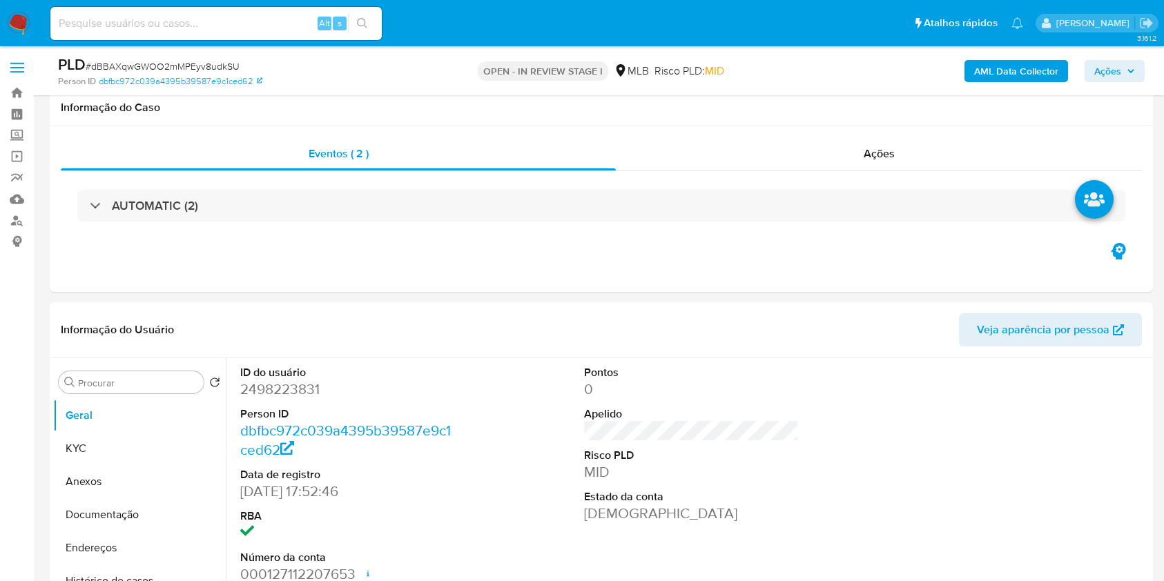
scroll to position [1046, 0]
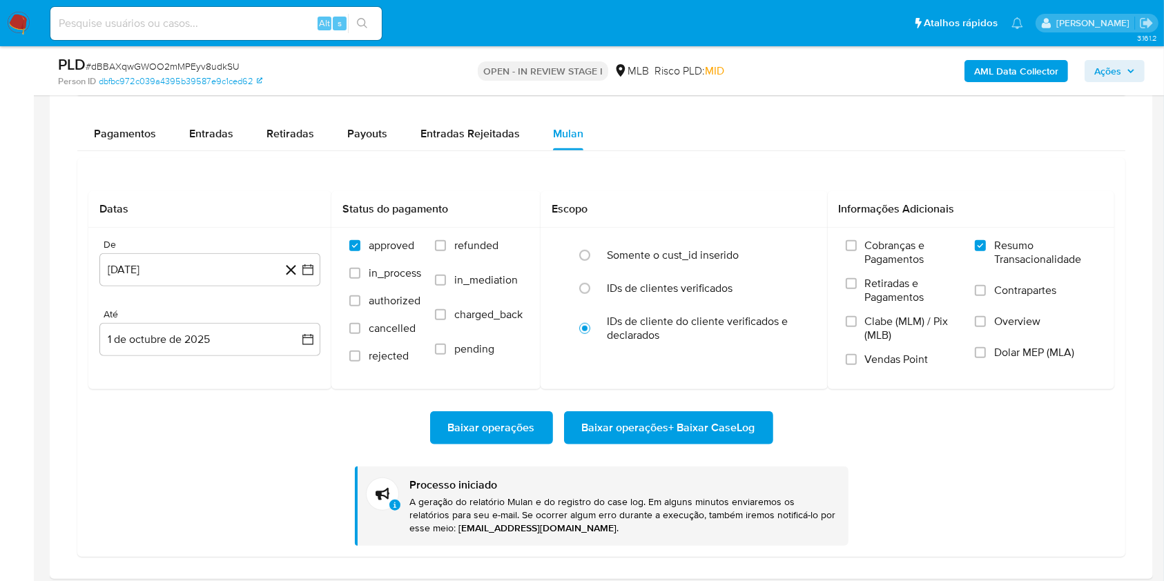
click at [943, 437] on div "Baixar operações Baixar operações + Baixar CaseLog" at bounding box center [601, 427] width 1026 height 33
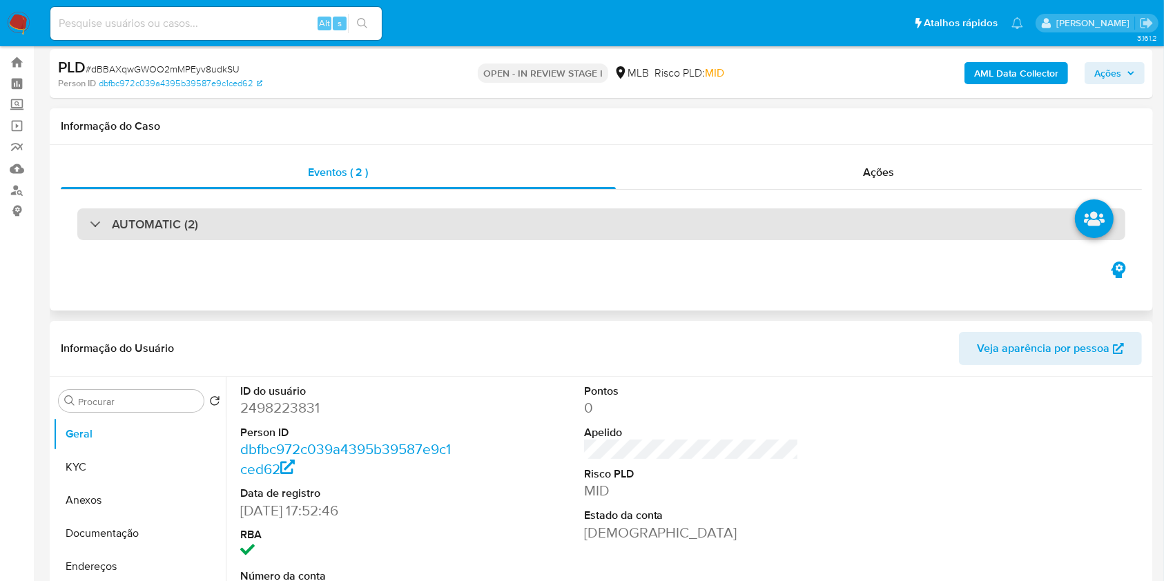
click at [674, 225] on div "AUTOMATIC (2)" at bounding box center [601, 224] width 1048 height 32
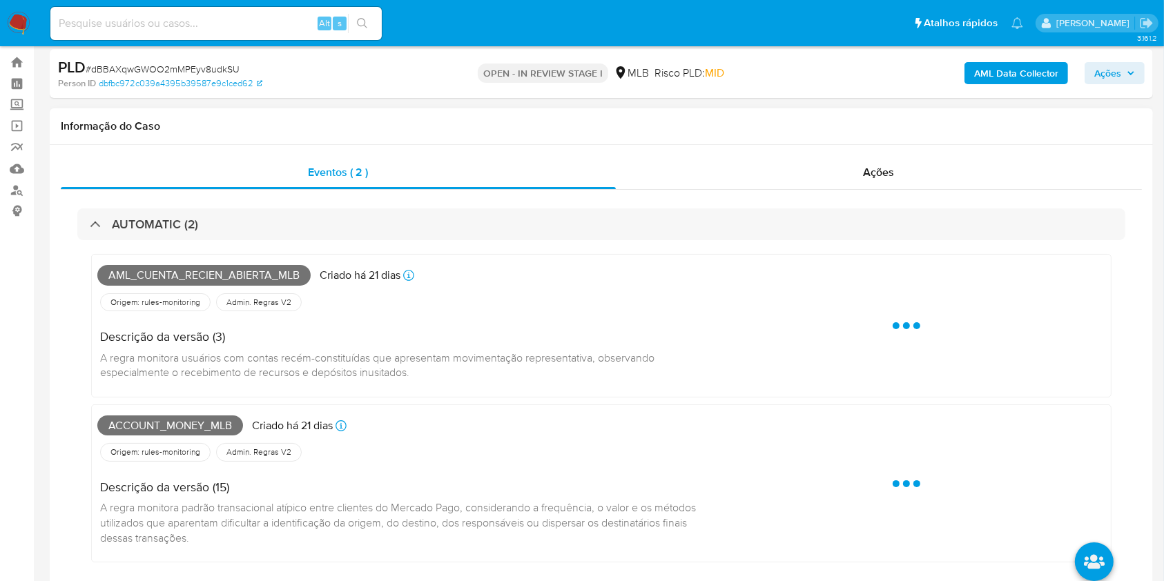
click at [203, 273] on span "Aml_cuenta_recien_abierta_mlb" at bounding box center [203, 275] width 213 height 21
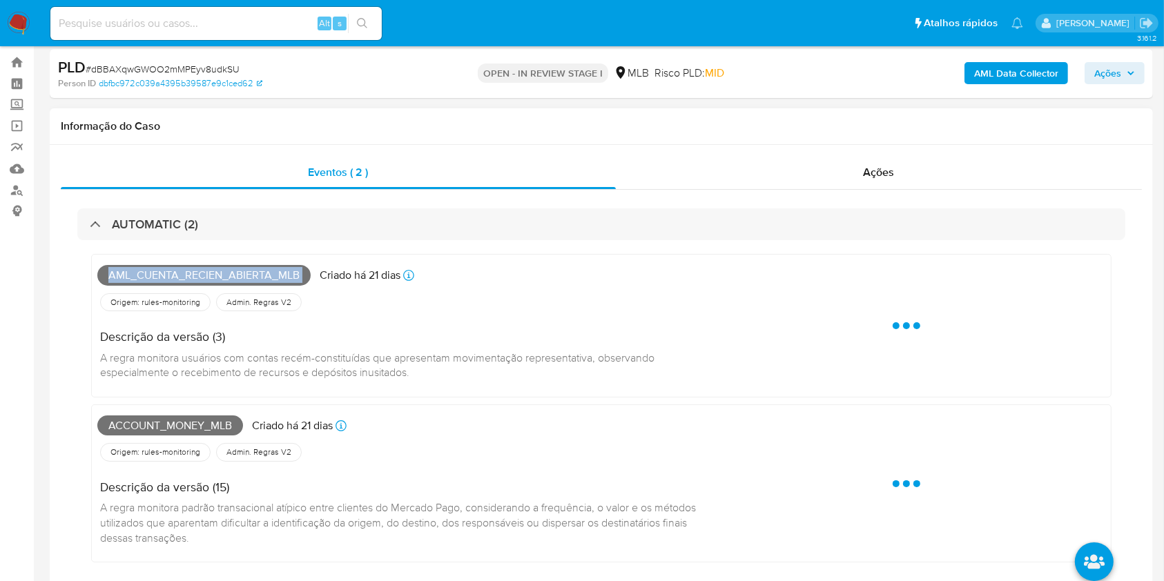
click at [203, 273] on span "Aml_cuenta_recien_abierta_mlb" at bounding box center [203, 275] width 213 height 21
copy span "Aml_cuenta_recien_abierta_mlb"
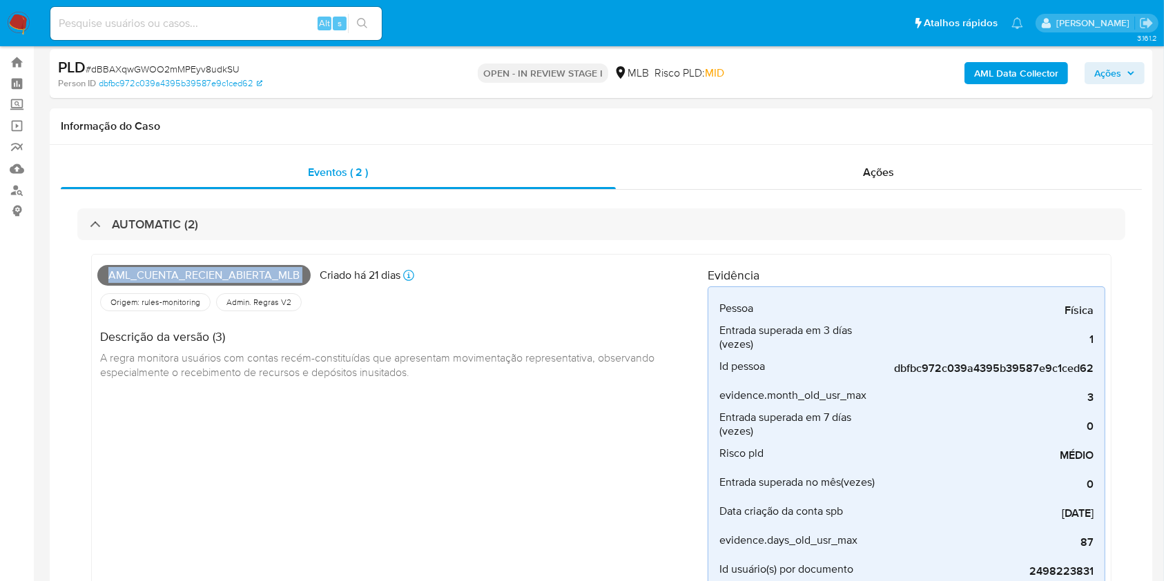
click at [1128, 72] on icon "button" at bounding box center [1131, 73] width 6 height 3
click at [758, 268] on h4 "Evidência" at bounding box center [906, 275] width 398 height 17
click at [1087, 75] on button "Ações" at bounding box center [1114, 73] width 60 height 22
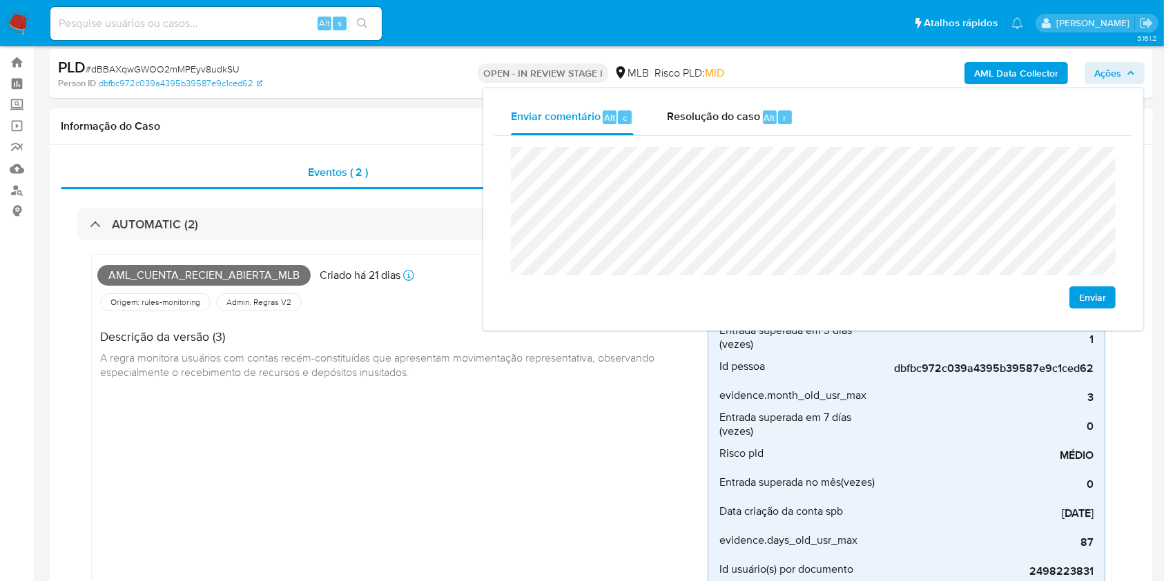
click at [295, 393] on div "Aml_cuenta_recien_abierta_mlb Criado há 21 dias Criado: 12/09/2025 00:40:20 Ori…" at bounding box center [402, 425] width 610 height 331
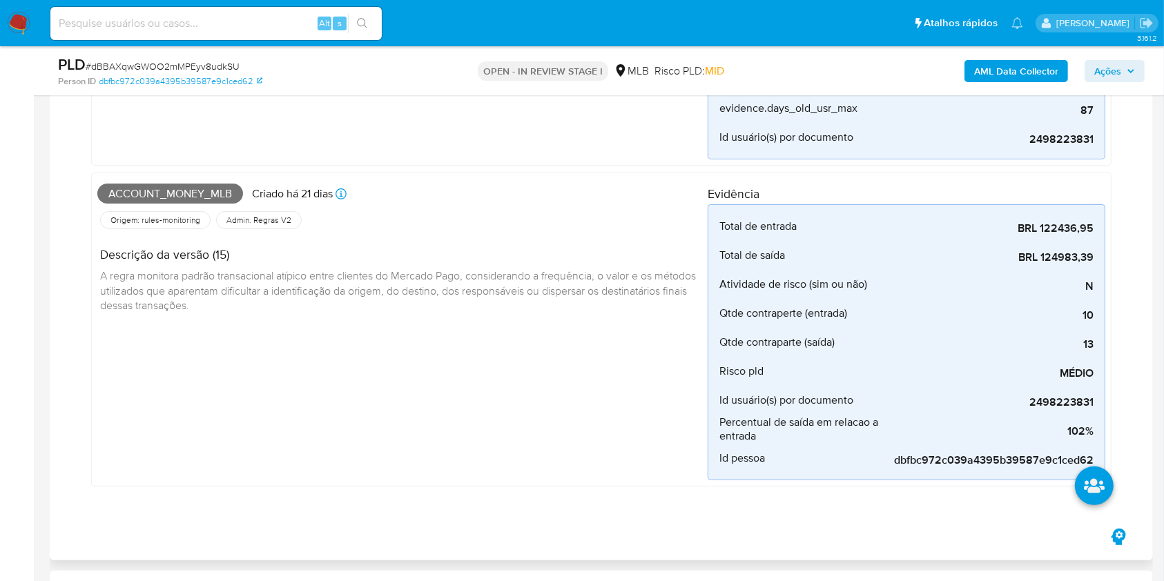
scroll to position [414, 0]
click at [175, 194] on span "Account_money_mlb" at bounding box center [170, 193] width 146 height 21
click at [176, 194] on span "Account_money_mlb" at bounding box center [170, 193] width 146 height 21
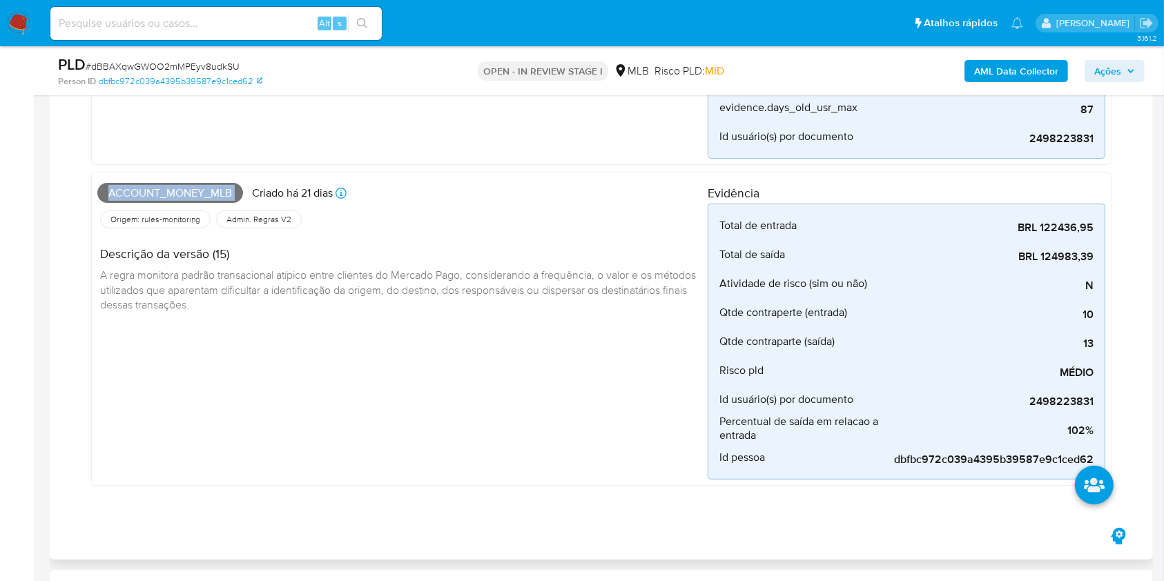
click at [176, 194] on span "Account_money_mlb" at bounding box center [170, 193] width 146 height 21
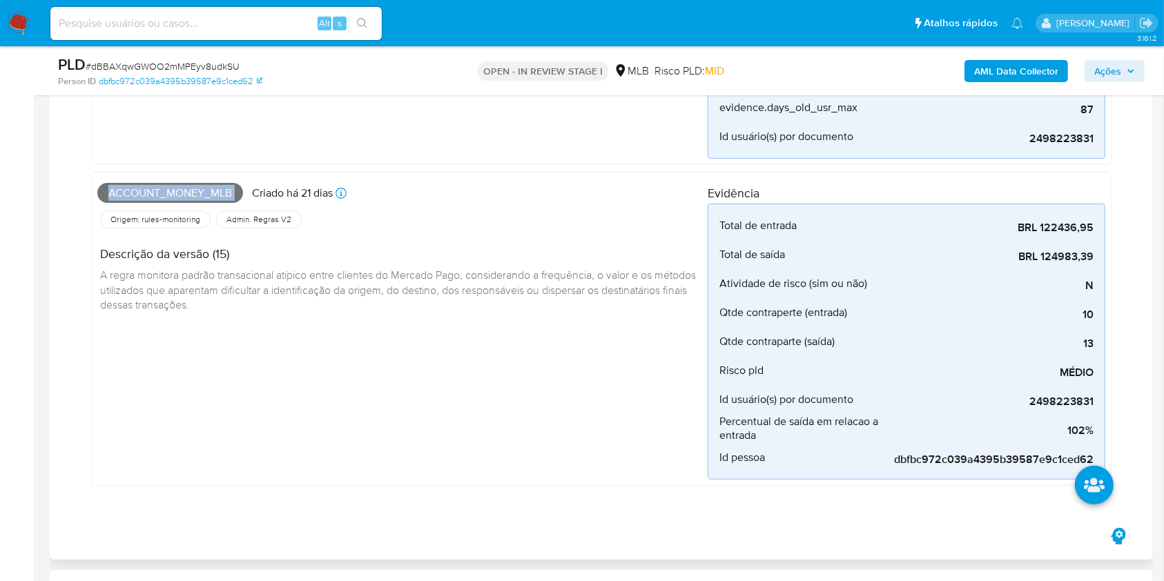
click at [176, 194] on span "Account_money_mlb" at bounding box center [170, 193] width 146 height 21
copy span "Account_money_mlb"
click at [1114, 68] on span "Ações" at bounding box center [1107, 71] width 27 height 22
click at [1009, 157] on div "Pessoa Física Tipo de pessoa (física ou jurídica) Entrada superada em 3 días (v…" at bounding box center [906, 6] width 398 height 305
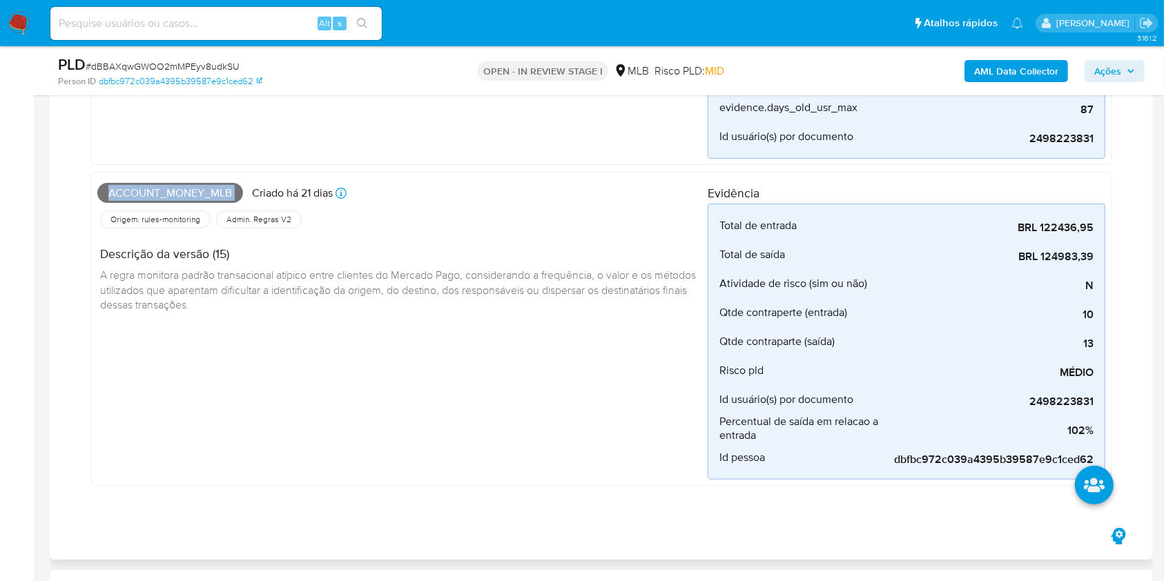
click at [1009, 157] on div "Pessoa Física Tipo de pessoa (física ou jurídica) Entrada superada em 3 días (v…" at bounding box center [906, 6] width 398 height 305
click at [1128, 56] on div "AML Data Collector Ações" at bounding box center [965, 71] width 358 height 32
click at [1121, 68] on span "Ações" at bounding box center [1114, 70] width 41 height 19
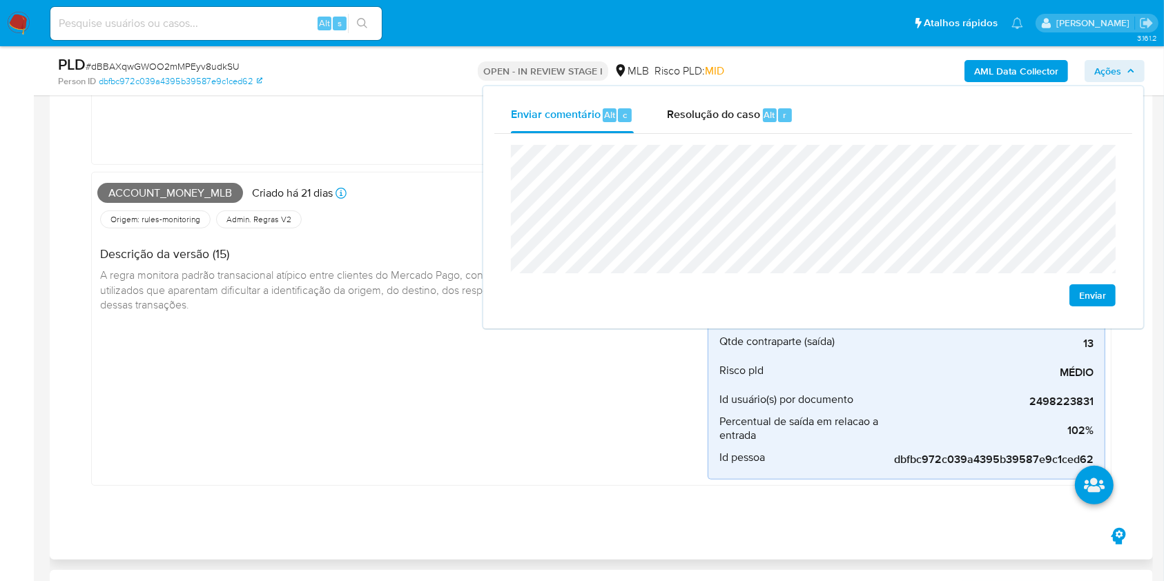
click at [372, 296] on span "A regra monitora padrão transacional atípico entre clientes do Mercado Pago, co…" at bounding box center [399, 289] width 598 height 45
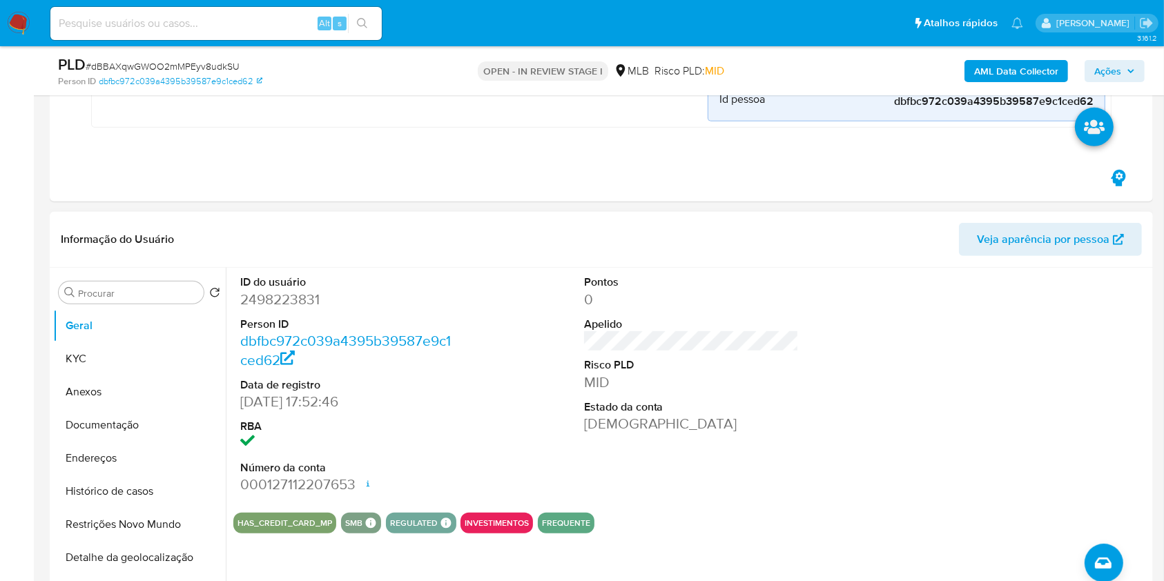
scroll to position [773, 0]
drag, startPoint x: 241, startPoint y: 302, endPoint x: 257, endPoint y: 306, distance: 16.4
click at [244, 306] on dd "2498223831" at bounding box center [347, 298] width 215 height 19
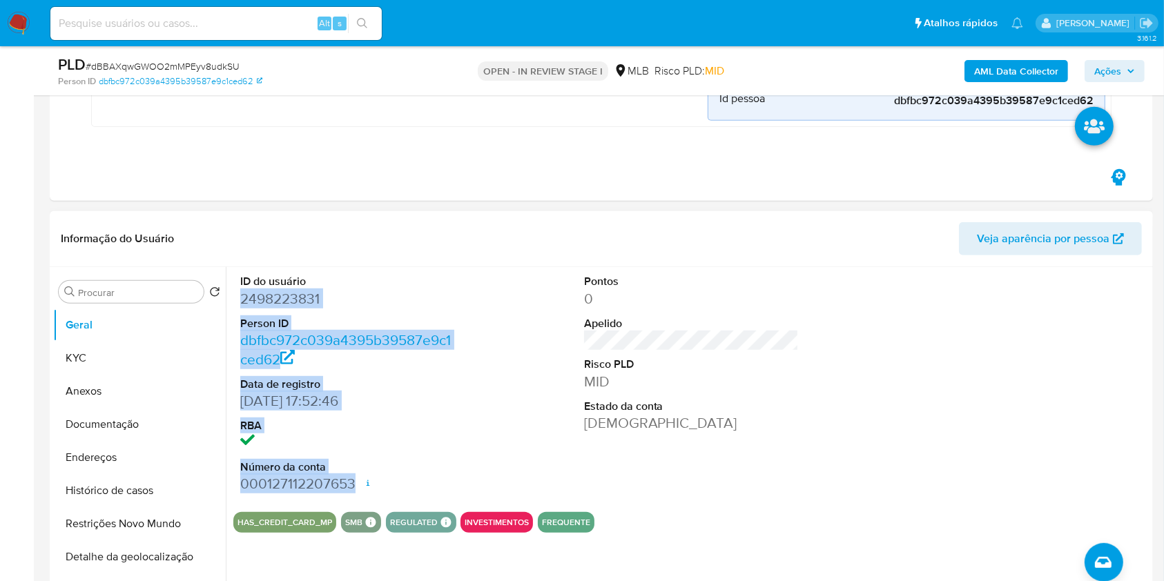
drag, startPoint x: 356, startPoint y: 482, endPoint x: 235, endPoint y: 301, distance: 217.8
click at [235, 301] on div "ID do usuário 2498223831 Person ID dbfbc972c039a4395b39587e9c1ced62 Data de reg…" at bounding box center [347, 383] width 229 height 233
copy dl "2498223831 Person ID dbfbc972c039a4395b39587e9c1ced62 Data de registro 16/06/20…"
click at [1120, 66] on span "Ações" at bounding box center [1107, 71] width 27 height 22
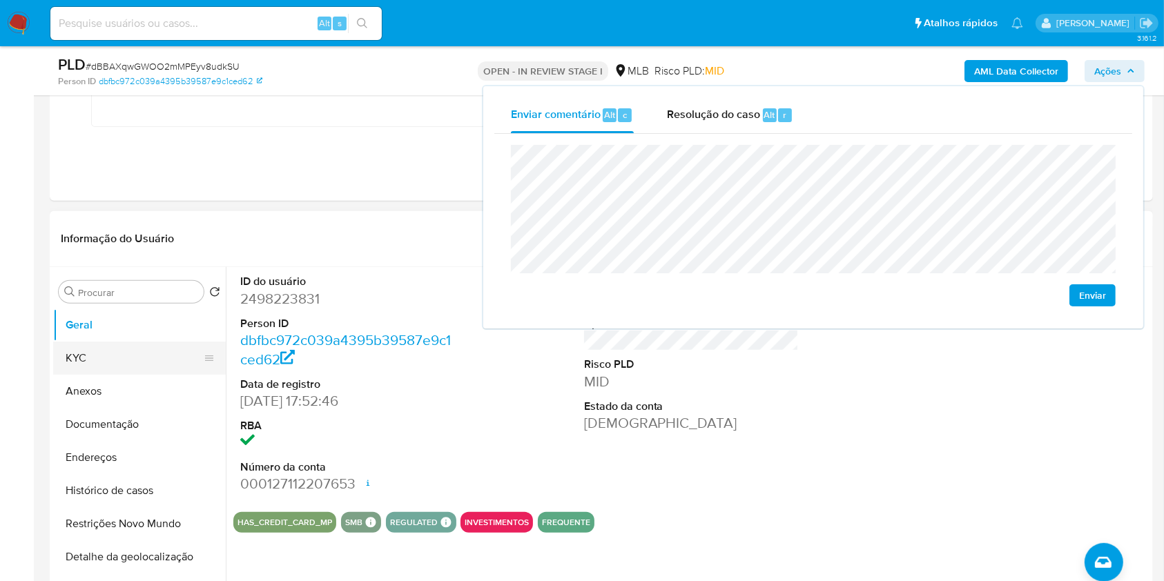
click at [134, 353] on button "KYC" at bounding box center [134, 358] width 162 height 33
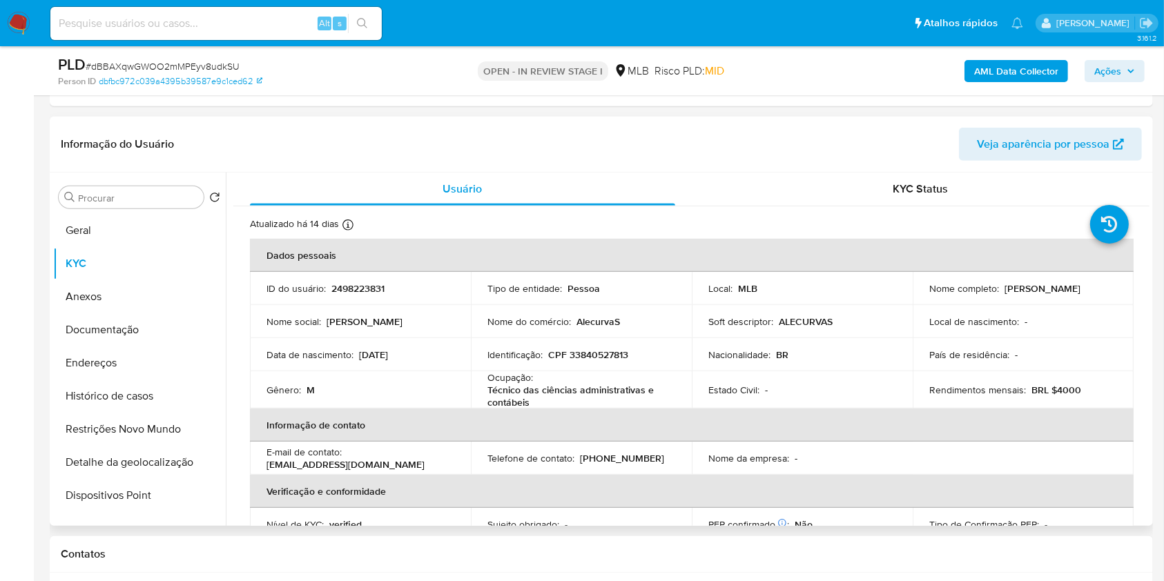
scroll to position [868, 0]
click at [598, 355] on p "CPF 33840527813" at bounding box center [588, 354] width 80 height 12
copy p "33840527813"
click at [1102, 67] on span "Ações" at bounding box center [1107, 71] width 27 height 22
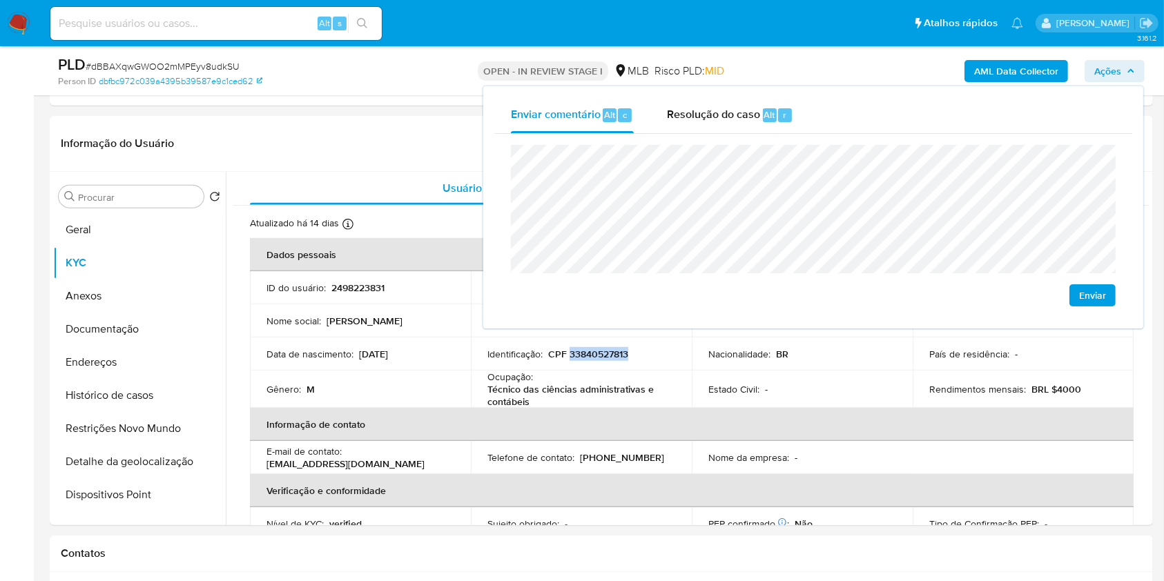
click at [1102, 67] on span "Ações" at bounding box center [1107, 71] width 27 height 22
click at [729, 353] on p "Nacionalidade :" at bounding box center [739, 354] width 62 height 12
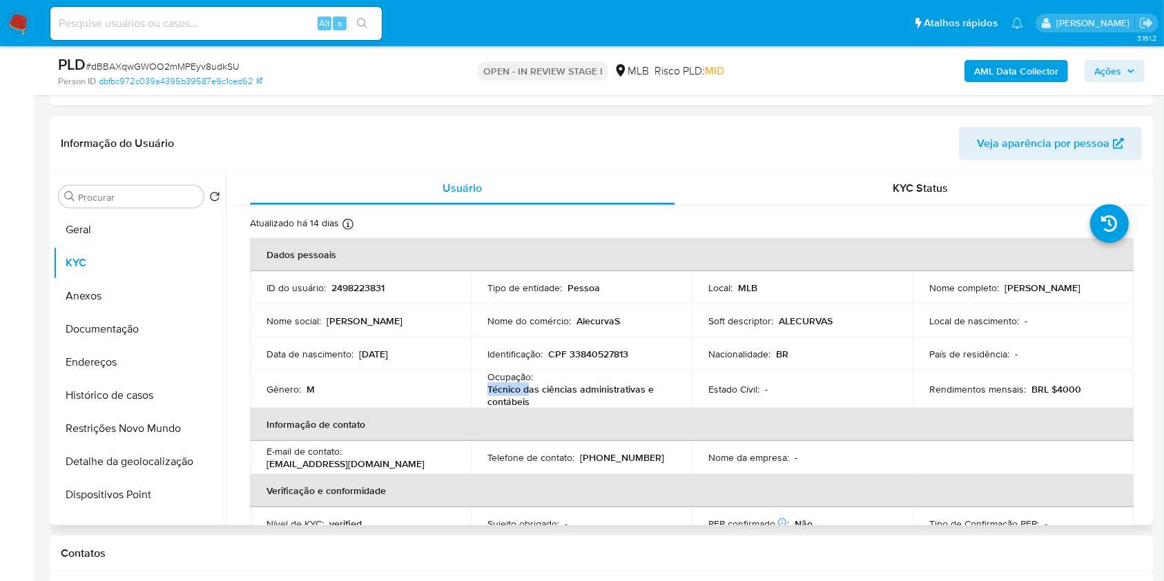
drag, startPoint x: 482, startPoint y: 386, endPoint x: 529, endPoint y: 395, distance: 47.7
click at [529, 395] on td "Ocupação : Técnico das ciências administrativas e contábeis" at bounding box center [581, 389] width 221 height 37
copy p "Técnico das ciências administrativas e contábeis"
click at [1117, 71] on span "Ações" at bounding box center [1107, 71] width 27 height 22
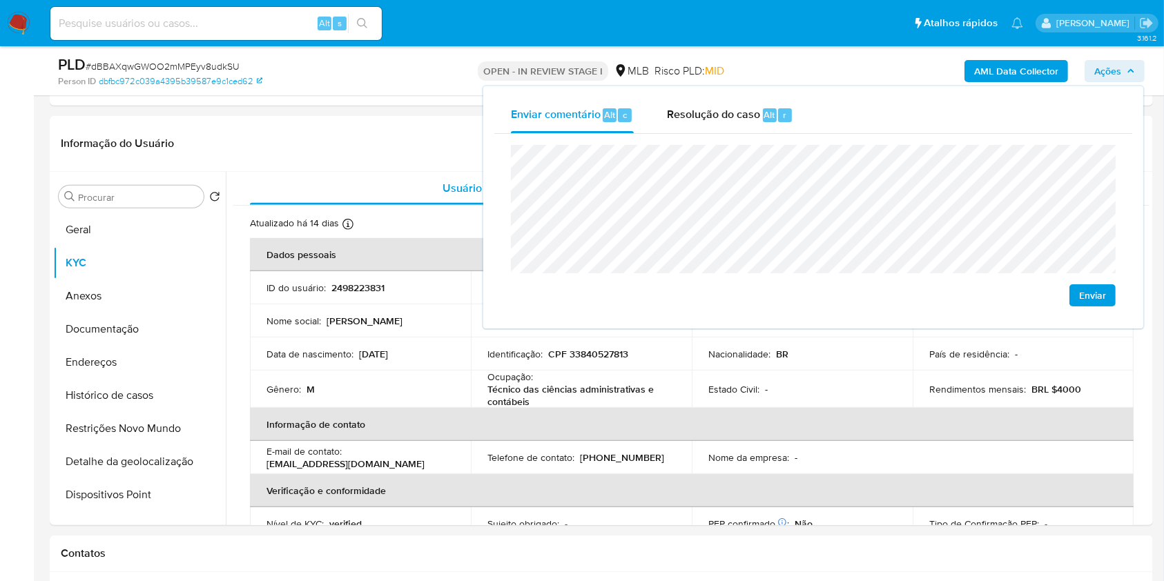
click at [0, 0] on lt-span "São P a ulo" at bounding box center [0, 0] width 0 height 0
click at [138, 363] on button "Endereços" at bounding box center [134, 362] width 162 height 33
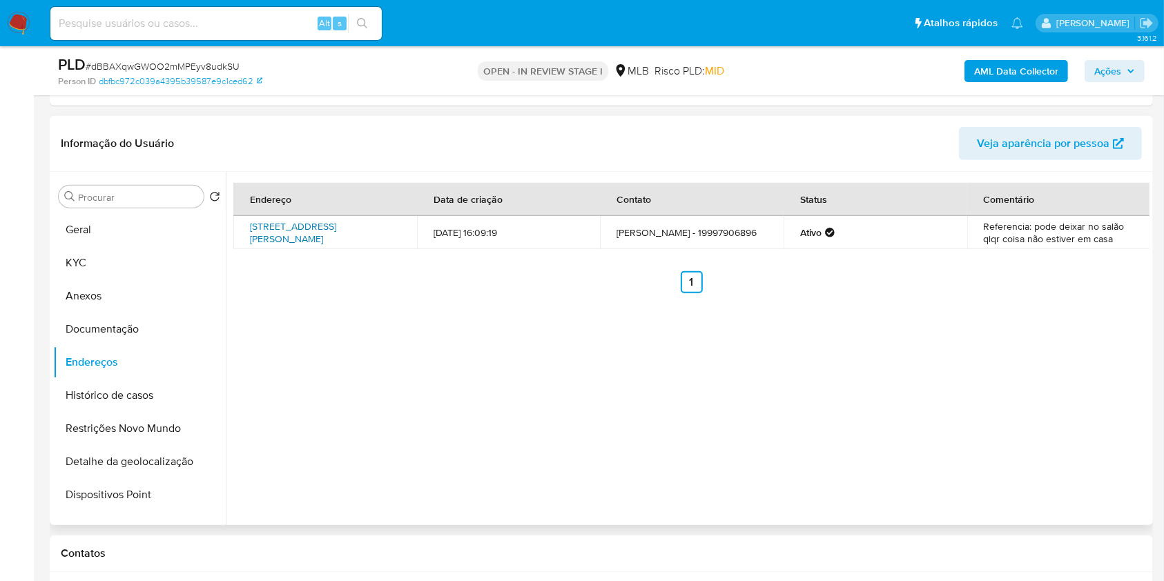
drag, startPoint x: 266, startPoint y: 231, endPoint x: 241, endPoint y: 252, distance: 33.3
click at [266, 231] on link "Rua Luiz Gama 178, Santos, São Paulo, 11015150, Brasil 178" at bounding box center [293, 232] width 86 height 26
drag, startPoint x: 122, startPoint y: 332, endPoint x: 188, endPoint y: 337, distance: 66.5
click at [122, 332] on button "Documentação" at bounding box center [139, 329] width 173 height 33
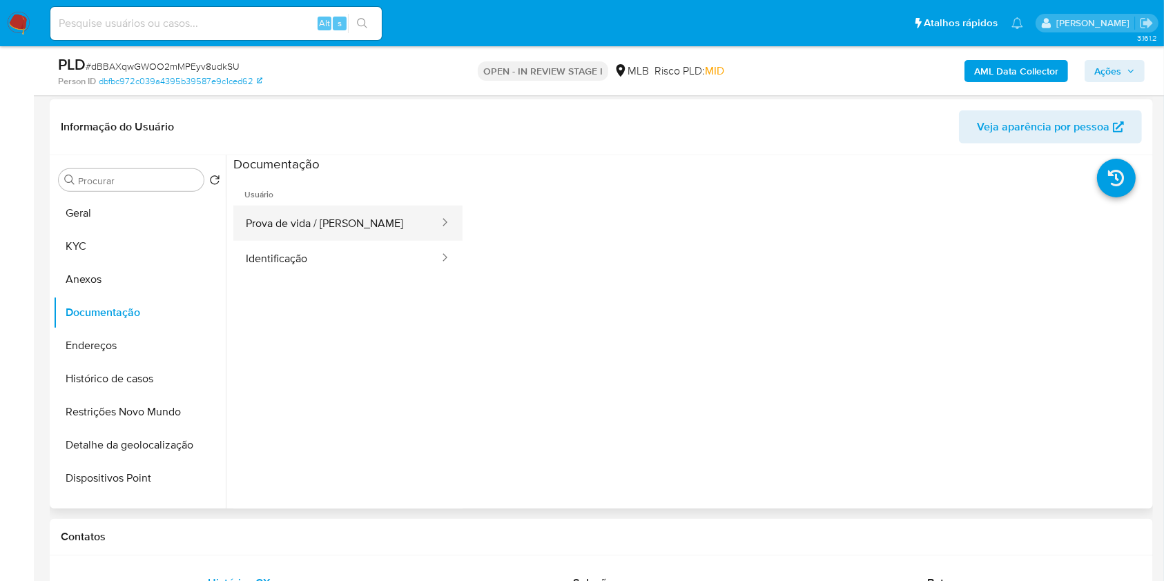
click at [357, 228] on button "Prova de vida / Selfie" at bounding box center [336, 223] width 207 height 35
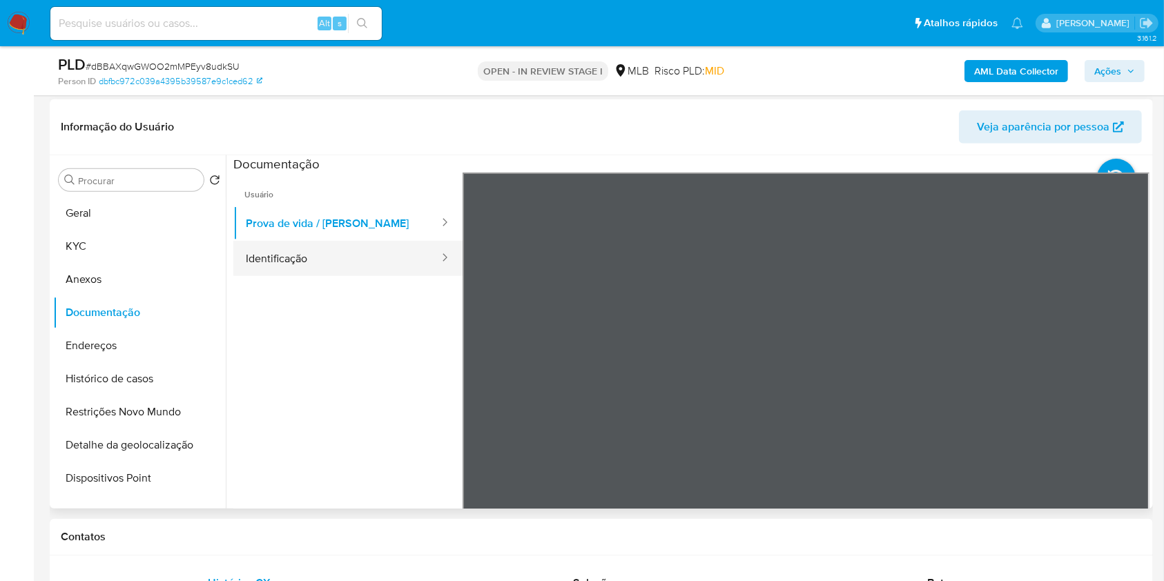
click at [325, 259] on button "Identificação" at bounding box center [336, 258] width 207 height 35
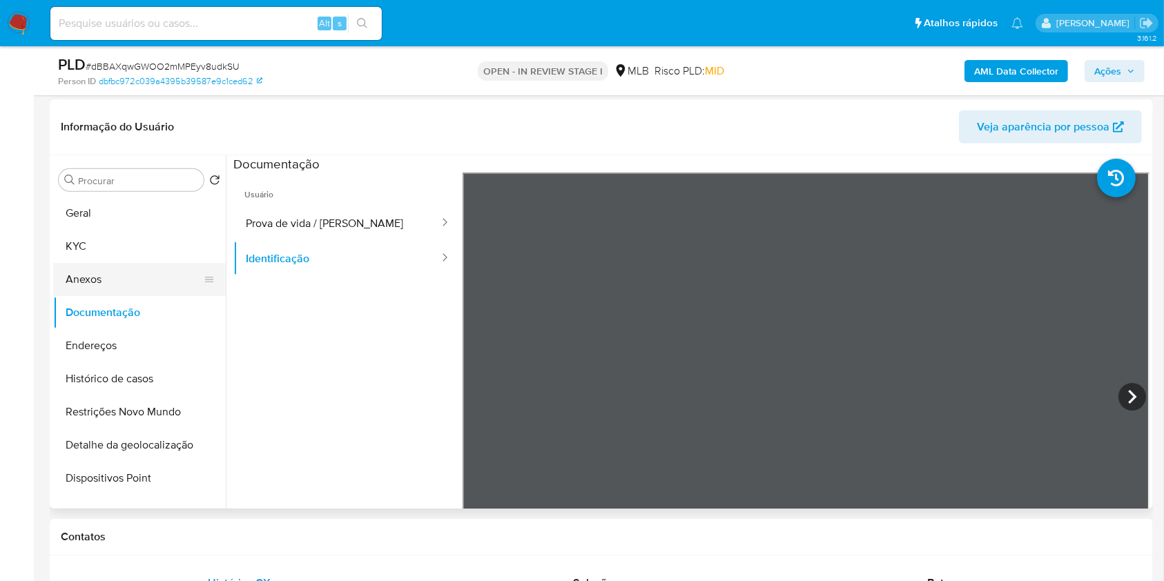
click at [208, 266] on div at bounding box center [209, 279] width 11 height 33
click at [175, 249] on button "KYC" at bounding box center [134, 246] width 162 height 33
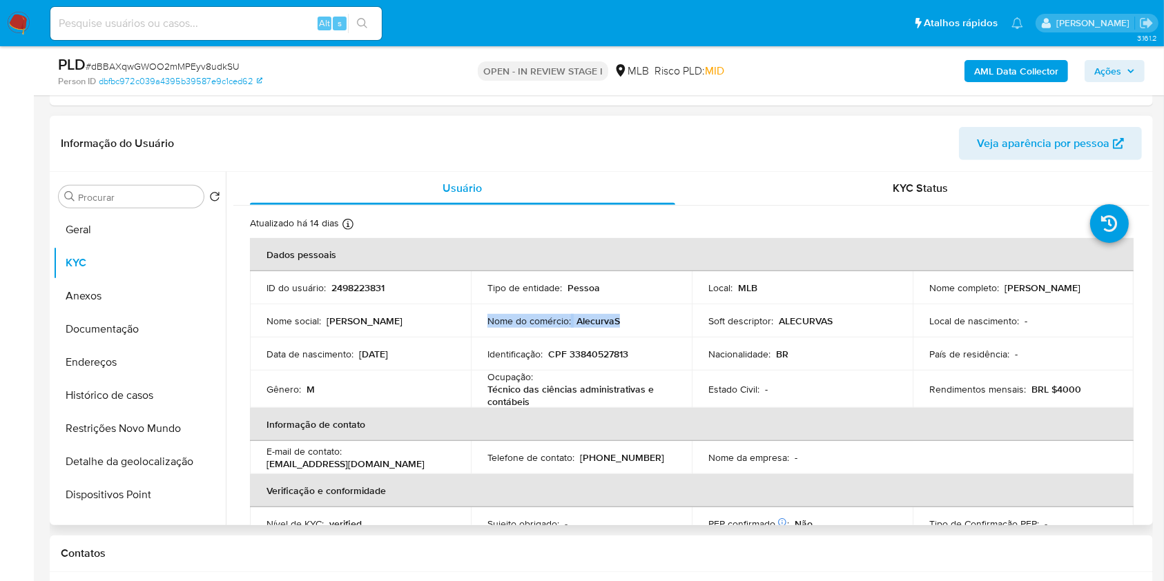
drag, startPoint x: 629, startPoint y: 317, endPoint x: 484, endPoint y: 311, distance: 145.8
click at [484, 311] on td "Nome do comércio : AlecurvaS" at bounding box center [581, 320] width 221 height 33
copy div "Nome do comércio : AlecurvaS"
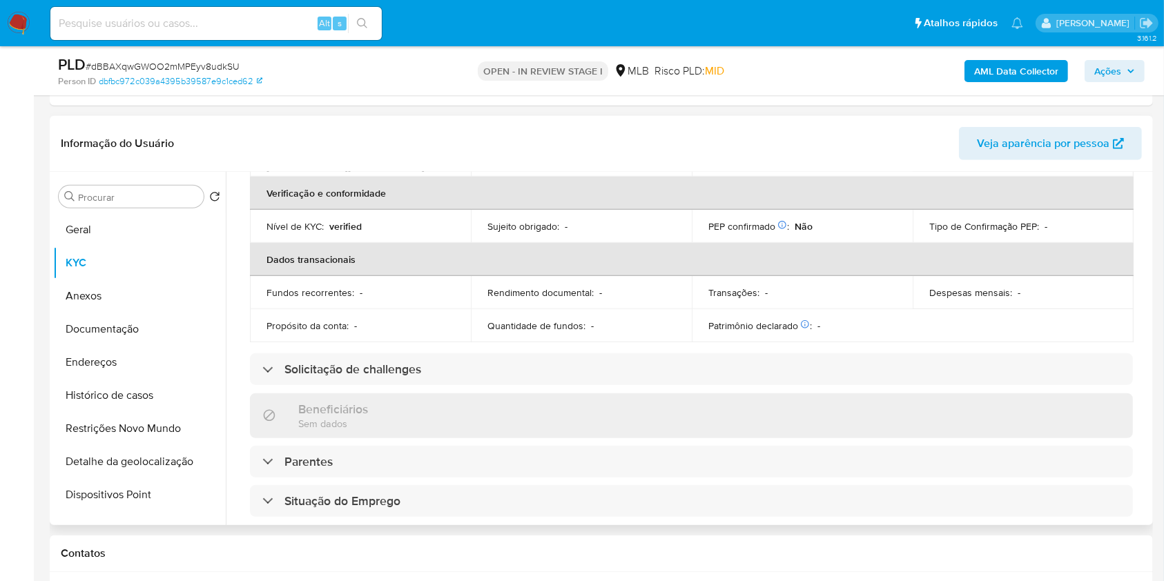
scroll to position [591, 0]
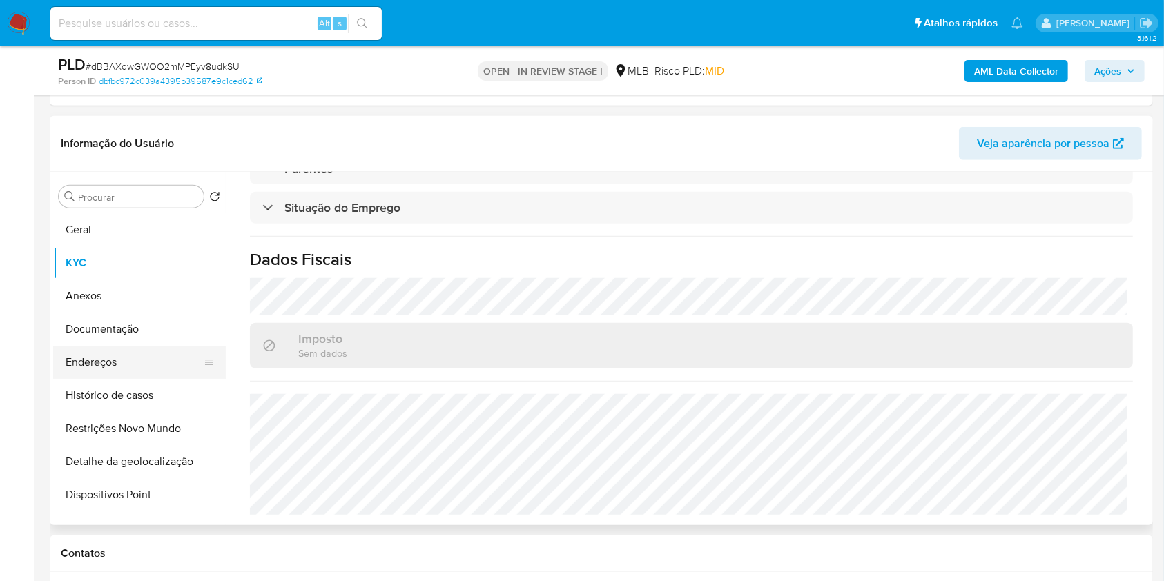
click at [144, 356] on button "Endereços" at bounding box center [134, 362] width 162 height 33
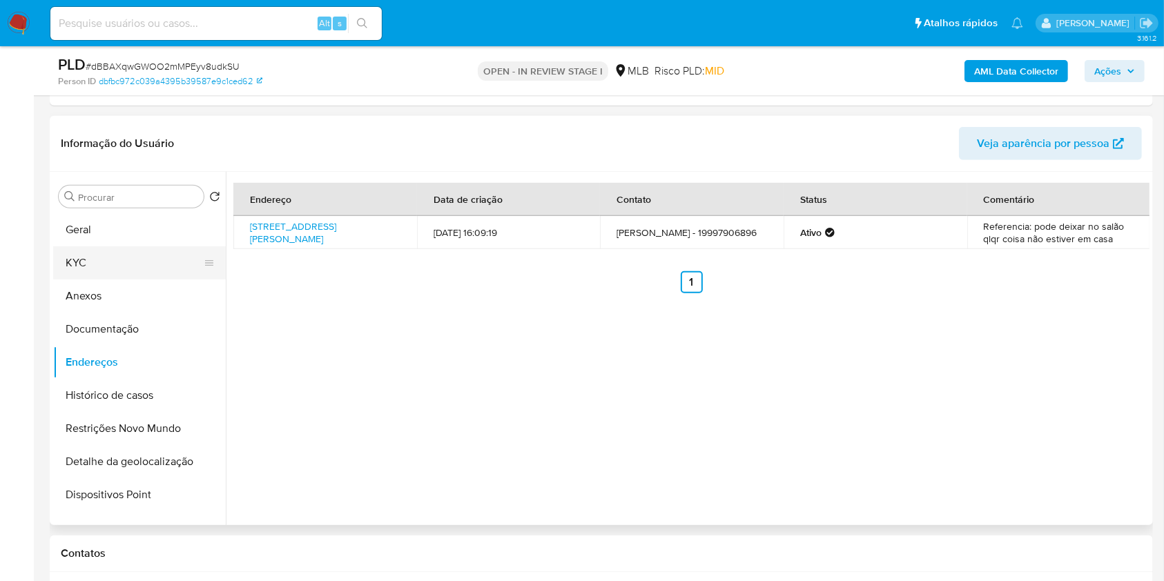
click at [104, 255] on button "KYC" at bounding box center [134, 262] width 162 height 33
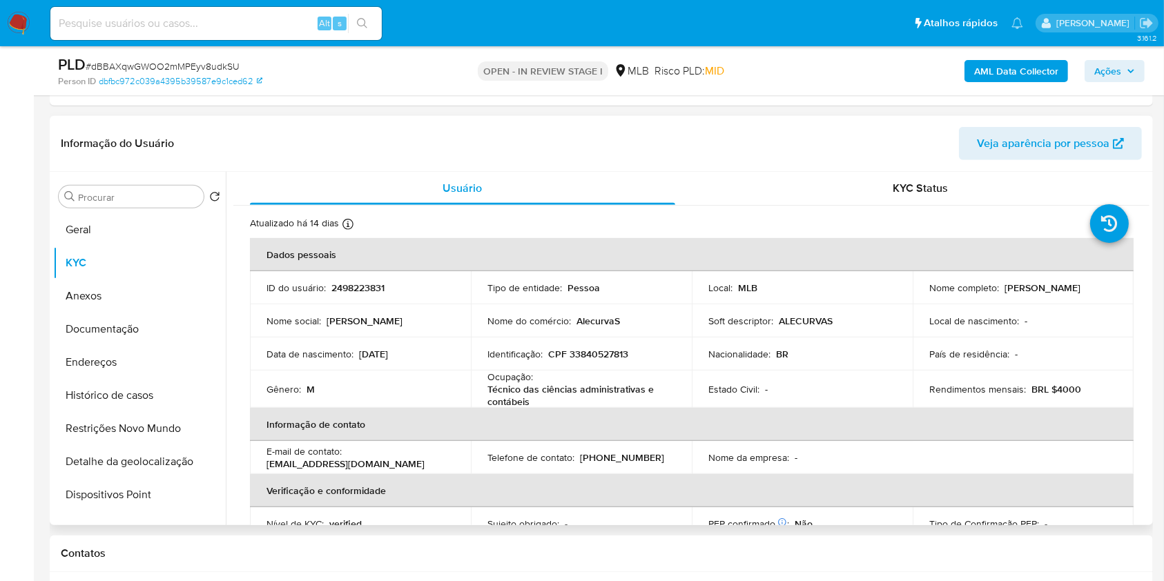
click at [355, 290] on p "2498223831" at bounding box center [357, 288] width 53 height 12
copy p "2498223831"
click at [147, 227] on button "Geral" at bounding box center [134, 229] width 162 height 33
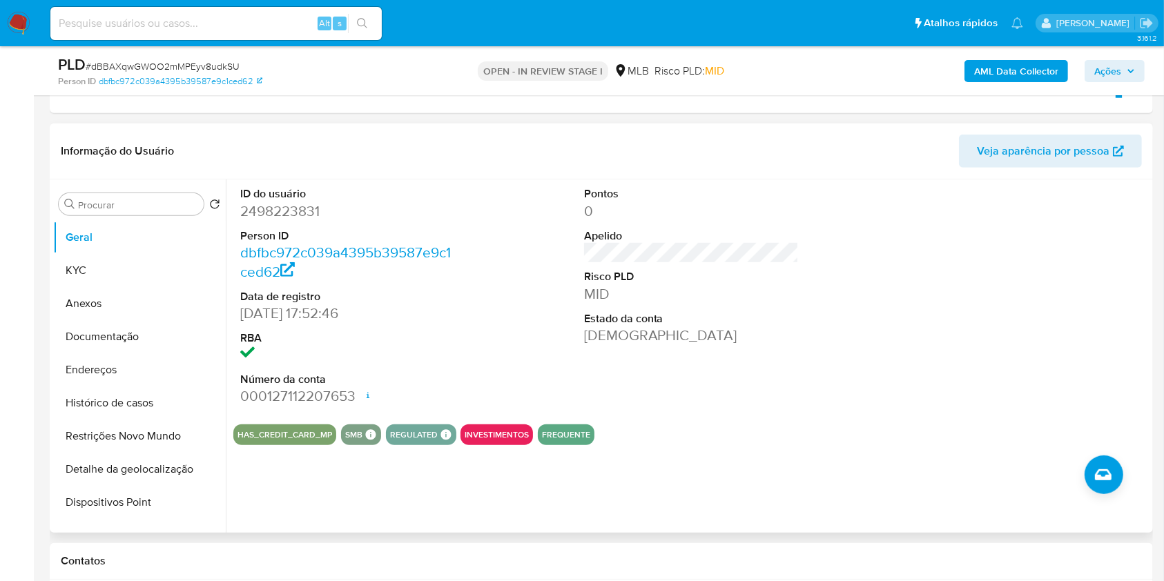
scroll to position [861, 0]
click at [130, 280] on button "KYC" at bounding box center [134, 269] width 162 height 33
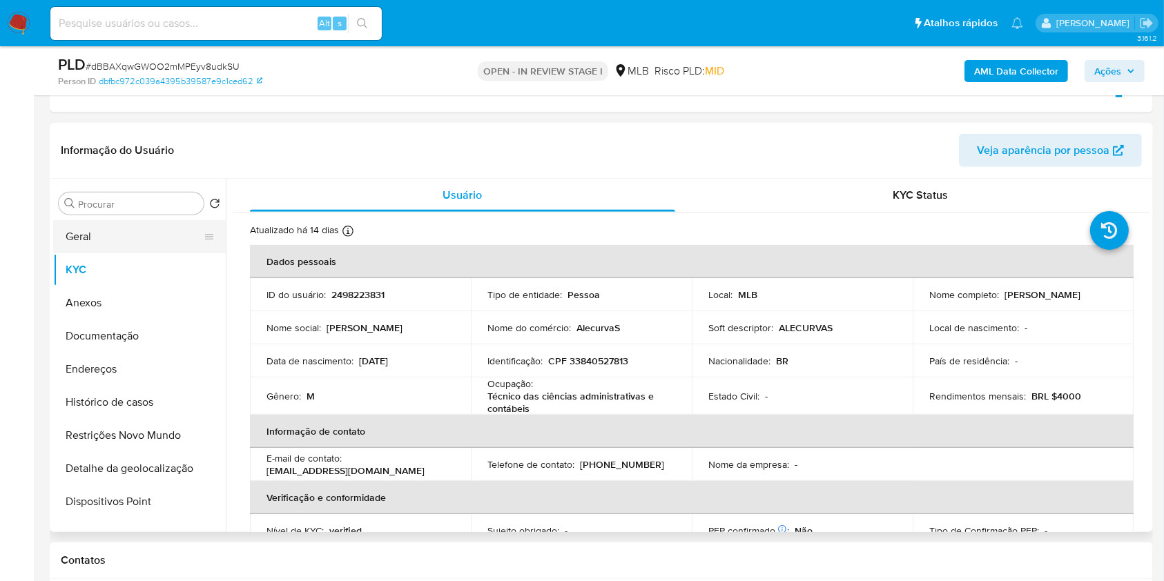
click at [104, 233] on button "Geral" at bounding box center [134, 236] width 162 height 33
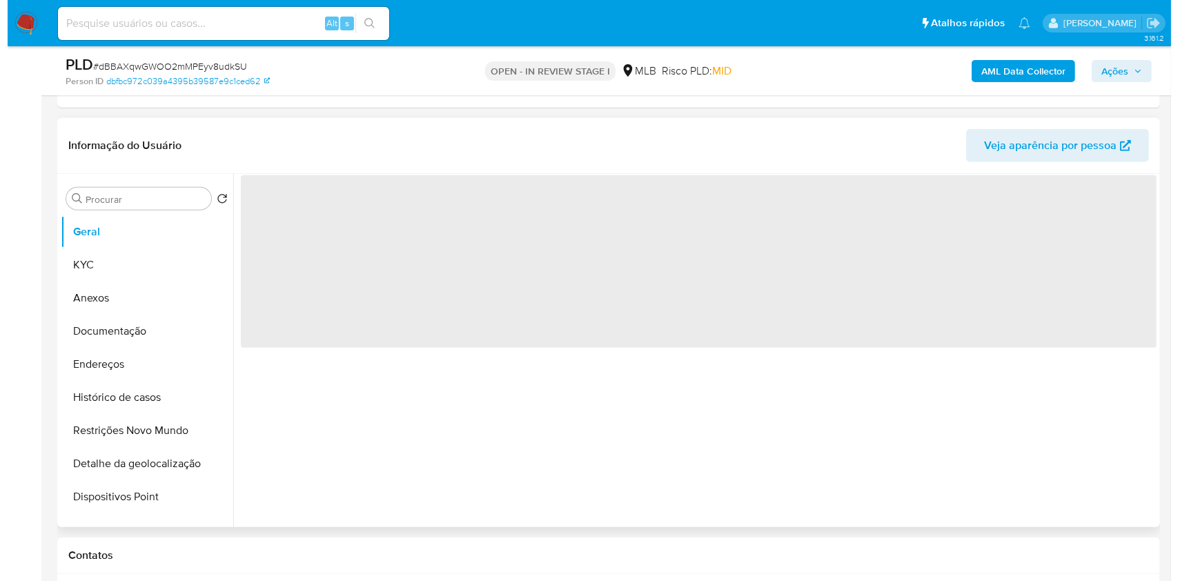
scroll to position [850, 0]
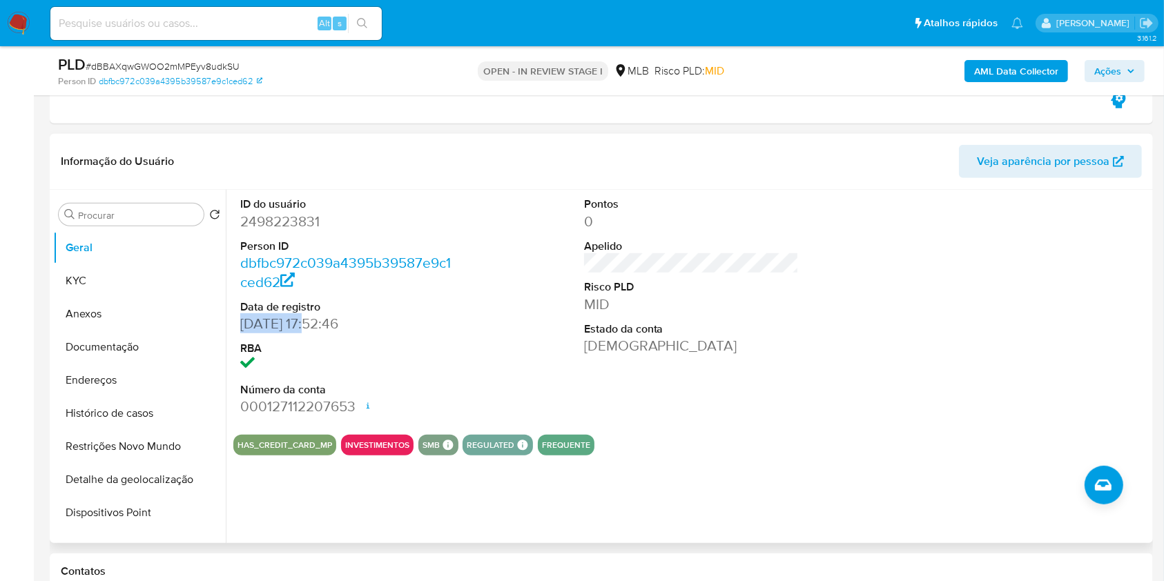
drag, startPoint x: 314, startPoint y: 323, endPoint x: 237, endPoint y: 323, distance: 77.3
click at [237, 323] on div "ID do usuário 2498223831 Person ID dbfbc972c039a4395b39587e9c1ced62 Data de reg…" at bounding box center [347, 306] width 229 height 233
copy dd "16/06/2025"
click at [164, 341] on button "Documentação" at bounding box center [134, 347] width 162 height 33
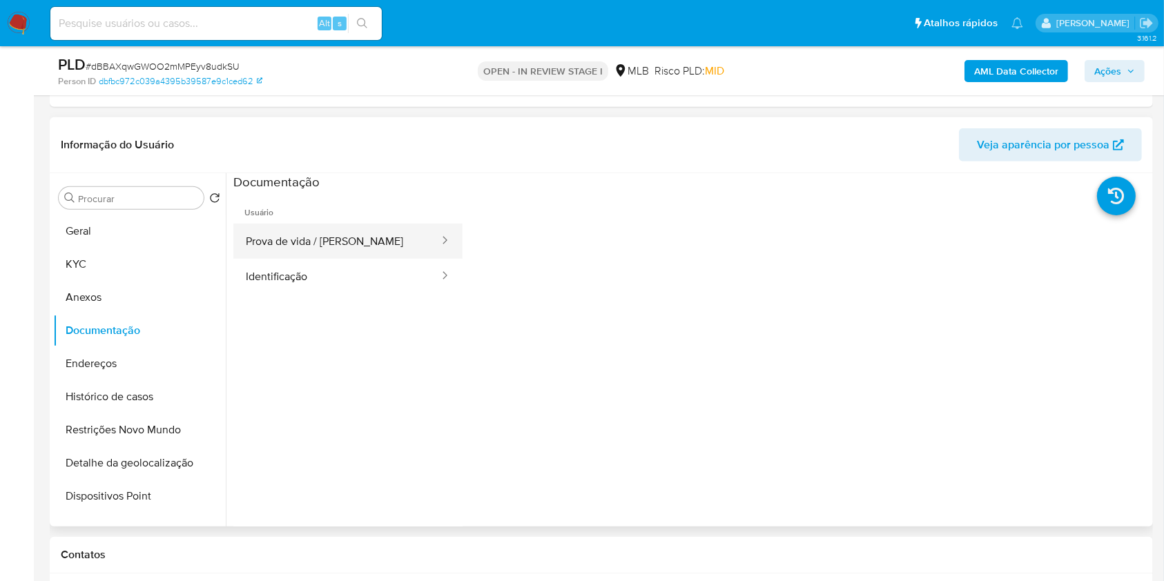
click at [364, 238] on button "Prova de vida / [PERSON_NAME]" at bounding box center [336, 241] width 207 height 35
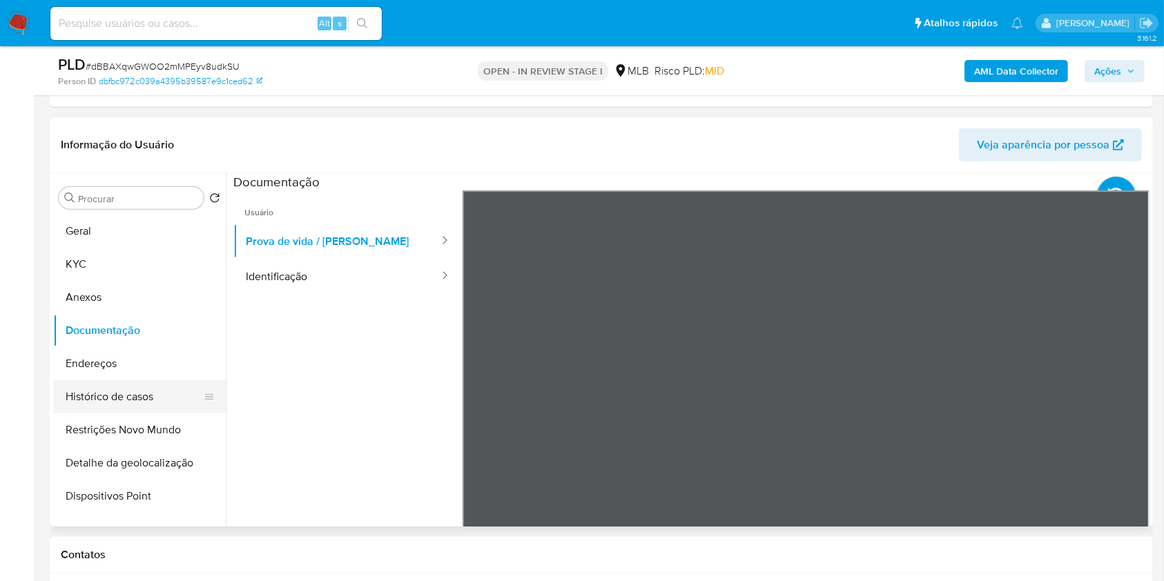
click at [171, 404] on button "Histórico de casos" at bounding box center [134, 396] width 162 height 33
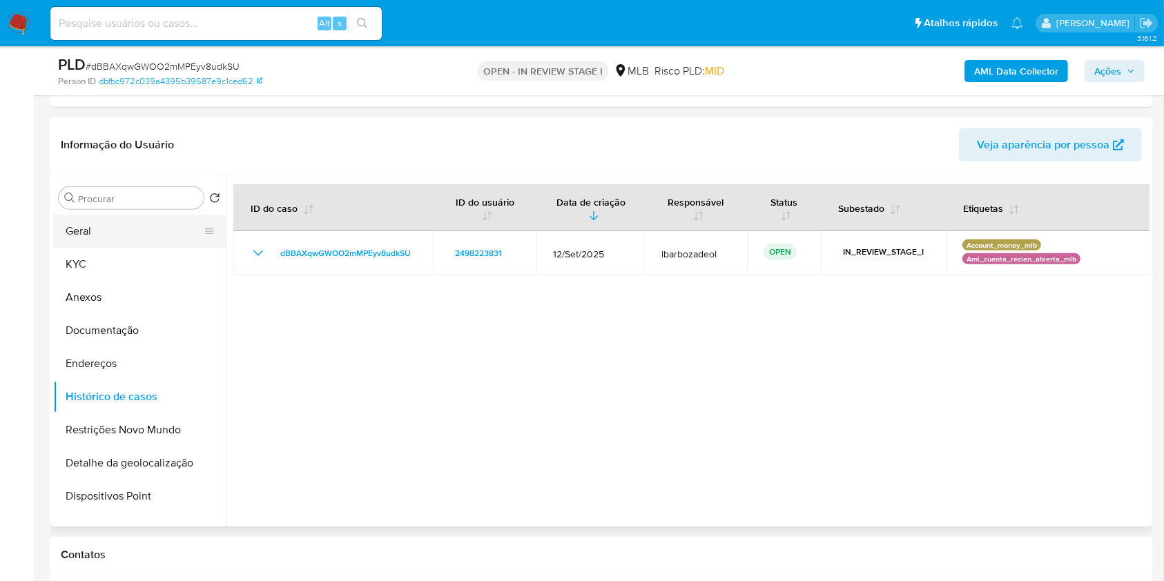
click at [148, 235] on button "Geral" at bounding box center [134, 231] width 162 height 33
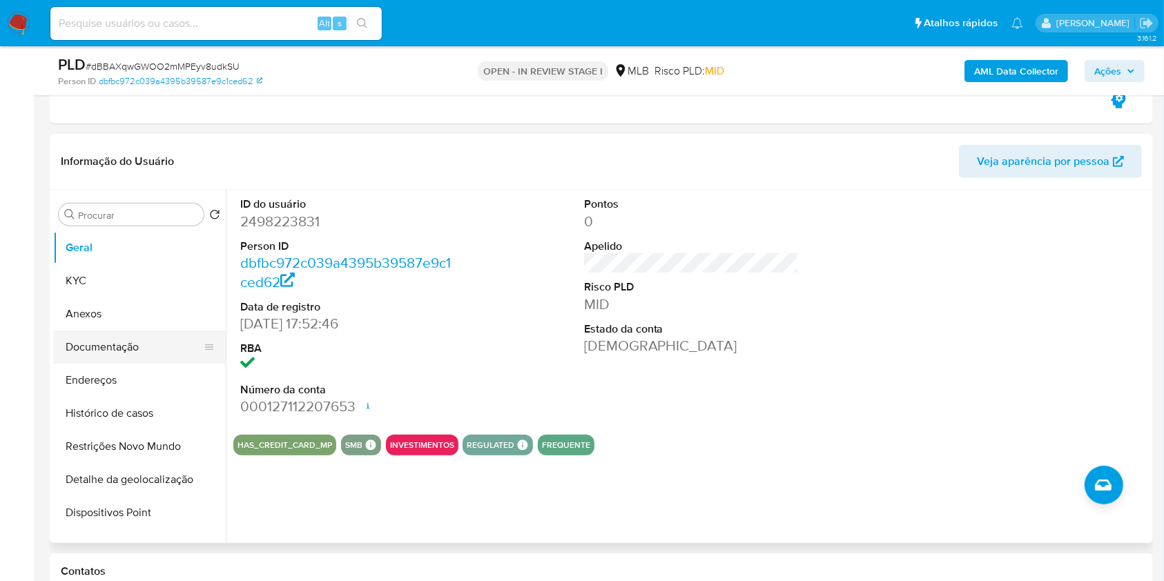
click at [136, 353] on button "Documentação" at bounding box center [134, 347] width 162 height 33
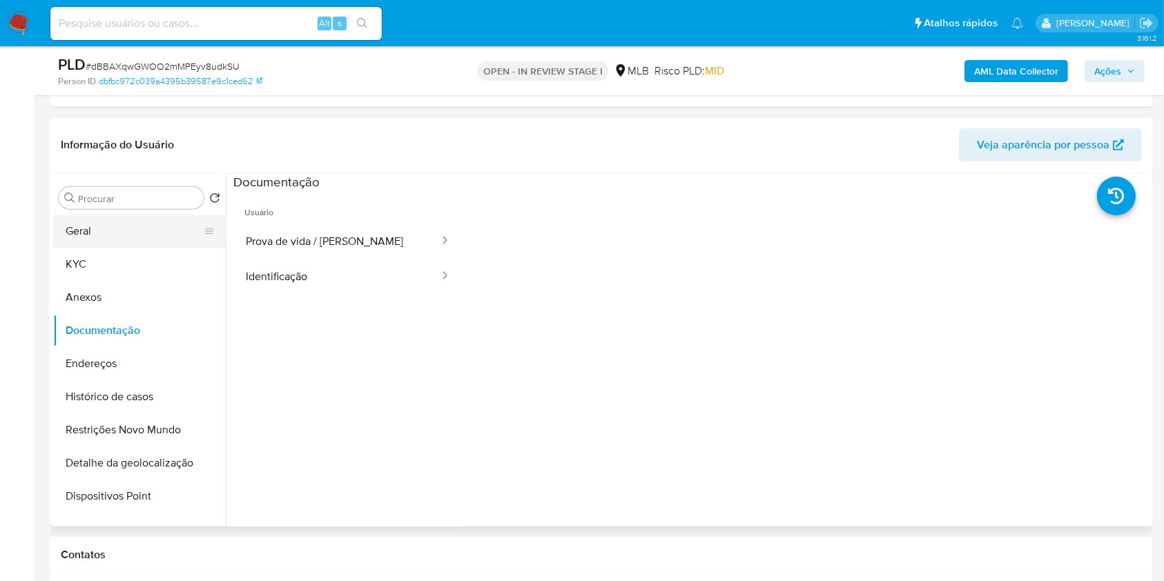
click at [133, 228] on button "Geral" at bounding box center [134, 231] width 162 height 33
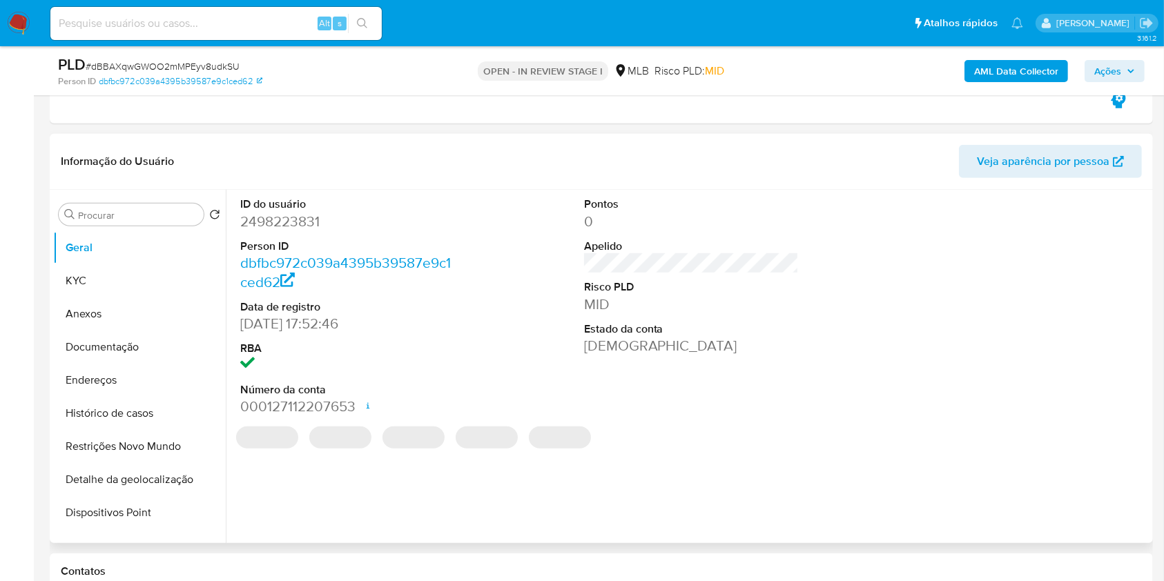
click at [511, 143] on div "Informação do Usuário Veja aparência por pessoa" at bounding box center [601, 162] width 1103 height 56
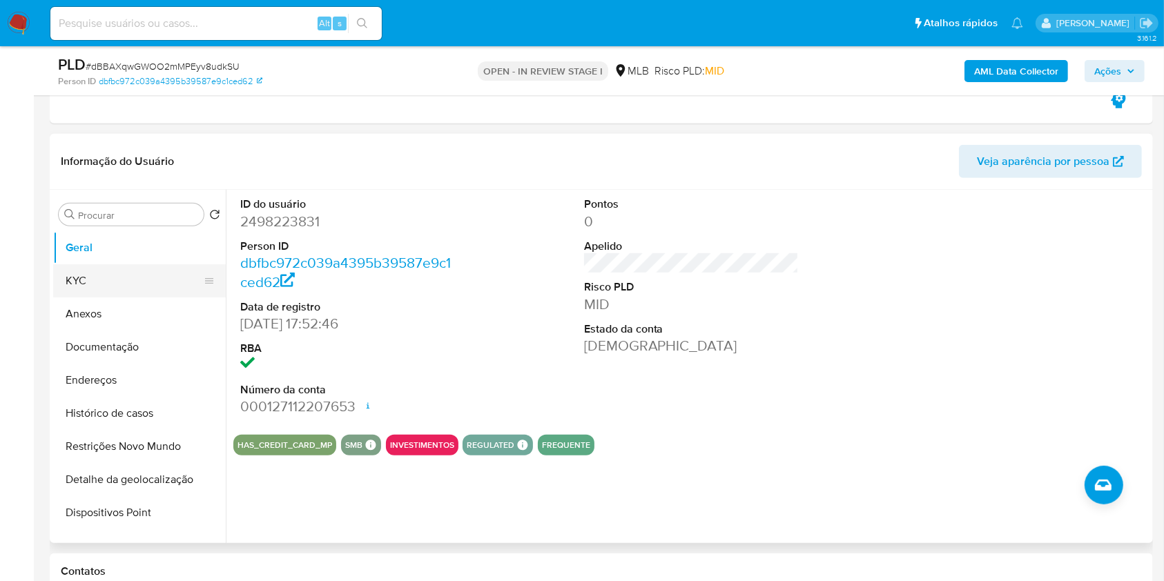
click at [137, 279] on button "KYC" at bounding box center [134, 280] width 162 height 33
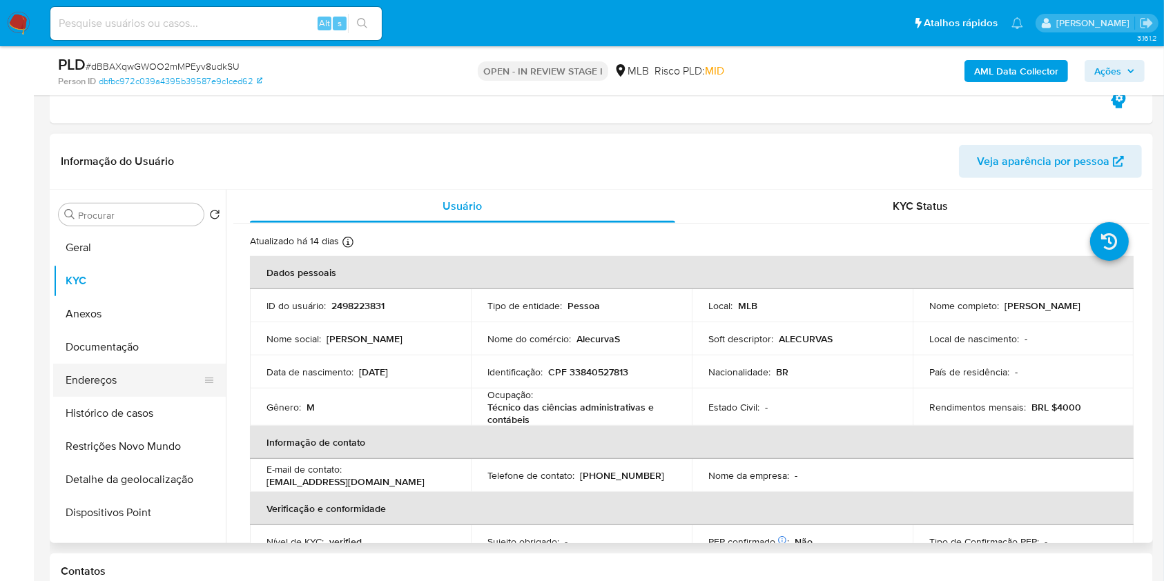
click at [135, 380] on button "Endereços" at bounding box center [134, 380] width 162 height 33
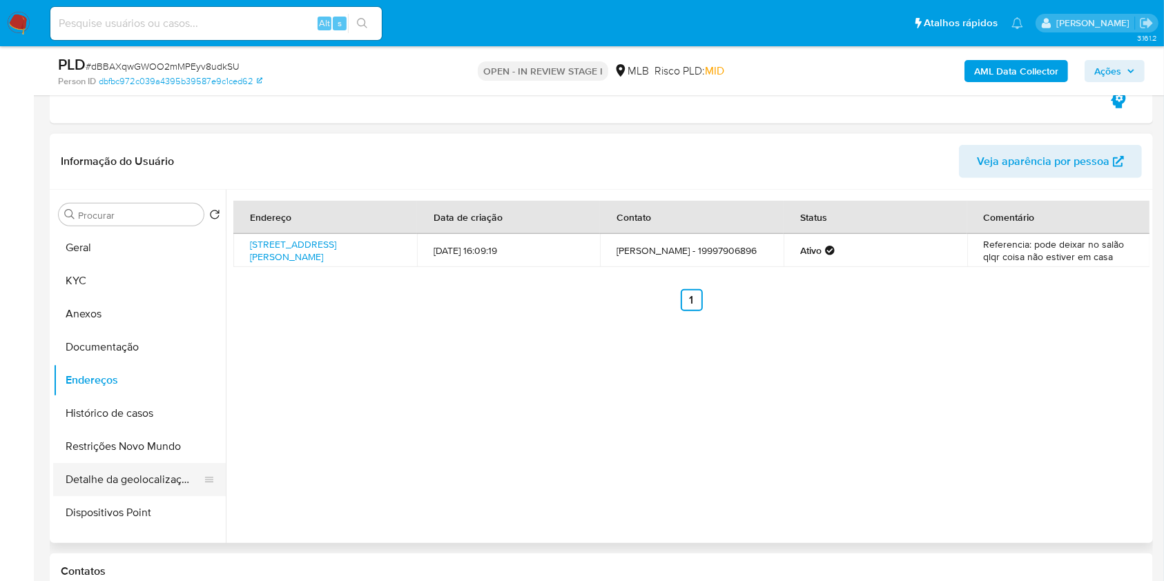
click at [92, 469] on button "Detalhe da geolocalização" at bounding box center [134, 479] width 162 height 33
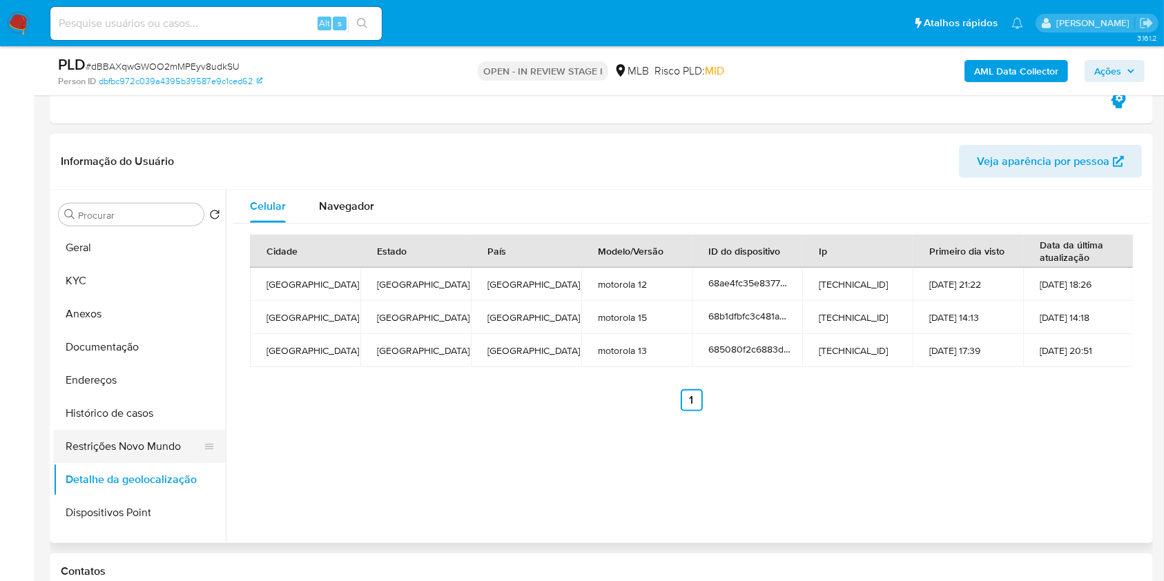
click at [117, 449] on button "Restrições Novo Mundo" at bounding box center [134, 446] width 162 height 33
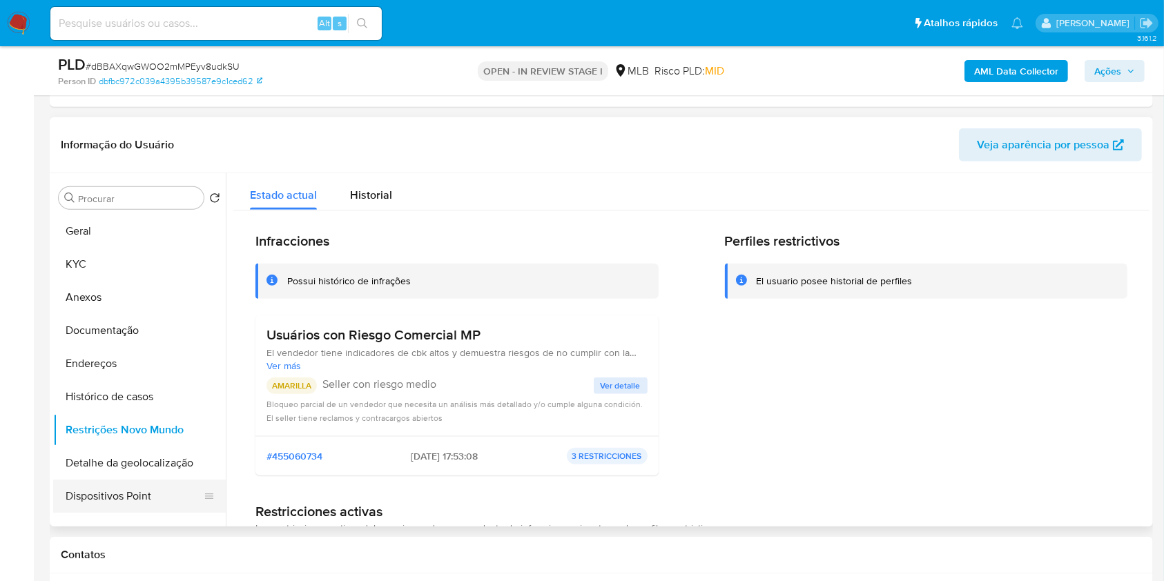
click at [121, 483] on button "Dispositivos Point" at bounding box center [134, 496] width 162 height 33
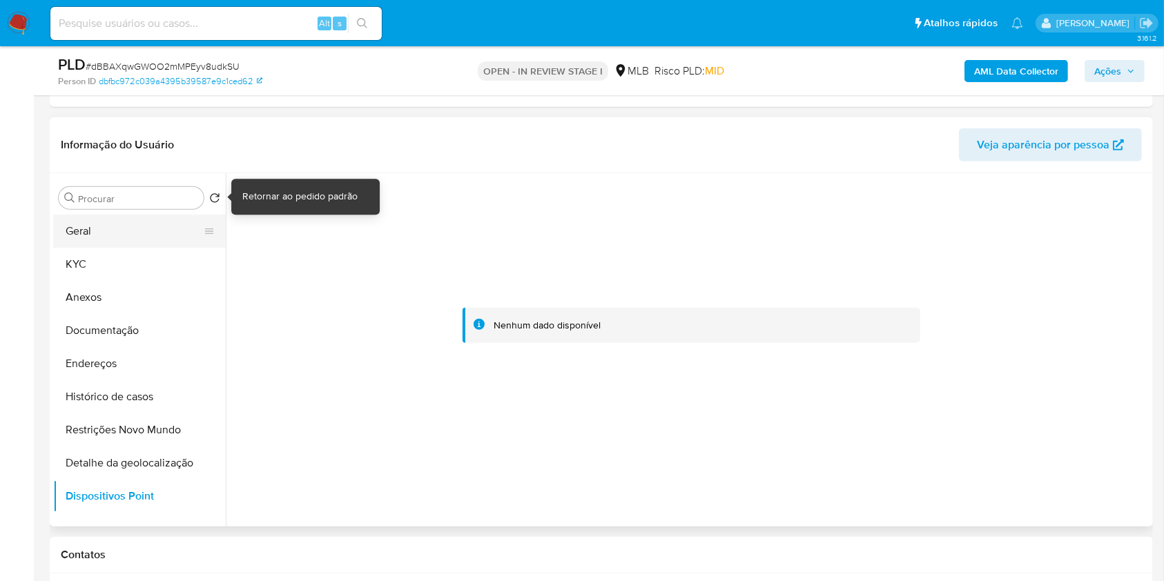
click at [128, 227] on button "Geral" at bounding box center [134, 231] width 162 height 33
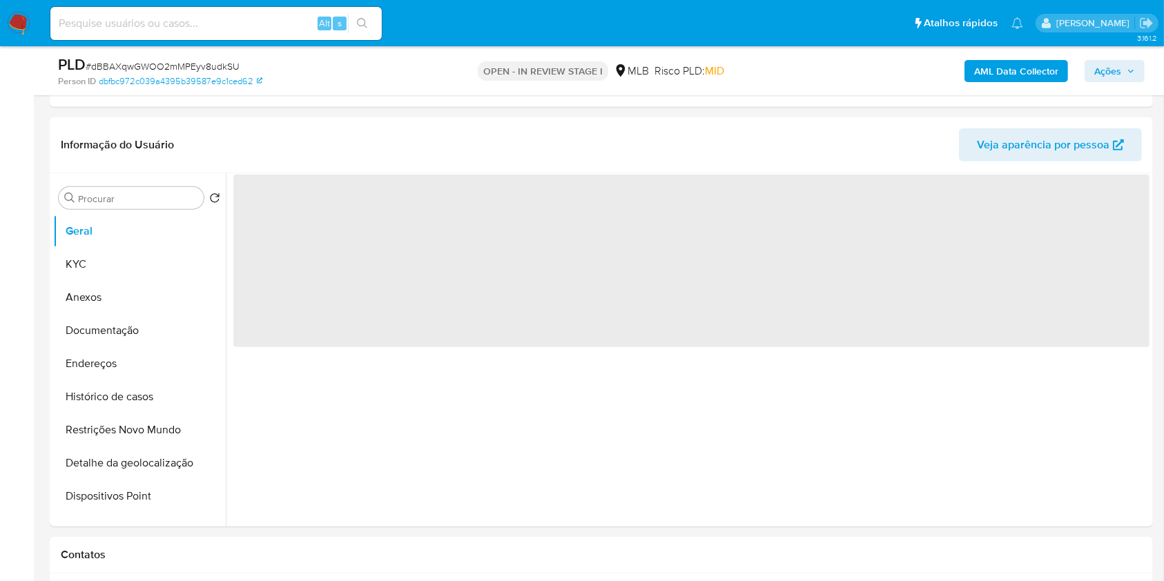
click at [1096, 62] on span "Ações" at bounding box center [1107, 71] width 27 height 22
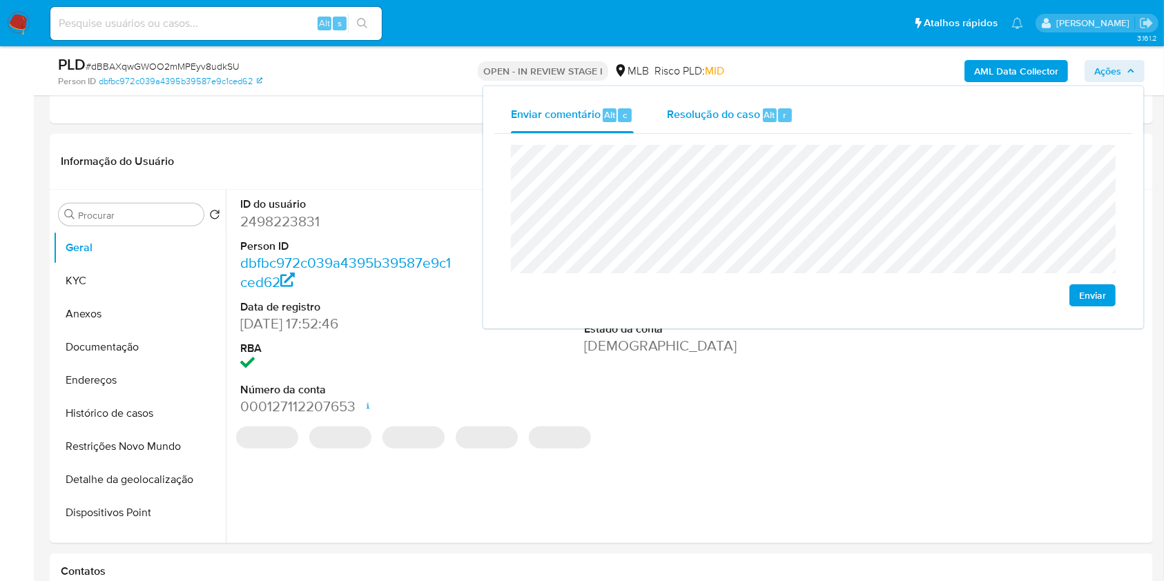
click at [688, 99] on div "Resolução do caso Alt r" at bounding box center [730, 115] width 126 height 36
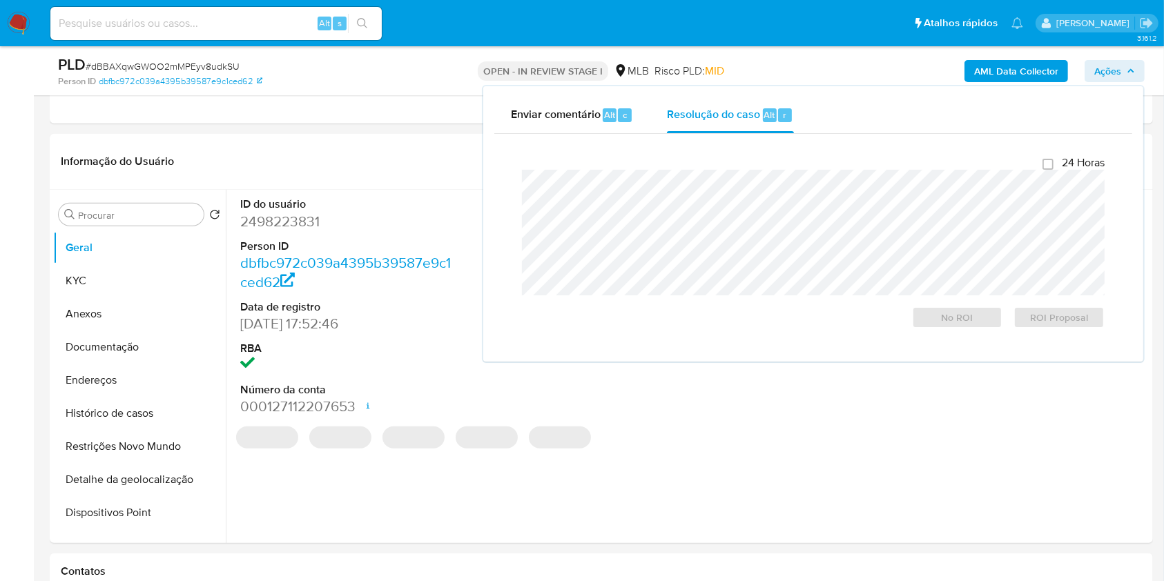
click at [1044, 72] on b "AML Data Collector" at bounding box center [1016, 71] width 84 height 22
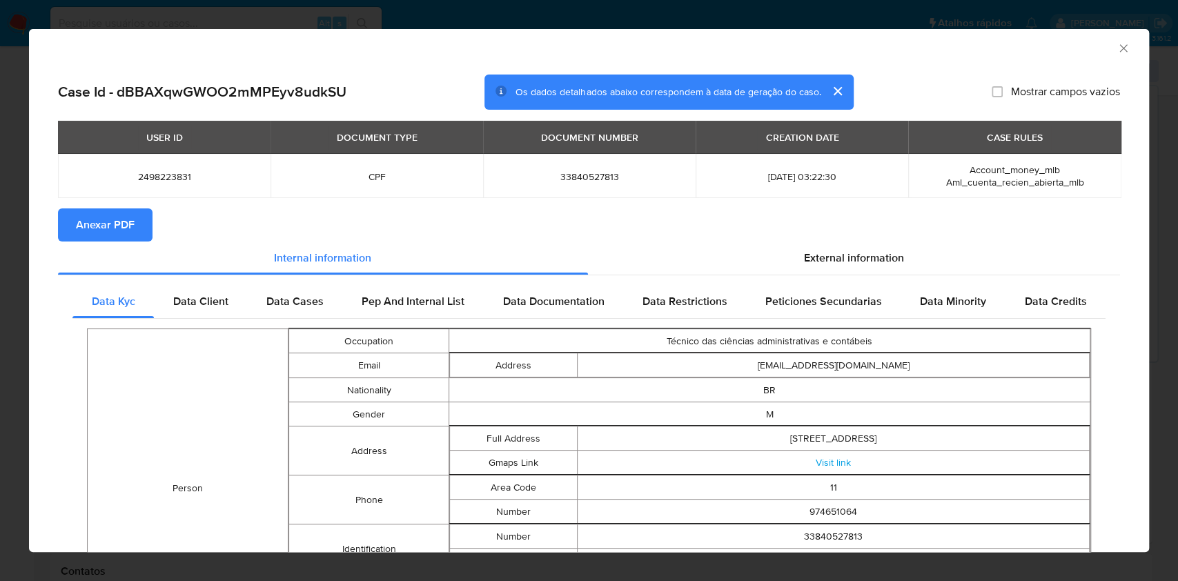
click at [99, 217] on span "Anexar PDF" at bounding box center [105, 225] width 59 height 30
click at [1117, 43] on icon "Fechar a janela" at bounding box center [1124, 48] width 14 height 14
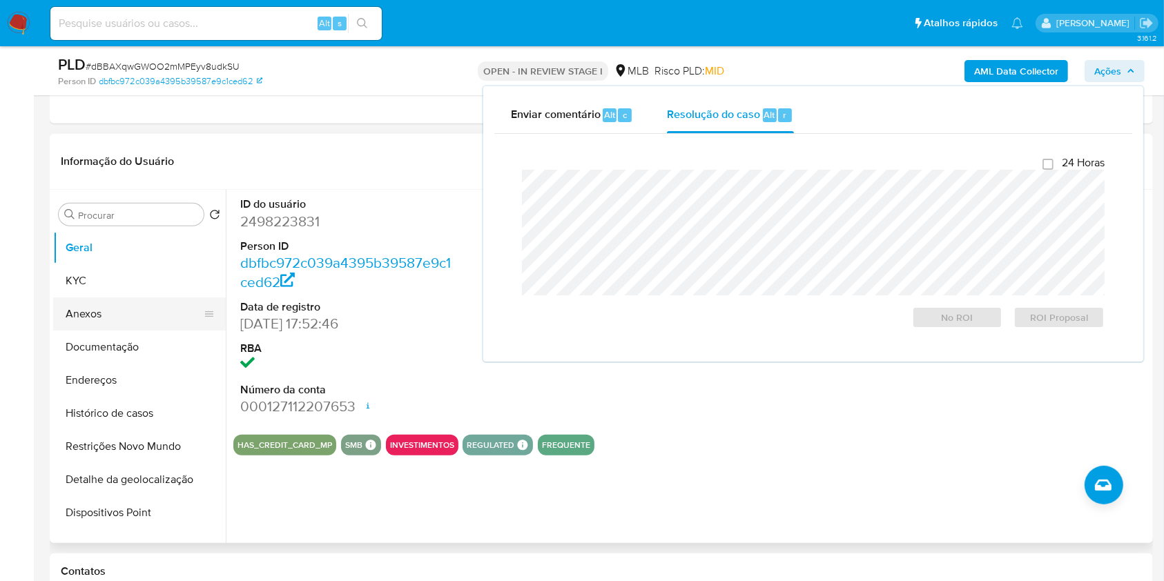
click at [114, 308] on button "Anexos" at bounding box center [134, 313] width 162 height 33
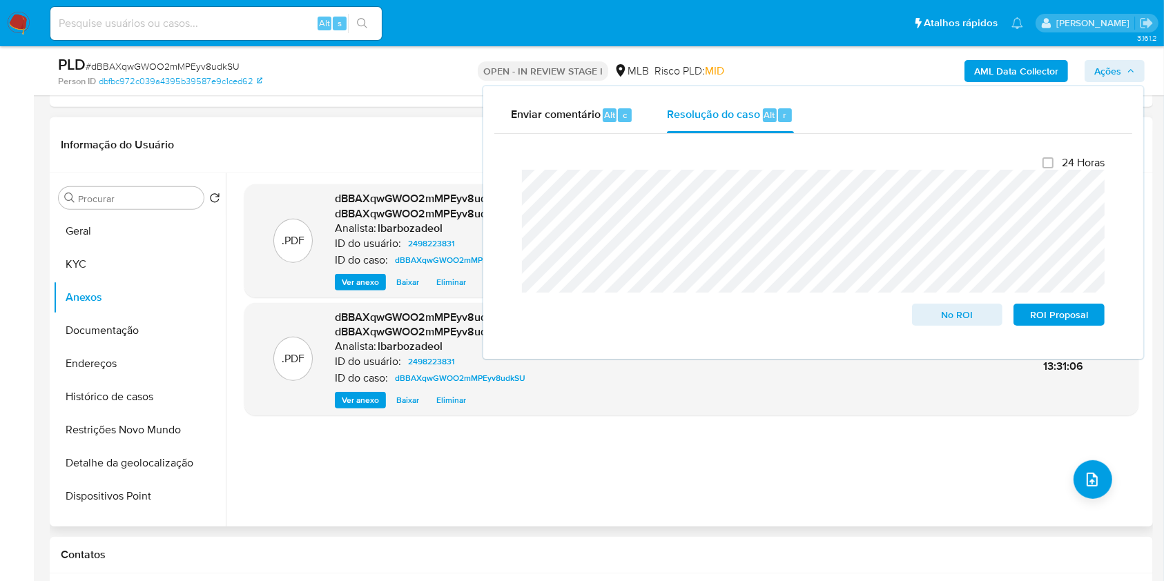
click at [801, 496] on div ".PDF dBBAXqwGWOO2mMPEyv8udkSU_internal_info_2025_10_02__13_31_06.pdf - dBBAXqwG…" at bounding box center [691, 349] width 894 height 331
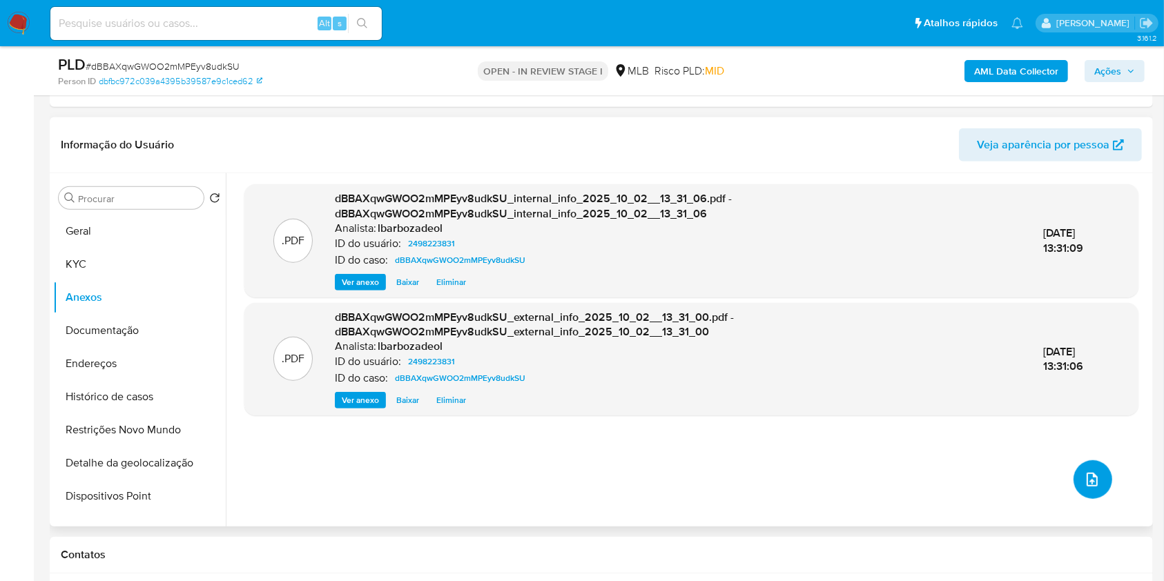
click at [1077, 468] on button "upload-file" at bounding box center [1092, 479] width 39 height 39
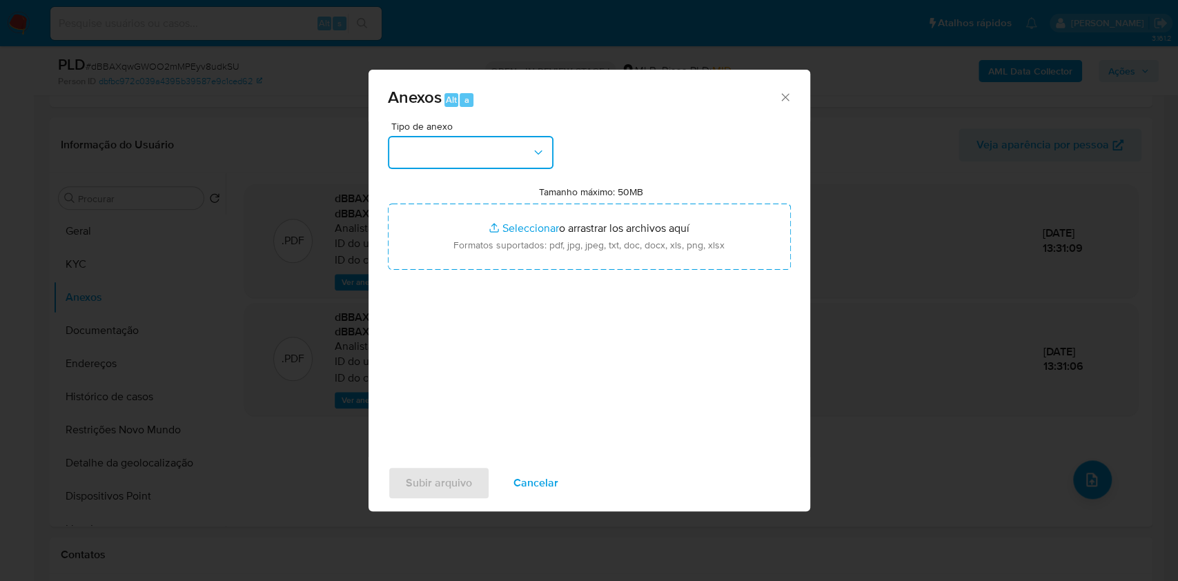
click at [505, 153] on button "button" at bounding box center [471, 152] width 166 height 33
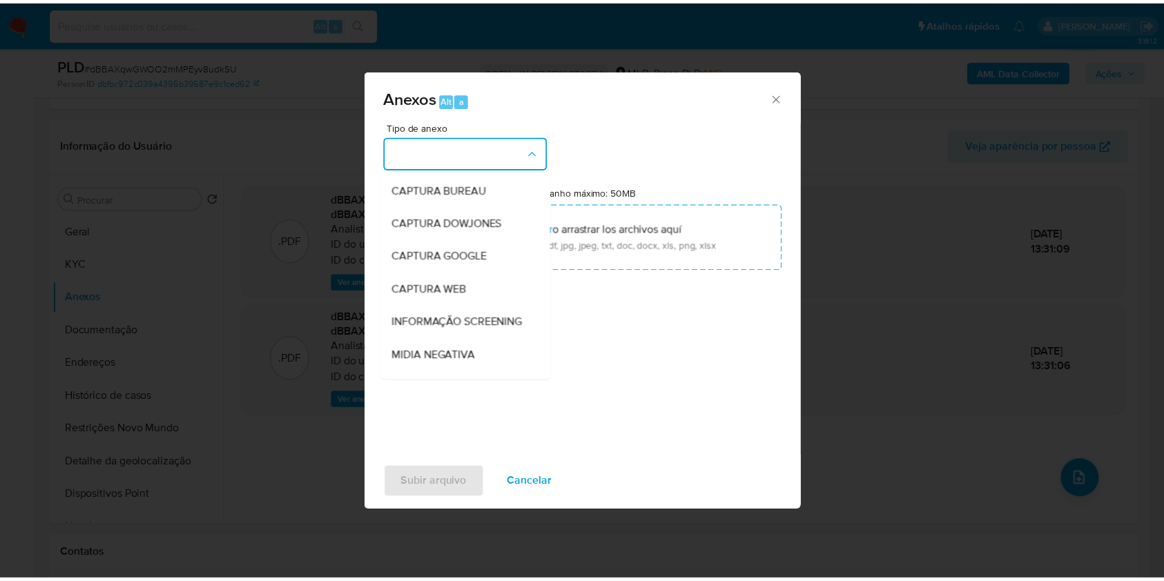
scroll to position [212, 0]
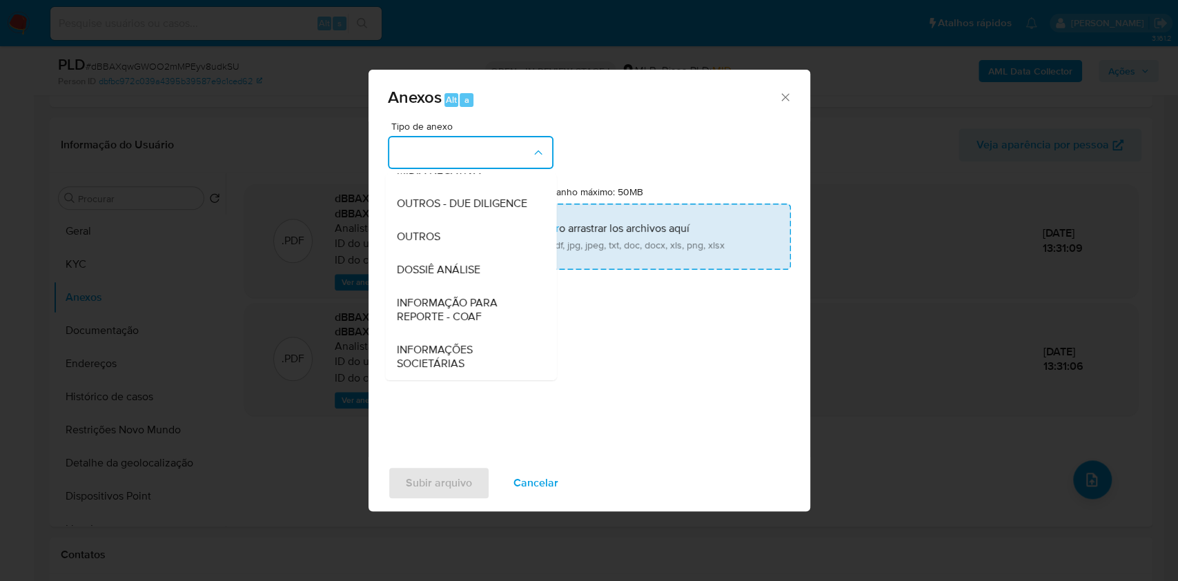
click at [440, 266] on span "DOSSIÊ ANÁLISE" at bounding box center [438, 270] width 84 height 14
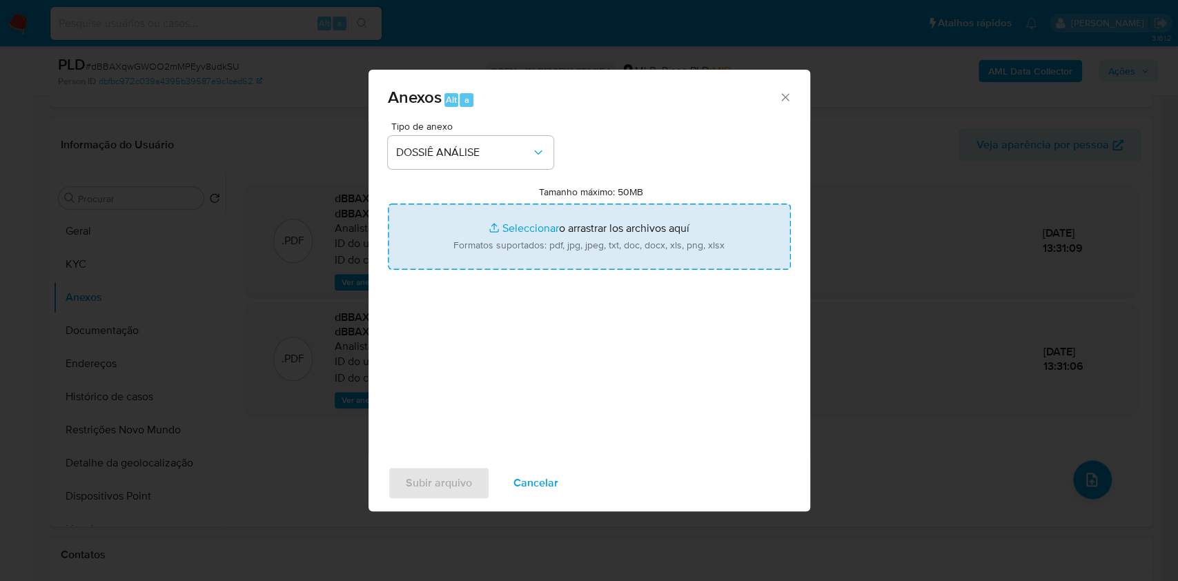
click at [463, 216] on input "Tamanho máximo: 50MB Seleccionar archivos" at bounding box center [589, 237] width 403 height 66
type input "C:\fakepath\Mulan 2498223831_2025_10_02_11_24_51.xlsx"
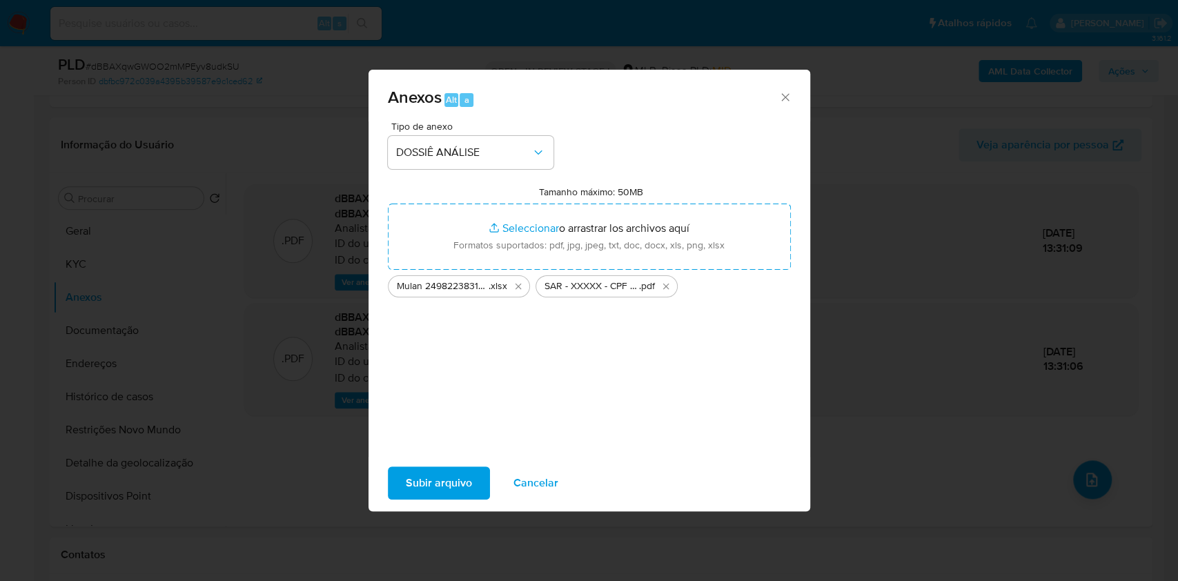
click at [452, 468] on span "Subir arquivo" at bounding box center [439, 483] width 66 height 30
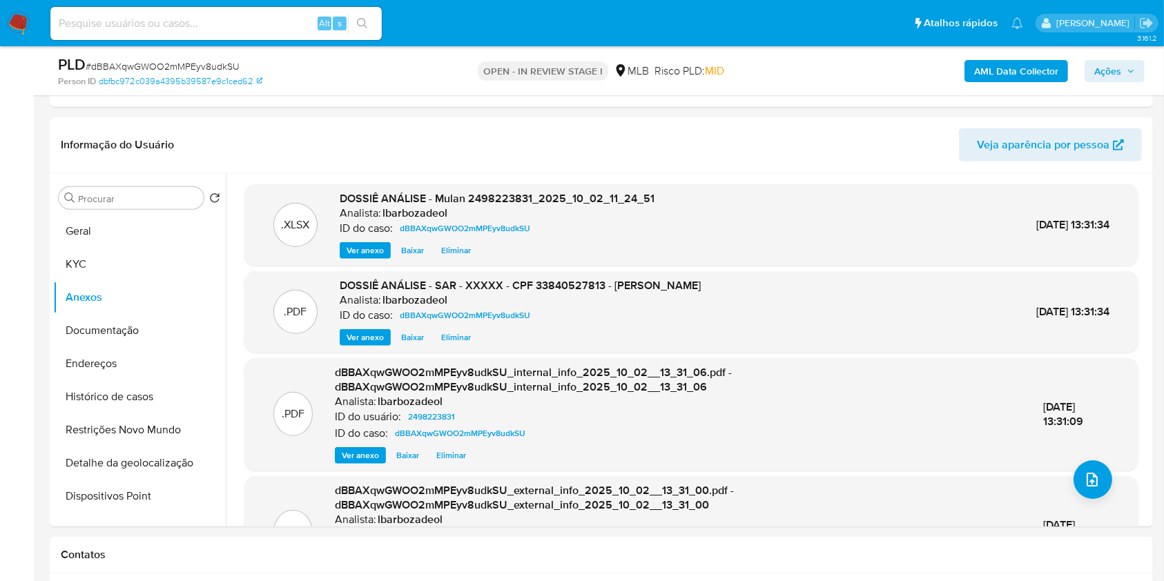
click at [1106, 75] on span "Ações" at bounding box center [1107, 71] width 27 height 22
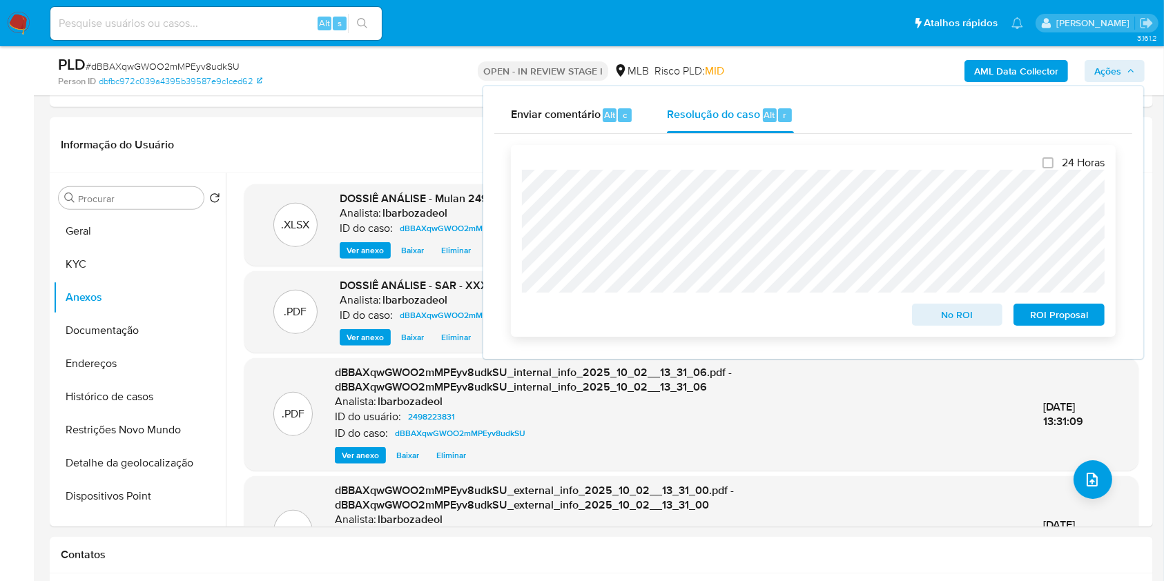
click at [1044, 315] on span "ROI Proposal" at bounding box center [1059, 314] width 72 height 19
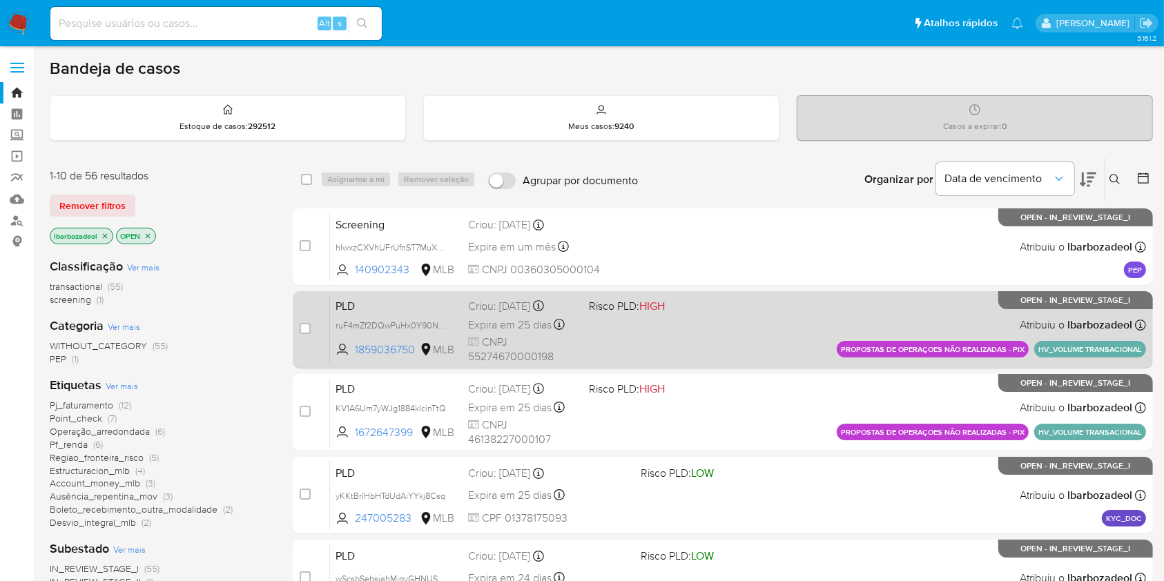
click at [699, 351] on div "PLD ruF4mZf2DQwPuHx0Y90NuWla 1859036750 MLB Risco PLD: HIGH Criou: 12/09/2025 C…" at bounding box center [738, 330] width 816 height 70
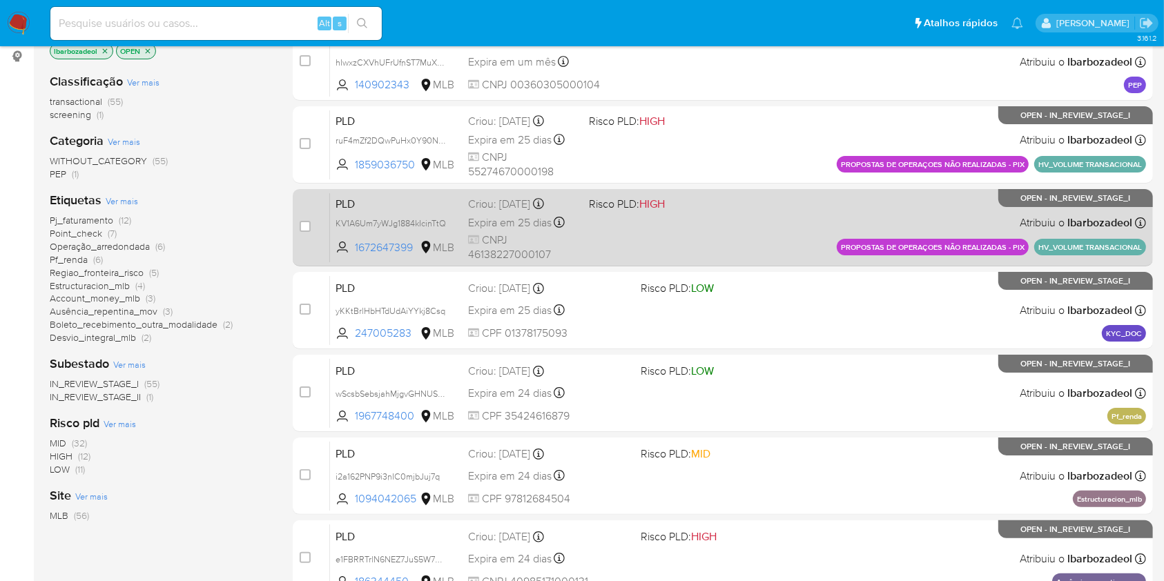
scroll to position [184, 0]
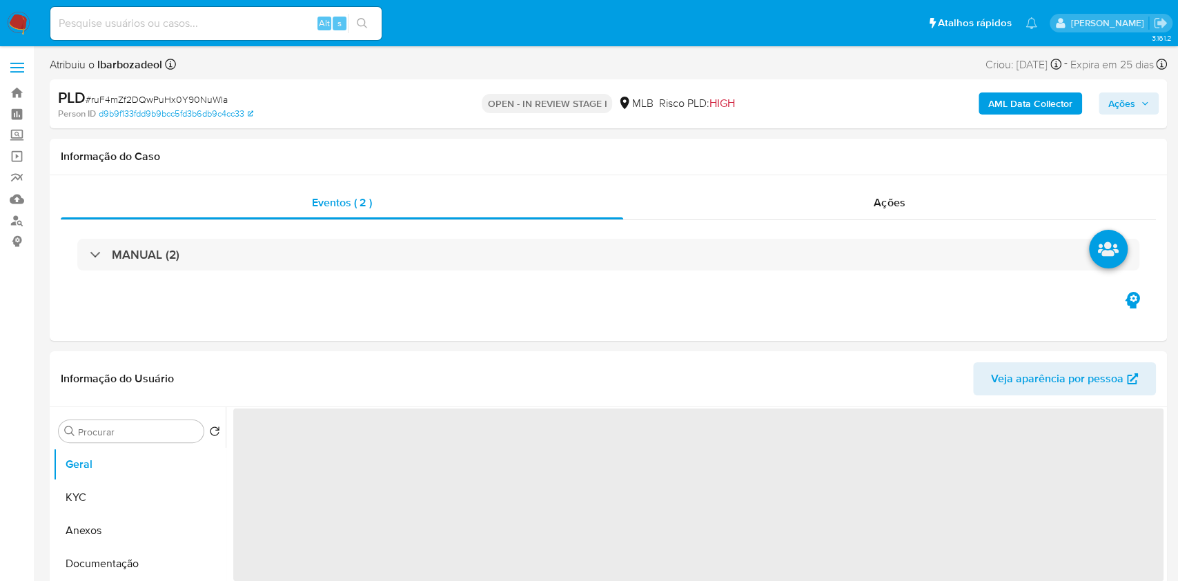
select select "10"
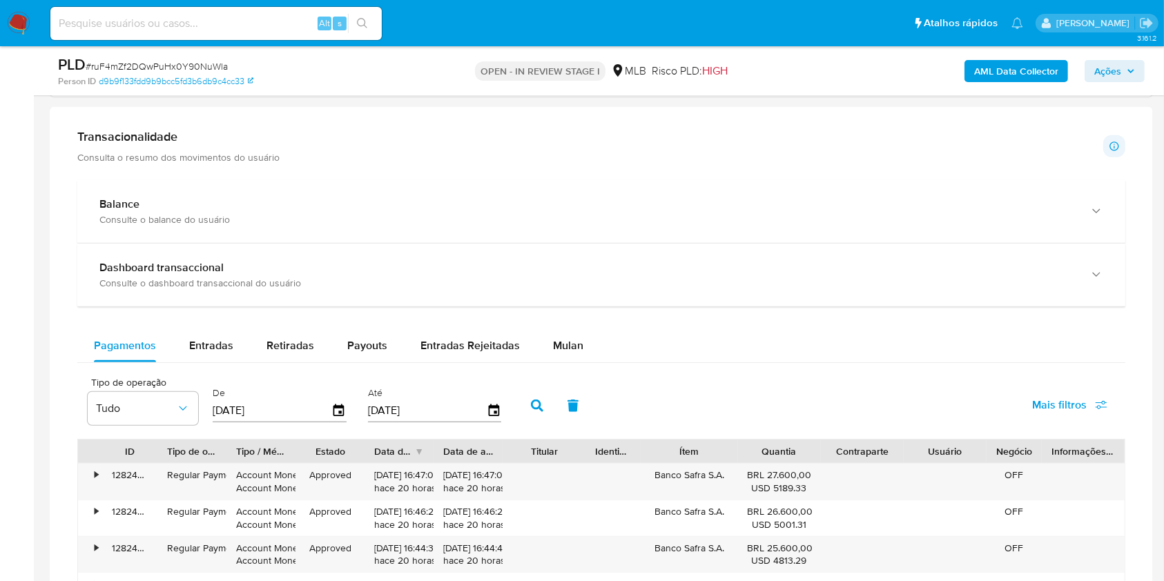
scroll to position [944, 0]
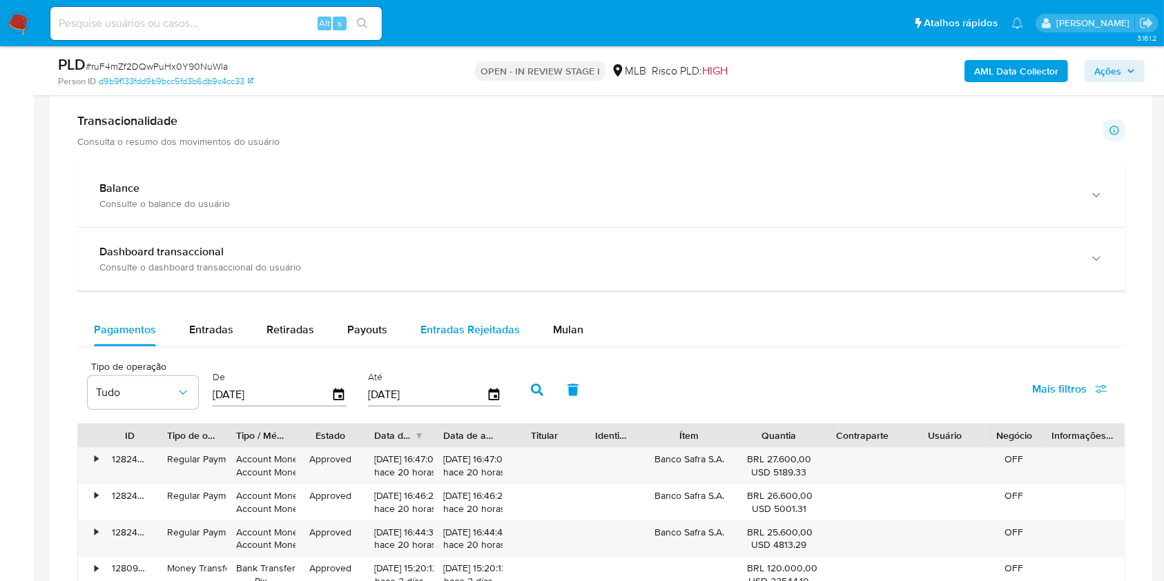
click at [450, 334] on span "Entradas Rejeitadas" at bounding box center [469, 330] width 99 height 16
select select "10"
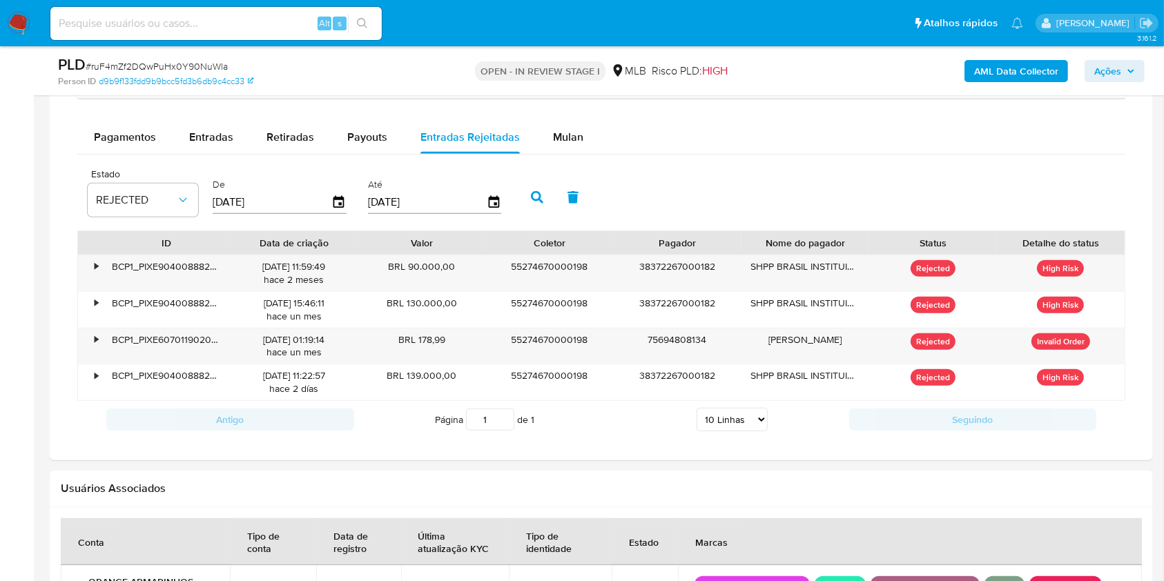
scroll to position [1137, 0]
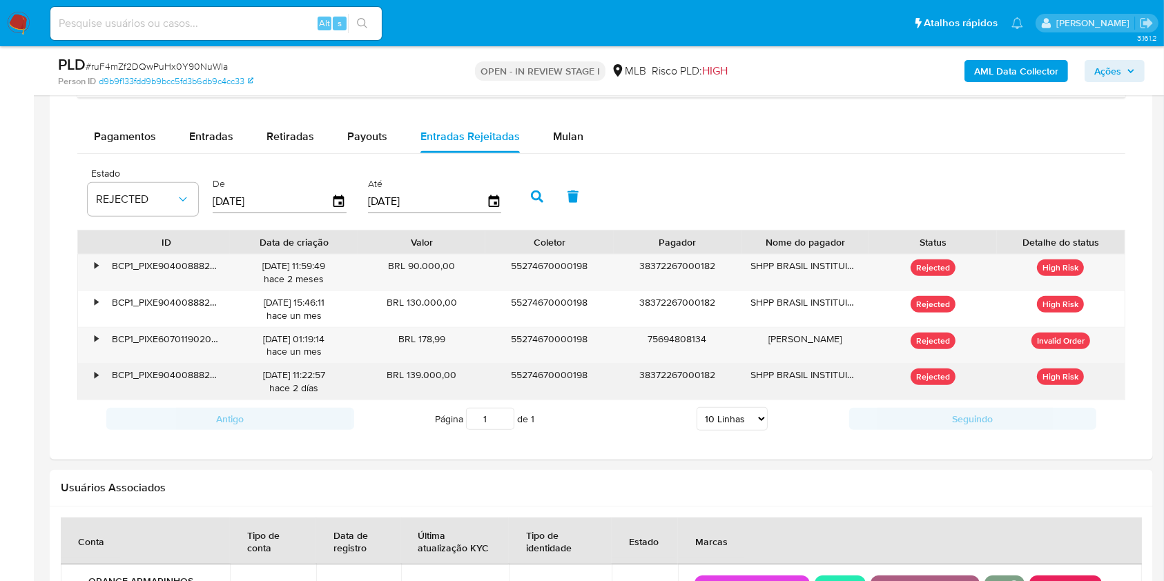
click at [107, 368] on div "BCP1_PIXE90400888202509301418YL069480659" at bounding box center [166, 382] width 128 height 36
click at [80, 375] on div "•" at bounding box center [90, 382] width 24 height 36
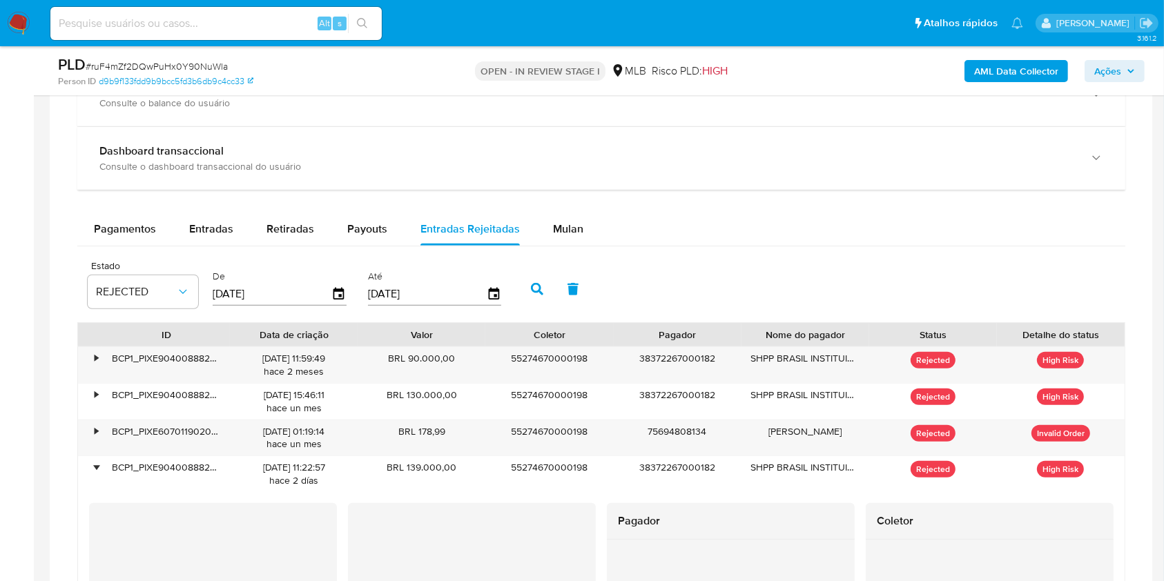
scroll to position [949, 0]
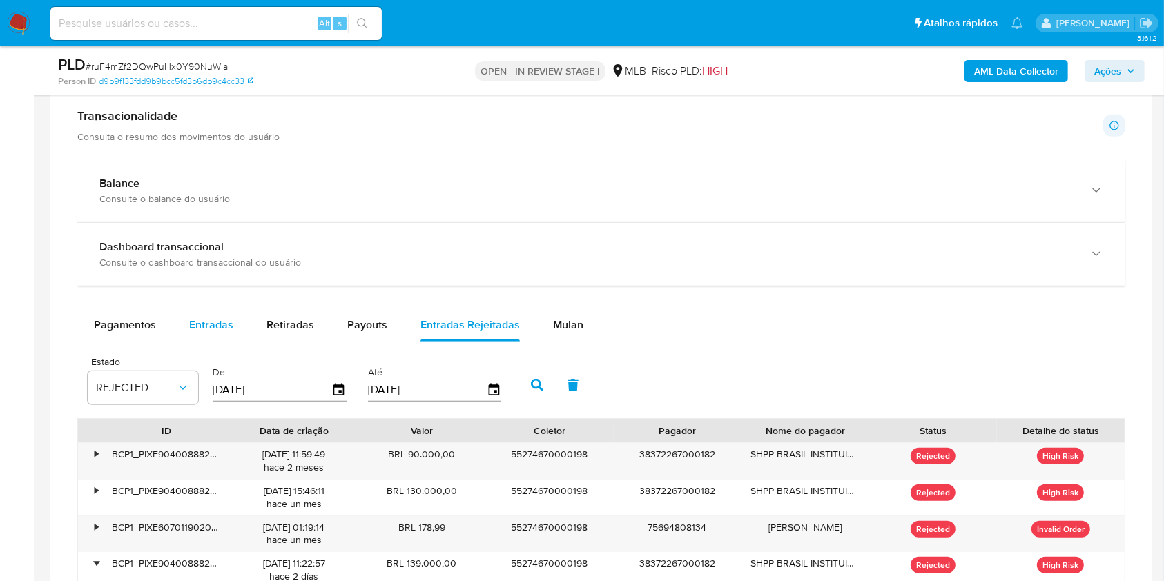
click at [210, 331] on span "Entradas" at bounding box center [211, 325] width 44 height 16
select select "10"
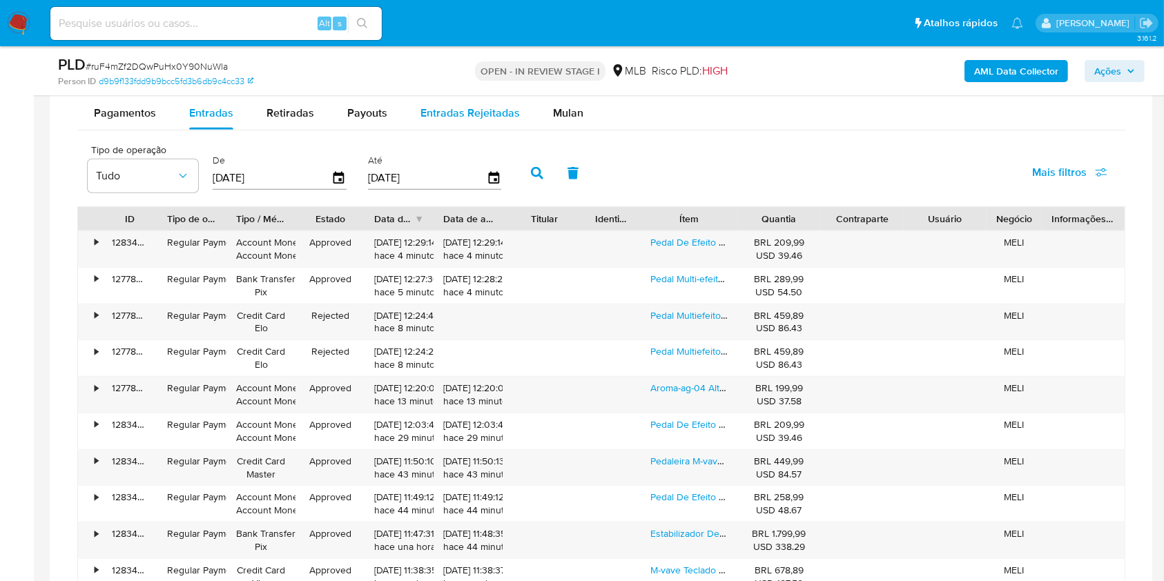
scroll to position [1160, 0]
click at [540, 113] on button "Mulan" at bounding box center [567, 113] width 63 height 33
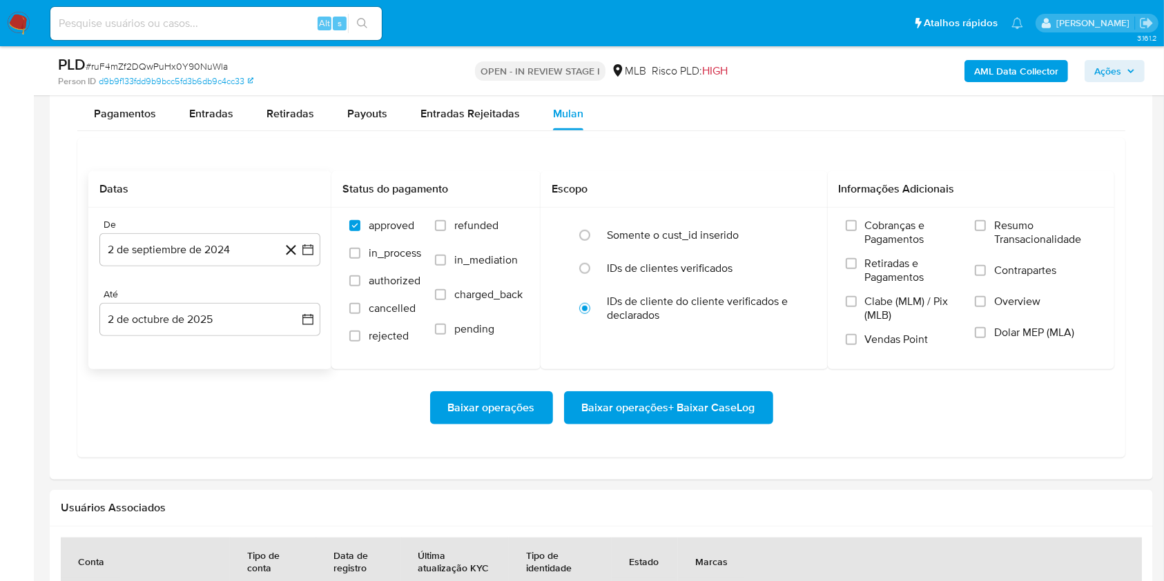
drag, startPoint x: 127, startPoint y: 290, endPoint x: 131, endPoint y: 283, distance: 8.0
click at [130, 286] on div "De 2 de septiembre de 2024 2-09-2024 Até 2 de octubre de 2025 2-10-2025" at bounding box center [209, 289] width 243 height 162
click at [155, 246] on button "2 de septiembre de 2024" at bounding box center [209, 249] width 221 height 33
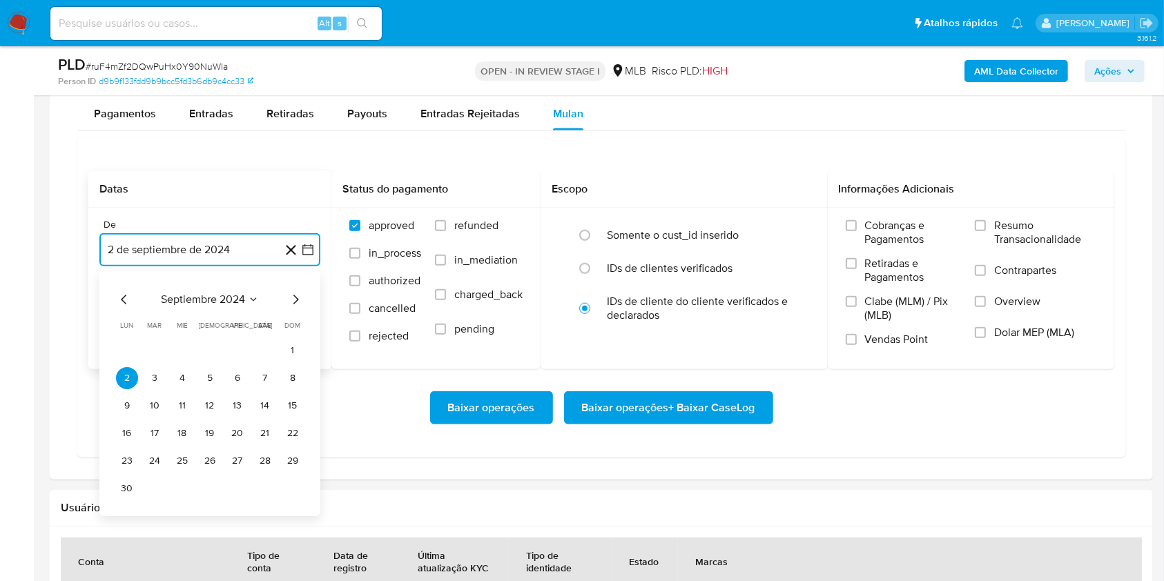
click at [190, 293] on span "septiembre 2024" at bounding box center [203, 300] width 84 height 14
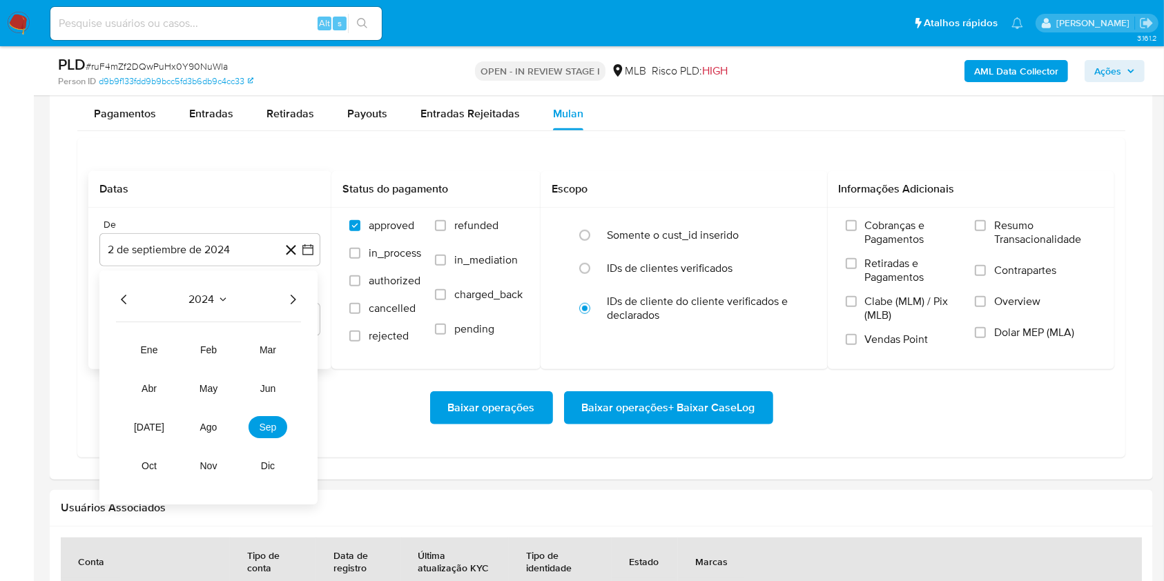
click at [288, 297] on icon "Año siguiente" at bounding box center [292, 299] width 17 height 17
click at [212, 427] on span "ago" at bounding box center [208, 427] width 17 height 11
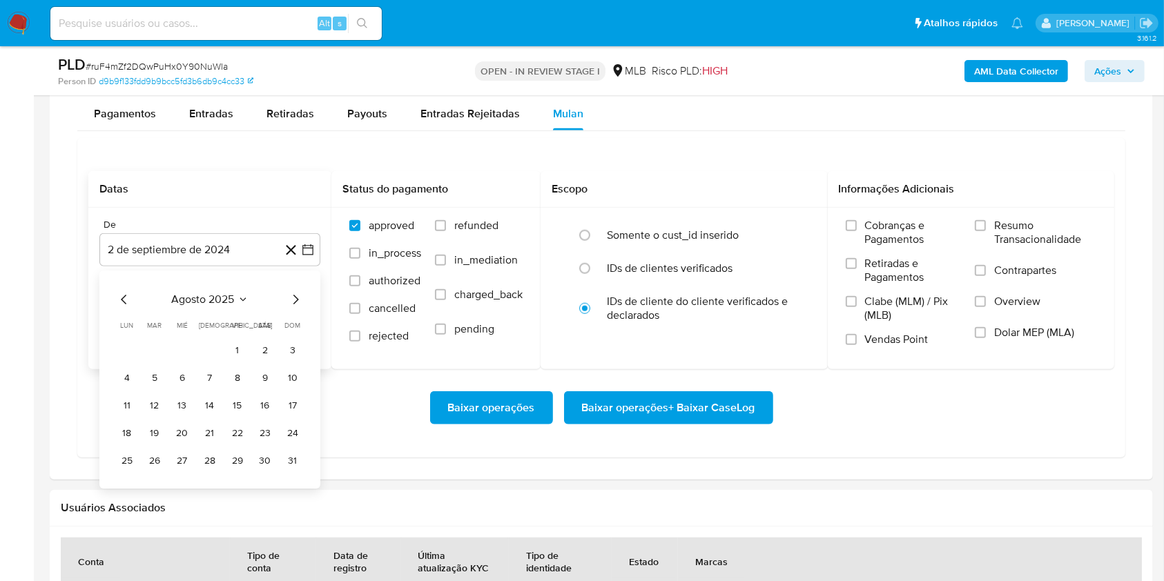
click at [234, 334] on table "lun lunes mar martes mié miércoles jue jueves vie viernes sáb sábado dom doming…" at bounding box center [210, 396] width 188 height 152
drag, startPoint x: 237, startPoint y: 350, endPoint x: 237, endPoint y: 340, distance: 10.4
click at [237, 350] on button "1" at bounding box center [237, 351] width 22 height 22
click at [235, 297] on div "Até" at bounding box center [209, 294] width 221 height 12
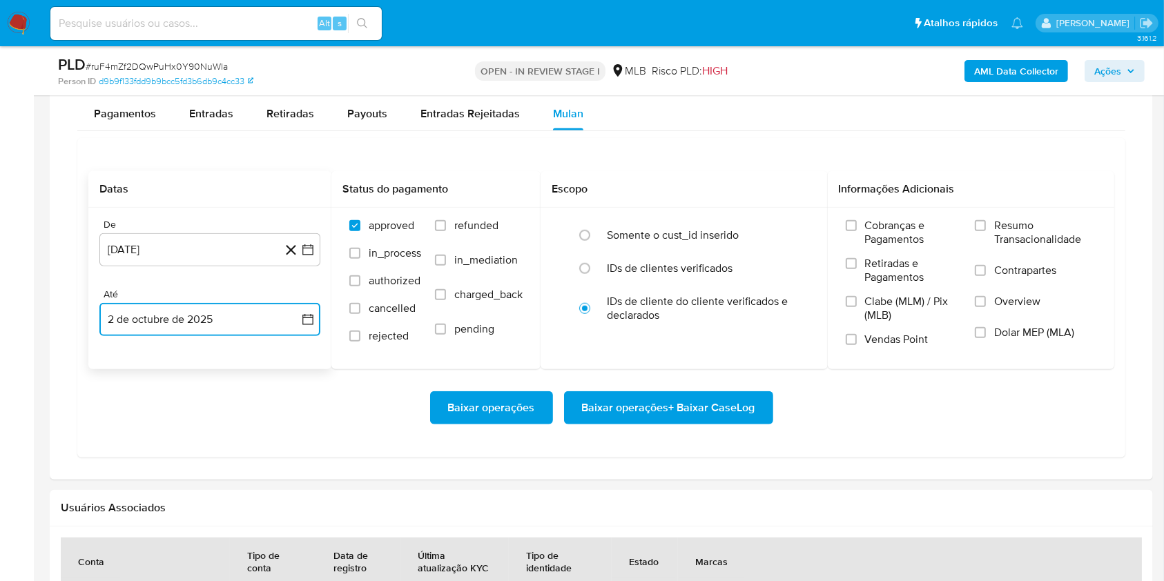
click at [221, 334] on button "2 de octubre de 2025" at bounding box center [209, 319] width 221 height 33
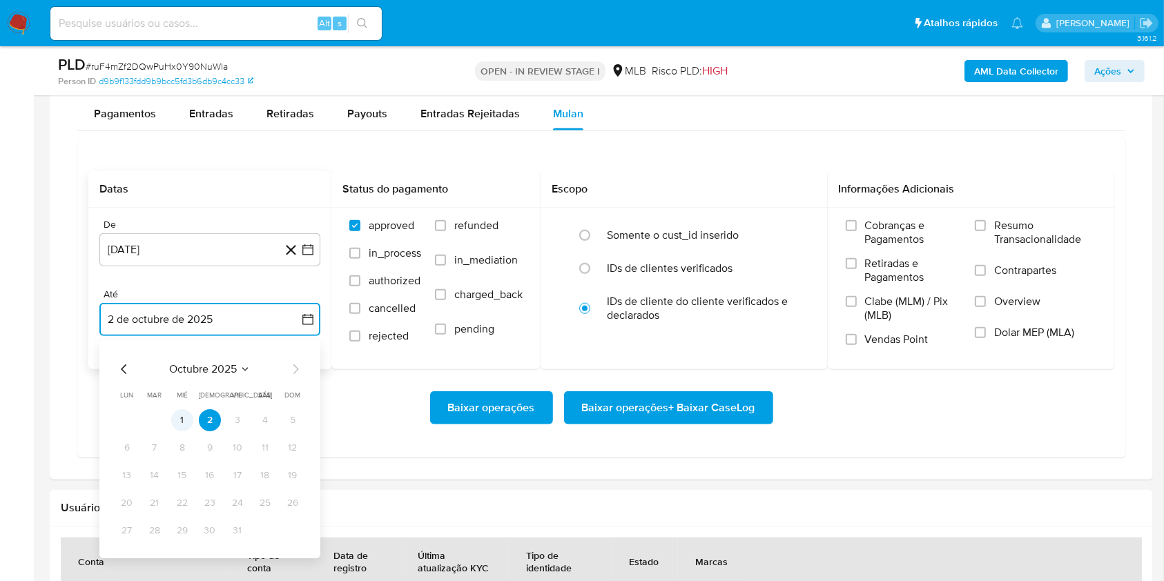
click at [188, 422] on button "1" at bounding box center [182, 420] width 22 height 22
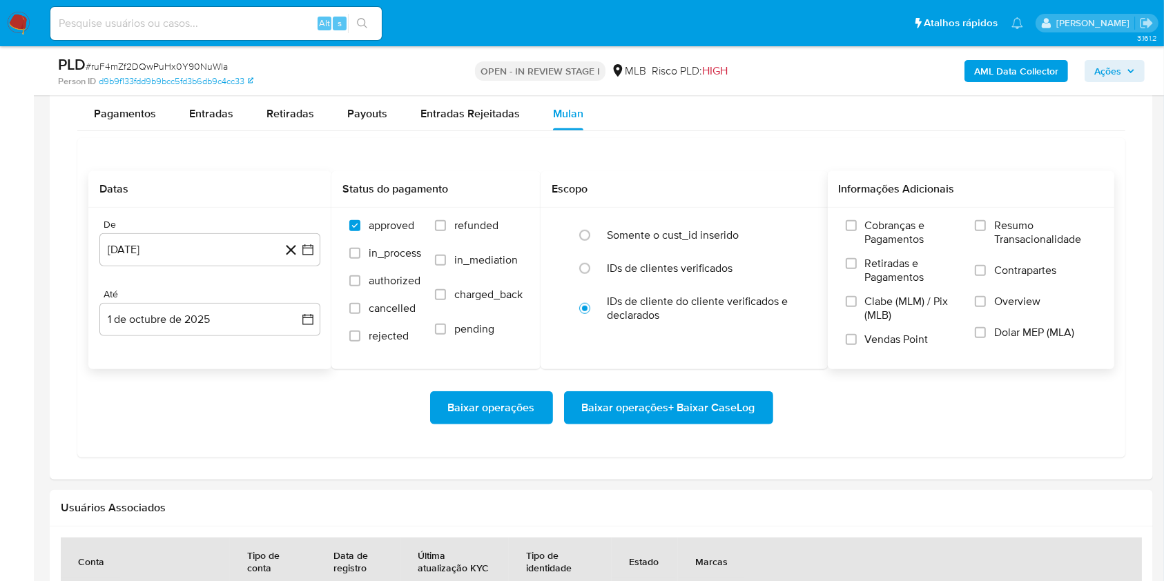
click at [1028, 235] on span "Resumo Transacionalidade" at bounding box center [1045, 233] width 102 height 28
click at [986, 231] on input "Resumo Transacionalidade" at bounding box center [980, 225] width 11 height 11
click at [656, 410] on span "Baixar operações + Baixar CaseLog" at bounding box center [668, 408] width 173 height 30
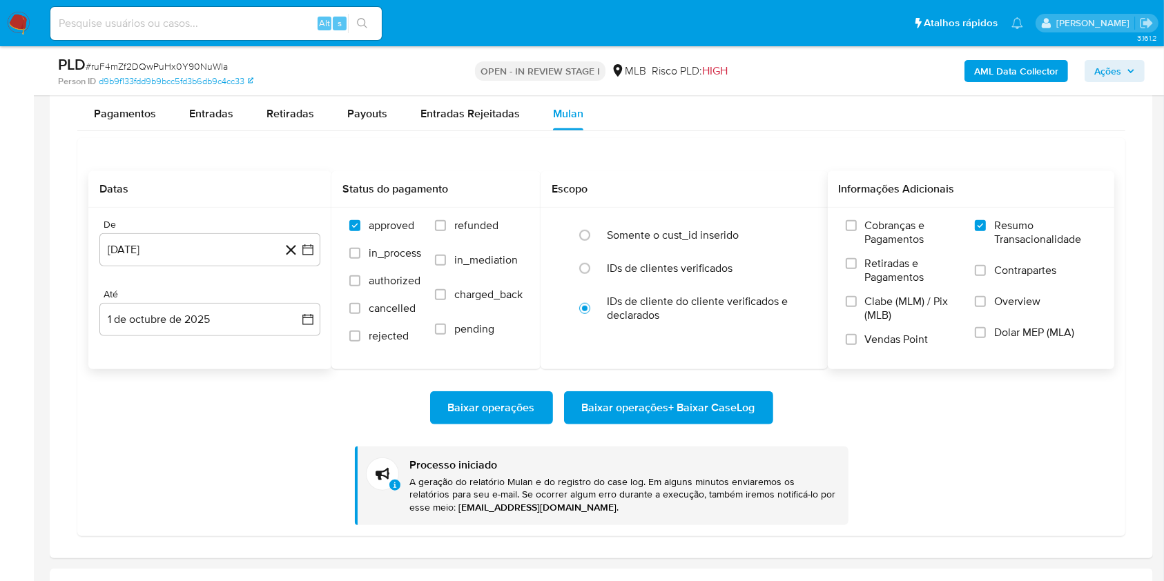
click at [572, 148] on div "Datas De 1 de agosto de 2025 1-08-2025 Até 1 de octubre de 2025 1-10-2025 Statu…" at bounding box center [601, 337] width 1048 height 398
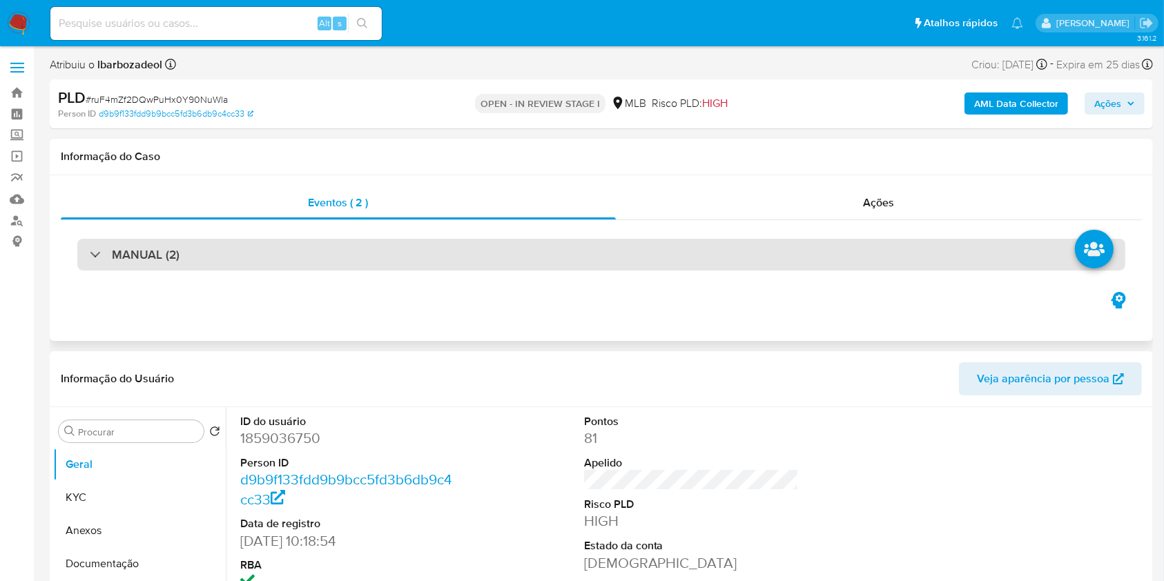
scroll to position [1, 0]
click at [466, 258] on div "MANUAL (2)" at bounding box center [601, 254] width 1048 height 32
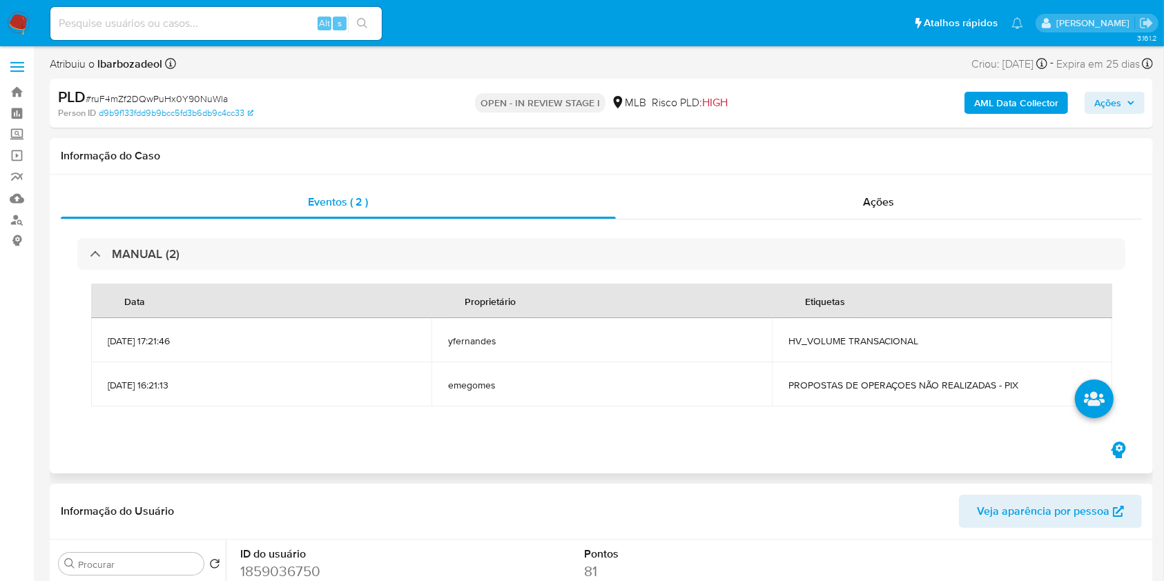
click at [814, 331] on td "HV_VOLUME TRANSACIONAL" at bounding box center [942, 340] width 340 height 44
click at [816, 337] on span "HV_VOLUME TRANSACIONAL" at bounding box center [941, 341] width 307 height 12
copy span "HV_VOLUME TRANSACIONAL"
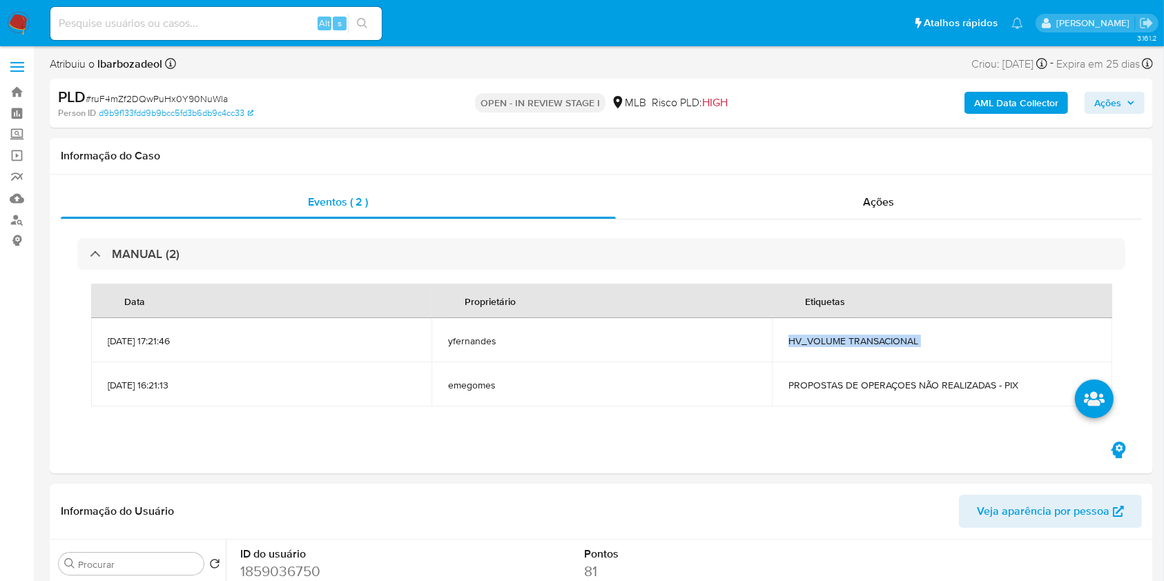
click at [1128, 102] on icon "button" at bounding box center [1131, 102] width 6 height 3
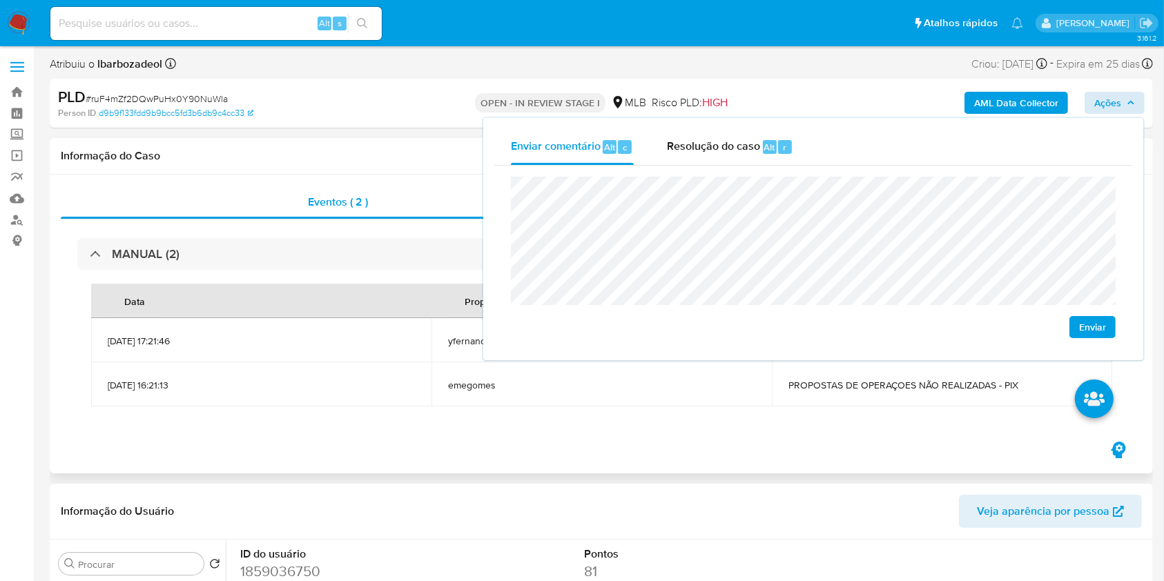
click at [874, 389] on span "PROPOSTAS DE OPERAÇOES NÃO REALIZADAS - PIX" at bounding box center [941, 385] width 307 height 12
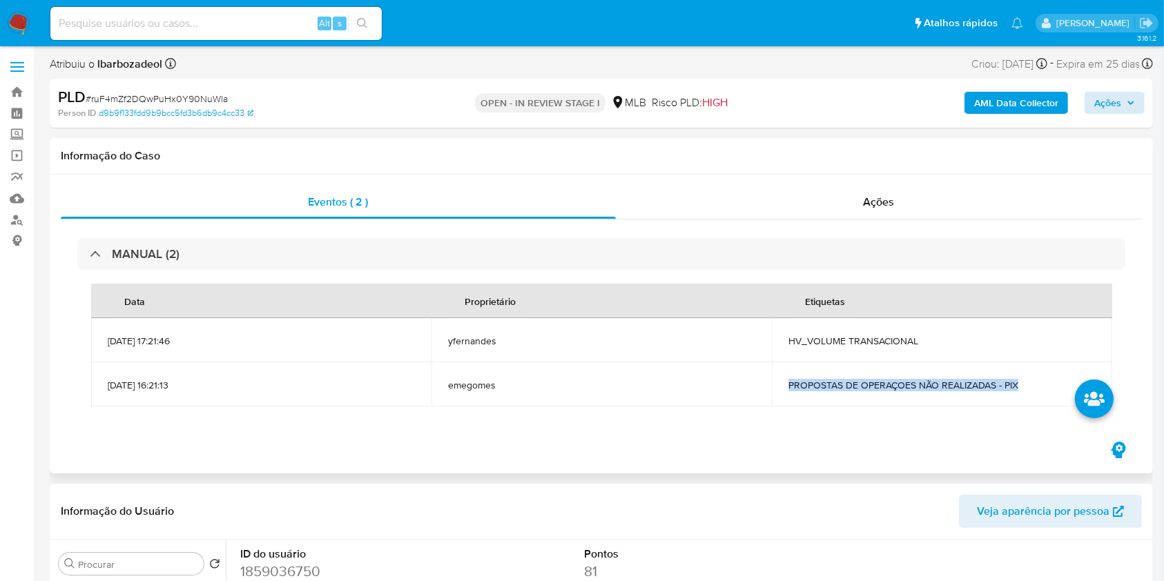
click at [874, 389] on span "PROPOSTAS DE OPERAÇOES NÃO REALIZADAS - PIX" at bounding box center [941, 385] width 307 height 12
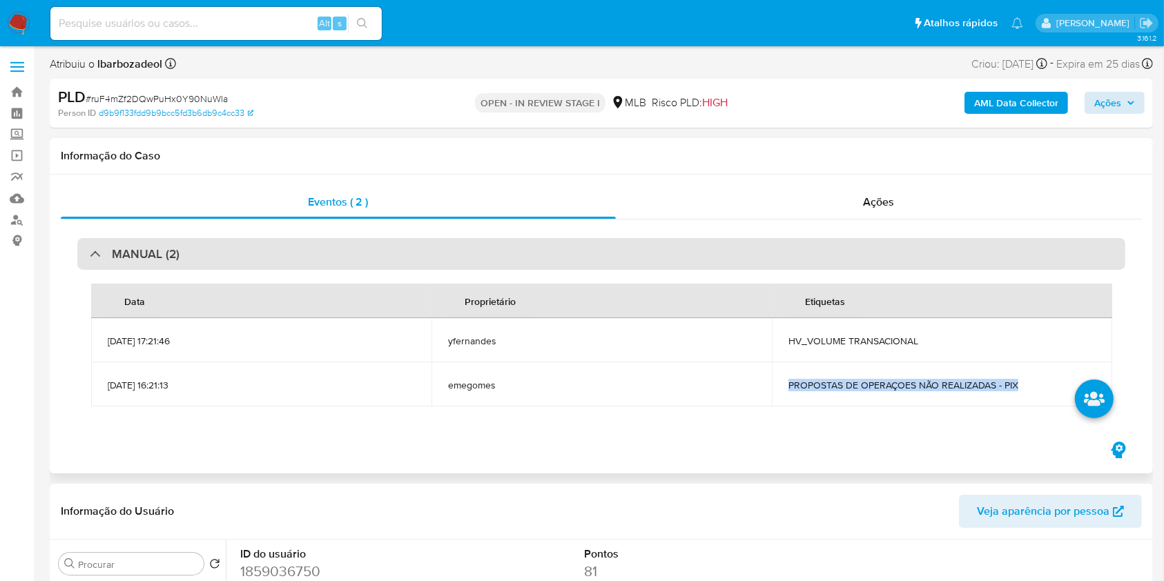
copy span "PROPOSTAS DE OPERAÇOES NÃO REALIZADAS - PIX"
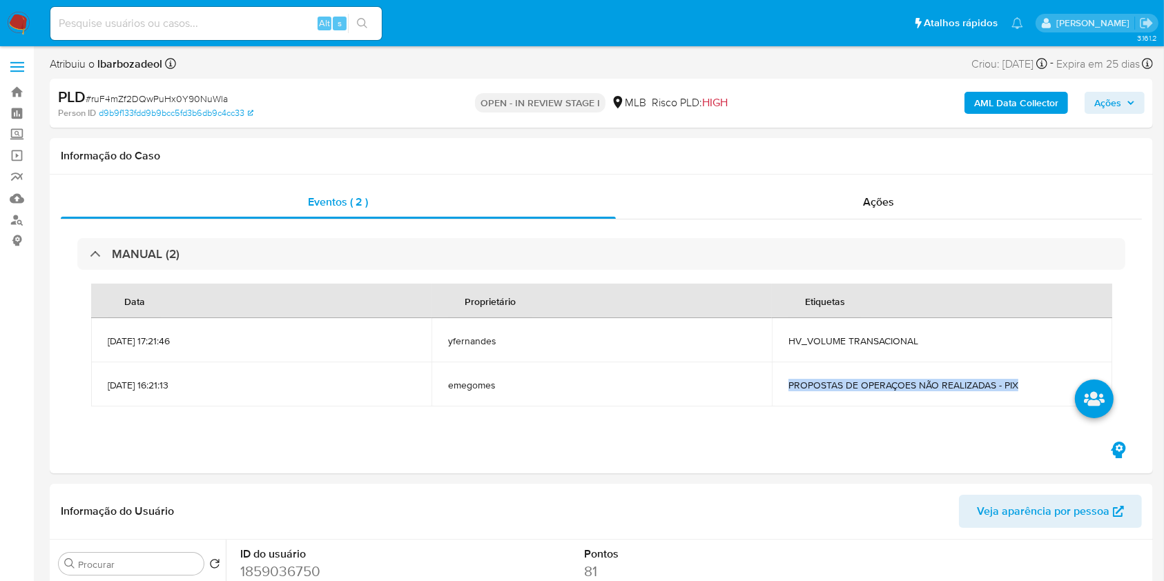
click at [1094, 109] on span "Ações" at bounding box center [1107, 103] width 27 height 22
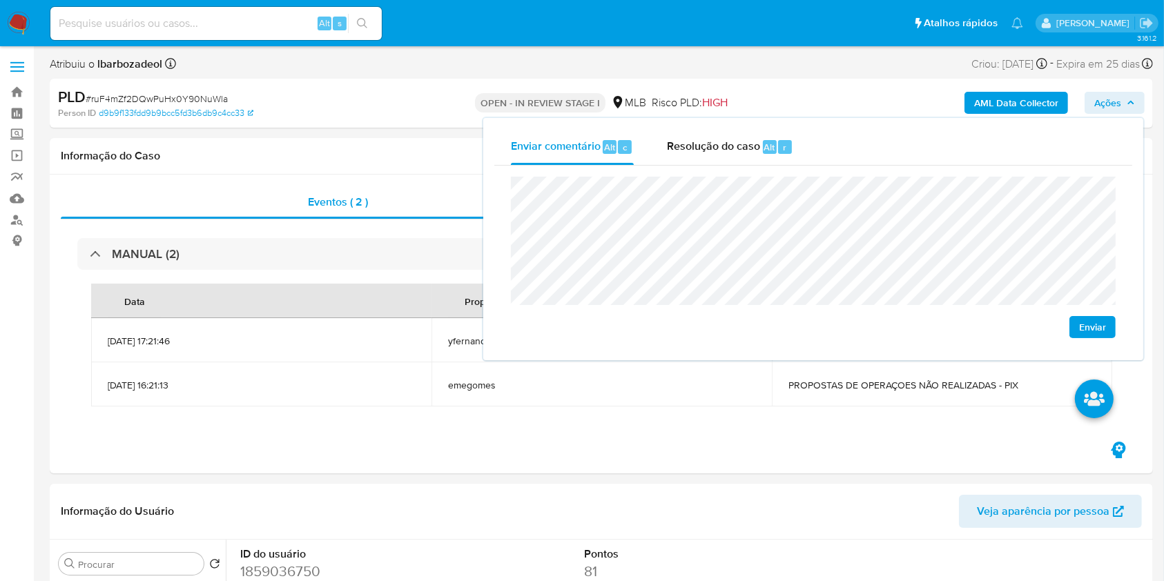
click at [1010, 174] on div "Enviar" at bounding box center [813, 258] width 638 height 184
click at [349, 118] on div "Person ID d9b9f133fdd9b9bcc5fd3b6db9c4cc33" at bounding box center [237, 113] width 358 height 12
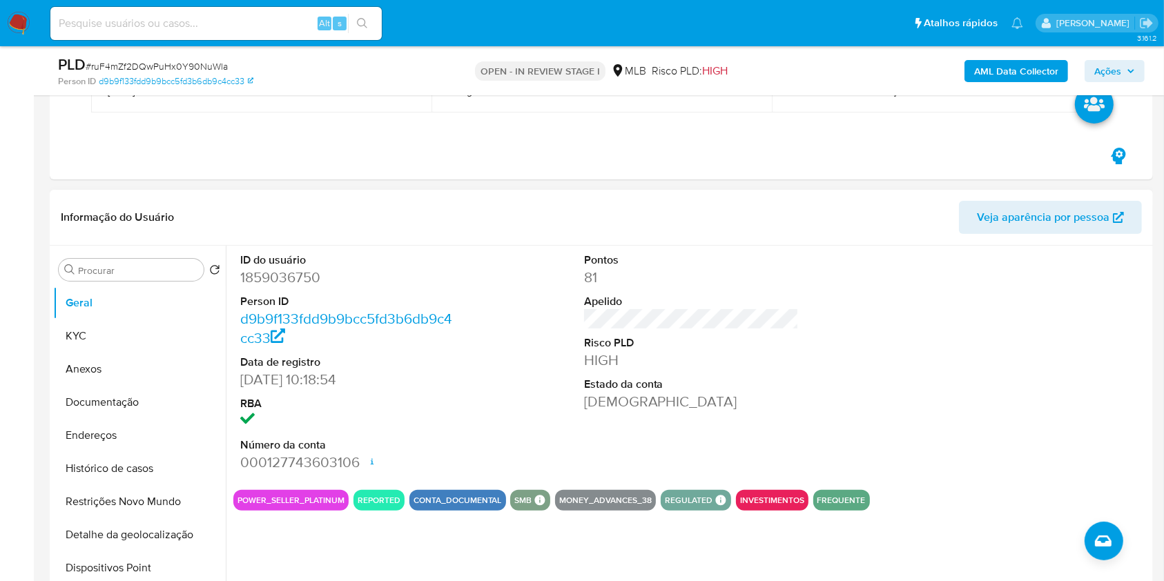
scroll to position [284, 0]
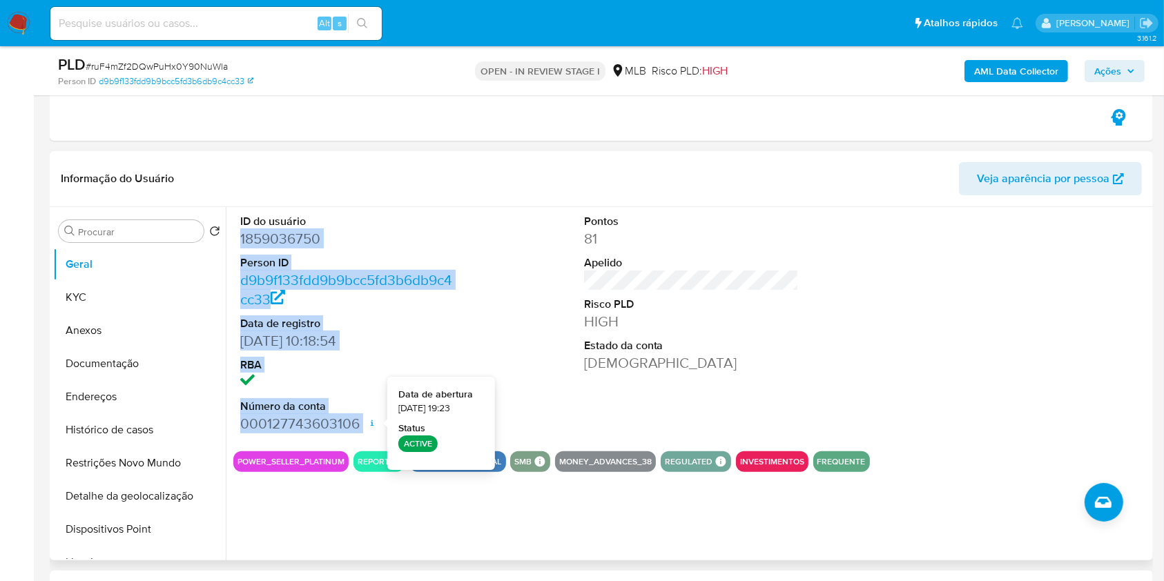
drag, startPoint x: 242, startPoint y: 235, endPoint x: 369, endPoint y: 422, distance: 227.0
click at [369, 422] on dl "ID do usuário 1859036750 Person ID d9b9f133fdd9b9bcc5fd3b6db9c4cc33 Data de reg…" at bounding box center [347, 323] width 215 height 219
copy dl "1859036750 Person ID d9b9f133fdd9b9bcc5fd3b6db9c4cc33 Data de registro 14/06/20…"
click at [1104, 77] on span "Ações" at bounding box center [1107, 71] width 27 height 22
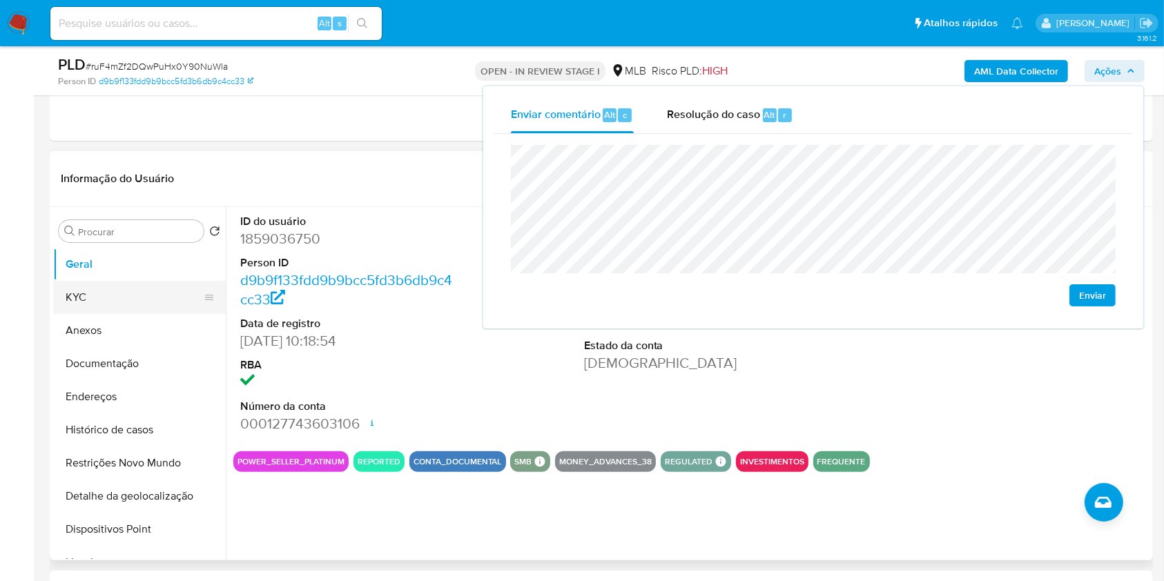
click at [153, 301] on button "KYC" at bounding box center [134, 297] width 162 height 33
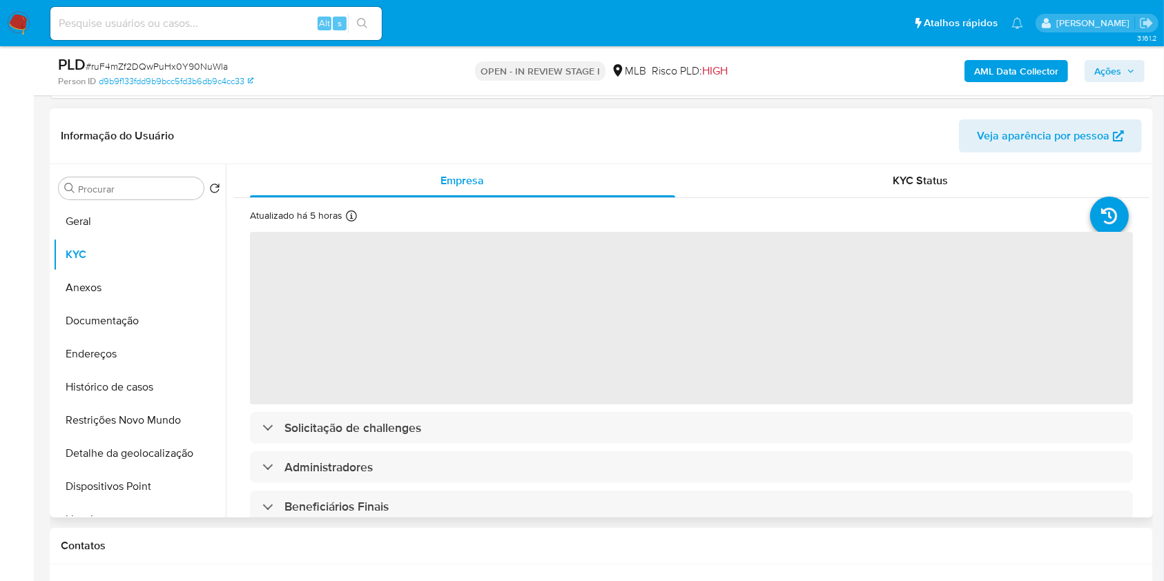
scroll to position [312, 0]
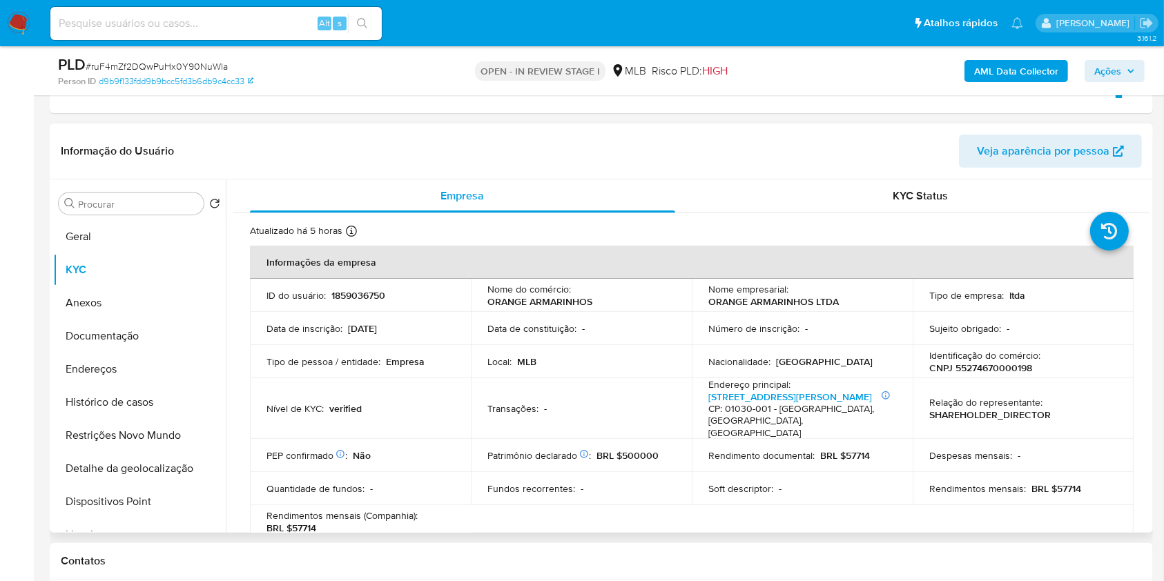
click at [966, 364] on p "CNPJ 55274670000198" at bounding box center [980, 368] width 103 height 12
copy p "55274670000198"
click at [1120, 67] on span "Ações" at bounding box center [1107, 71] width 27 height 22
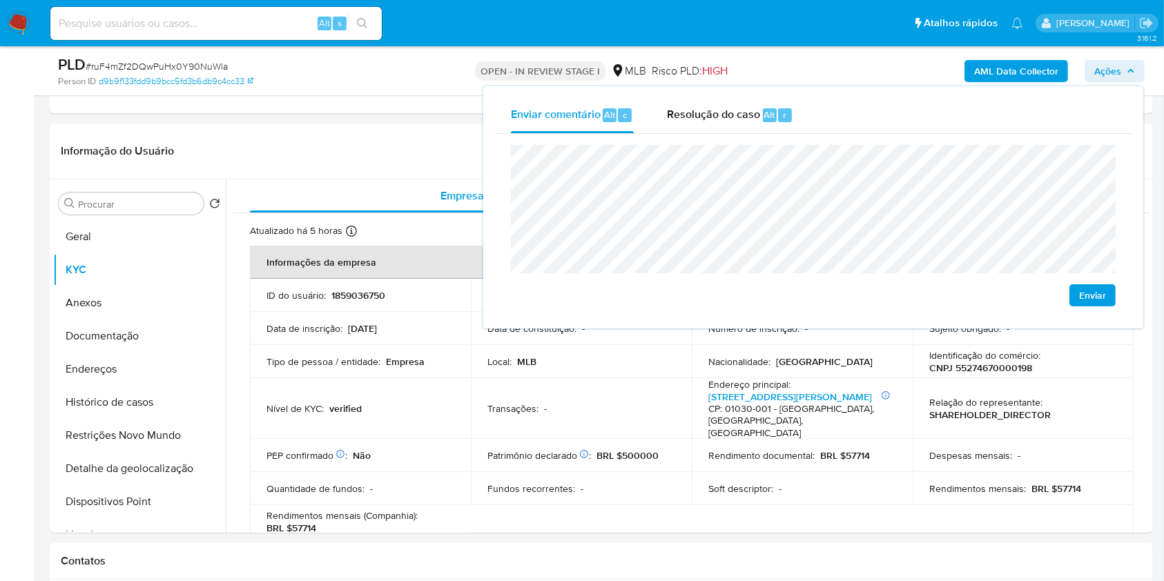
click at [0, 0] on lt-span "econômica" at bounding box center [0, 0] width 0 height 0
click at [505, 439] on td "Patrimônio declarado Conformado por Dinheiro Sim Bens móveis Sim Participação d…" at bounding box center [581, 455] width 221 height 33
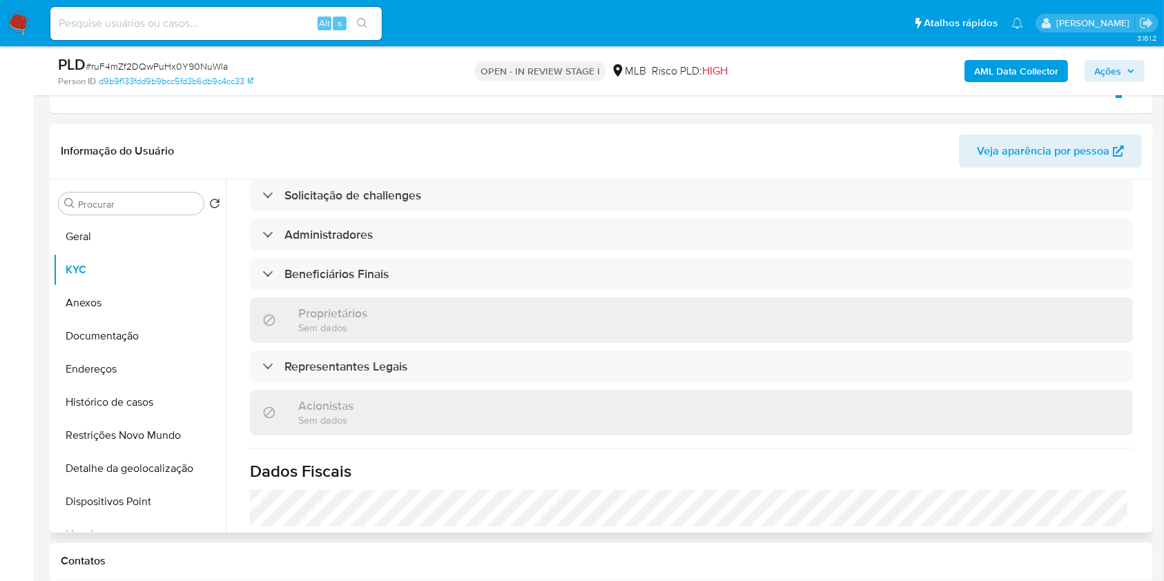
scroll to position [601, 0]
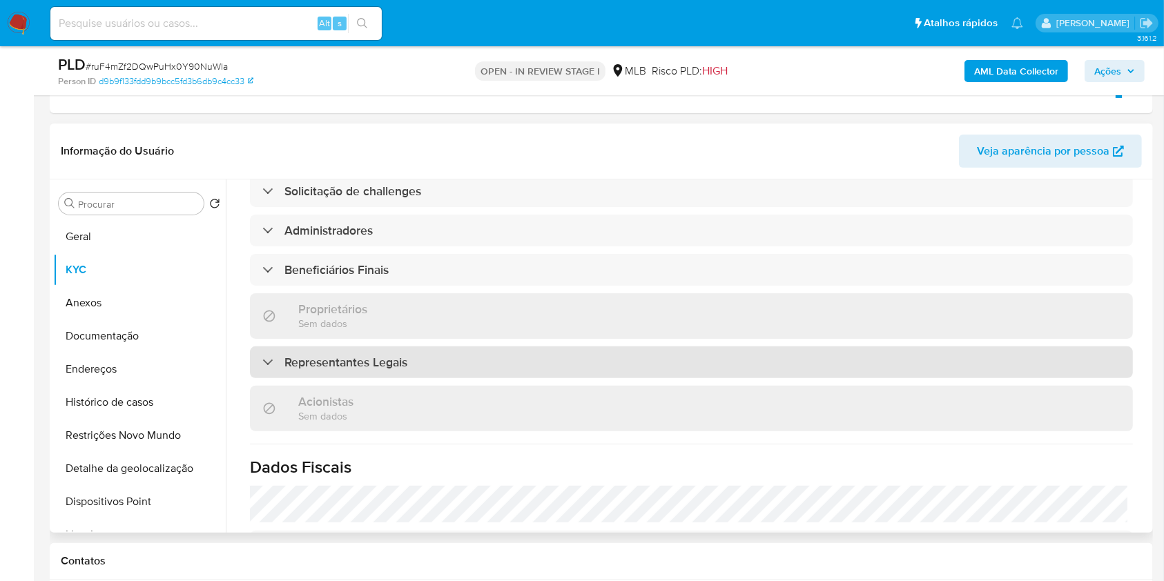
click at [517, 346] on div "Representantes Legais" at bounding box center [691, 362] width 883 height 32
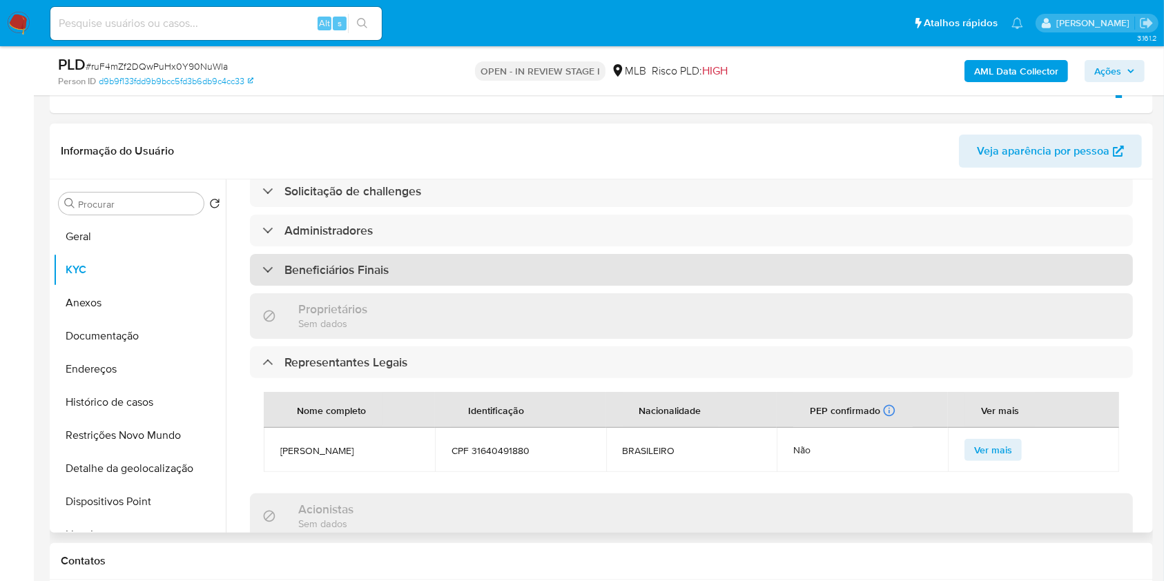
click at [511, 254] on div "Beneficiários Finais" at bounding box center [691, 270] width 883 height 32
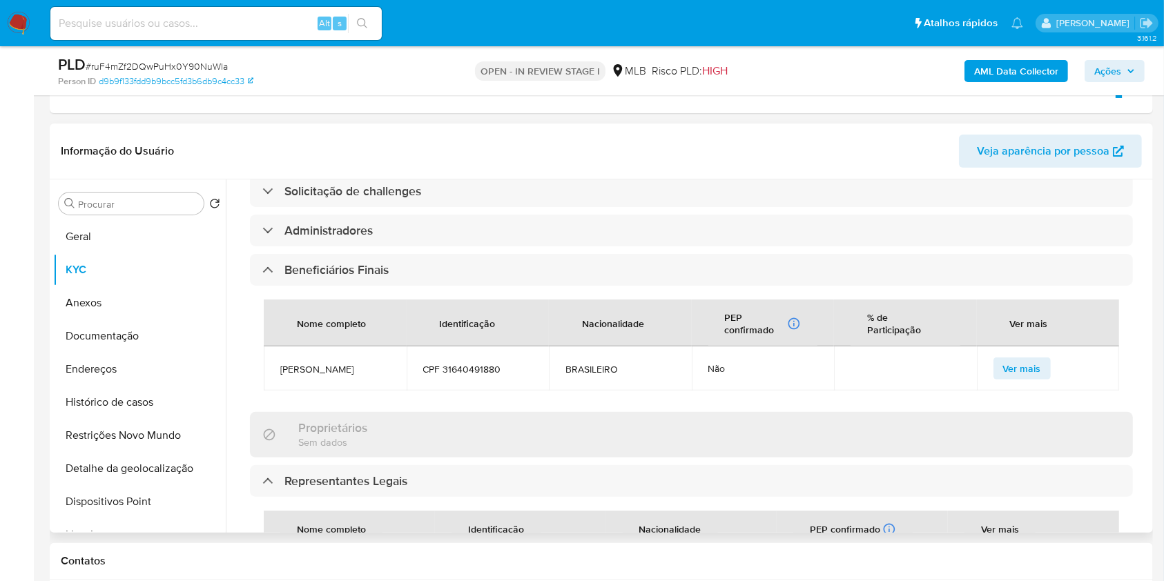
click at [499, 363] on span "CPF 31640491880" at bounding box center [478, 369] width 110 height 12
click at [491, 363] on span "CPF 31640491880" at bounding box center [478, 369] width 110 height 12
copy span "31640491880"
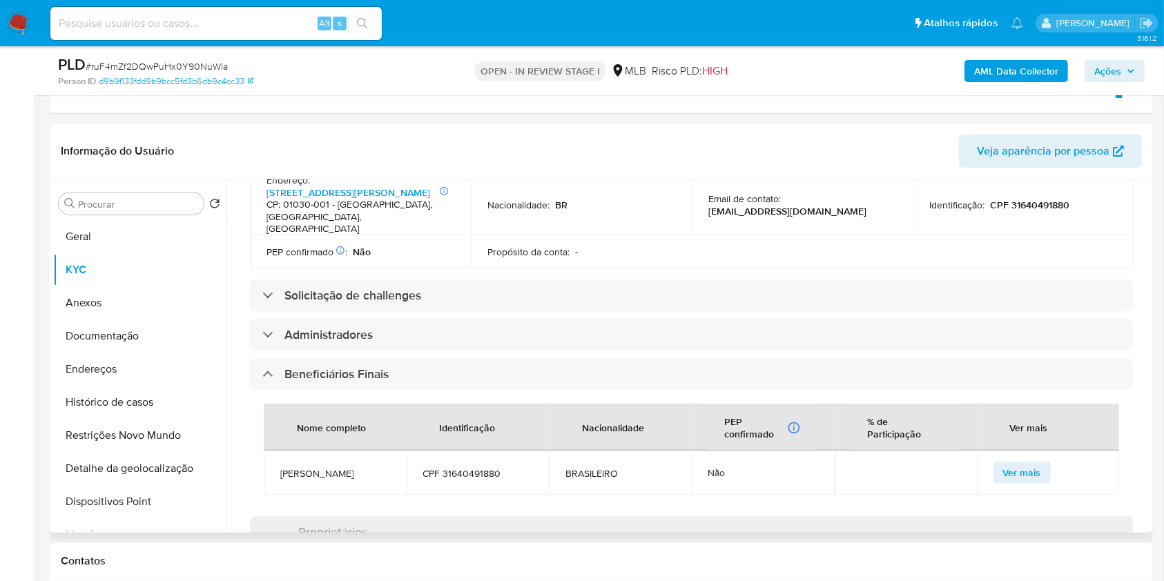
click at [518, 319] on div "Administradores" at bounding box center [691, 335] width 883 height 32
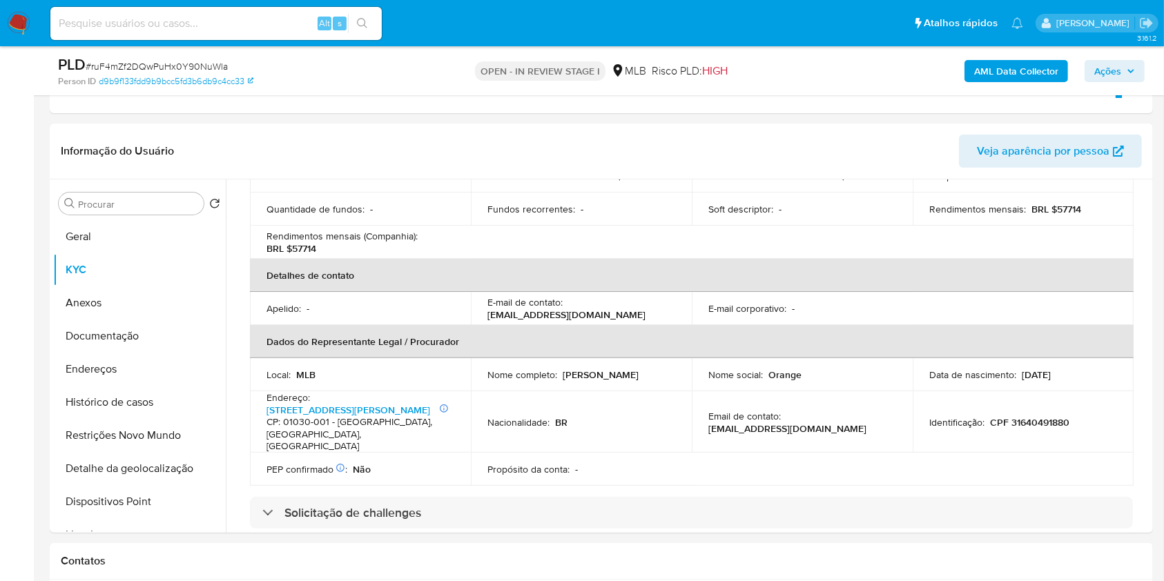
scroll to position [268, 0]
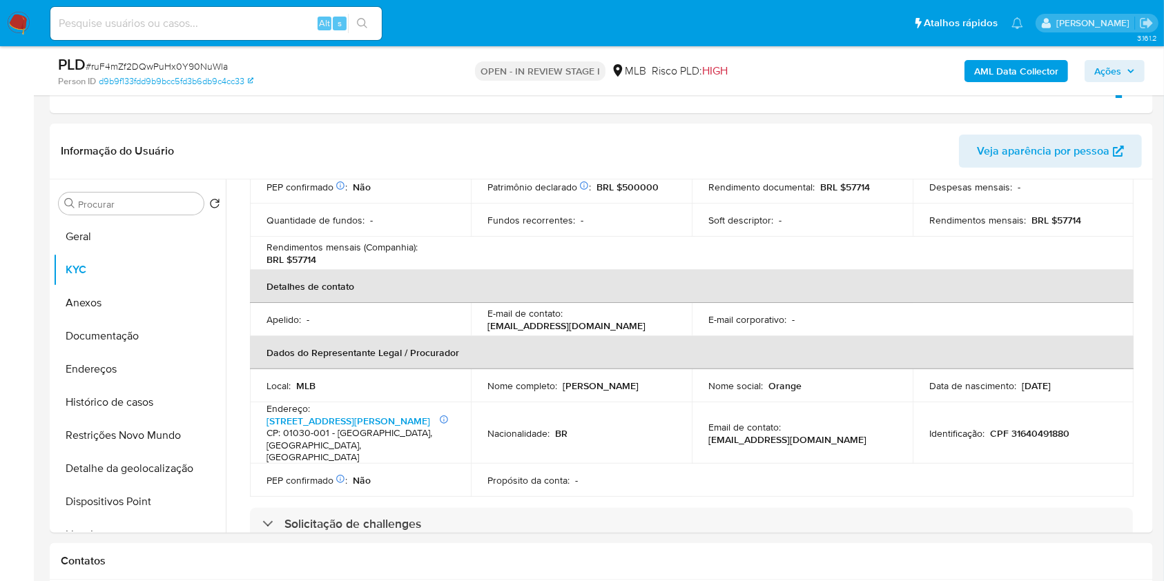
click at [1121, 65] on span "Ações" at bounding box center [1114, 70] width 41 height 19
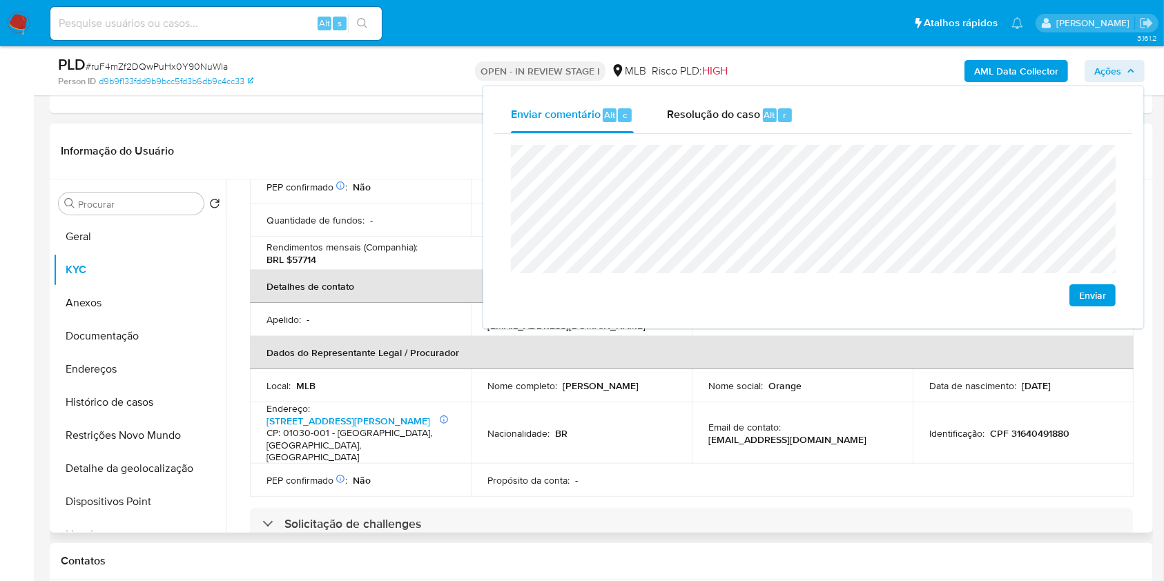
click at [735, 437] on td "Email de contato : orangearmarinhos@gmail.com" at bounding box center [802, 432] width 221 height 61
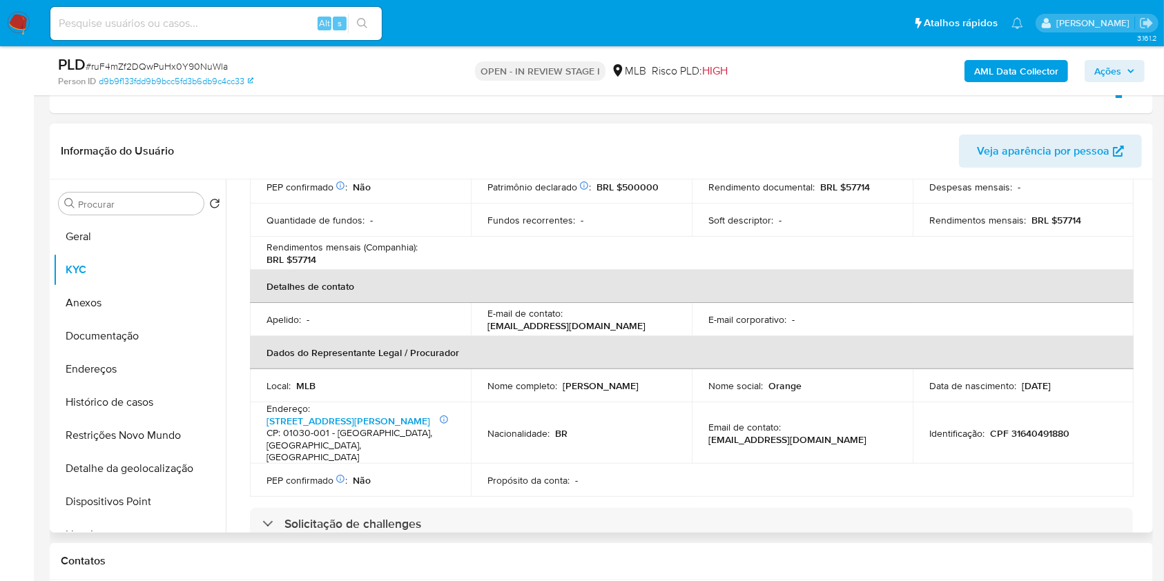
scroll to position [0, 0]
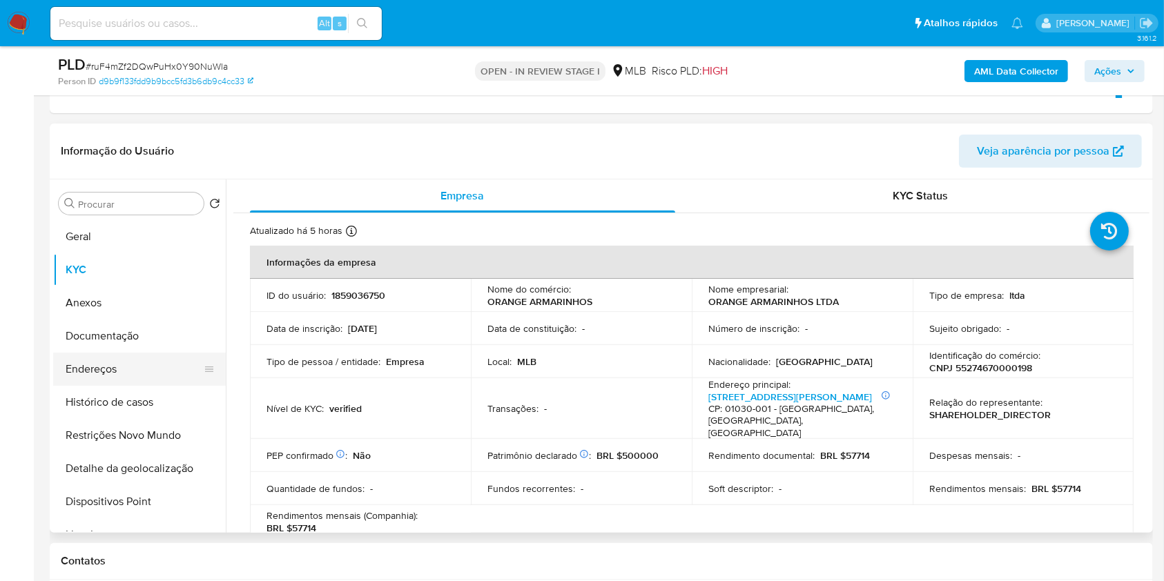
click at [110, 371] on button "Endereços" at bounding box center [134, 369] width 162 height 33
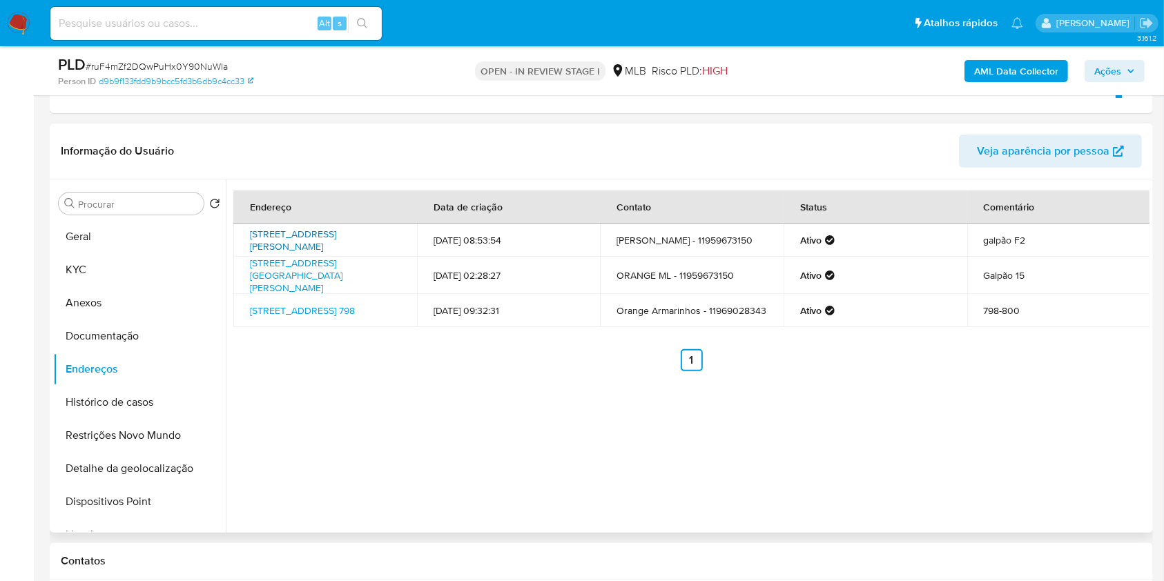
click at [304, 241] on link "Avenida Luigi Papaiz 239, Diadema, São Paulo, 09931610, Brasil 239" at bounding box center [293, 240] width 86 height 26
click at [301, 271] on link "Avenida Leonil Crê Bortolosso 945, Osasco, São Paulo, 06186260, Brasil 945" at bounding box center [296, 275] width 92 height 39
click at [291, 315] on link "Rua Xavantes 798, São Paulo, São Paulo, 03027000, Brasil 798" at bounding box center [302, 311] width 105 height 14
click at [147, 330] on button "Documentação" at bounding box center [134, 336] width 162 height 33
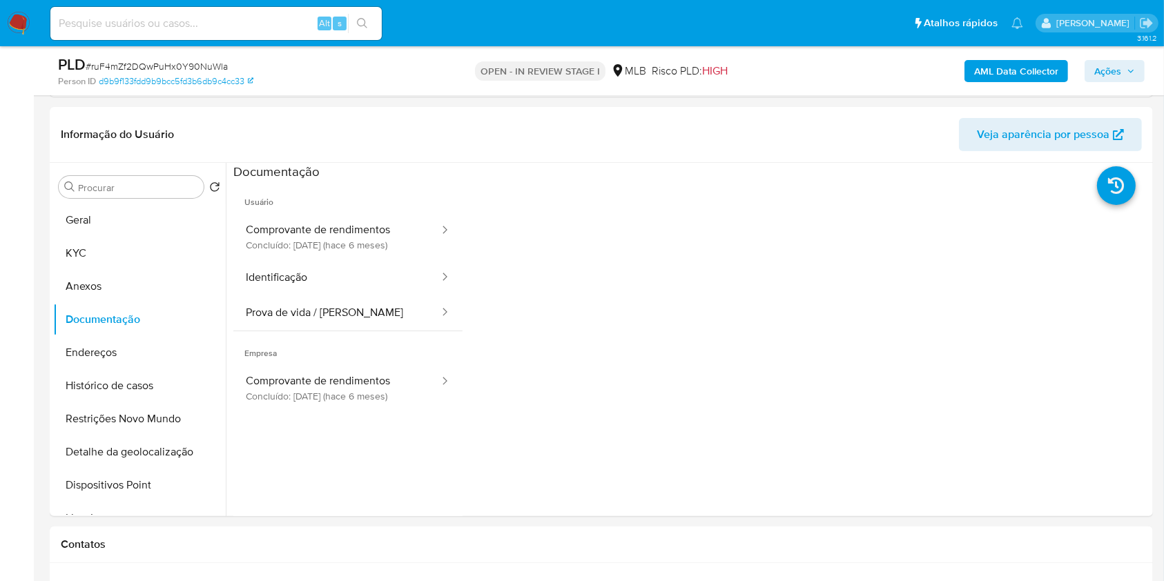
click at [336, 241] on button "Comprovante de rendimentos Concluído: 27/03/2025 (hace 6 meses)" at bounding box center [336, 236] width 207 height 47
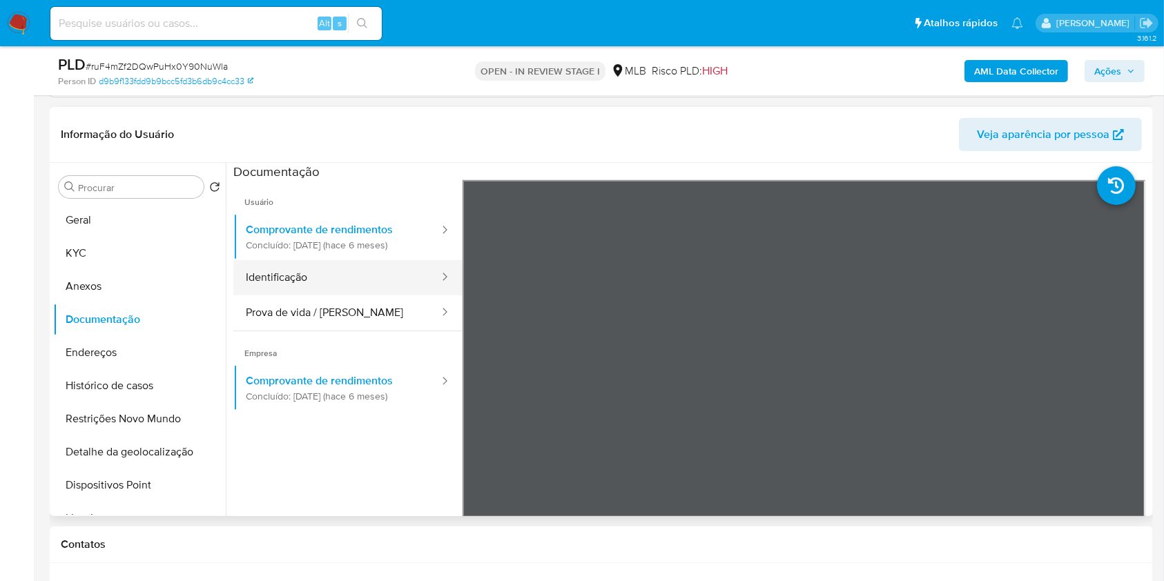
drag, startPoint x: 455, startPoint y: 295, endPoint x: 335, endPoint y: 284, distance: 119.9
click at [335, 284] on button "Identificação" at bounding box center [336, 277] width 207 height 35
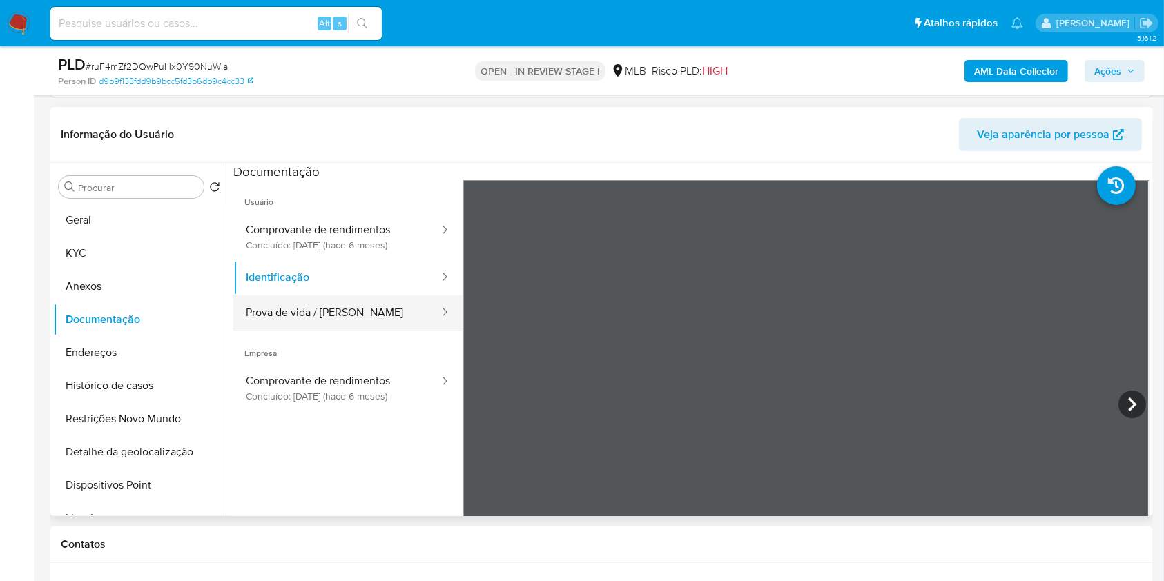
drag, startPoint x: 293, startPoint y: 290, endPoint x: 299, endPoint y: 310, distance: 20.8
click at [293, 290] on button "Identificação" at bounding box center [336, 277] width 207 height 35
drag, startPoint x: 299, startPoint y: 310, endPoint x: 382, endPoint y: 294, distance: 85.0
click at [299, 310] on button "Prova de vida / Selfie" at bounding box center [336, 312] width 207 height 35
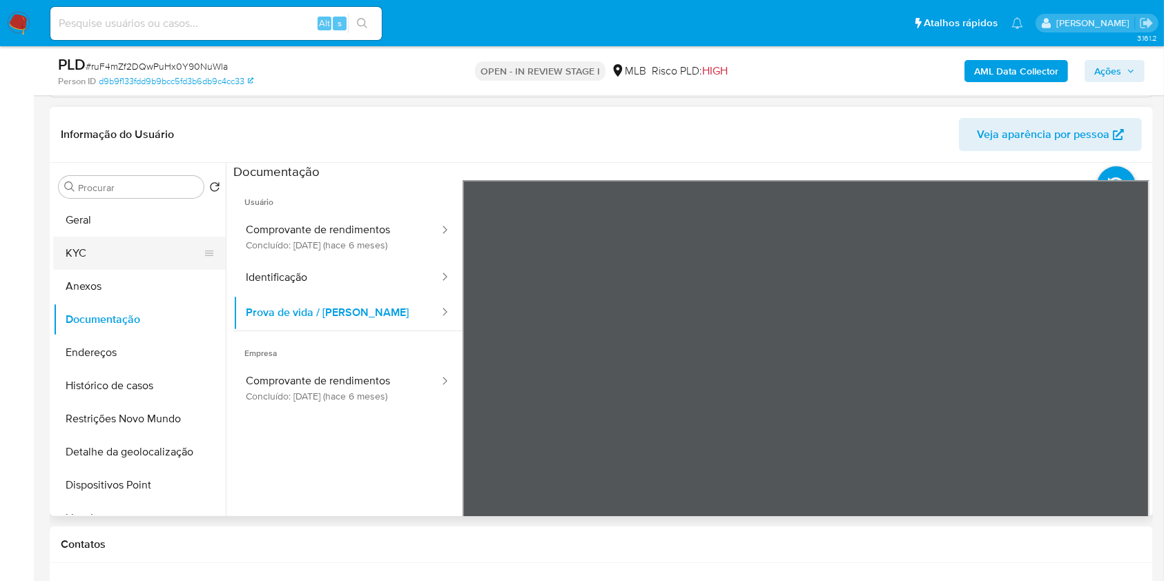
click at [155, 258] on button "KYC" at bounding box center [134, 253] width 162 height 33
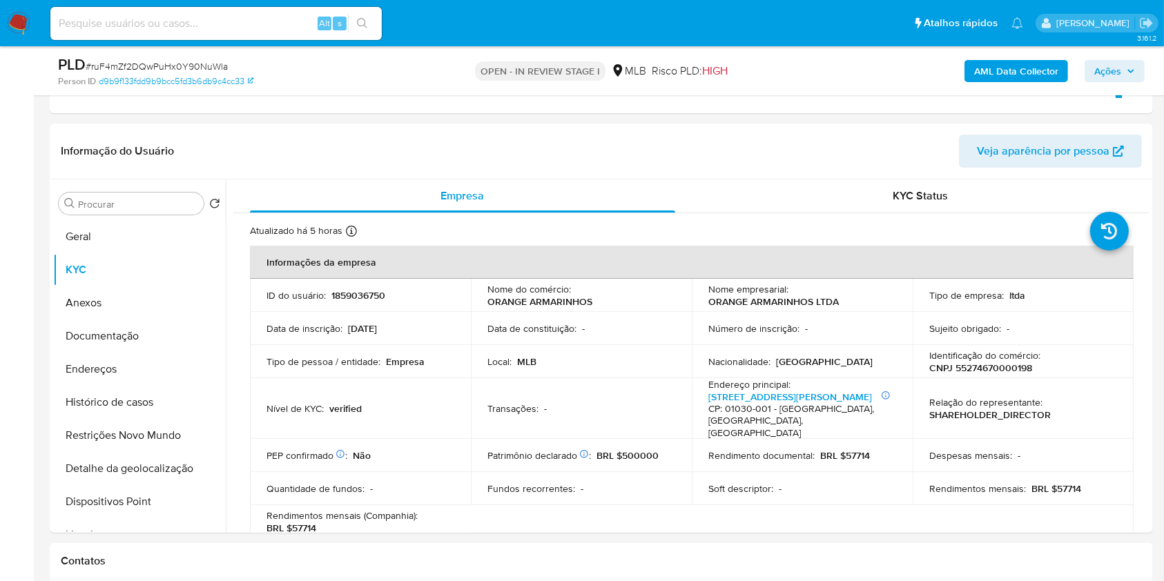
click at [1106, 68] on span "Ações" at bounding box center [1107, 71] width 27 height 22
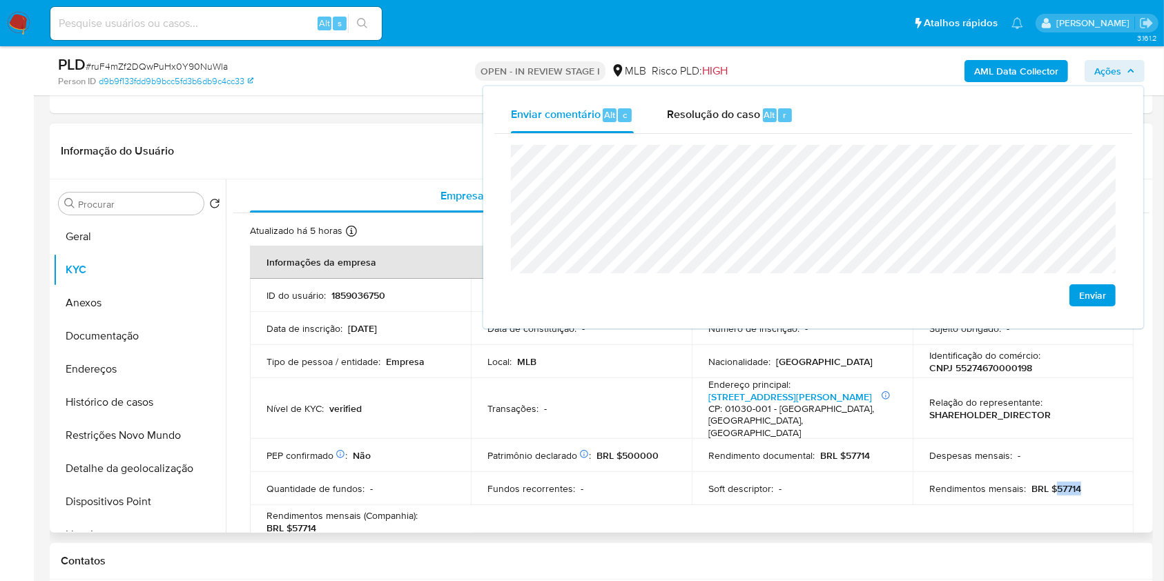
drag, startPoint x: 1052, startPoint y: 479, endPoint x: 1085, endPoint y: 473, distance: 33.7
click at [1082, 482] on div "Rendimentos mensais : BRL $57714" at bounding box center [1023, 488] width 188 height 12
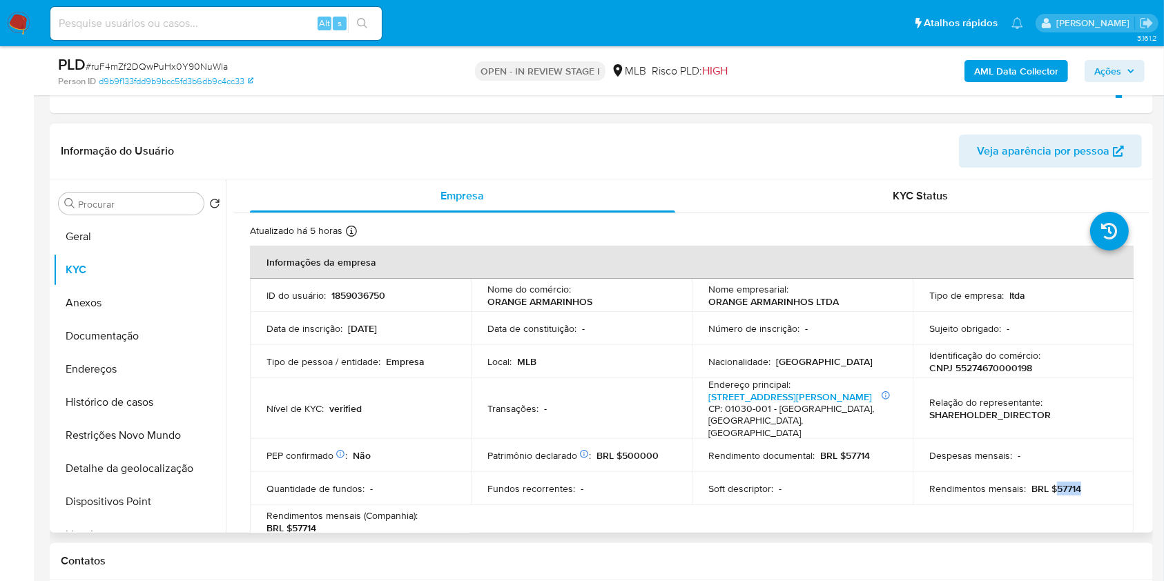
copy p "57714"
click at [1124, 76] on span "Ações" at bounding box center [1114, 70] width 41 height 19
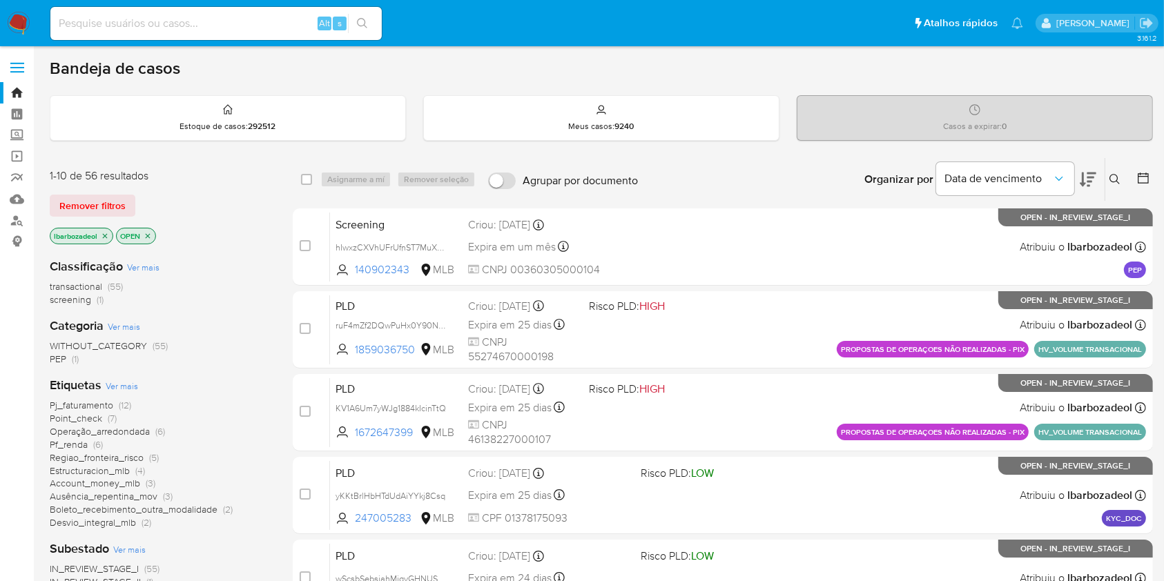
scroll to position [132, 0]
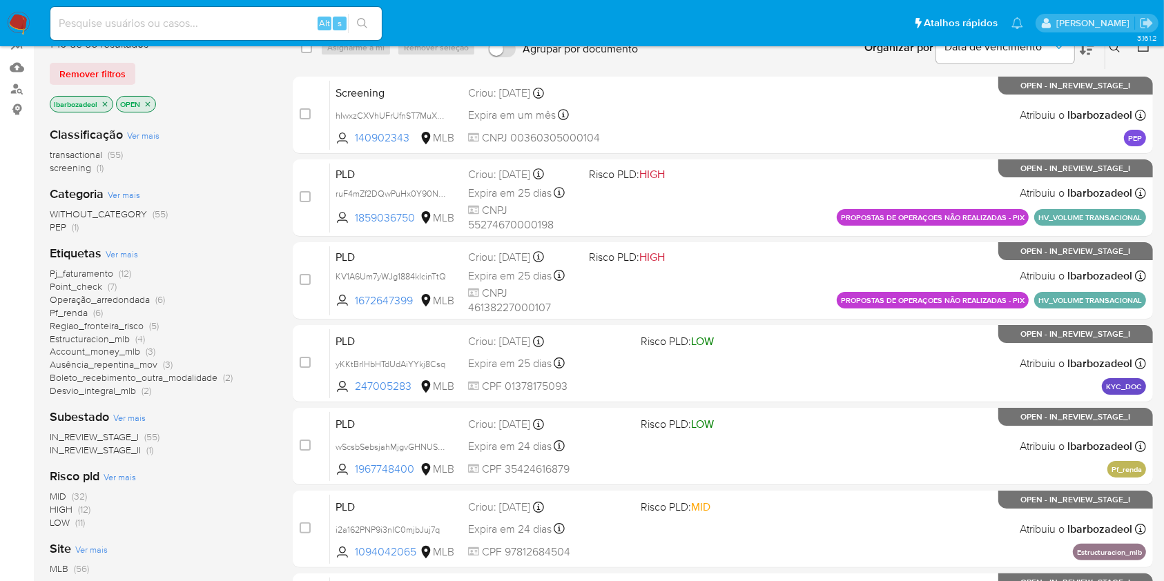
click at [134, 322] on span "Regiao_fronteira_risco" at bounding box center [97, 326] width 94 height 14
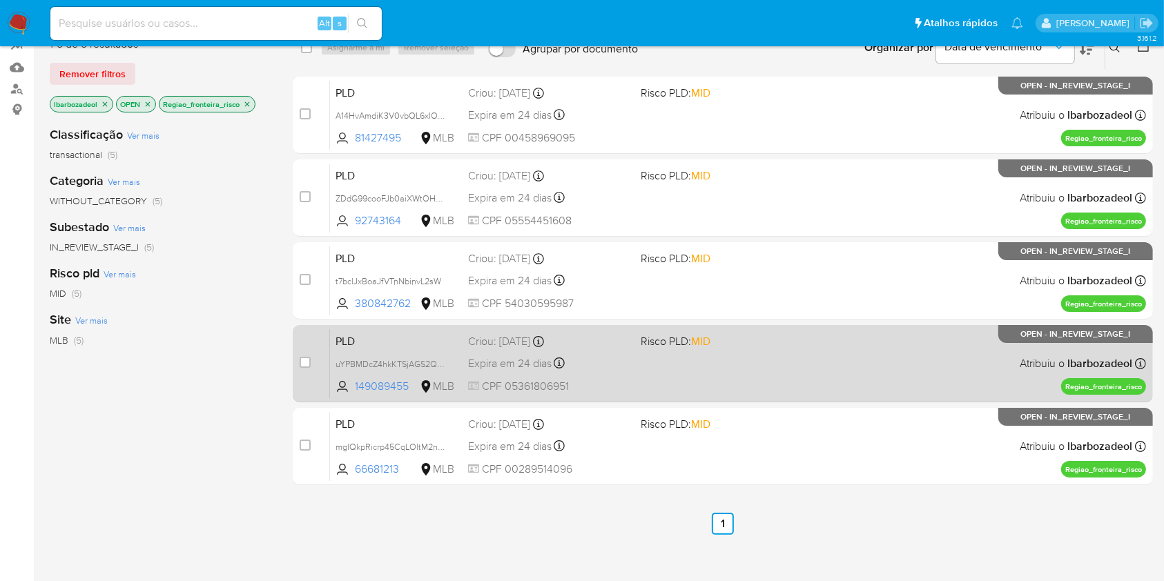
click at [850, 391] on div "PLD uYPBMDcZ4hkKTSjAGS2QVUYJ 149089455 MLB Risco PLD: MID Criou: 12/09/2025 Cri…" at bounding box center [738, 364] width 816 height 70
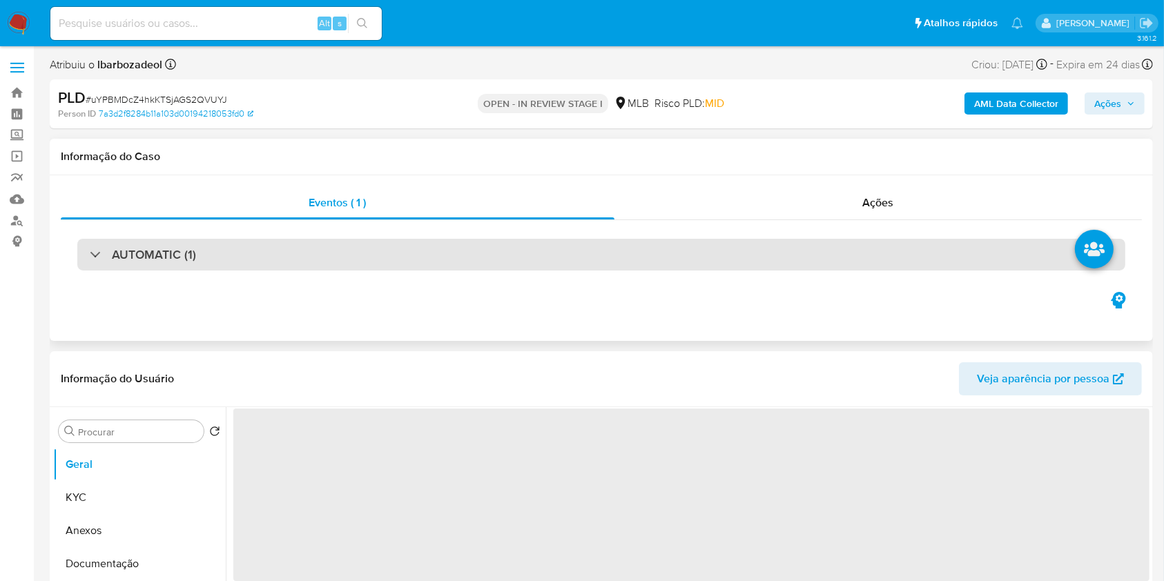
click at [900, 244] on div "AUTOMATIC (1)" at bounding box center [601, 255] width 1048 height 32
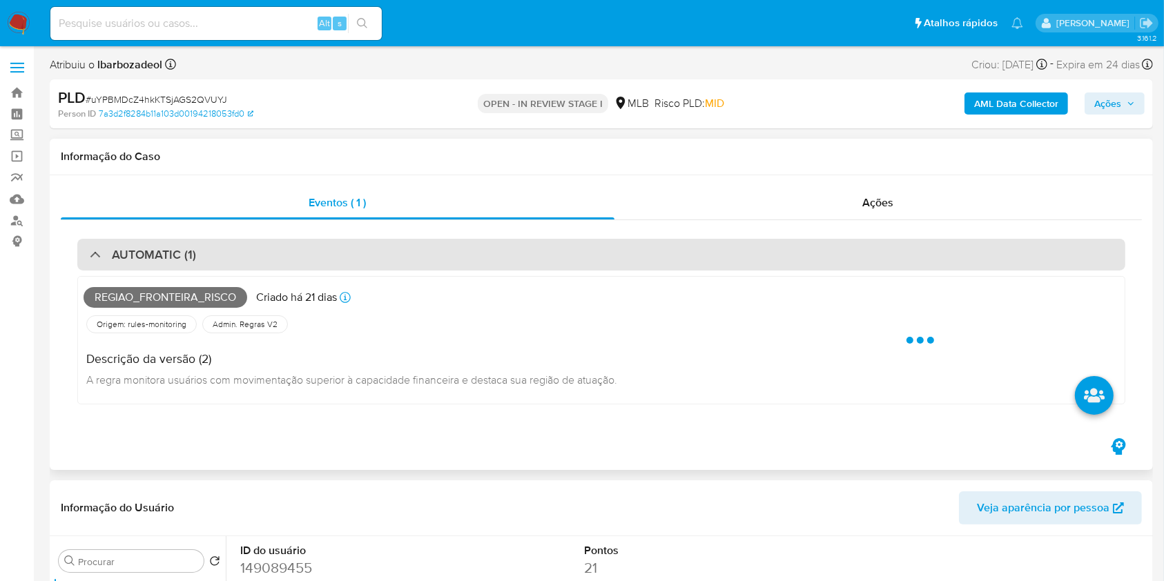
select select "10"
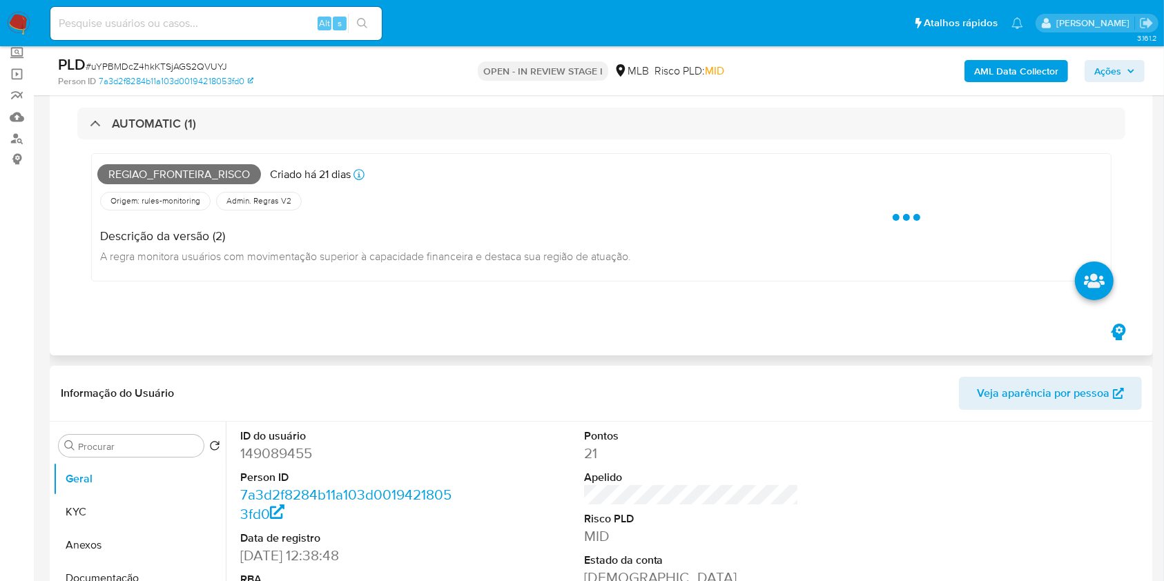
scroll to position [83, 0]
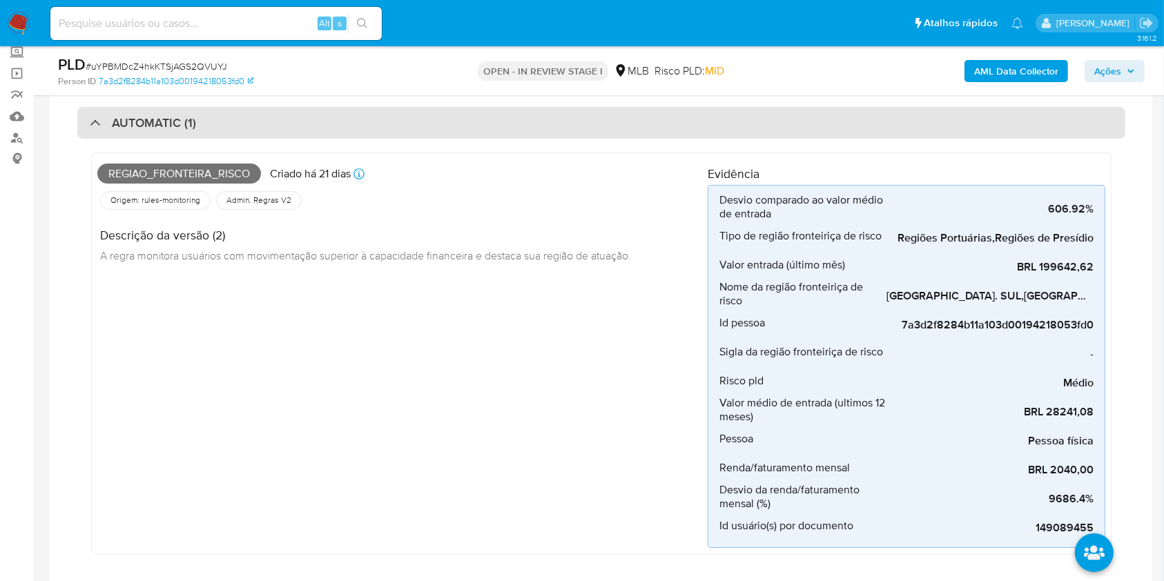
click at [509, 115] on div "AUTOMATIC (1)" at bounding box center [601, 123] width 1048 height 32
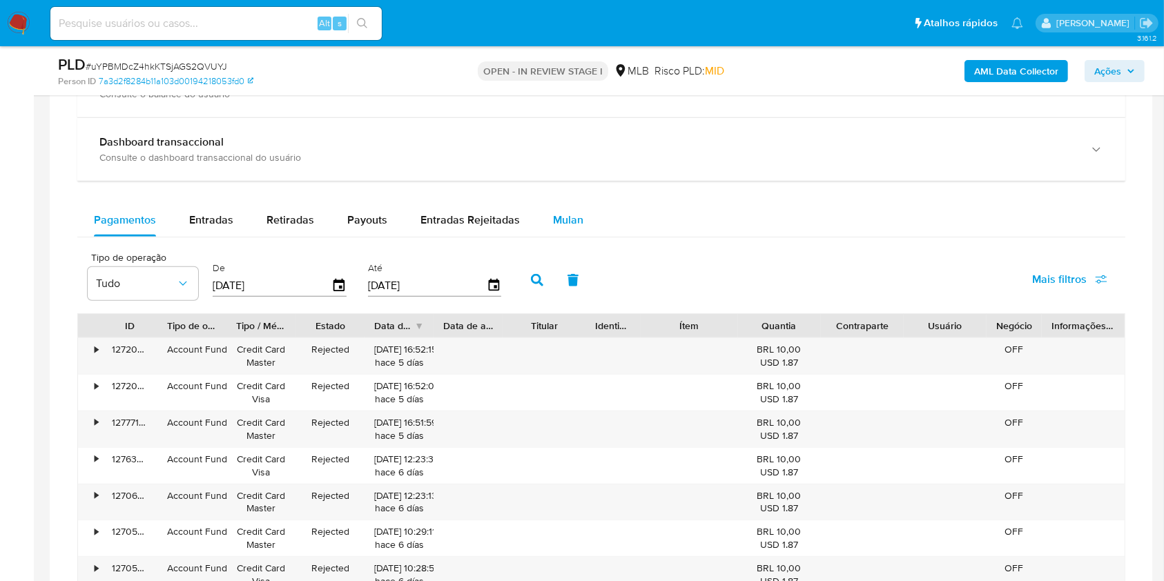
scroll to position [961, 0]
click at [583, 228] on button "Mulan" at bounding box center [567, 219] width 63 height 33
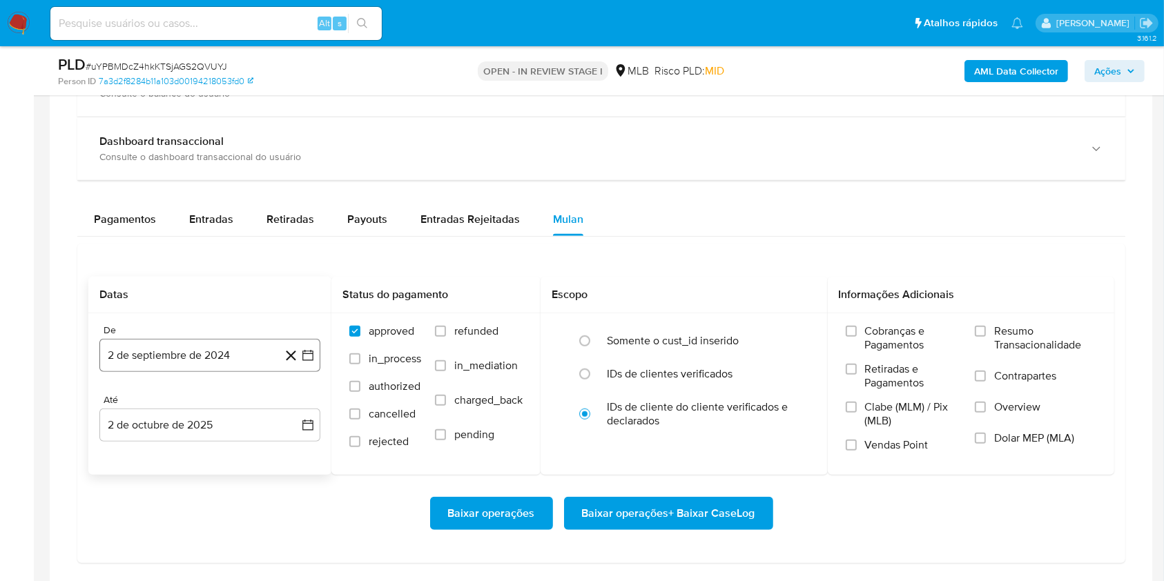
click at [237, 353] on button "2 de septiembre de 2024" at bounding box center [209, 355] width 221 height 33
click at [184, 363] on button "2 de septiembre de 2024" at bounding box center [209, 355] width 221 height 33
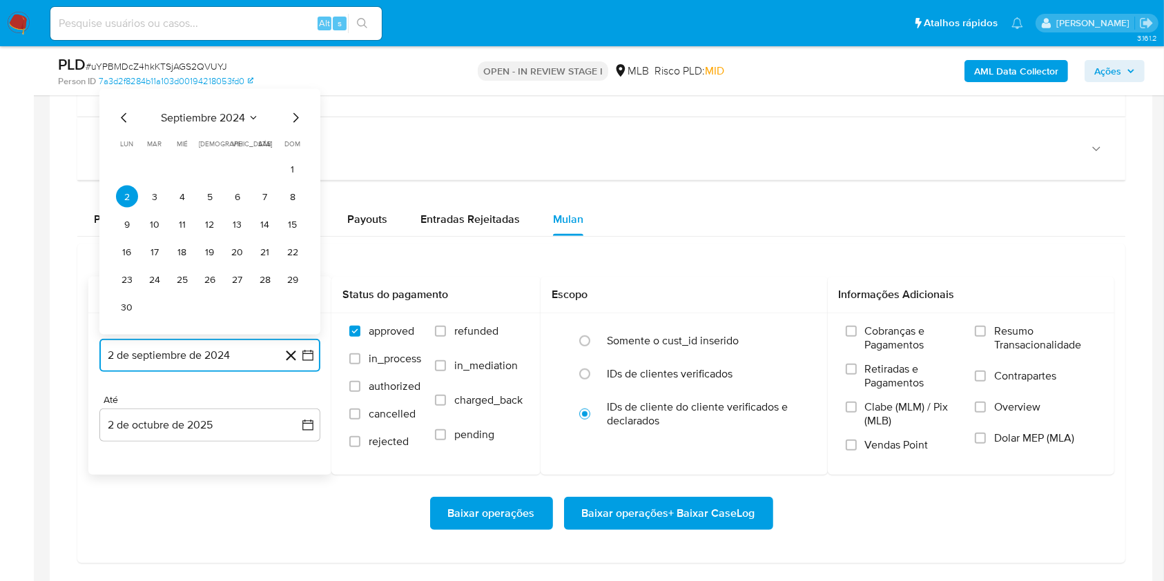
click at [195, 116] on span "septiembre 2024" at bounding box center [203, 118] width 84 height 14
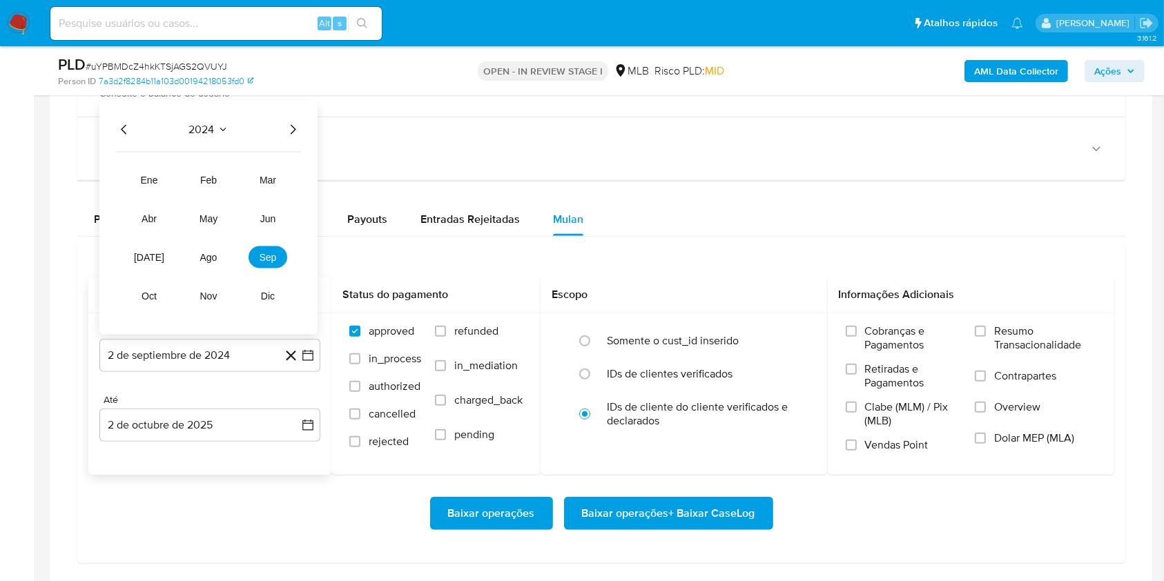
click at [288, 127] on icon "Año siguiente" at bounding box center [292, 129] width 17 height 17
click at [199, 262] on button "ago" at bounding box center [208, 257] width 39 height 22
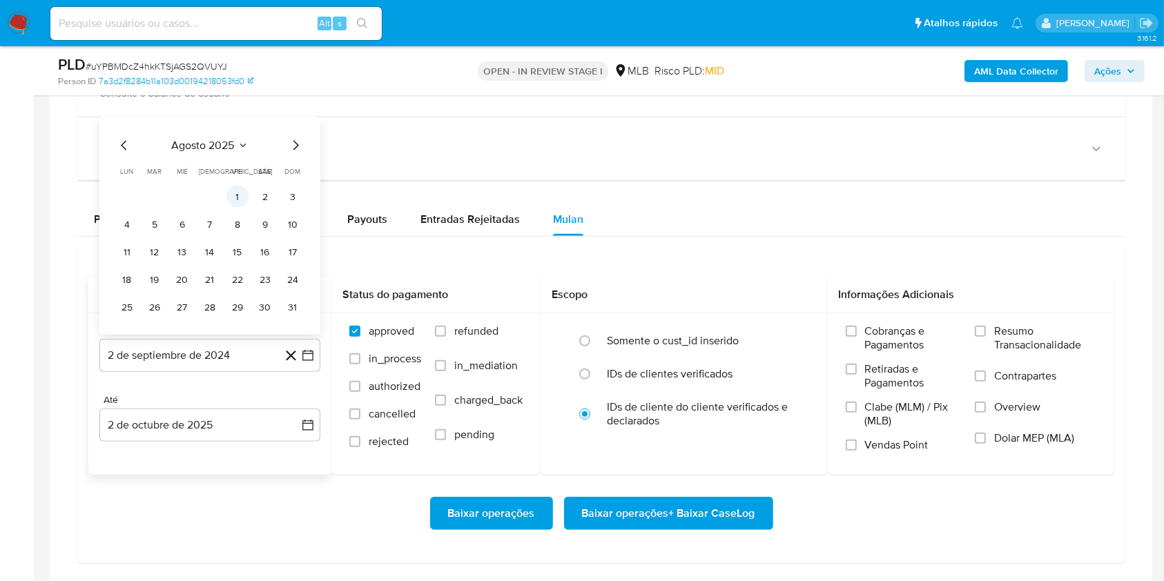
click at [227, 199] on button "1" at bounding box center [237, 197] width 22 height 22
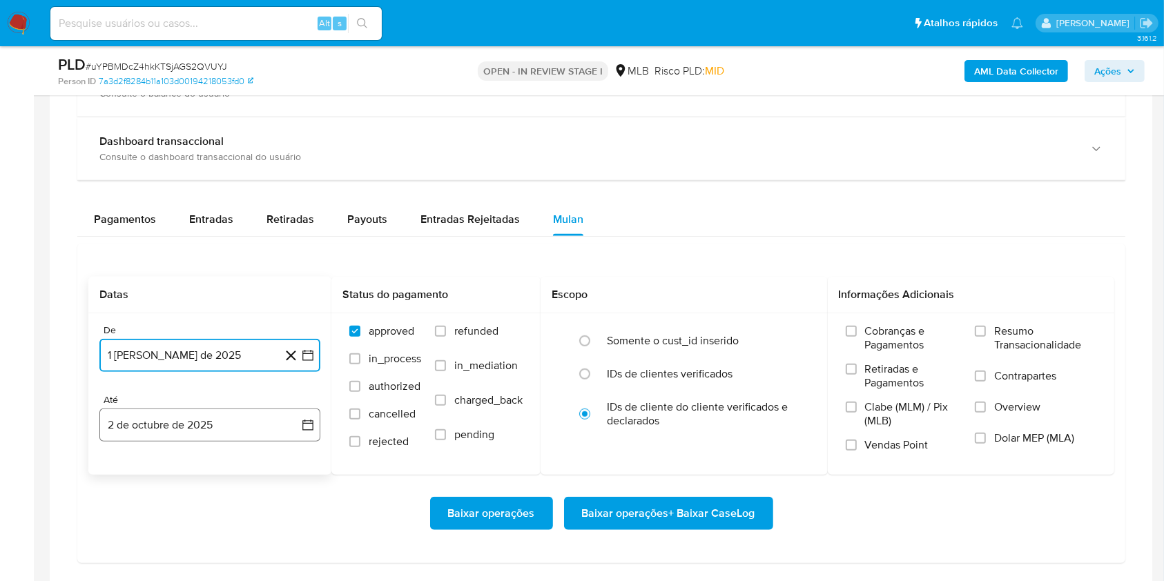
click at [133, 418] on button "2 de octubre de 2025" at bounding box center [209, 425] width 221 height 33
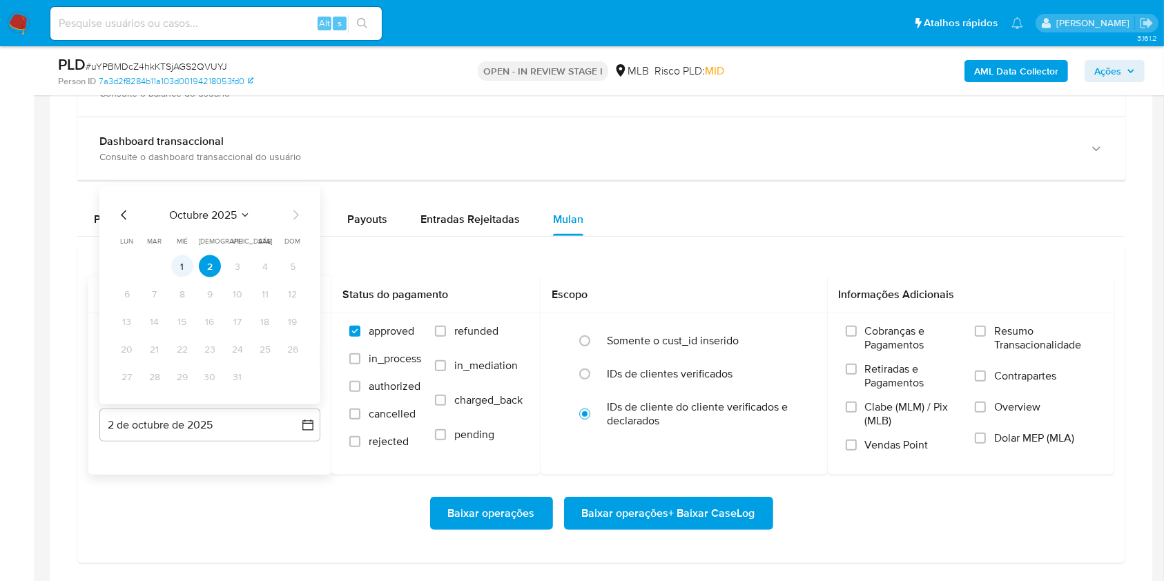
click at [184, 268] on button "1" at bounding box center [182, 266] width 22 height 22
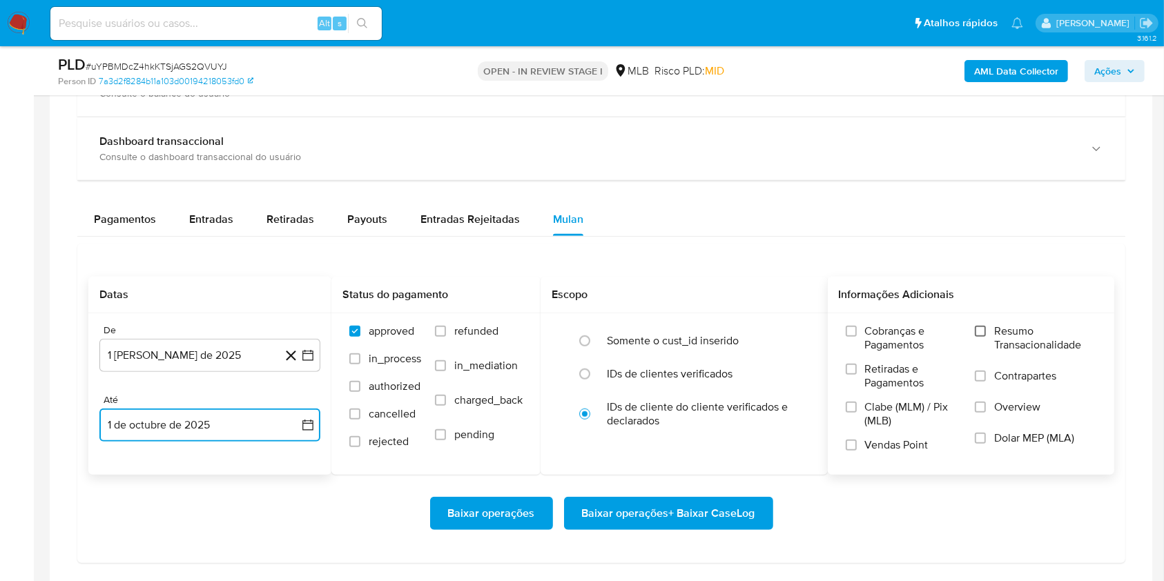
click at [984, 332] on input "Resumo Transacionalidade" at bounding box center [980, 331] width 11 height 11
click at [669, 522] on span "Baixar operações + Baixar CaseLog" at bounding box center [668, 513] width 173 height 30
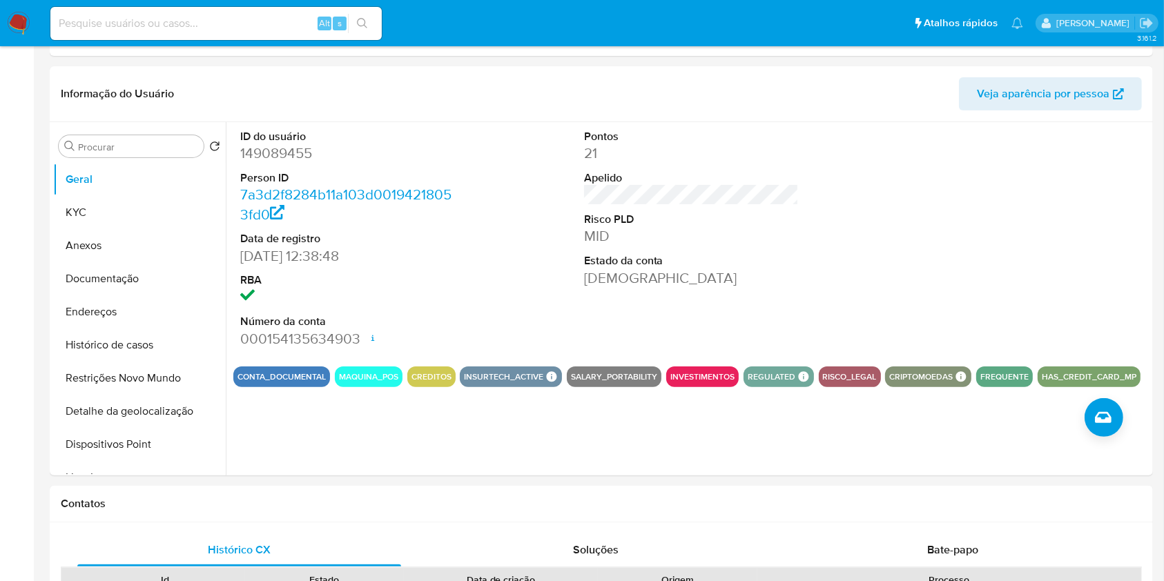
scroll to position [0, 0]
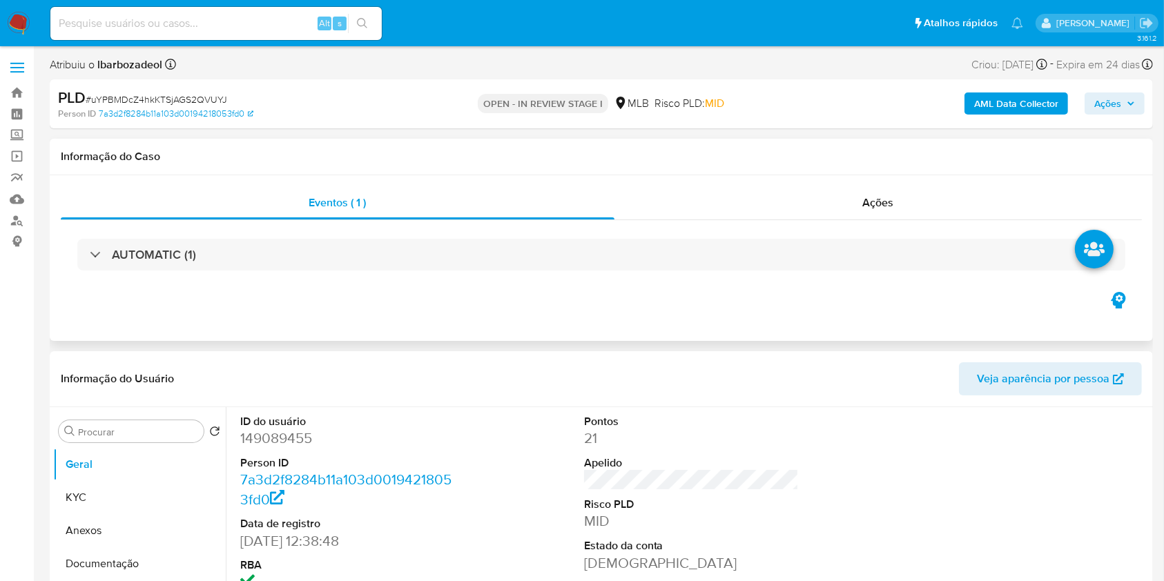
click at [576, 237] on div "AUTOMATIC (1)" at bounding box center [601, 254] width 1081 height 69
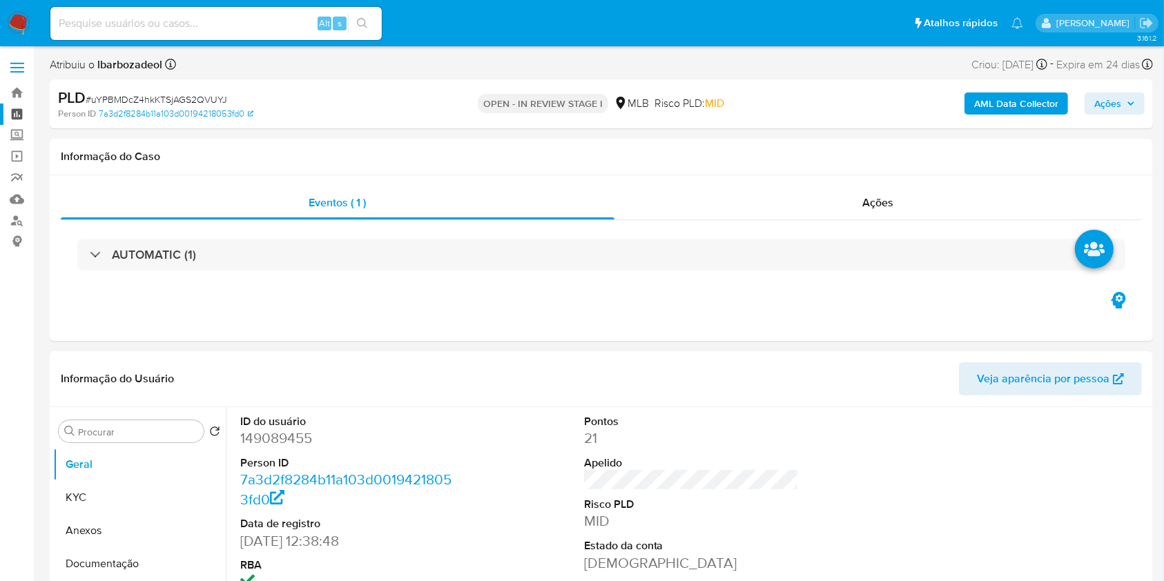
click at [26, 115] on link "Painel" at bounding box center [82, 114] width 164 height 21
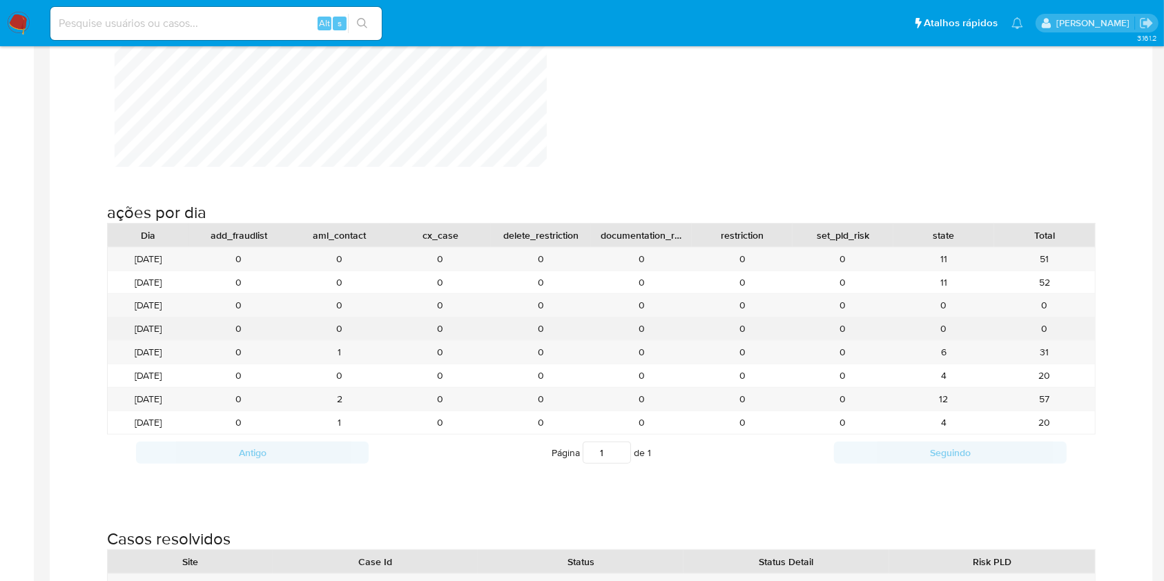
scroll to position [1471, 0]
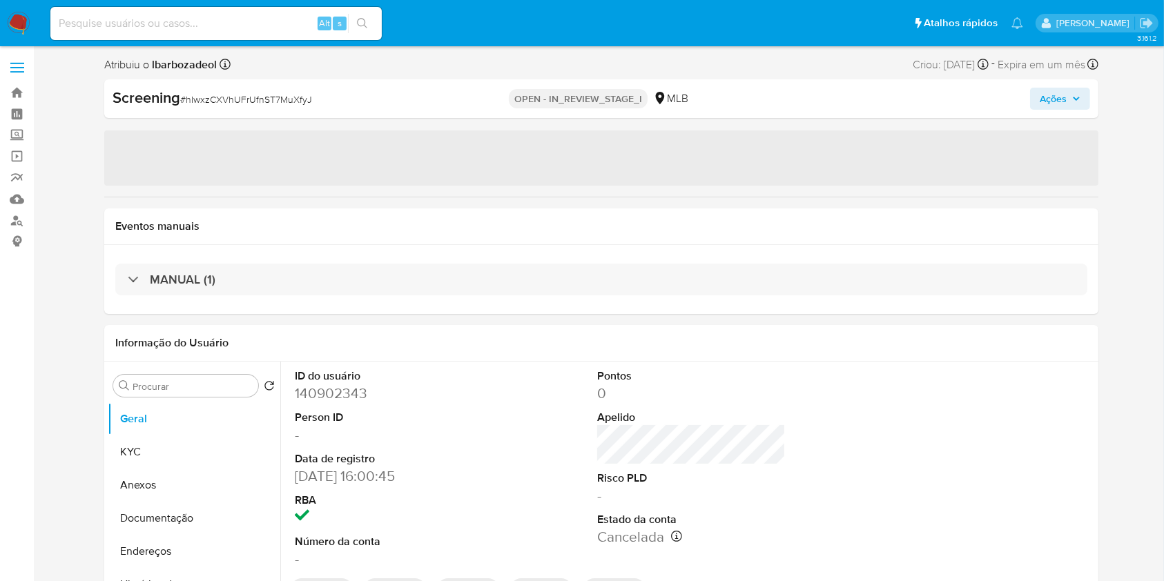
select select "10"
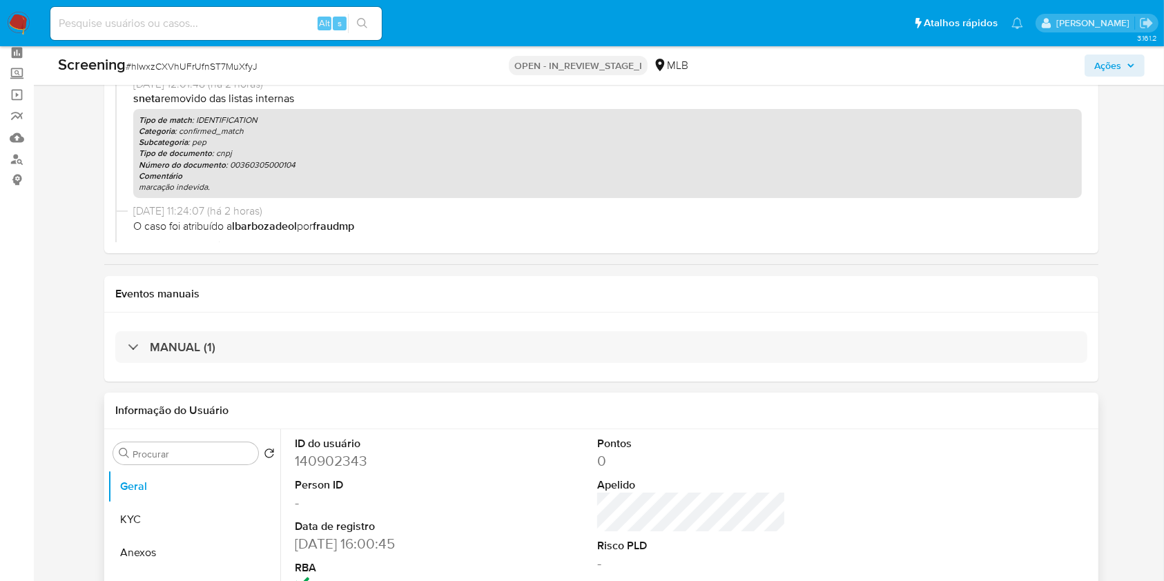
scroll to position [61, 0]
click at [1126, 63] on icon "button" at bounding box center [1130, 65] width 8 height 8
click at [1104, 76] on span "Ações" at bounding box center [1107, 66] width 27 height 22
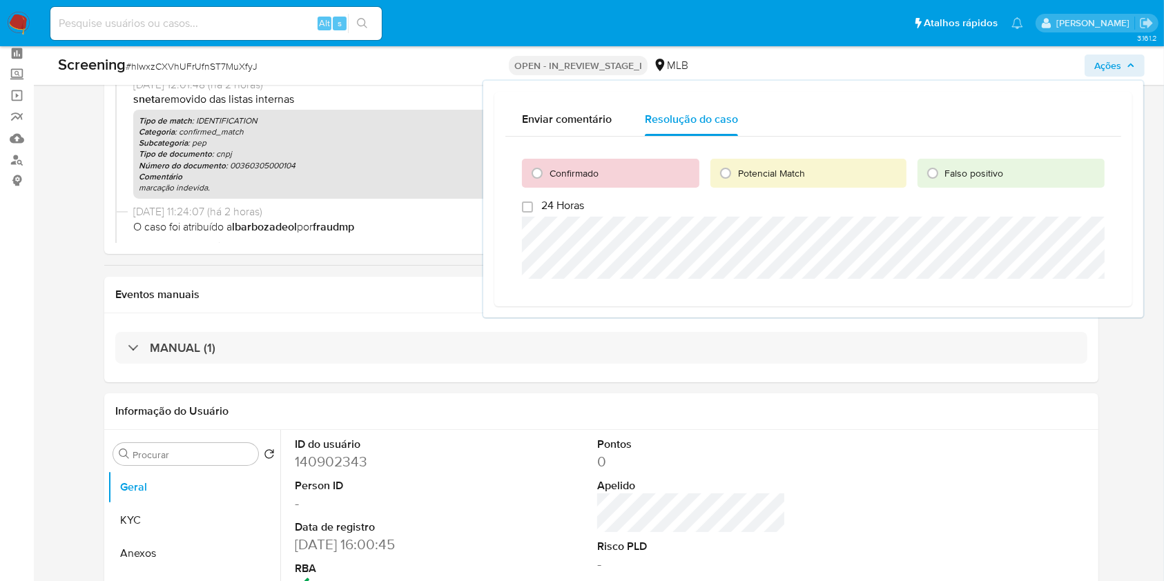
click at [963, 177] on span "Falso positivo" at bounding box center [974, 173] width 59 height 14
click at [943, 177] on input "Falso positivo" at bounding box center [932, 173] width 22 height 22
radio input "true"
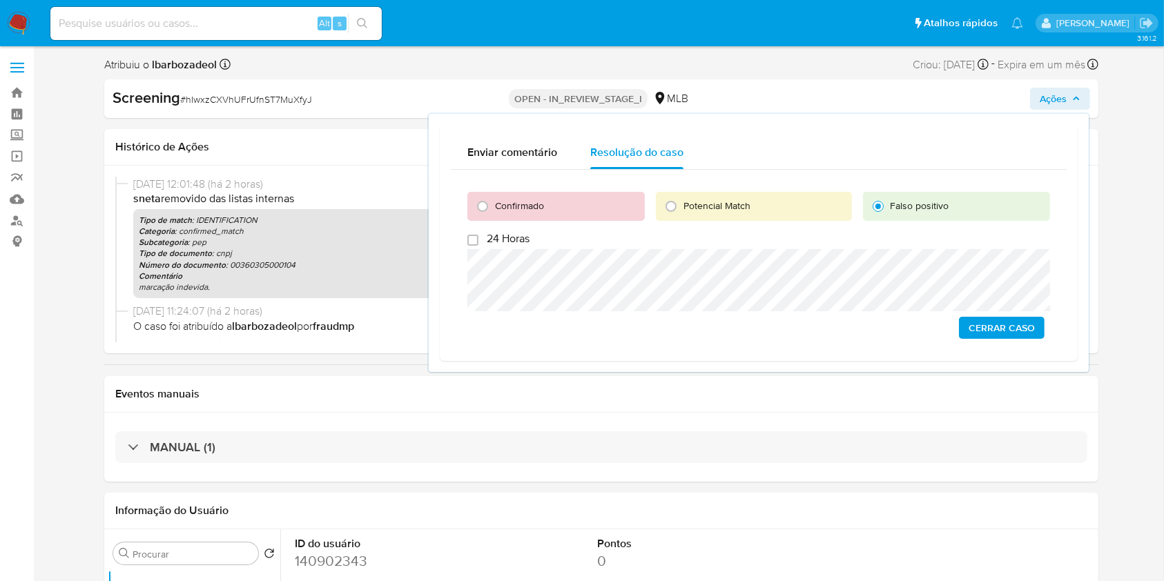
click at [208, 244] on p "Subcategoria : pep" at bounding box center [607, 242] width 937 height 11
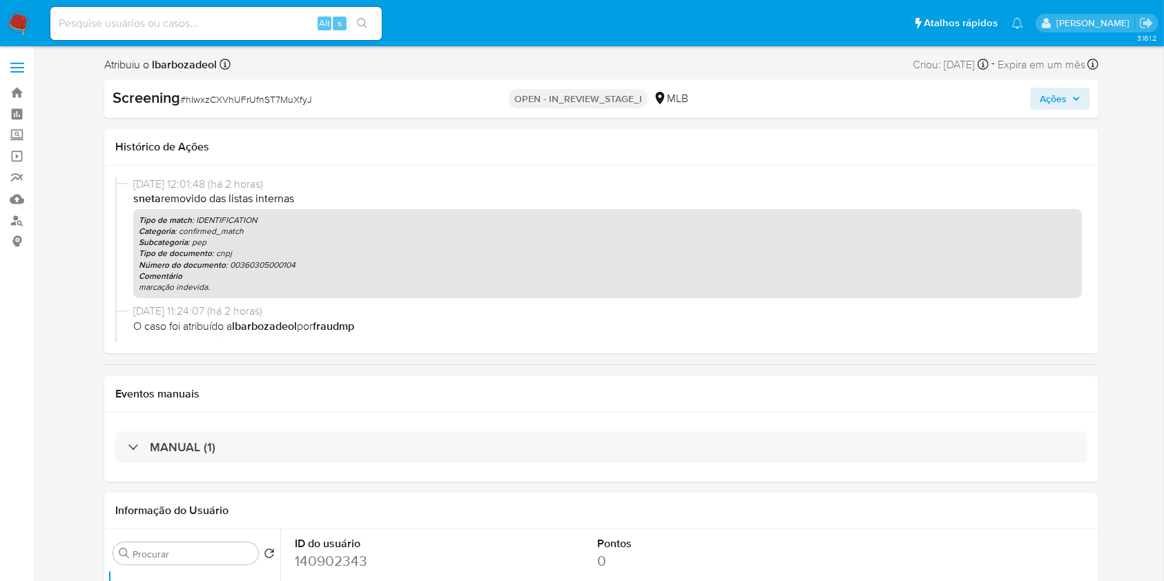
click at [1068, 106] on span "Ações" at bounding box center [1059, 98] width 41 height 19
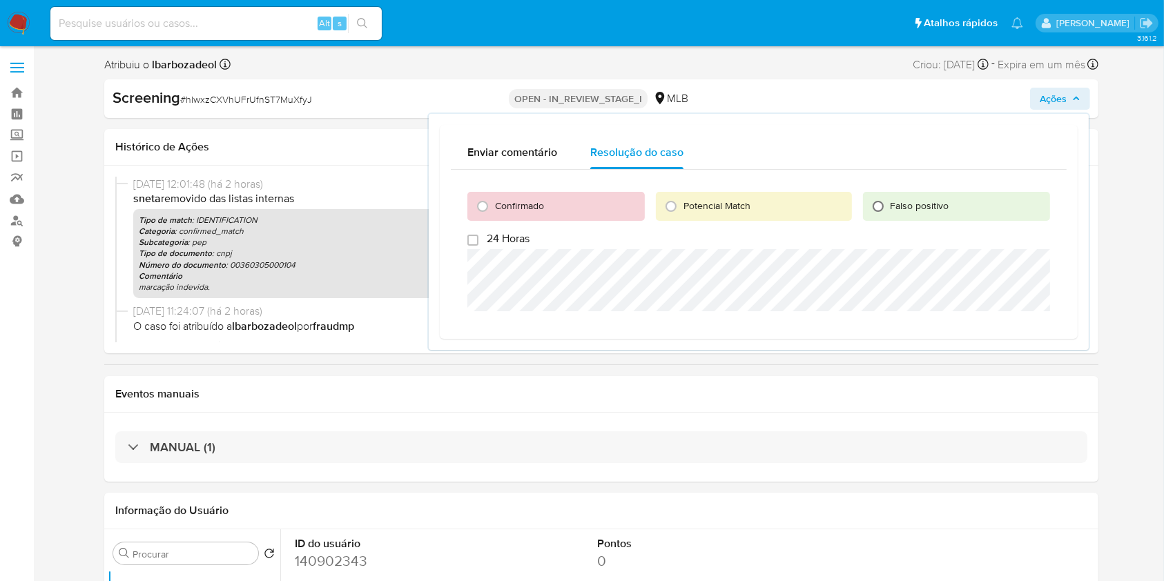
click at [880, 200] on input "Falso positivo" at bounding box center [878, 206] width 22 height 22
radio input "true"
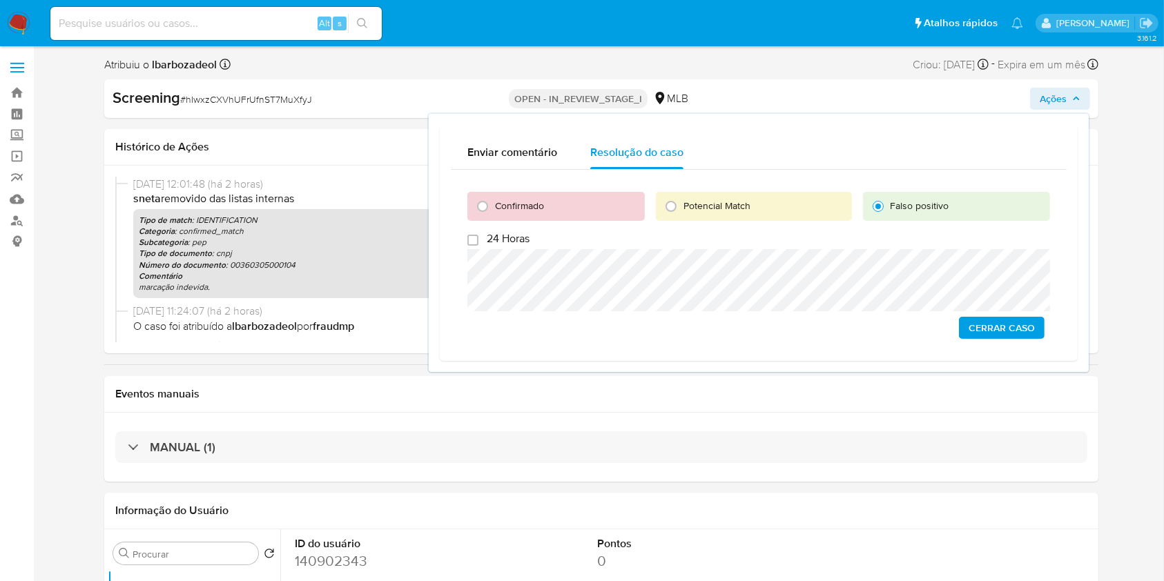
click at [989, 318] on span "Cerrar caso" at bounding box center [1001, 327] width 66 height 19
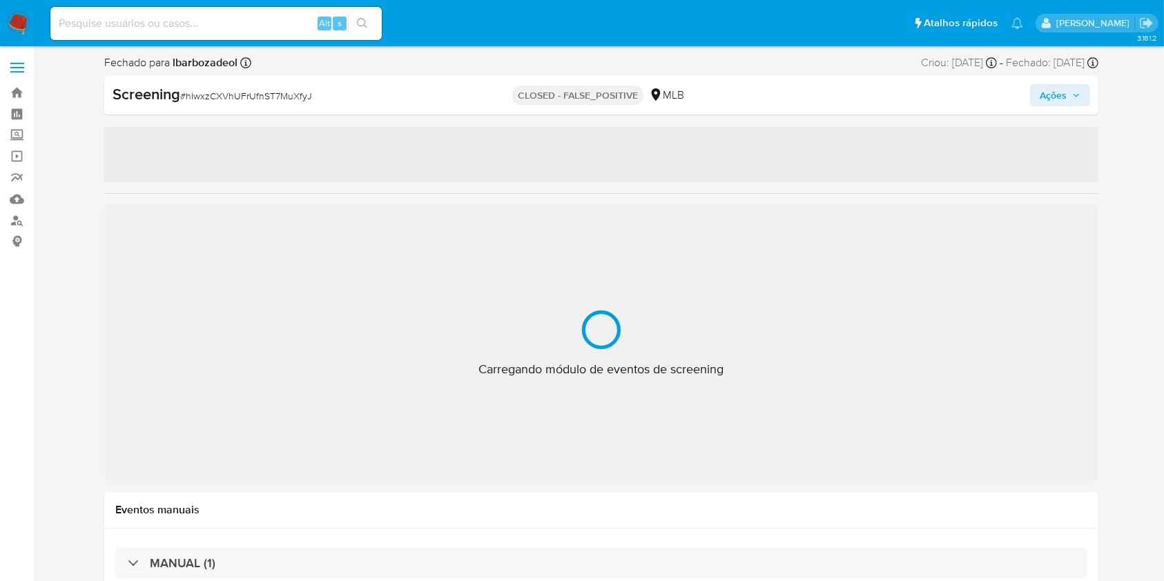
select select "10"
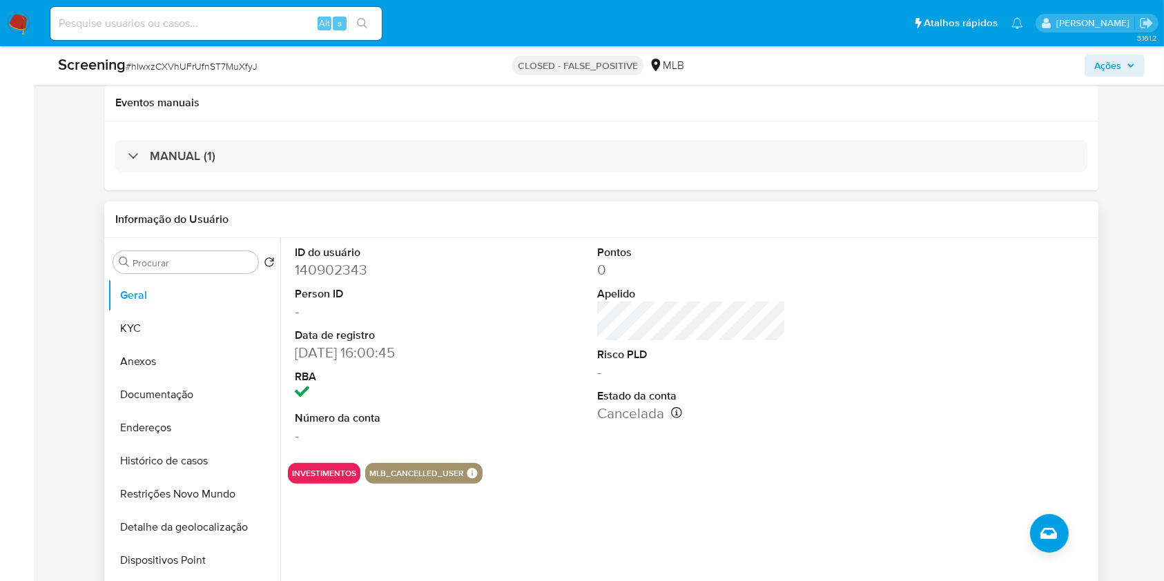
scroll to position [252, 0]
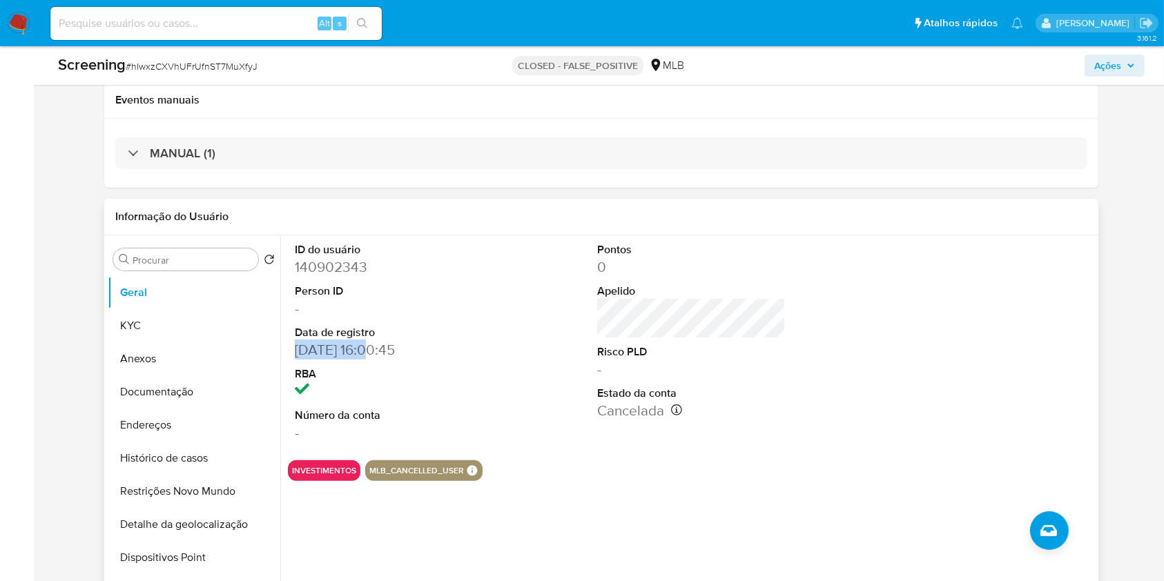
drag, startPoint x: 370, startPoint y: 351, endPoint x: 286, endPoint y: 351, distance: 83.5
click at [286, 351] on div "ID do usuário 140902343 Person ID - Data de registro [DATE] 16:00:45 RBA Número…" at bounding box center [687, 411] width 814 height 353
copy dd "[DATE]"
click at [197, 329] on button "KYC" at bounding box center [189, 325] width 162 height 33
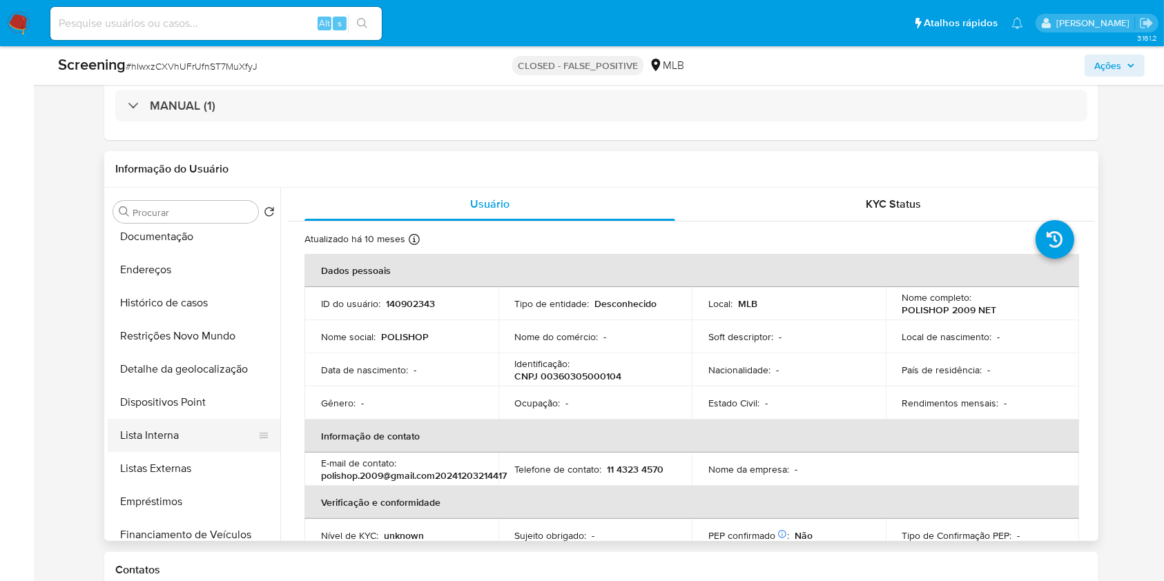
scroll to position [126, 0]
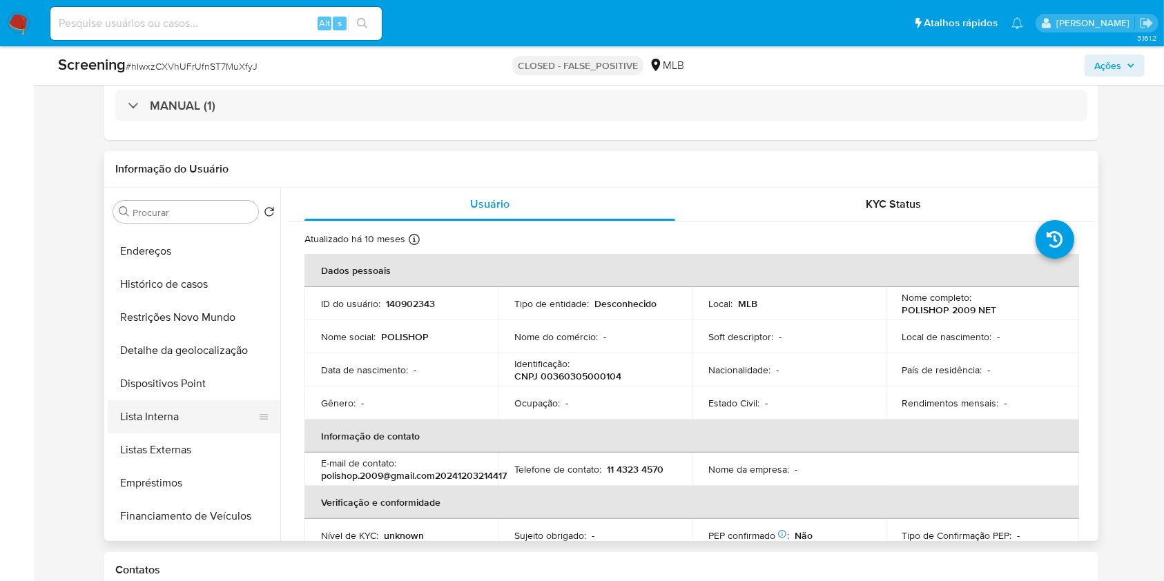
click at [219, 413] on button "Lista Interna" at bounding box center [189, 416] width 162 height 33
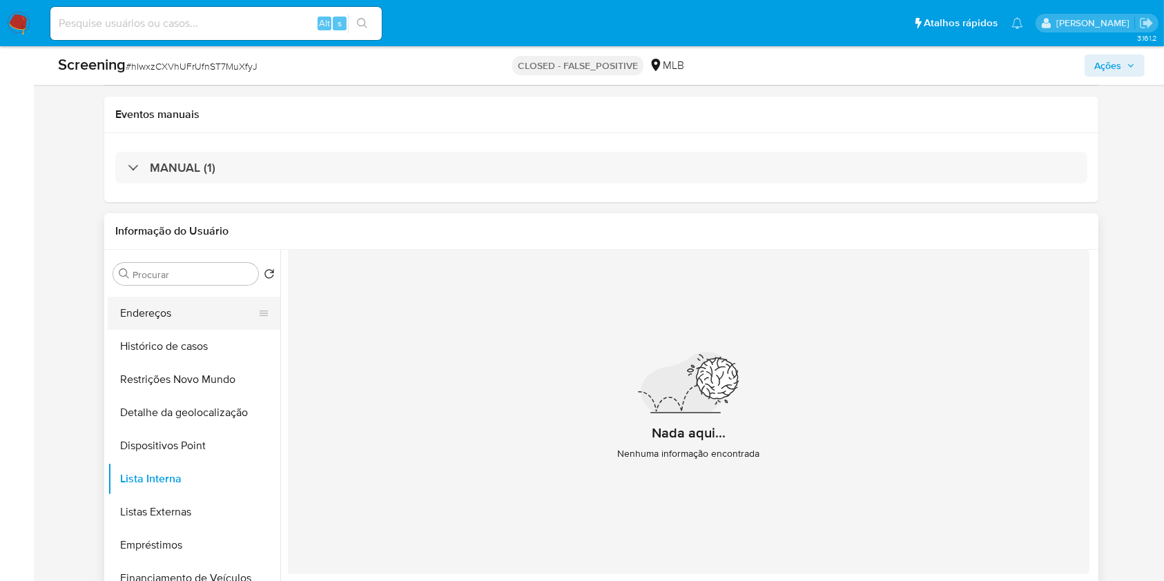
scroll to position [0, 0]
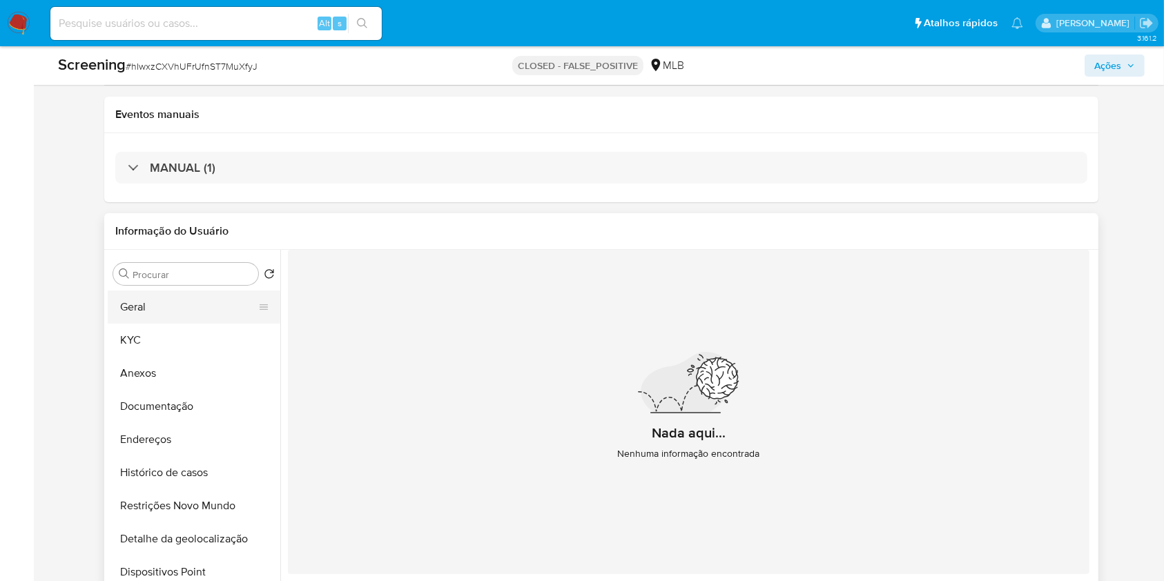
click at [199, 308] on button "Geral" at bounding box center [189, 307] width 162 height 33
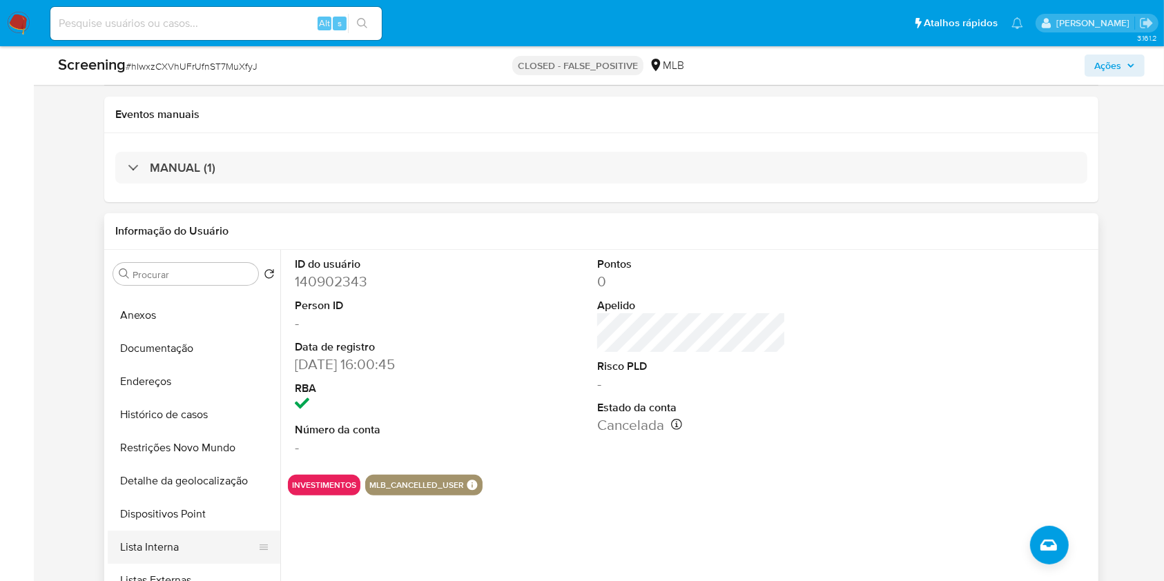
scroll to position [59, 0]
click at [208, 412] on button "Histórico de casos" at bounding box center [189, 414] width 162 height 33
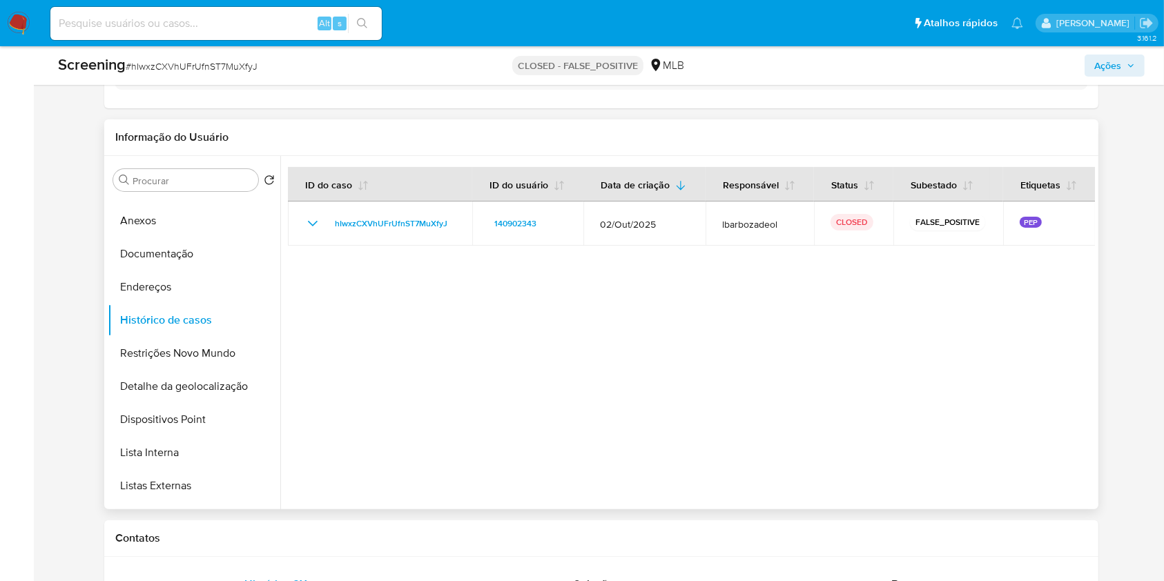
scroll to position [331, 0]
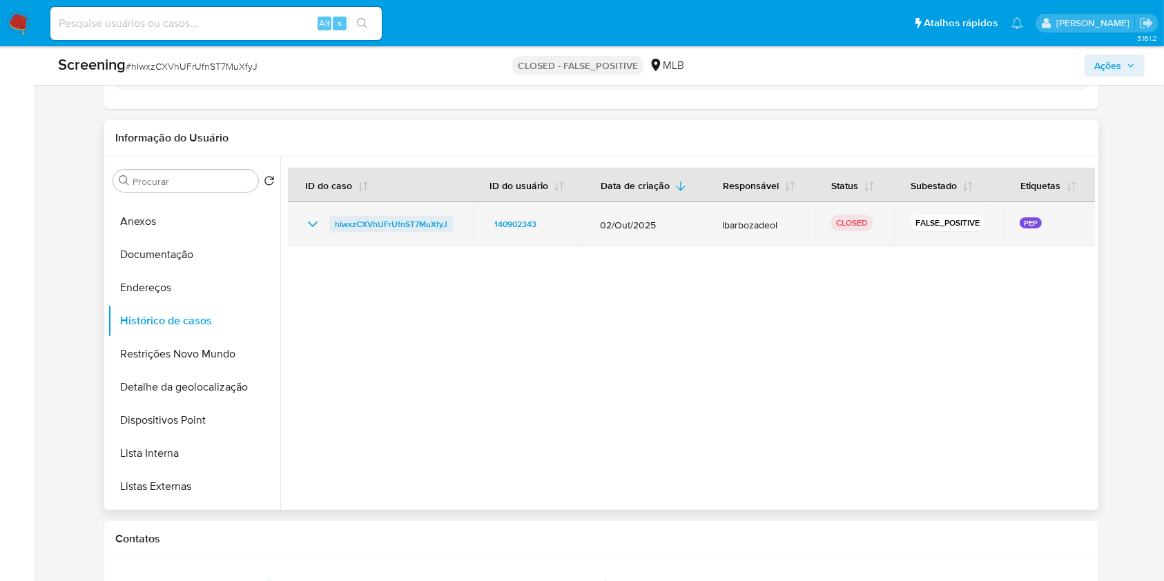
click at [404, 229] on span "hIwxzCXVhUFrUfnST7MuXfyJ" at bounding box center [391, 224] width 112 height 17
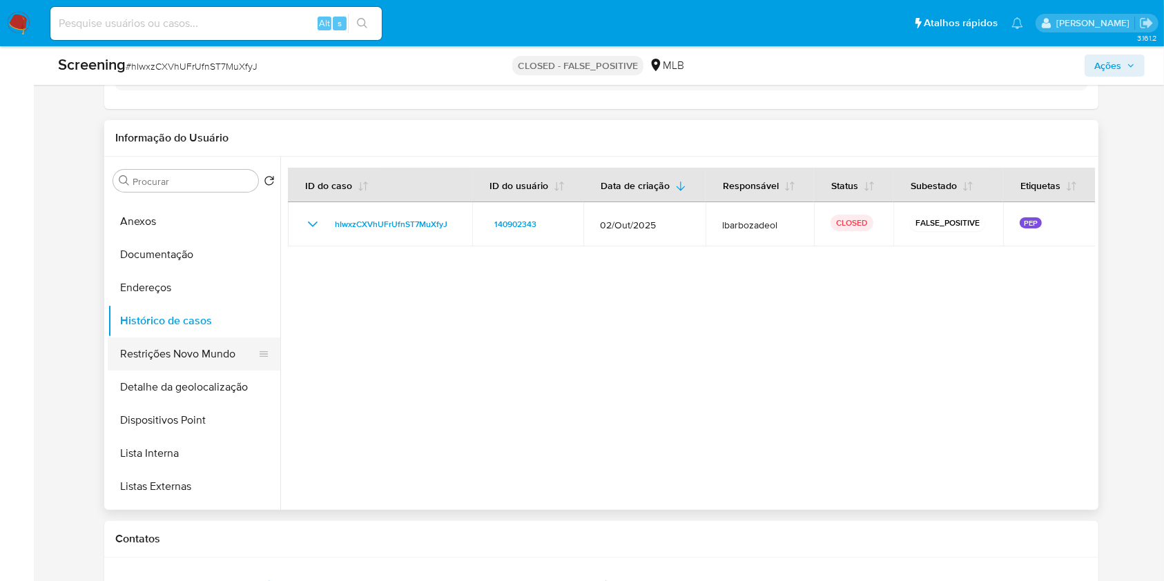
click at [173, 341] on button "Restrições Novo Mundo" at bounding box center [189, 353] width 162 height 33
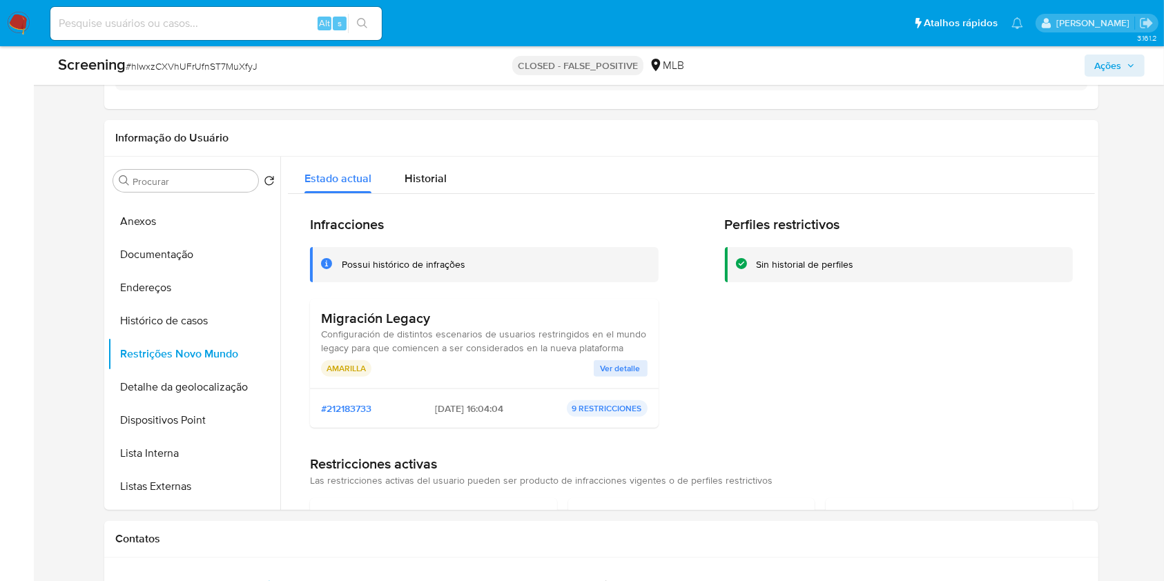
click at [268, 25] on input at bounding box center [215, 23] width 331 height 18
paste input "2407686028"
type input "2407686028"
click at [365, 25] on icon "search-icon" at bounding box center [362, 23] width 11 height 11
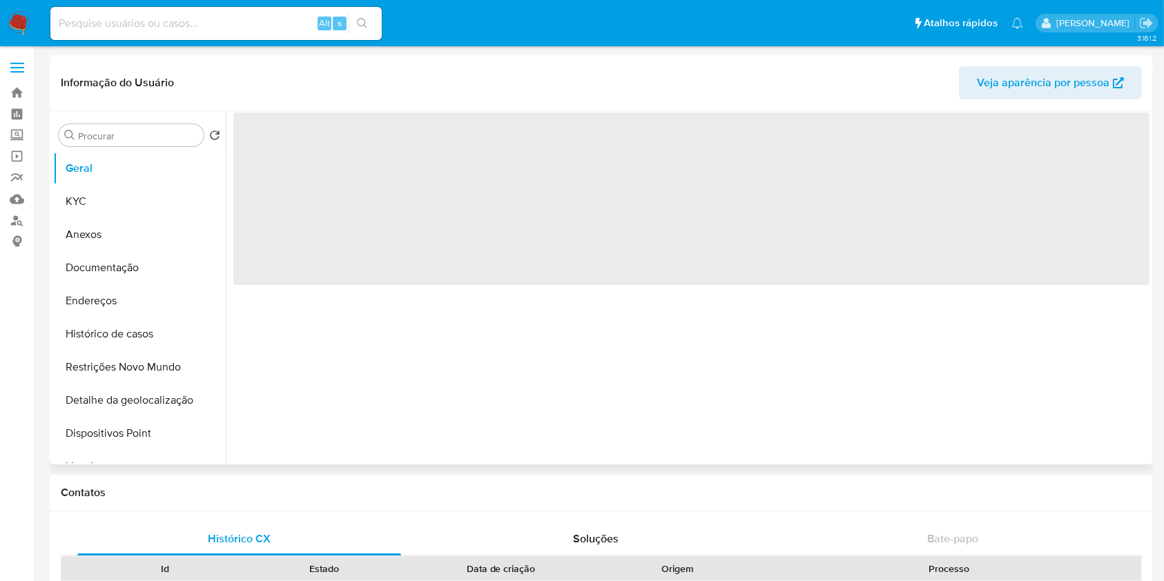
select select "10"
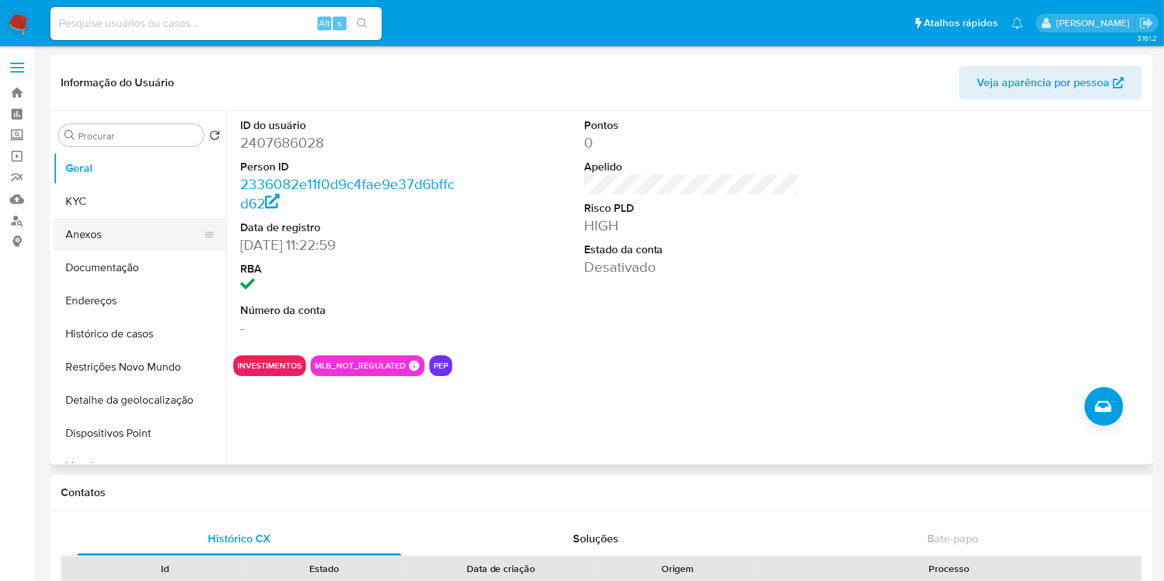
click at [135, 229] on button "Anexos" at bounding box center [134, 234] width 162 height 33
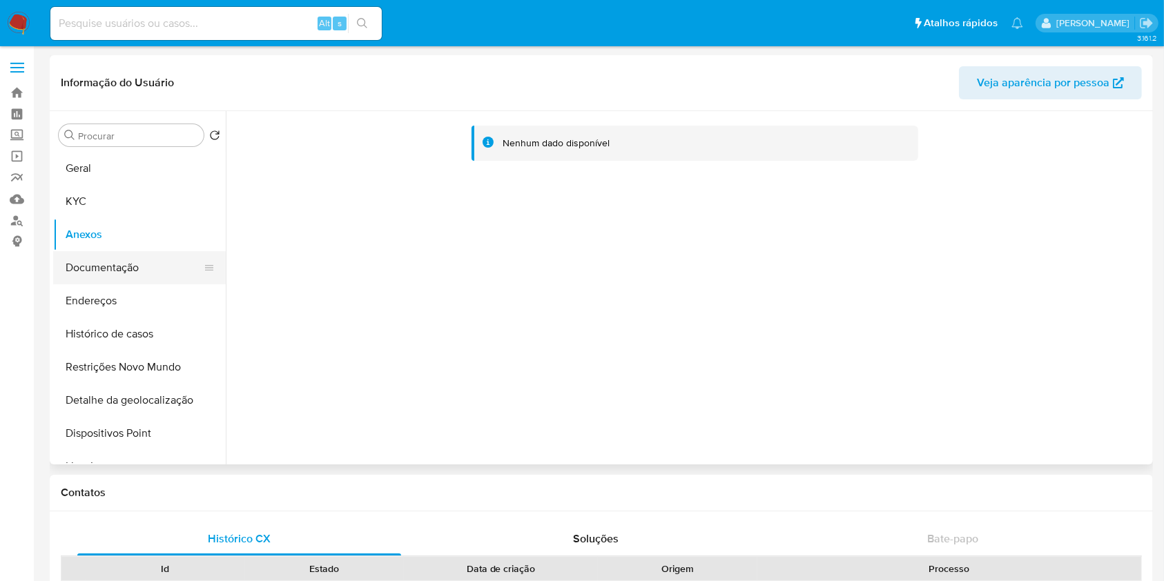
click at [154, 270] on button "Documentação" at bounding box center [134, 267] width 162 height 33
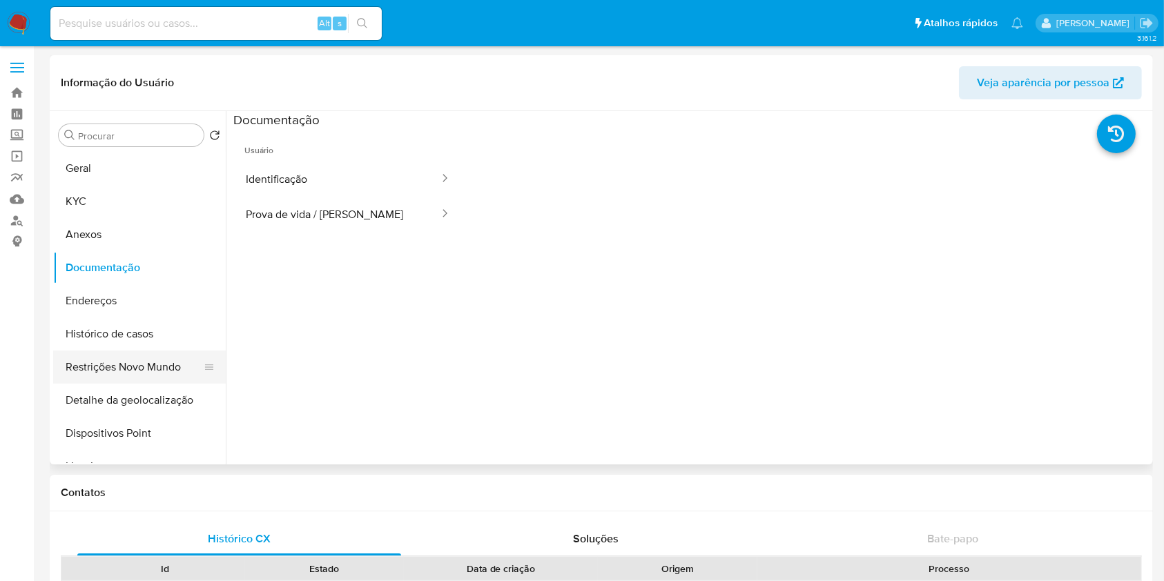
click at [150, 366] on button "Restrições Novo Mundo" at bounding box center [134, 367] width 162 height 33
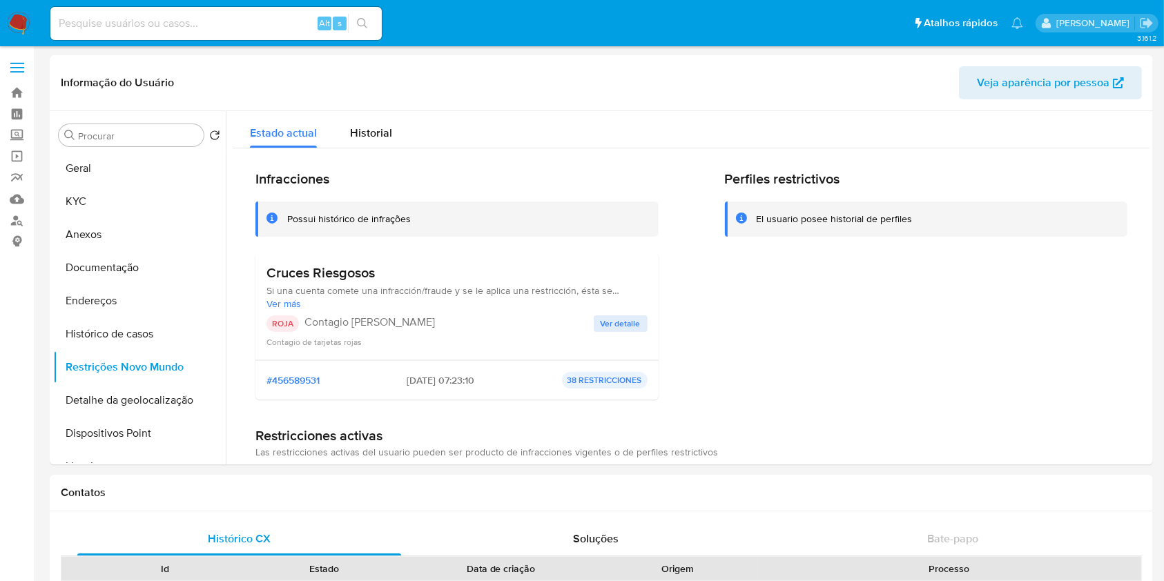
click at [627, 323] on span "Ver detalle" at bounding box center [620, 324] width 40 height 14
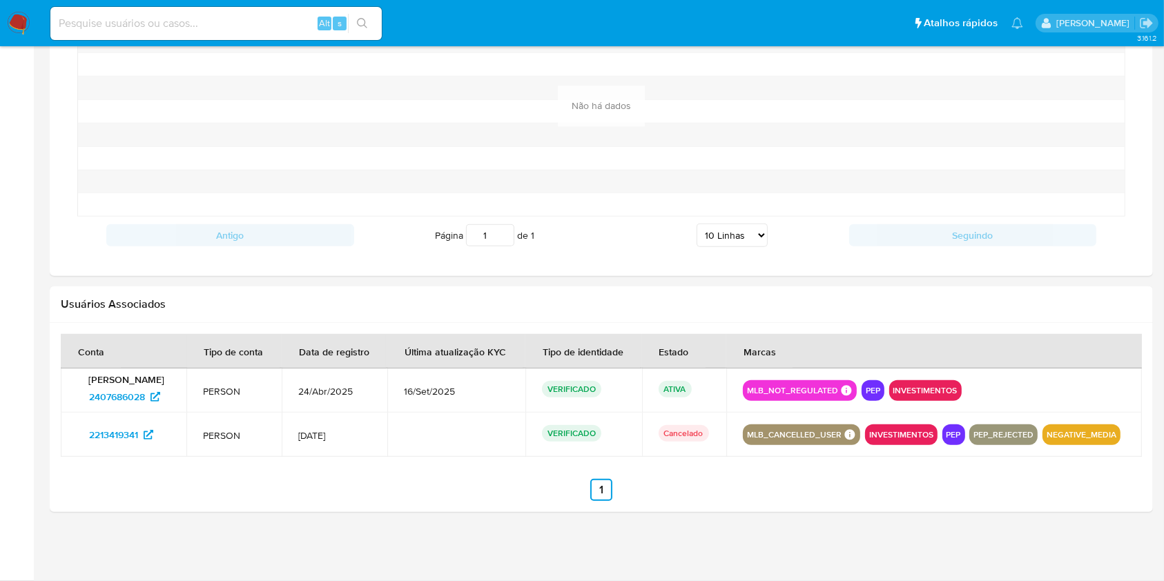
scroll to position [1148, 0]
click at [133, 438] on span "2213419341" at bounding box center [113, 435] width 49 height 22
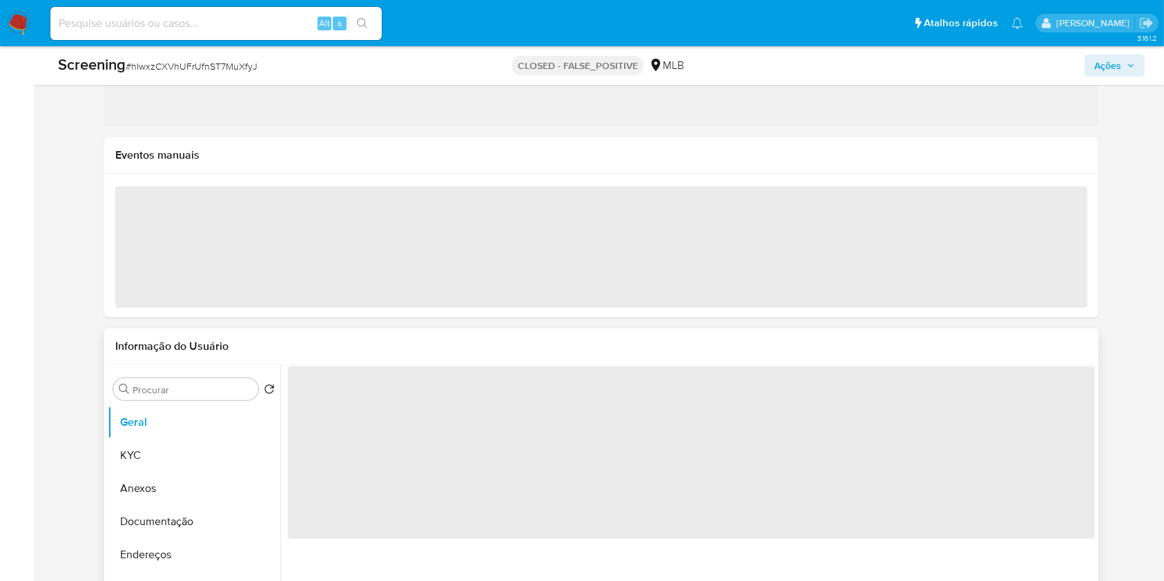
select select "10"
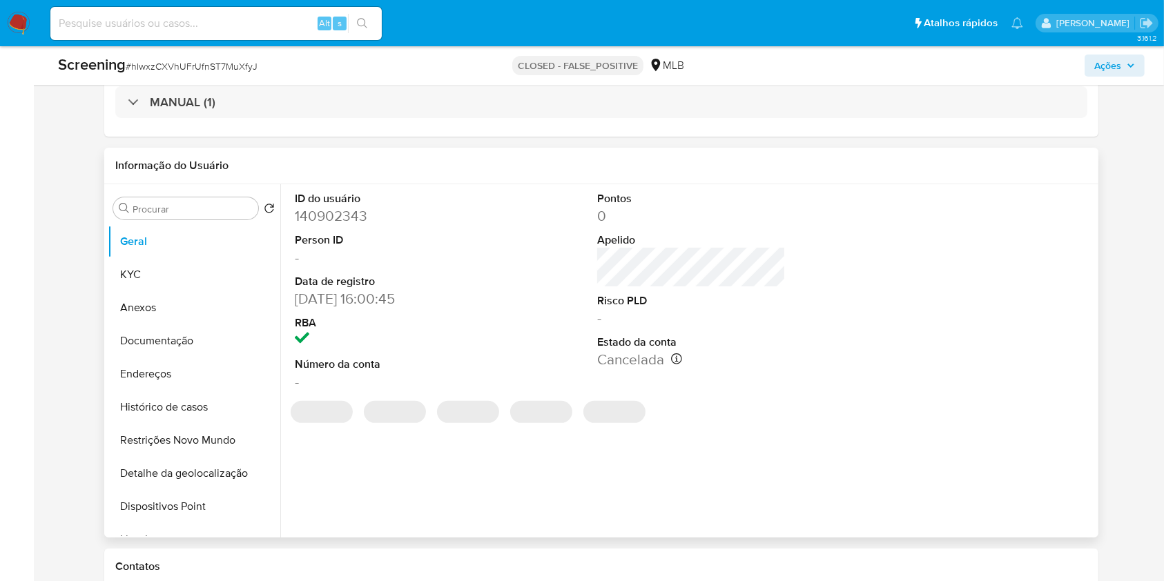
scroll to position [297, 0]
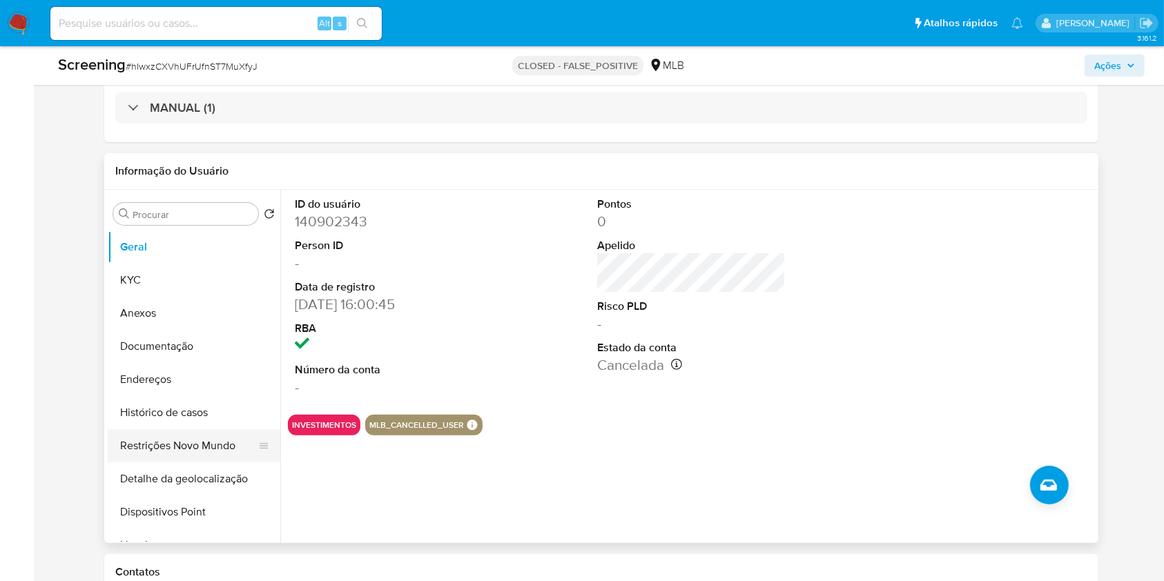
click at [200, 444] on button "Restrições Novo Mundo" at bounding box center [189, 445] width 162 height 33
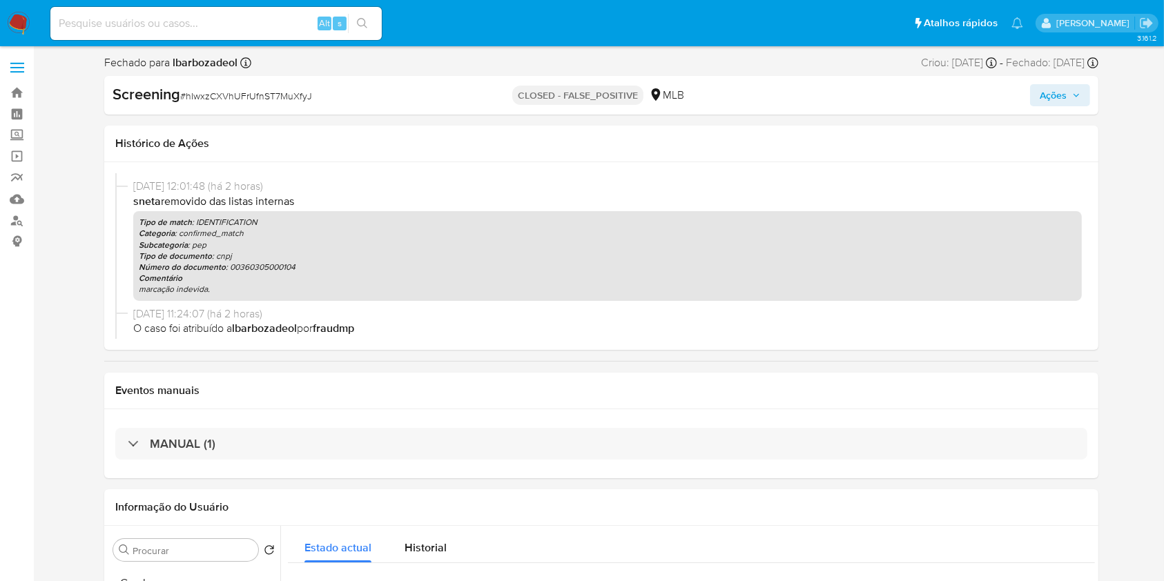
scroll to position [61, 0]
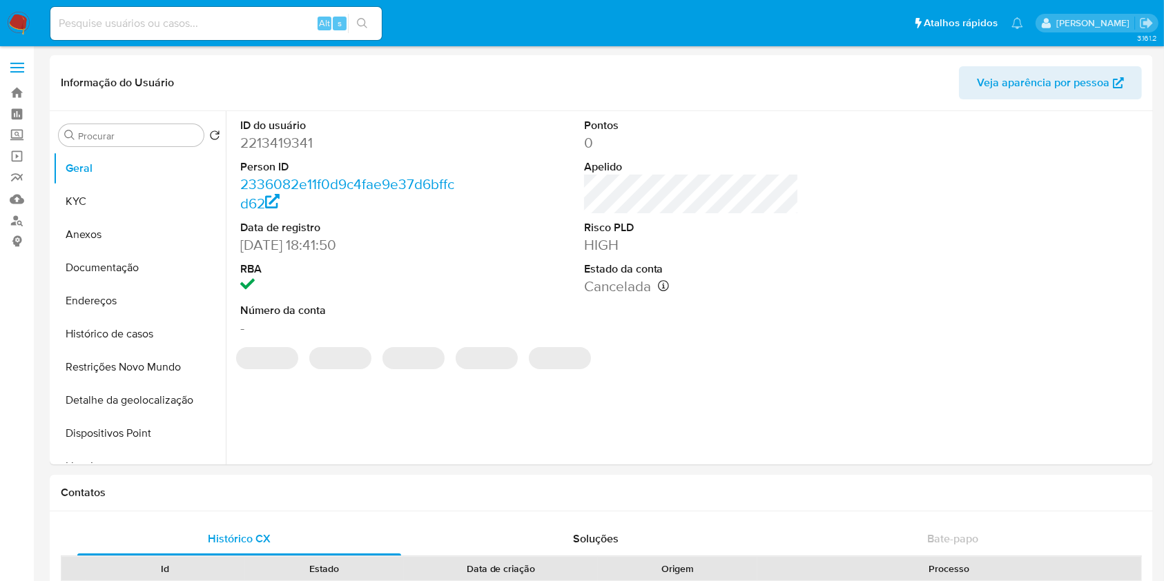
select select "10"
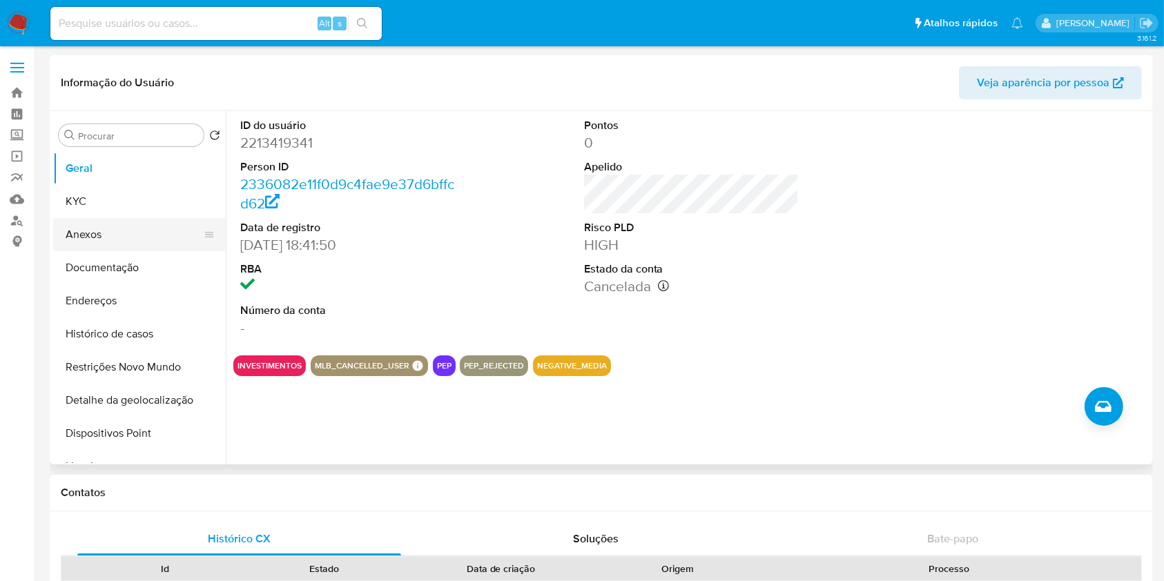
click at [116, 228] on button "Anexos" at bounding box center [134, 234] width 162 height 33
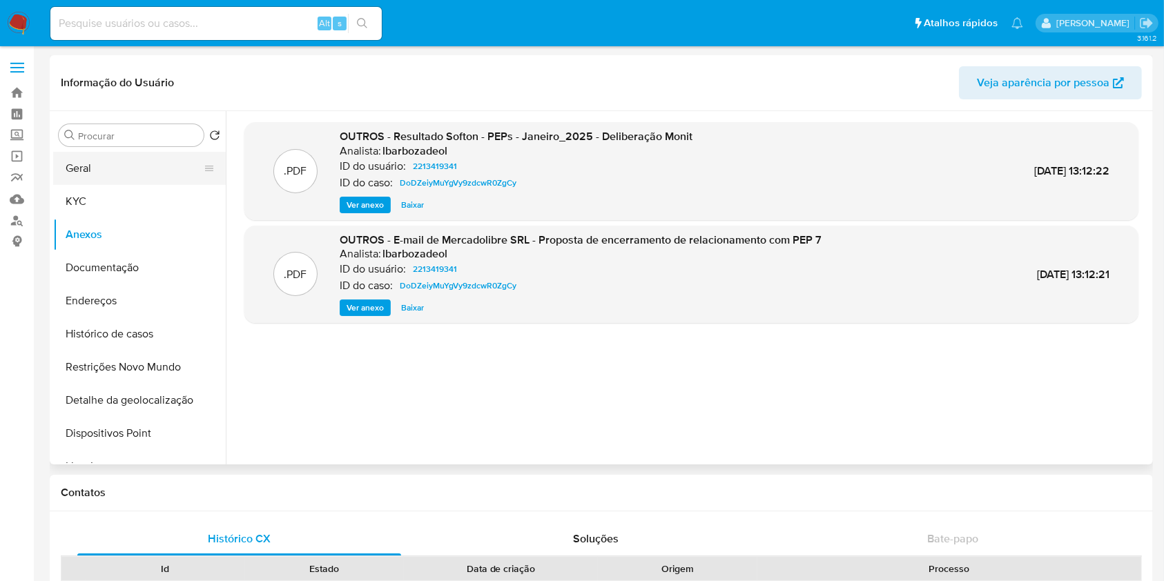
drag, startPoint x: 124, startPoint y: 166, endPoint x: 176, endPoint y: 163, distance: 51.8
click at [124, 166] on button "Geral" at bounding box center [134, 168] width 162 height 33
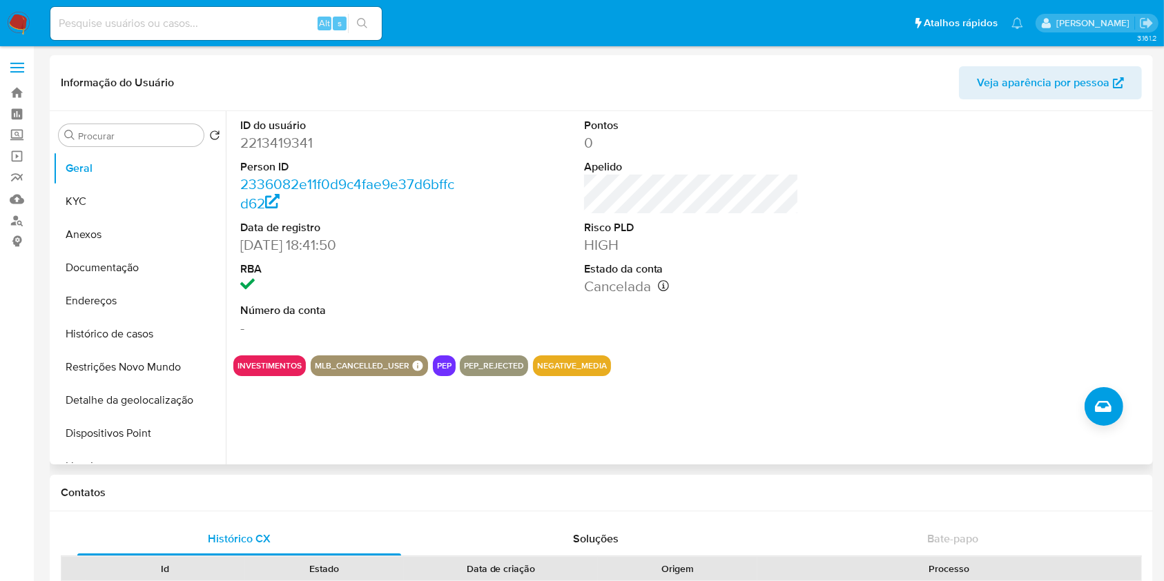
click at [1095, 268] on div at bounding box center [1034, 227] width 229 height 233
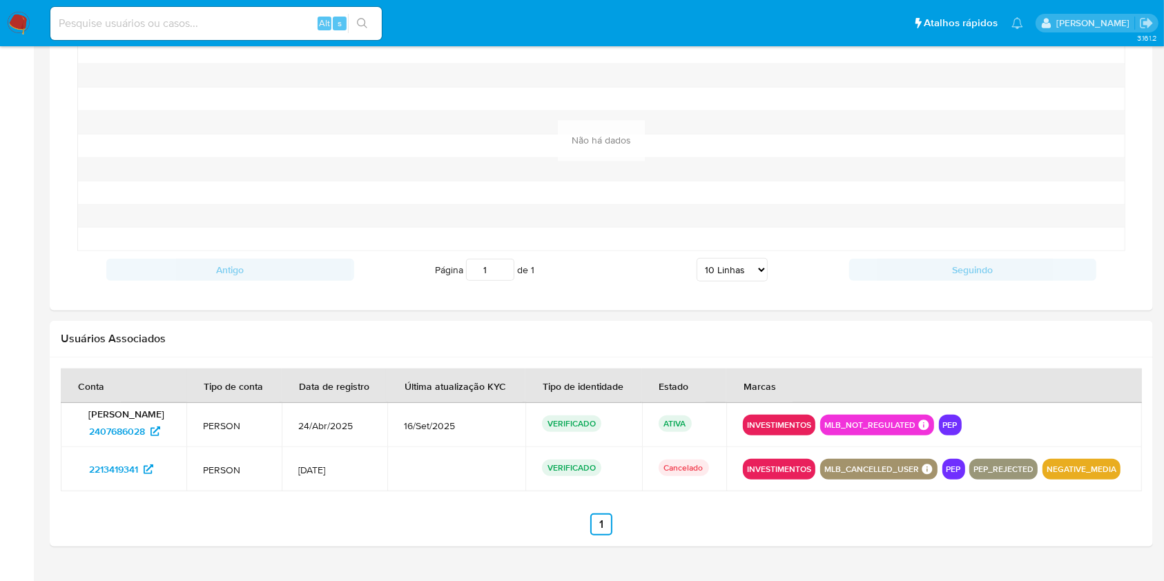
scroll to position [1159, 0]
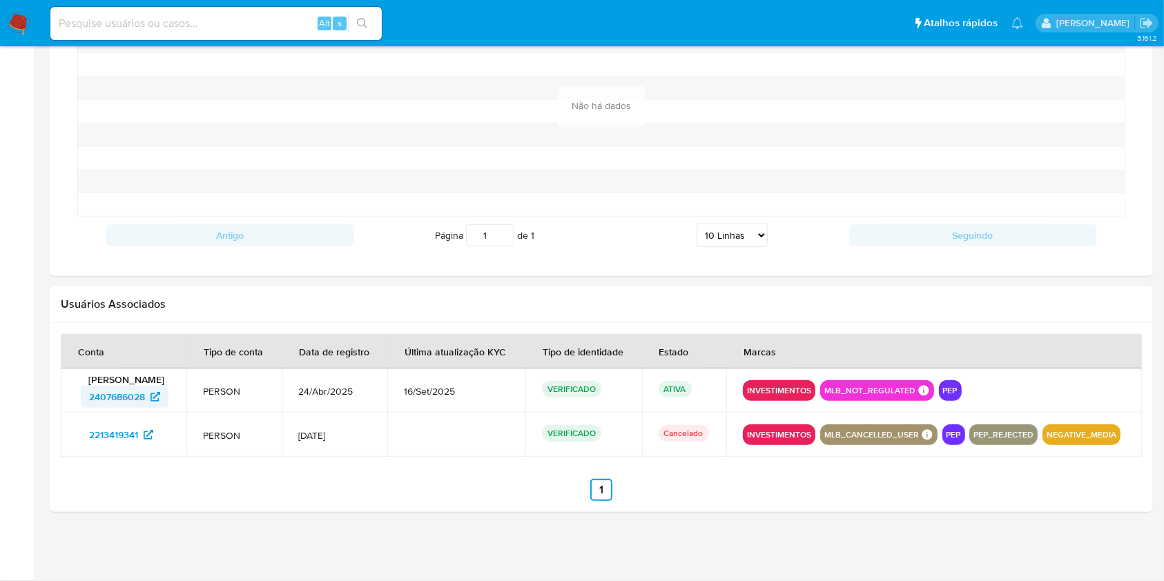
click at [148, 386] on span "2407686028" at bounding box center [124, 397] width 71 height 22
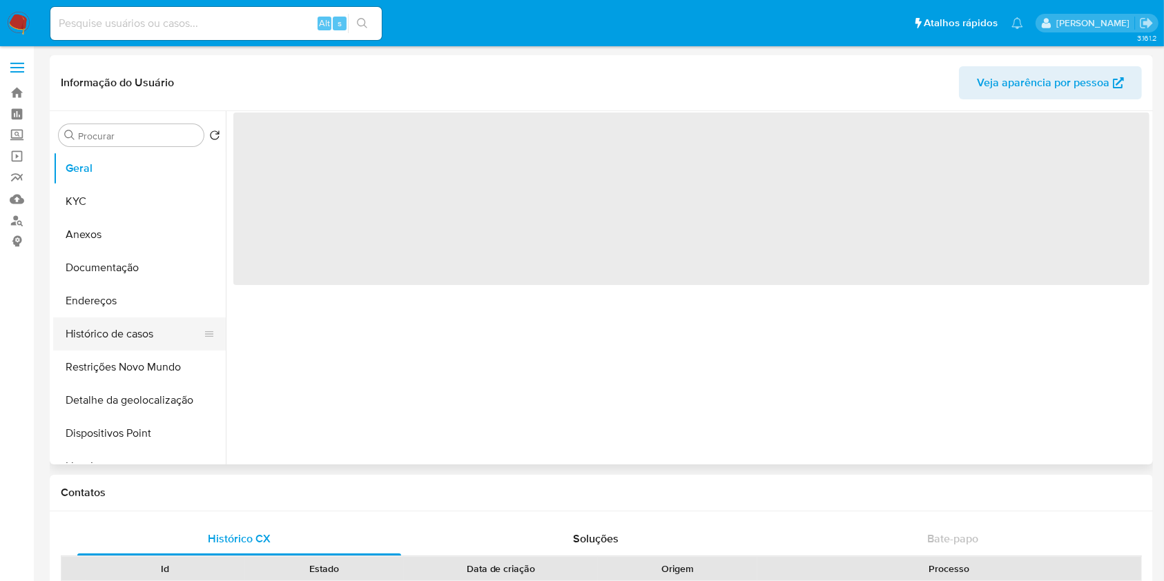
click at [133, 336] on button "Histórico de casos" at bounding box center [134, 333] width 162 height 33
select select "10"
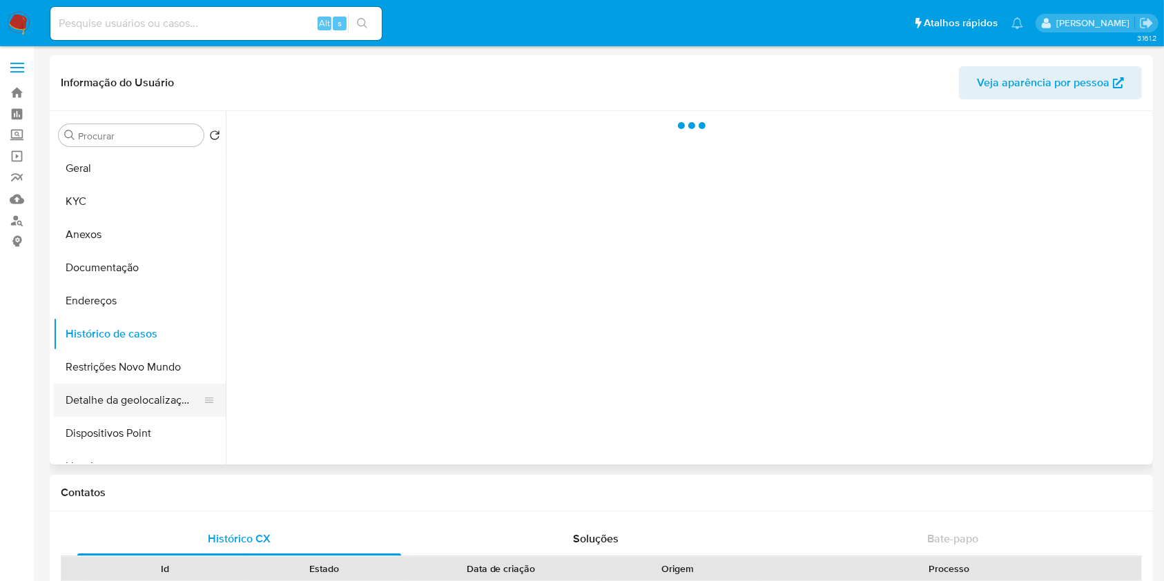
click at [121, 386] on button "Detalhe da geolocalização" at bounding box center [134, 400] width 162 height 33
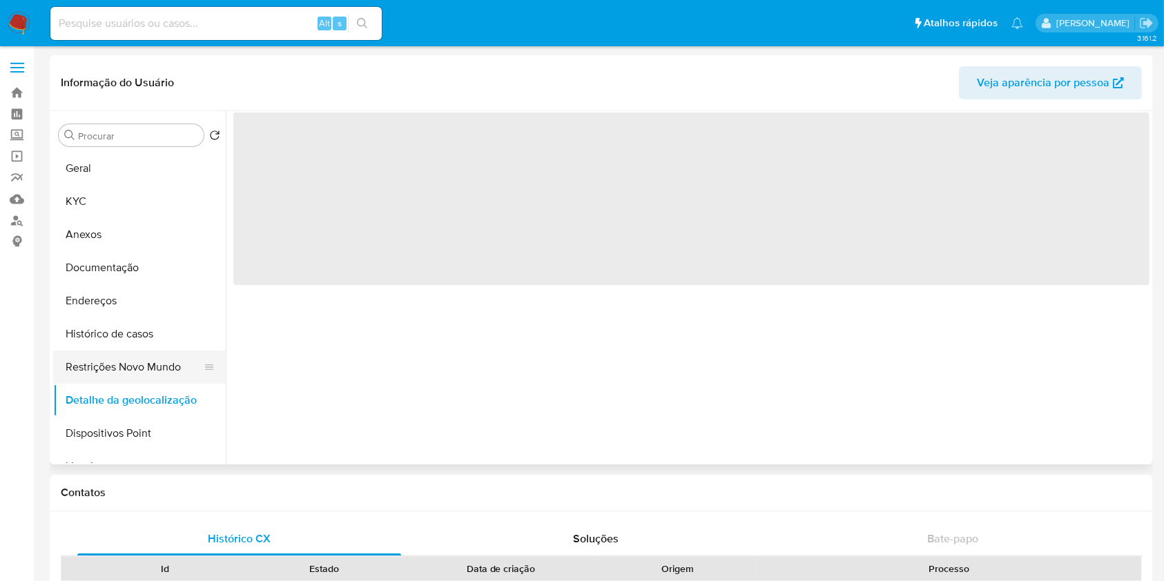
click at [124, 374] on button "Restrições Novo Mundo" at bounding box center [134, 367] width 162 height 33
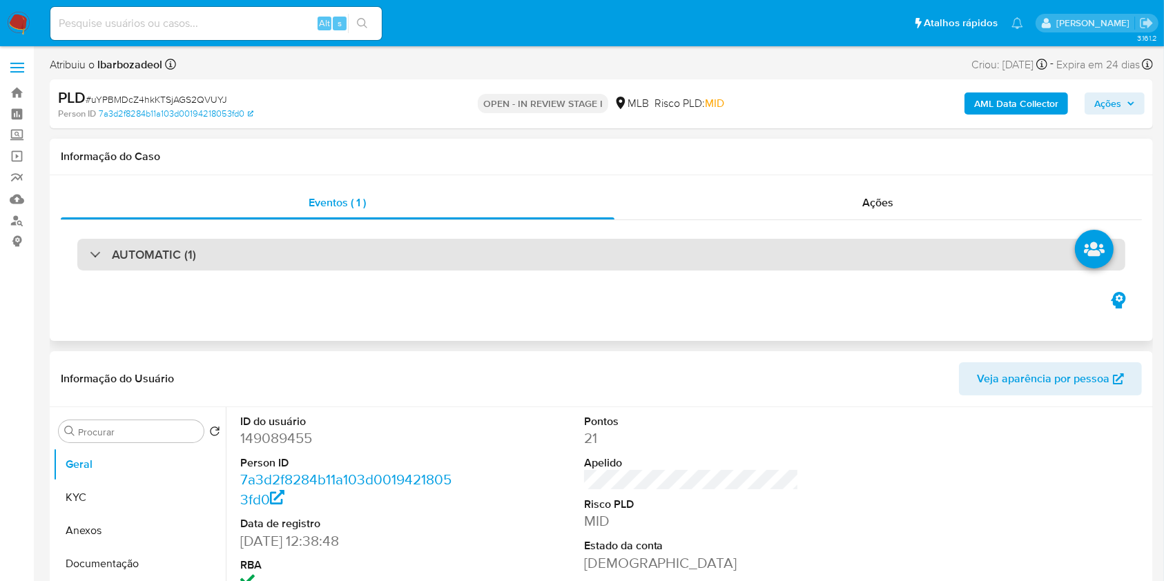
click at [431, 246] on div "AUTOMATIC (1)" at bounding box center [601, 255] width 1048 height 32
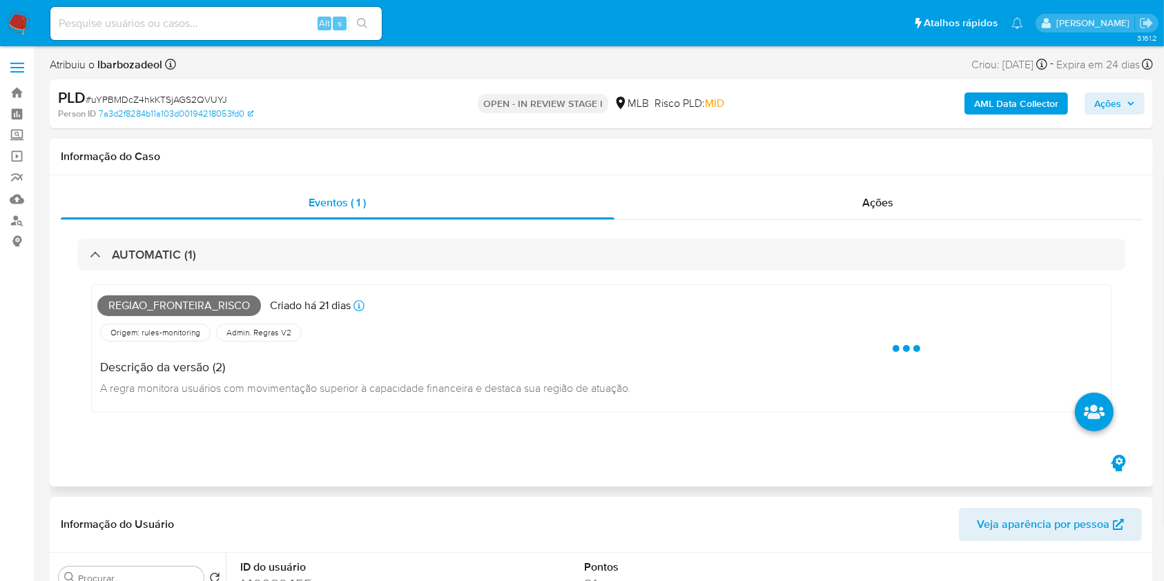
click at [222, 308] on span "Regiao_fronteira_risco" at bounding box center [179, 305] width 164 height 21
copy span "Regiao_fronteira_risco"
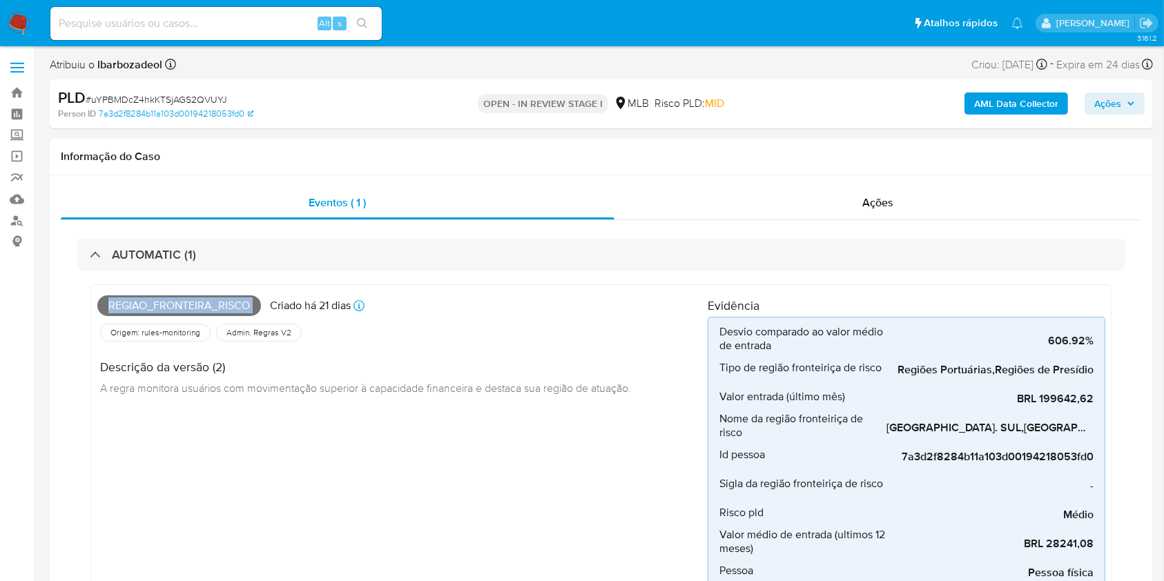
click at [1100, 108] on span "Ações" at bounding box center [1107, 103] width 27 height 22
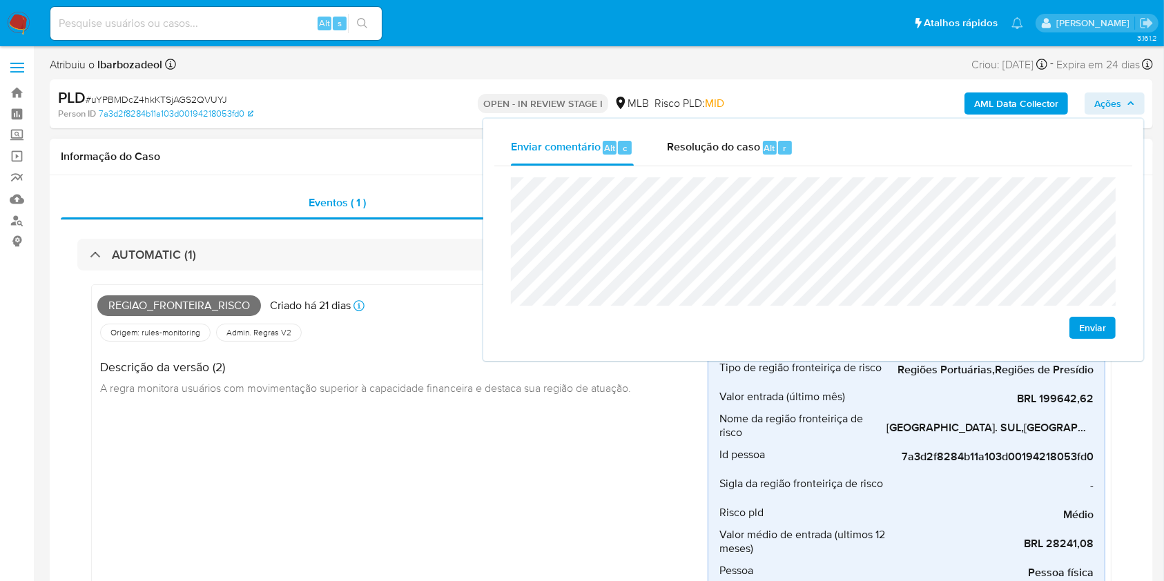
click at [427, 141] on div "Informação do Caso" at bounding box center [601, 157] width 1103 height 37
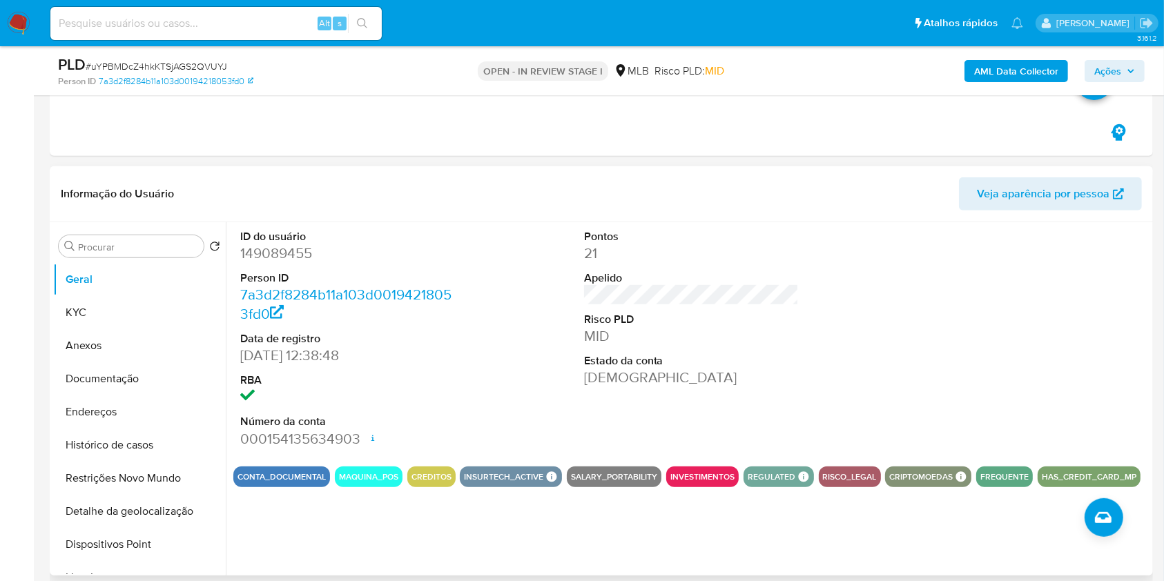
scroll to position [556, 0]
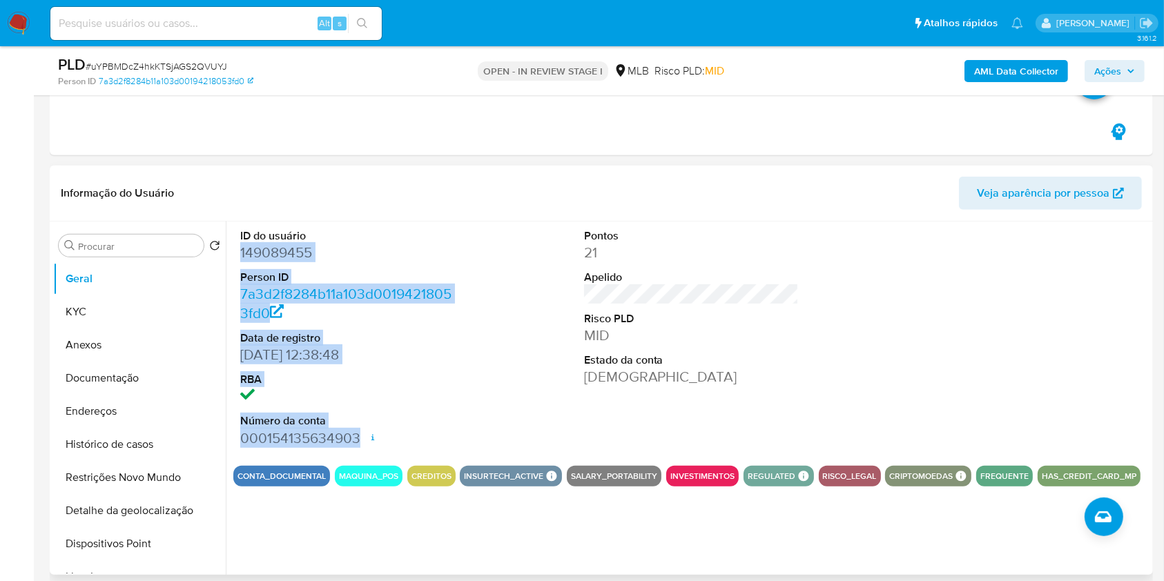
drag, startPoint x: 233, startPoint y: 244, endPoint x: 357, endPoint y: 437, distance: 229.7
click at [357, 437] on div "ID do usuário 149089455 Person ID 7a3d2f8284b11a103d00194218053fd0 Data de regi…" at bounding box center [347, 338] width 229 height 233
copy dl "149089455 Person ID 7a3d2f8284b11a103d00194218053fd0 Data de registro 12/11/201…"
click at [1122, 75] on span "Ações" at bounding box center [1114, 70] width 41 height 19
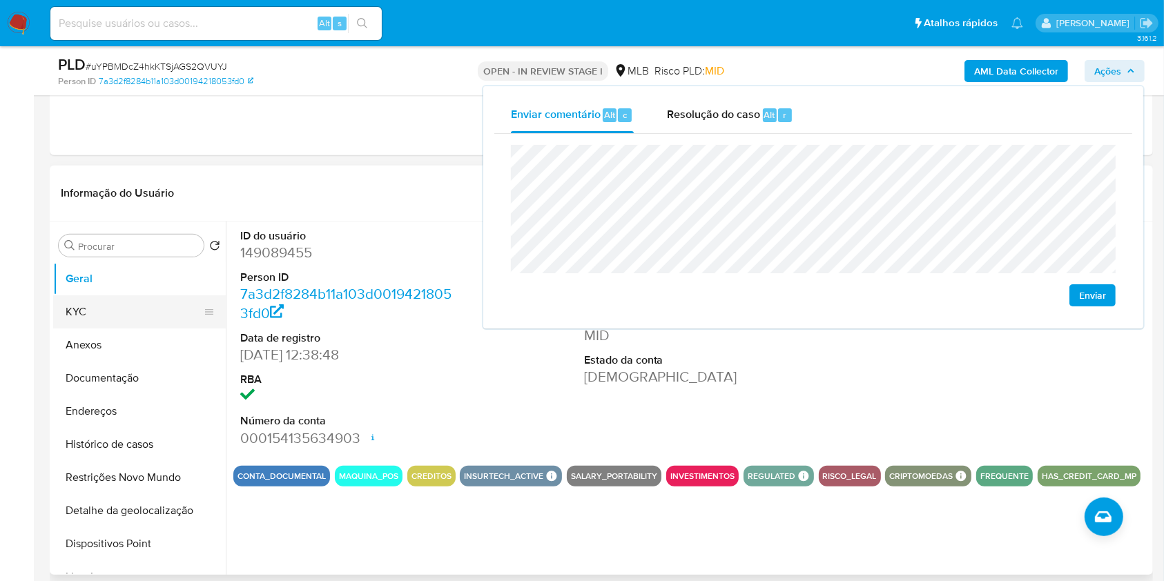
click at [115, 309] on button "KYC" at bounding box center [134, 311] width 162 height 33
click at [150, 309] on button "KYC" at bounding box center [134, 311] width 162 height 33
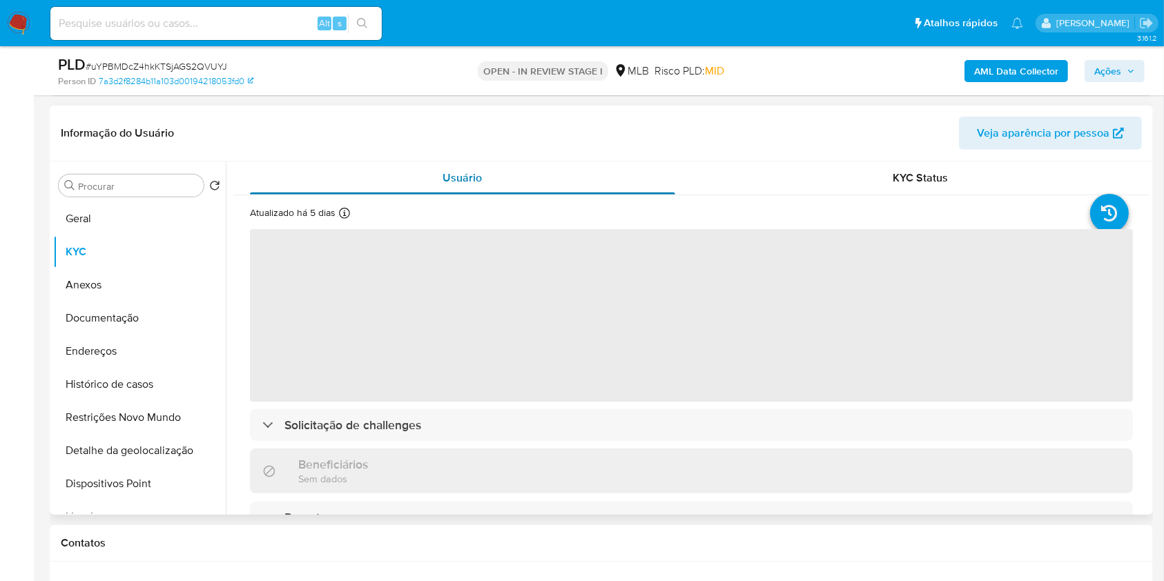
scroll to position [598, 0]
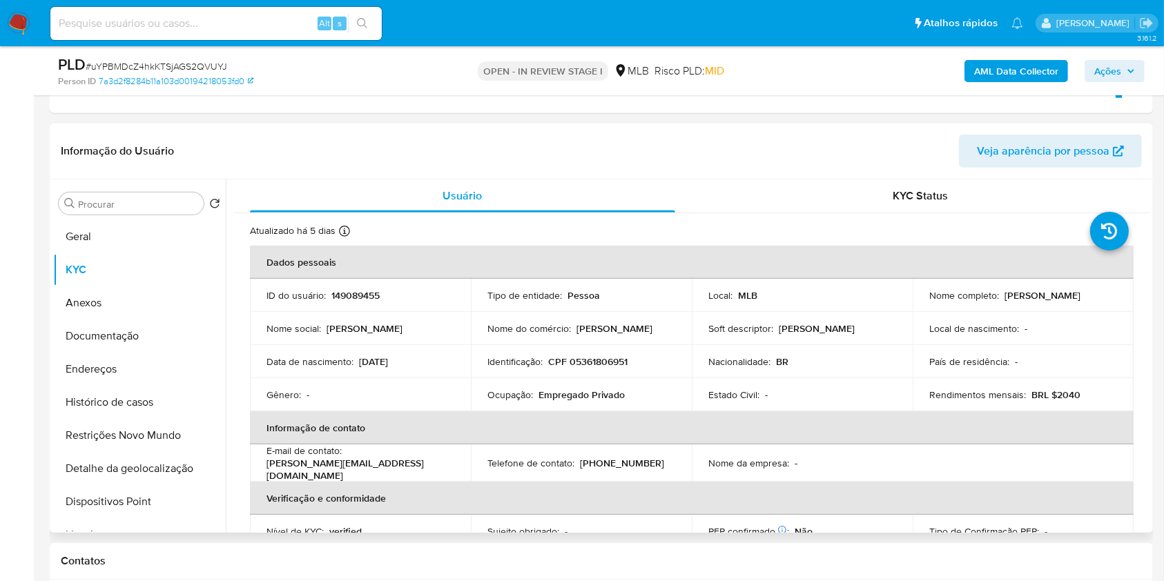
click at [360, 285] on td "ID do usuário : 149089455" at bounding box center [360, 295] width 221 height 33
click at [360, 286] on td "ID do usuário : 149089455" at bounding box center [360, 295] width 221 height 33
copy p "149089455"
click at [1126, 68] on icon "button" at bounding box center [1130, 71] width 8 height 8
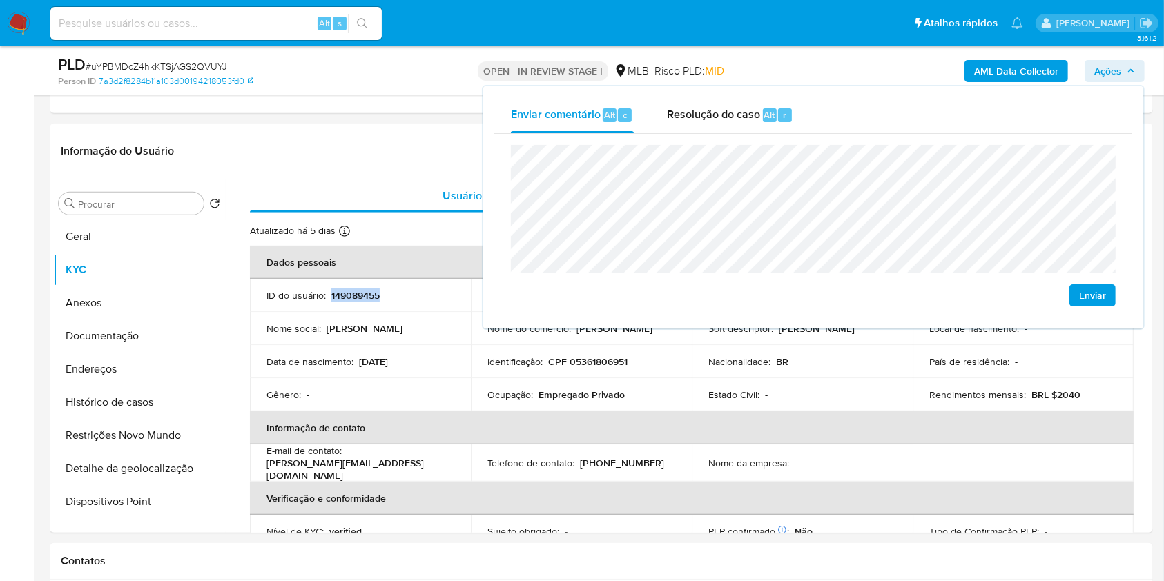
click at [1126, 69] on icon "button" at bounding box center [1130, 71] width 8 height 8
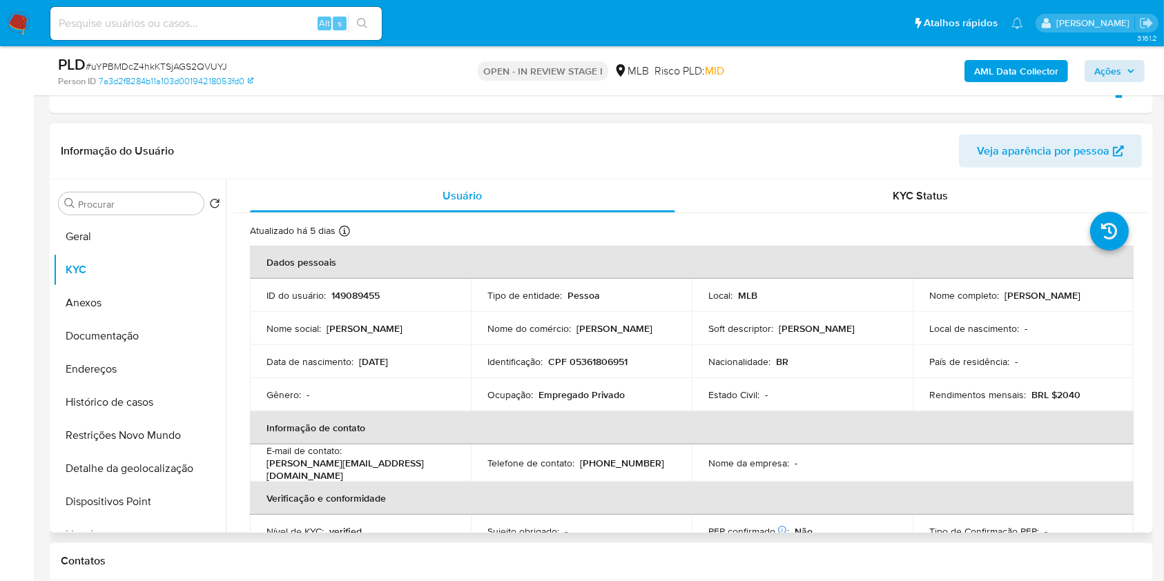
click at [598, 361] on p "CPF 05361806951" at bounding box center [587, 361] width 79 height 12
copy p "05361806951"
click at [1108, 75] on span "Ações" at bounding box center [1107, 71] width 27 height 22
click at [1095, 61] on span "Ações" at bounding box center [1107, 71] width 27 height 22
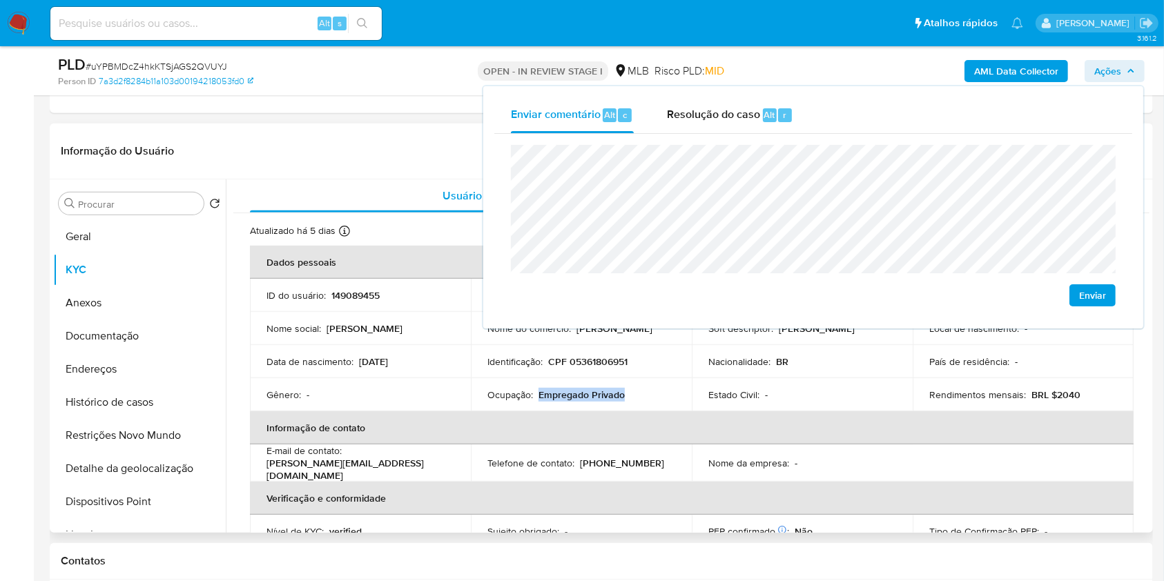
drag, startPoint x: 537, startPoint y: 393, endPoint x: 627, endPoint y: 391, distance: 90.4
click at [627, 391] on div "Ocupação : Empregado Privado" at bounding box center [581, 395] width 188 height 12
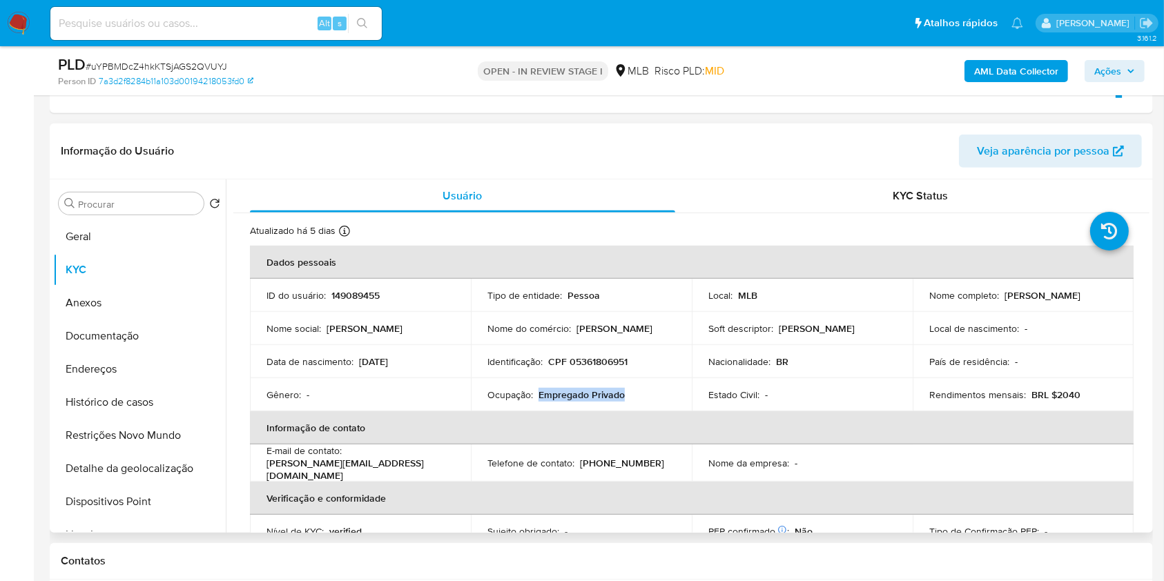
copy p "Empregado Privado"
click at [1113, 71] on span "Ações" at bounding box center [1107, 71] width 27 height 22
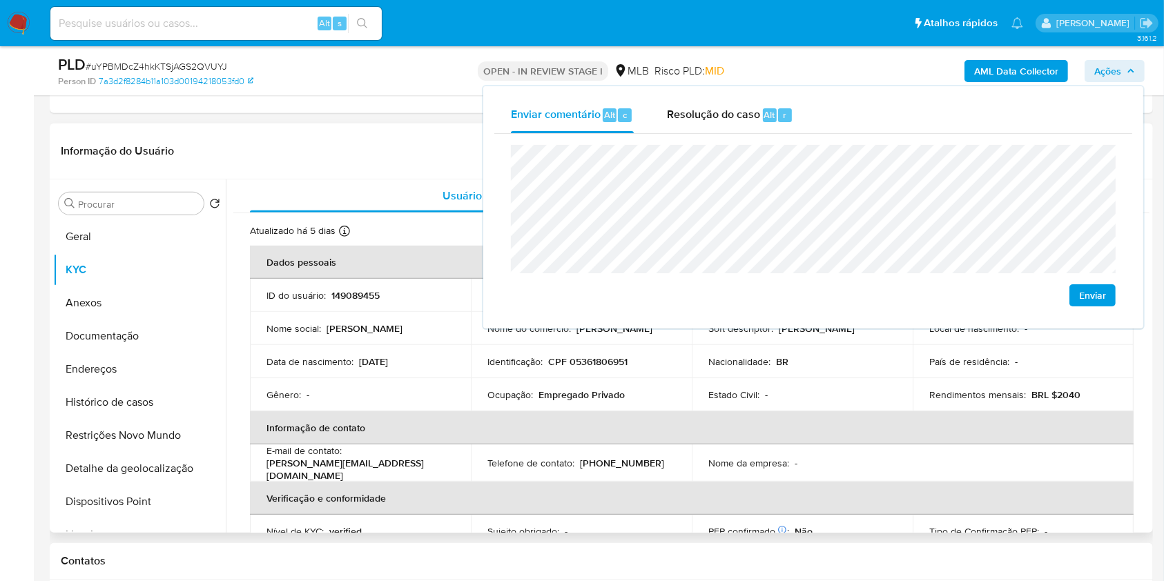
click at [801, 437] on th "Informação de contato" at bounding box center [691, 427] width 883 height 33
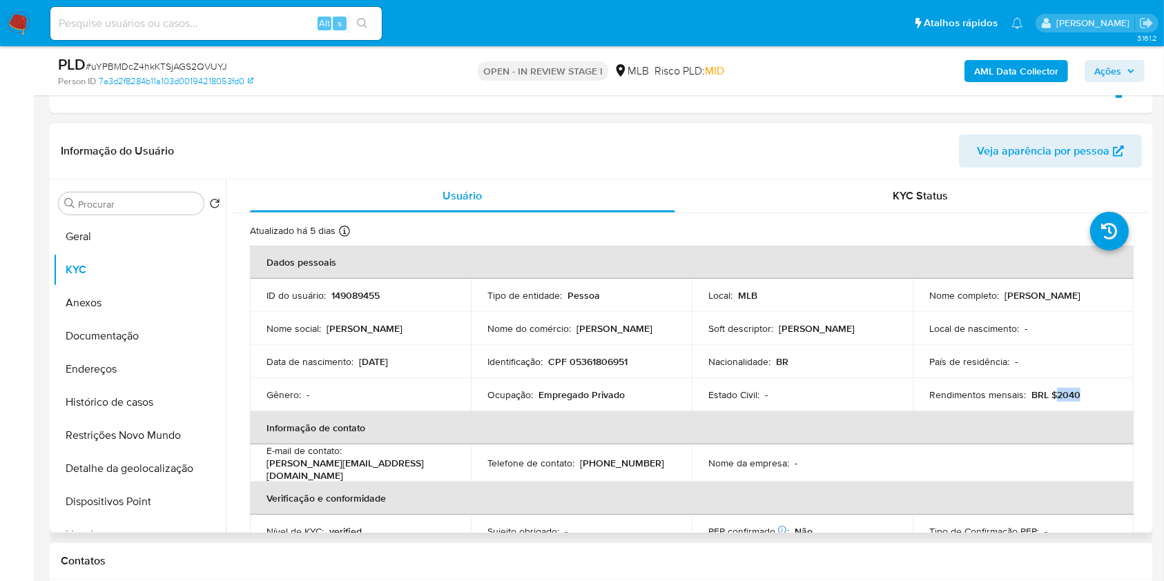
drag, startPoint x: 1052, startPoint y: 395, endPoint x: 1121, endPoint y: 297, distance: 119.9
click at [1084, 396] on div "Rendimentos mensais : BRL $2040" at bounding box center [1023, 395] width 188 height 12
copy p "2040"
click at [1119, 78] on span "Ações" at bounding box center [1107, 71] width 27 height 22
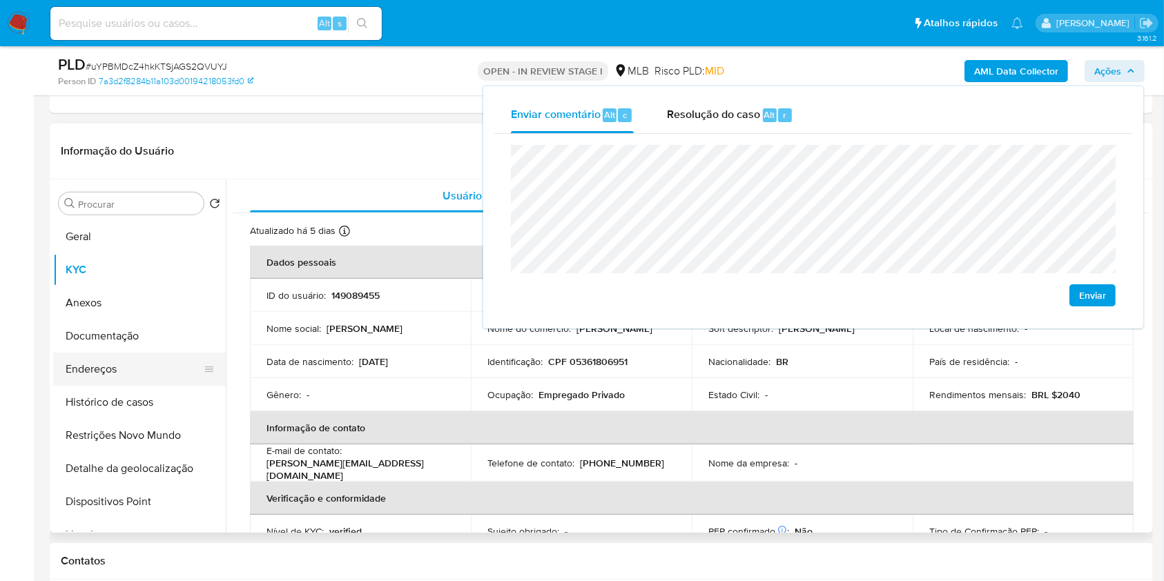
click at [126, 366] on button "Endereços" at bounding box center [134, 369] width 162 height 33
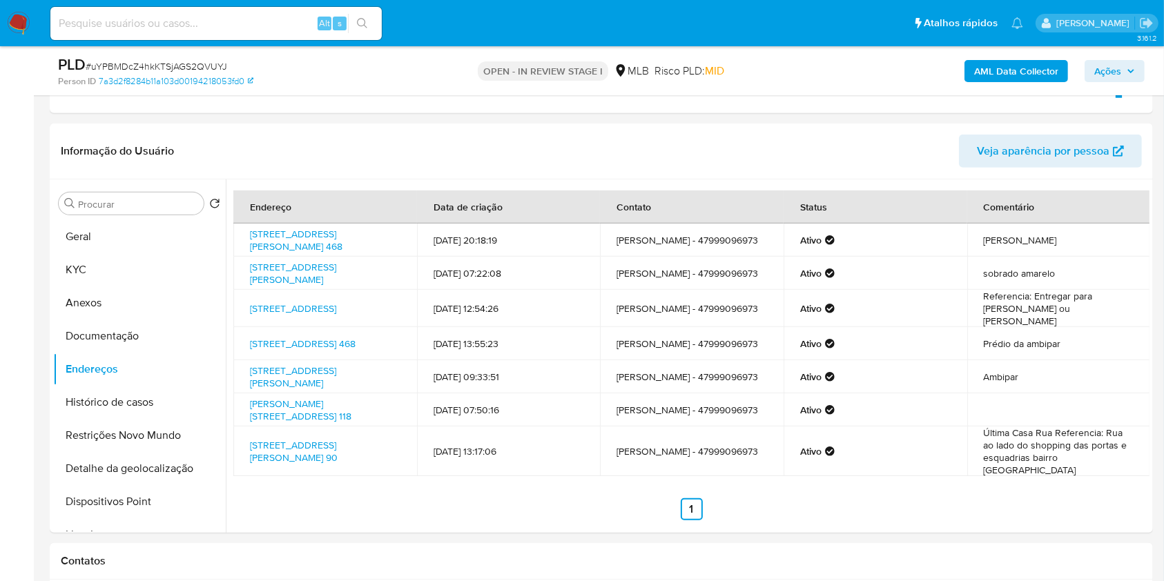
click at [1112, 66] on span "Ações" at bounding box center [1107, 71] width 27 height 22
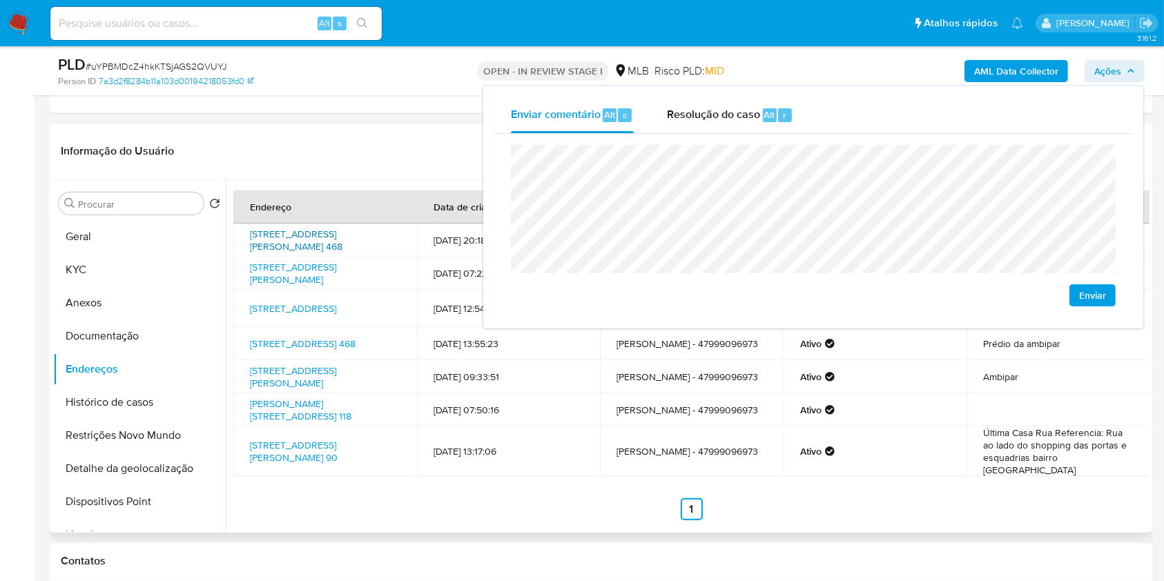
click at [291, 235] on link "Rua Engenheiro Leite Ribeiro 468, São Francisco Do Sul, Santa Catarina, 8933016…" at bounding box center [296, 240] width 92 height 26
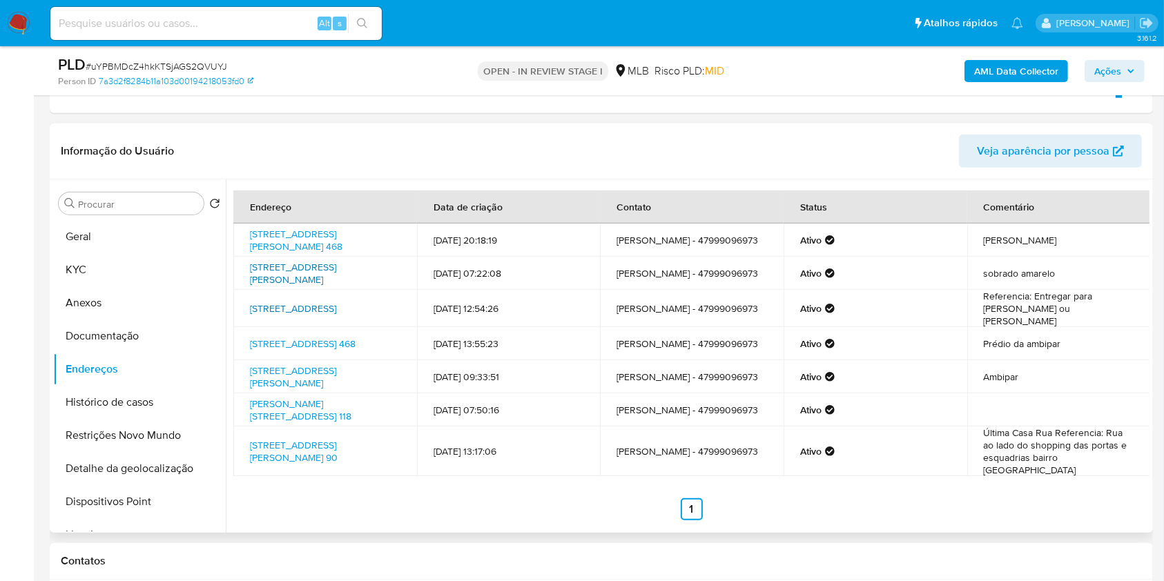
drag, startPoint x: 309, startPoint y: 274, endPoint x: 294, endPoint y: 300, distance: 30.3
click at [309, 274] on link "Rua Frei Martinho 118, São Francisco Do Sul, Santa Catarina, 89331228, Brasil 1…" at bounding box center [293, 273] width 86 height 26
click at [293, 304] on link "Rua Recife 231, Santa Rosa, Rio Grande Do Sul, 98794208, Brasil 231" at bounding box center [293, 309] width 86 height 14
click at [282, 351] on link "Engenheiro Leite Ribiero 468, São Francisco Do Sul, Santa Catarina, 89240000, B…" at bounding box center [303, 344] width 106 height 14
click at [133, 334] on button "Documentação" at bounding box center [134, 336] width 162 height 33
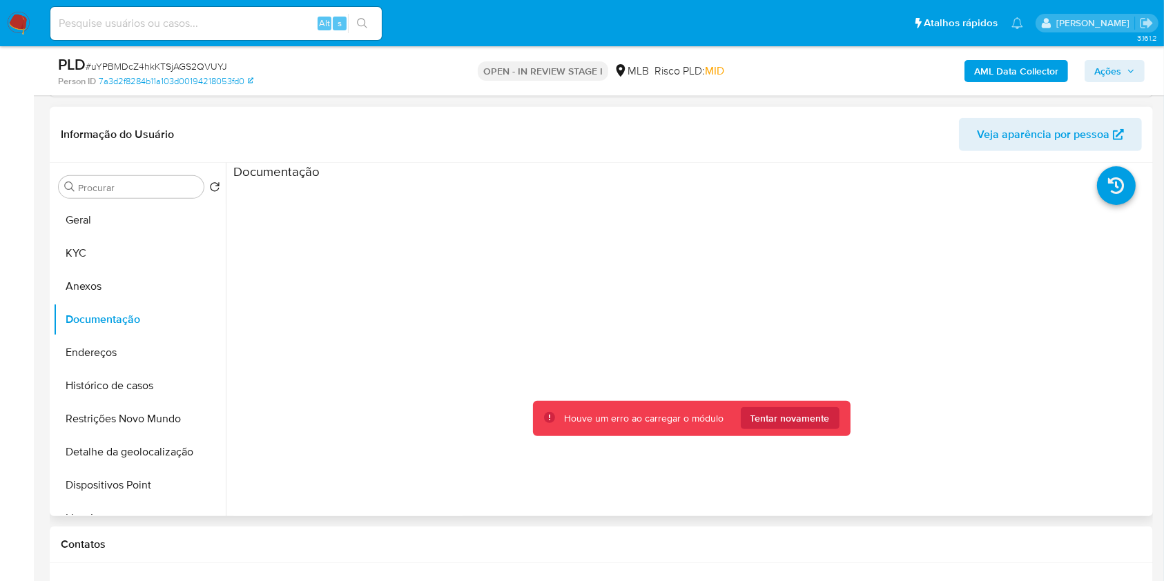
click at [1113, 329] on div at bounding box center [691, 401] width 916 height 442
click at [823, 426] on span "Tentar novamente" at bounding box center [789, 418] width 79 height 22
click at [823, 427] on button "Tentar novamente" at bounding box center [790, 418] width 99 height 22
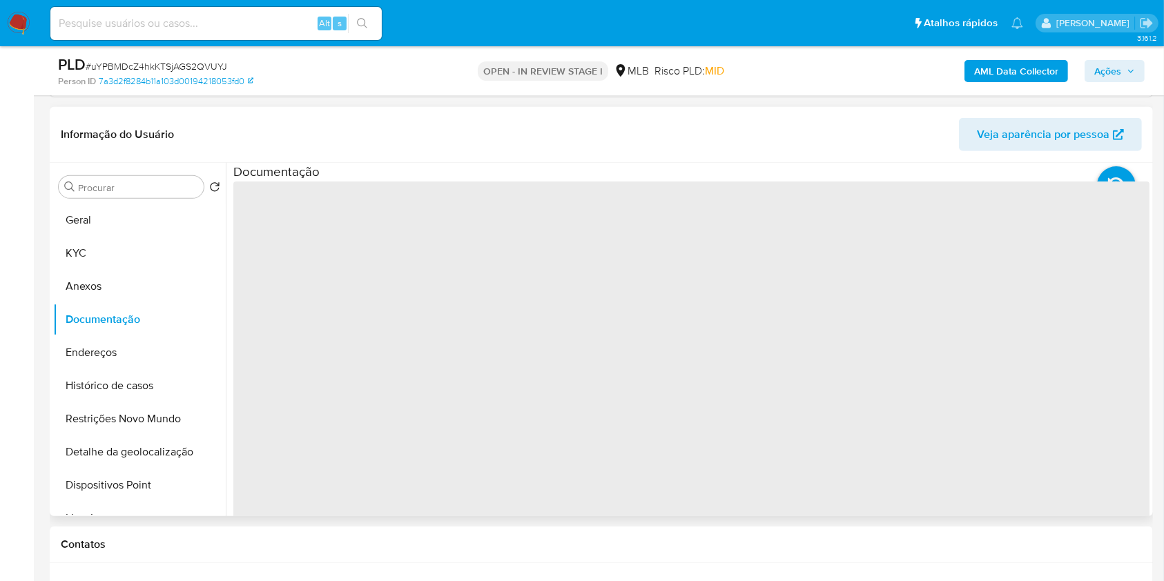
click at [823, 426] on span "‌" at bounding box center [691, 403] width 916 height 442
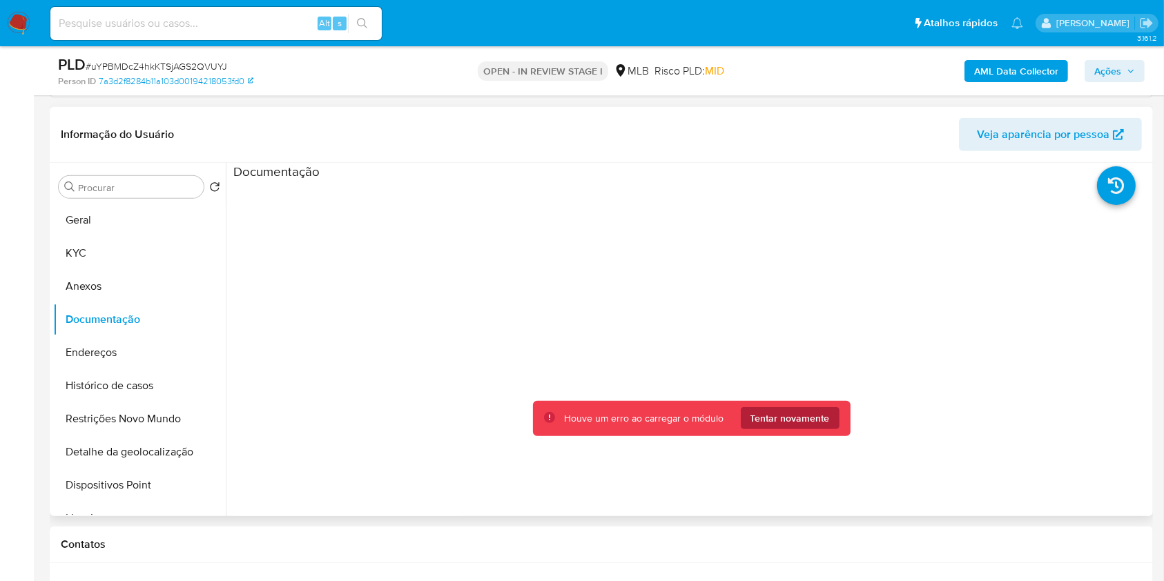
click at [801, 422] on span "Tentar novamente" at bounding box center [789, 418] width 79 height 22
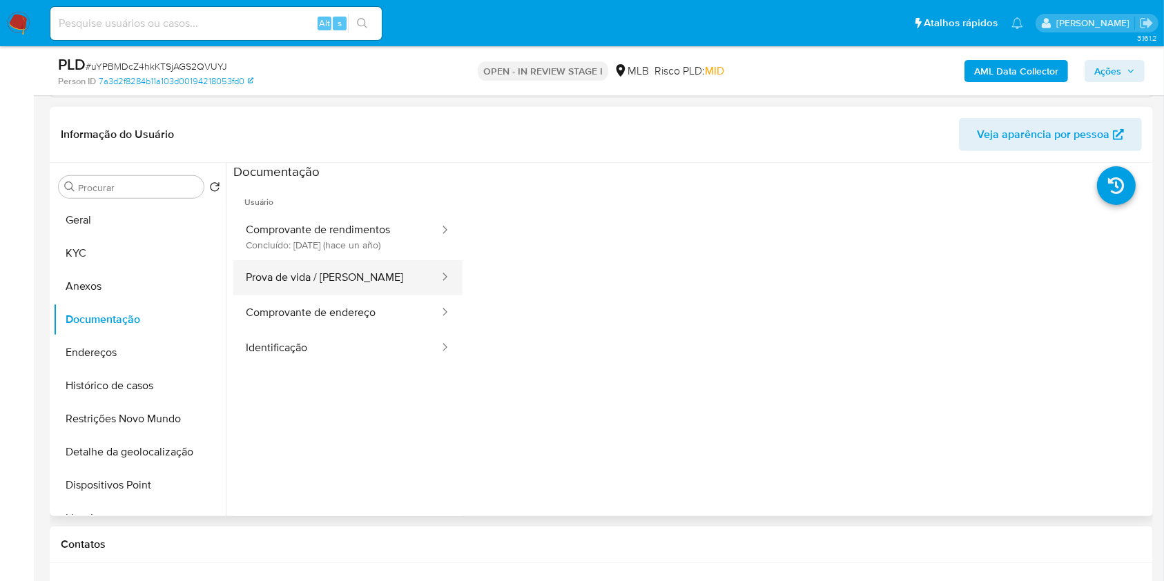
click at [404, 277] on button "Prova de vida / Selfie" at bounding box center [336, 277] width 207 height 35
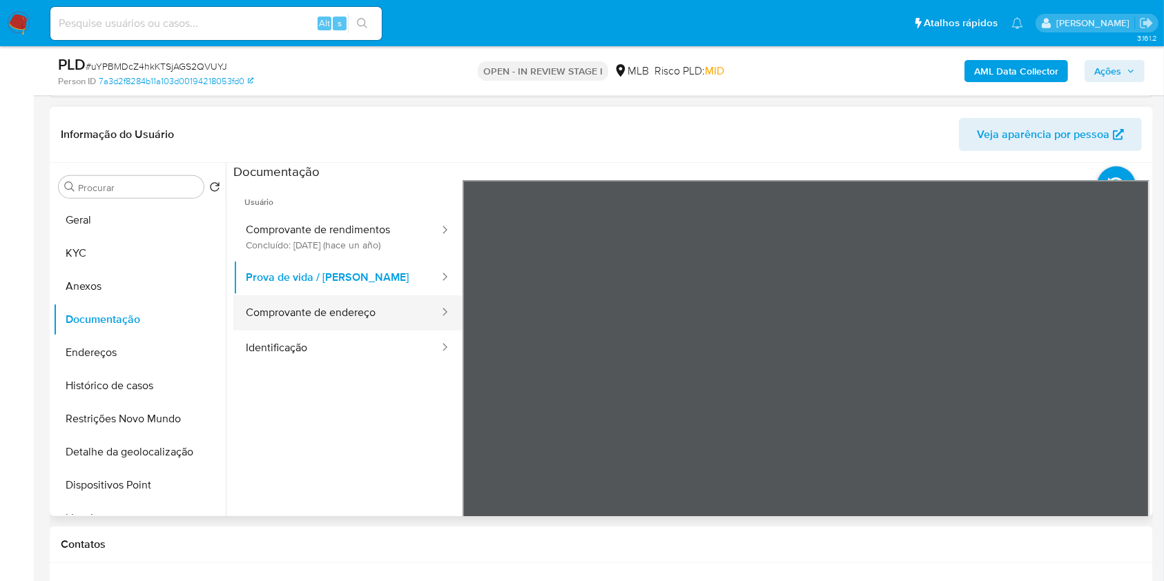
click at [348, 314] on button "Comprovante de endereço" at bounding box center [336, 312] width 207 height 35
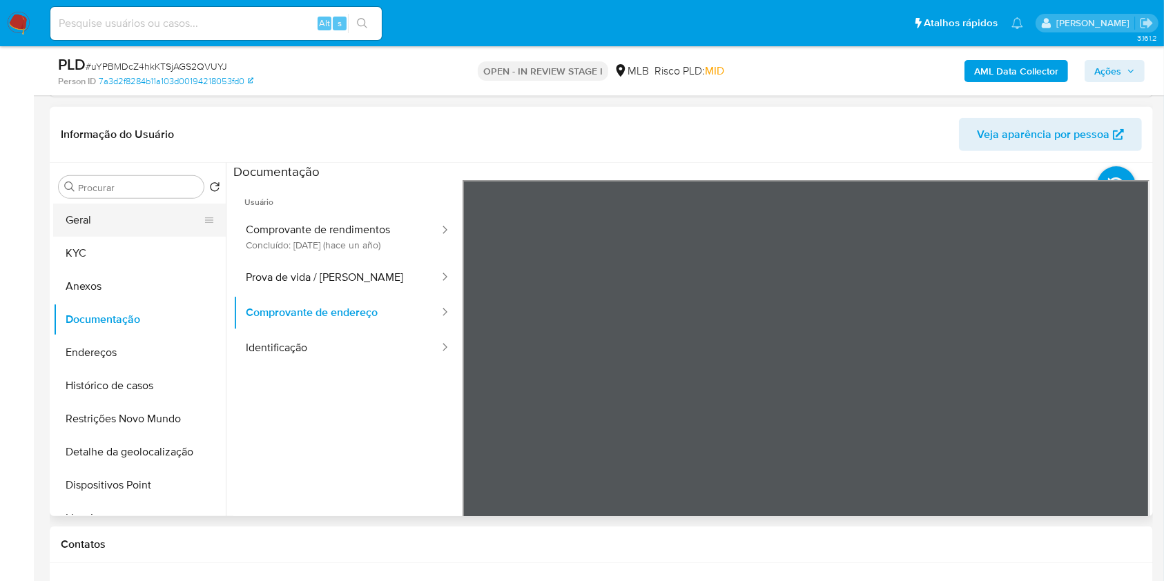
click at [150, 219] on button "Geral" at bounding box center [134, 220] width 162 height 33
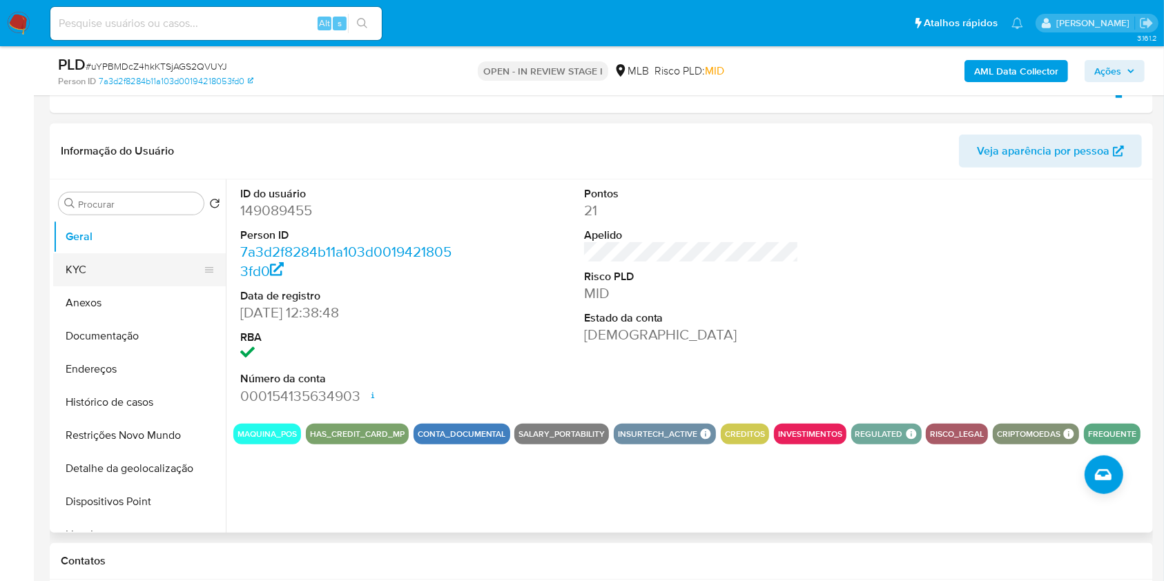
click at [162, 279] on button "KYC" at bounding box center [134, 269] width 162 height 33
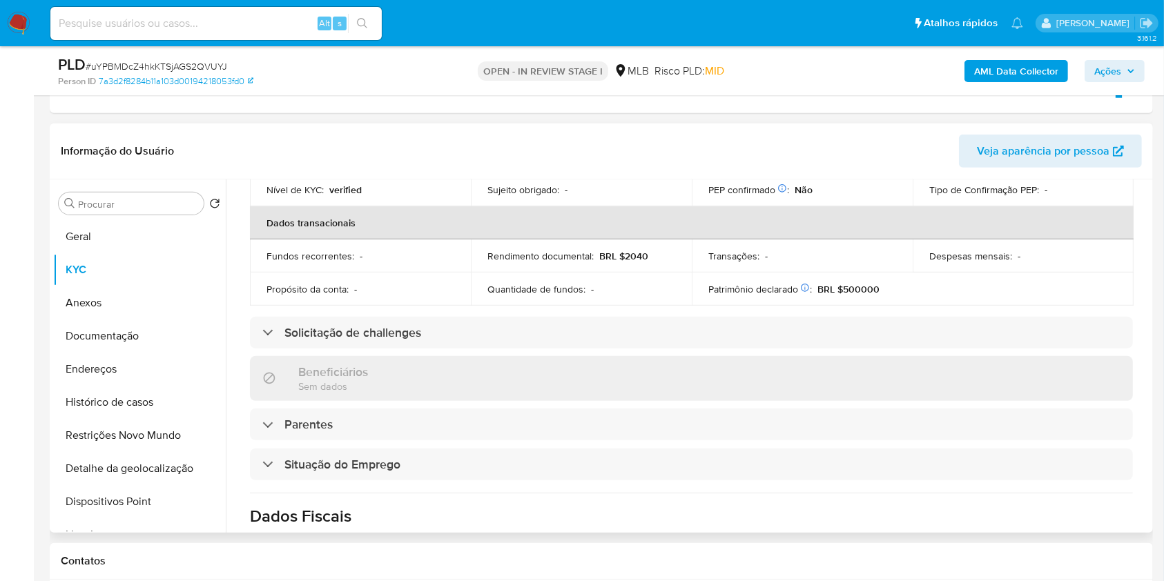
scroll to position [587, 0]
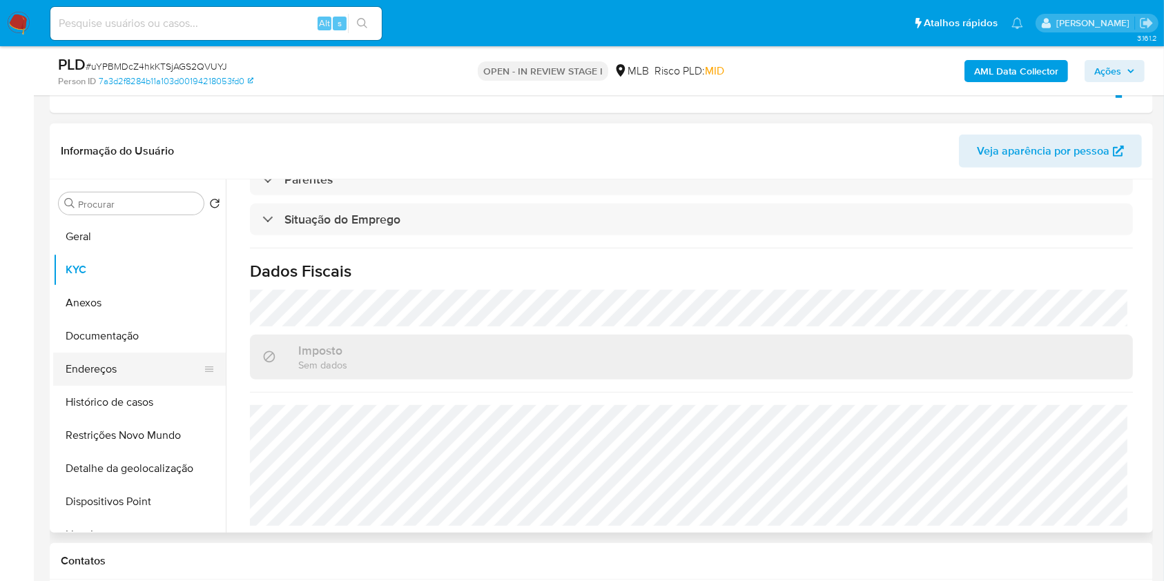
click at [185, 341] on button "Documentação" at bounding box center [139, 336] width 173 height 33
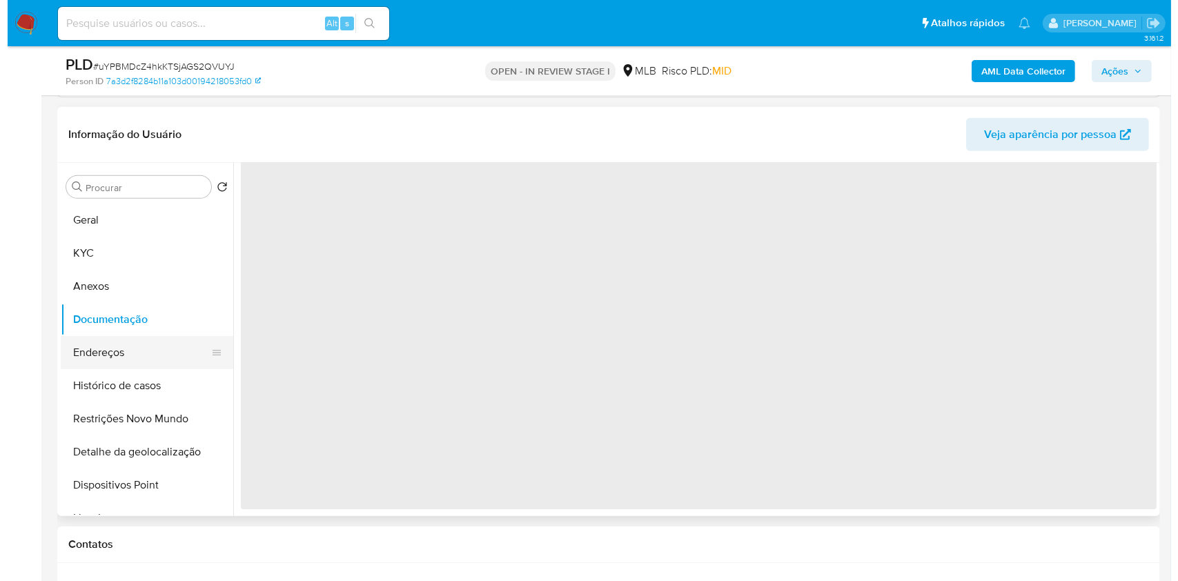
scroll to position [0, 0]
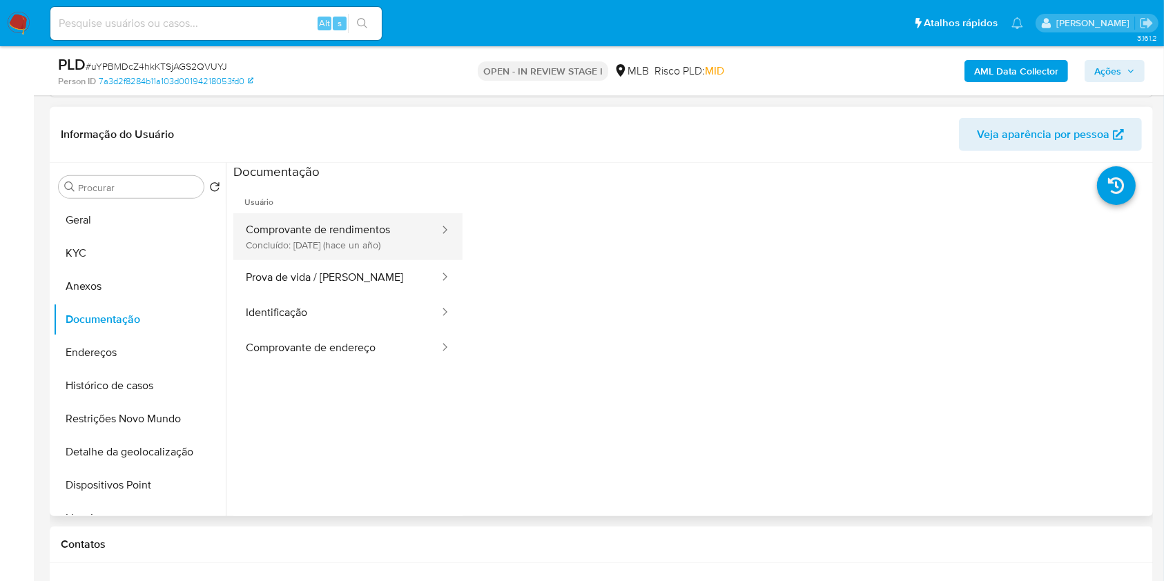
click at [333, 236] on button "Comprovante de rendimentos Concluído: 14/06/2024 (hace un año)" at bounding box center [336, 236] width 207 height 47
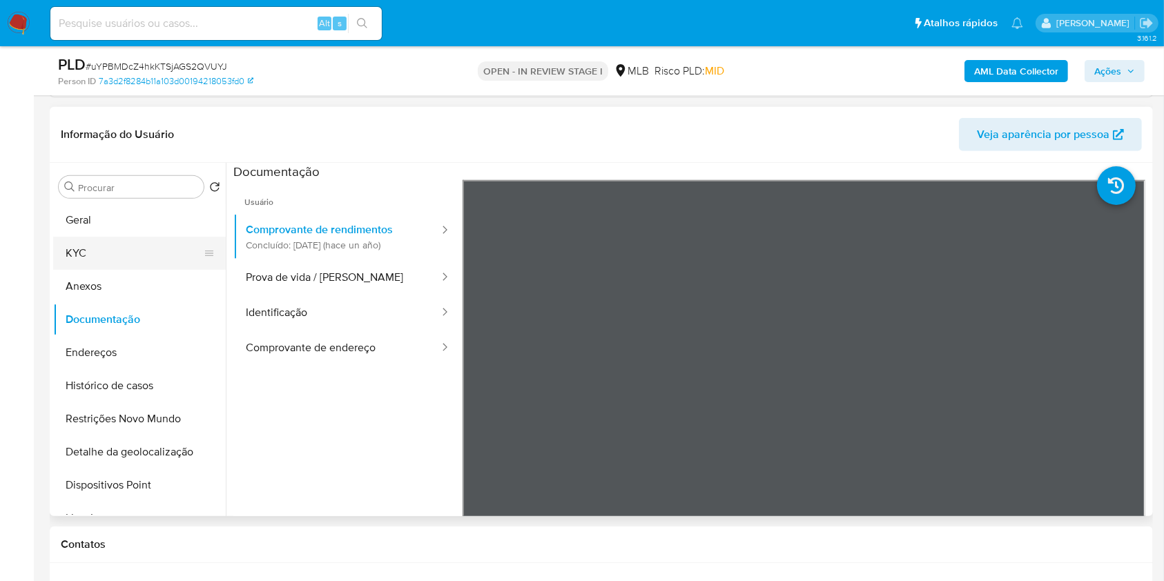
click at [146, 244] on button "KYC" at bounding box center [134, 253] width 162 height 33
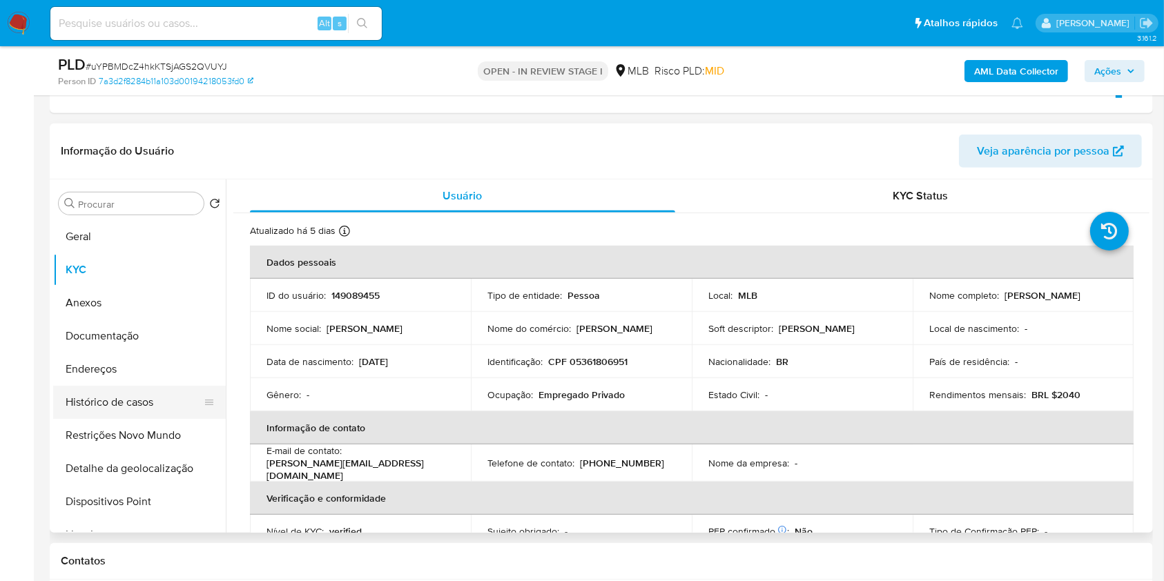
click at [173, 416] on button "Histórico de casos" at bounding box center [134, 402] width 162 height 33
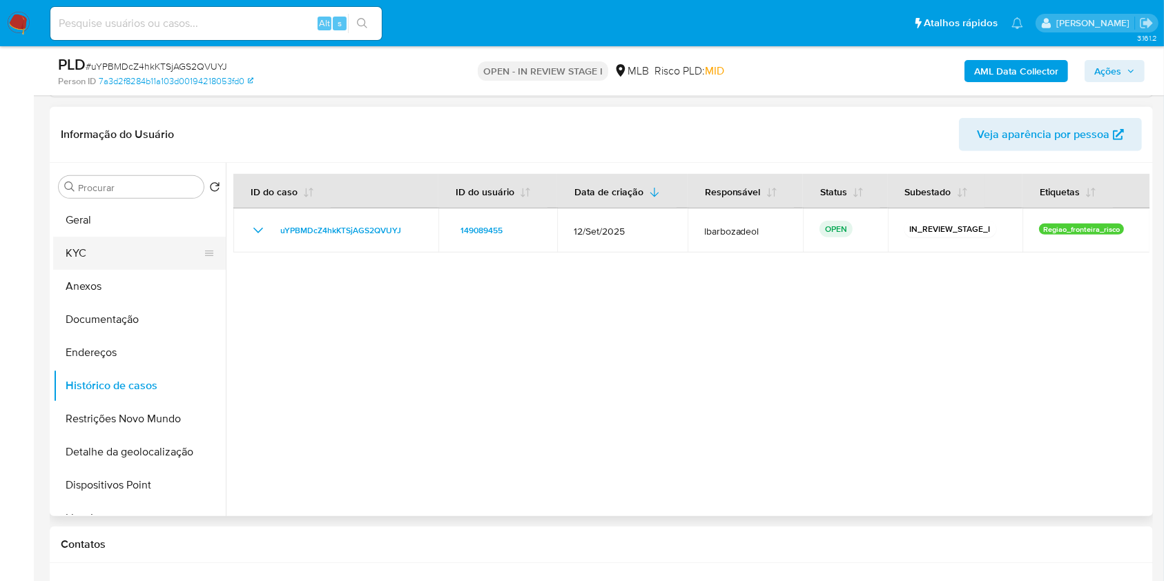
drag, startPoint x: 127, startPoint y: 251, endPoint x: 128, endPoint y: 243, distance: 7.7
click at [126, 251] on button "KYC" at bounding box center [134, 253] width 162 height 33
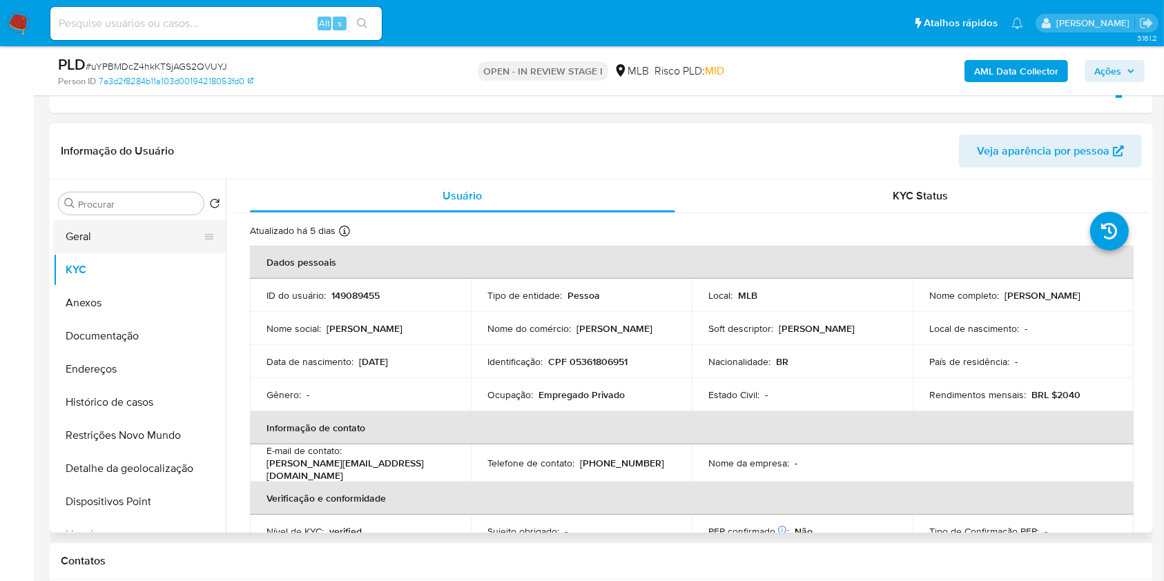
click at [137, 244] on button "Geral" at bounding box center [134, 236] width 162 height 33
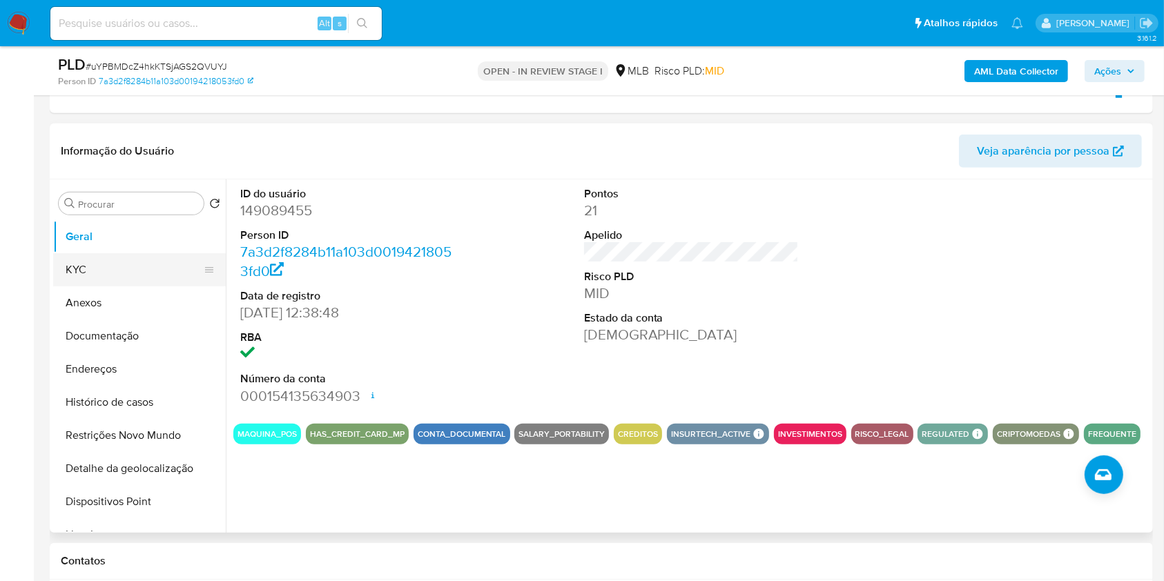
click at [144, 274] on button "KYC" at bounding box center [134, 269] width 162 height 33
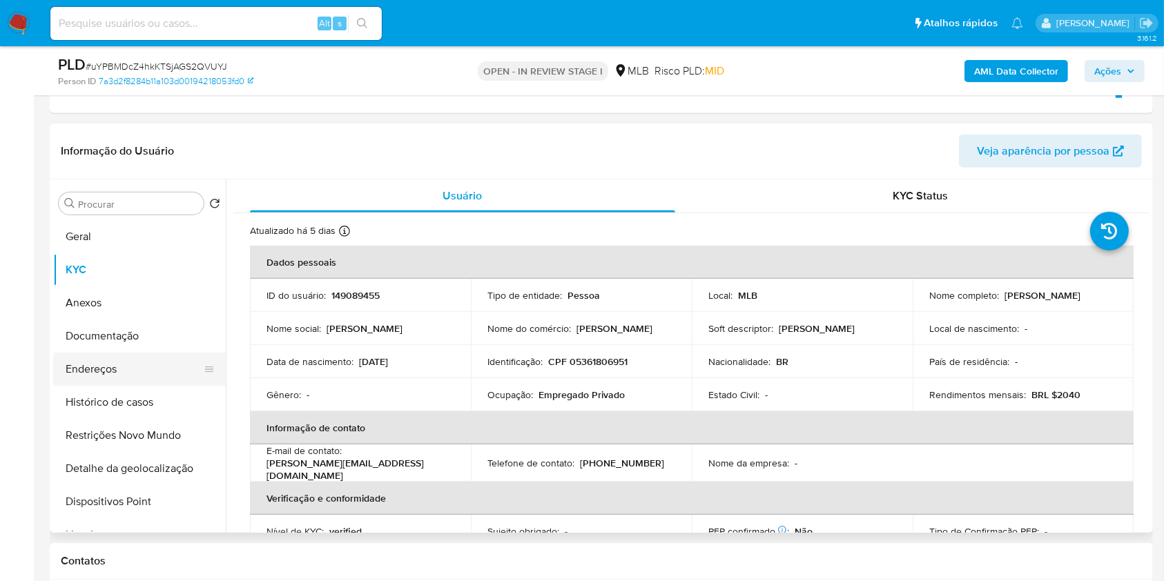
click at [128, 362] on button "Endereços" at bounding box center [134, 369] width 162 height 33
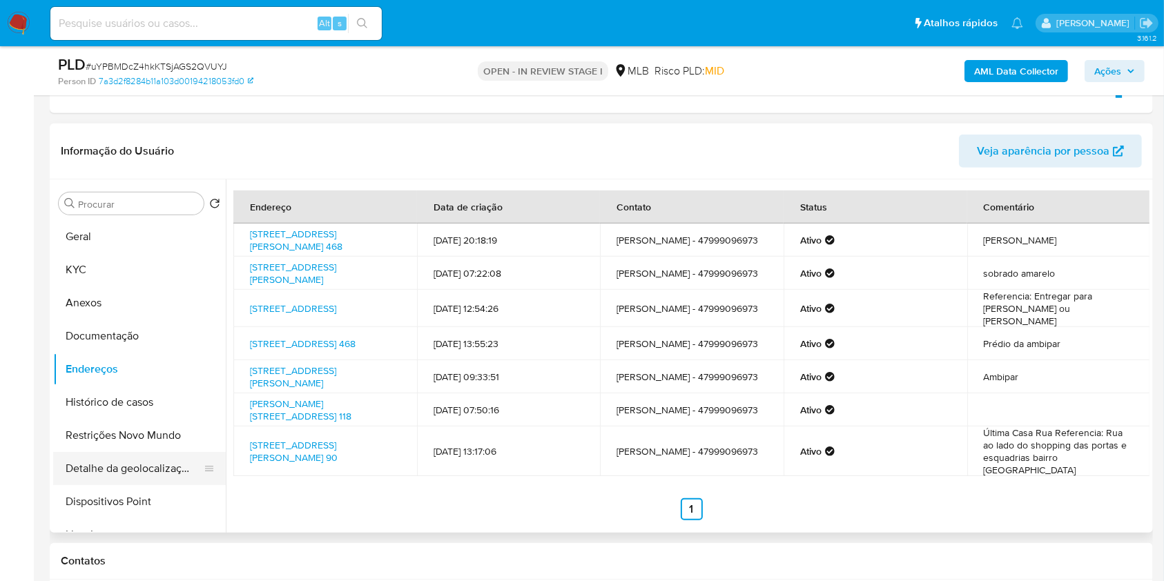
click at [163, 456] on button "Detalhe da geolocalização" at bounding box center [134, 468] width 162 height 33
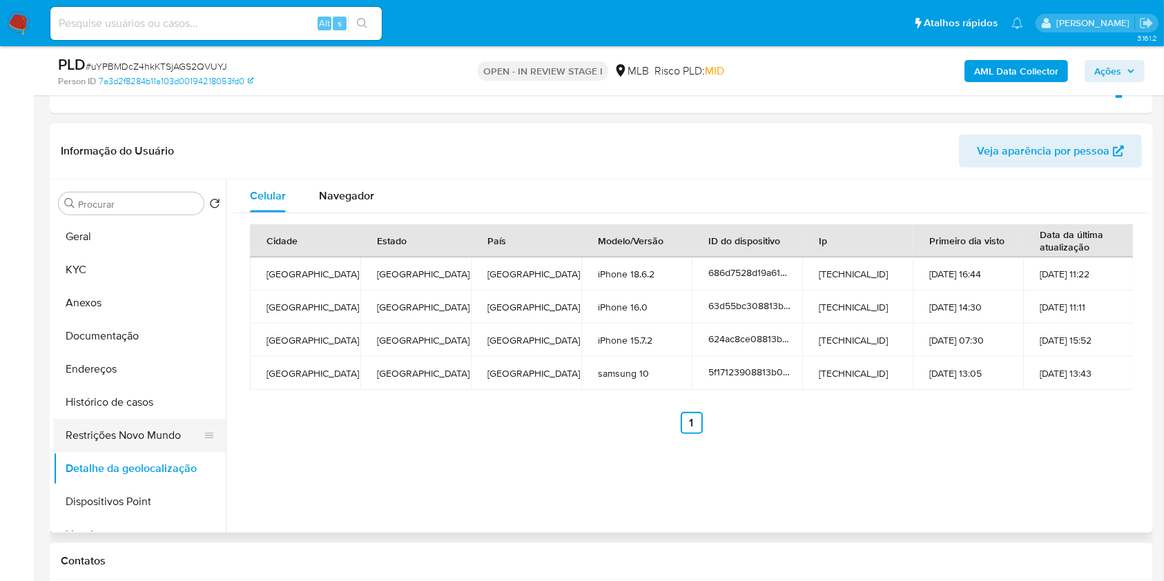
click at [139, 441] on button "Restrições Novo Mundo" at bounding box center [134, 435] width 162 height 33
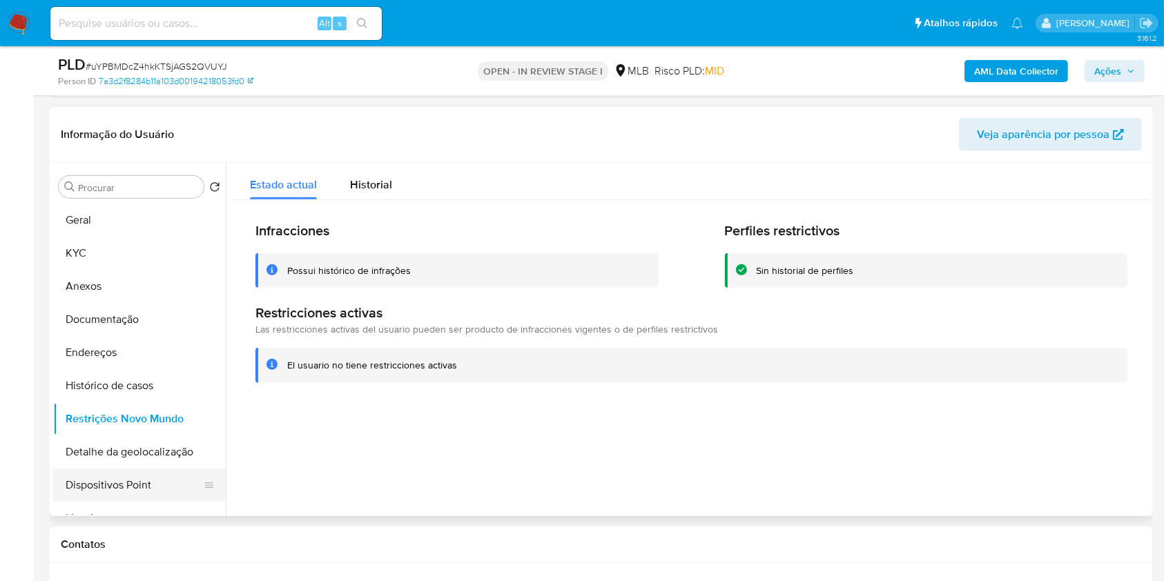
click at [131, 490] on button "Dispositivos Point" at bounding box center [134, 485] width 162 height 33
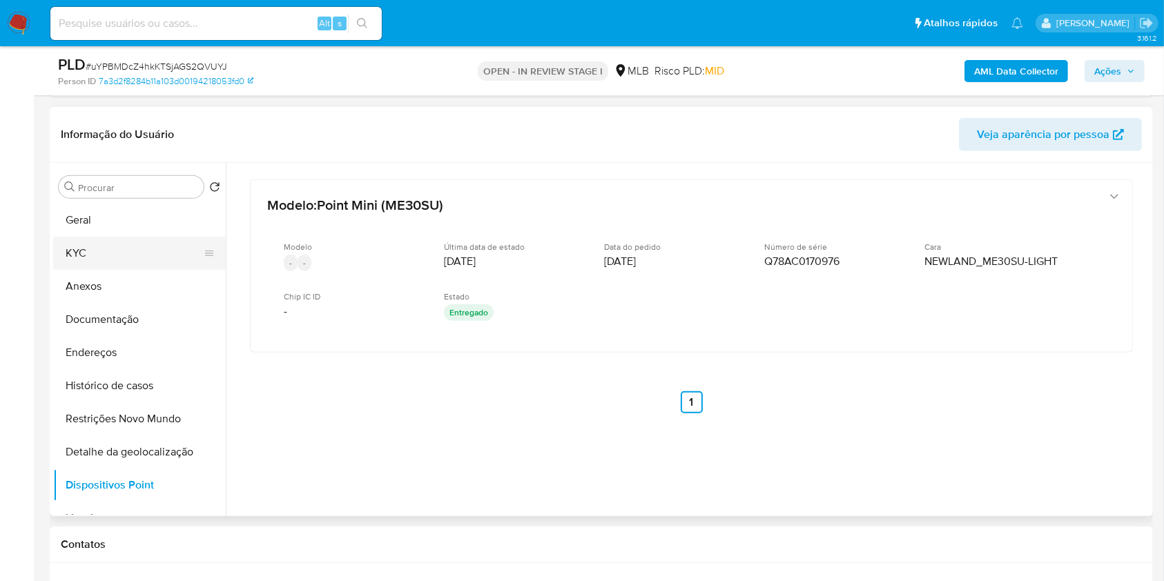
click at [115, 260] on button "KYC" at bounding box center [134, 253] width 162 height 33
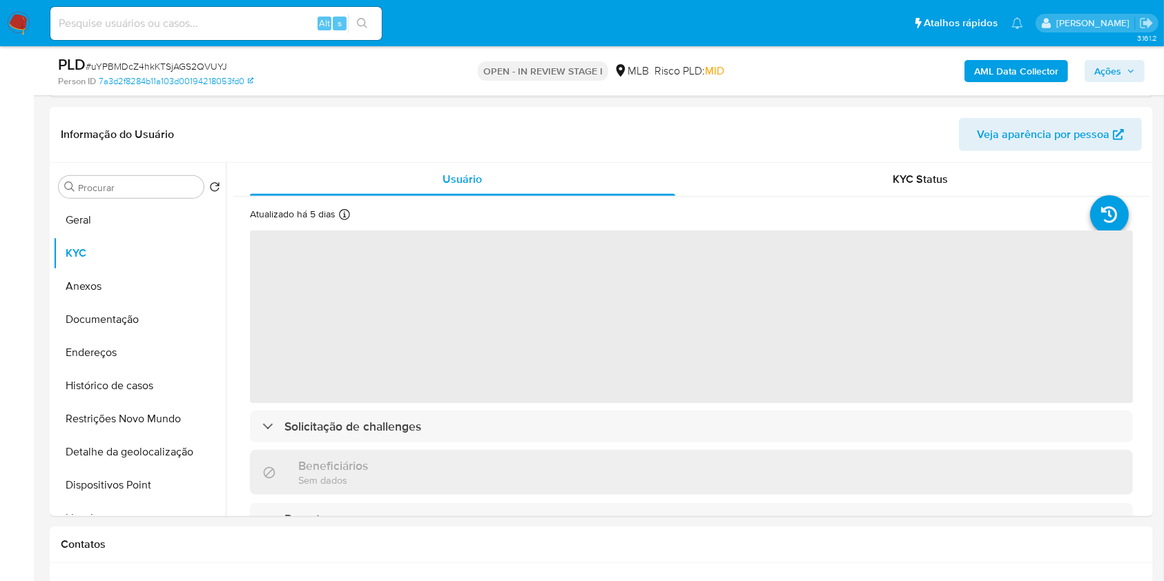
click at [1096, 65] on span "Ações" at bounding box center [1107, 71] width 27 height 22
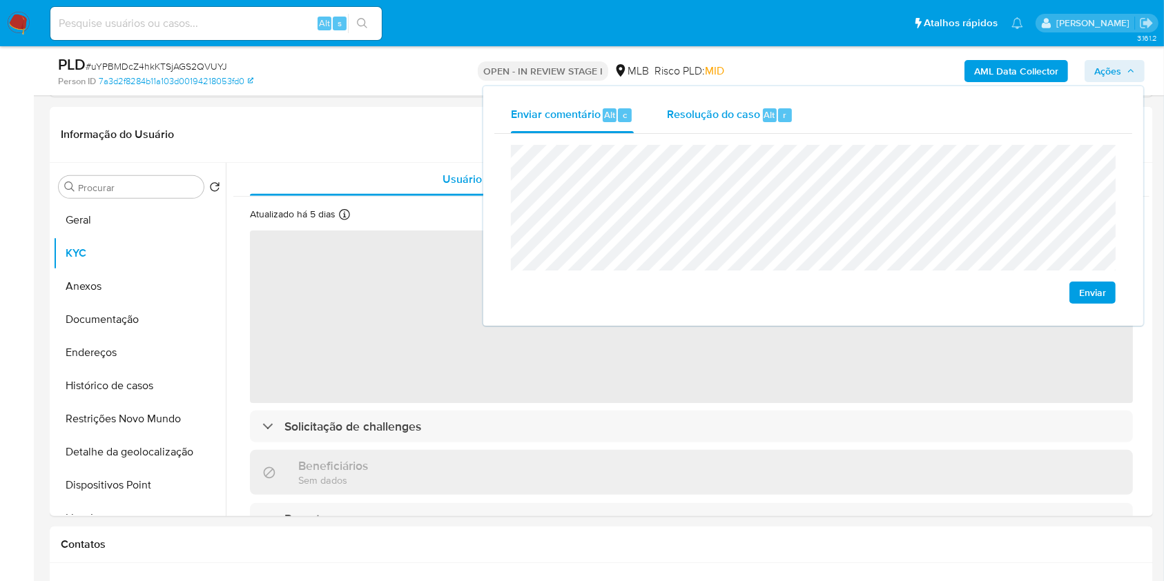
click at [806, 110] on button "Resolução do caso Alt r" at bounding box center [729, 115] width 159 height 36
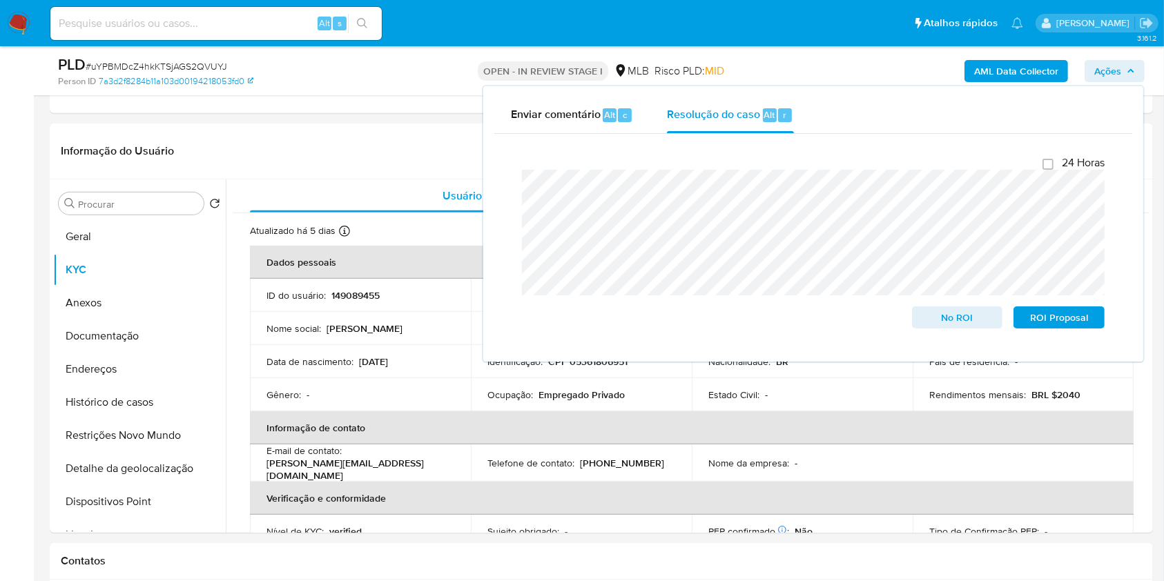
click at [839, 66] on div "AML Data Collector Ações Enviar comentário Alt c Resolução do caso Alt r Fecham…" at bounding box center [965, 71] width 358 height 32
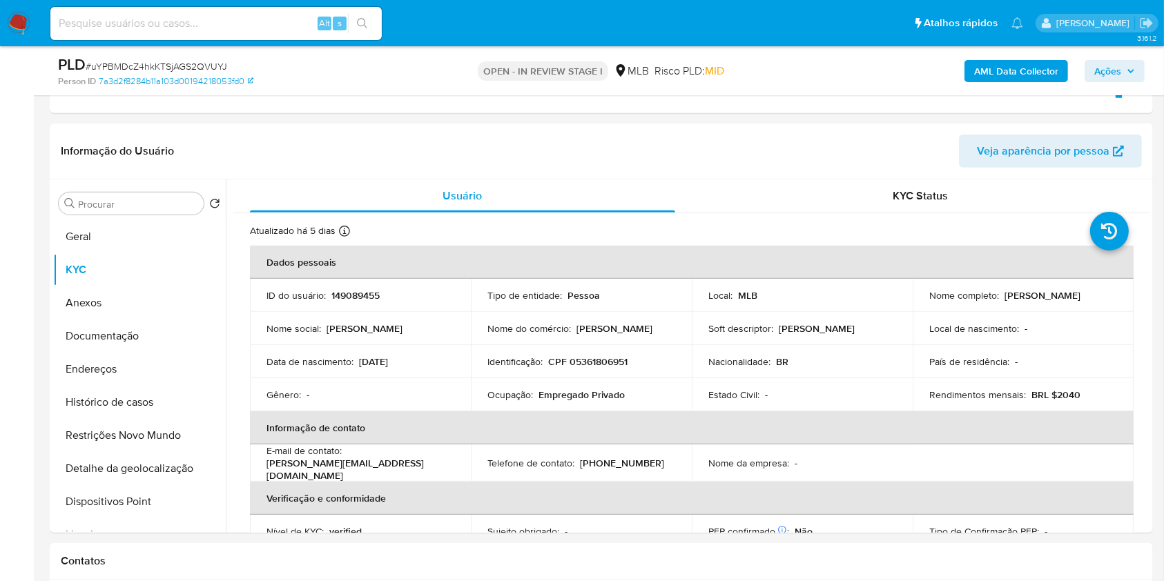
click at [1008, 66] on b "AML Data Collector" at bounding box center [1016, 71] width 84 height 22
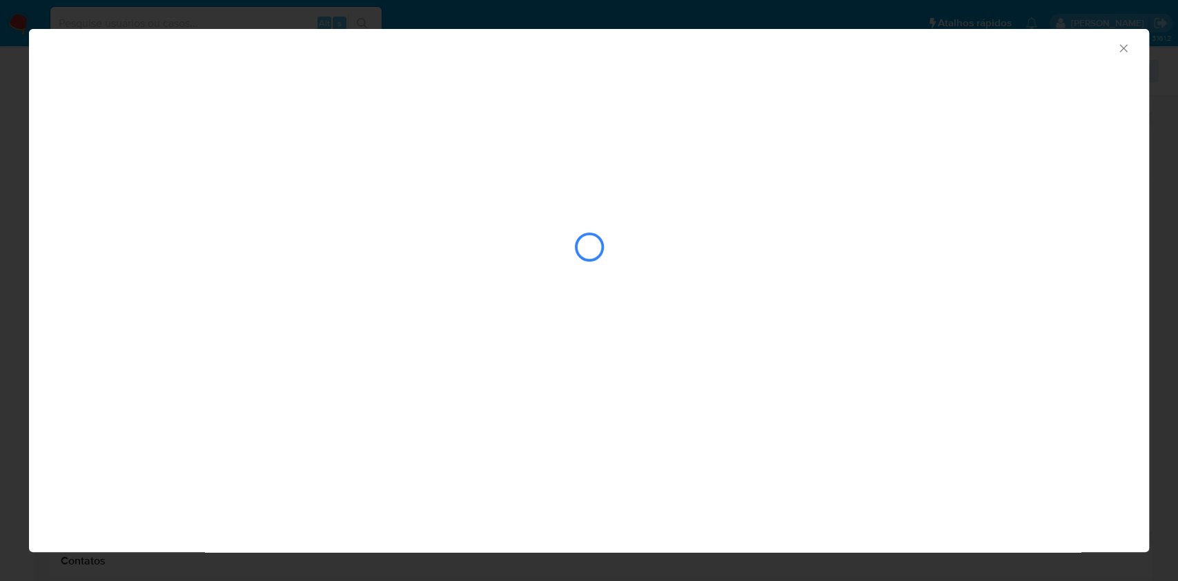
click at [384, 223] on div "closure-recommendation-modal" at bounding box center [589, 247] width 1062 height 138
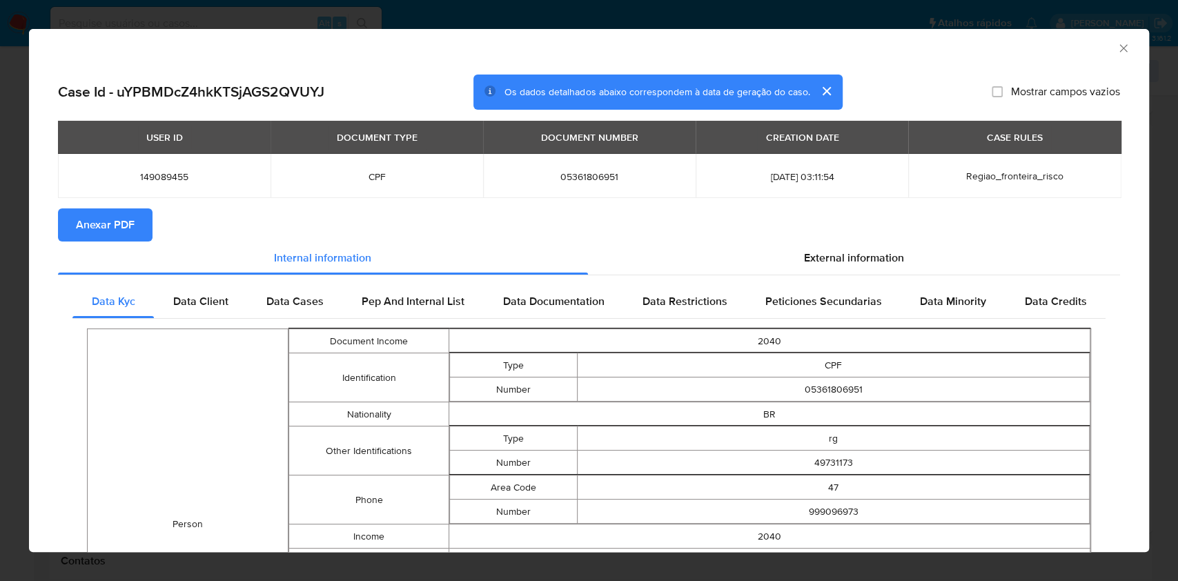
click at [104, 228] on span "Anexar PDF" at bounding box center [105, 225] width 59 height 30
click at [1117, 50] on icon "Fechar a janela" at bounding box center [1124, 48] width 14 height 14
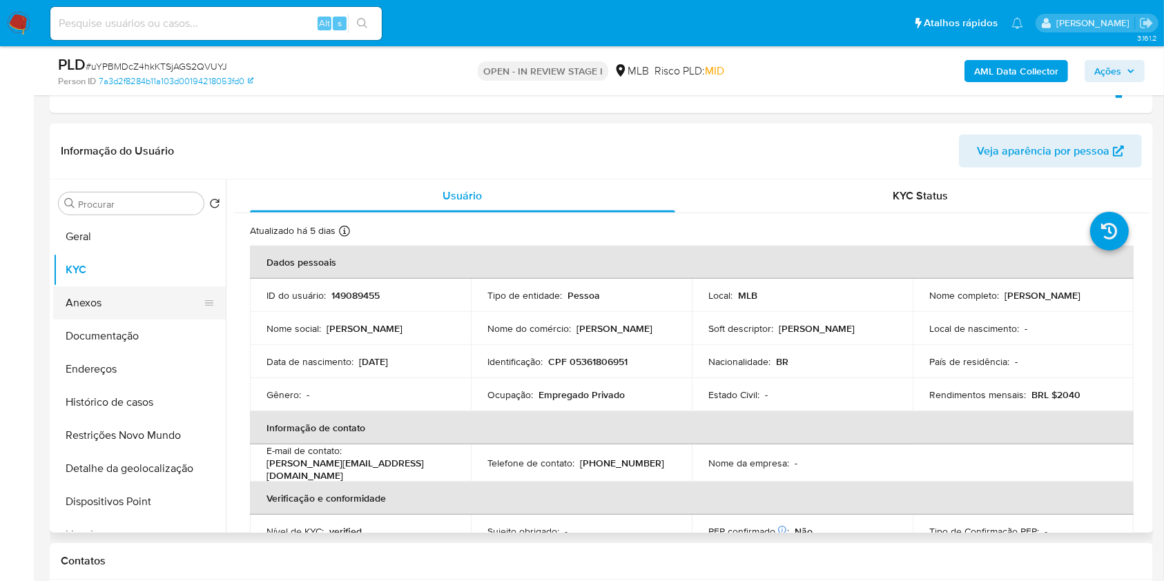
click at [172, 302] on button "Anexos" at bounding box center [134, 302] width 162 height 33
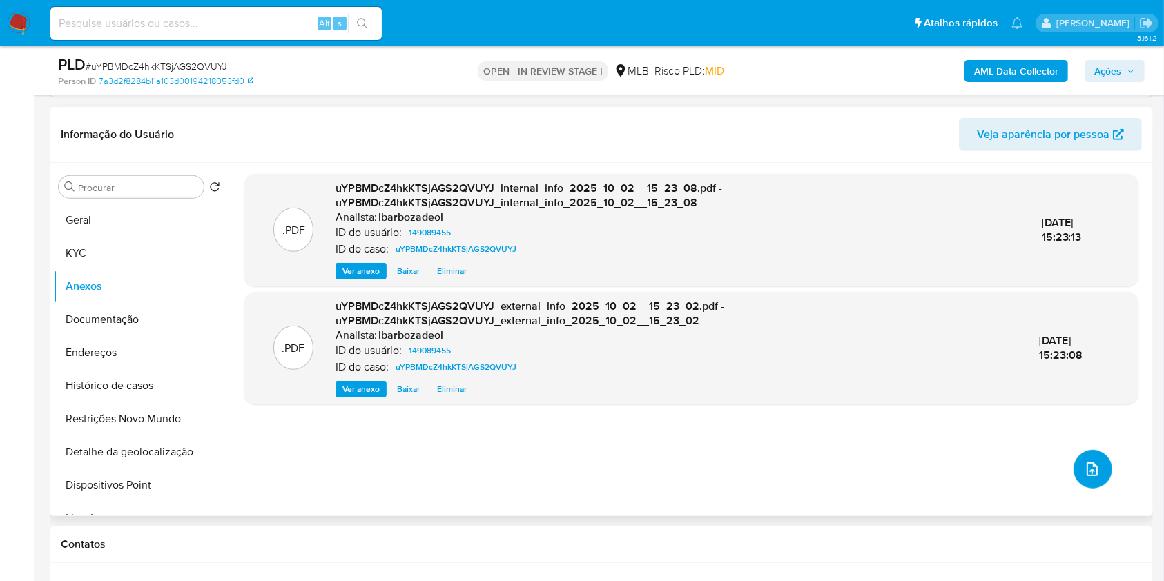
click at [1092, 467] on icon "upload-file" at bounding box center [1092, 469] width 17 height 17
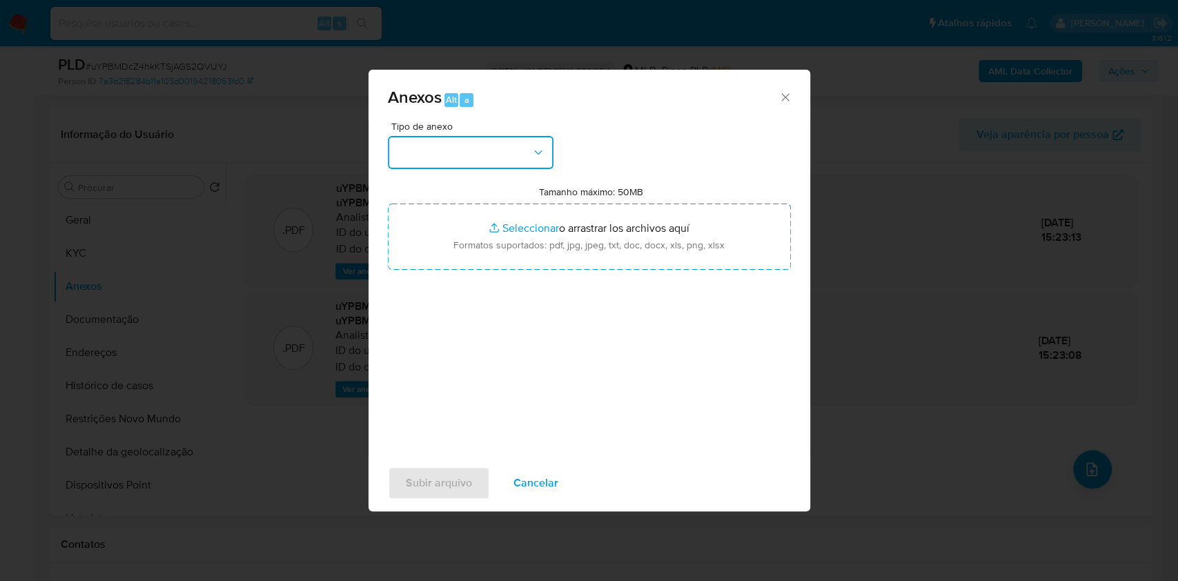
click at [536, 156] on icon "button" at bounding box center [538, 153] width 14 height 14
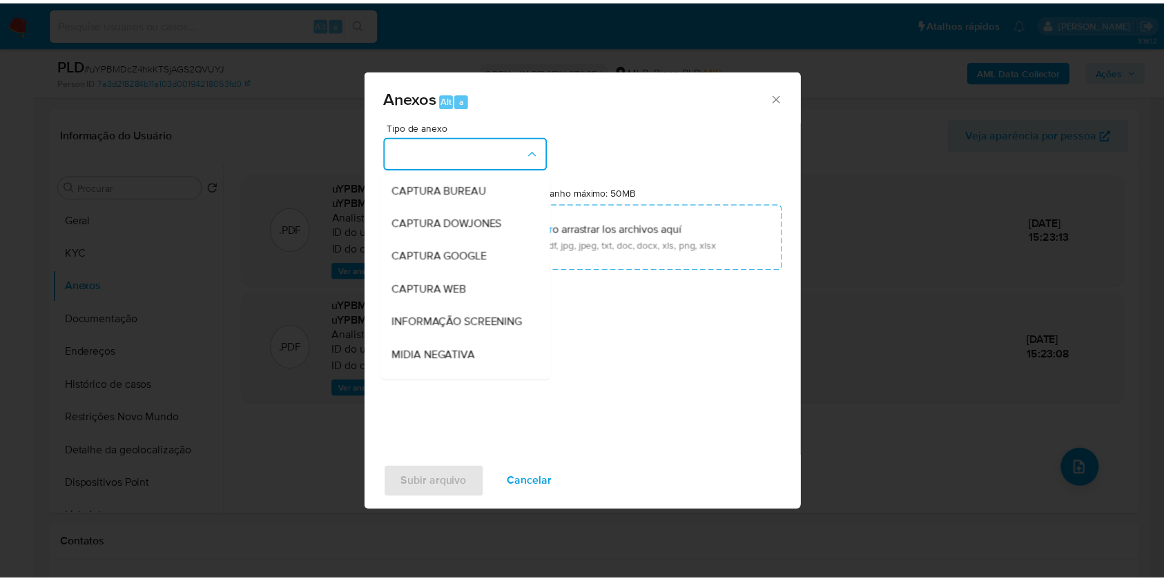
scroll to position [212, 0]
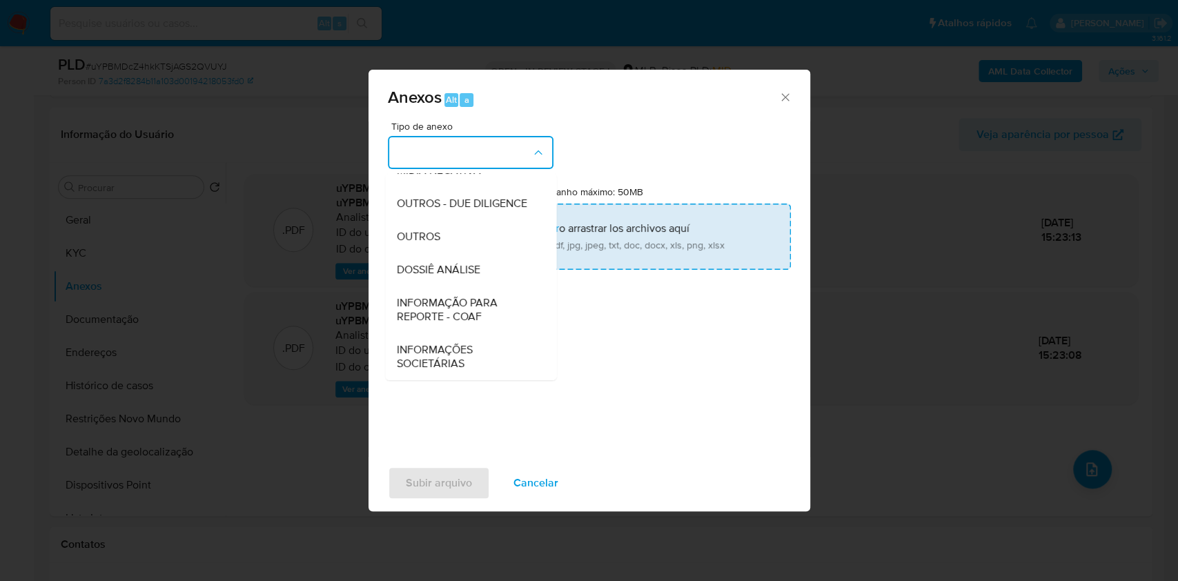
click at [492, 268] on div "DOSSIÊ ANÁLISE" at bounding box center [466, 269] width 141 height 33
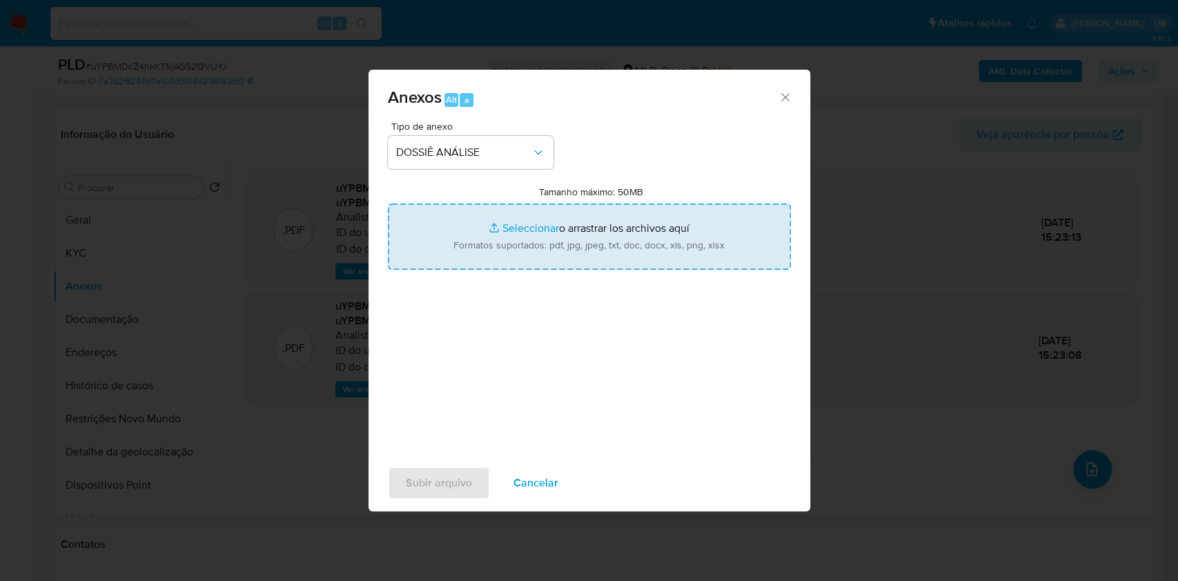
click at [491, 240] on input "Tamanho máximo: 50MB Seleccionar archivos" at bounding box center [589, 237] width 403 height 66
type input "C:\fakepath\Mulan 149089455_2025_10_02_12_43_20.xlsx"
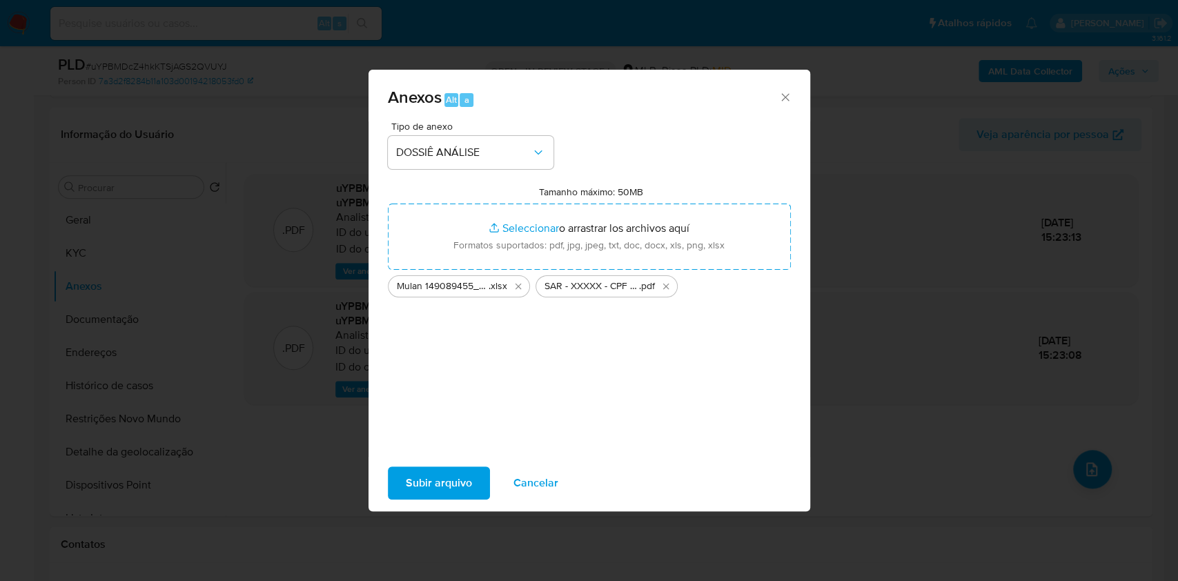
click at [438, 471] on span "Subir arquivo" at bounding box center [439, 483] width 66 height 30
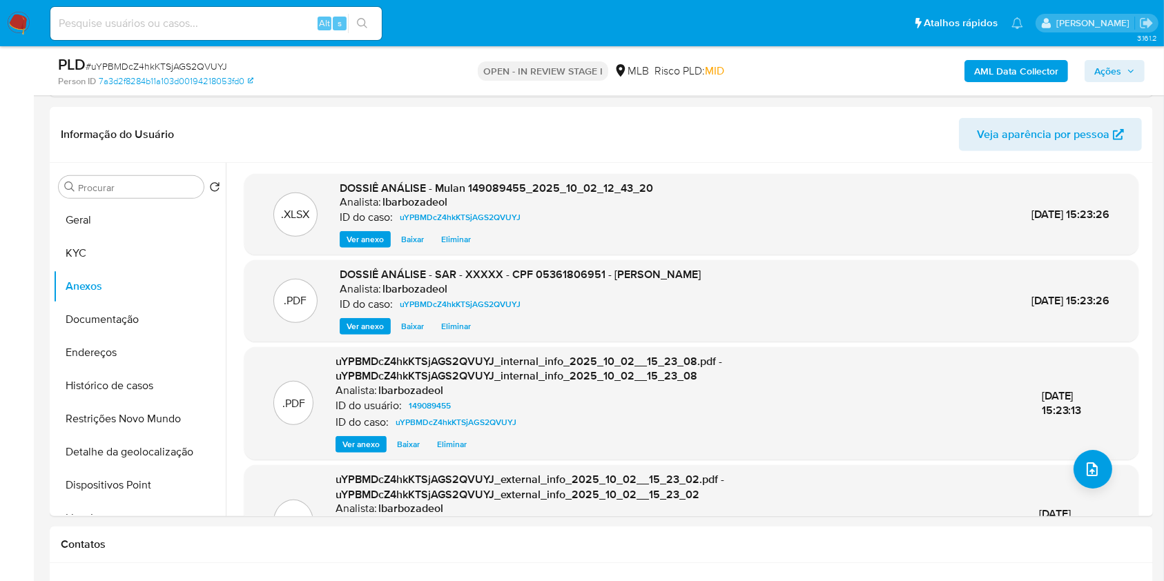
click at [1122, 68] on span "Ações" at bounding box center [1114, 70] width 41 height 19
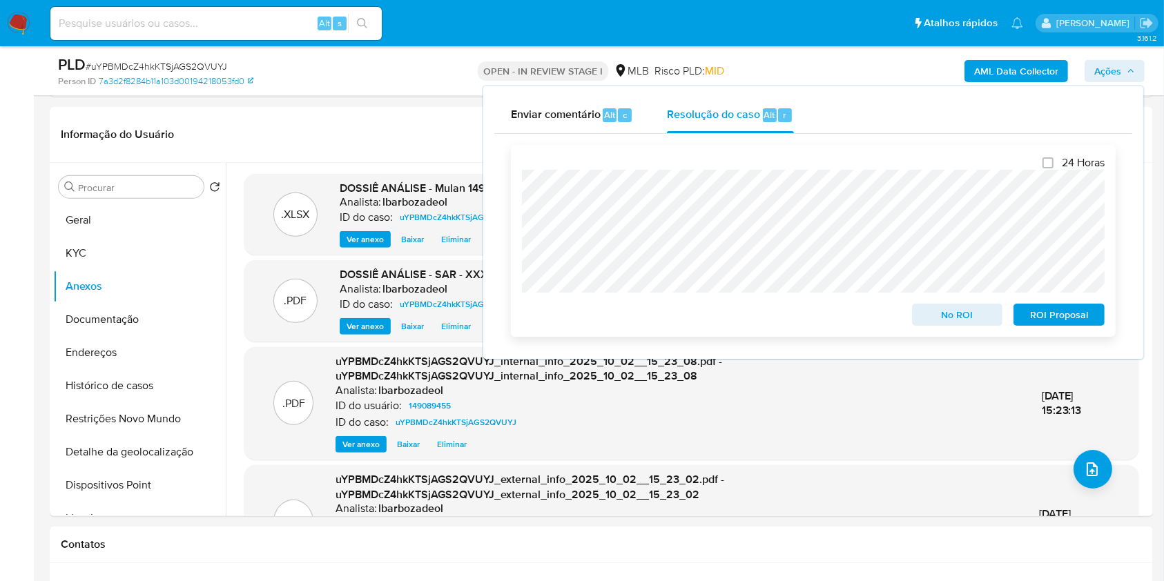
click at [1039, 317] on span "ROI Proposal" at bounding box center [1059, 314] width 72 height 19
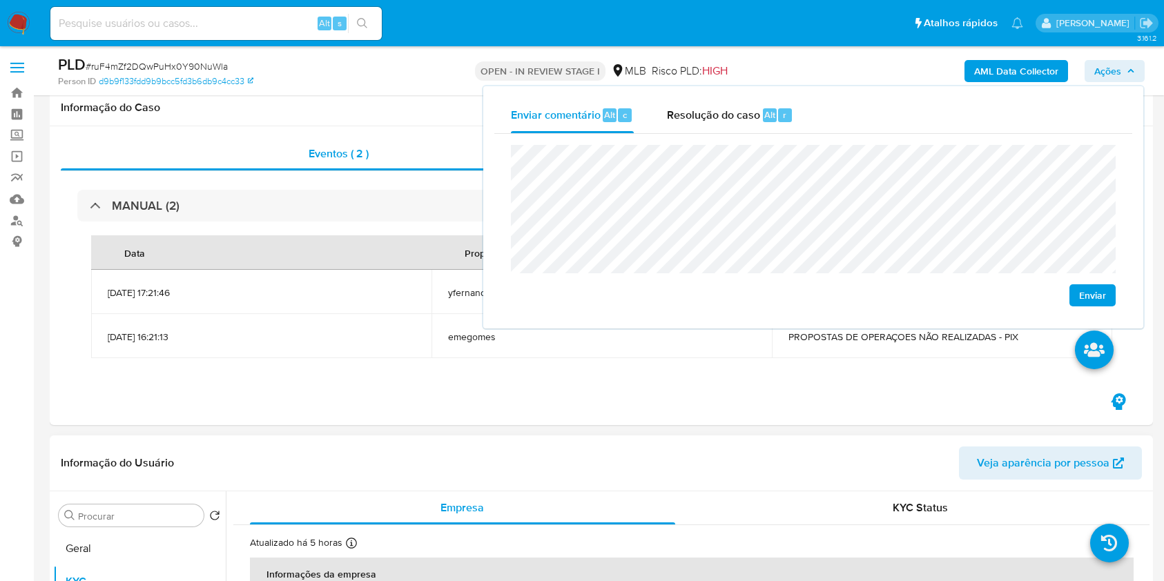
scroll to position [312, 0]
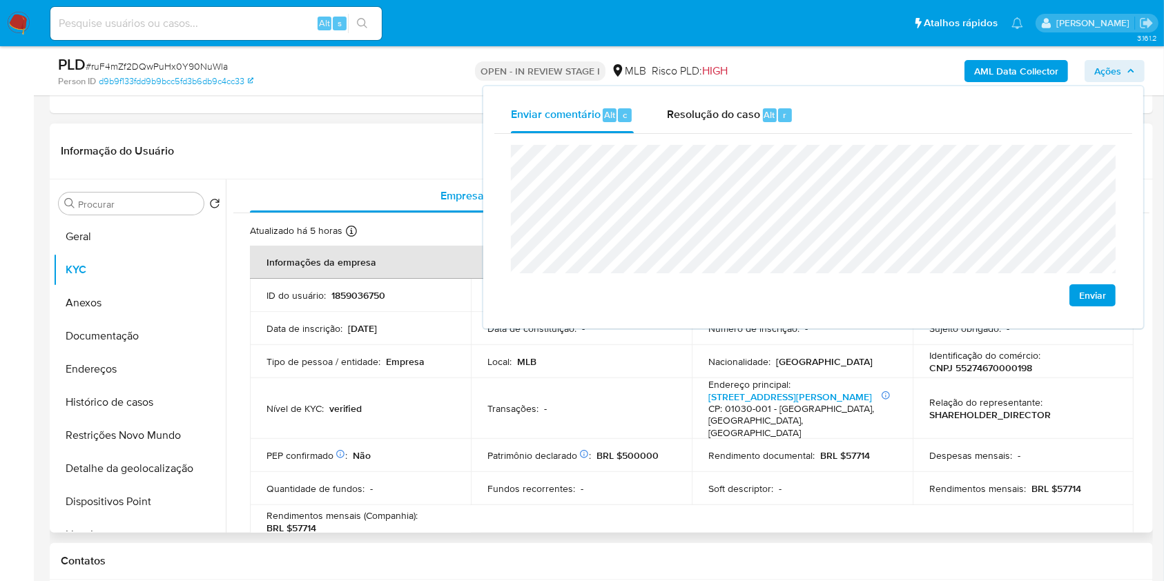
click at [362, 291] on p "1859036750" at bounding box center [358, 295] width 54 height 12
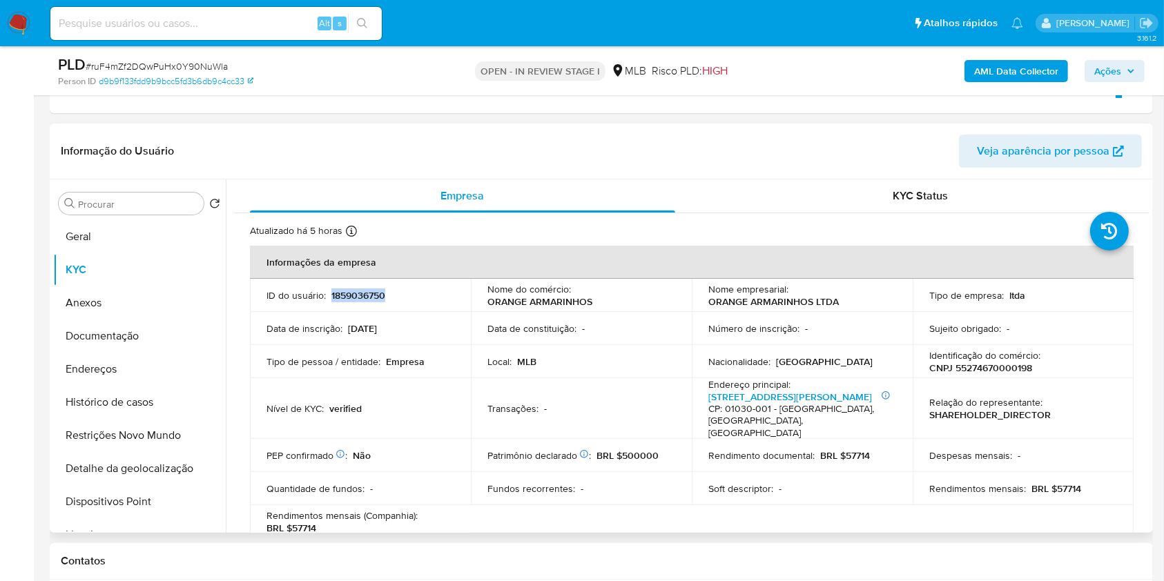
click at [362, 291] on p "1859036750" at bounding box center [358, 295] width 54 height 12
copy p "1859036750"
drag, startPoint x: 0, startPoint y: 242, endPoint x: 8, endPoint y: 241, distance: 7.7
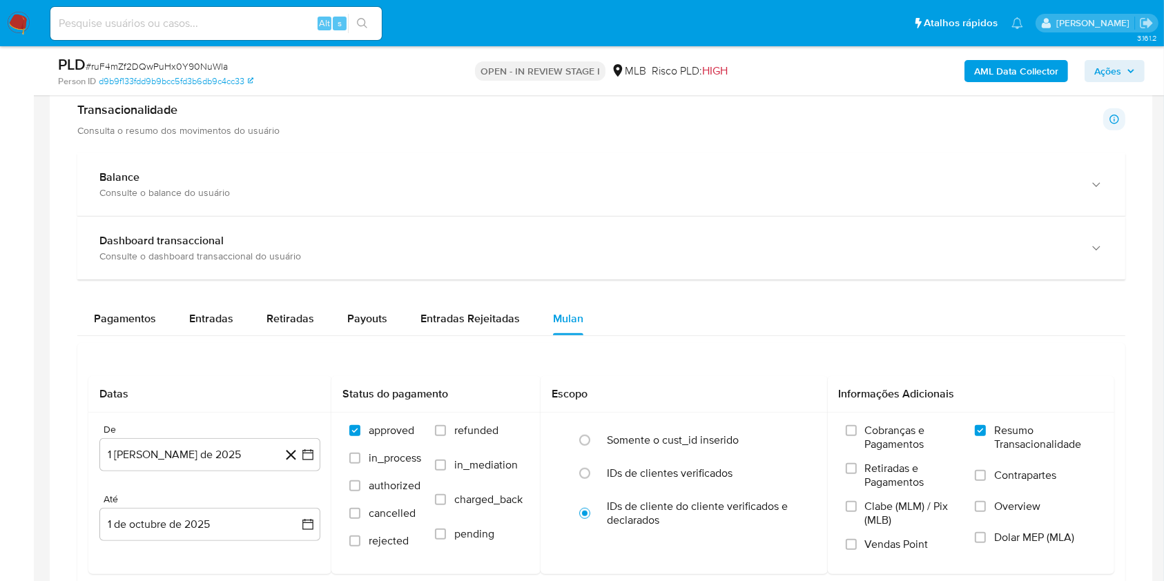
scroll to position [1222, 0]
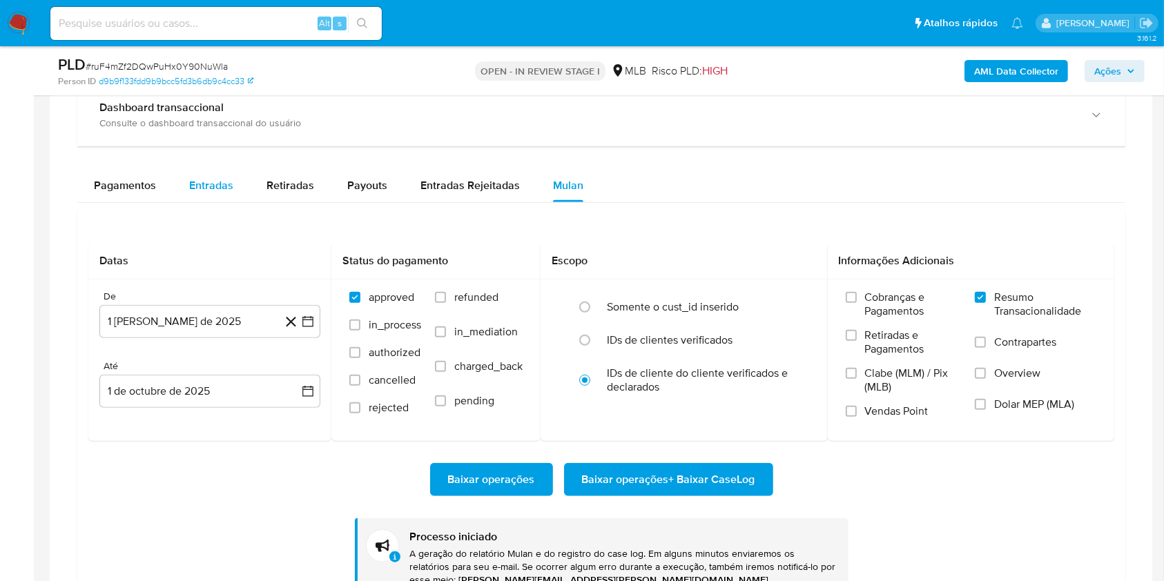
click at [213, 188] on span "Entradas" at bounding box center [211, 185] width 44 height 16
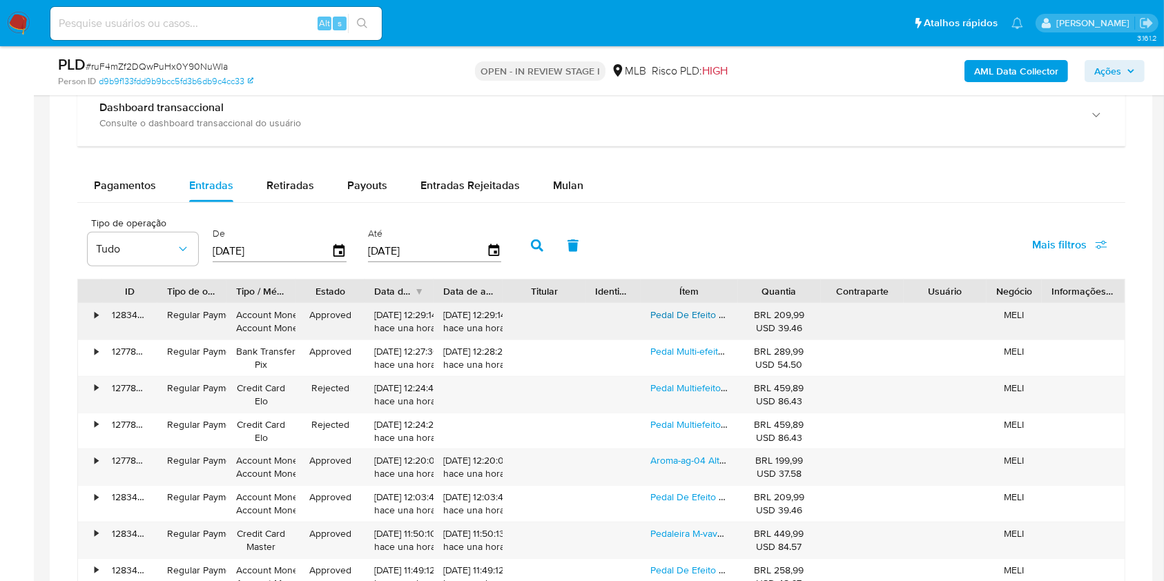
click at [692, 310] on link "Pedal De Efeito M-vave Reverb Mini Universe Vave974 Azul-celeste" at bounding box center [794, 315] width 288 height 14
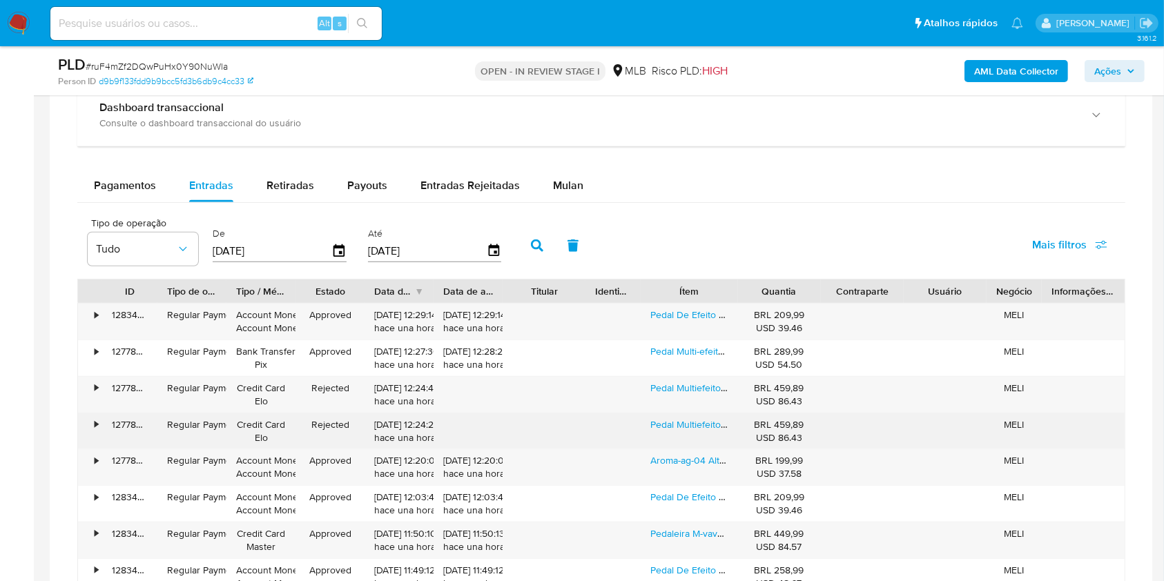
scroll to position [1243, 0]
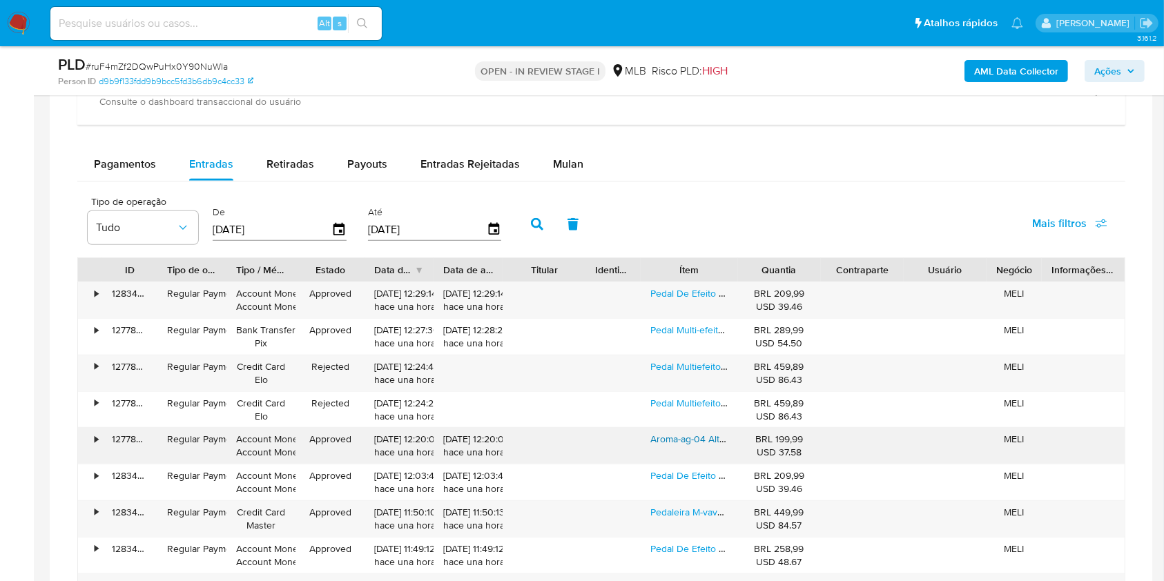
click at [685, 438] on link "Aroma-ag-04 Alto-falante Portátil Mini Amplificador, Bluetooth, 5w" at bounding box center [787, 439] width 275 height 14
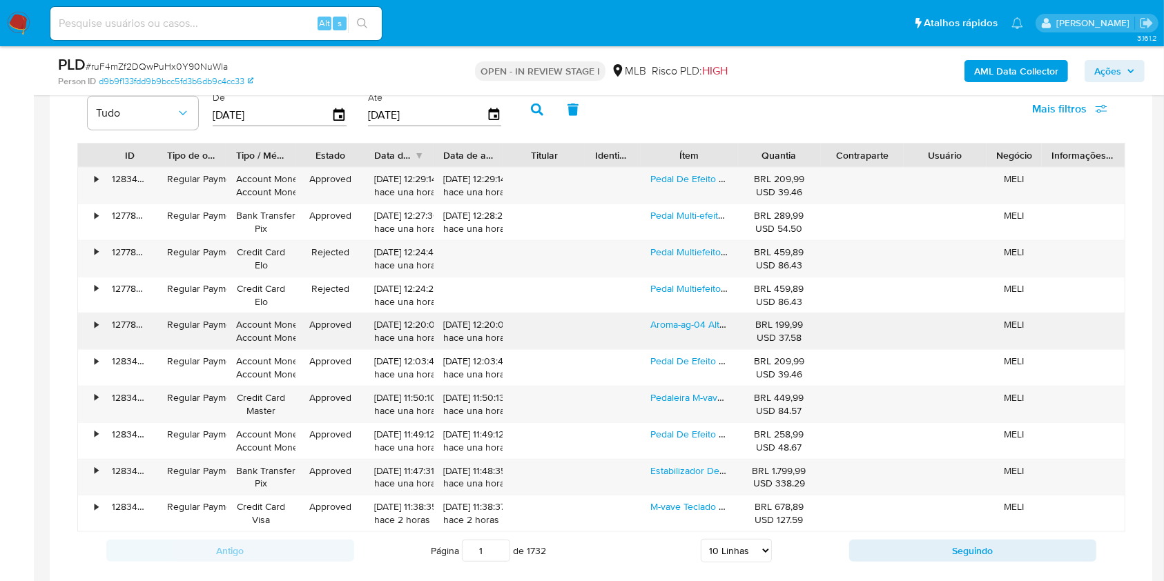
scroll to position [1364, 0]
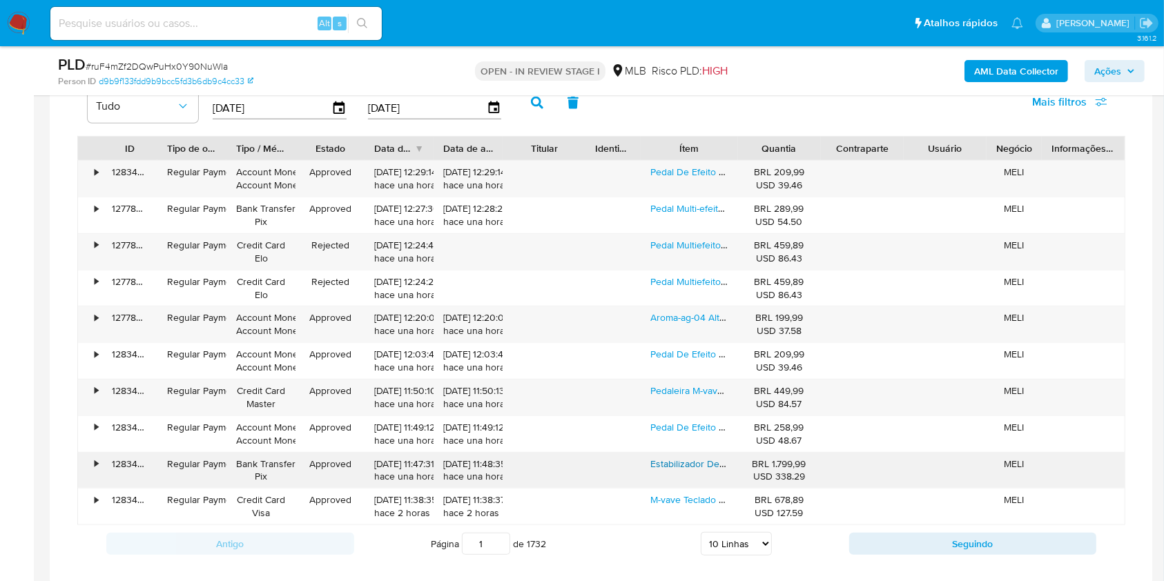
click at [685, 457] on link "Estabilizador De Cardan Feiyutech Scorp 2 Com Rastreador" at bounding box center [777, 464] width 255 height 14
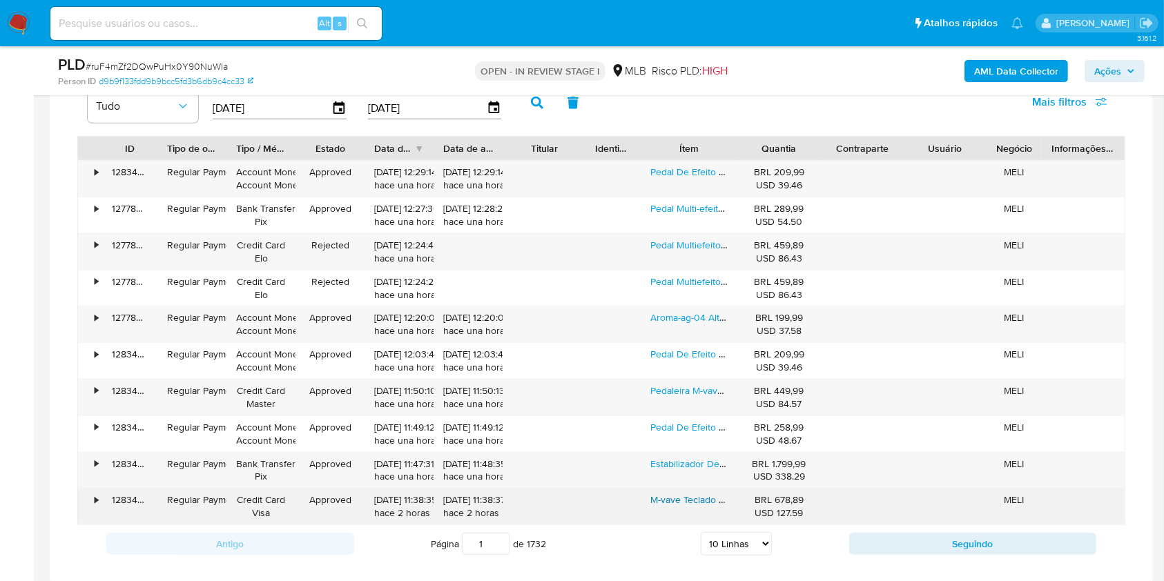
click at [679, 500] on link "M-vave Teclado Controlador Smk-37 Pro - Midi 37 Teclas Branco" at bounding box center [785, 500] width 271 height 14
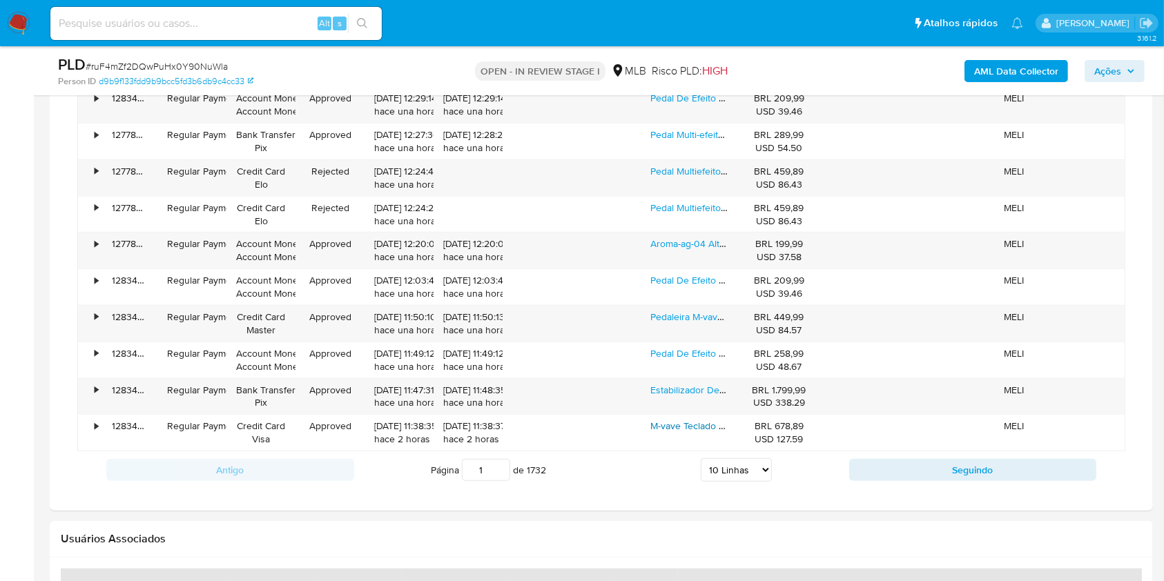
scroll to position [1439, 0]
click at [726, 463] on select "5 Linhas 10 Linhas 20 Linhas 25 Linhas 50 Linhas 100 Linhas" at bounding box center [736, 469] width 71 height 23
select select "100"
click at [701, 458] on select "5 Linhas 10 Linhas 20 Linhas 25 Linhas 50 Linhas 100 Linhas" at bounding box center [736, 469] width 71 height 23
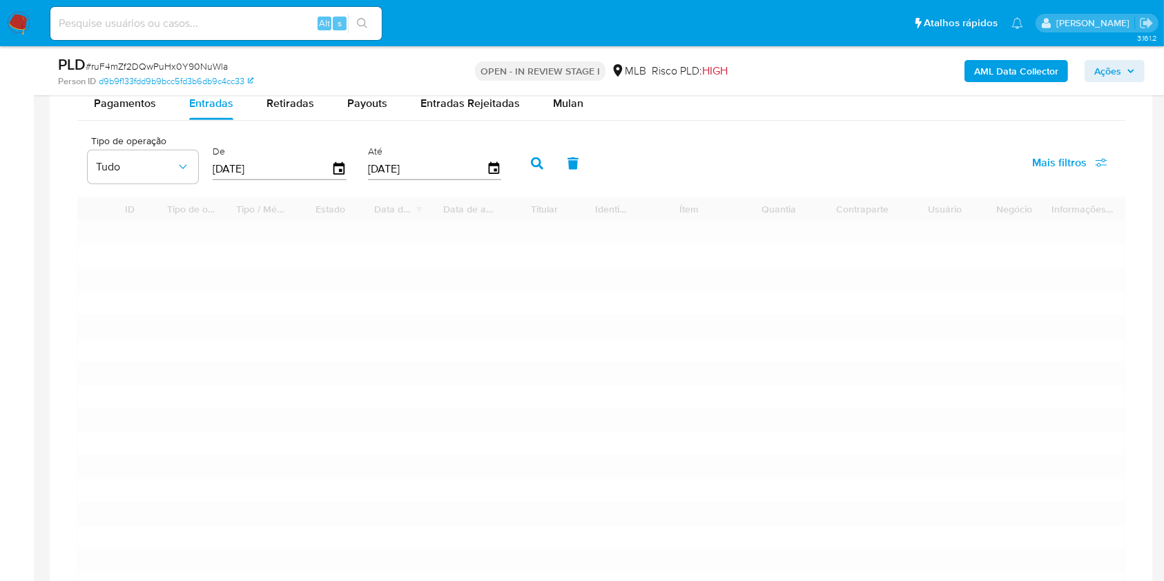
scroll to position [1304, 0]
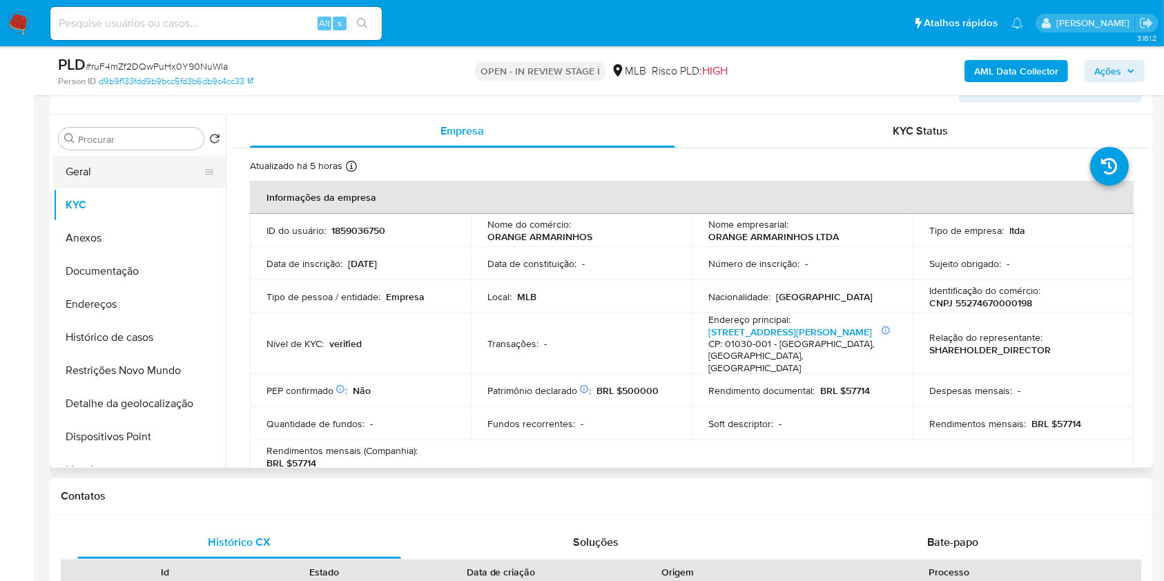
click at [116, 157] on button "Geral" at bounding box center [134, 171] width 162 height 33
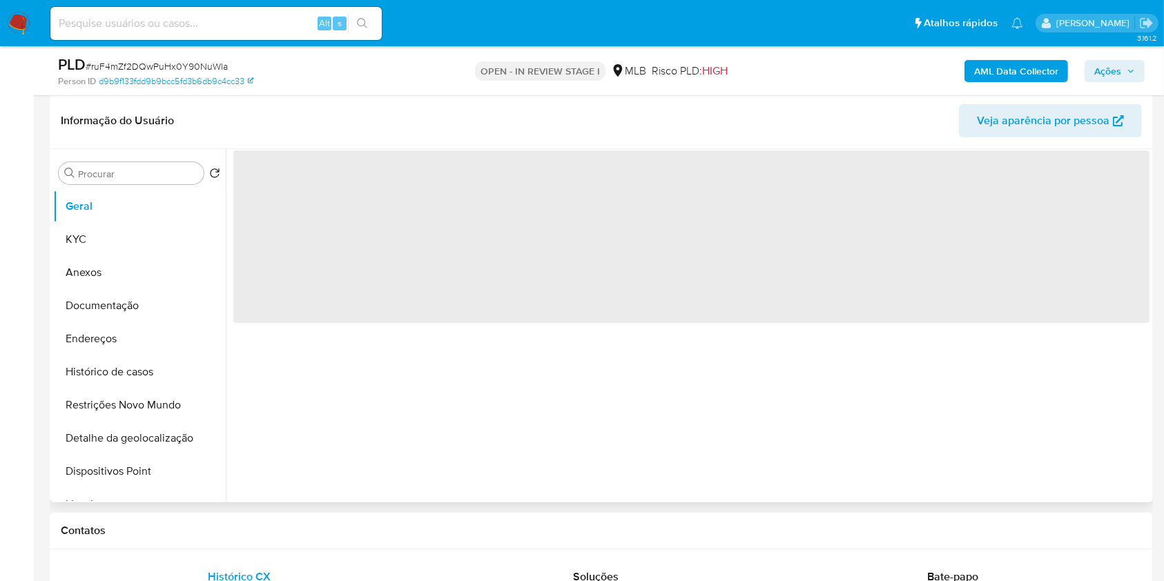
scroll to position [329, 0]
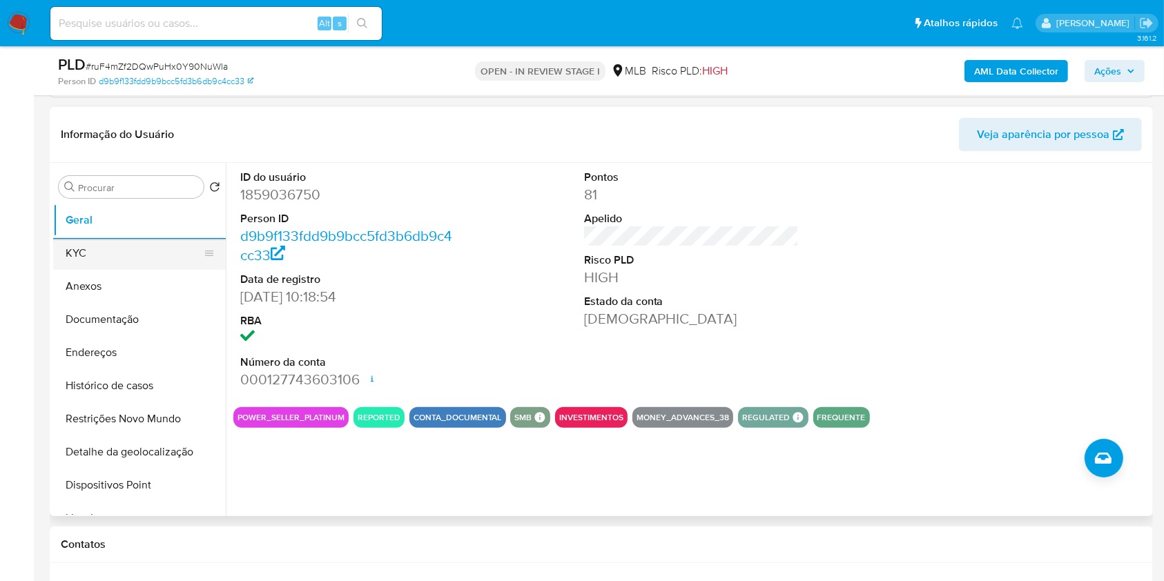
click at [126, 239] on button "KYC" at bounding box center [134, 253] width 162 height 33
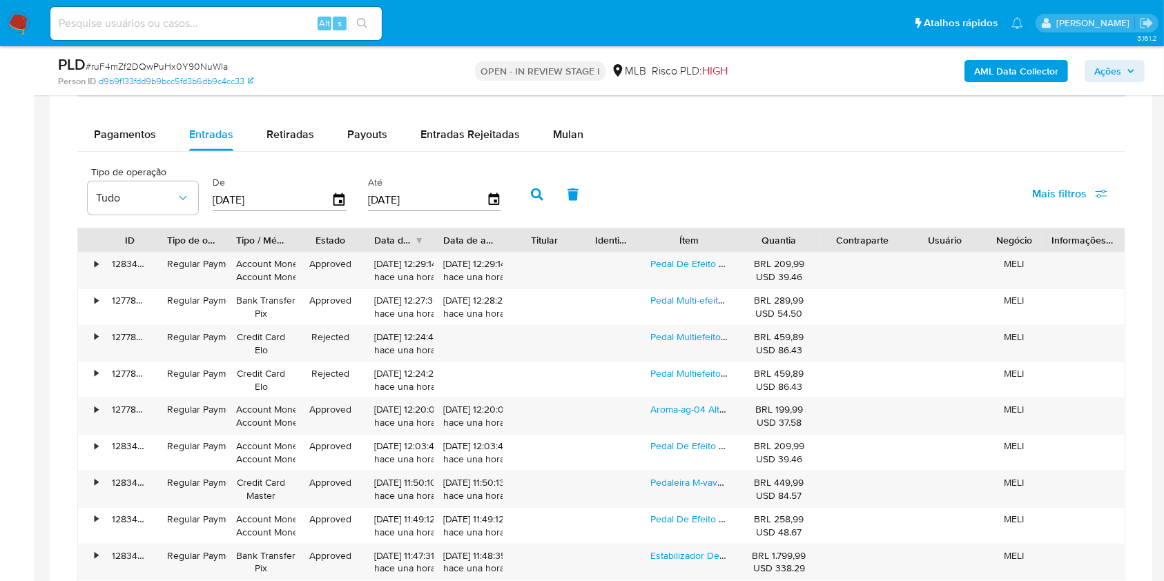
scroll to position [1271, 0]
click at [438, 137] on span "Entradas Rejeitadas" at bounding box center [469, 136] width 99 height 16
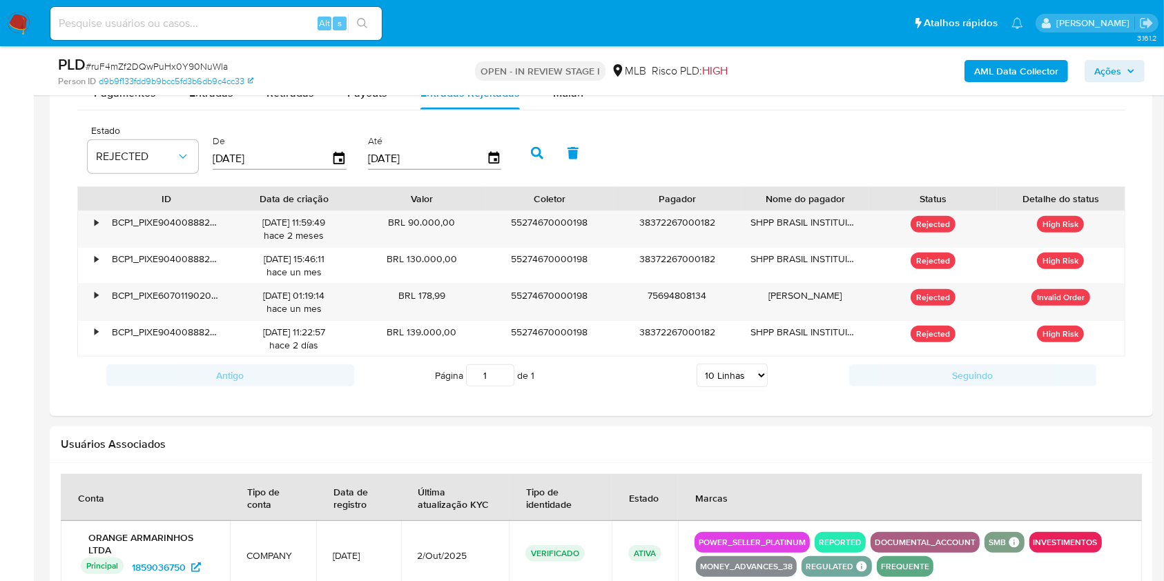
scroll to position [1313, 0]
click at [53, 349] on div at bounding box center [601, 136] width 1103 height 562
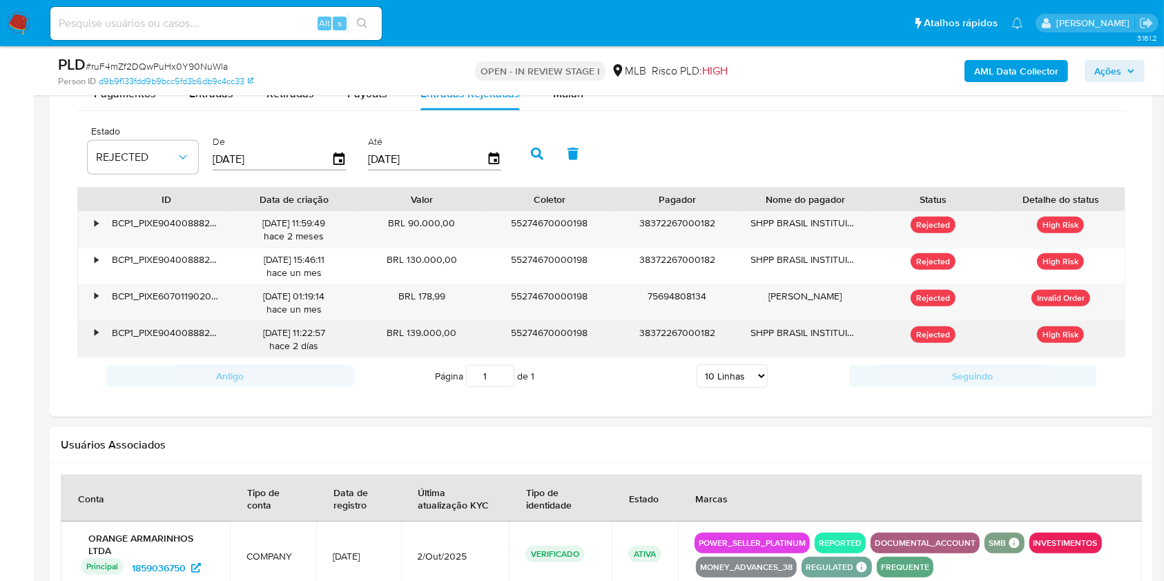
drag, startPoint x: 460, startPoint y: 333, endPoint x: 404, endPoint y: 329, distance: 56.7
click at [404, 329] on div "BRL 139.000,00" at bounding box center [422, 340] width 128 height 36
drag, startPoint x: 596, startPoint y: 378, endPoint x: 543, endPoint y: 340, distance: 65.3
click at [596, 378] on div "Página 1 de 1 5 Linhas 10 Linhas 20 Linhas 25 Linhas 50 Linhas 100 Linhas" at bounding box center [601, 376] width 495 height 28
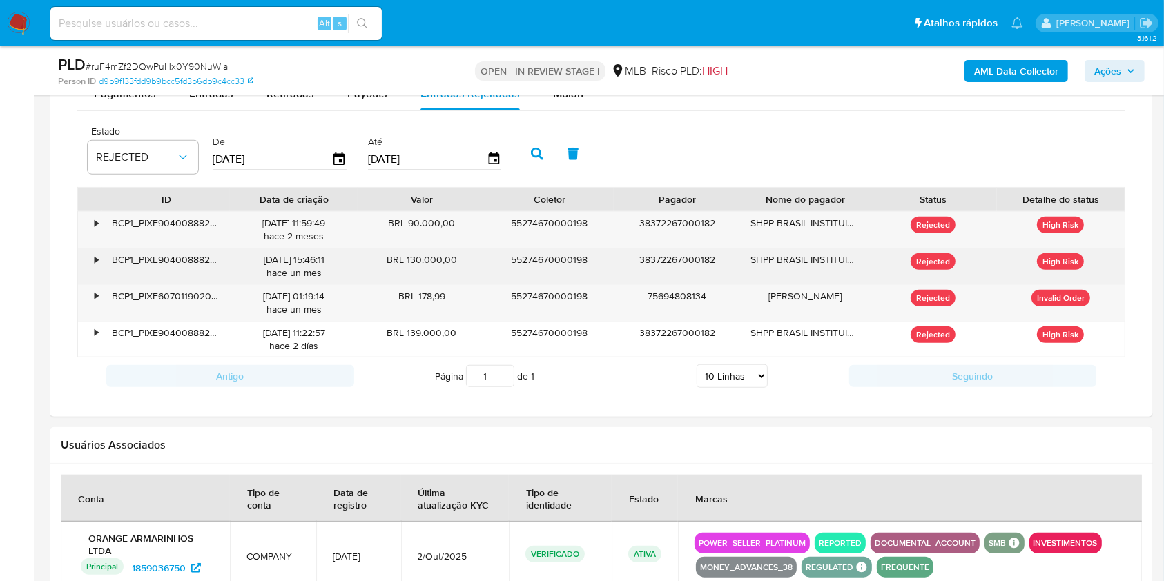
click at [440, 248] on div "• BCP1_PIXE90400888202508111452YL012262499 11/08/2025 11:59:49 hace 2 meses BRL…" at bounding box center [601, 284] width 1048 height 146
click at [422, 258] on div "BRL 130.000,00" at bounding box center [422, 266] width 128 height 36
click at [415, 260] on div "BRL 130.000,00" at bounding box center [422, 266] width 128 height 36
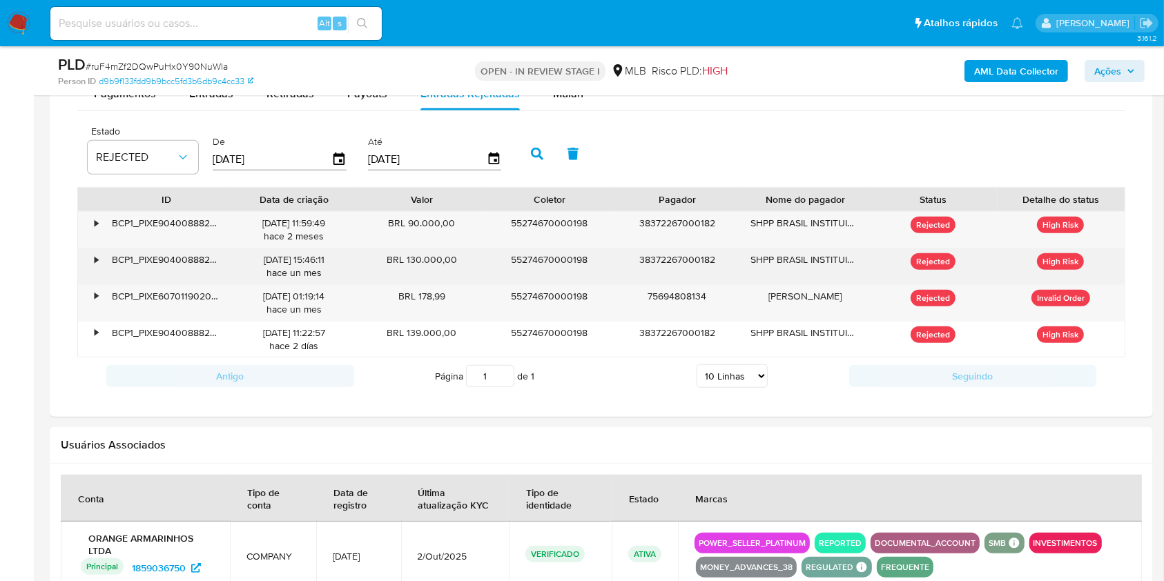
click at [416, 262] on div "BRL 130.000,00" at bounding box center [422, 266] width 128 height 36
click at [416, 263] on div "BRL 130.000,00" at bounding box center [422, 266] width 128 height 36
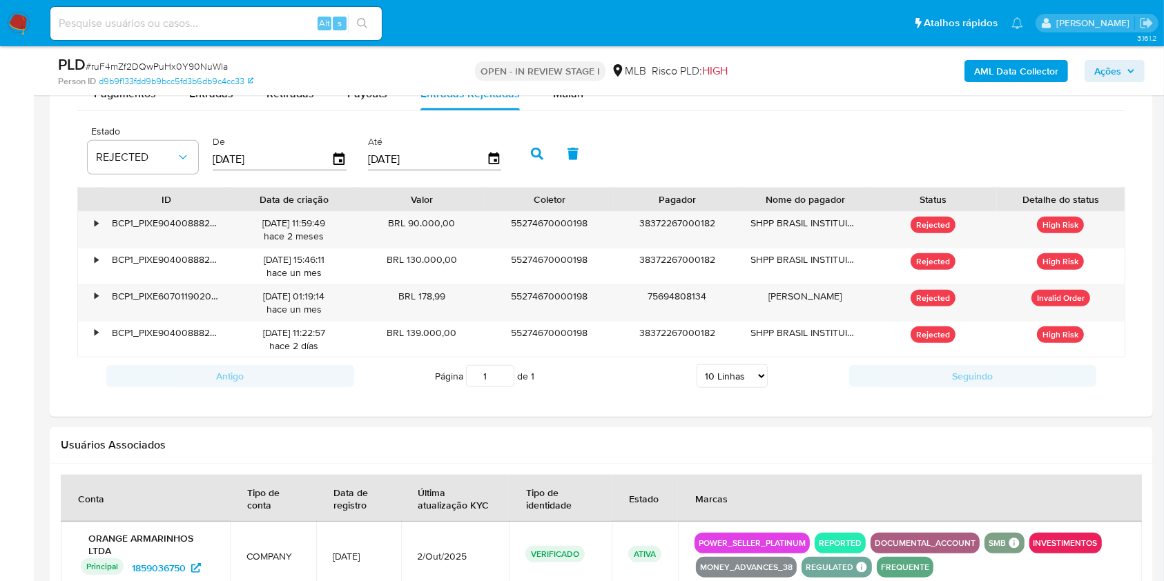
click at [602, 424] on div "Informação do Usuário Veja aparência por pessoa Procurar Retornar ao pedido pad…" at bounding box center [601, 59] width 1103 height 1874
click at [436, 219] on div "BRL 90.000,00" at bounding box center [422, 230] width 128 height 36
click at [447, 230] on div "BRL 90.000,00" at bounding box center [422, 230] width 128 height 36
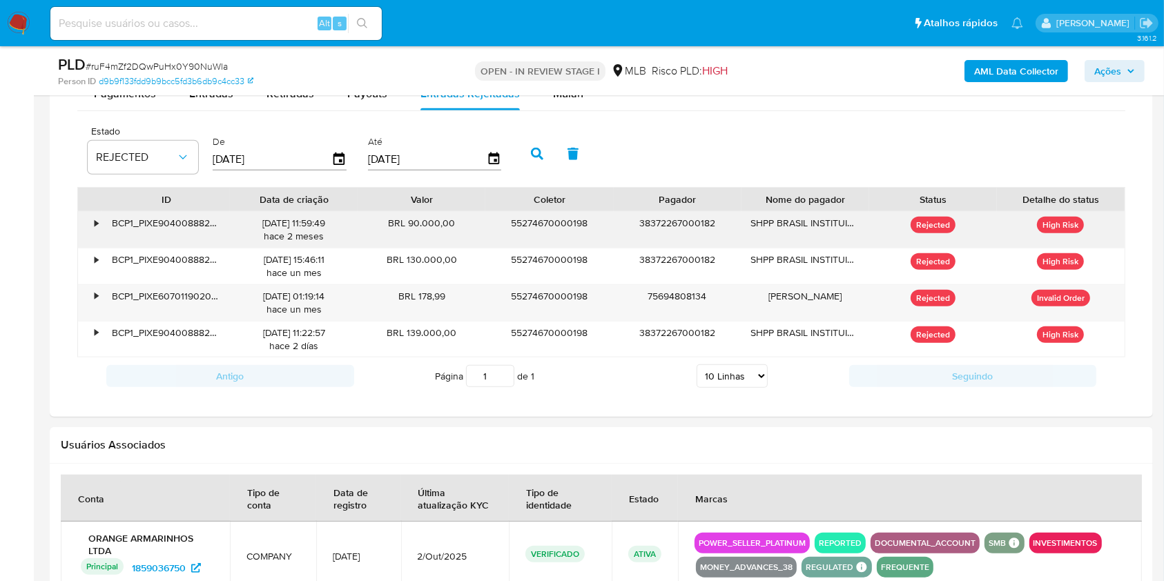
click at [441, 223] on div "BRL 90.000,00" at bounding box center [422, 230] width 128 height 36
drag, startPoint x: 696, startPoint y: 460, endPoint x: 657, endPoint y: 414, distance: 60.7
click at [696, 460] on div "Usuários Associados" at bounding box center [601, 445] width 1103 height 37
click at [76, 374] on div "Transacionalidade Consulta o resumo dos movimentos do usuário Informações trans…" at bounding box center [601, 136] width 1081 height 540
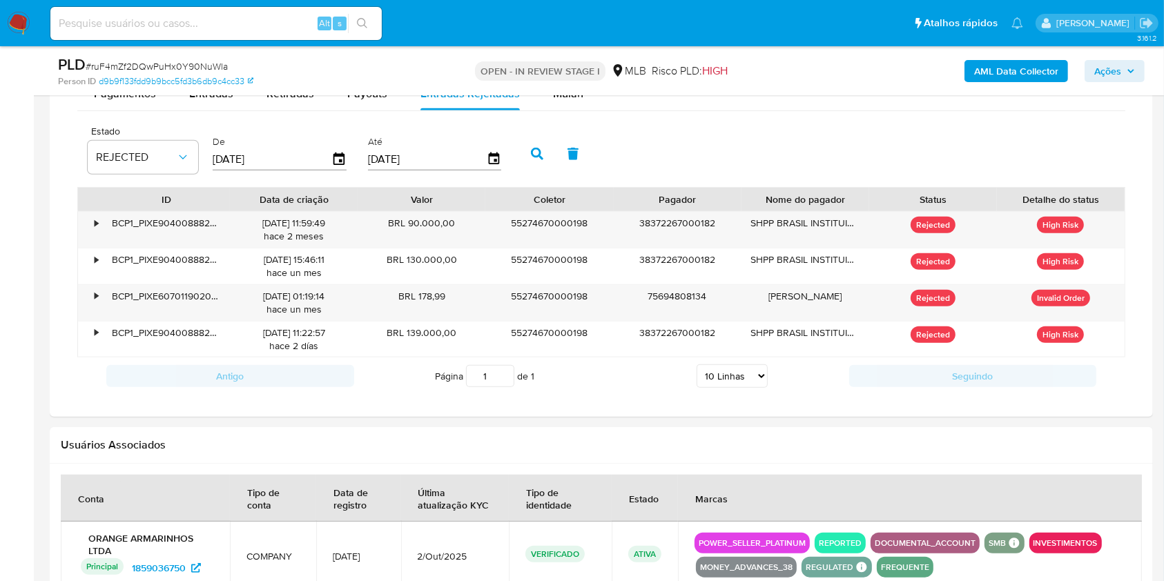
click at [1085, 166] on div "Estado REJECTED De 05/07/2025 Até 02/10/2025" at bounding box center [601, 152] width 1048 height 69
click at [101, 420] on div "Informação do Usuário Veja aparência por pessoa Procurar Retornar ao pedido pad…" at bounding box center [601, 59] width 1103 height 1874
click at [529, 228] on div "55274670000198" at bounding box center [549, 230] width 128 height 36
click at [671, 228] on div "38372267000182" at bounding box center [678, 230] width 128 height 36
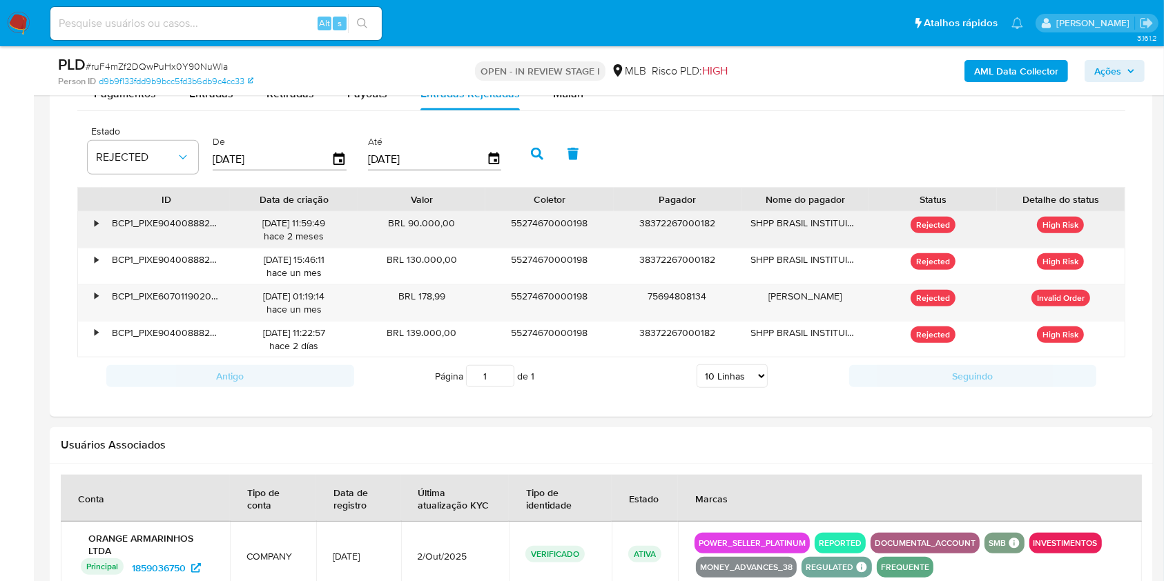
click at [671, 228] on div "38372267000182" at bounding box center [678, 230] width 128 height 36
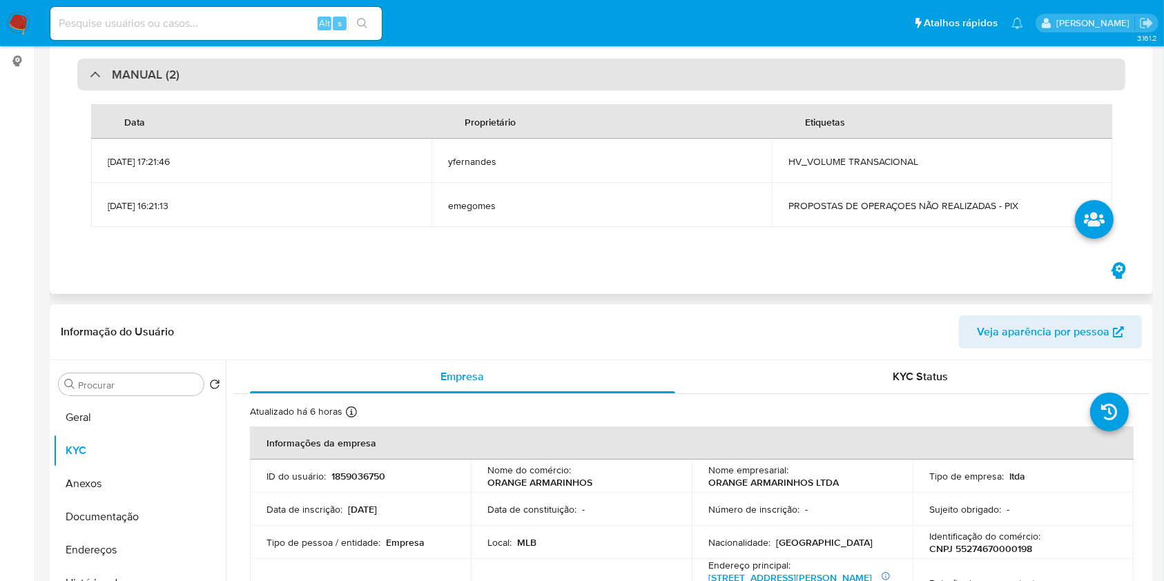
scroll to position [0, 0]
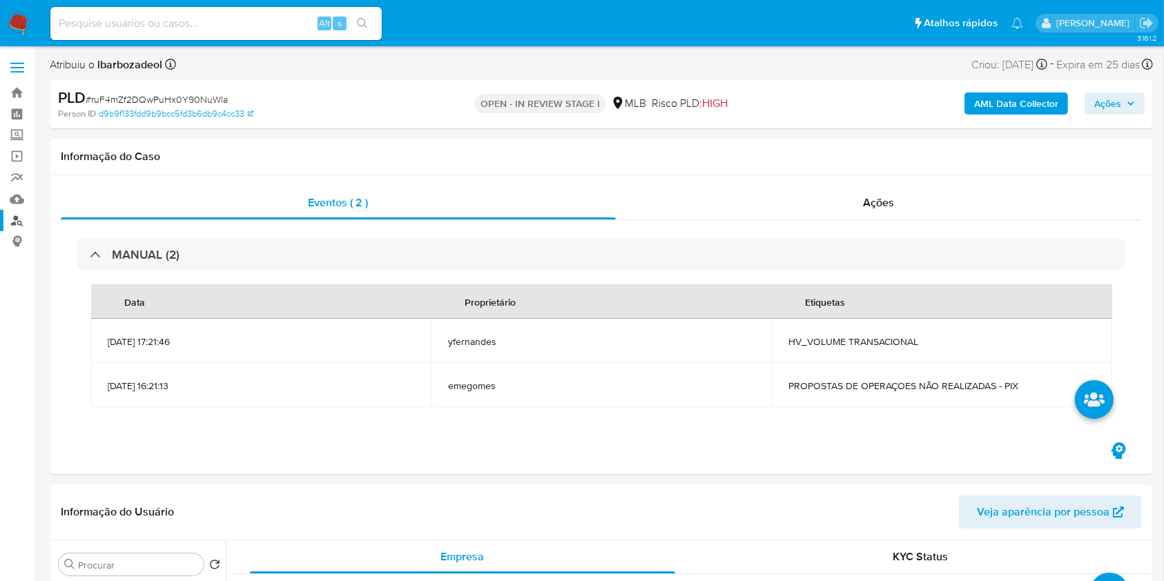
click at [19, 224] on link "Localizador de pessoas" at bounding box center [82, 220] width 164 height 21
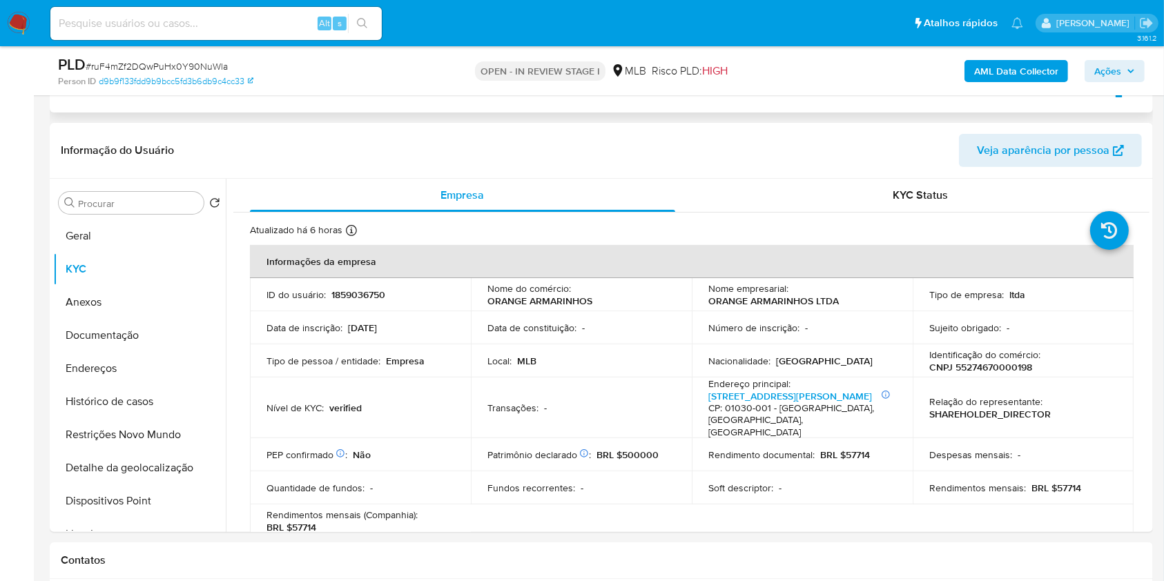
scroll to position [315, 0]
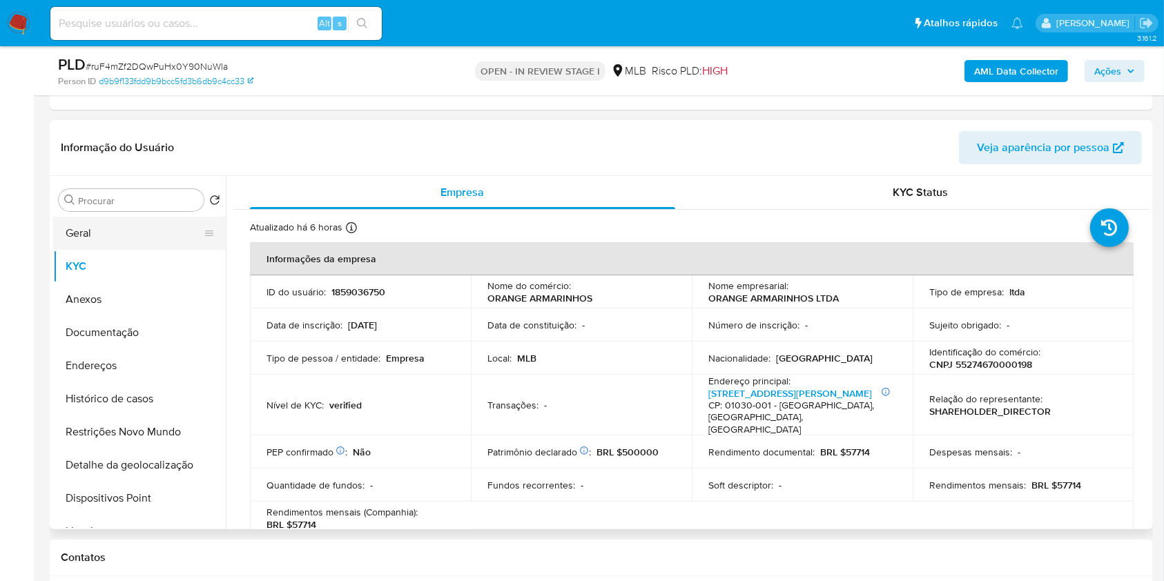
click at [117, 224] on button "Geral" at bounding box center [134, 233] width 162 height 33
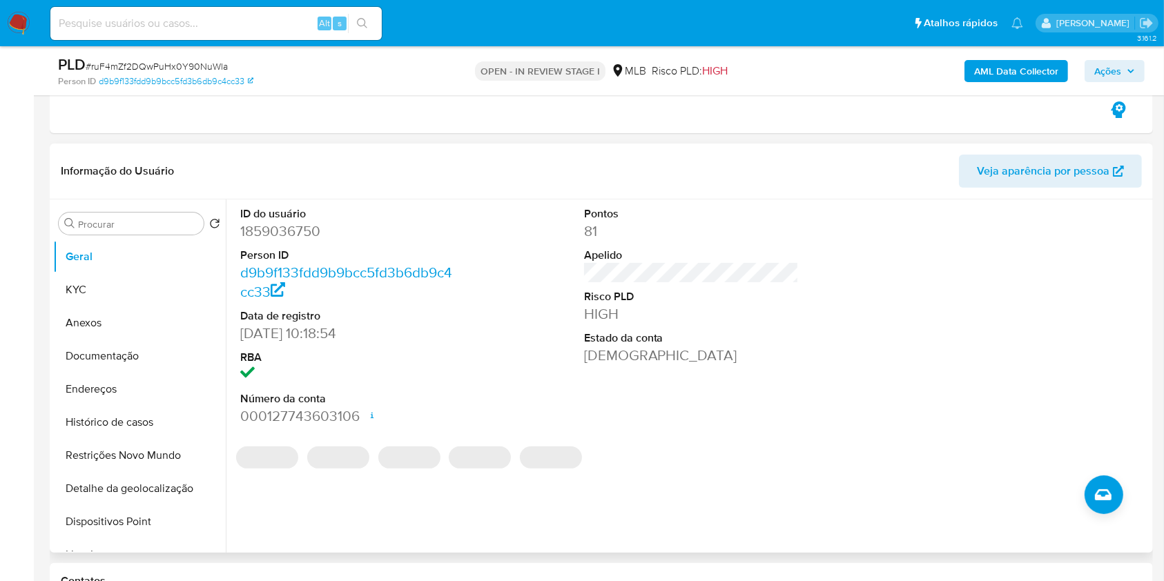
scroll to position [291, 0]
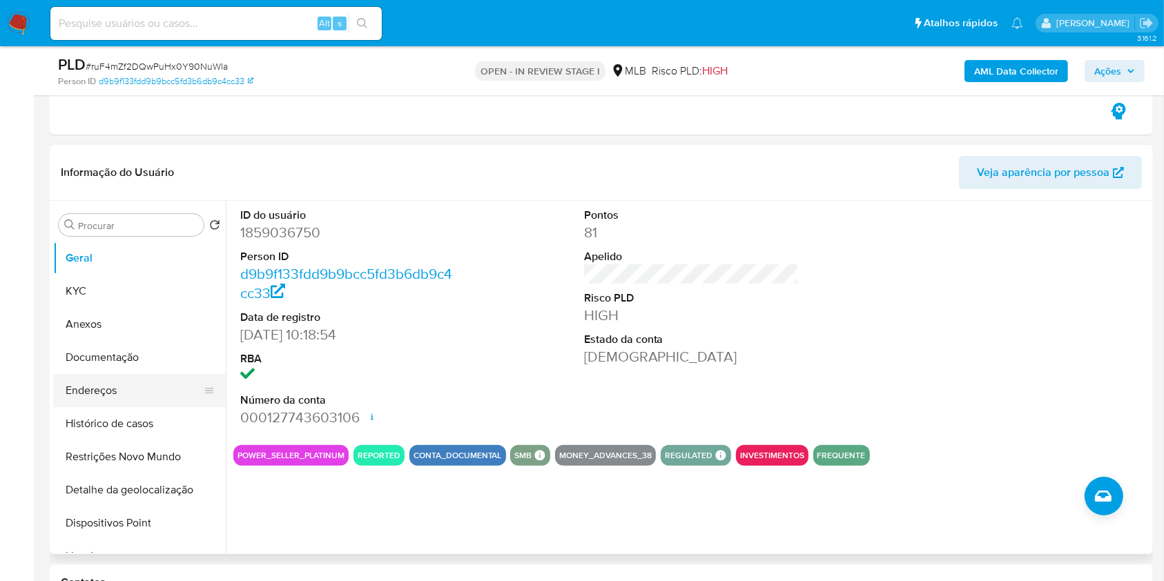
click at [155, 385] on button "Endereços" at bounding box center [134, 390] width 162 height 33
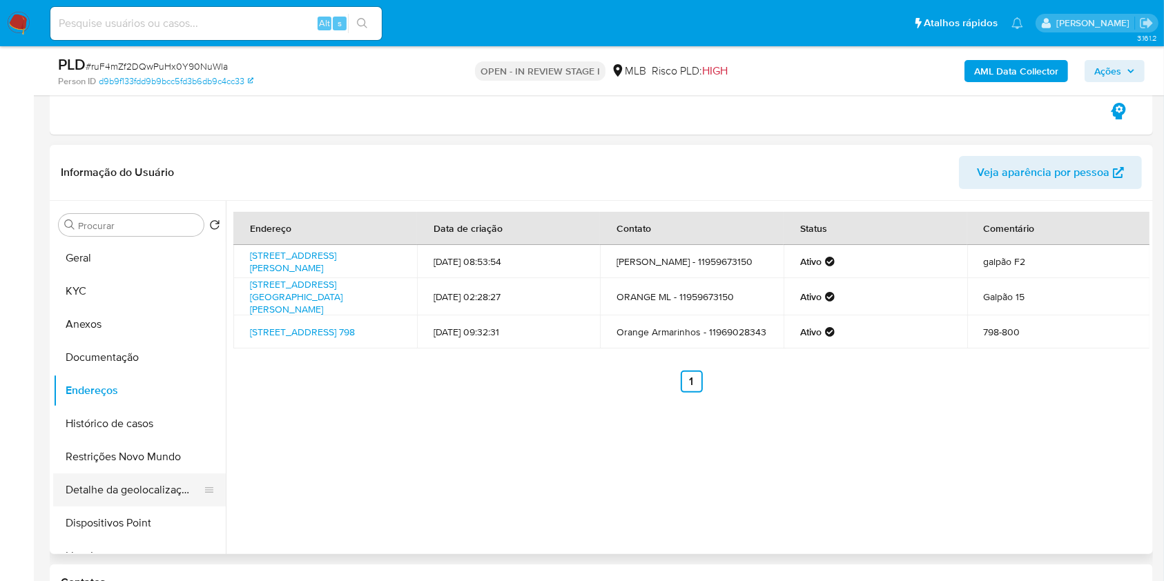
click at [172, 500] on button "Detalhe da geolocalização" at bounding box center [134, 489] width 162 height 33
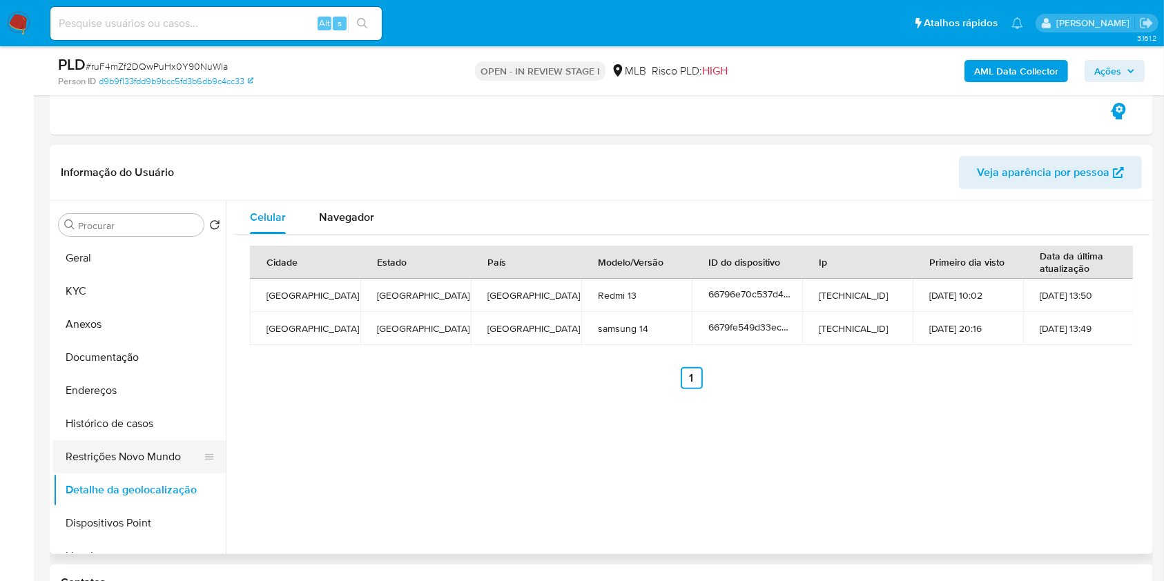
click at [120, 451] on button "Restrições Novo Mundo" at bounding box center [134, 456] width 162 height 33
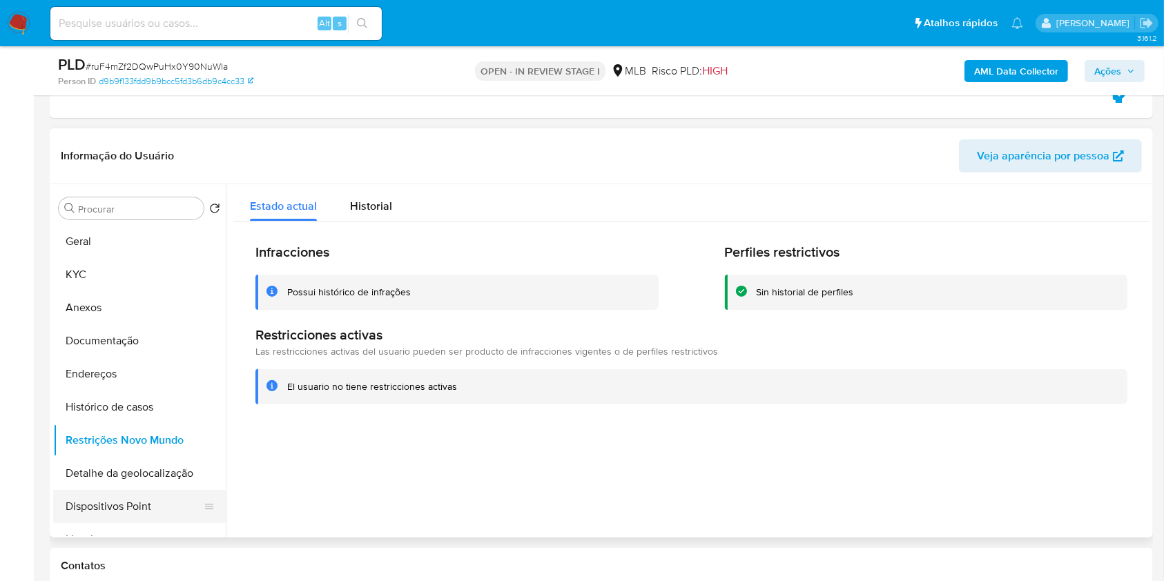
click at [113, 509] on button "Dispositivos Point" at bounding box center [134, 506] width 162 height 33
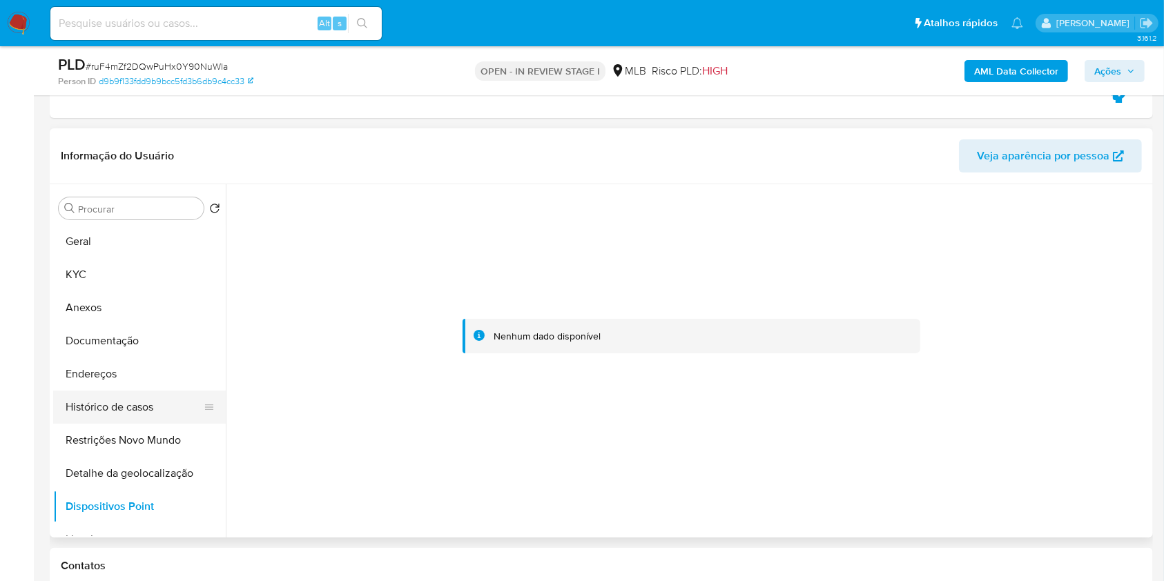
click at [127, 412] on button "Histórico de casos" at bounding box center [134, 407] width 162 height 33
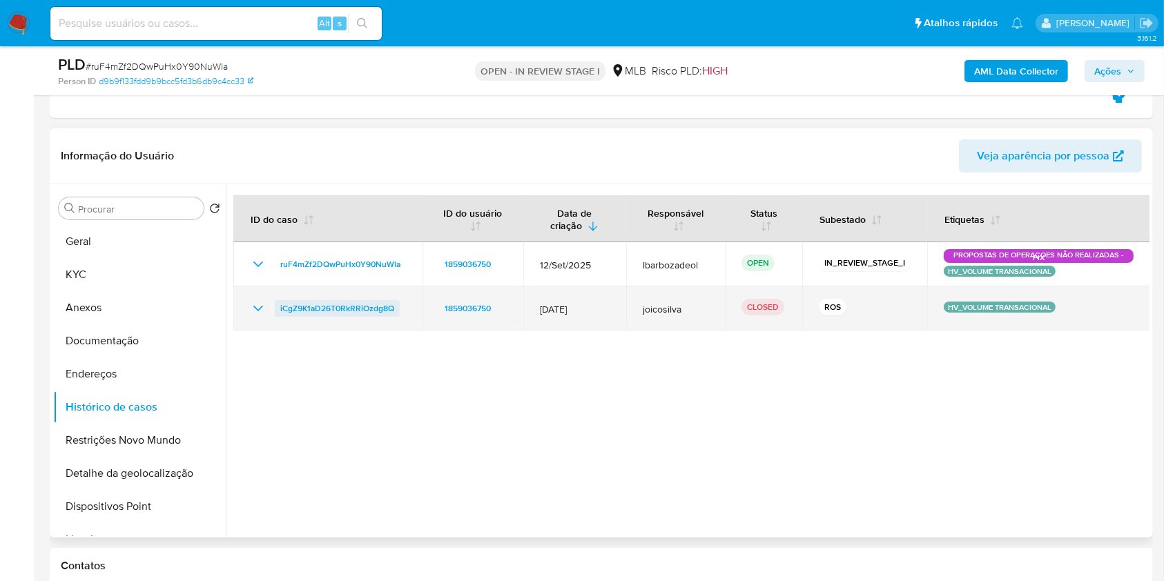
click at [361, 309] on span "iCgZ9K1aD26T0RkRRiOzdg8Q" at bounding box center [337, 308] width 114 height 17
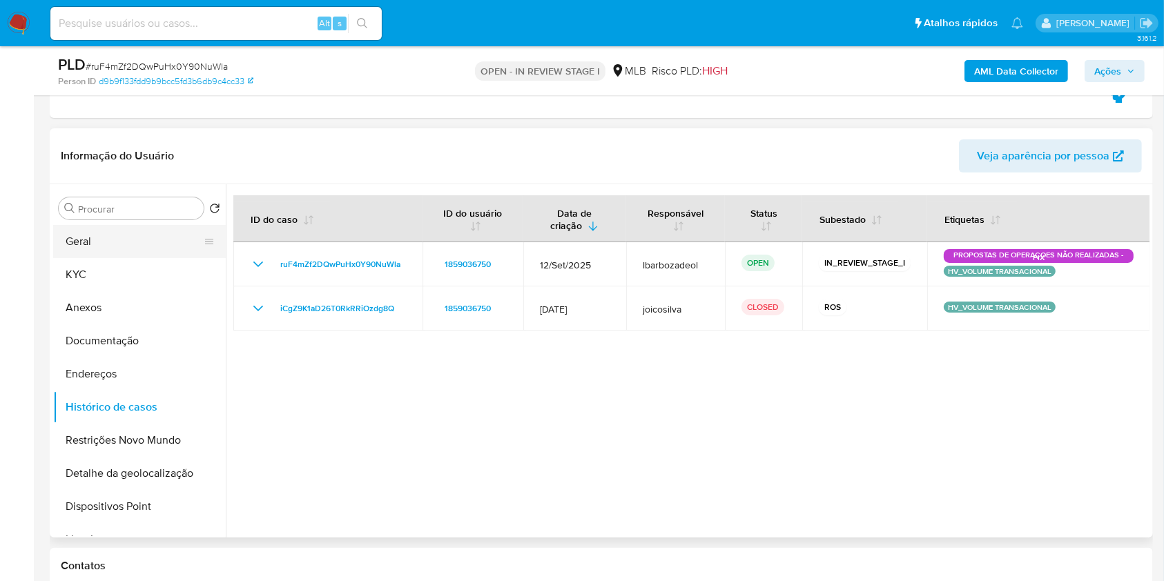
click at [131, 241] on button "Geral" at bounding box center [134, 241] width 162 height 33
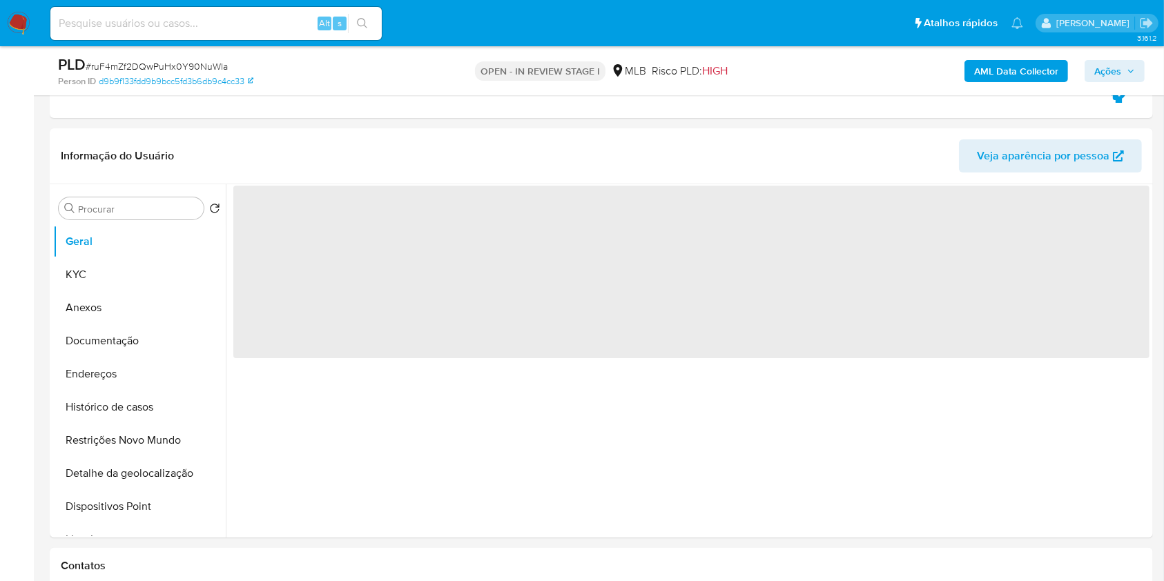
click at [1132, 75] on span "Ações" at bounding box center [1114, 70] width 41 height 19
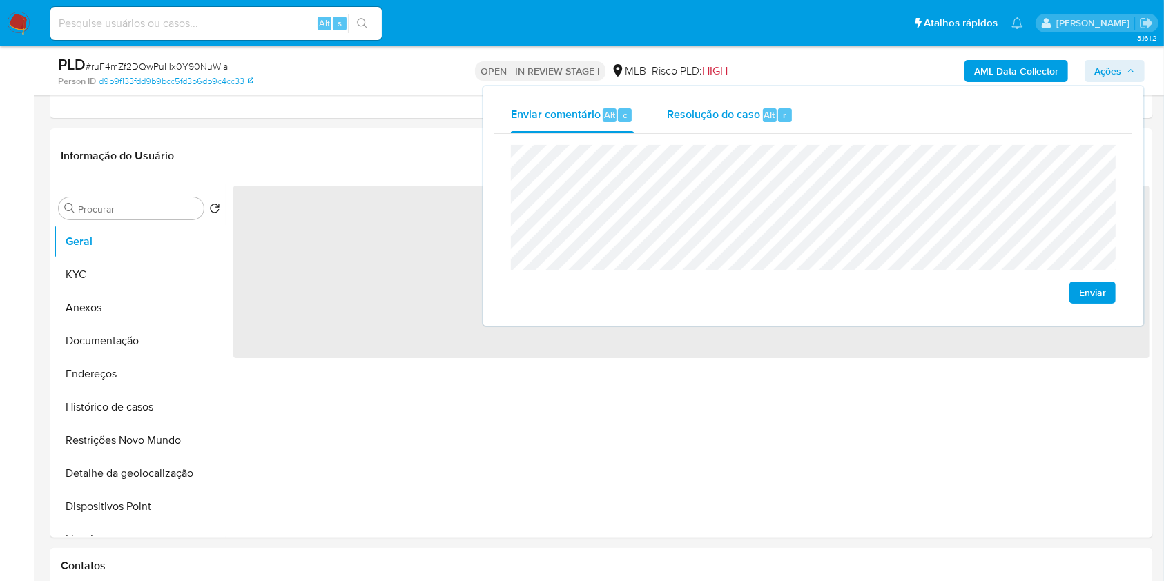
click at [679, 112] on span "Resolução do caso" at bounding box center [713, 114] width 93 height 16
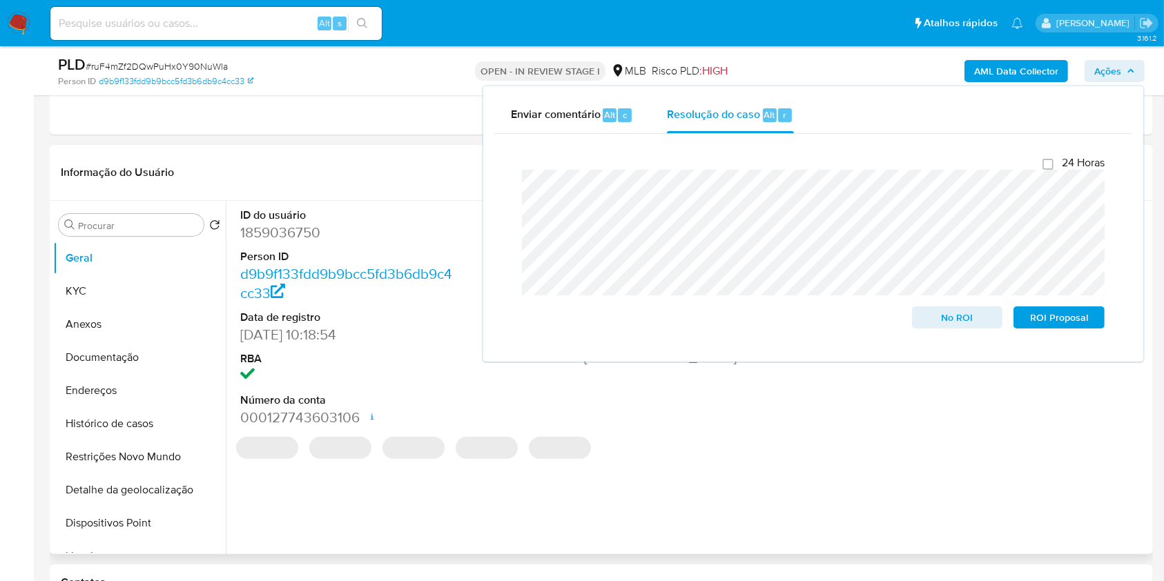
click at [413, 169] on header "Informação do Usuário Veja aparência por pessoa" at bounding box center [601, 172] width 1081 height 33
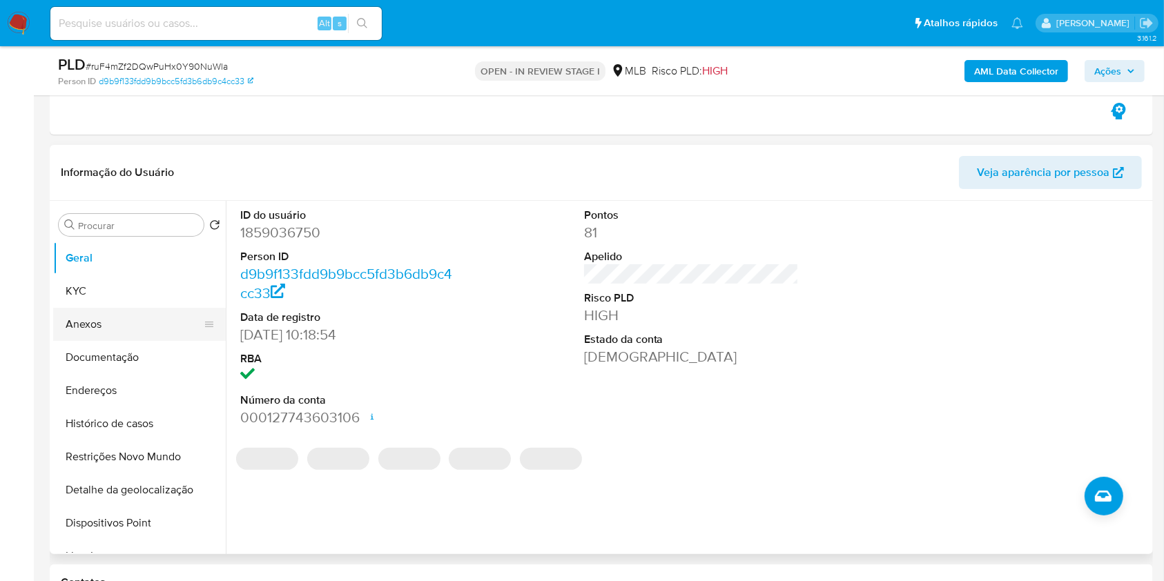
click at [127, 319] on button "Anexos" at bounding box center [134, 324] width 162 height 33
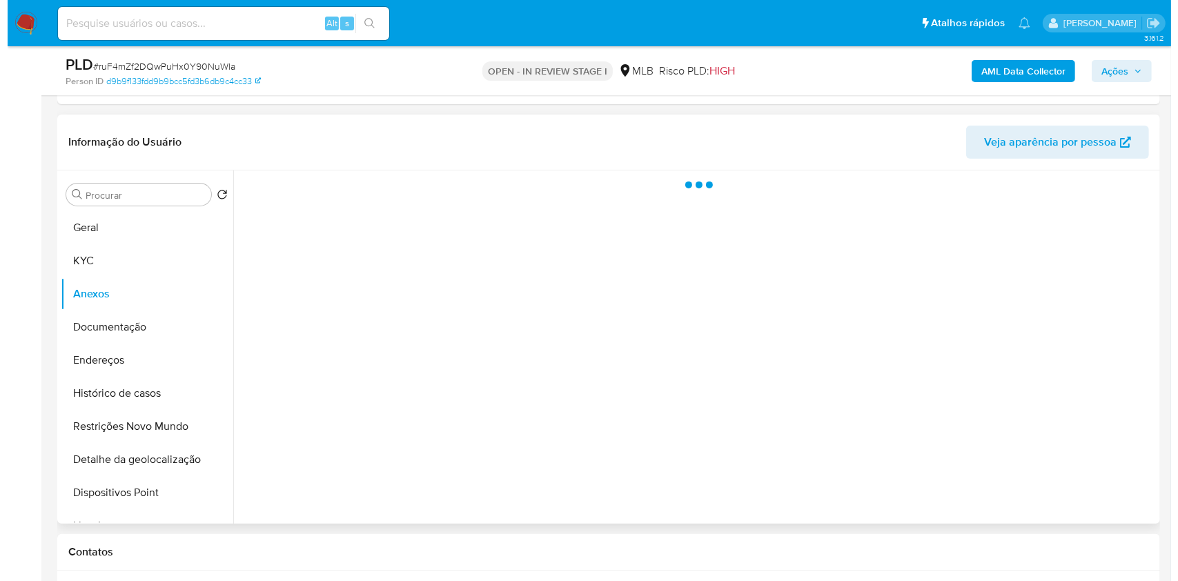
scroll to position [305, 0]
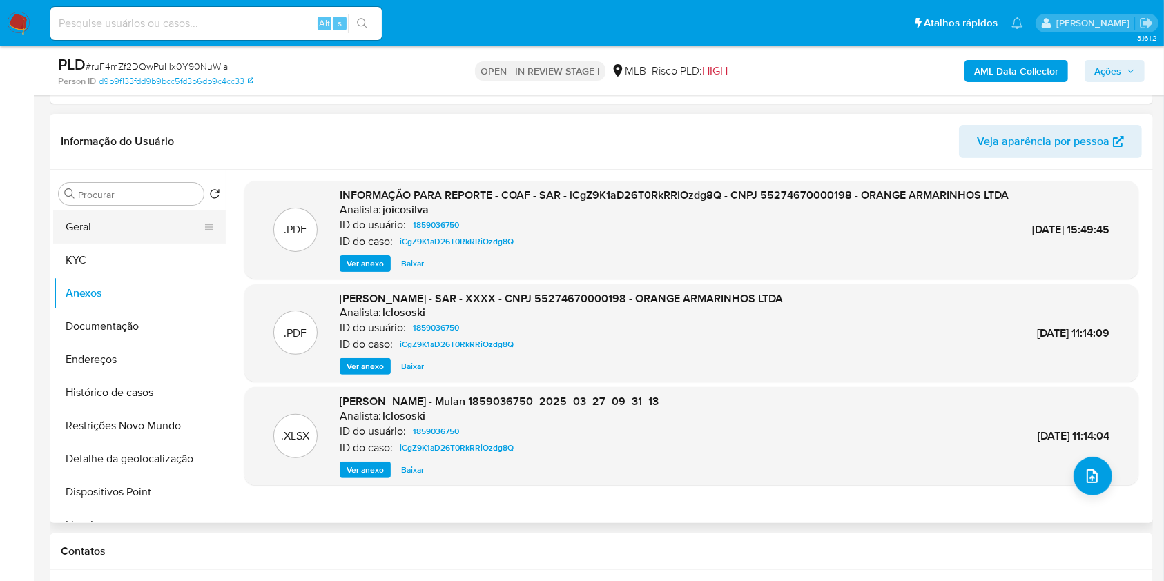
click at [151, 219] on button "Geral" at bounding box center [134, 227] width 162 height 33
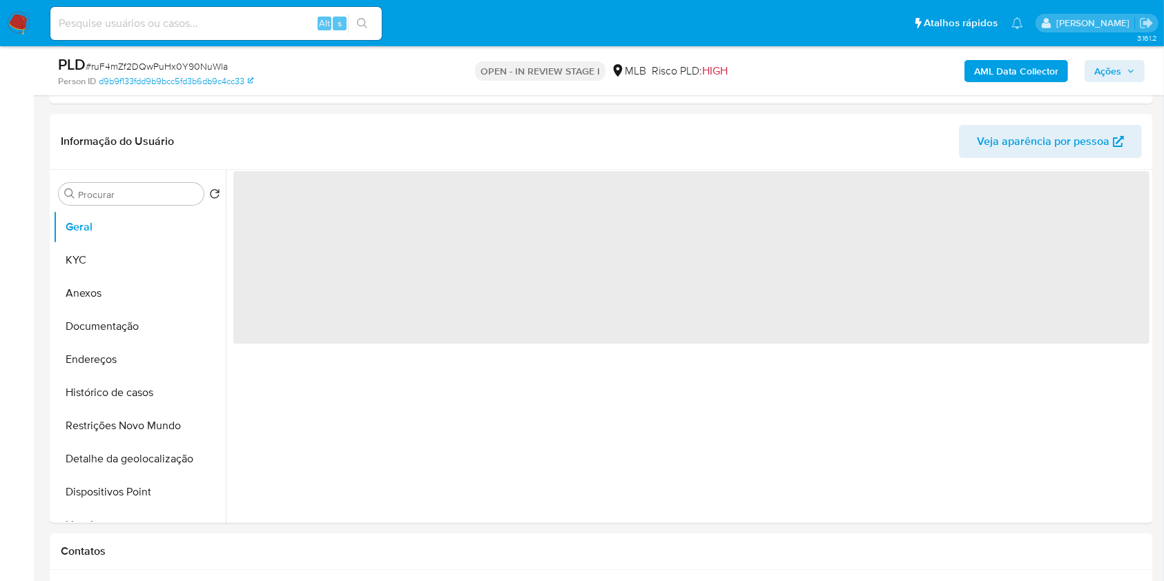
click at [1046, 84] on div "AML Data Collector Ações" at bounding box center [965, 71] width 358 height 32
click at [1045, 75] on b "AML Data Collector" at bounding box center [1016, 71] width 84 height 22
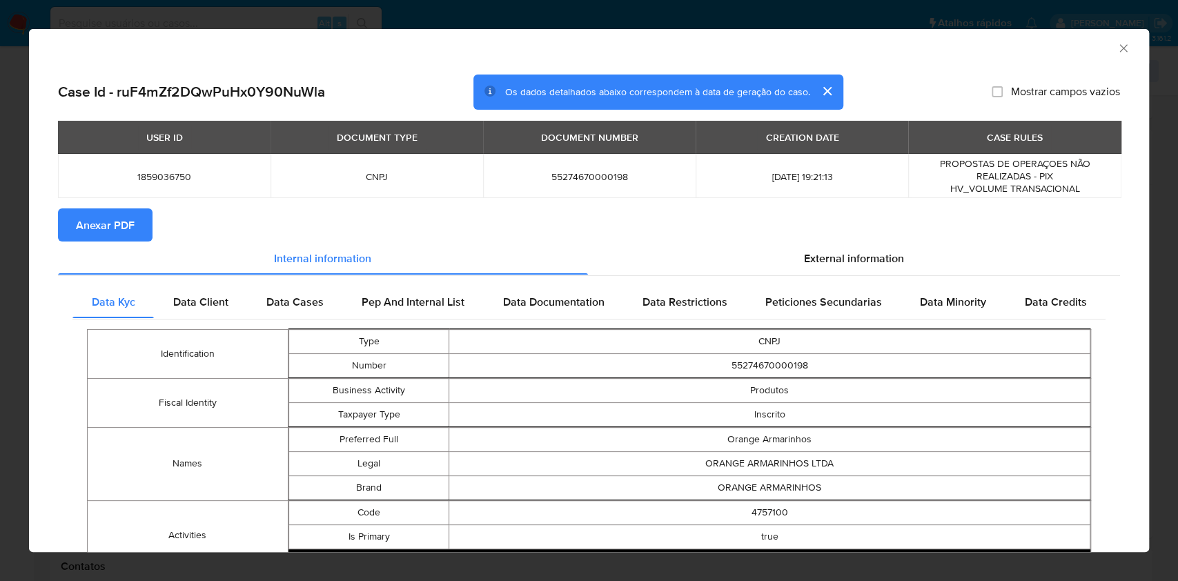
click at [139, 204] on div "USER ID DOCUMENT TYPE DOCUMENT NUMBER CREATION DATE CASE RULES 1859036750 CNPJ …" at bounding box center [589, 165] width 1062 height 88
click at [127, 224] on span "Anexar PDF" at bounding box center [105, 225] width 59 height 30
click at [1117, 48] on icon "Fechar a janela" at bounding box center [1124, 48] width 14 height 14
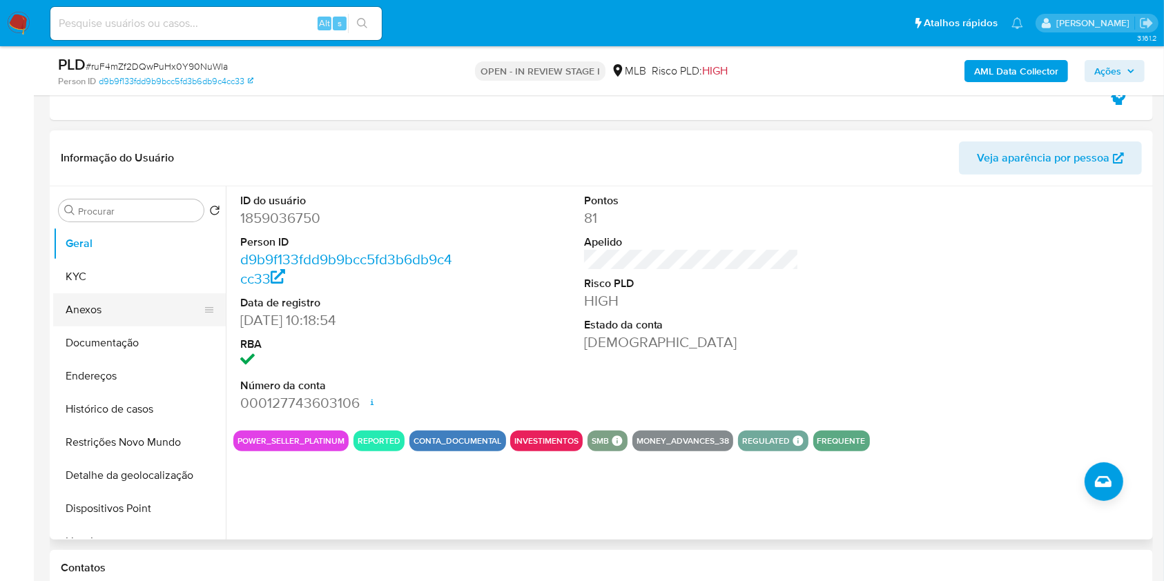
click at [137, 301] on button "Anexos" at bounding box center [134, 309] width 162 height 33
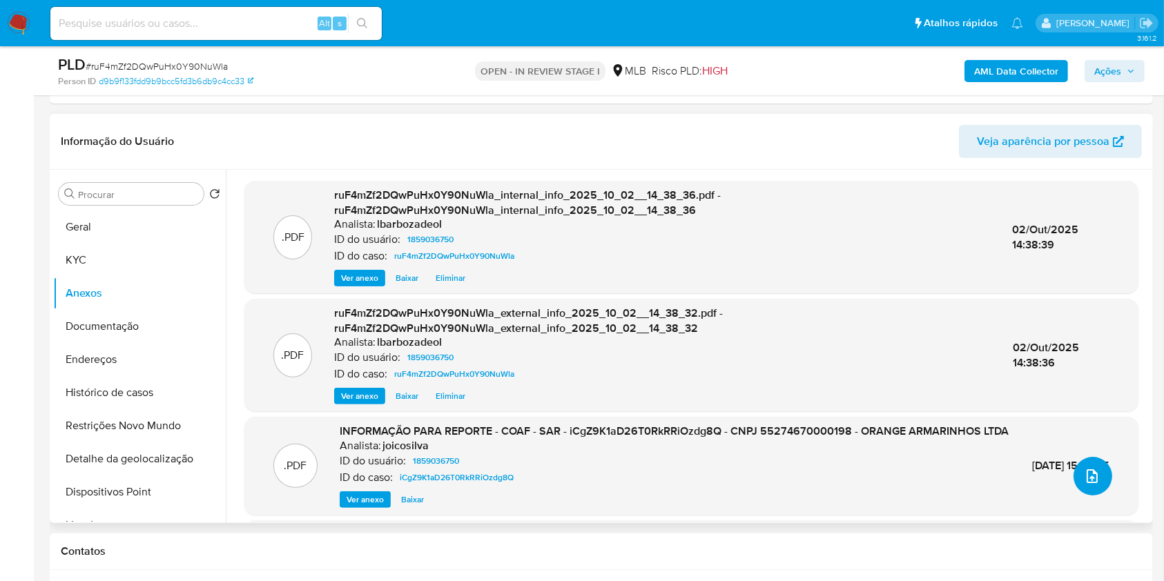
click at [1084, 472] on icon "upload-file" at bounding box center [1092, 476] width 17 height 17
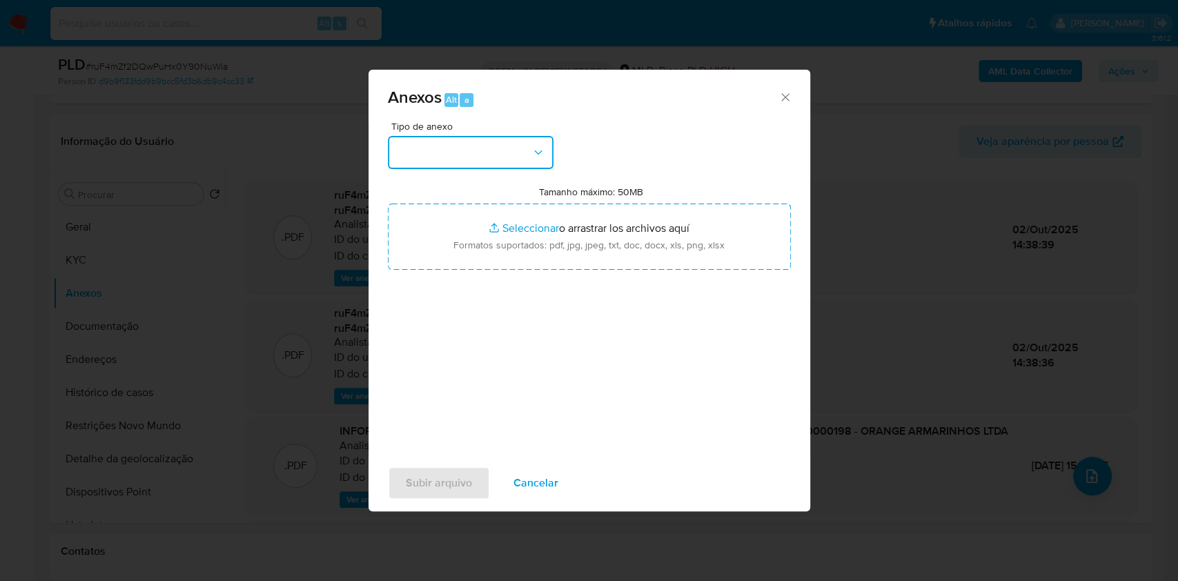
click at [529, 153] on button "button" at bounding box center [471, 152] width 166 height 33
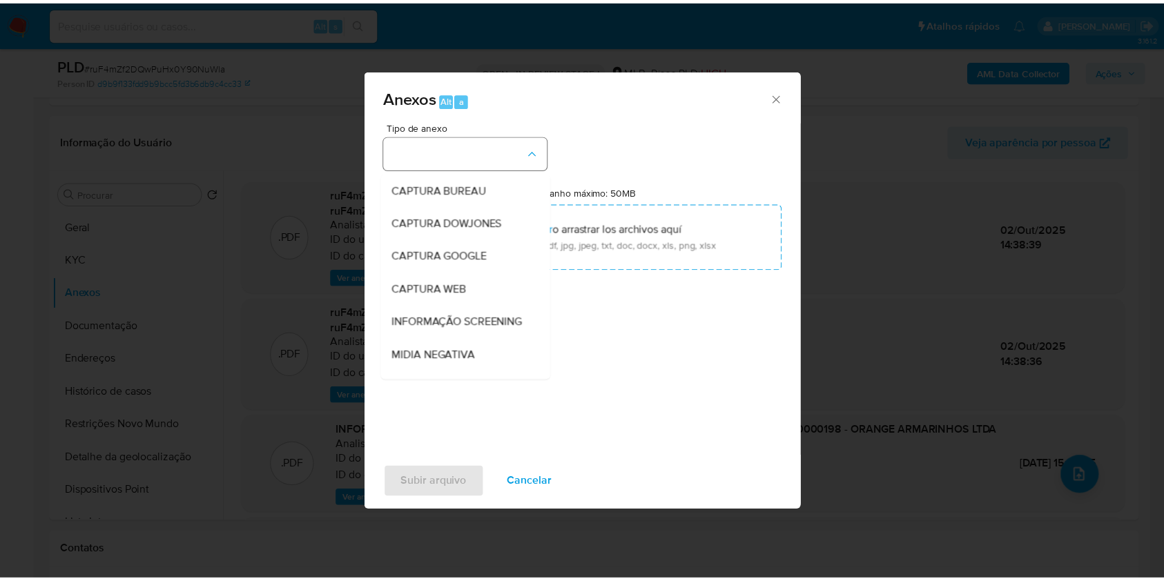
scroll to position [212, 0]
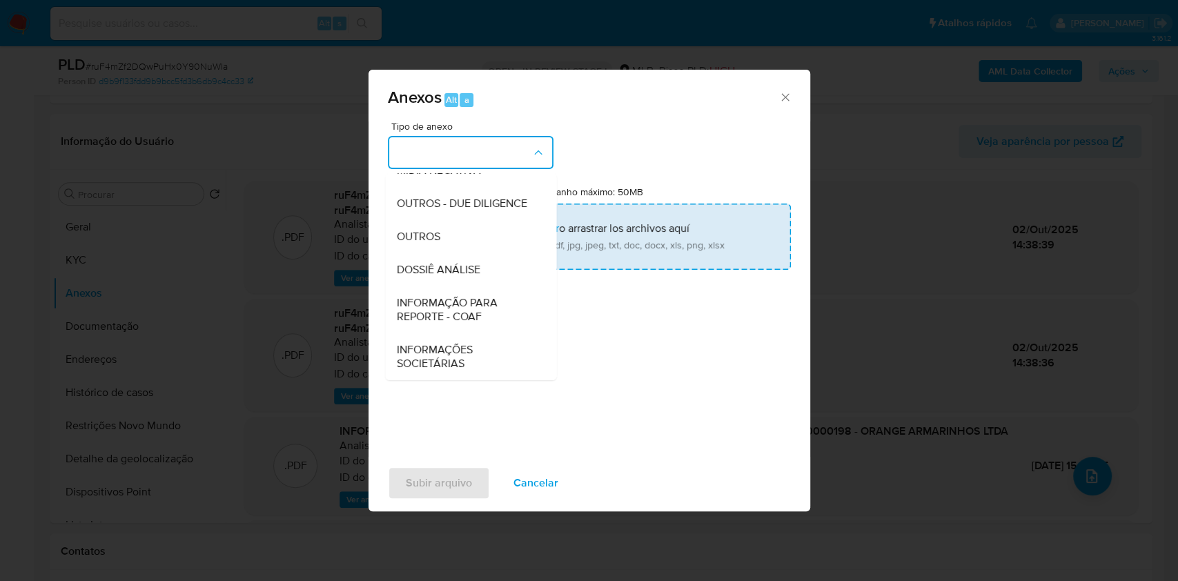
click at [499, 271] on div "DOSSIÊ ANÁLISE" at bounding box center [466, 269] width 141 height 33
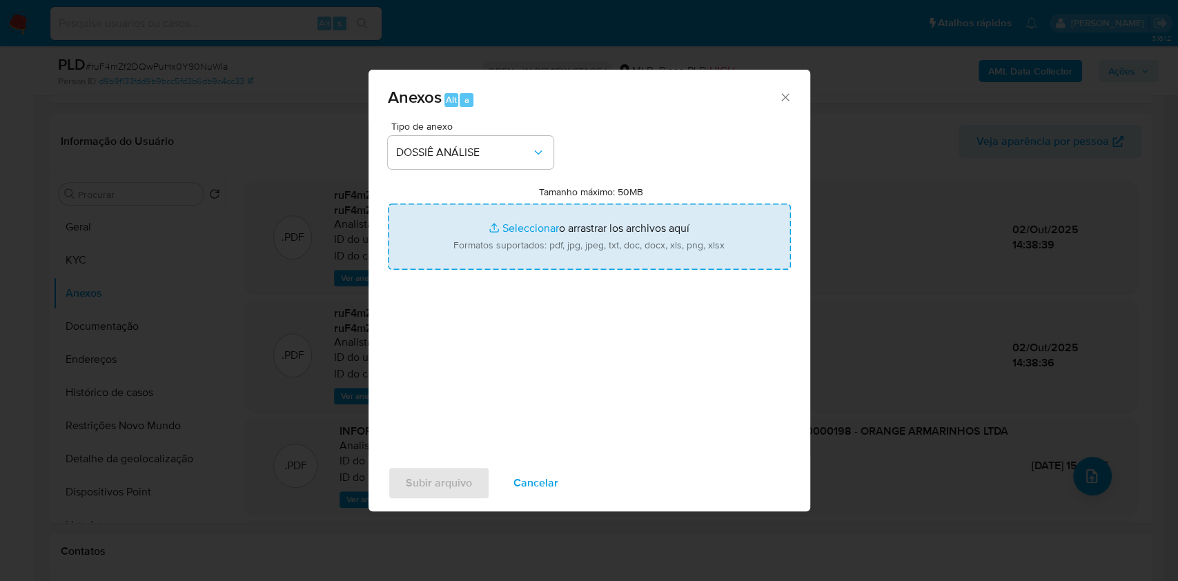
click at [507, 235] on input "Tamanho máximo: 50MB Seleccionar archivos" at bounding box center [589, 237] width 403 height 66
type input "C:\fakepath\Mulan 1859036750_2025_10_02_12_43_18.xlsx"
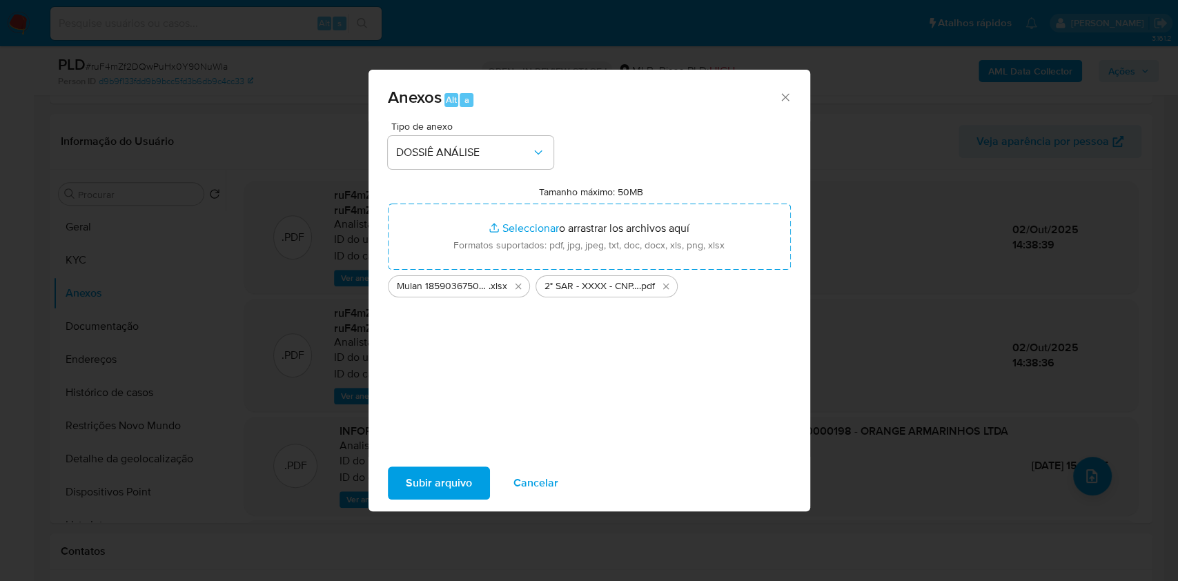
click at [428, 494] on span "Subir arquivo" at bounding box center [439, 483] width 66 height 30
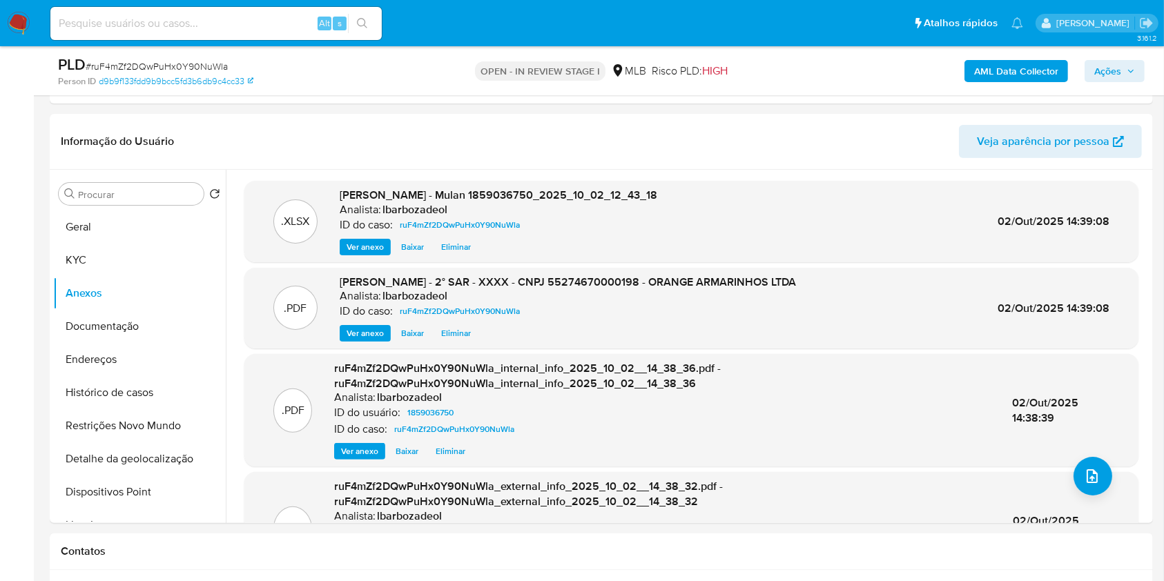
click at [1104, 72] on span "Ações" at bounding box center [1107, 71] width 27 height 22
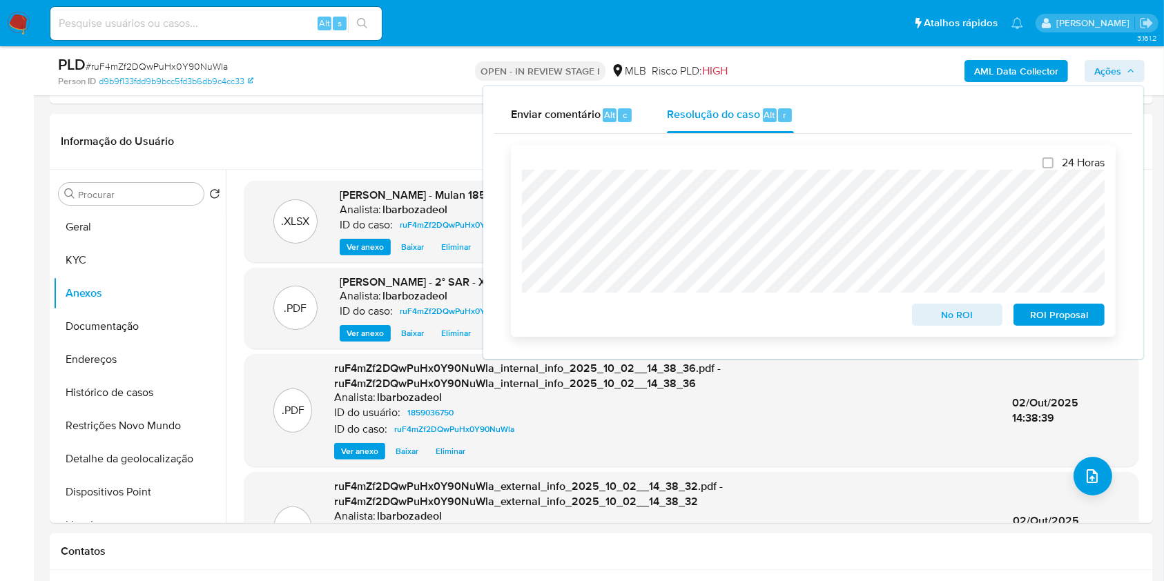
click at [1060, 317] on span "ROI Proposal" at bounding box center [1059, 314] width 72 height 19
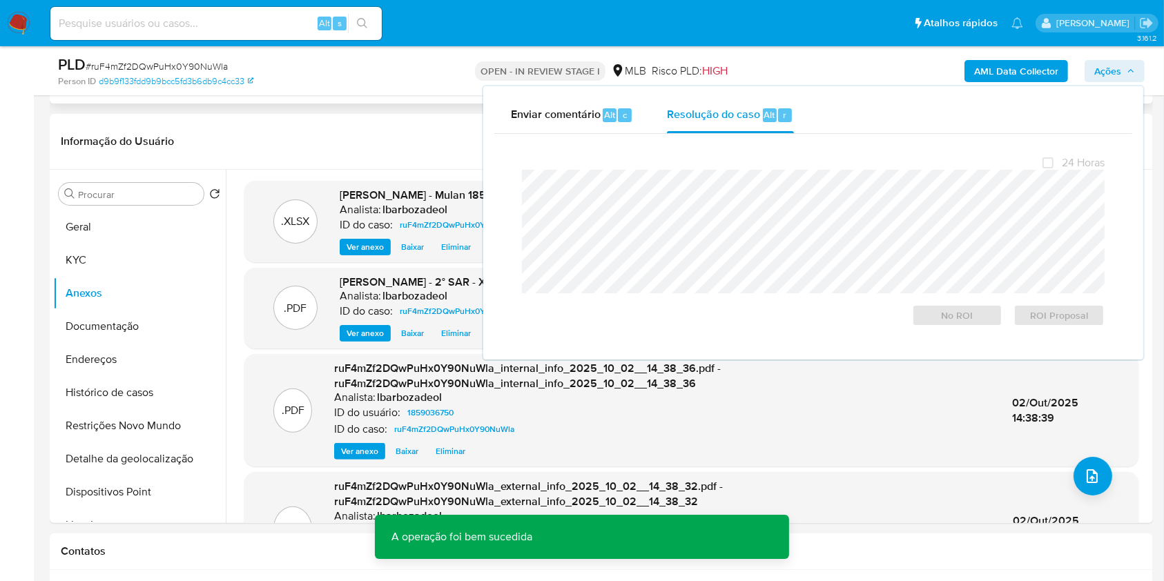
scroll to position [0, 0]
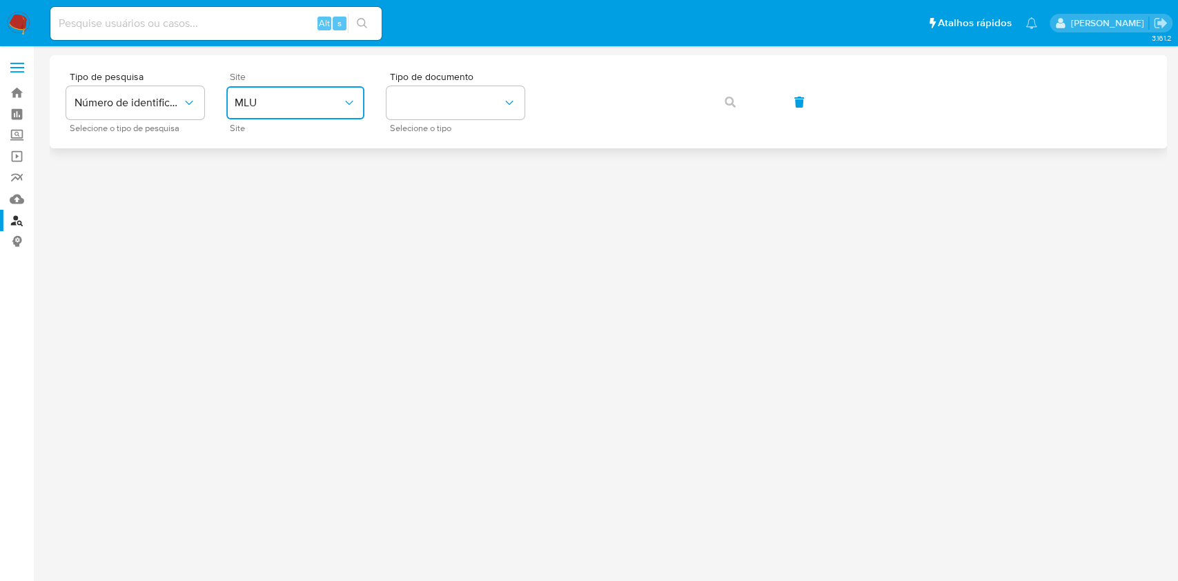
click at [287, 102] on span "MLU" at bounding box center [289, 103] width 108 height 14
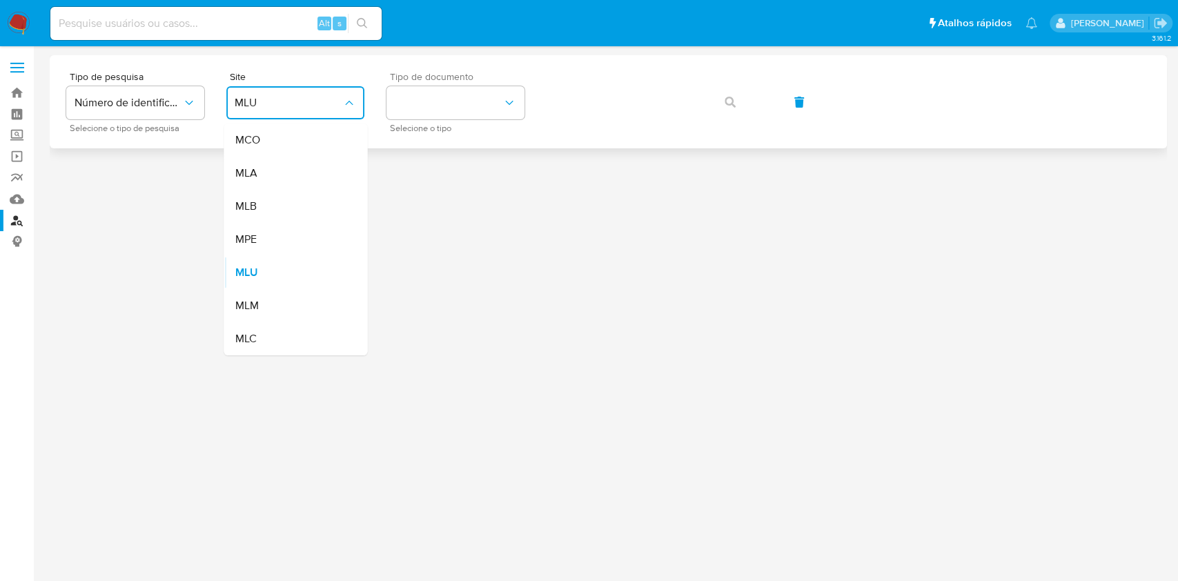
drag, startPoint x: 304, startPoint y: 207, endPoint x: 400, endPoint y: 132, distance: 121.9
click at [305, 207] on div "MLB" at bounding box center [291, 206] width 113 height 33
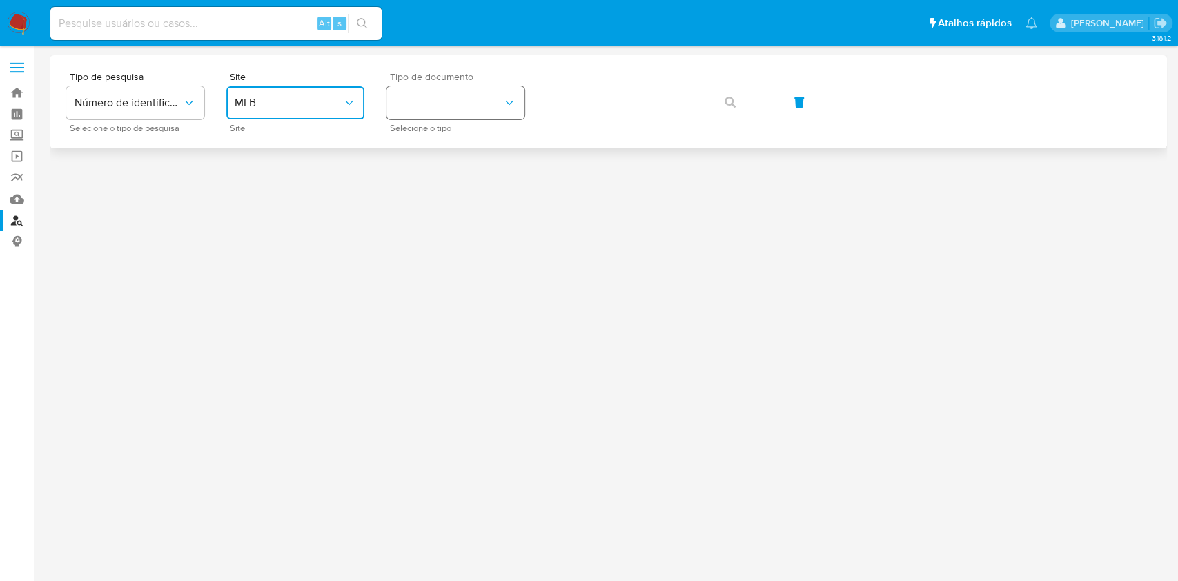
click at [434, 104] on button "identificationType" at bounding box center [455, 102] width 138 height 33
click at [475, 110] on button "identificationType" at bounding box center [455, 102] width 138 height 33
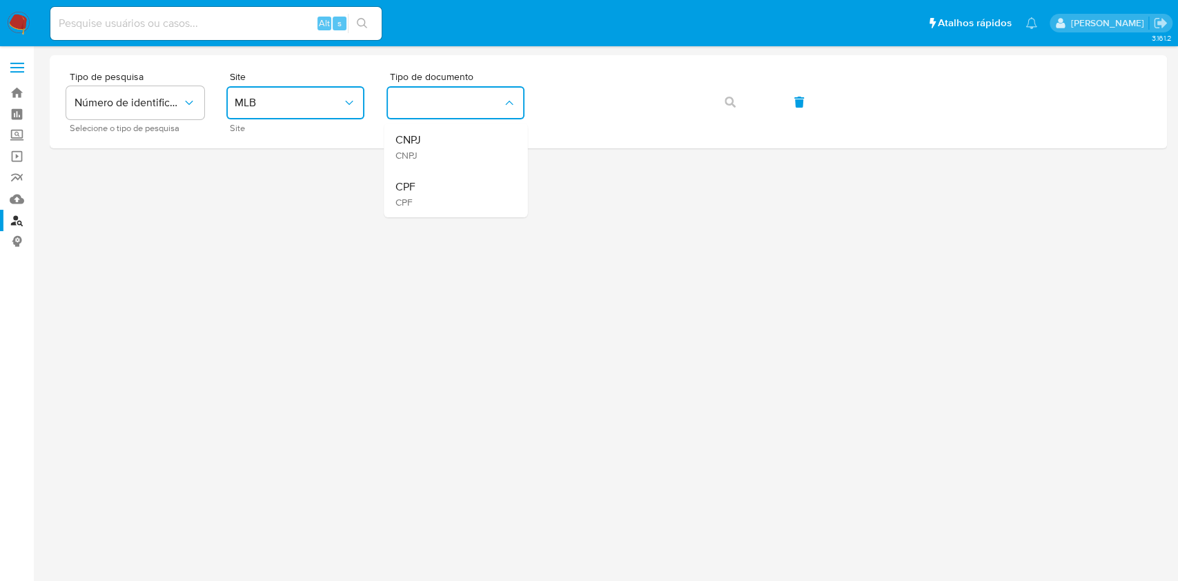
drag, startPoint x: 467, startPoint y: 186, endPoint x: 496, endPoint y: 159, distance: 39.6
click at [469, 185] on div "CPF CPF" at bounding box center [451, 193] width 113 height 47
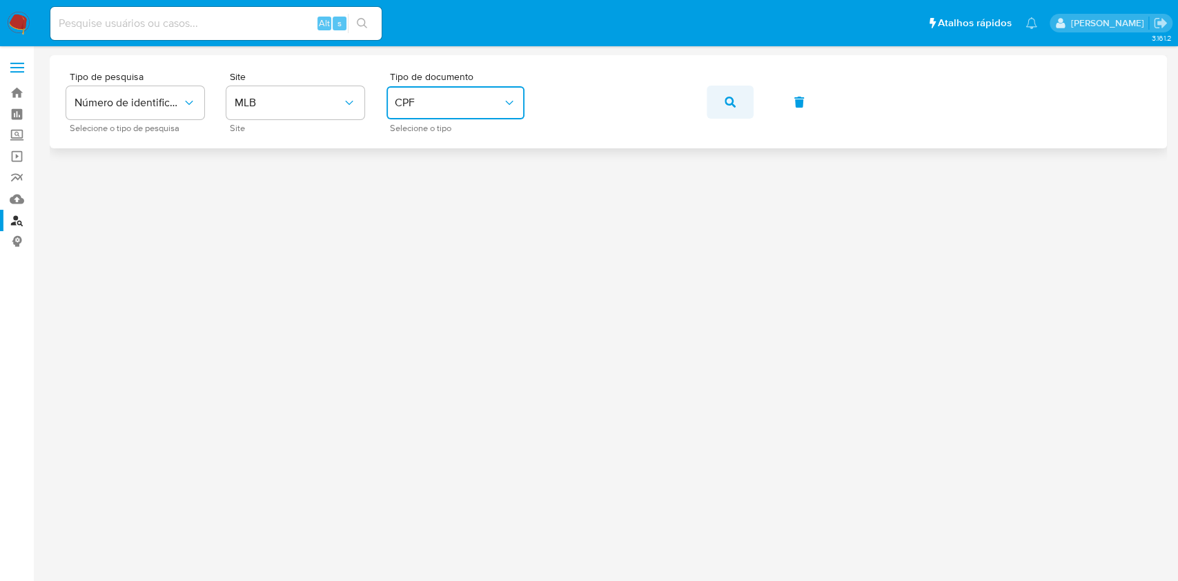
click at [722, 101] on button "button" at bounding box center [730, 102] width 47 height 33
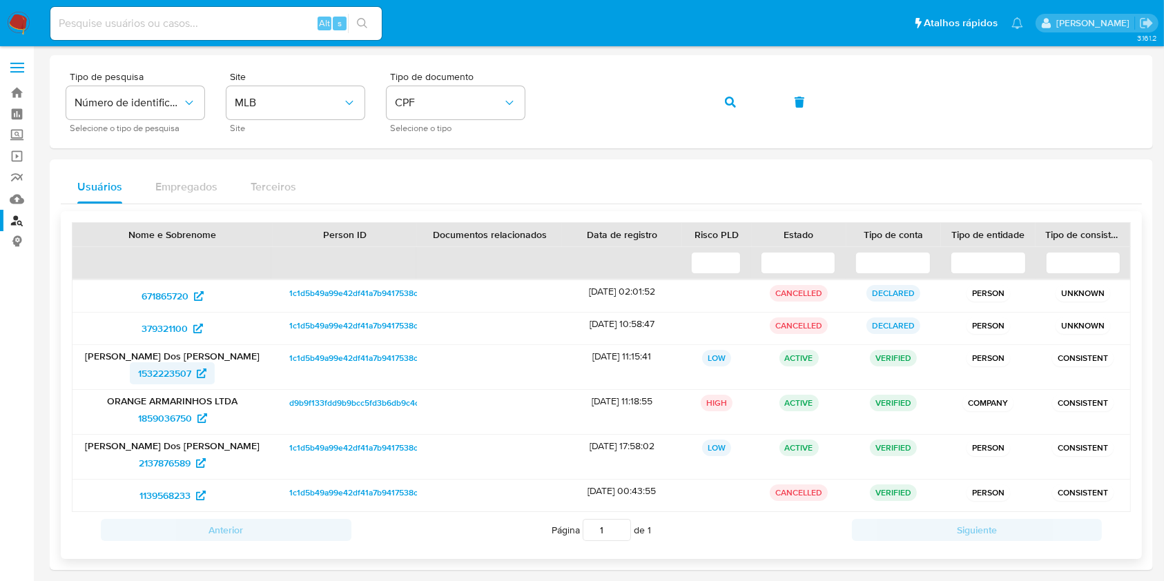
click at [195, 378] on span "1532223507" at bounding box center [172, 373] width 68 height 22
click at [184, 460] on span "2137876589" at bounding box center [165, 463] width 52 height 22
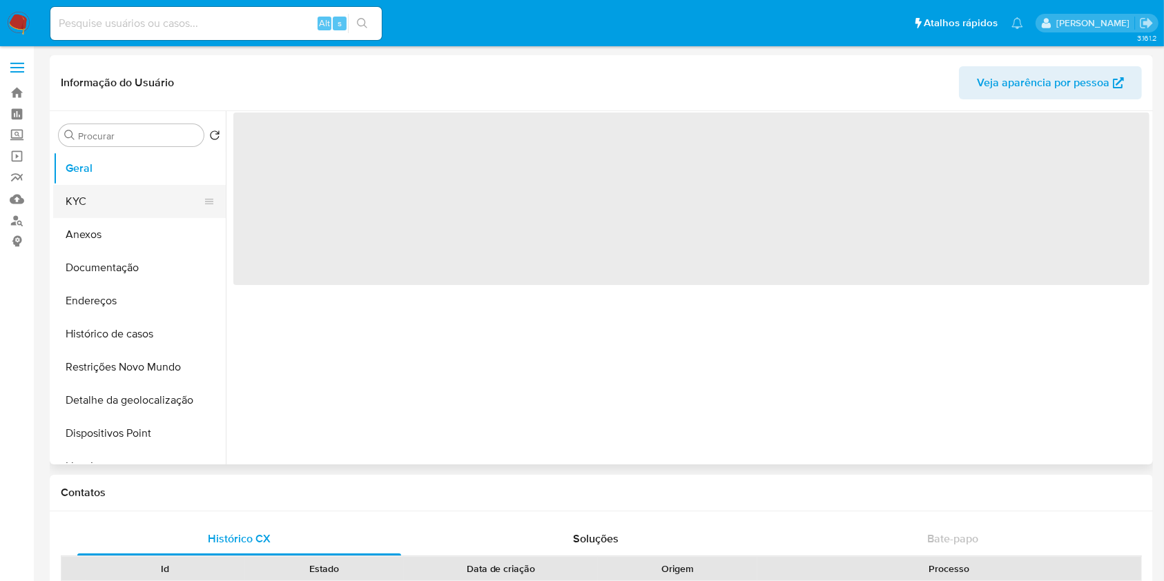
click at [118, 204] on button "KYC" at bounding box center [134, 201] width 162 height 33
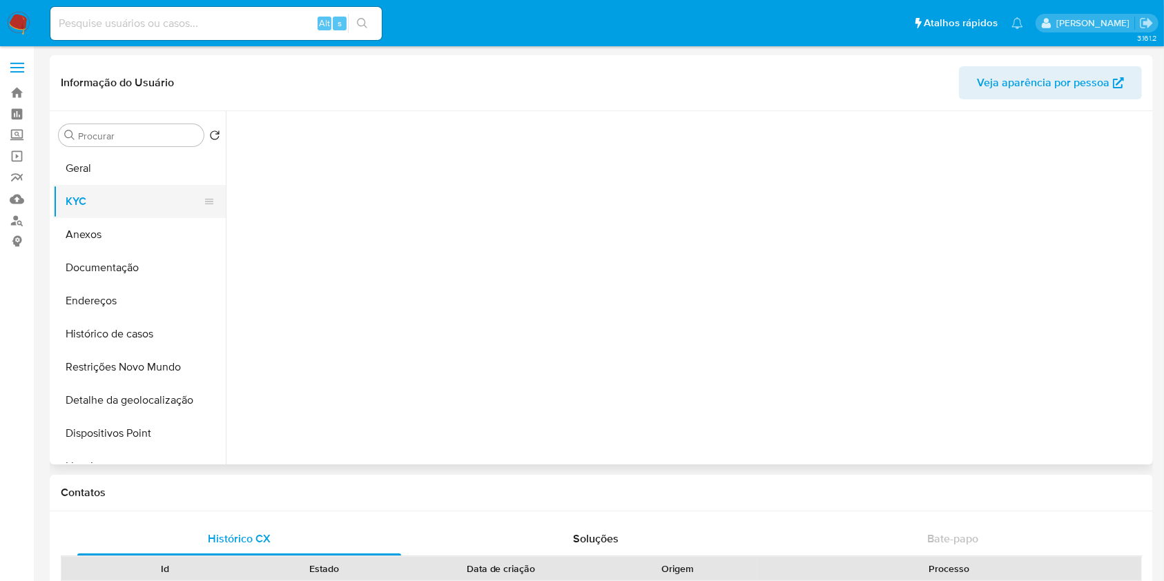
click at [118, 204] on button "KYC" at bounding box center [134, 201] width 162 height 33
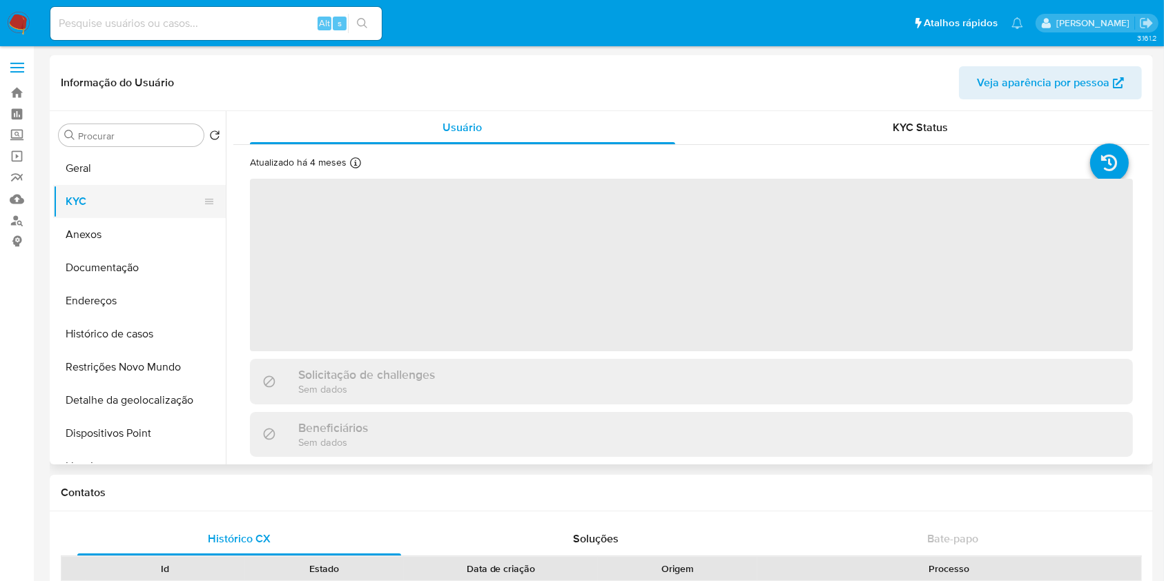
select select "10"
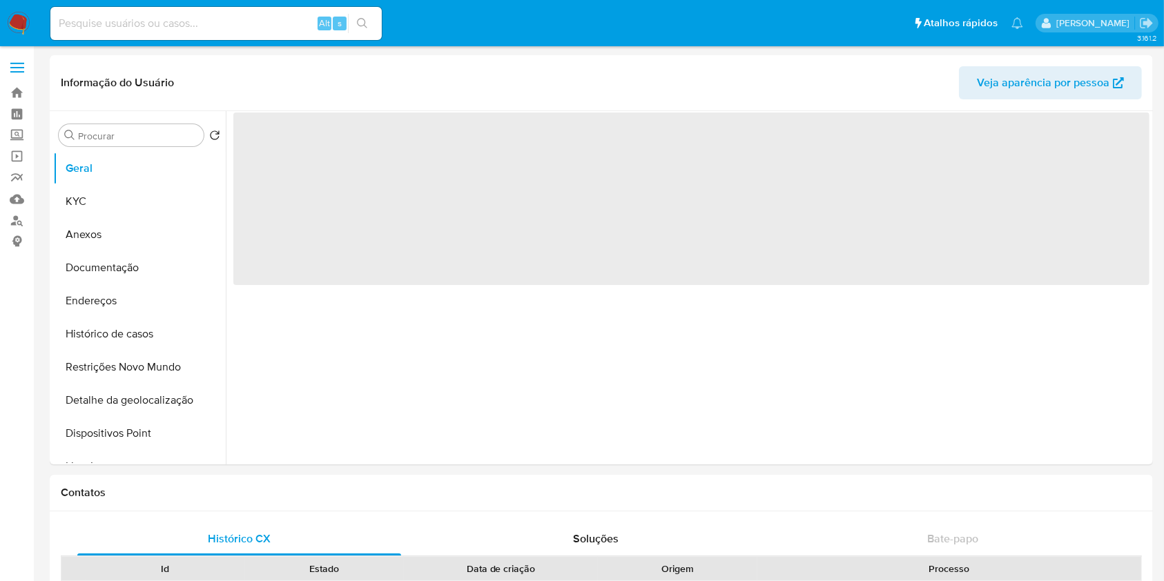
click at [118, 204] on button "KYC" at bounding box center [139, 201] width 173 height 33
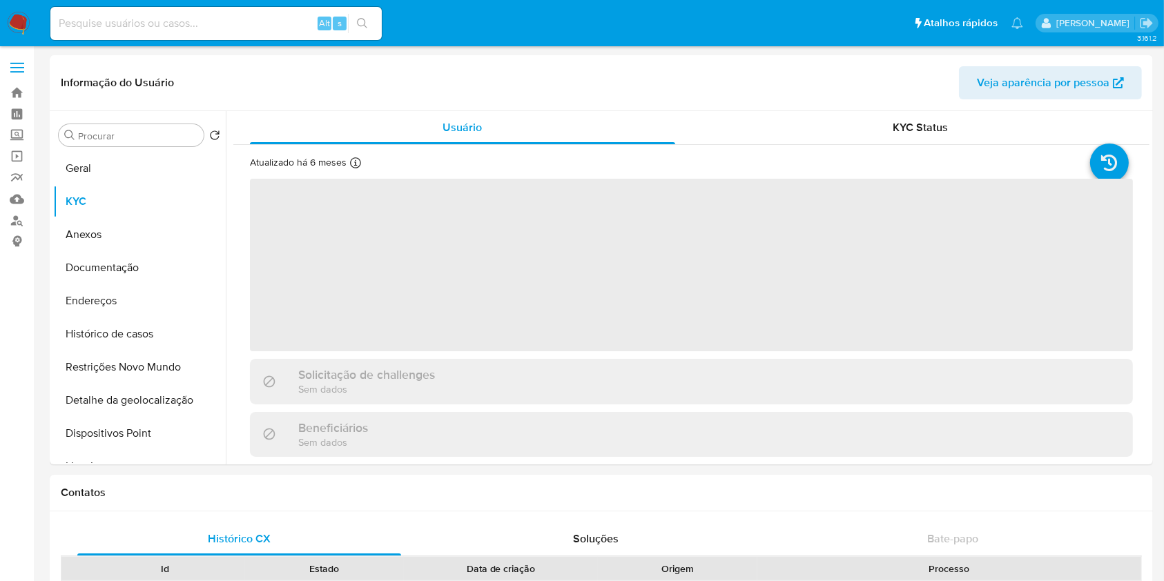
select select "10"
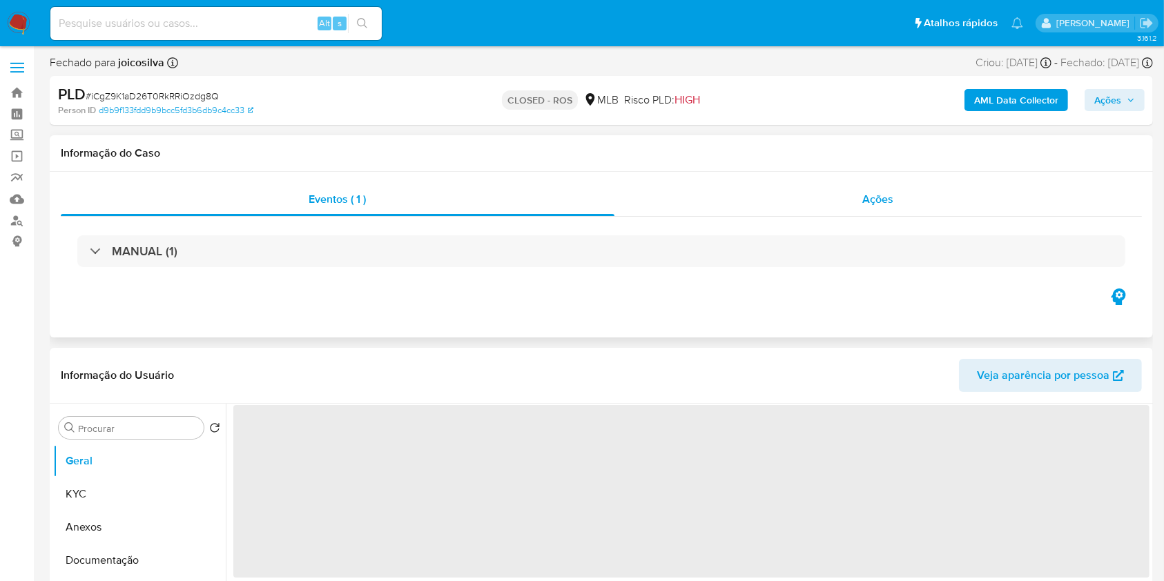
click at [729, 211] on div "Ações" at bounding box center [877, 199] width 527 height 33
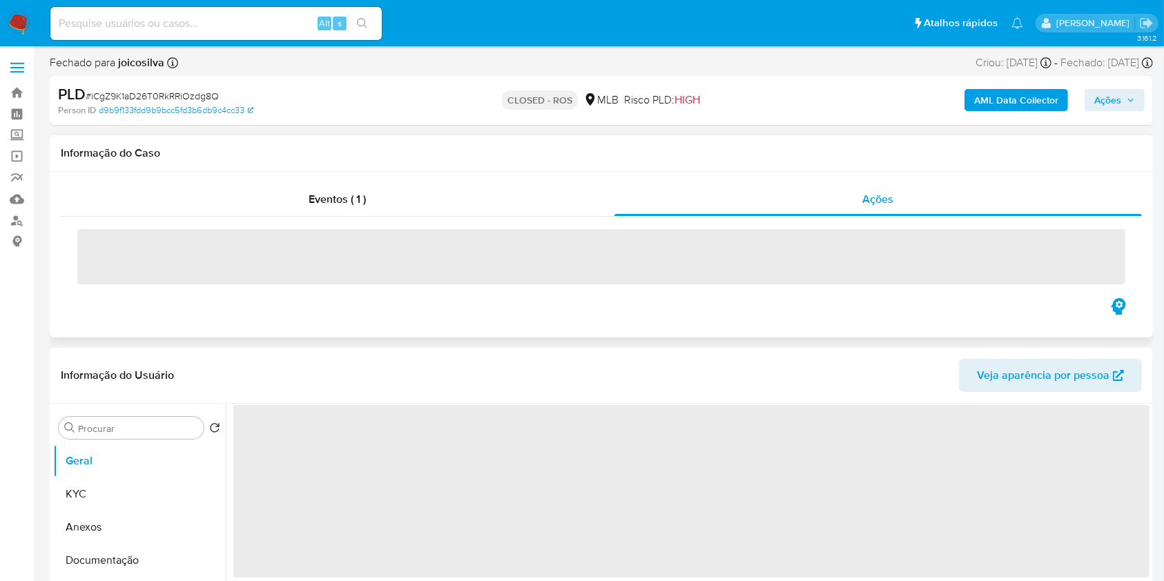
select select "10"
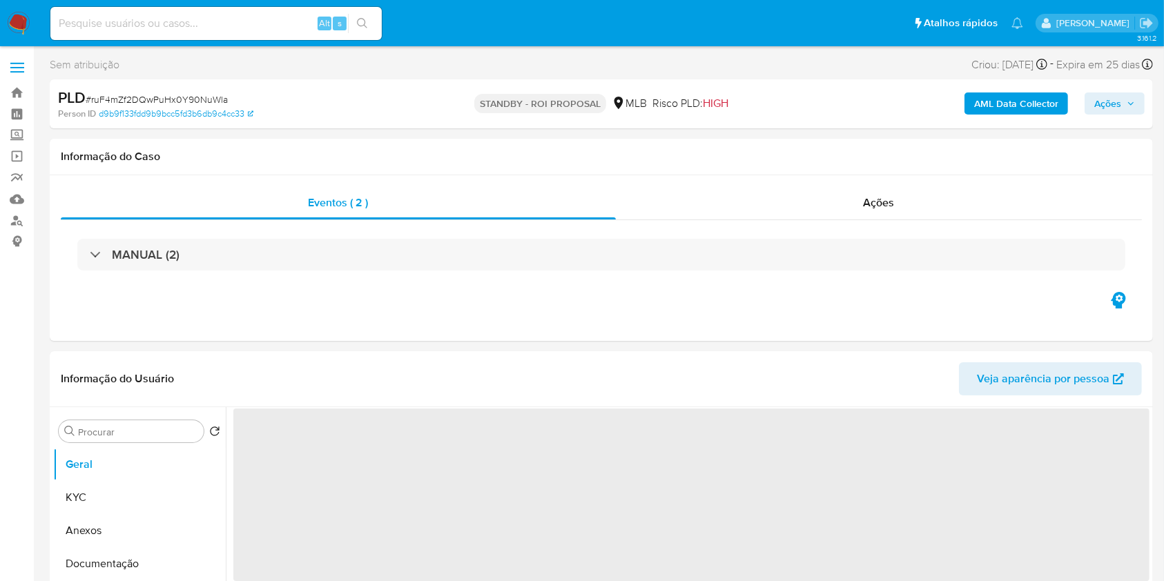
select select "10"
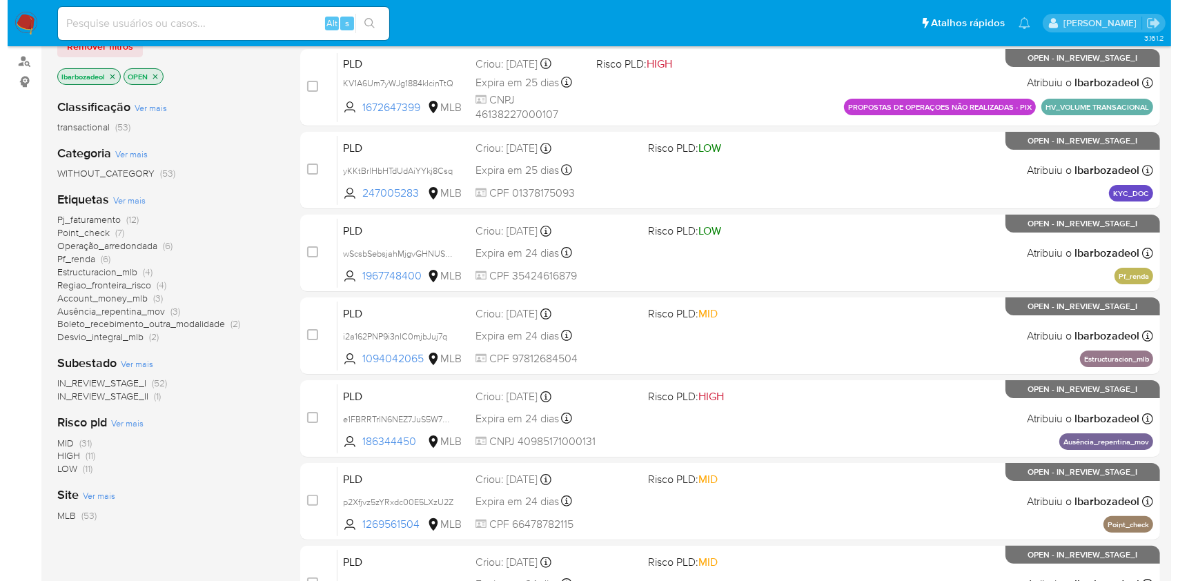
scroll to position [175, 0]
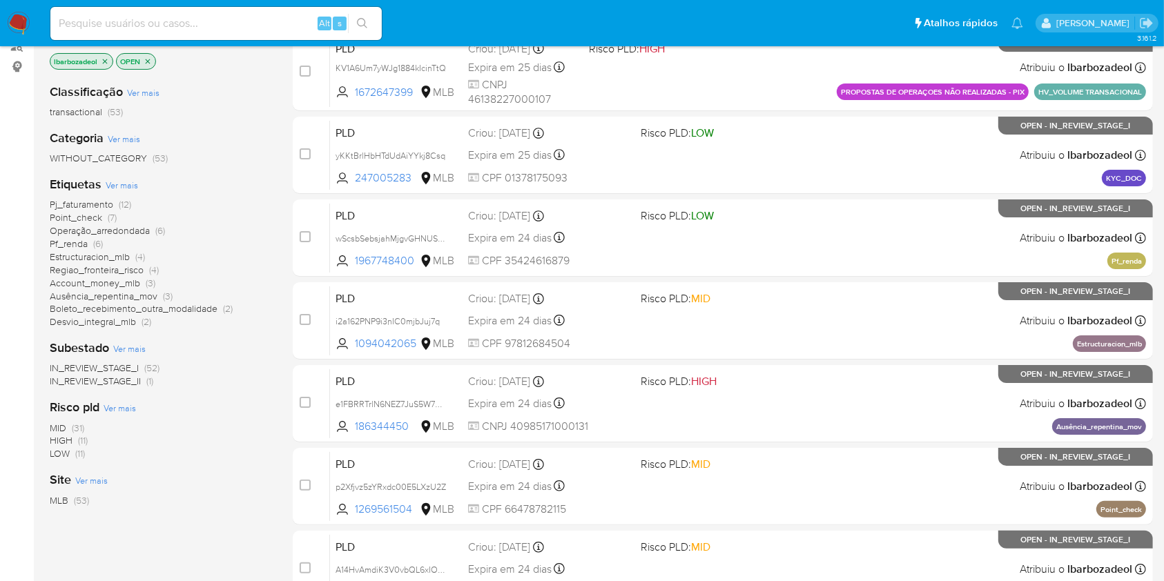
click at [131, 183] on span "Ver mais" at bounding box center [122, 185] width 32 height 12
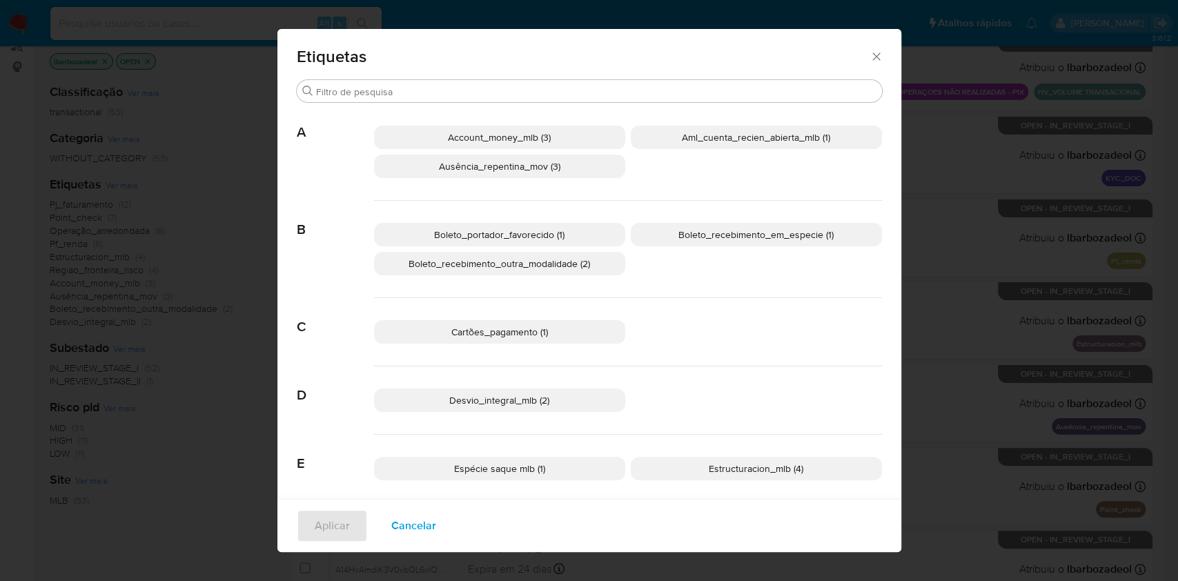
click at [696, 234] on span "Boleto_recebimento_em_especie (1)" at bounding box center [755, 235] width 155 height 14
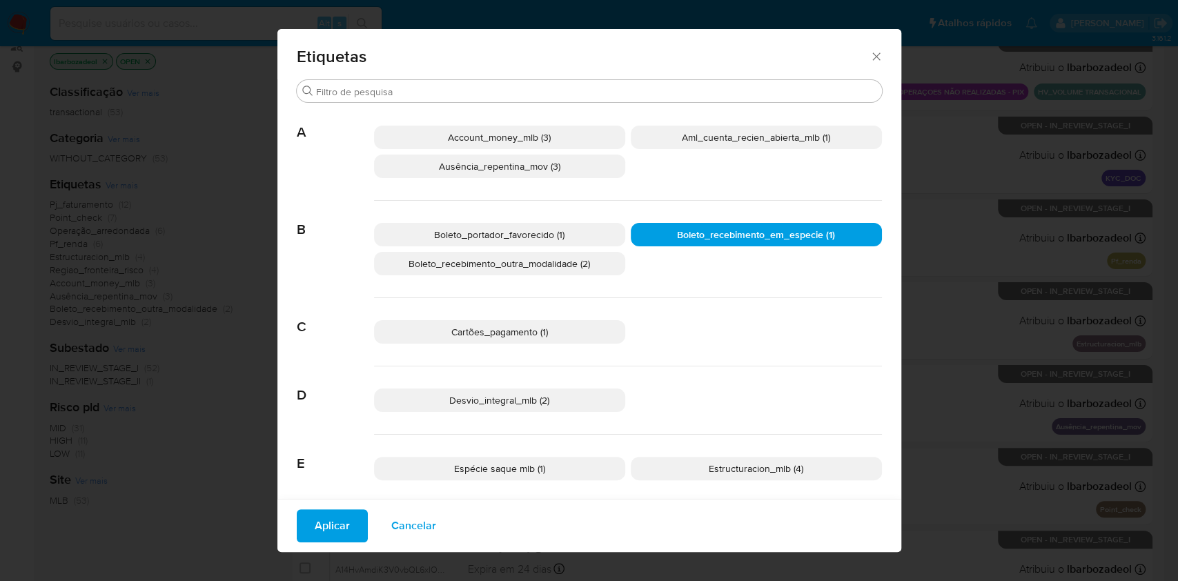
click at [328, 523] on span "Aplicar" at bounding box center [332, 526] width 35 height 30
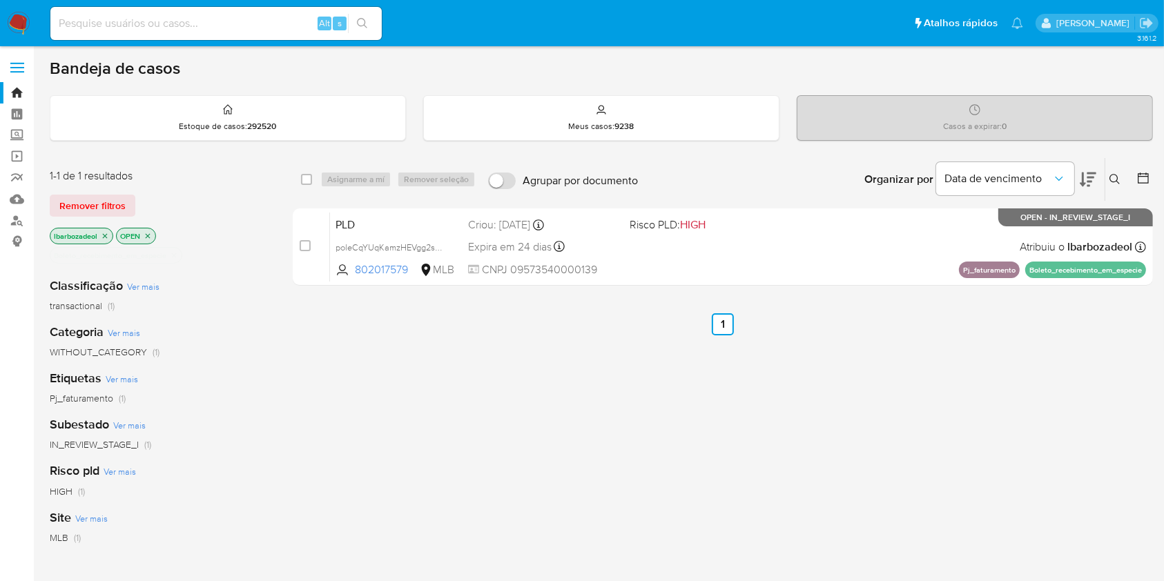
click at [175, 254] on icon "close-filter" at bounding box center [174, 255] width 8 height 8
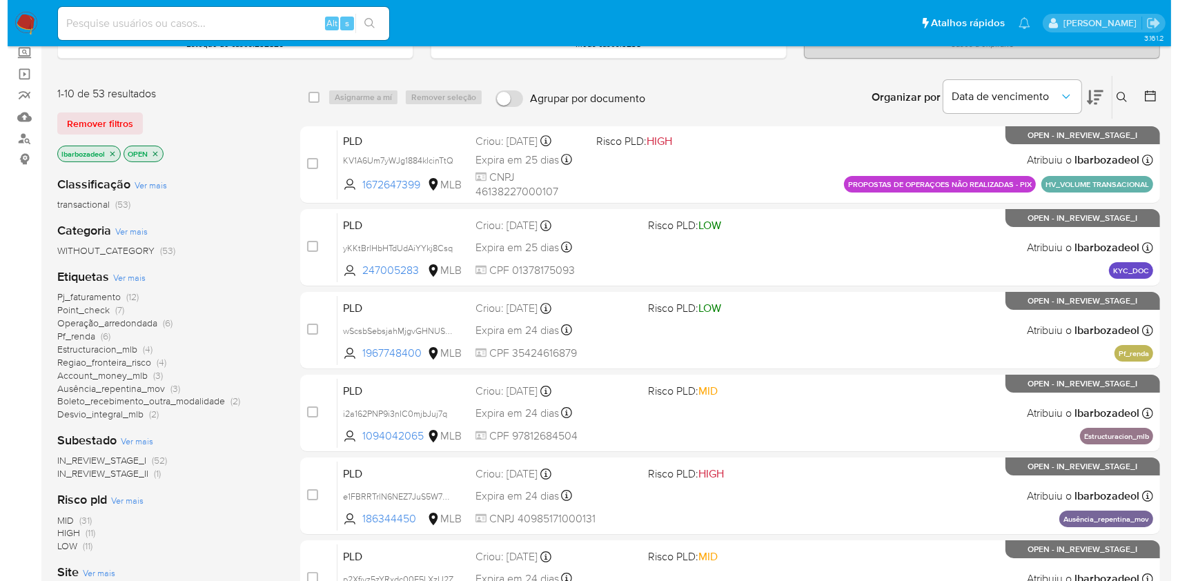
scroll to position [83, 0]
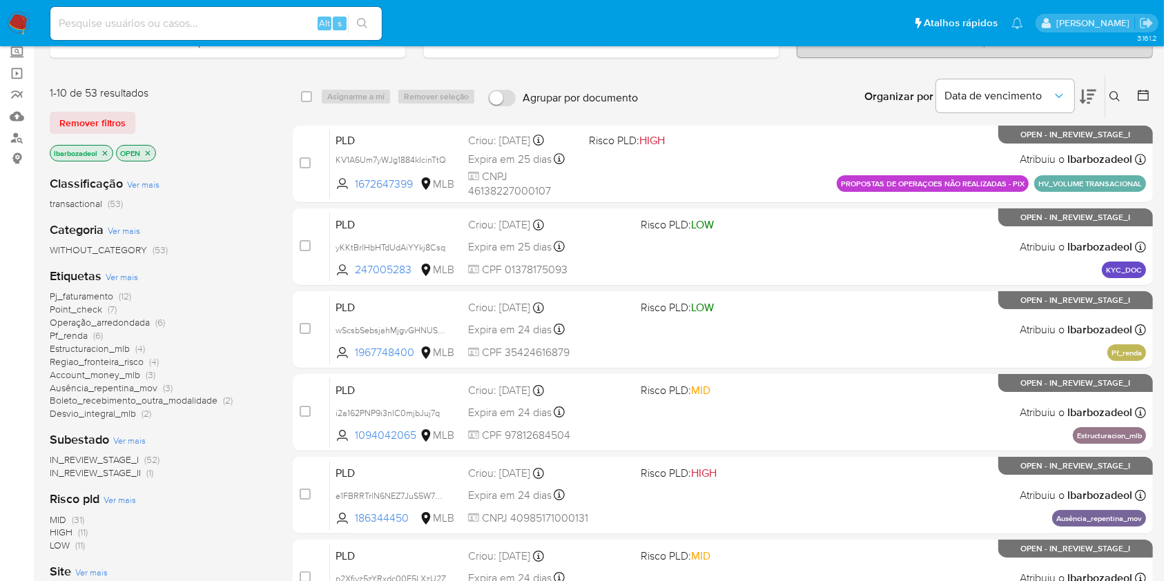
click at [121, 279] on span "Ver mais" at bounding box center [122, 277] width 32 height 12
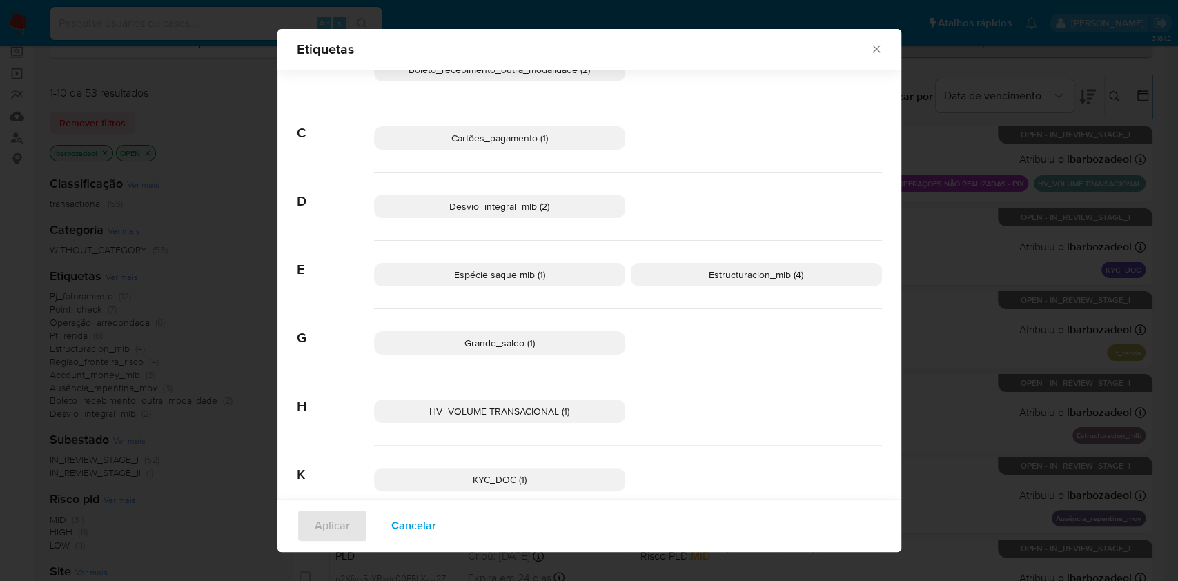
scroll to position [190, 0]
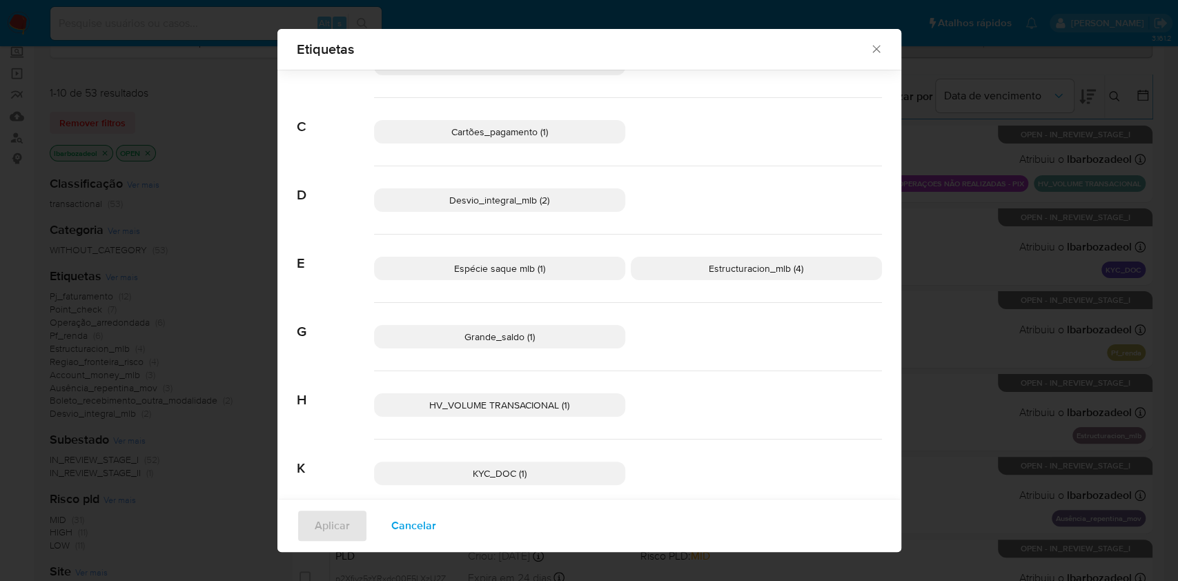
click at [471, 273] on span "Espécie saque mlb (1)" at bounding box center [499, 269] width 91 height 14
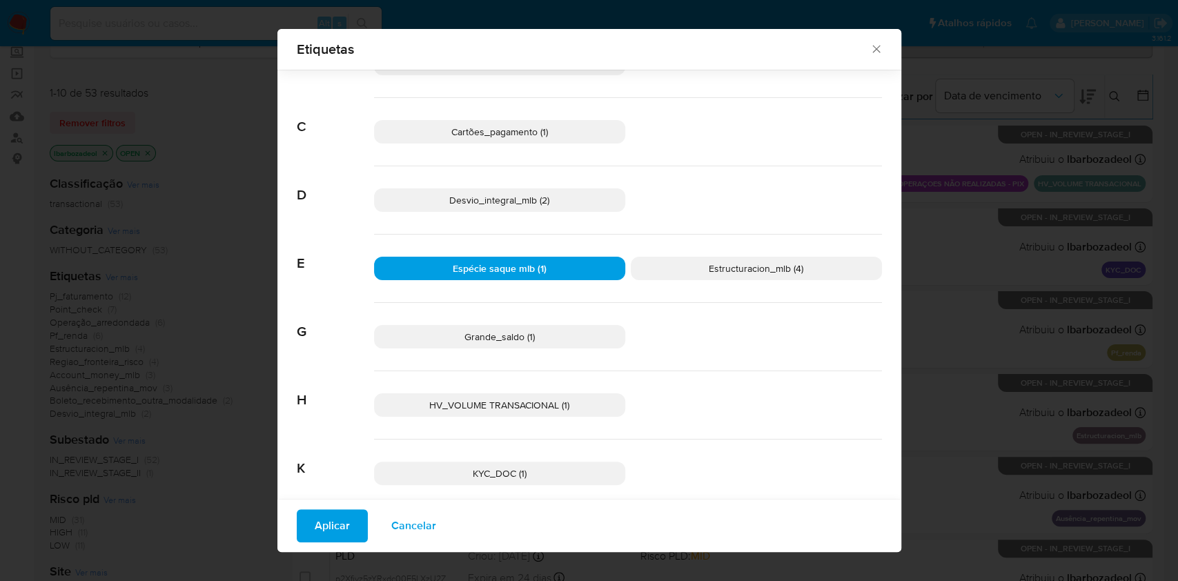
click at [315, 530] on span "Aplicar" at bounding box center [332, 526] width 35 height 30
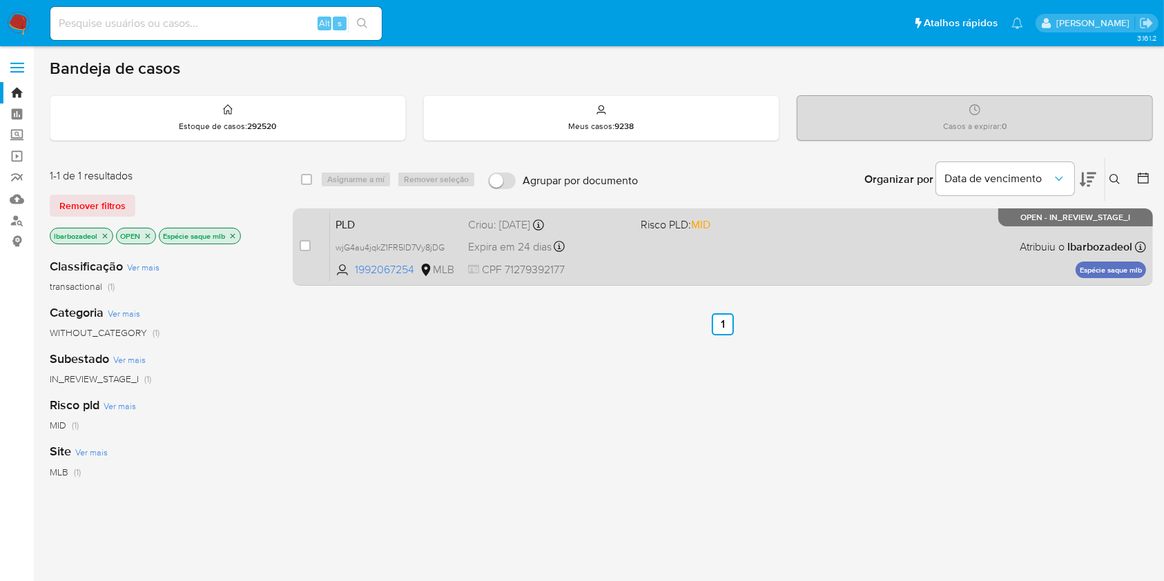
click at [675, 270] on div "PLD wjG4au4jqkZ1FR5lD7Vy8jDG 1992067254 MLB Risco PLD: MID Criou: [DATE] Criou:…" at bounding box center [738, 247] width 816 height 70
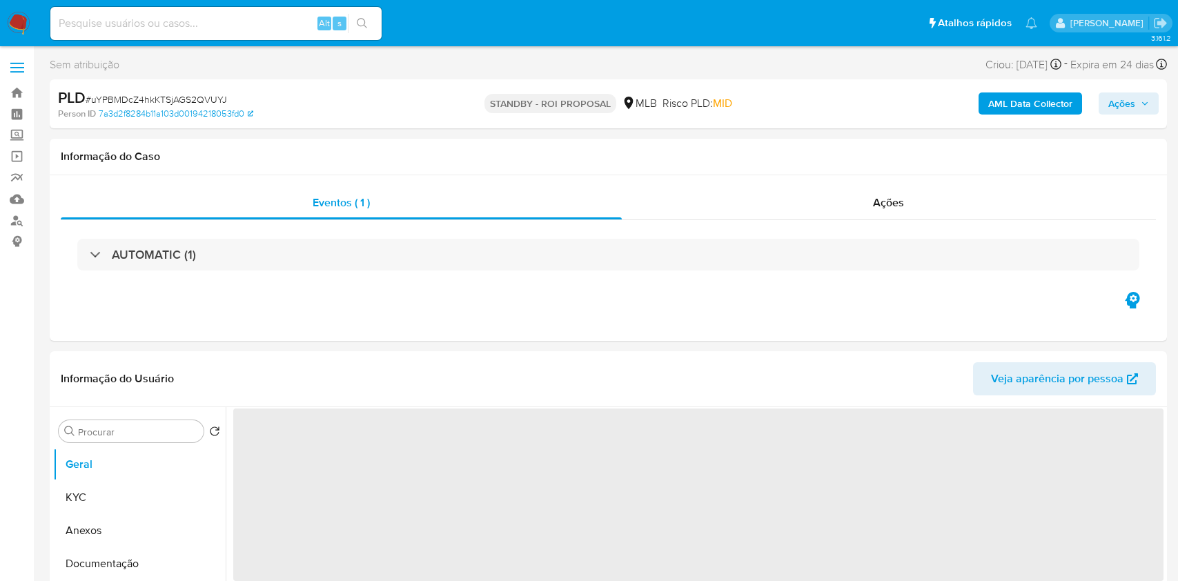
select select "10"
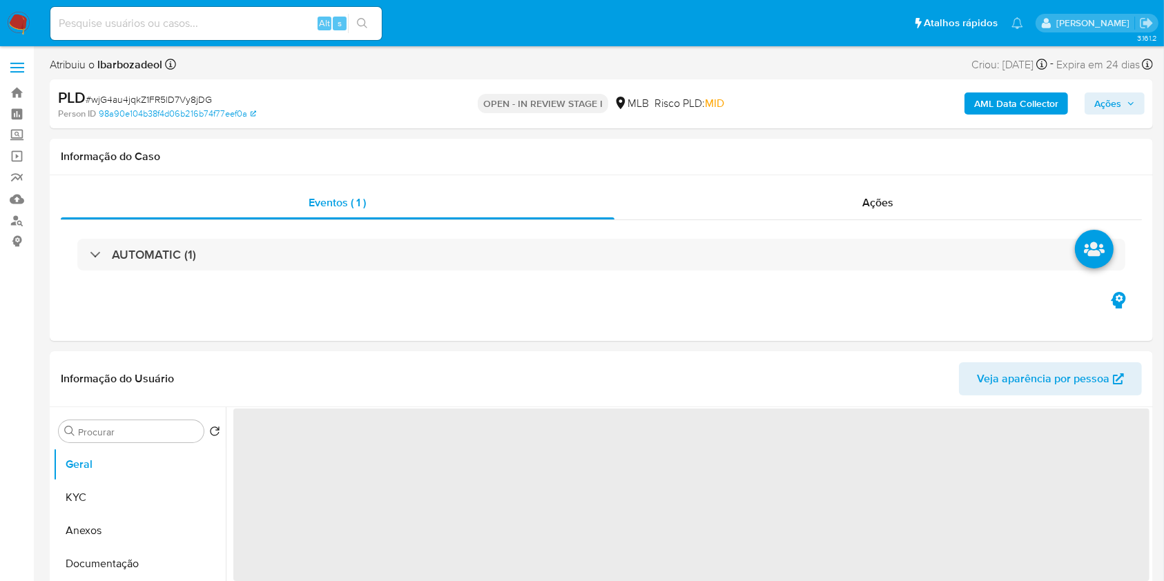
select select "10"
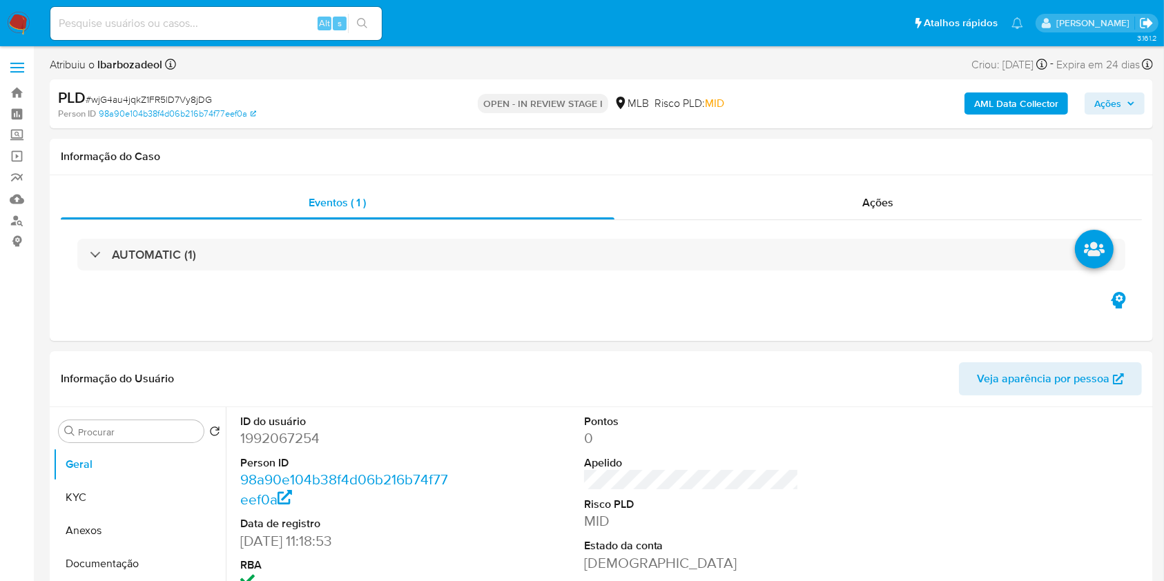
click at [1148, 22] on icon "Sair" at bounding box center [1145, 23] width 12 height 10
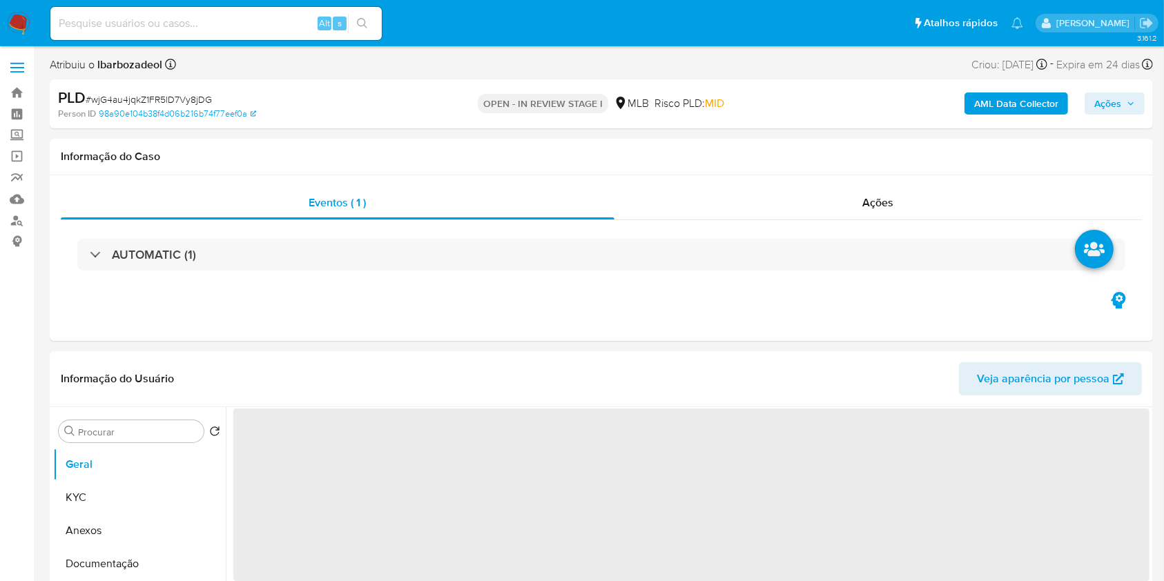
select select "10"
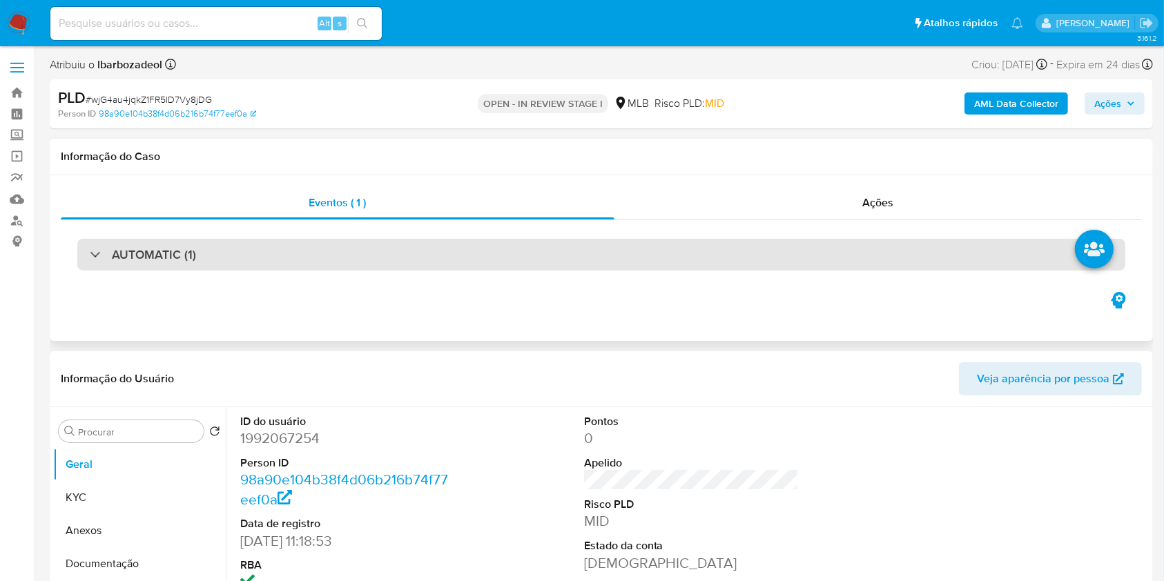
click at [504, 264] on div "AUTOMATIC (1)" at bounding box center [601, 255] width 1048 height 32
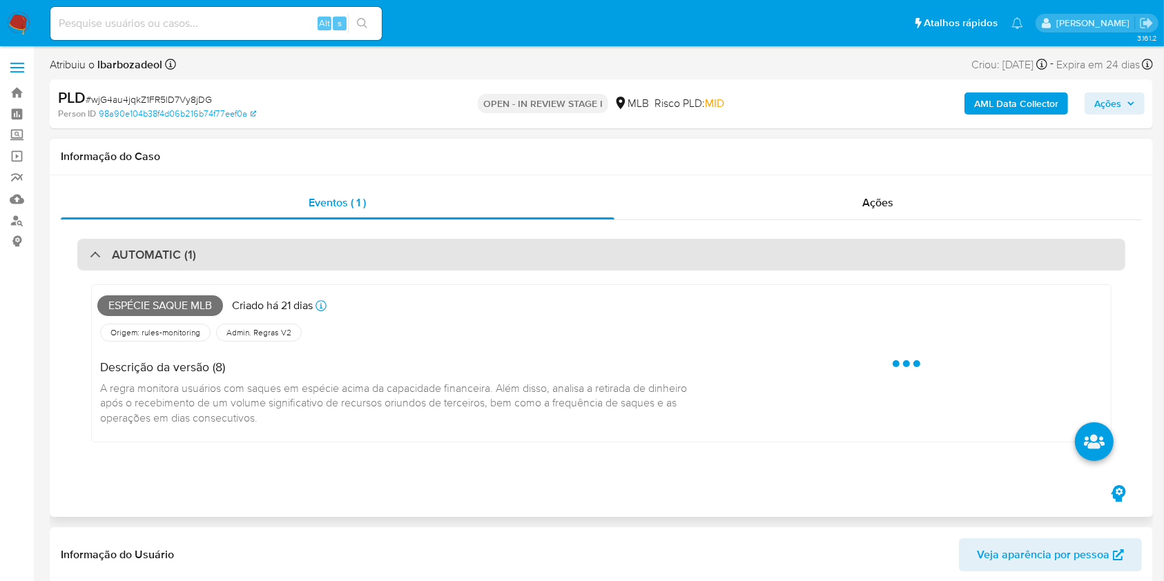
click at [504, 264] on div "AUTOMATIC (1)" at bounding box center [601, 255] width 1048 height 32
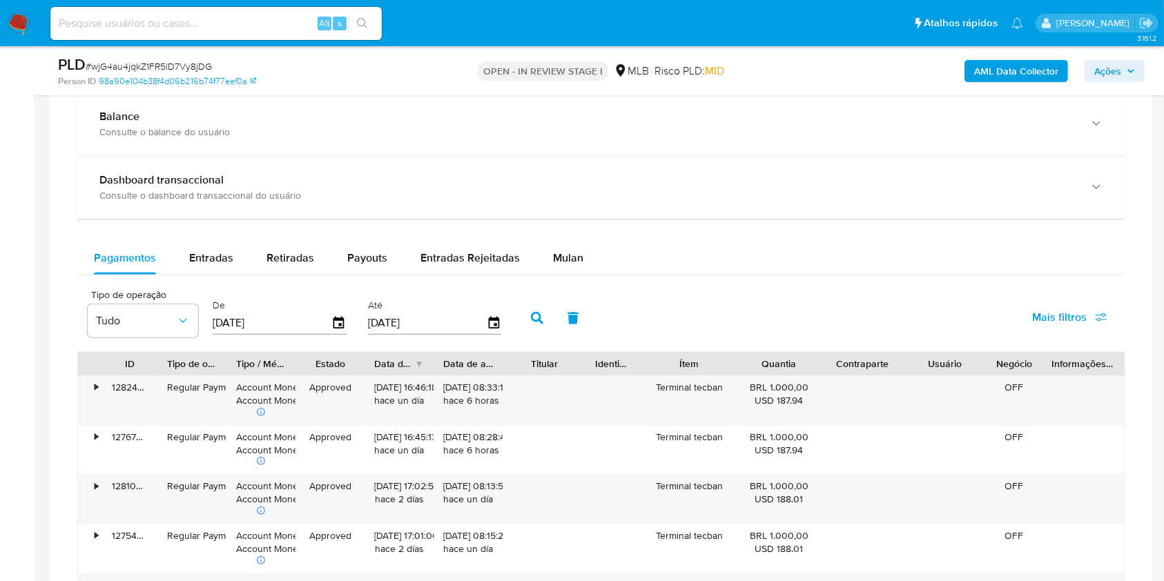
scroll to position [1017, 0]
click at [553, 253] on span "Mulan" at bounding box center [568, 256] width 30 height 16
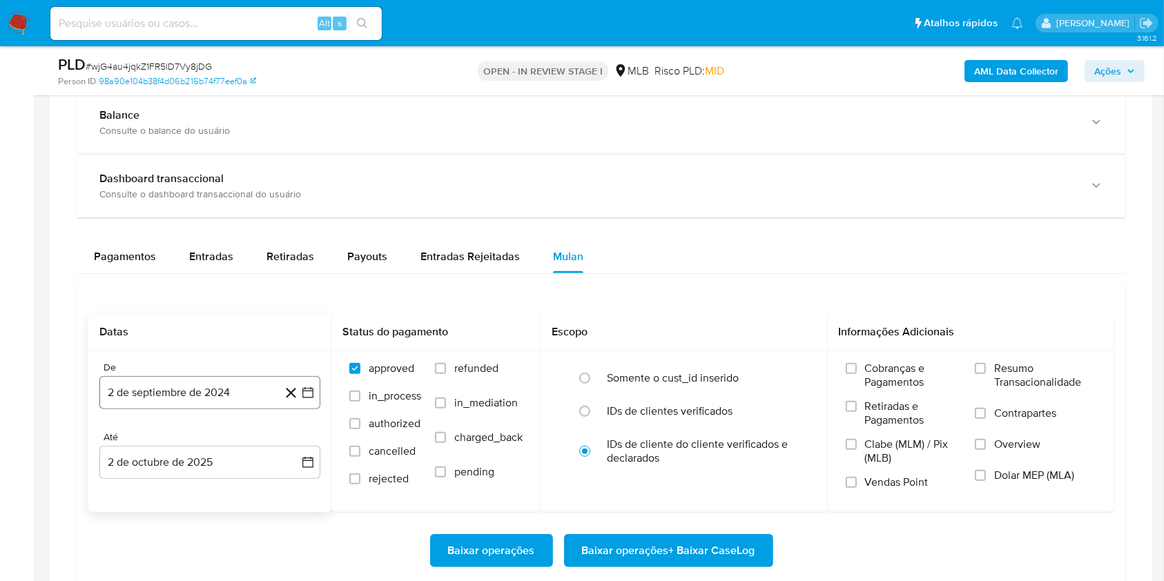
click at [207, 380] on button "2 de septiembre de 2024" at bounding box center [209, 392] width 221 height 33
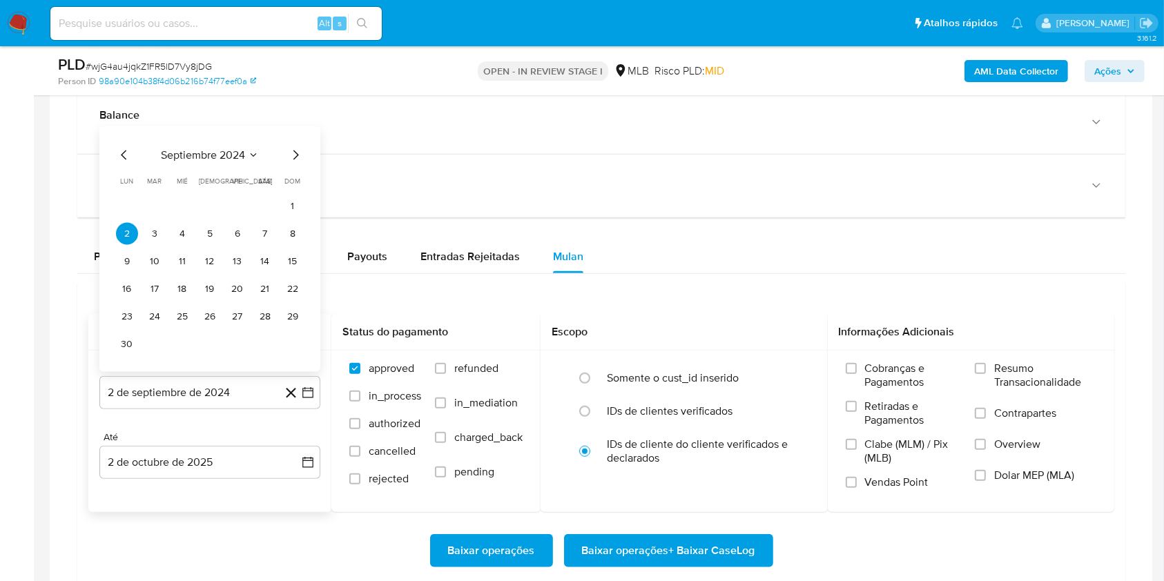
click at [219, 155] on span "septiembre 2024" at bounding box center [203, 155] width 84 height 14
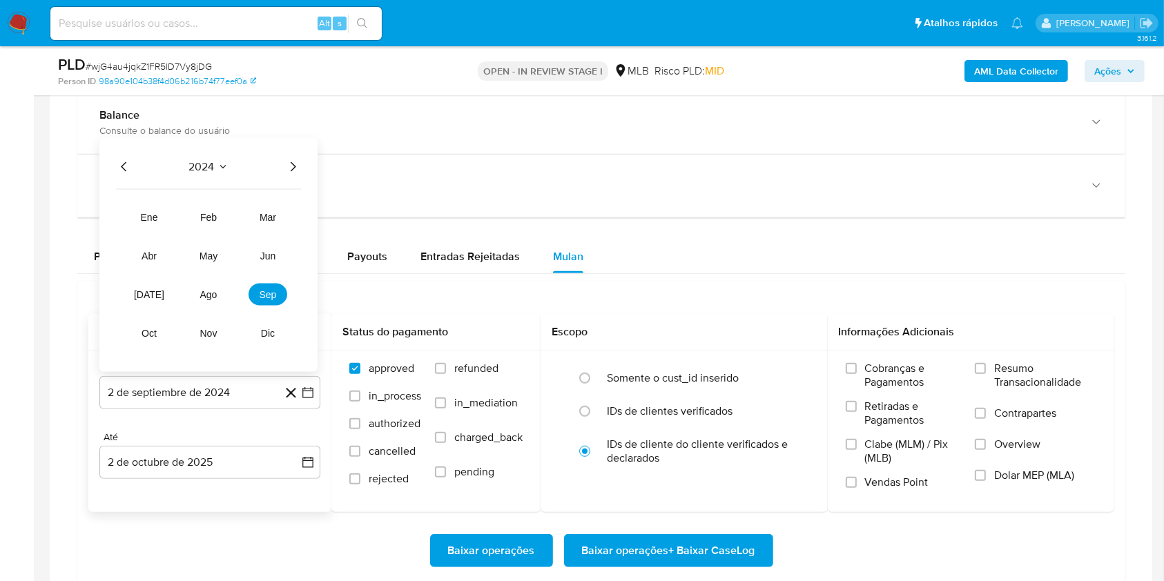
click at [293, 164] on icon "Año siguiente" at bounding box center [292, 167] width 17 height 17
click at [206, 289] on span "ago" at bounding box center [208, 294] width 17 height 11
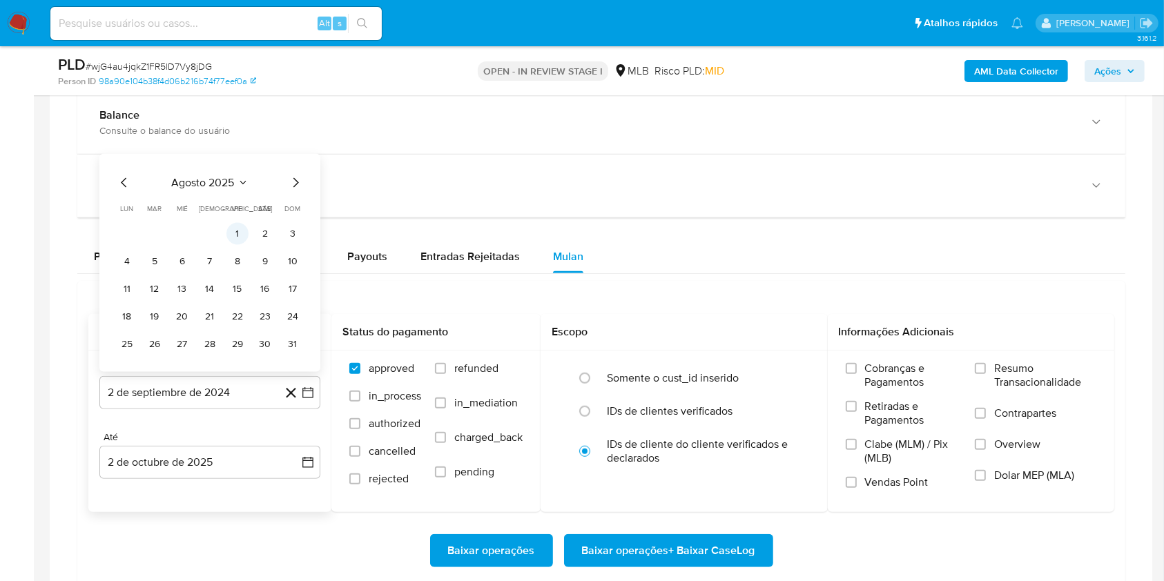
click at [236, 233] on button "1" at bounding box center [237, 234] width 22 height 22
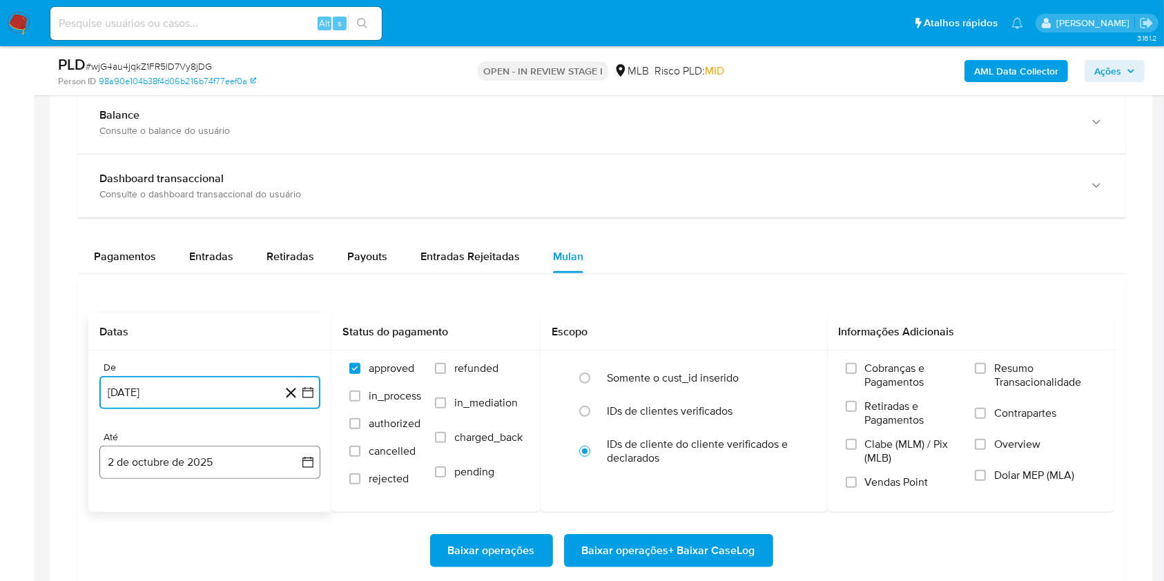
click at [231, 467] on button "2 de octubre de 2025" at bounding box center [209, 462] width 221 height 33
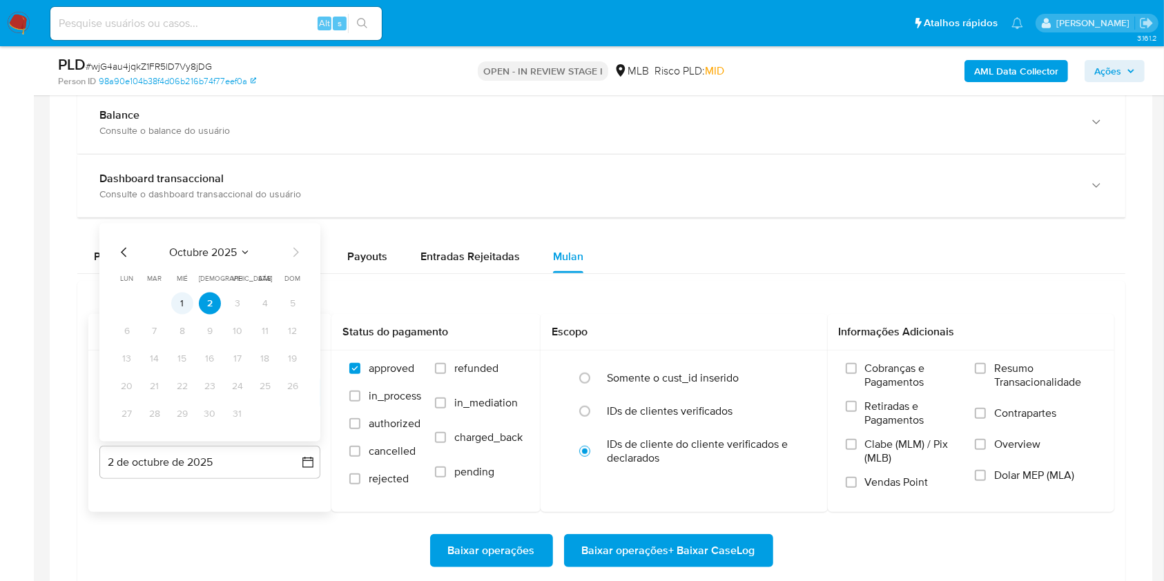
click at [182, 308] on button "1" at bounding box center [182, 304] width 22 height 22
click at [1019, 368] on span "Resumo Transacionalidade" at bounding box center [1045, 376] width 102 height 28
click at [986, 368] on input "Resumo Transacionalidade" at bounding box center [980, 368] width 11 height 11
click at [681, 541] on span "Baixar operações + Baixar CaseLog" at bounding box center [668, 551] width 173 height 30
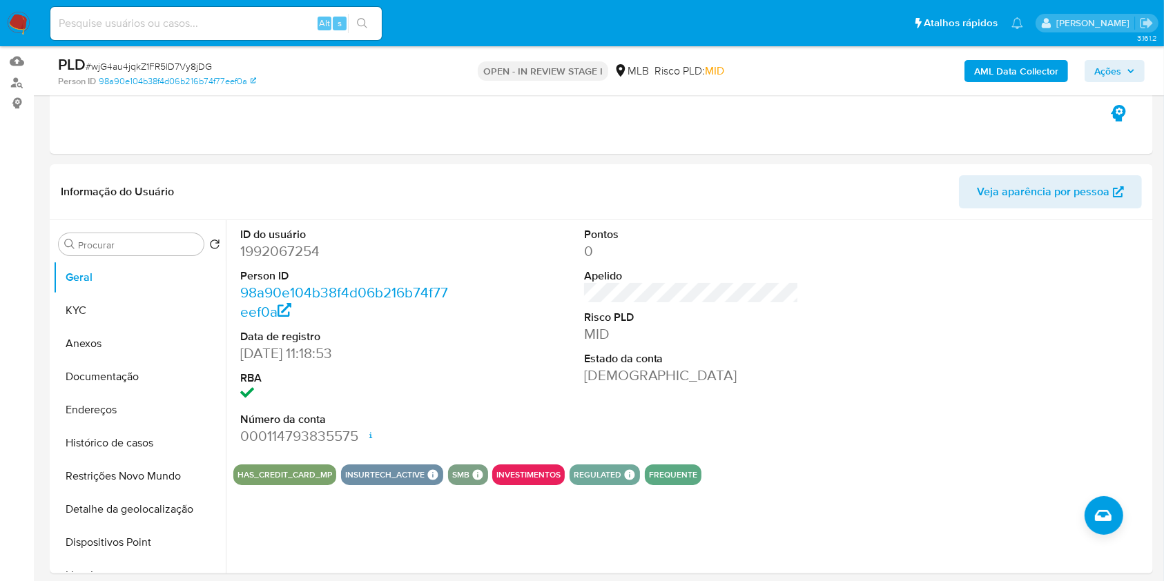
scroll to position [0, 0]
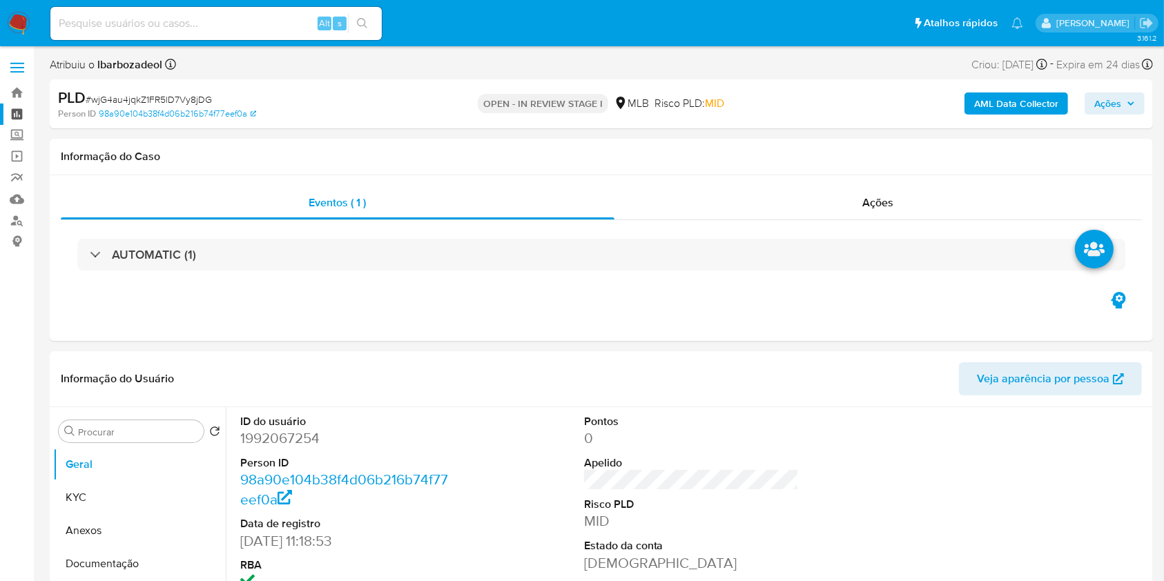
click at [25, 112] on link "Painel" at bounding box center [82, 114] width 164 height 21
click at [1130, 91] on div "AML Data Collector Ações" at bounding box center [965, 104] width 358 height 32
click at [1119, 105] on span "Ações" at bounding box center [1107, 103] width 27 height 22
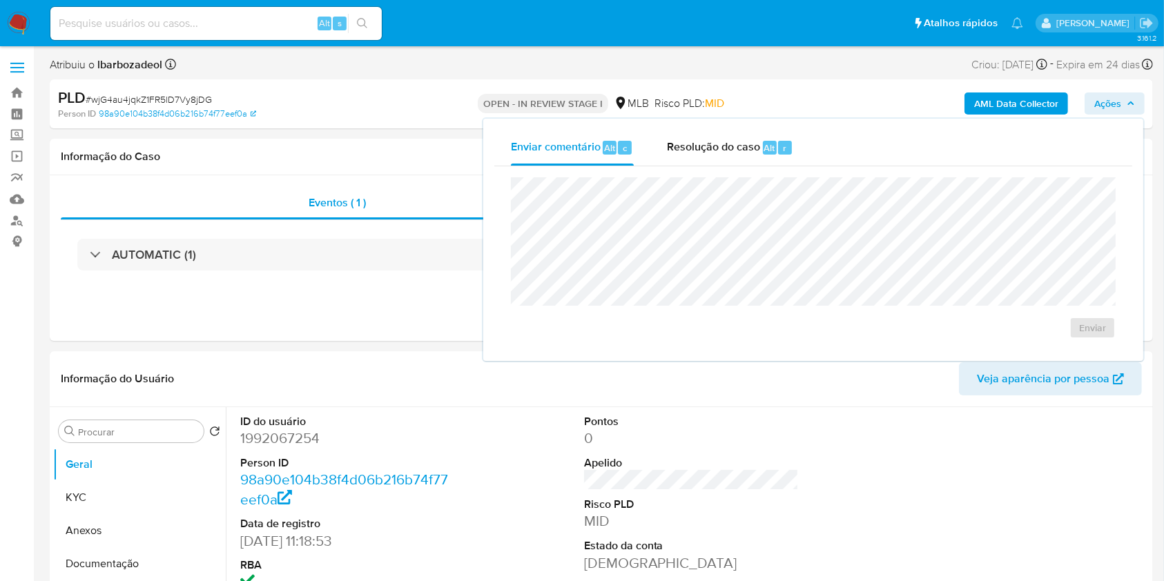
click at [1119, 105] on span "Ações" at bounding box center [1107, 103] width 27 height 22
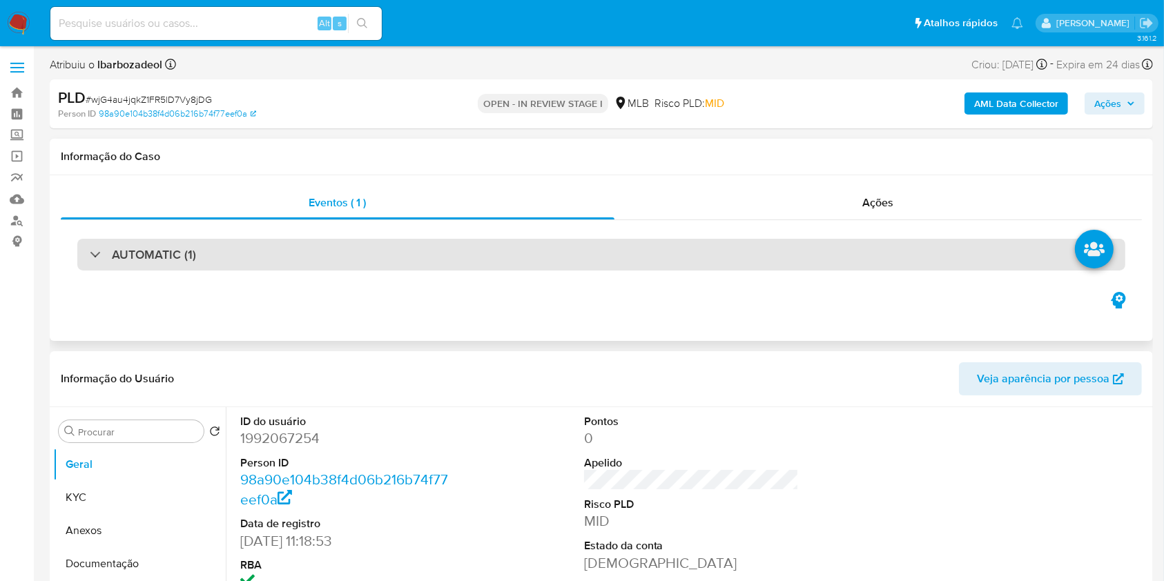
click at [507, 264] on div "AUTOMATIC (1)" at bounding box center [601, 255] width 1048 height 32
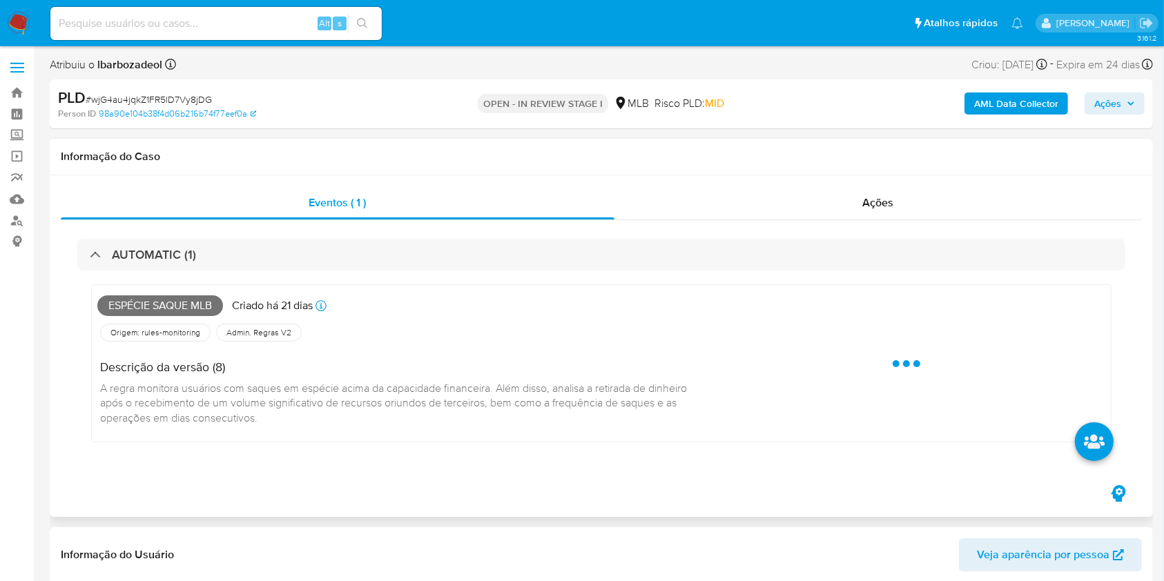
click at [166, 302] on span "Espécie saque mlb" at bounding box center [160, 305] width 126 height 21
copy span "Espécie saque mlb"
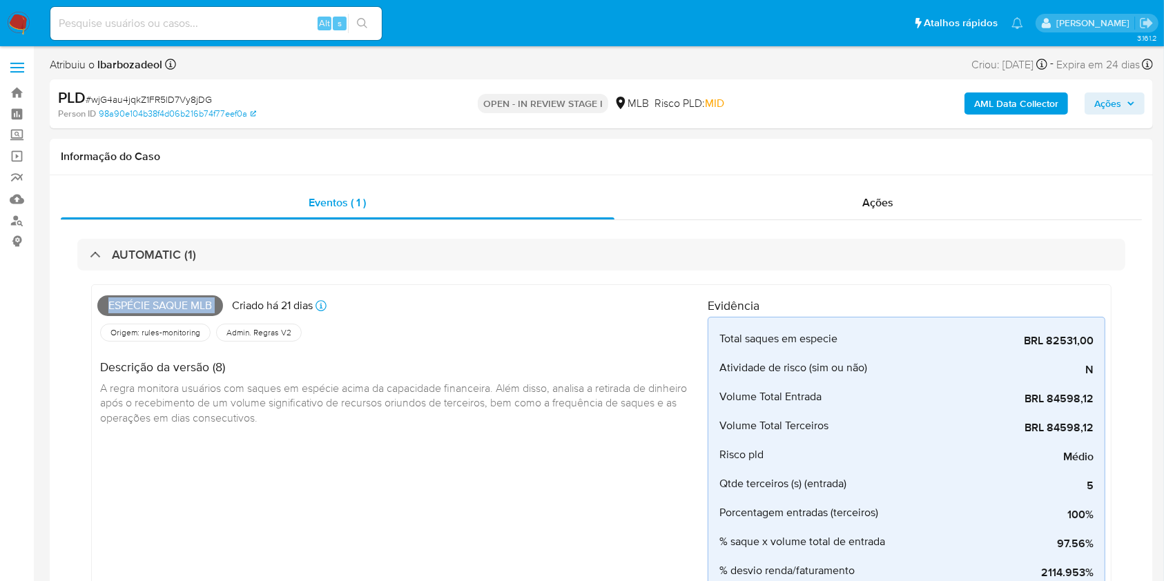
click at [1097, 101] on span "Ações" at bounding box center [1107, 103] width 27 height 22
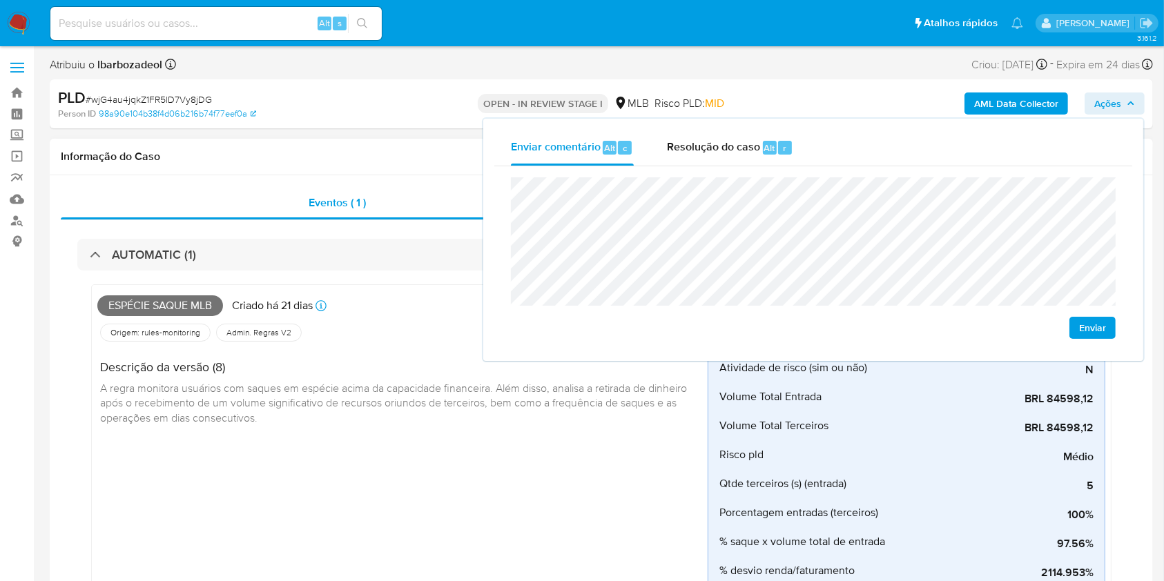
click at [329, 153] on h1 "Informação do Caso" at bounding box center [601, 157] width 1081 height 14
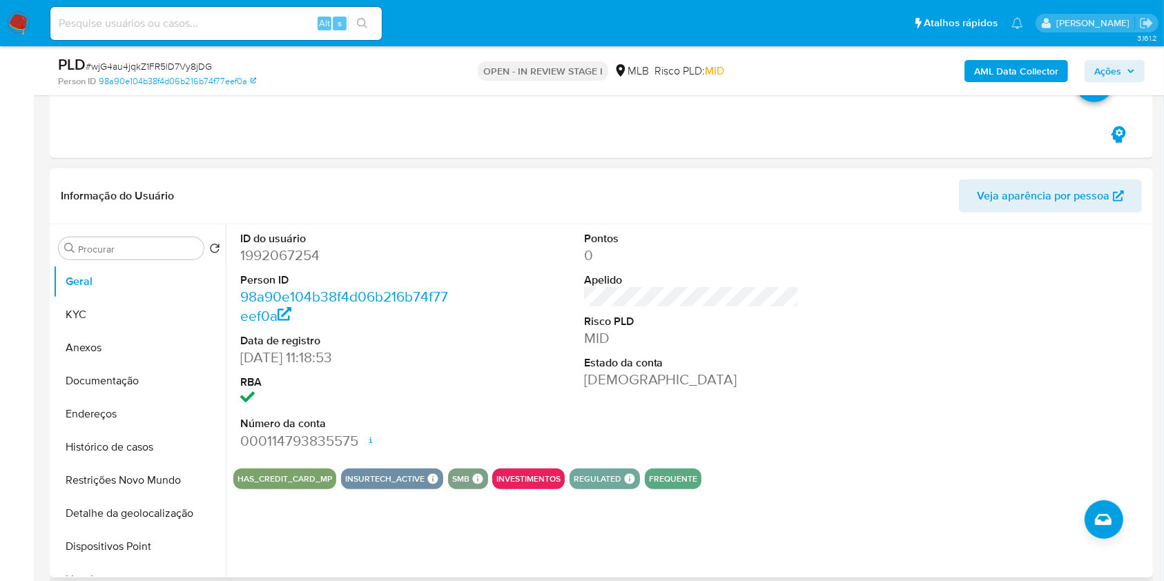
scroll to position [614, 0]
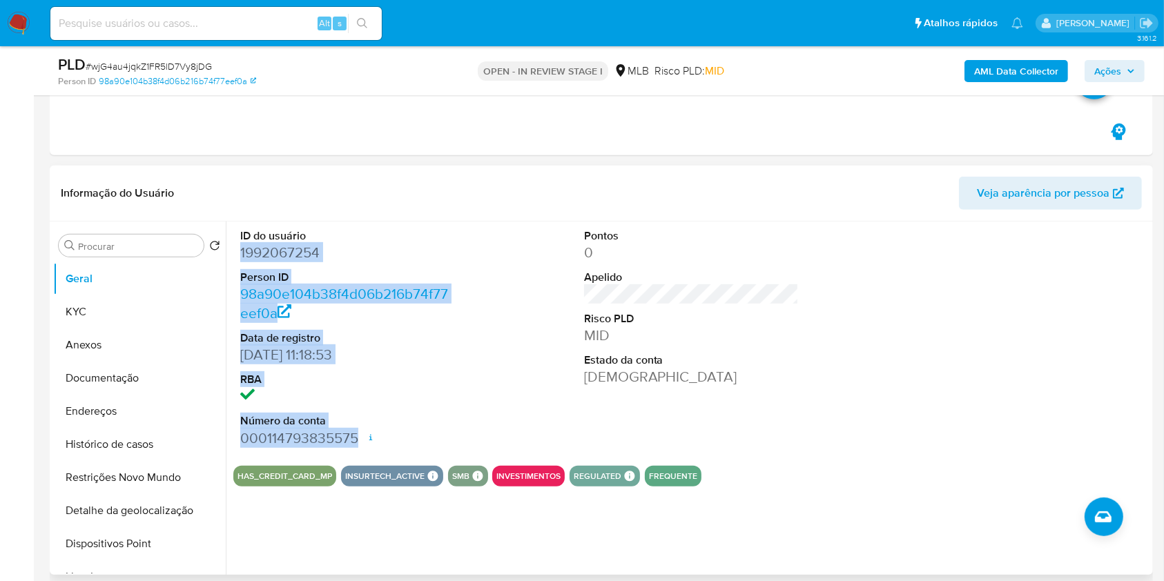
drag, startPoint x: 358, startPoint y: 288, endPoint x: 362, endPoint y: 438, distance: 150.5
click at [362, 438] on dl "ID do usuário 1992067254 Person ID 98a90e104b38f4d06b216b74f77eef0a Data de reg…" at bounding box center [347, 337] width 215 height 219
copy dl "1992067254 Person ID 98a90e104b38f4d06b216b74f77eef0a Data de registro 14/09/20…"
click at [1110, 63] on span "Ações" at bounding box center [1107, 71] width 27 height 22
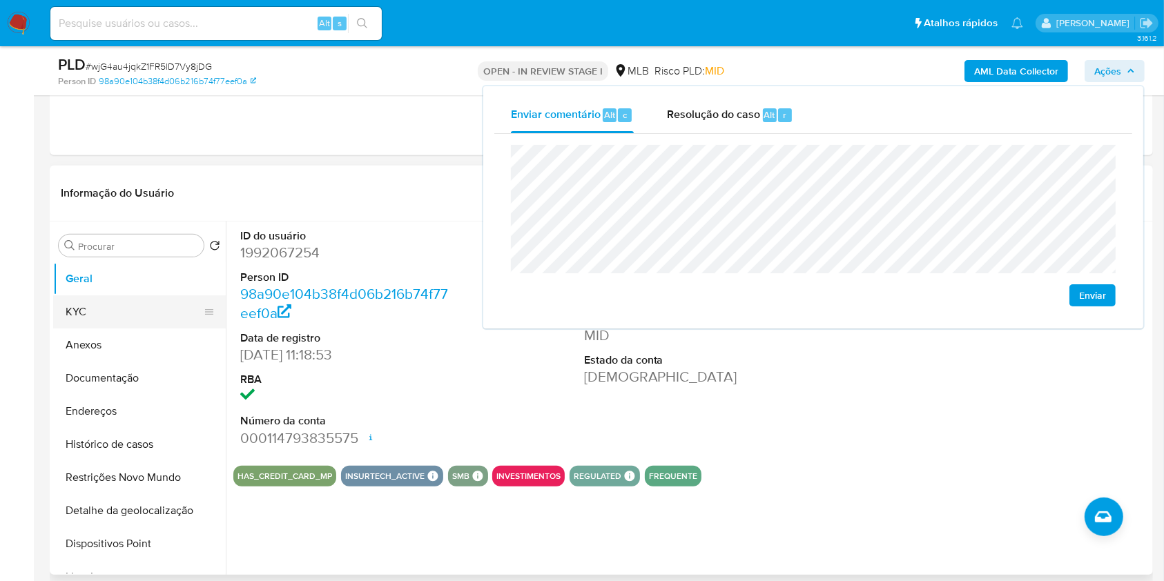
click at [148, 306] on button "KYC" at bounding box center [134, 311] width 162 height 33
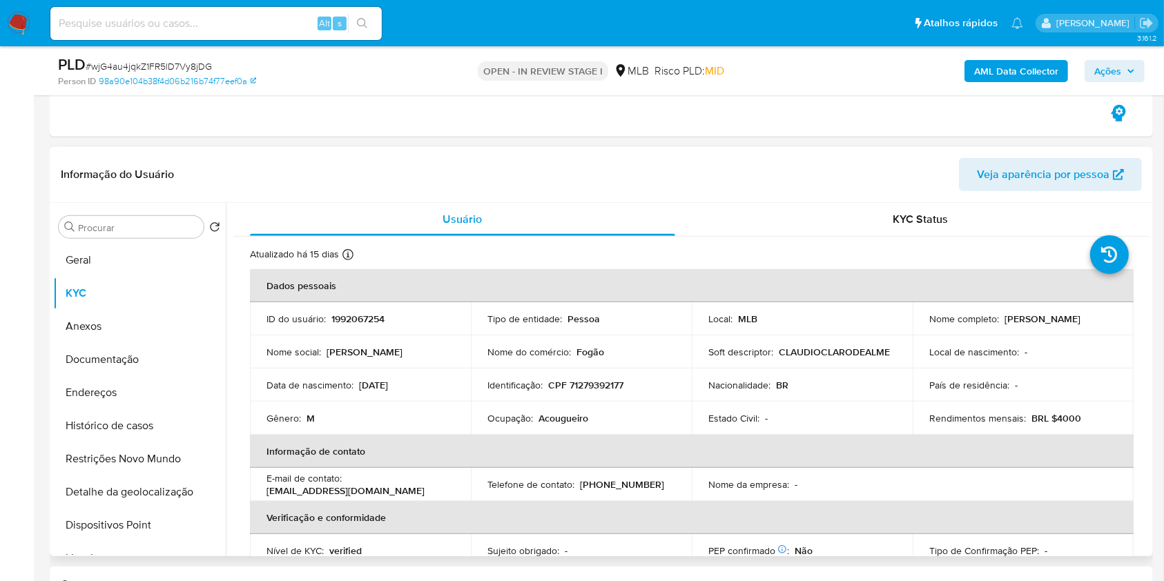
scroll to position [633, 0]
click at [594, 382] on p "CPF 71279392177" at bounding box center [585, 384] width 75 height 12
copy p "71279392177"
click at [1110, 69] on span "Ações" at bounding box center [1107, 71] width 27 height 22
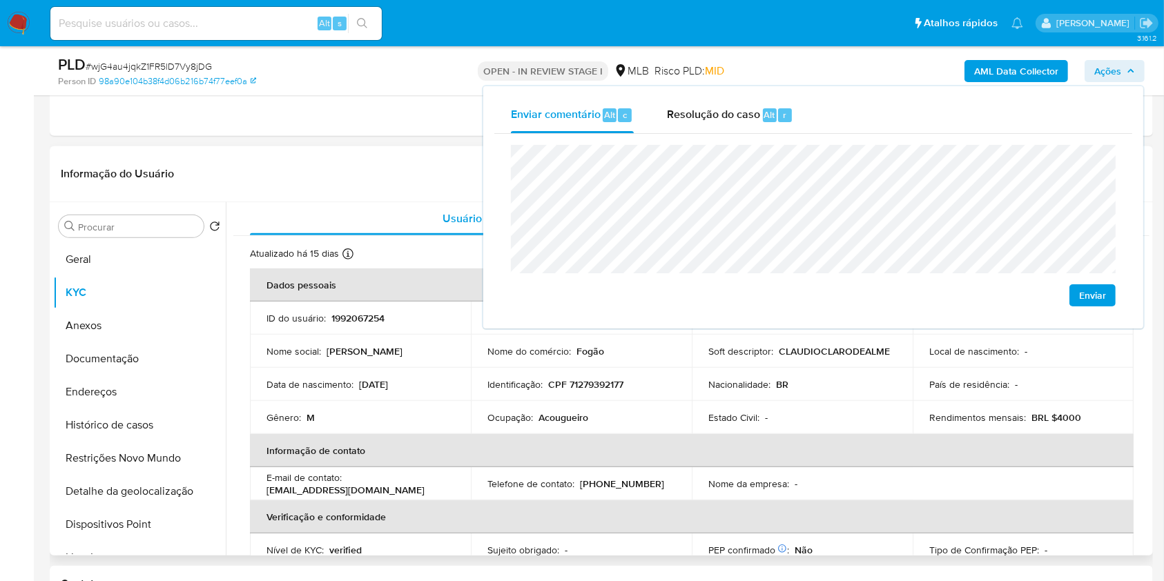
click at [544, 421] on p "Acougueiro" at bounding box center [563, 417] width 50 height 12
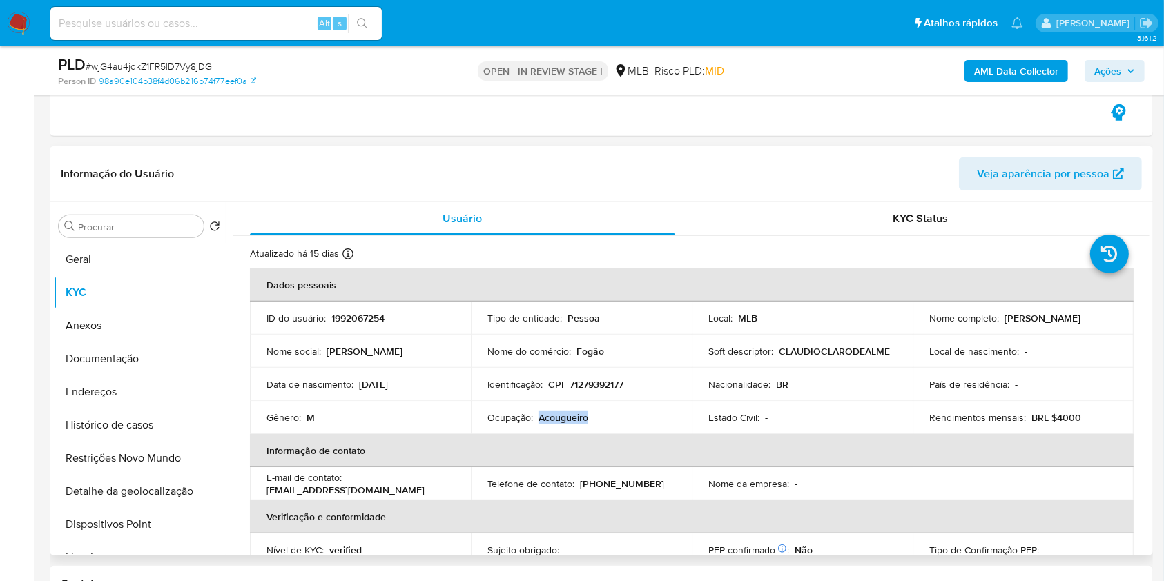
click at [544, 421] on p "Acougueiro" at bounding box center [563, 417] width 50 height 12
copy p "Acougueiro"
click at [1126, 71] on span "Ações" at bounding box center [1114, 70] width 41 height 19
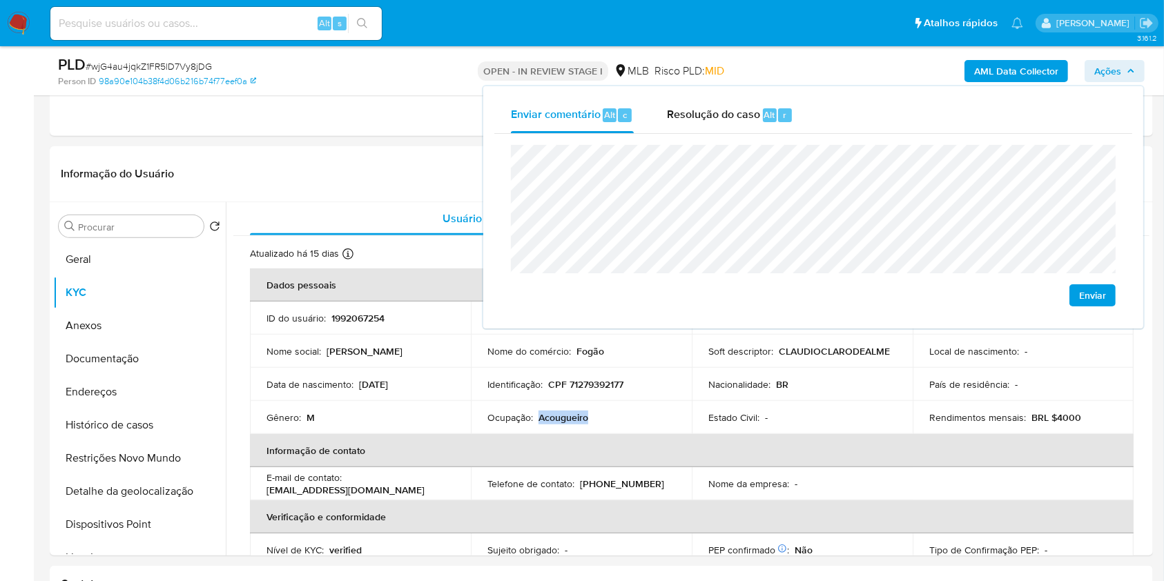
scroll to position [683, 0]
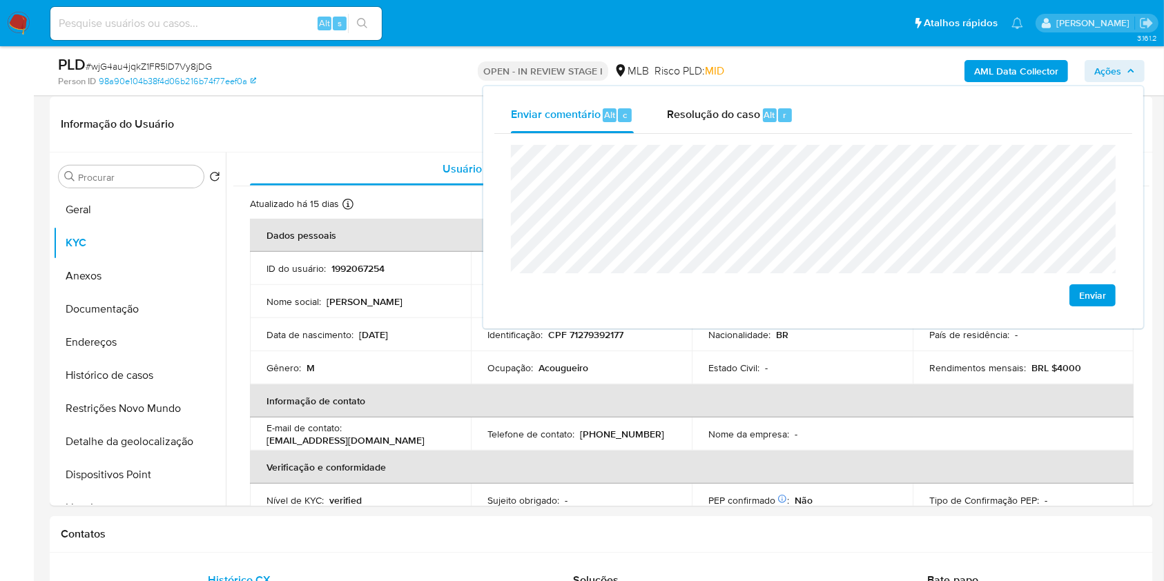
click at [0, 0] on lt-span "A ç ougueiro" at bounding box center [0, 0] width 0 height 0
click at [701, 358] on td "Estado Civil : -" at bounding box center [802, 367] width 221 height 33
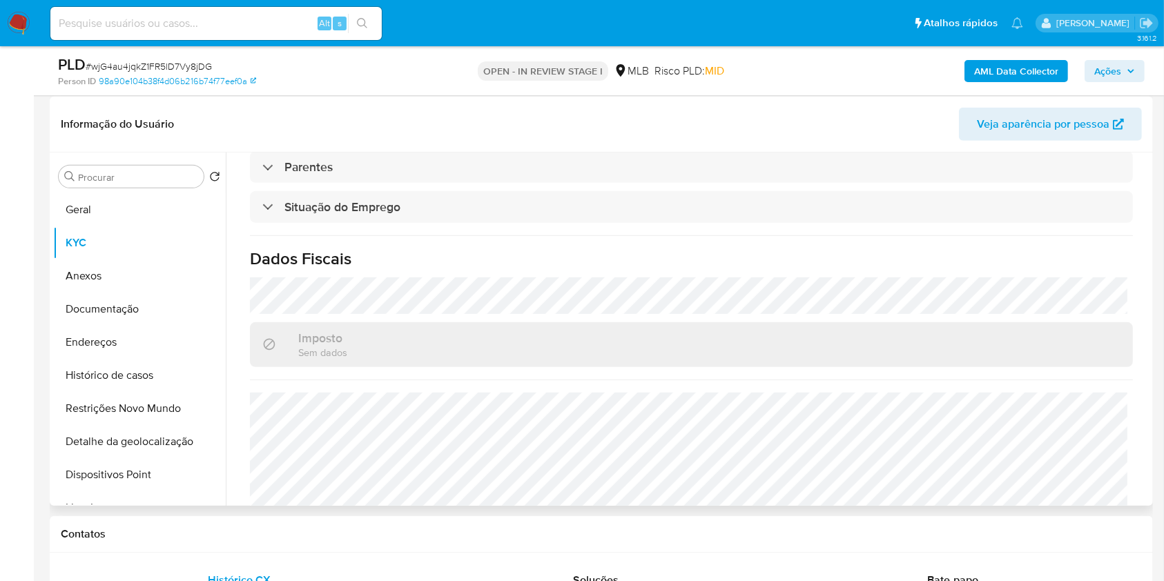
scroll to position [587, 0]
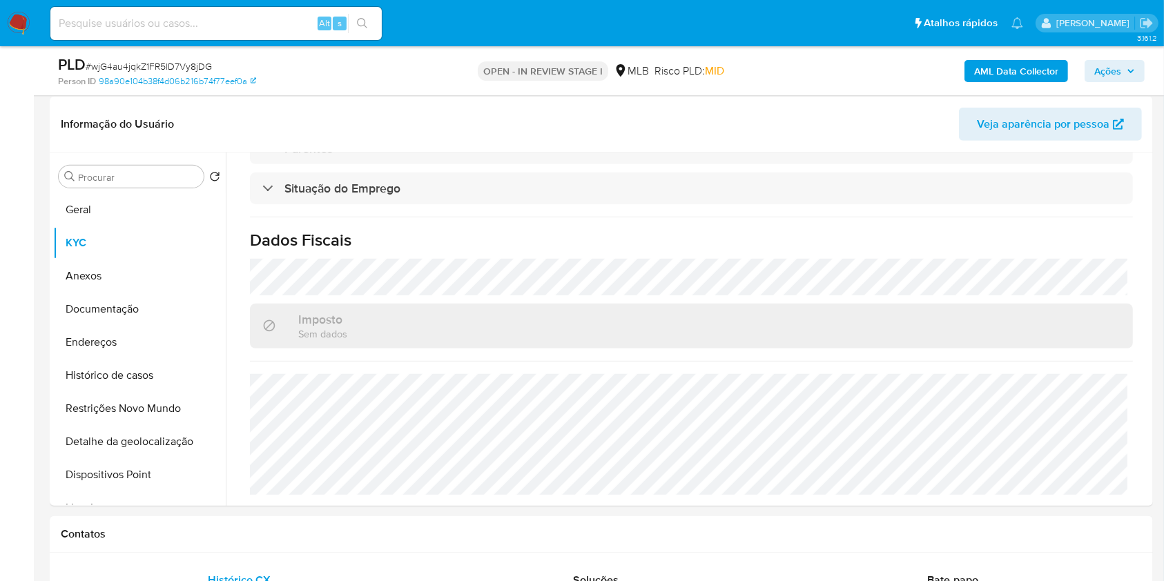
click at [1099, 72] on span "Ações" at bounding box center [1107, 71] width 27 height 22
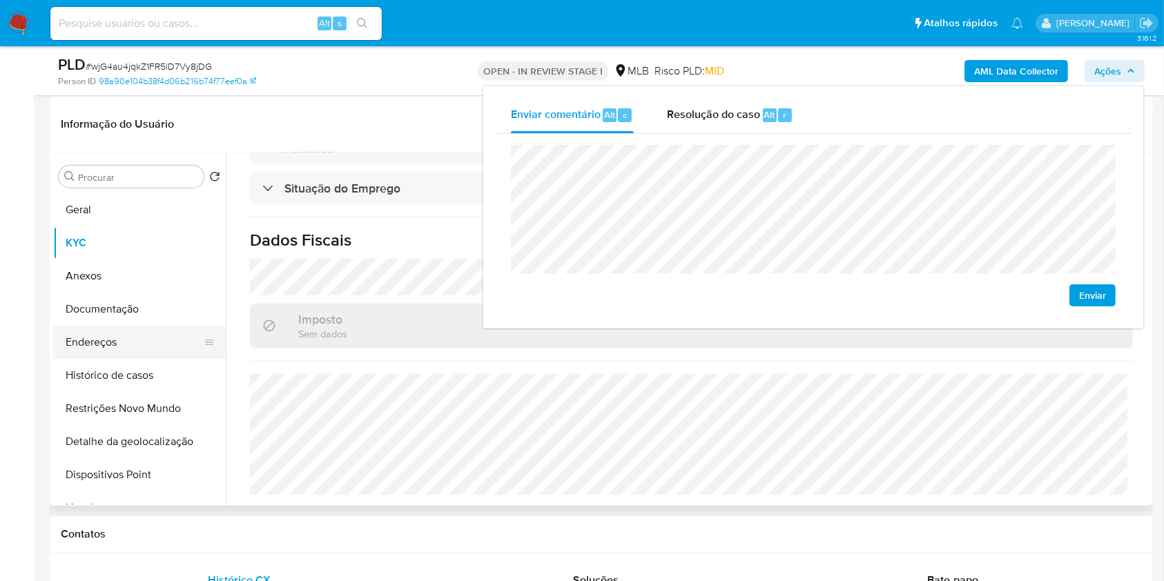
click at [115, 347] on button "Endereços" at bounding box center [134, 342] width 162 height 33
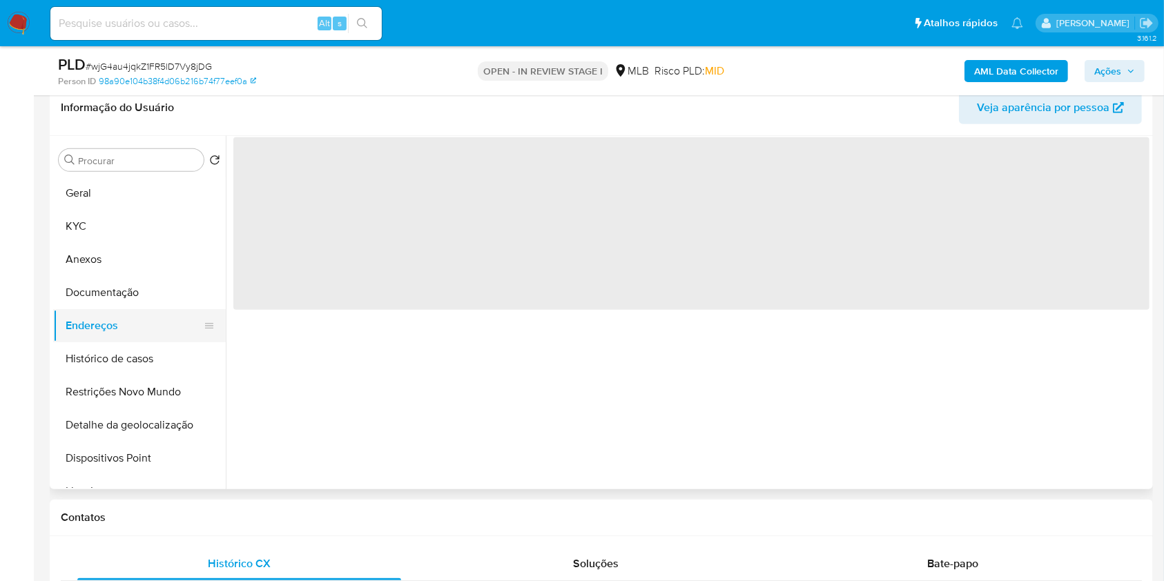
scroll to position [0, 0]
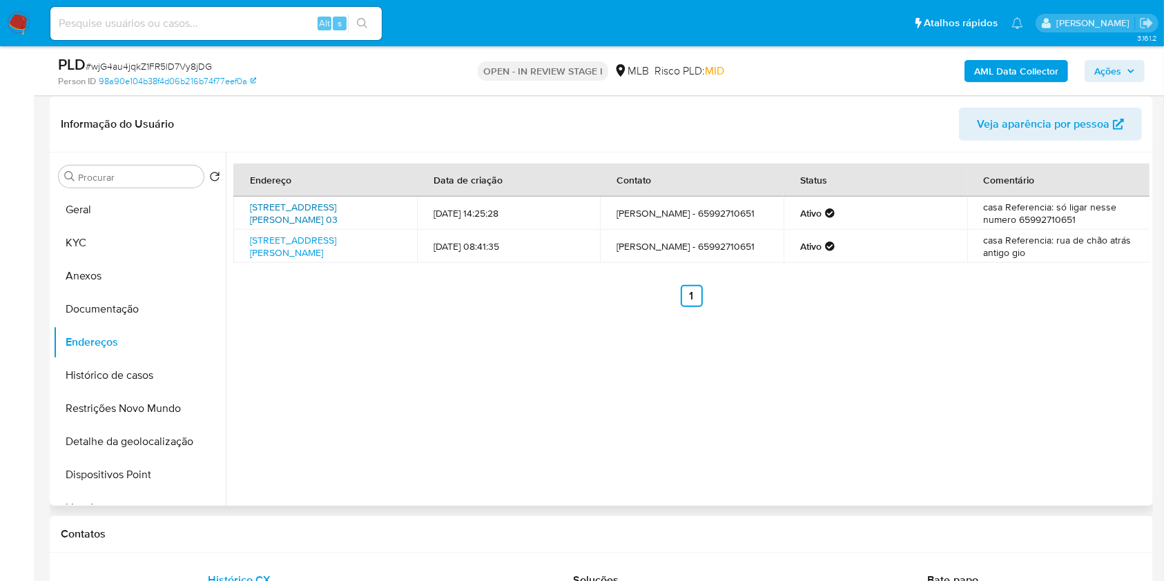
click at [311, 217] on link "Rua Áureo Rodrigues De Araújo 03, Cuiabá, Mato Grosso, 78098588, Brasil 03" at bounding box center [294, 213] width 88 height 26
drag, startPoint x: 314, startPoint y: 251, endPoint x: 299, endPoint y: 251, distance: 15.2
click at [313, 251] on link "Rua Áureo Rodrigues De Araújo 3, Cuiabá, Mato Grosso, 78098588, Brasil 3" at bounding box center [293, 246] width 86 height 26
click at [133, 306] on button "Documentação" at bounding box center [134, 309] width 162 height 33
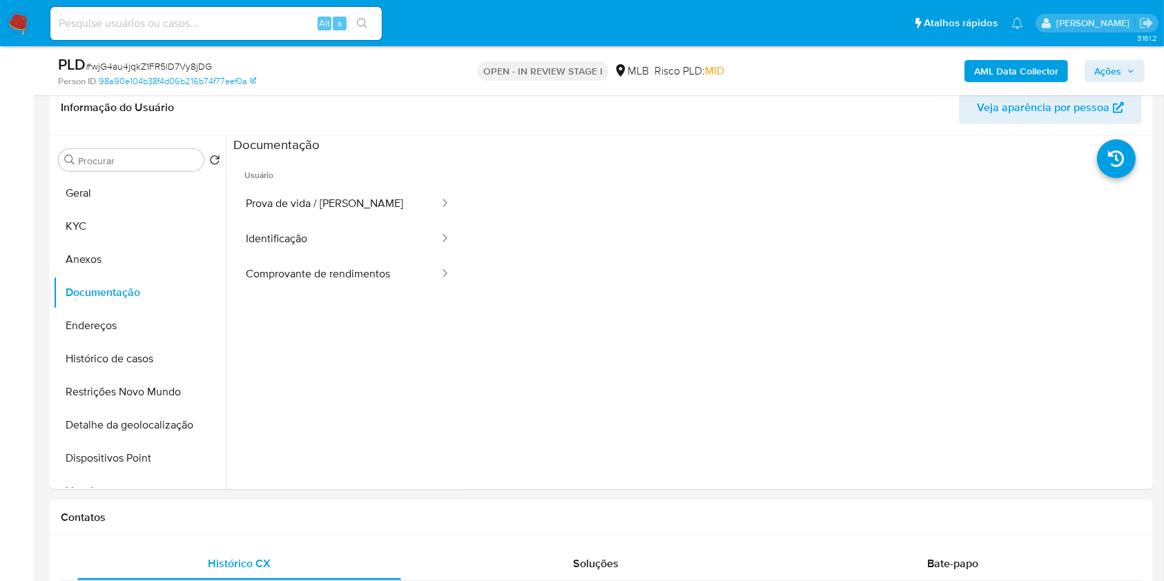
click at [325, 203] on button "Prova de vida / Selfie" at bounding box center [336, 203] width 207 height 35
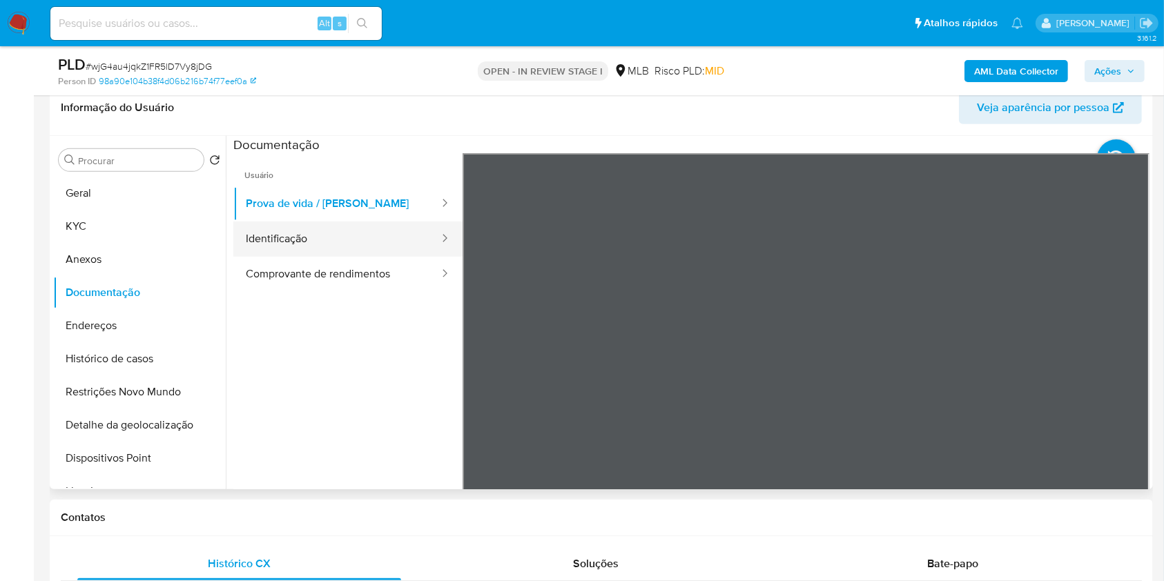
click at [344, 239] on button "Identificação" at bounding box center [336, 239] width 207 height 35
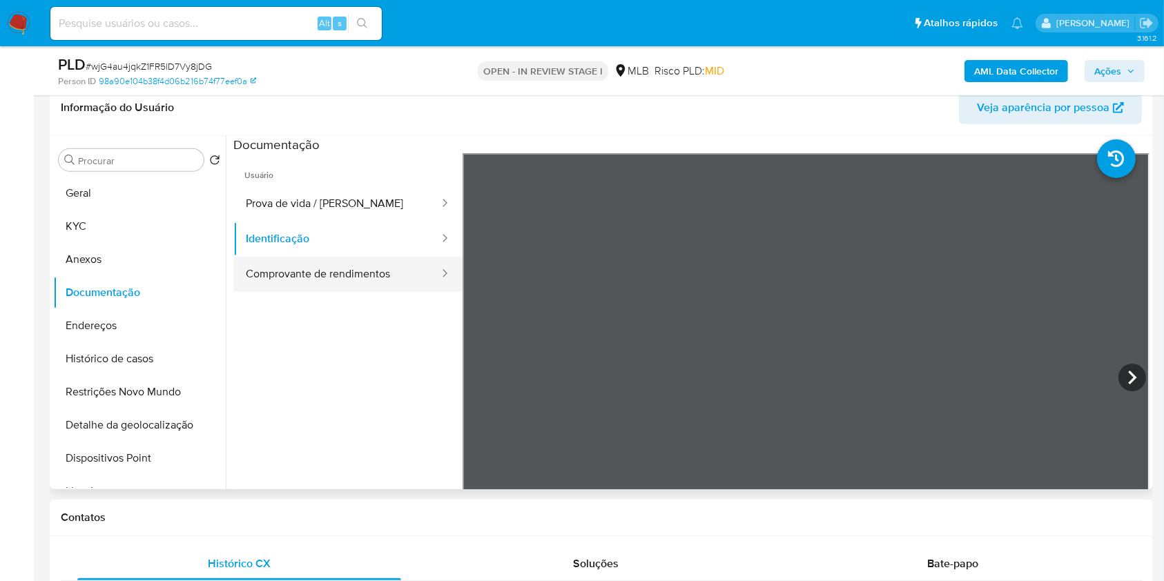
click at [366, 269] on button "Comprovante de rendimentos" at bounding box center [336, 274] width 207 height 35
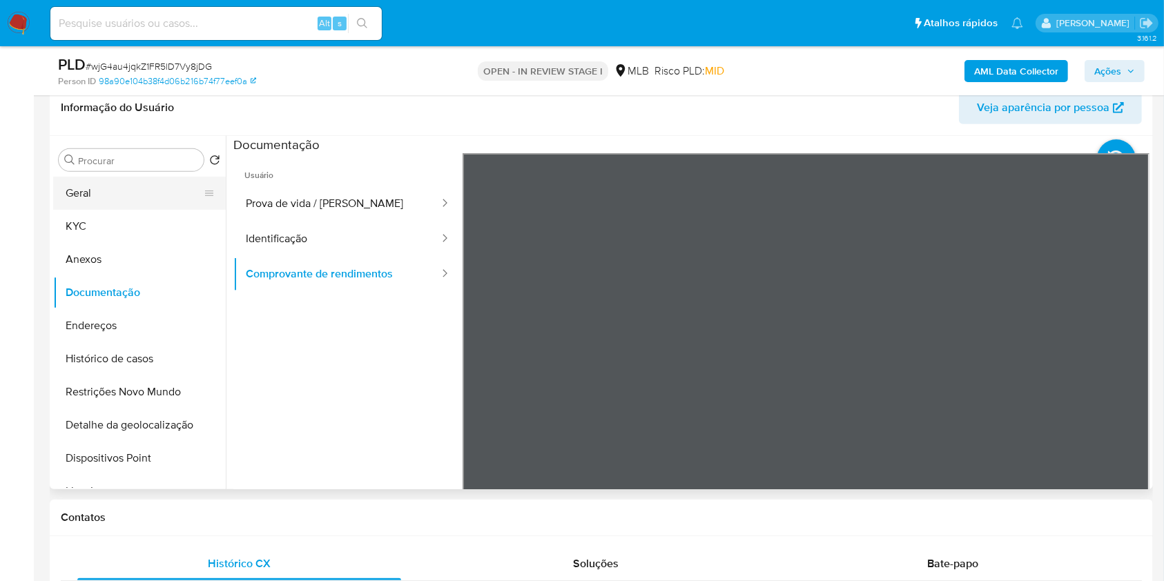
click at [104, 198] on button "Geral" at bounding box center [134, 193] width 162 height 33
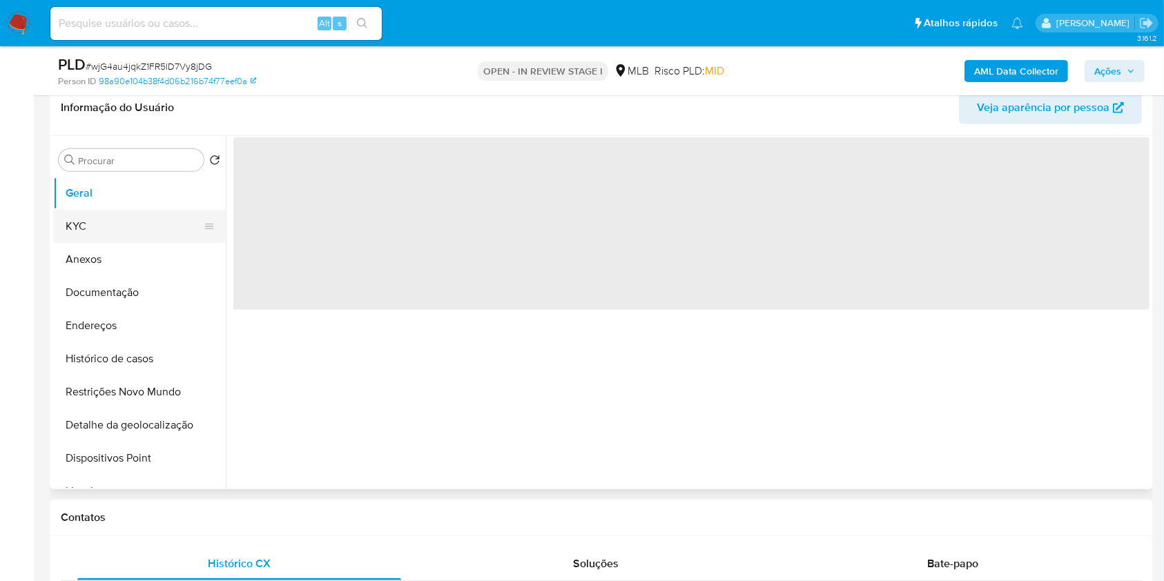
click at [106, 219] on button "KYC" at bounding box center [134, 226] width 162 height 33
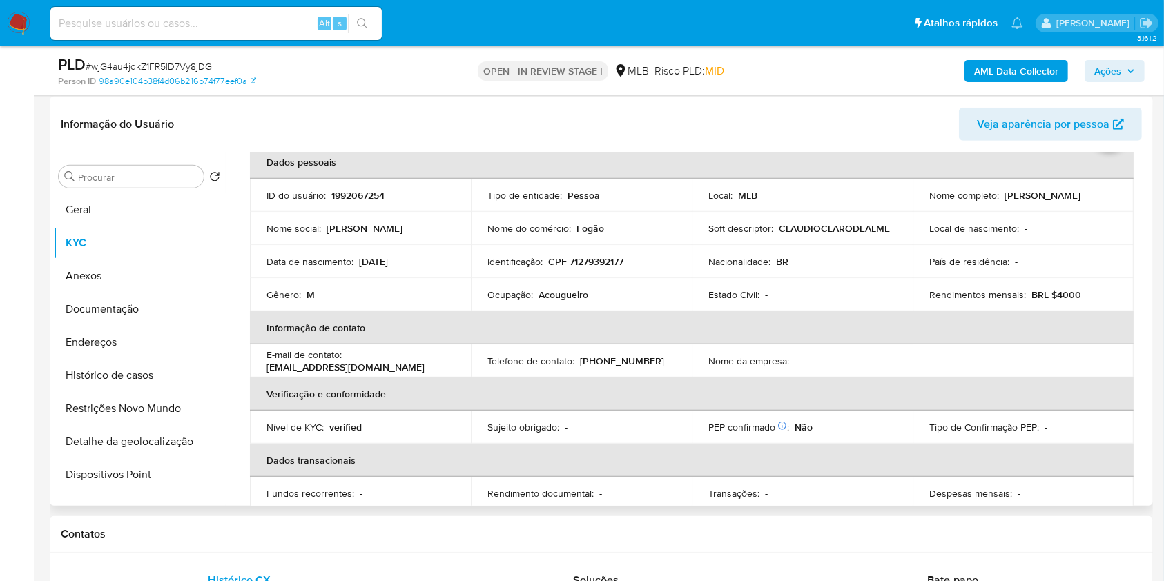
scroll to position [18, 0]
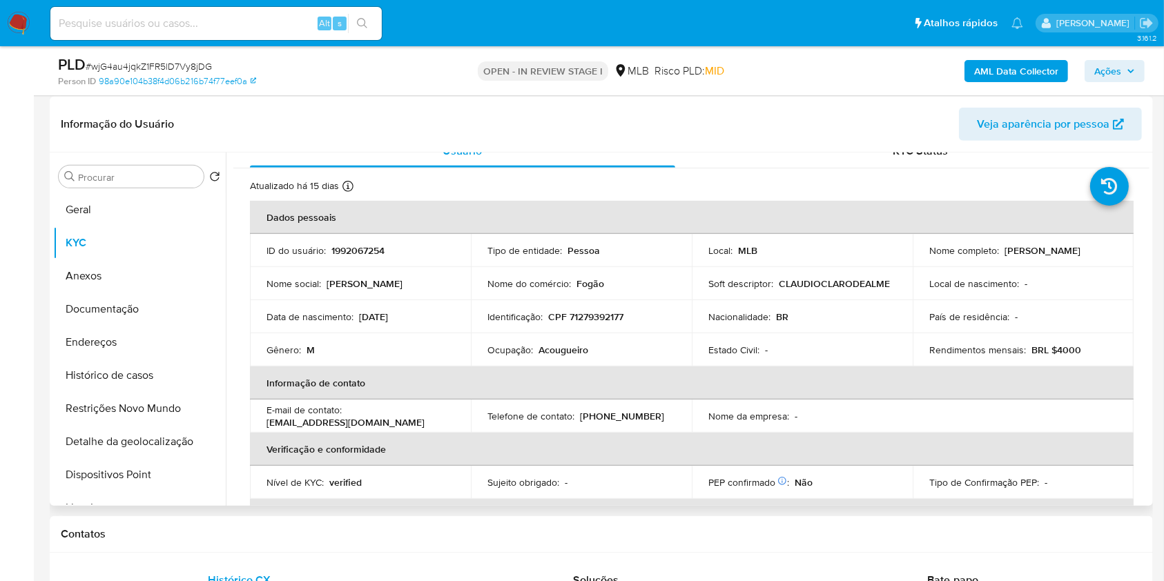
click at [723, 150] on div "Informação do Usuário Veja aparência por pessoa" at bounding box center [601, 125] width 1103 height 56
click at [732, 160] on div "KYC Status" at bounding box center [920, 151] width 425 height 33
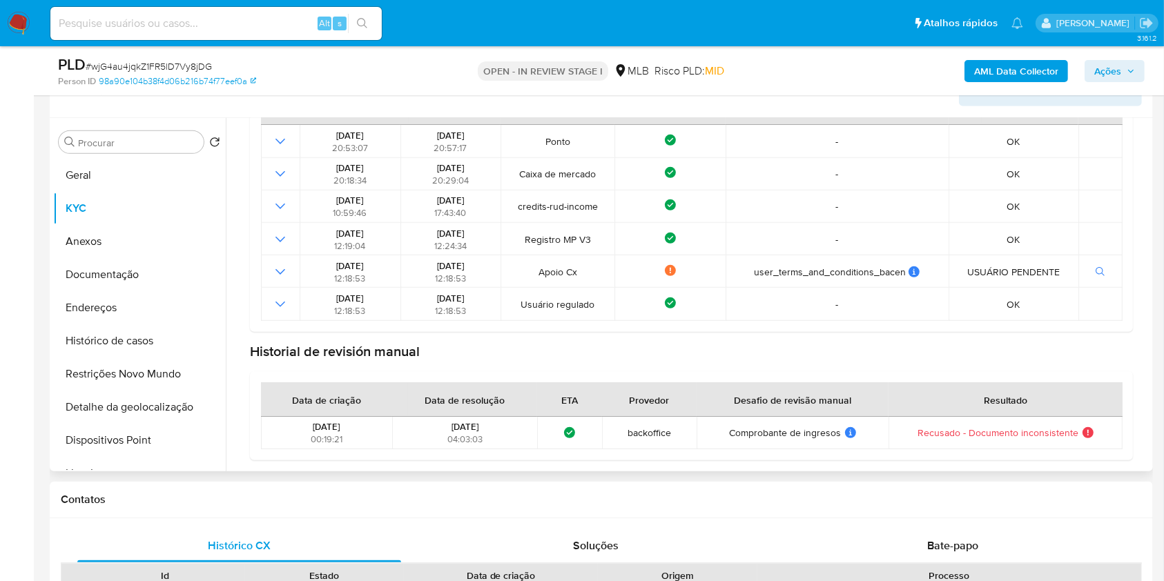
scroll to position [701, 0]
click at [121, 182] on button "Geral" at bounding box center [134, 174] width 162 height 33
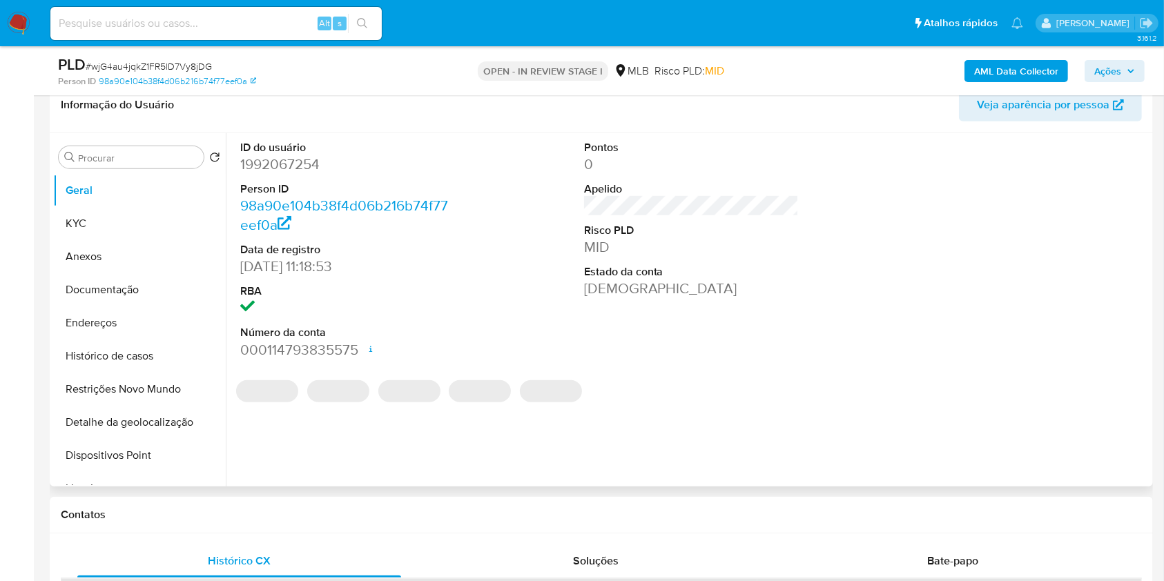
scroll to position [682, 0]
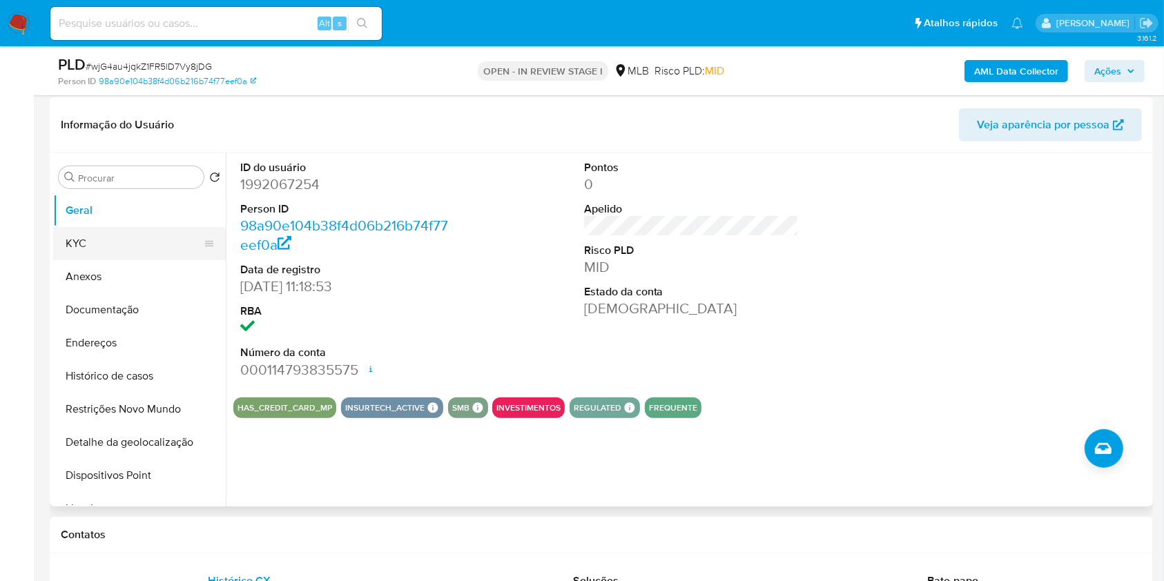
click at [116, 248] on button "KYC" at bounding box center [134, 243] width 162 height 33
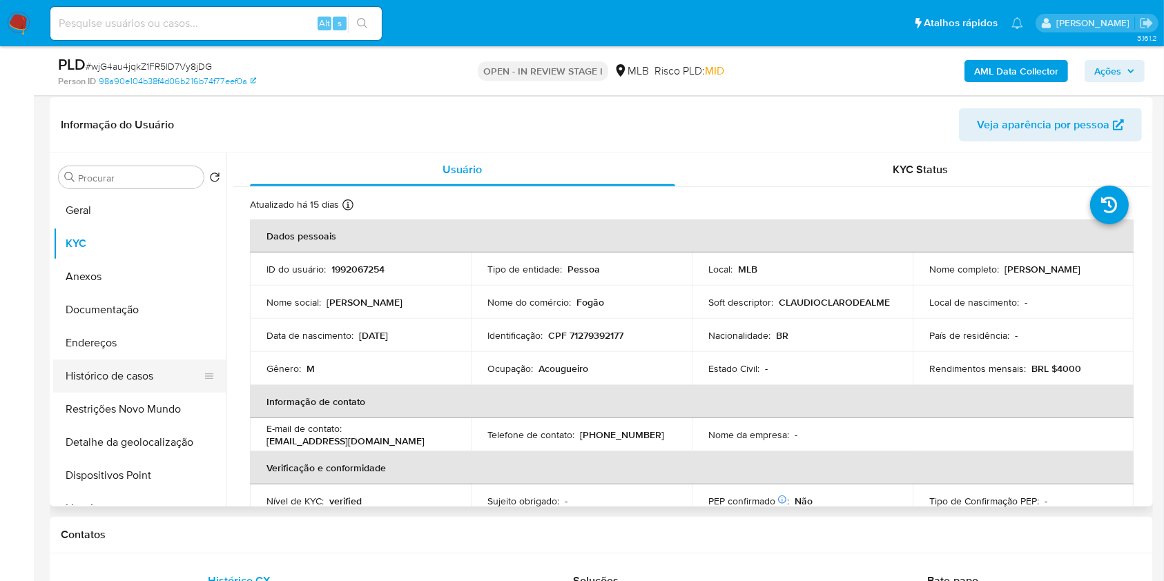
click at [128, 360] on button "Histórico de casos" at bounding box center [134, 376] width 162 height 33
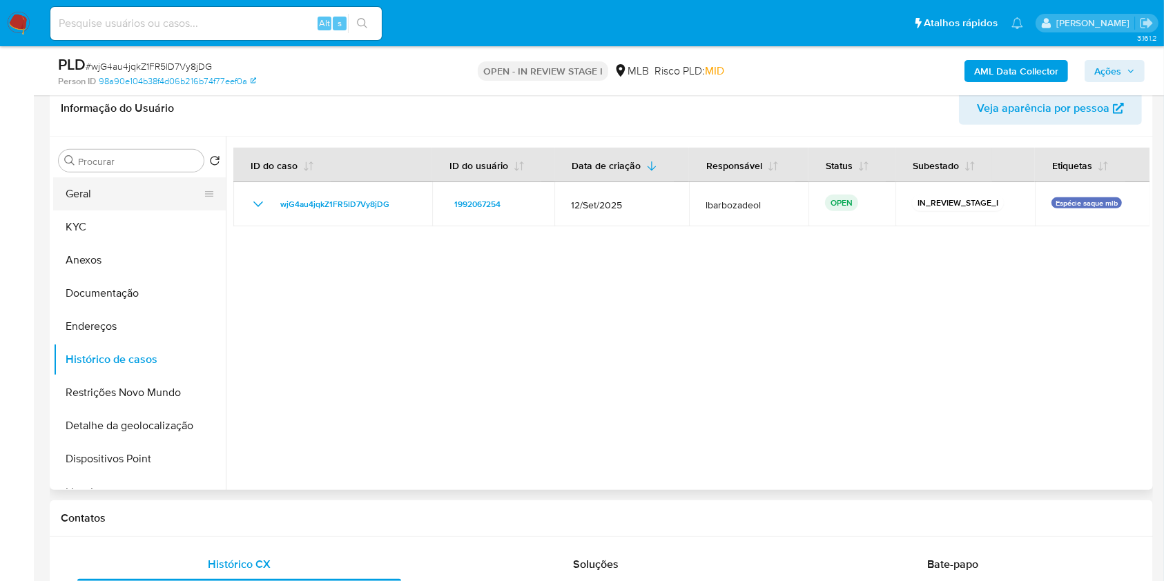
click at [172, 196] on button "Geral" at bounding box center [134, 193] width 162 height 33
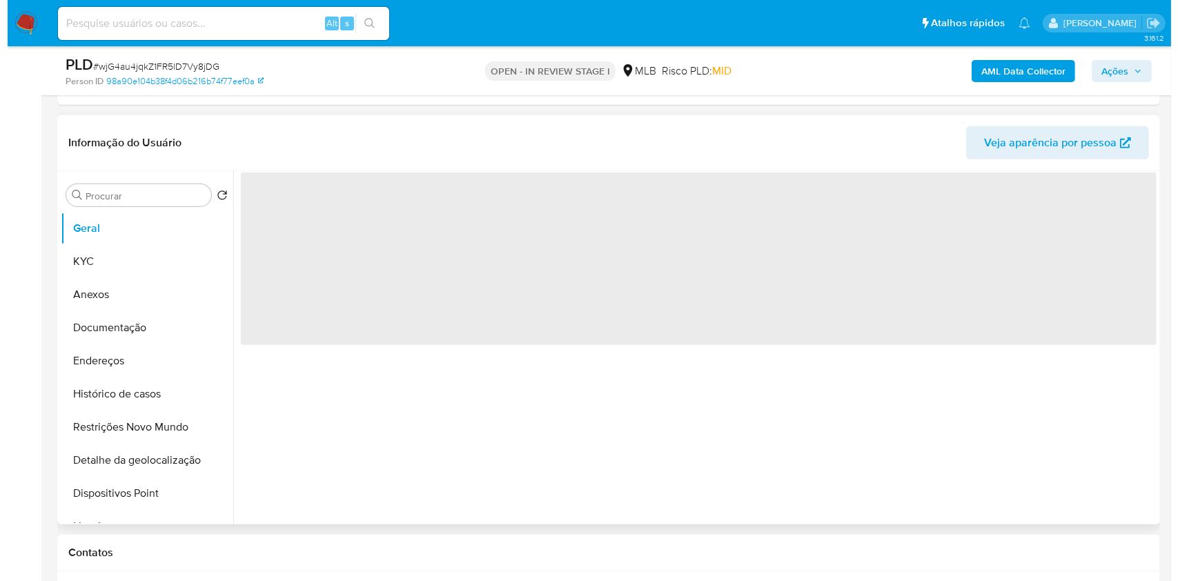
scroll to position [649, 0]
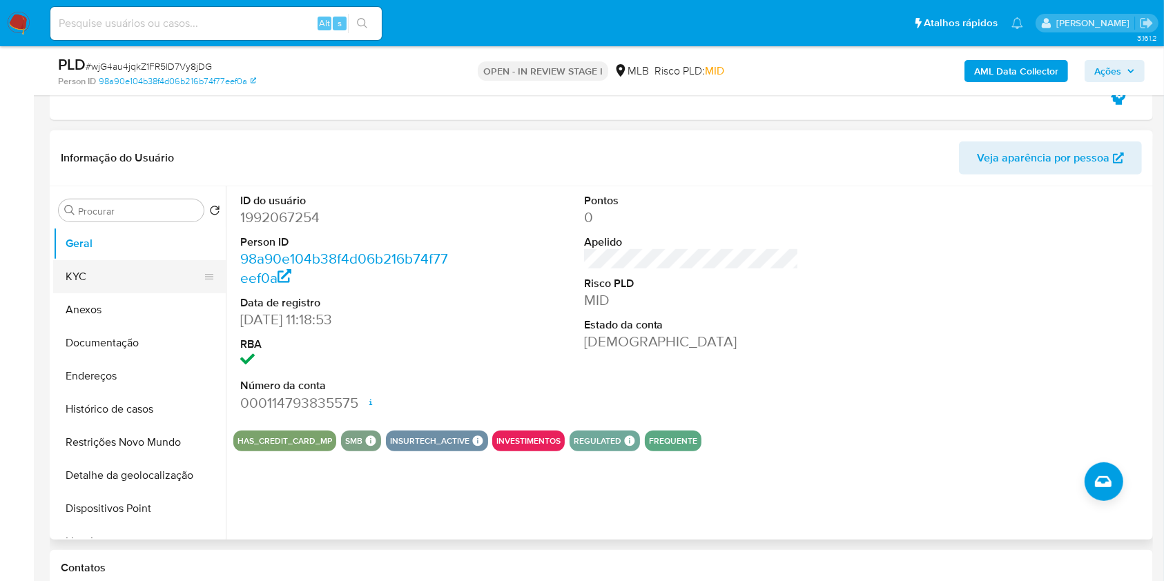
click at [142, 273] on button "KYC" at bounding box center [134, 276] width 162 height 33
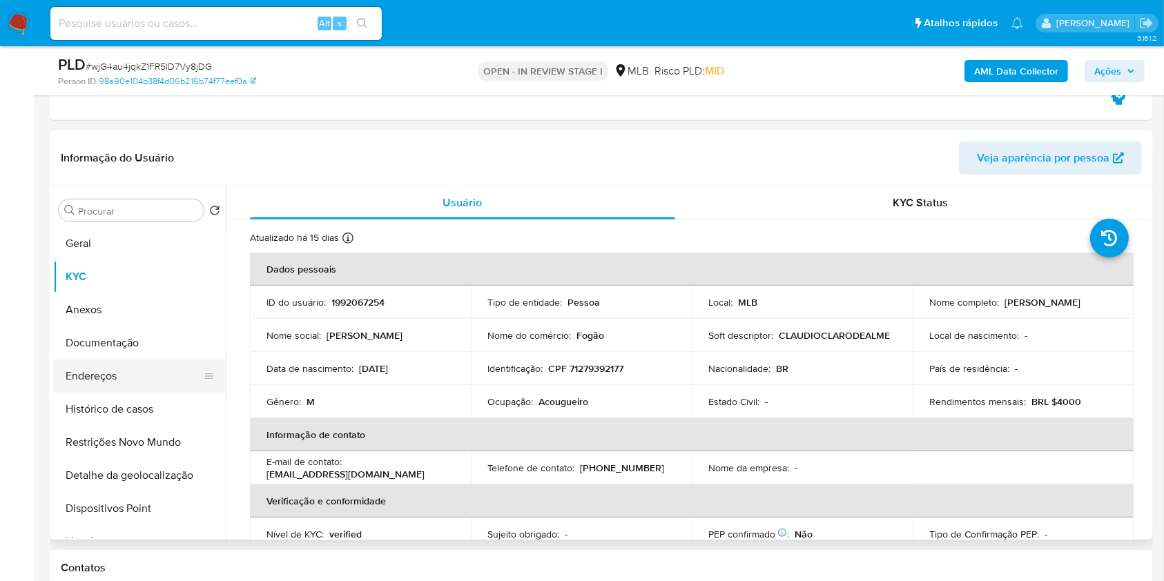
click at [111, 361] on button "Endereços" at bounding box center [134, 376] width 162 height 33
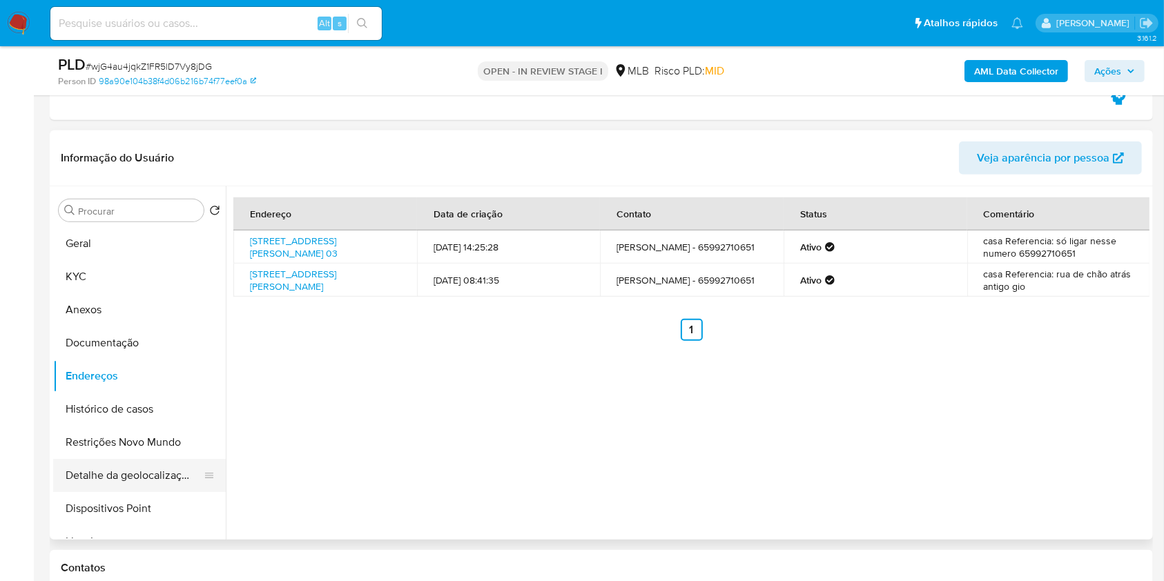
click at [159, 480] on button "Detalhe da geolocalização" at bounding box center [134, 475] width 162 height 33
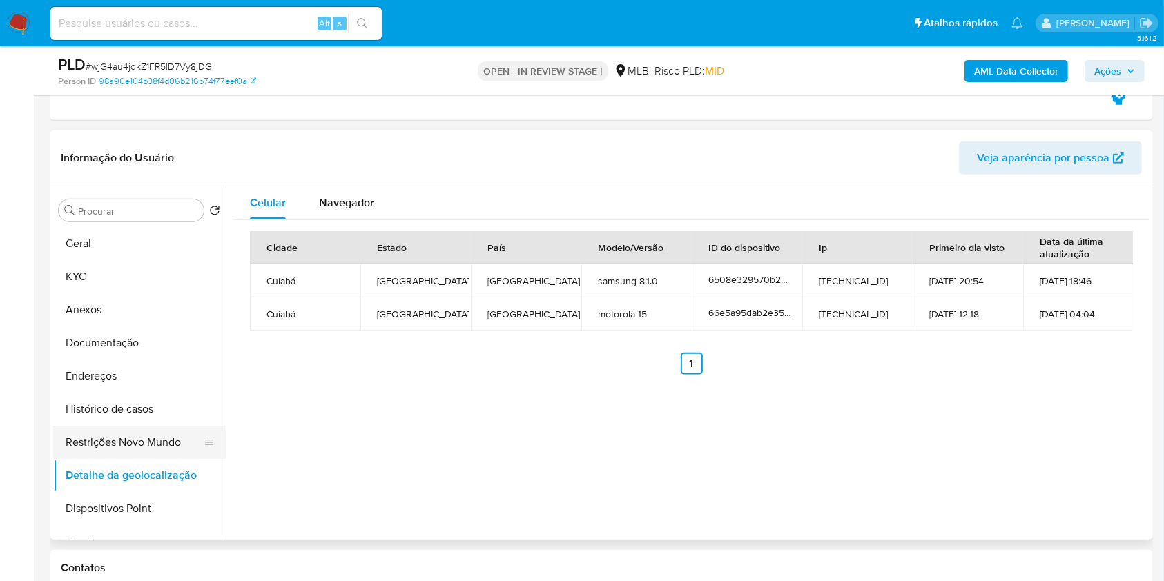
click at [107, 436] on button "Restrições Novo Mundo" at bounding box center [134, 442] width 162 height 33
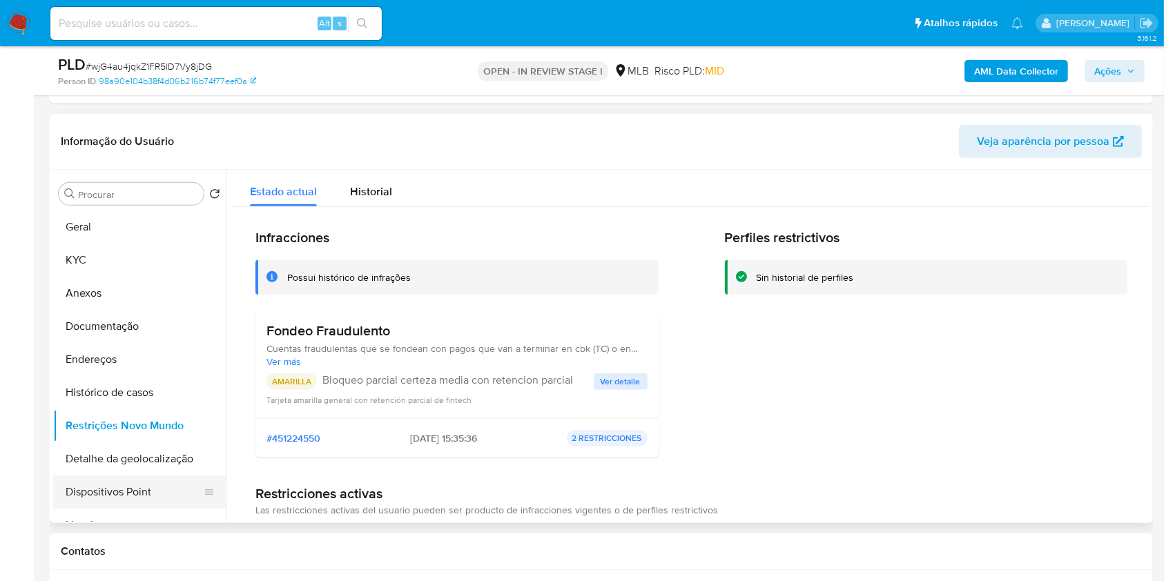
click at [119, 483] on button "Dispositivos Point" at bounding box center [134, 492] width 162 height 33
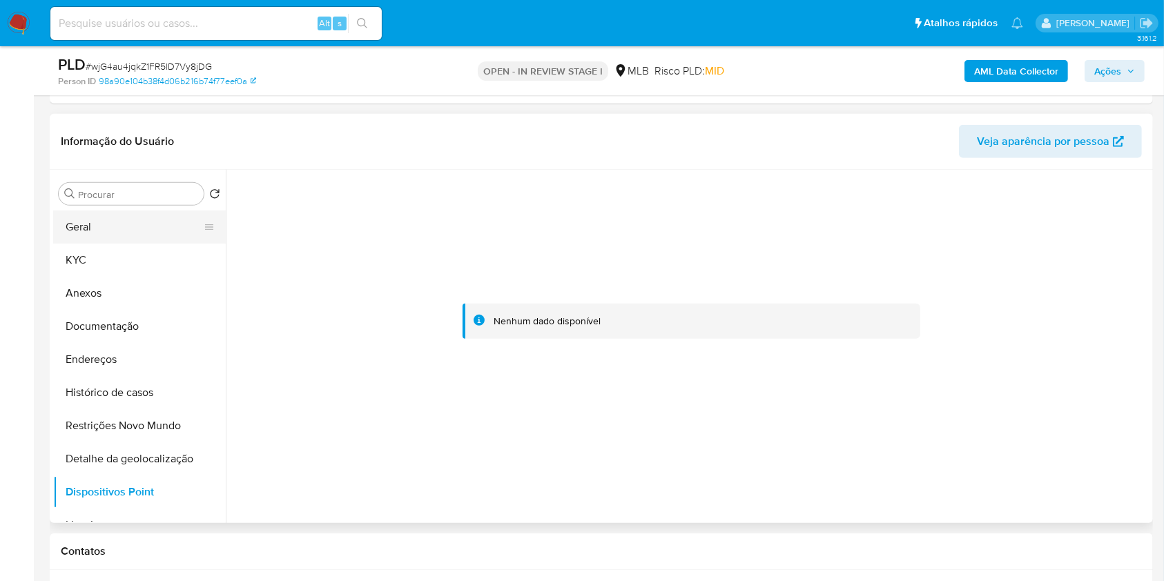
drag, startPoint x: 129, startPoint y: 221, endPoint x: 178, endPoint y: 219, distance: 49.0
click at [129, 221] on button "Geral" at bounding box center [134, 227] width 162 height 33
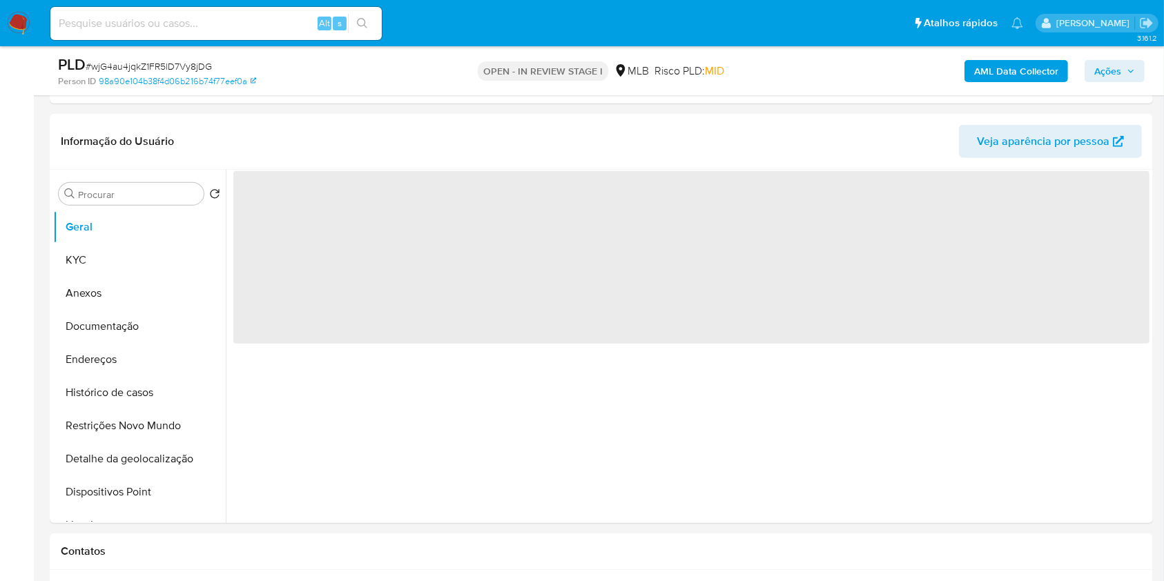
click at [1105, 63] on span "Ações" at bounding box center [1107, 71] width 27 height 22
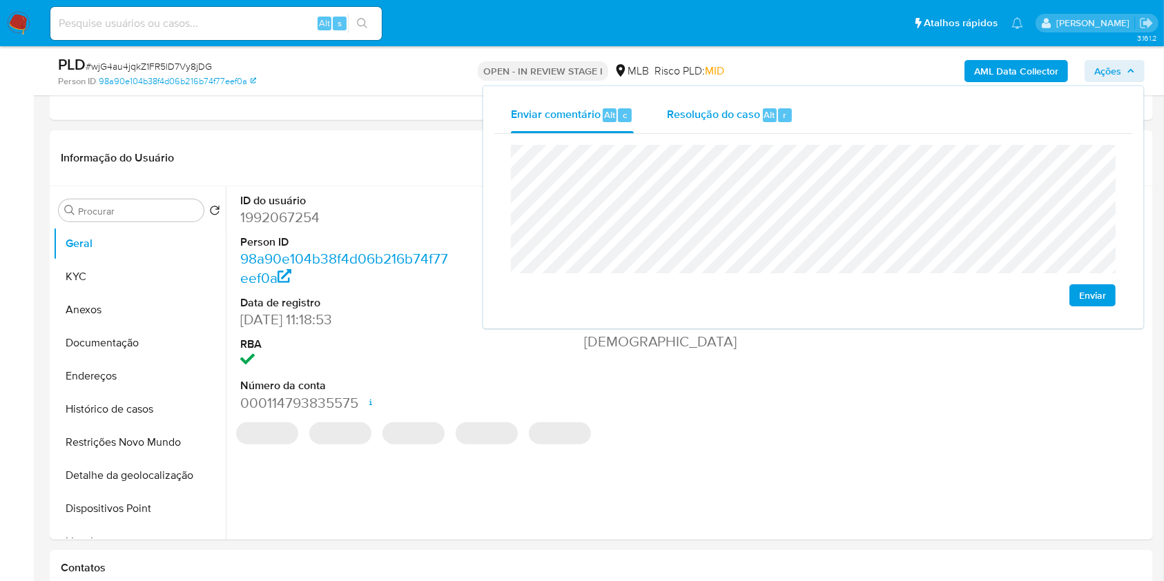
click at [693, 125] on div "Resolução do caso Alt r" at bounding box center [730, 115] width 126 height 36
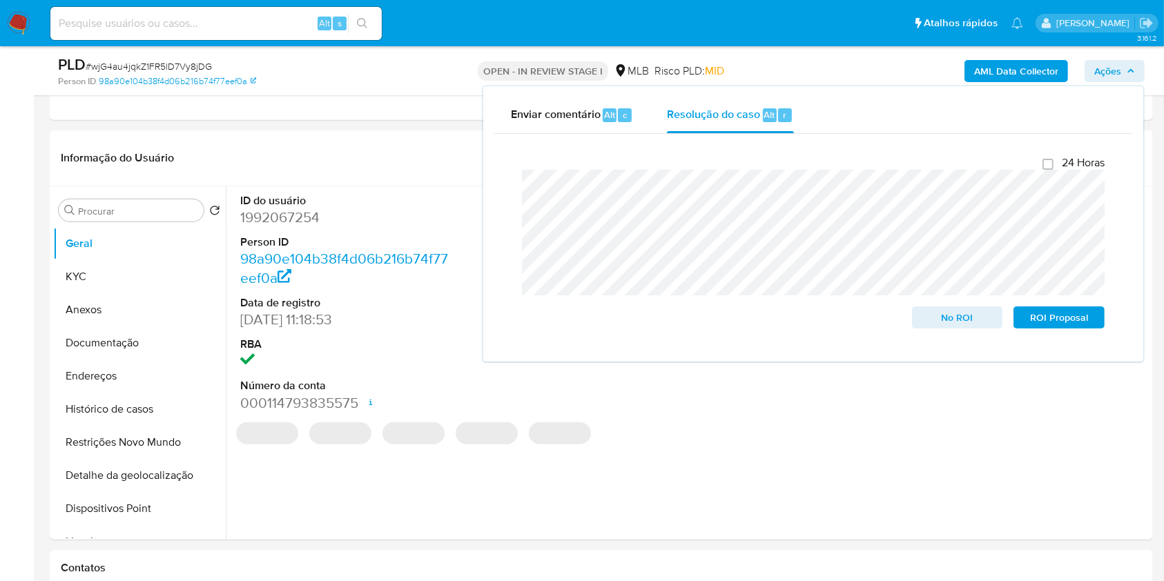
click at [845, 63] on div "AML Data Collector Ações Enviar comentário Alt c Resolução do caso Alt r Fecham…" at bounding box center [965, 71] width 358 height 32
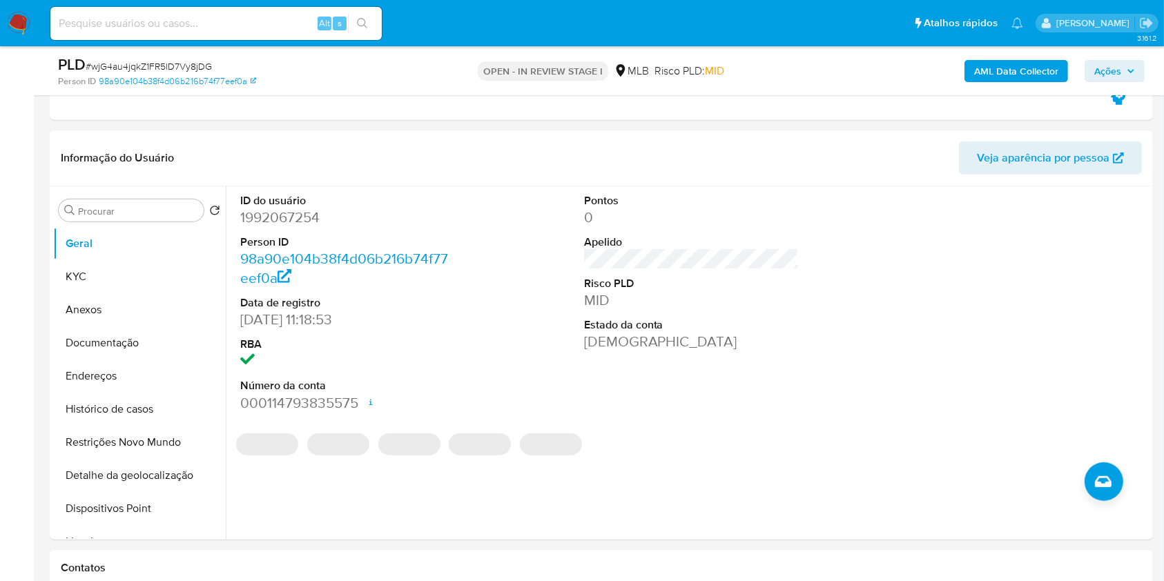
click at [1016, 58] on div "AML Data Collector Ações" at bounding box center [965, 71] width 358 height 32
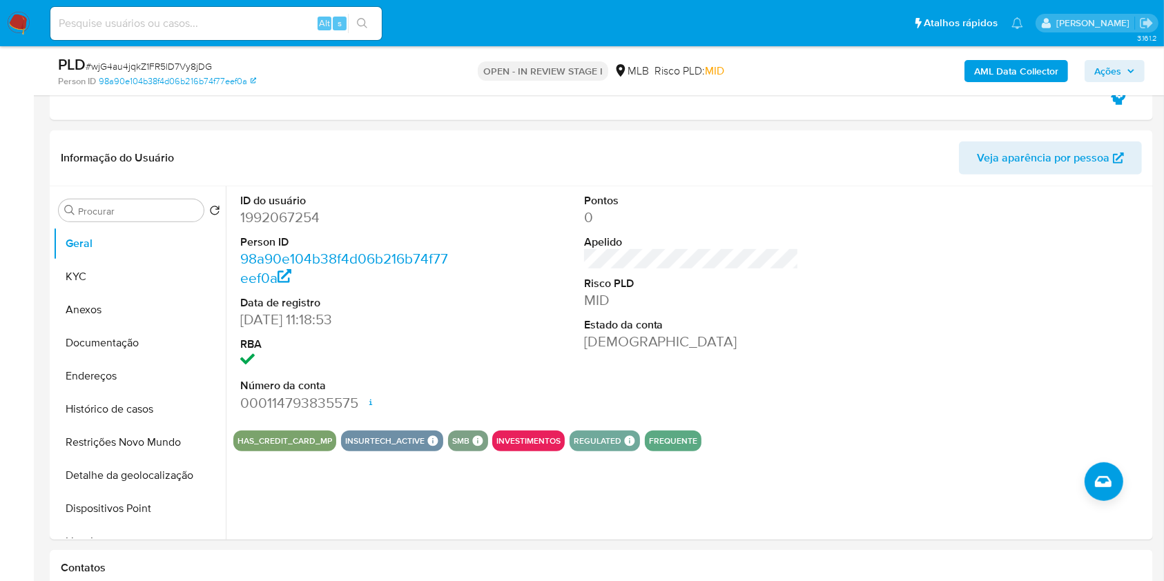
click at [1005, 70] on b "AML Data Collector" at bounding box center [1016, 71] width 84 height 22
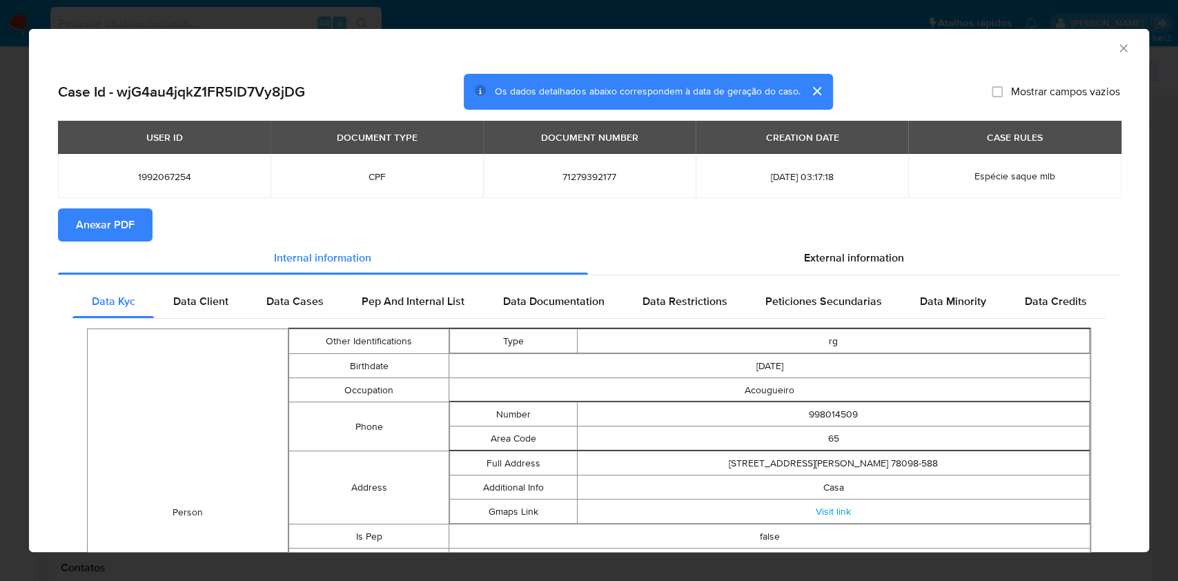
click at [105, 222] on span "Anexar PDF" at bounding box center [105, 225] width 59 height 30
drag, startPoint x: 1113, startPoint y: 43, endPoint x: 1105, endPoint y: 45, distance: 7.7
click at [1117, 43] on icon "Fechar a janela" at bounding box center [1124, 48] width 14 height 14
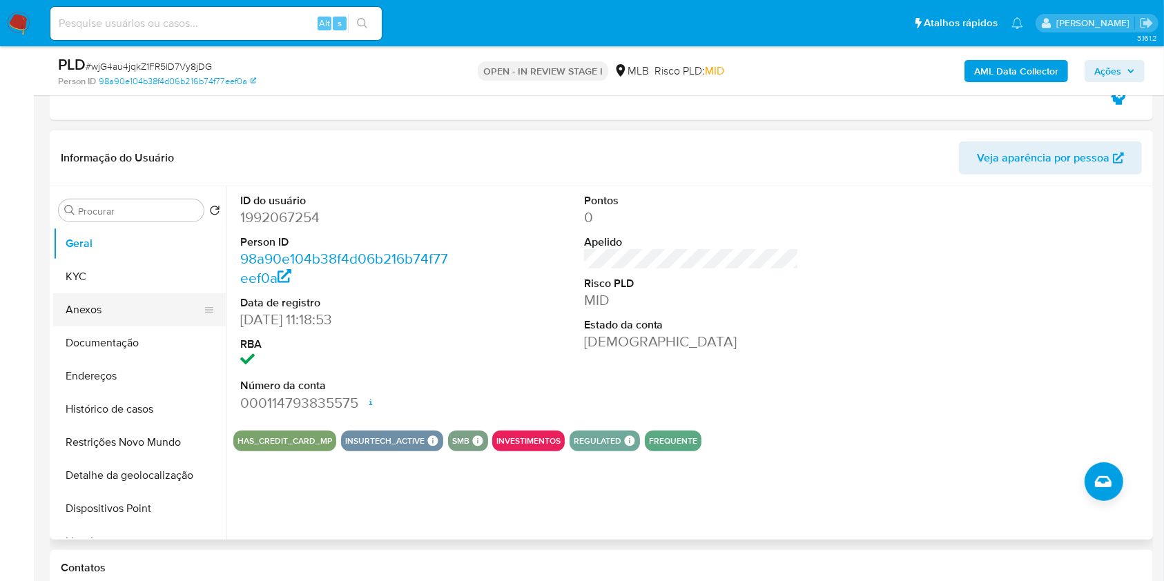
click at [93, 307] on button "Anexos" at bounding box center [134, 309] width 162 height 33
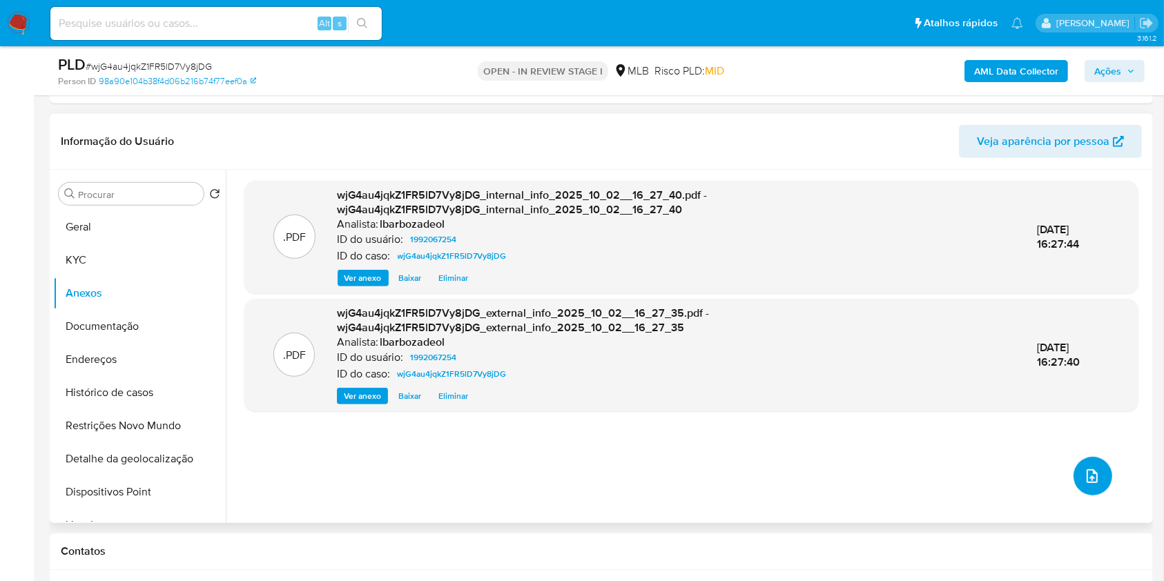
click at [1093, 483] on icon "upload-file" at bounding box center [1092, 476] width 17 height 17
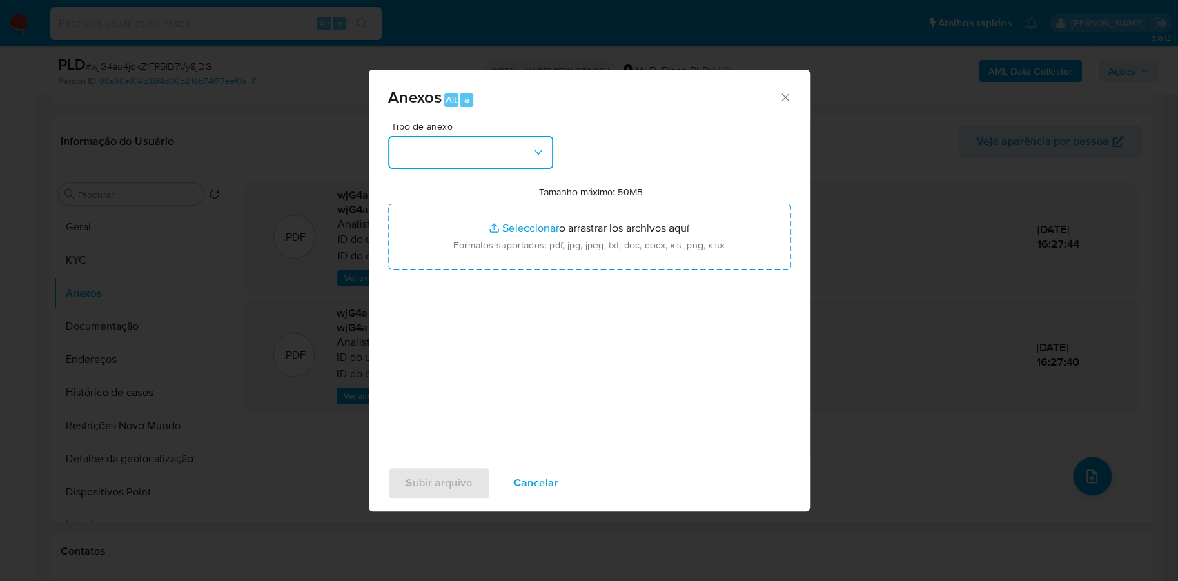
click at [509, 157] on button "button" at bounding box center [471, 152] width 166 height 33
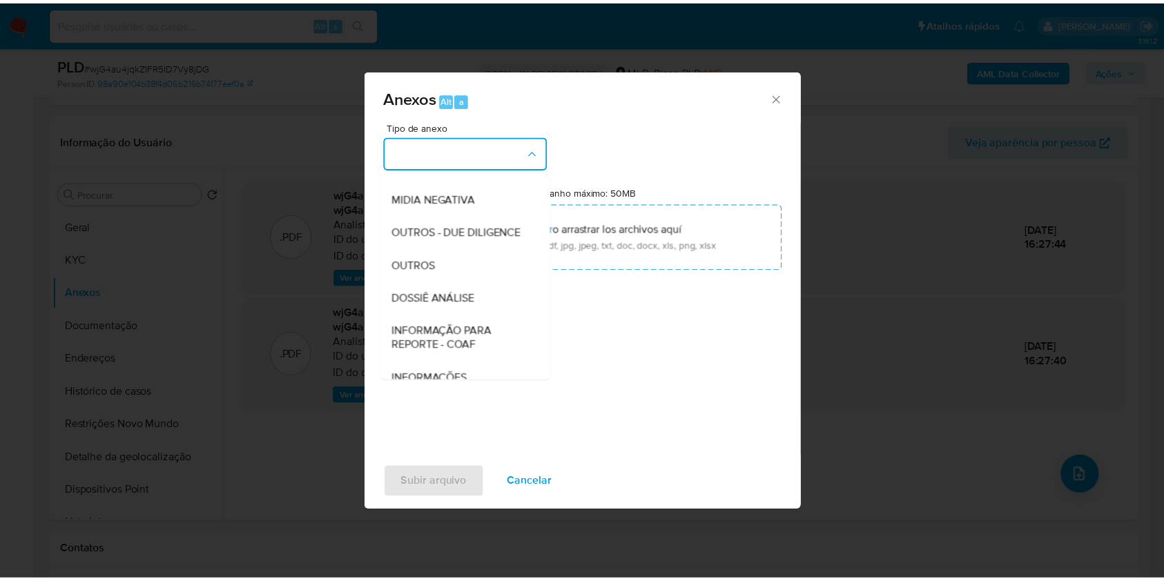
scroll to position [212, 0]
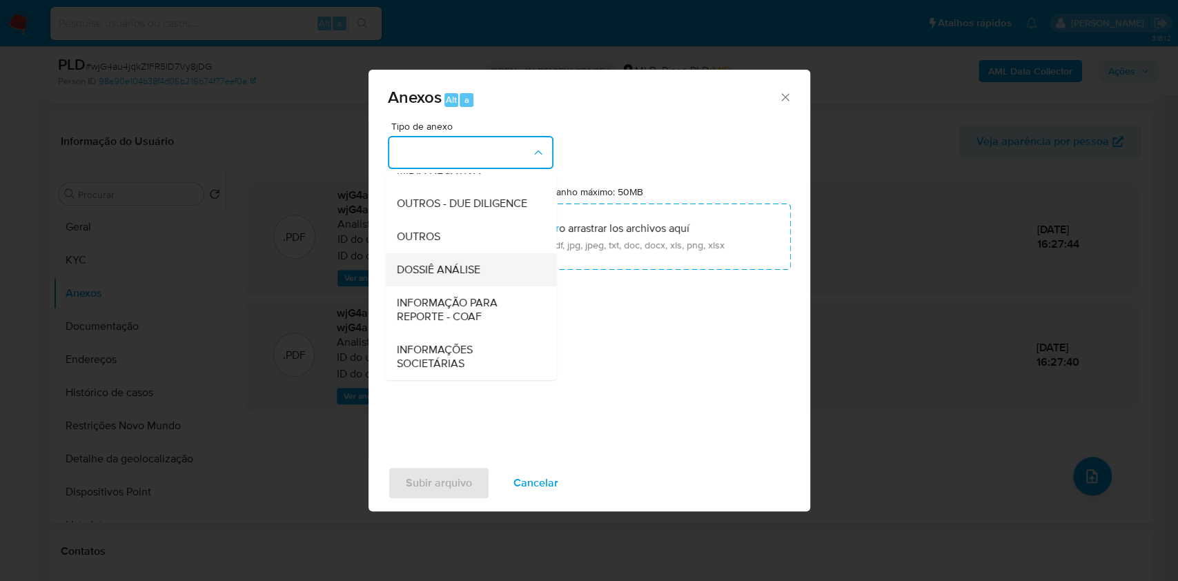
click at [510, 268] on div "DOSSIÊ ANÁLISE" at bounding box center [466, 269] width 141 height 33
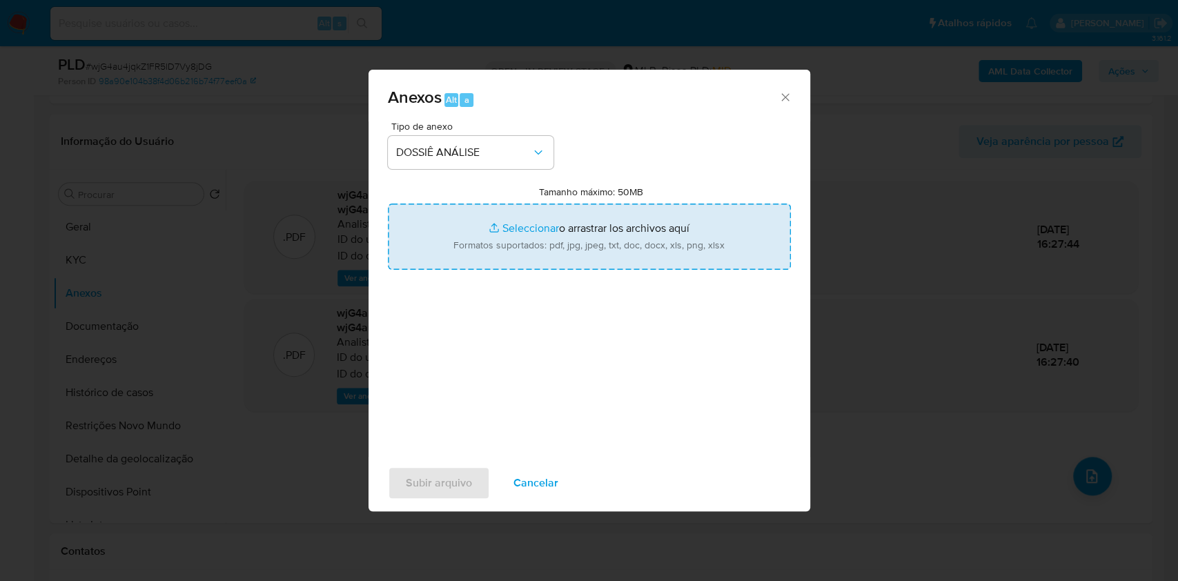
click at [513, 253] on input "Tamanho máximo: 50MB Seleccionar archivos" at bounding box center [589, 237] width 403 height 66
type input "C:\fakepath\Mulan 1992067254_2025_10_02_14_36_24.xlsx"
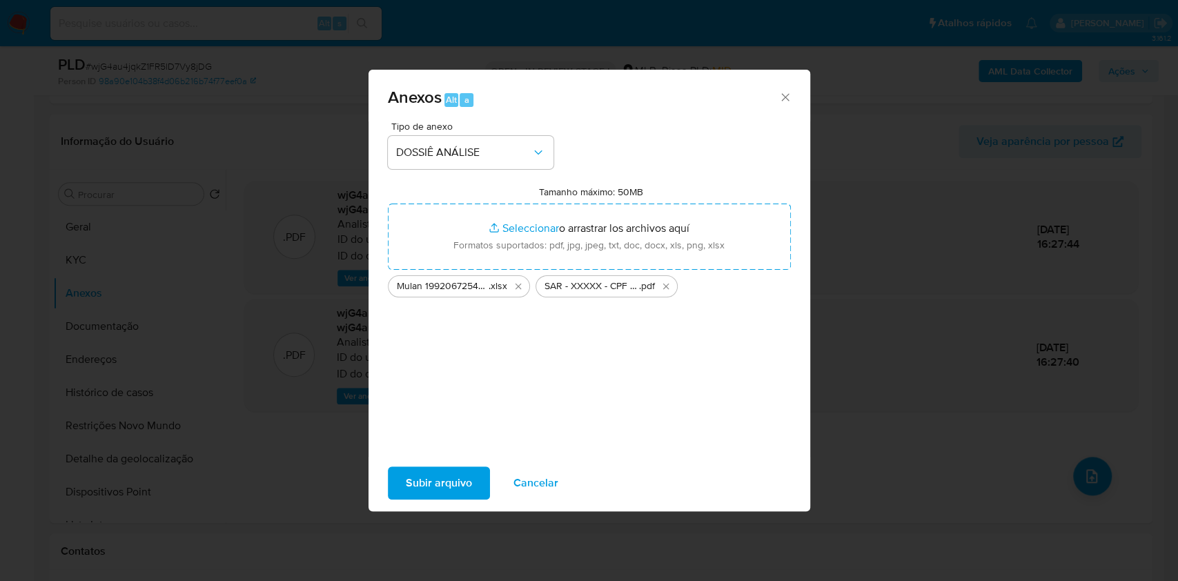
click at [447, 478] on span "Subir arquivo" at bounding box center [439, 483] width 66 height 30
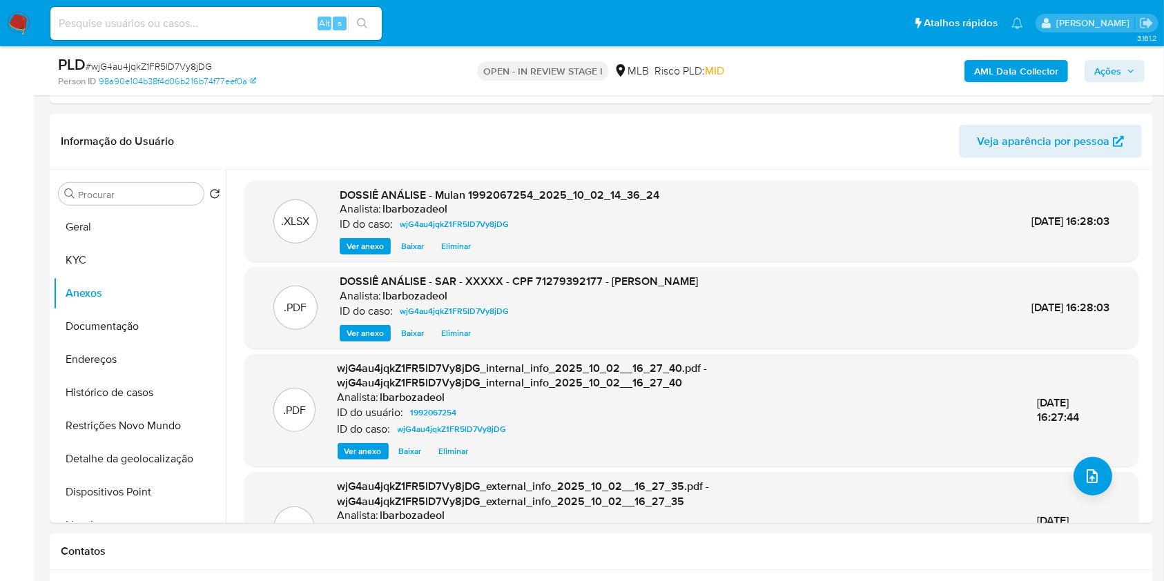
click at [1115, 76] on span "Ações" at bounding box center [1107, 71] width 27 height 22
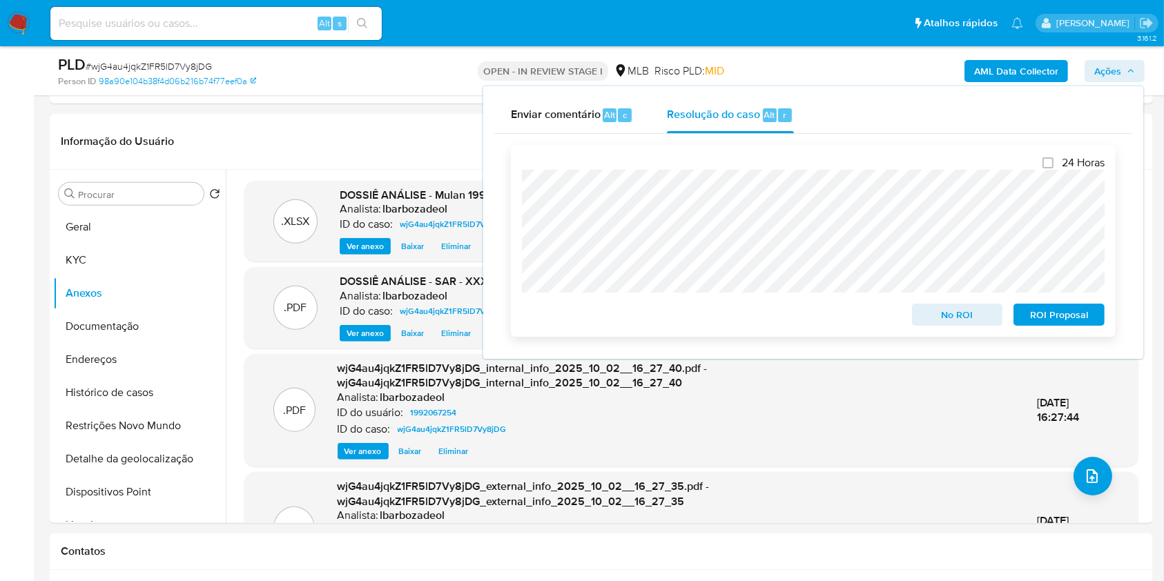
click at [1033, 317] on span "ROI Proposal" at bounding box center [1059, 314] width 72 height 19
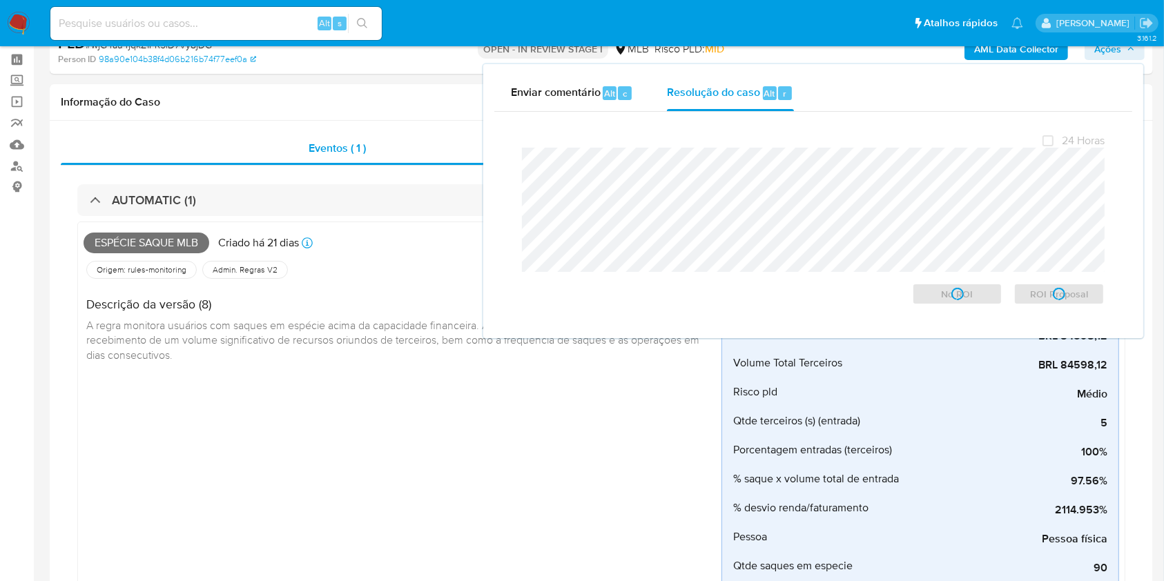
scroll to position [0, 0]
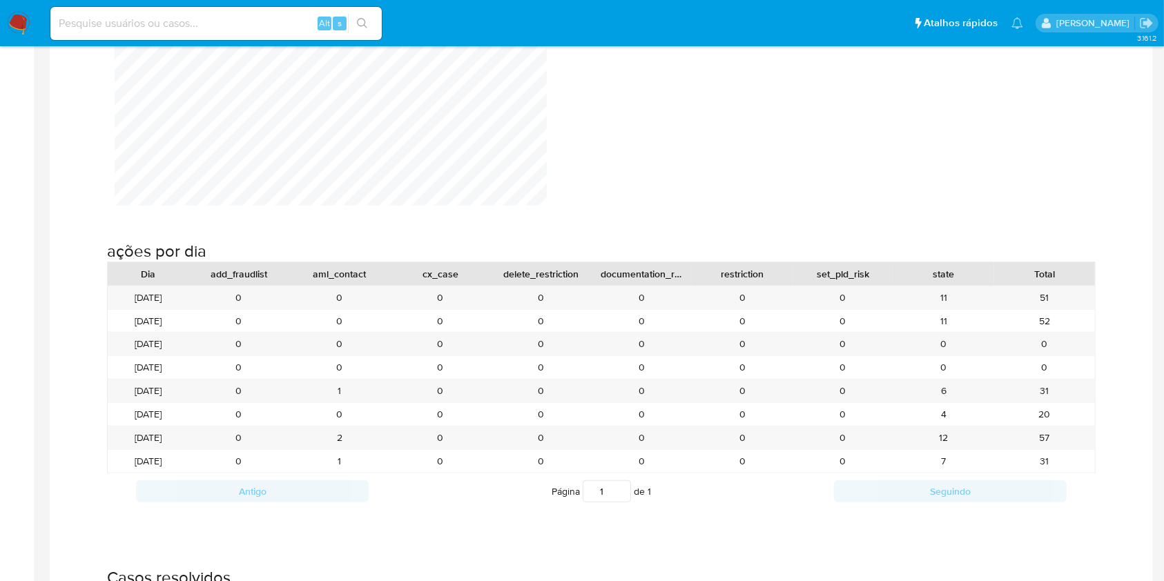
scroll to position [1389, 0]
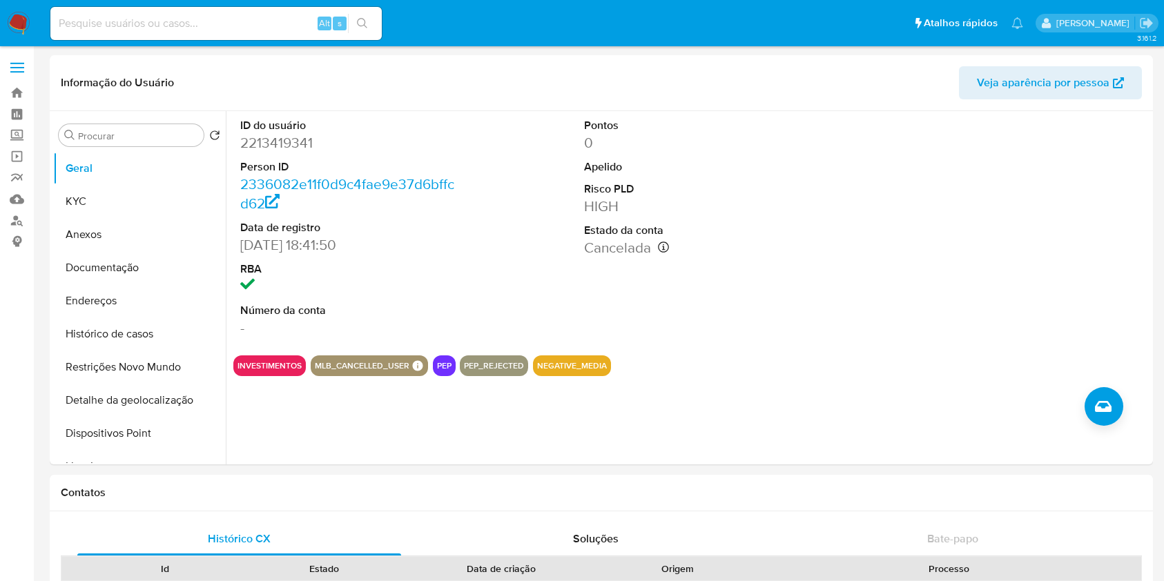
select select "10"
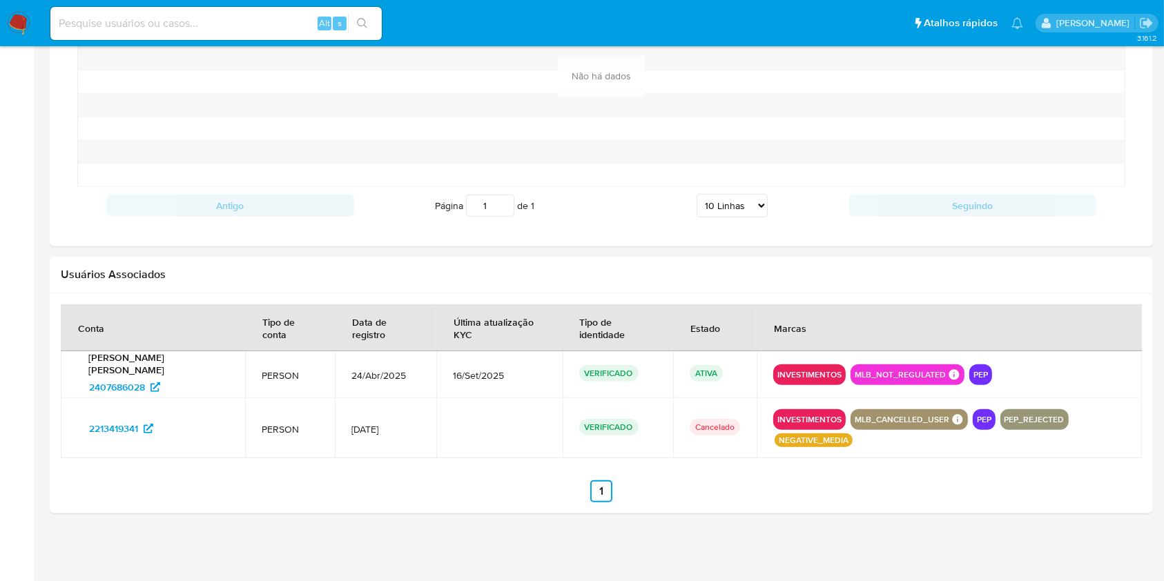
click at [243, 27] on input at bounding box center [215, 23] width 331 height 18
paste input "2704976984"
type input "2704976984"
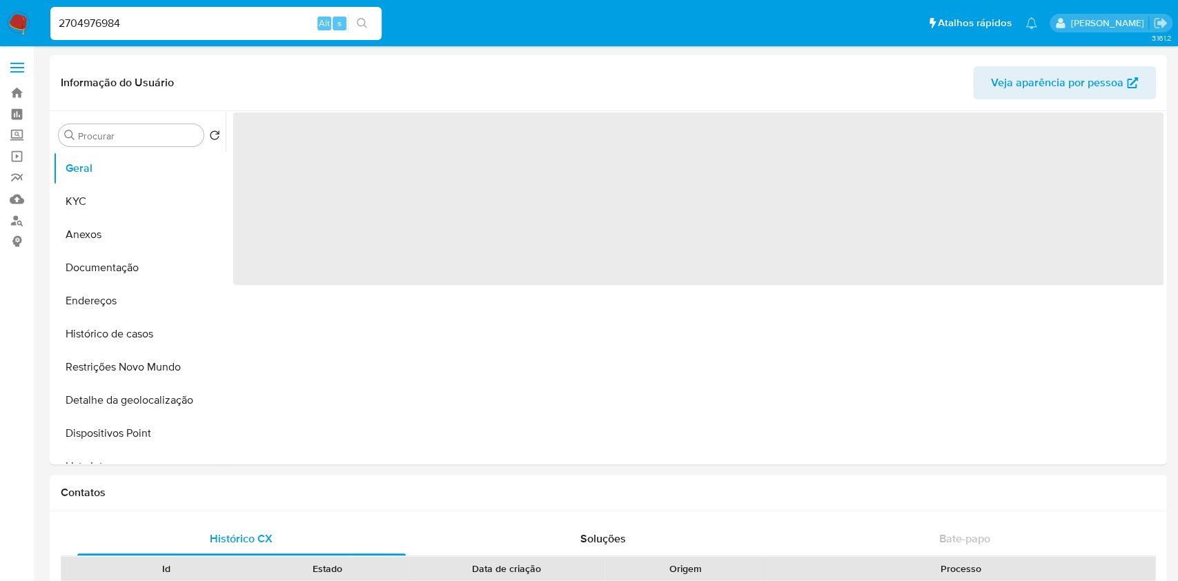
select select "10"
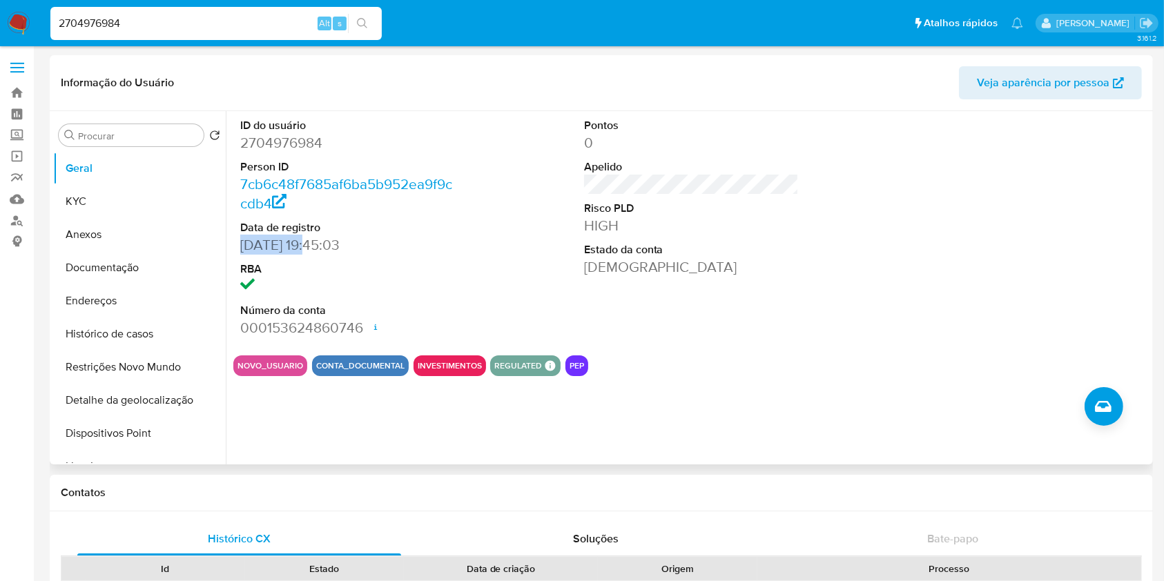
drag, startPoint x: 315, startPoint y: 248, endPoint x: 241, endPoint y: 249, distance: 73.9
click at [241, 250] on dd "[DATE] 19:45:03" at bounding box center [347, 244] width 215 height 19
copy dd "[DATE]"
click at [166, 213] on button "KYC" at bounding box center [134, 201] width 162 height 33
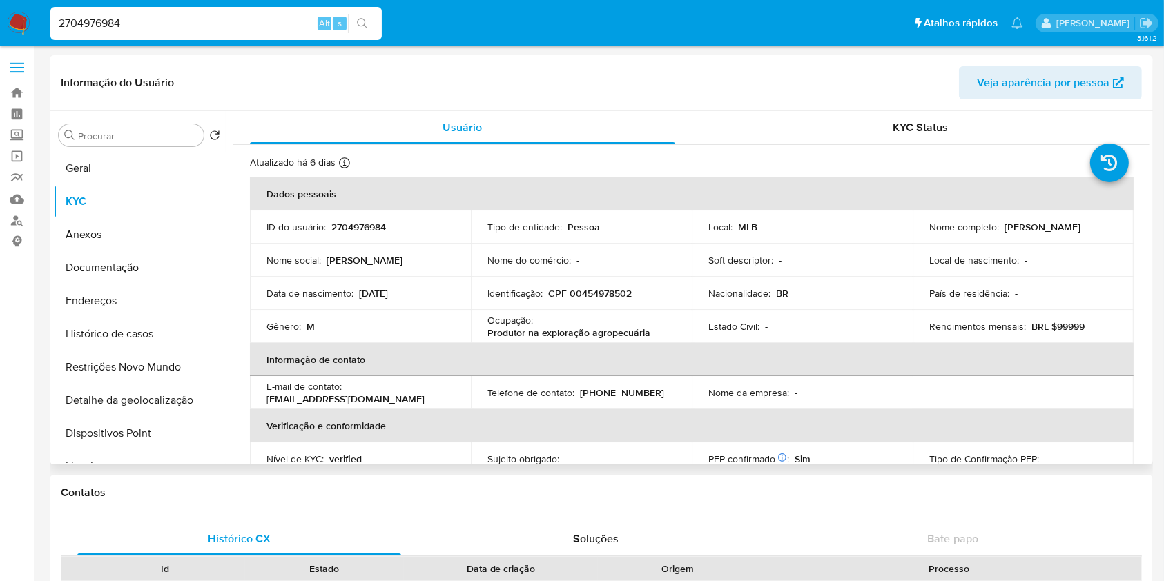
click at [366, 230] on p "2704976984" at bounding box center [358, 227] width 55 height 12
copy p "2704976984"
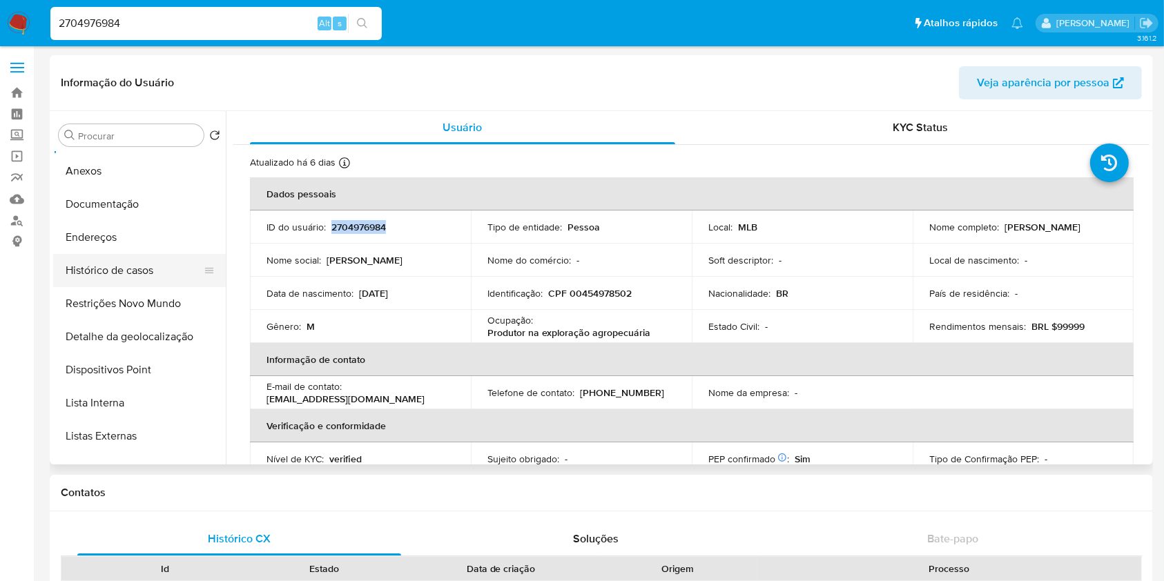
scroll to position [68, 0]
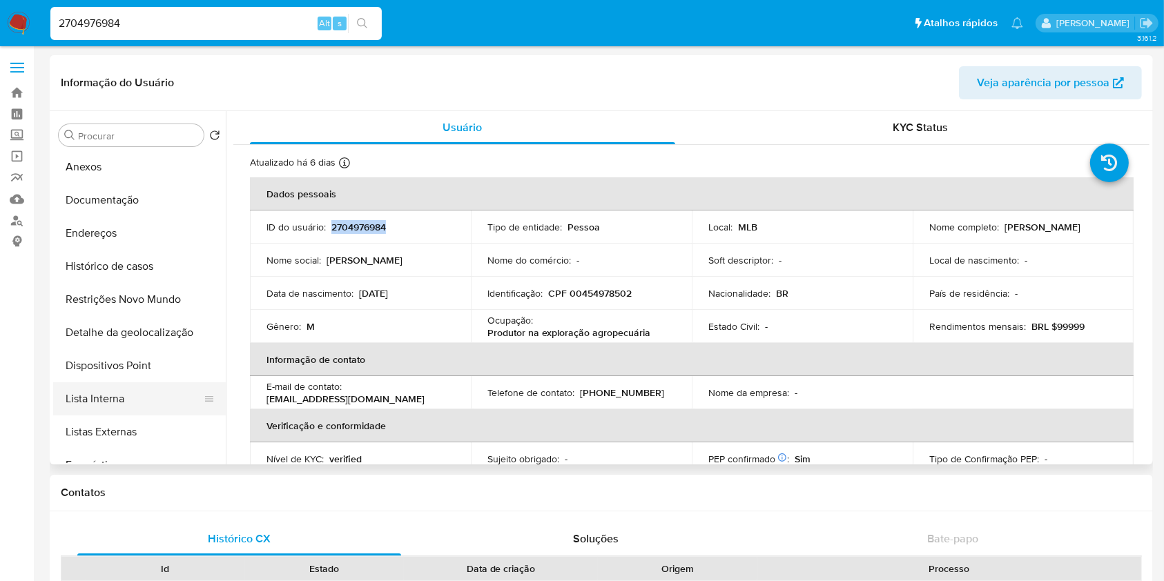
click at [153, 397] on button "Lista Interna" at bounding box center [134, 398] width 162 height 33
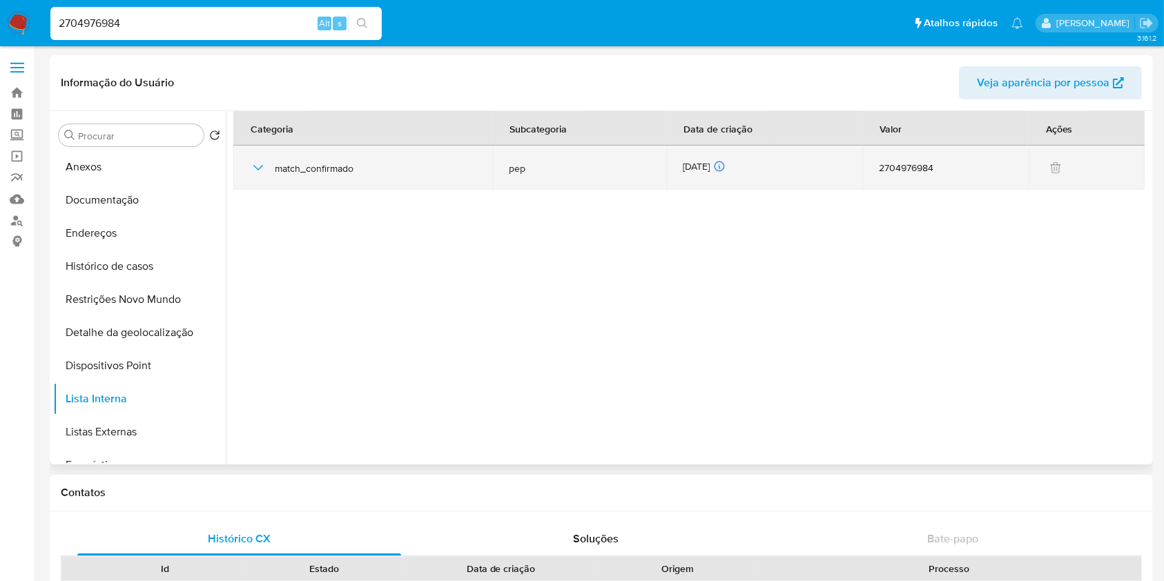
click at [692, 165] on div "[DATE] [DATE] 03:05:39" at bounding box center [764, 167] width 163 height 15
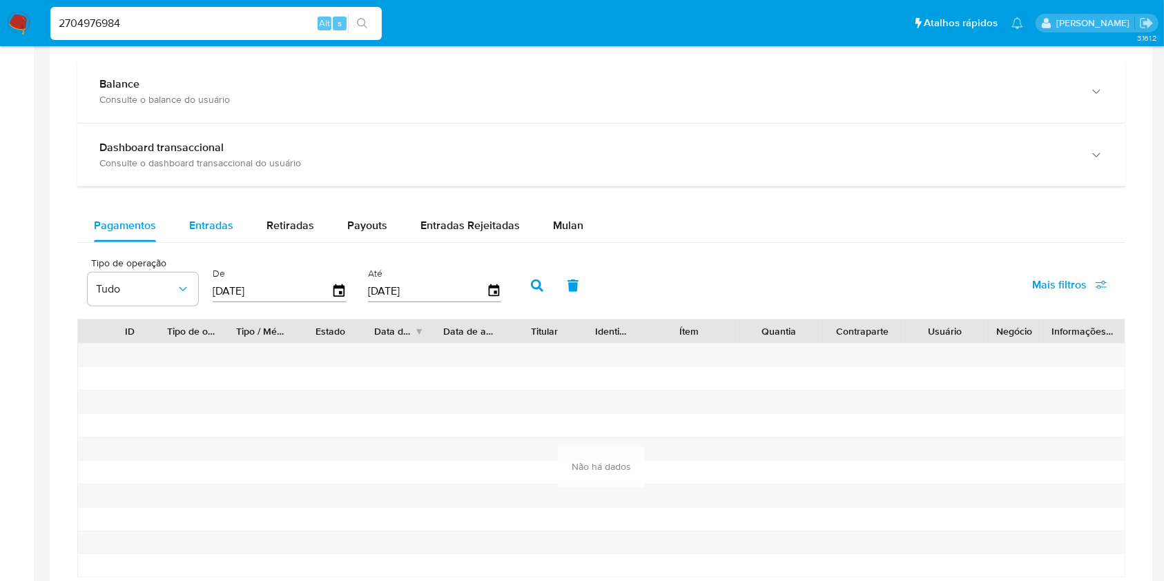
scroll to position [767, 0]
click at [226, 235] on div "Entradas" at bounding box center [211, 226] width 44 height 33
select select "10"
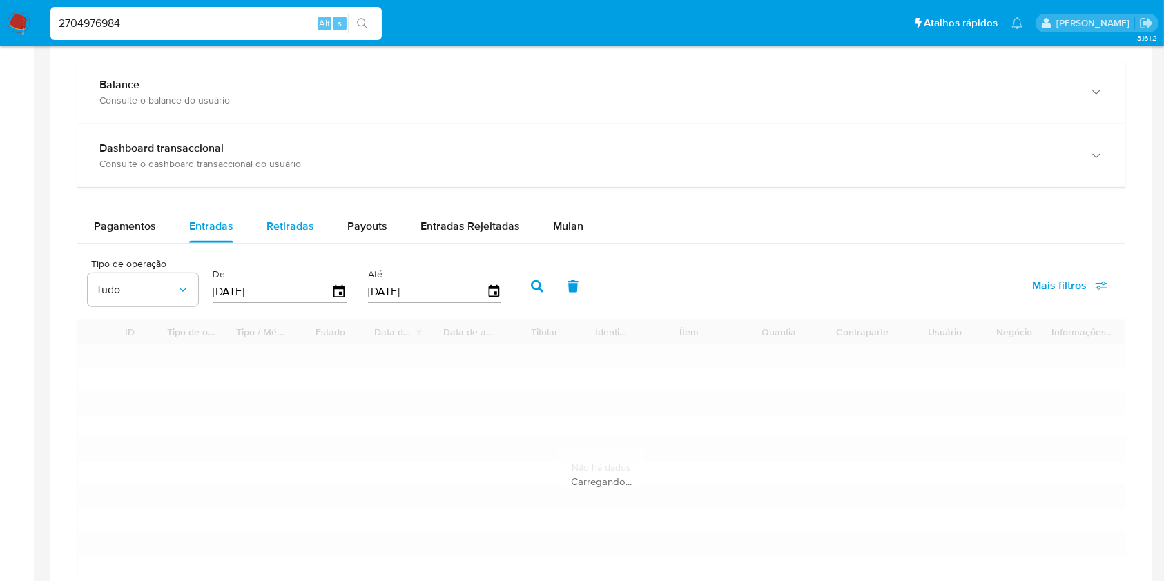
click at [296, 237] on div "Retiradas" at bounding box center [290, 226] width 48 height 33
select select "10"
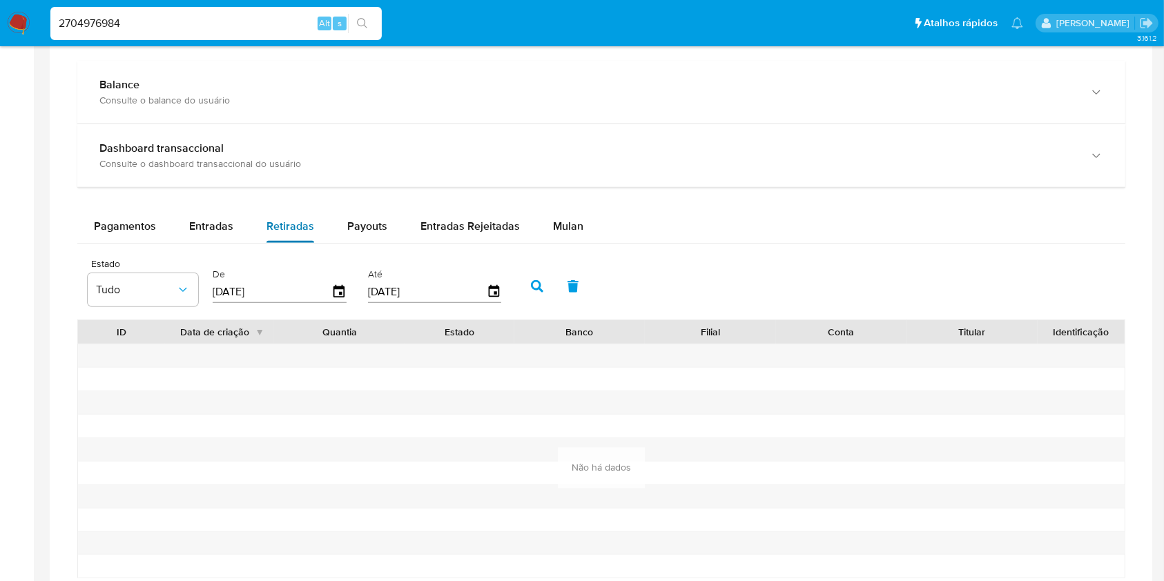
click at [235, 231] on button "Entradas" at bounding box center [211, 226] width 77 height 33
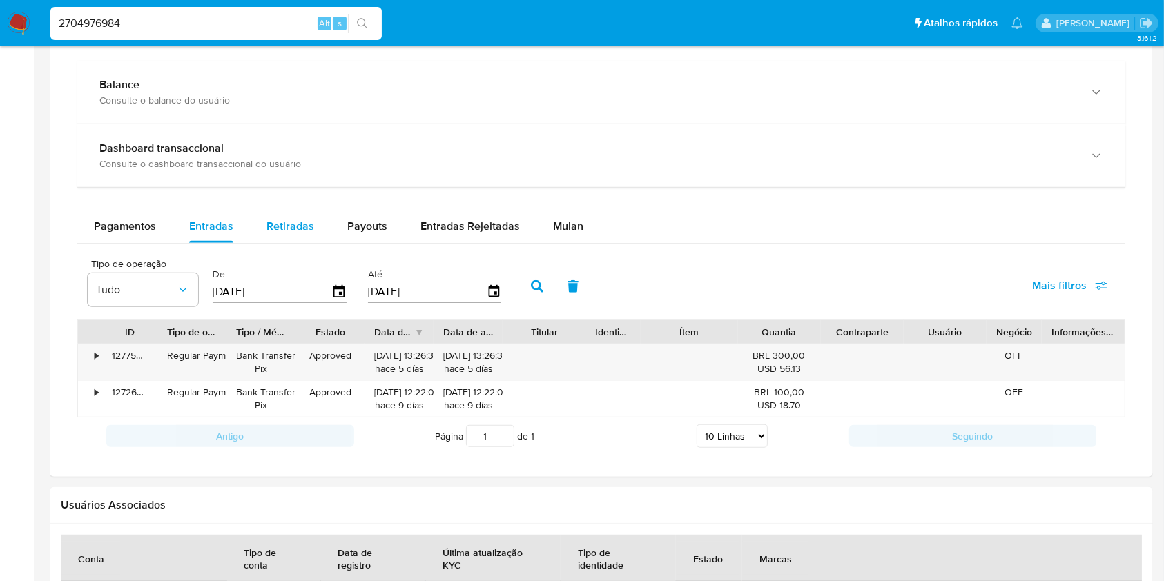
click at [315, 240] on button "Retiradas" at bounding box center [290, 226] width 81 height 33
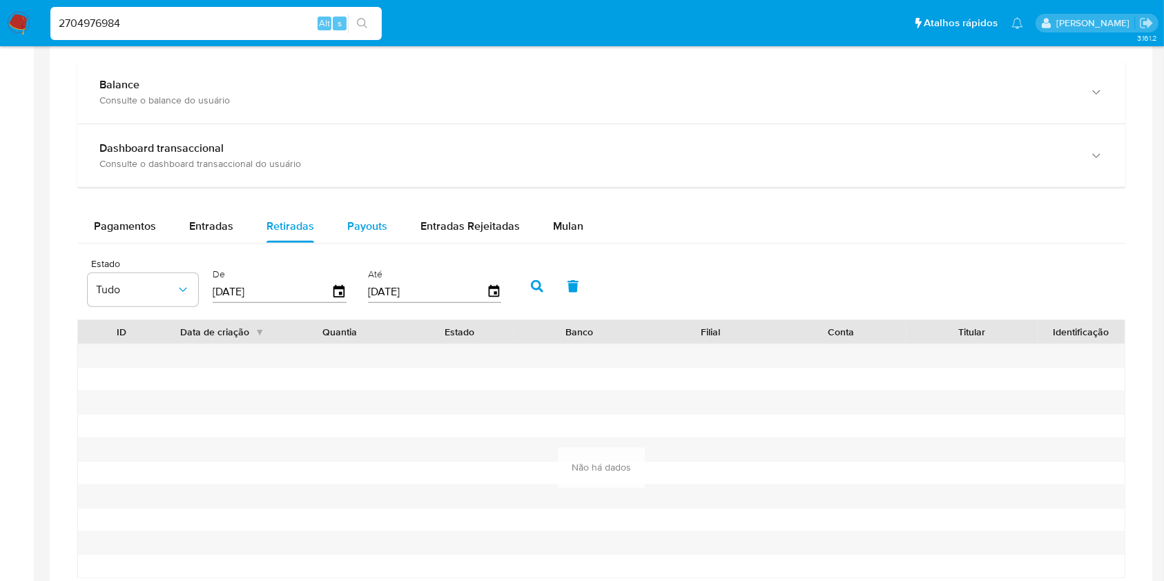
click at [347, 235] on div "Payouts" at bounding box center [367, 226] width 40 height 33
select select "10"
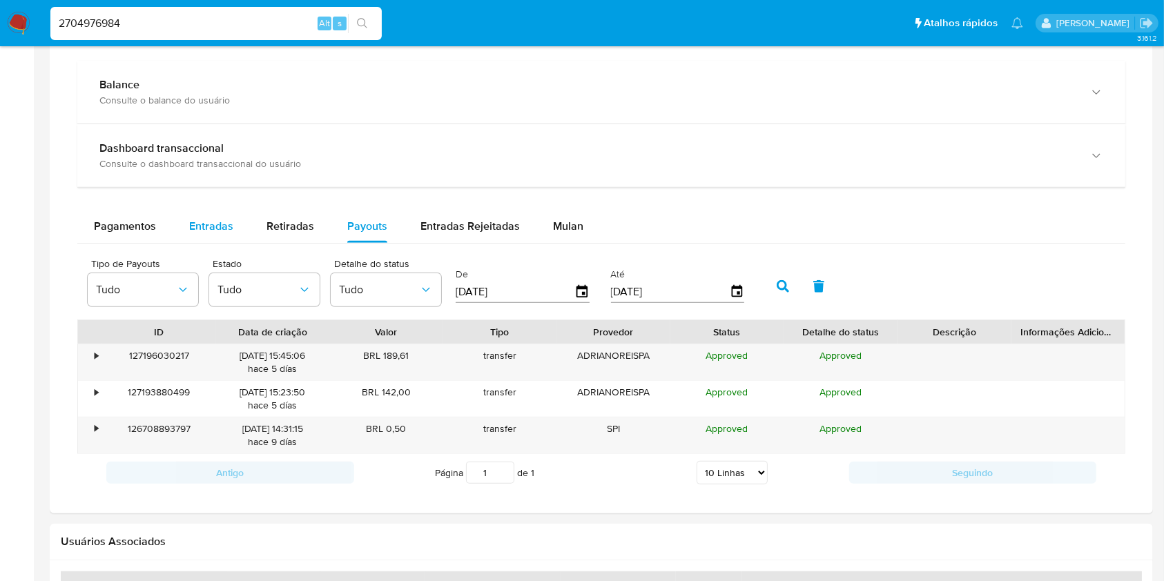
click at [243, 237] on button "Entradas" at bounding box center [211, 226] width 77 height 33
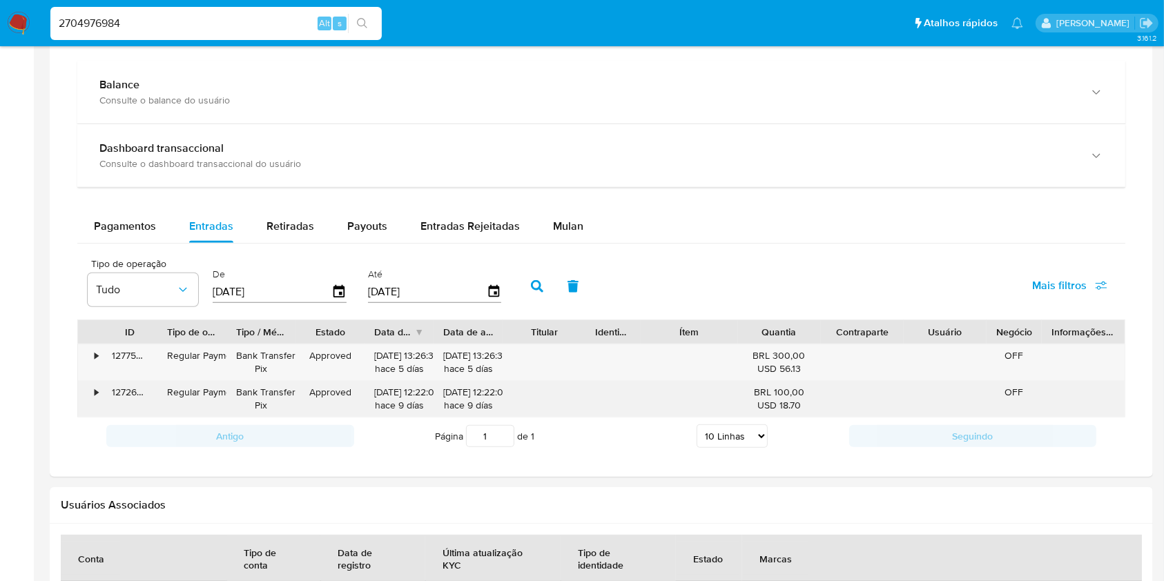
click at [104, 393] on div "127262012866" at bounding box center [129, 399] width 55 height 36
click at [100, 388] on div "•" at bounding box center [90, 399] width 24 height 36
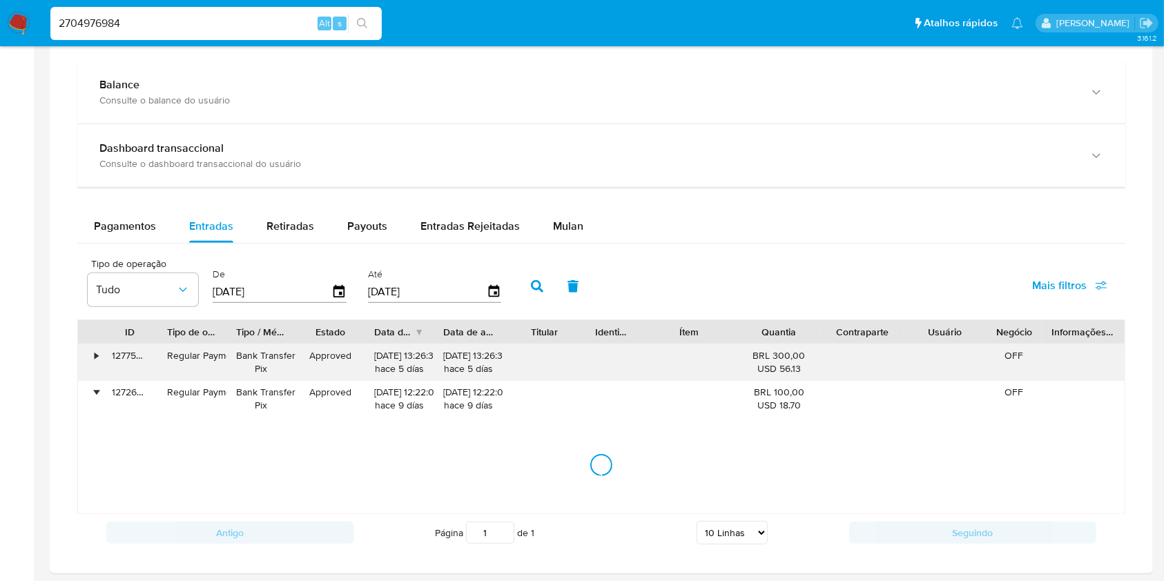
click at [94, 348] on div "•" at bounding box center [90, 362] width 24 height 36
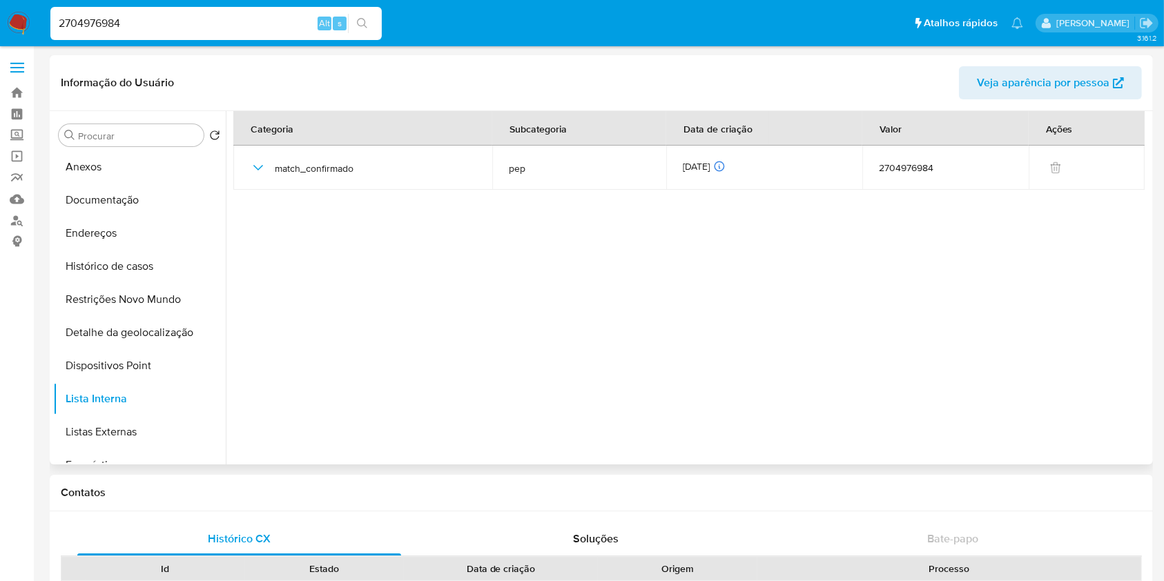
scroll to position [0, 0]
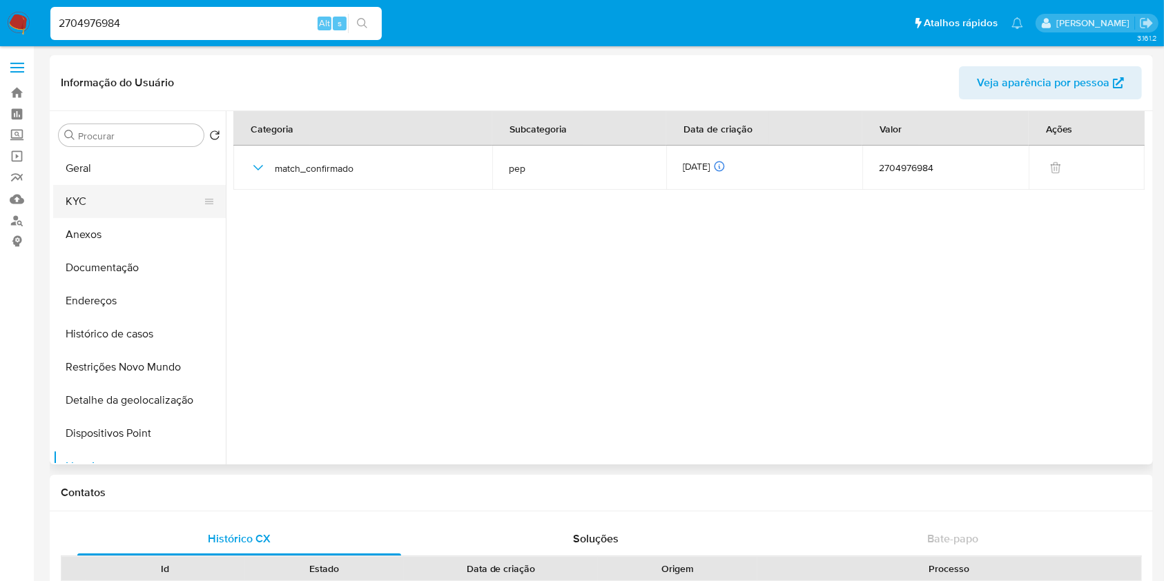
click at [134, 197] on button "KYC" at bounding box center [134, 201] width 162 height 33
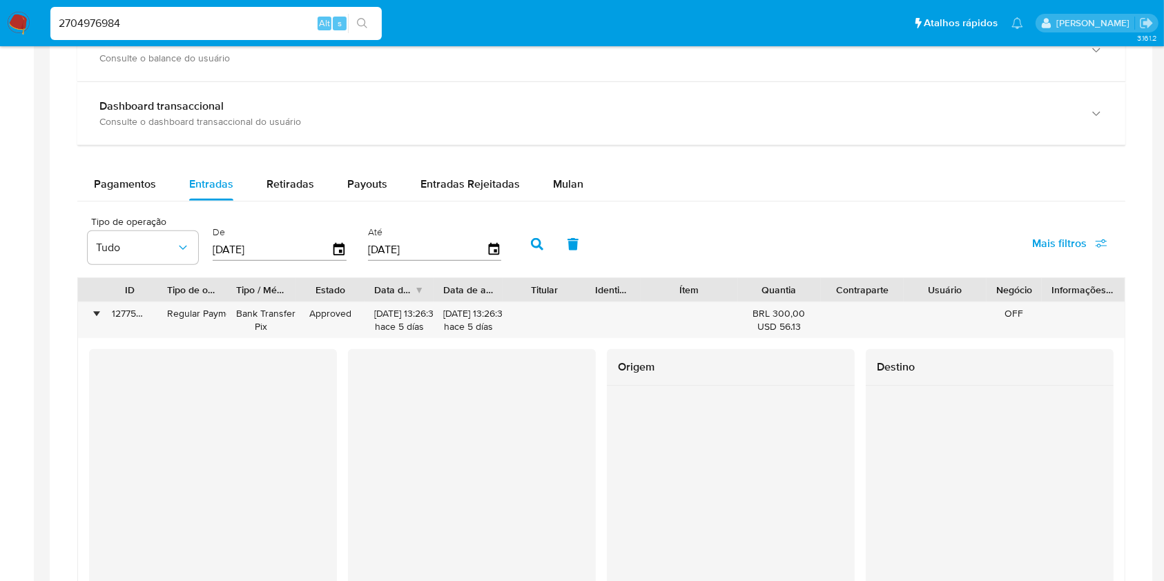
scroll to position [803, 0]
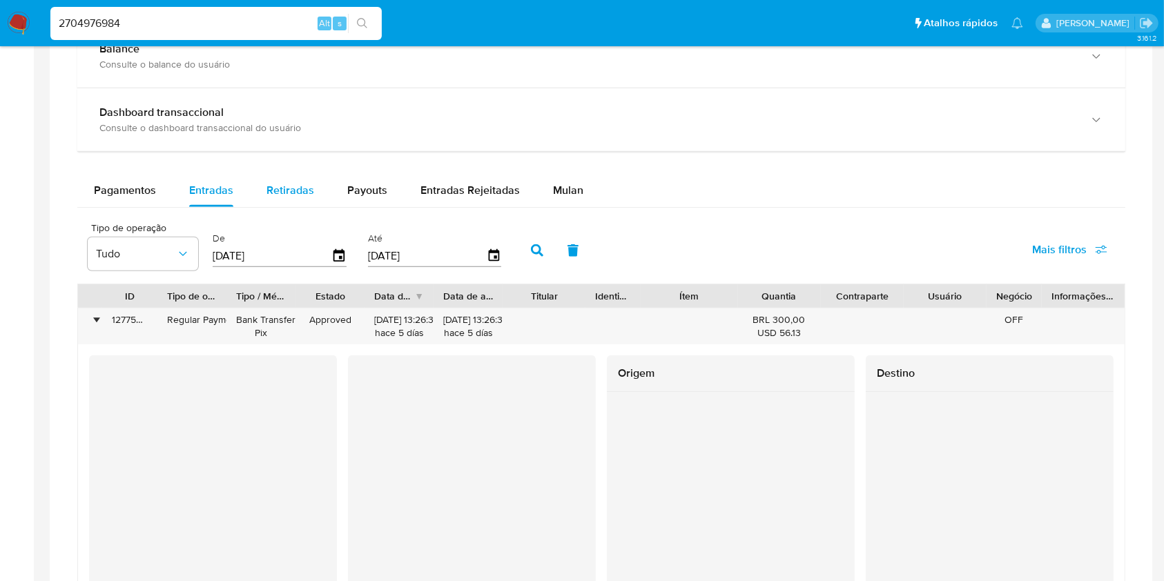
click at [307, 191] on span "Retiradas" at bounding box center [290, 190] width 48 height 16
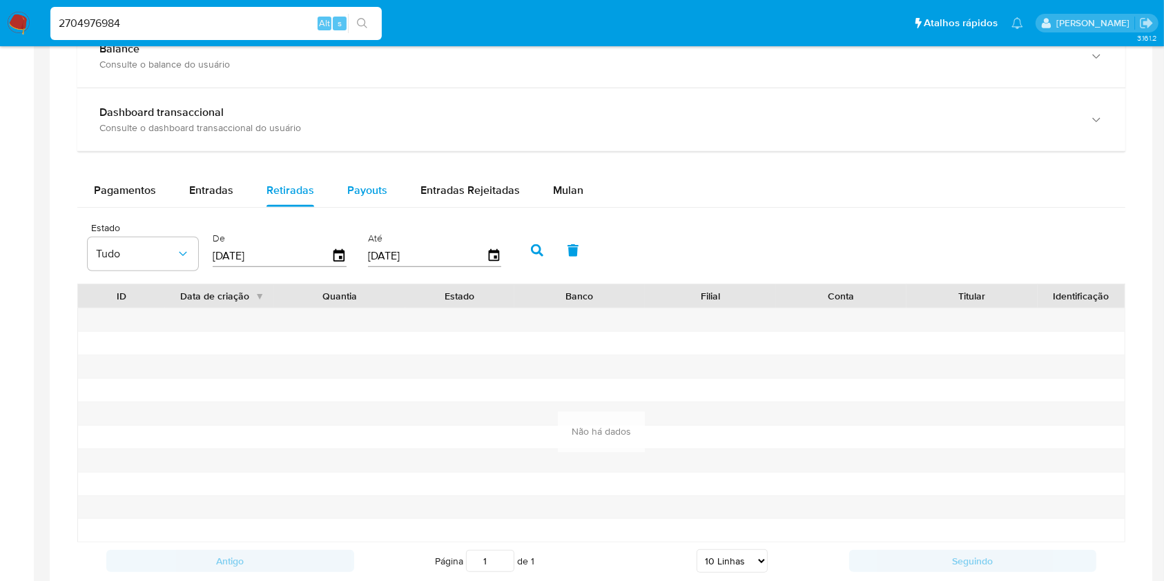
click at [363, 188] on span "Payouts" at bounding box center [367, 190] width 40 height 16
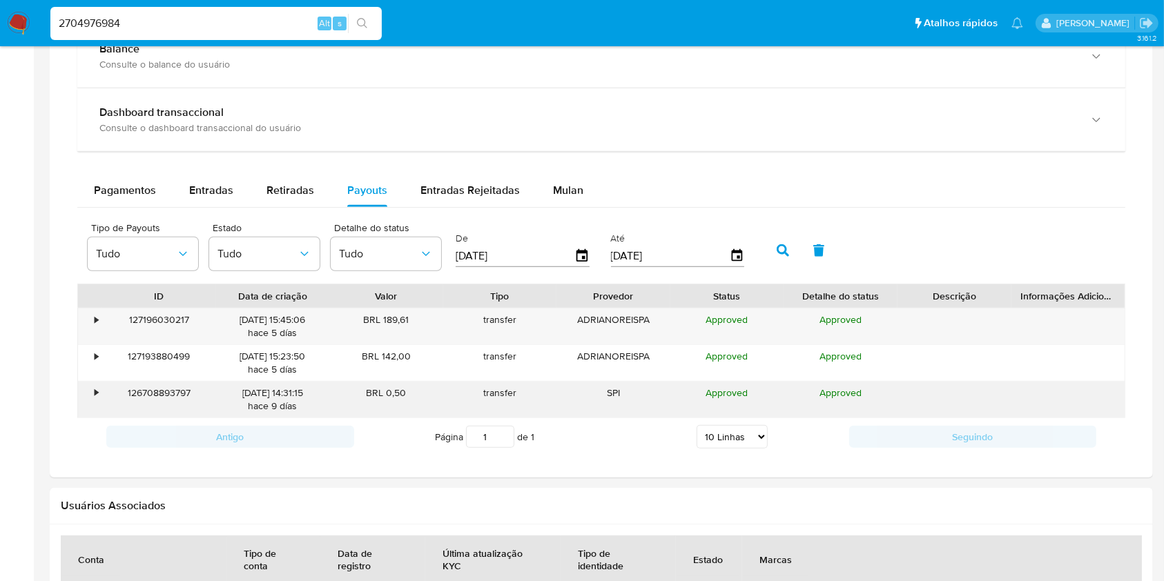
click at [92, 389] on div "•" at bounding box center [90, 400] width 24 height 36
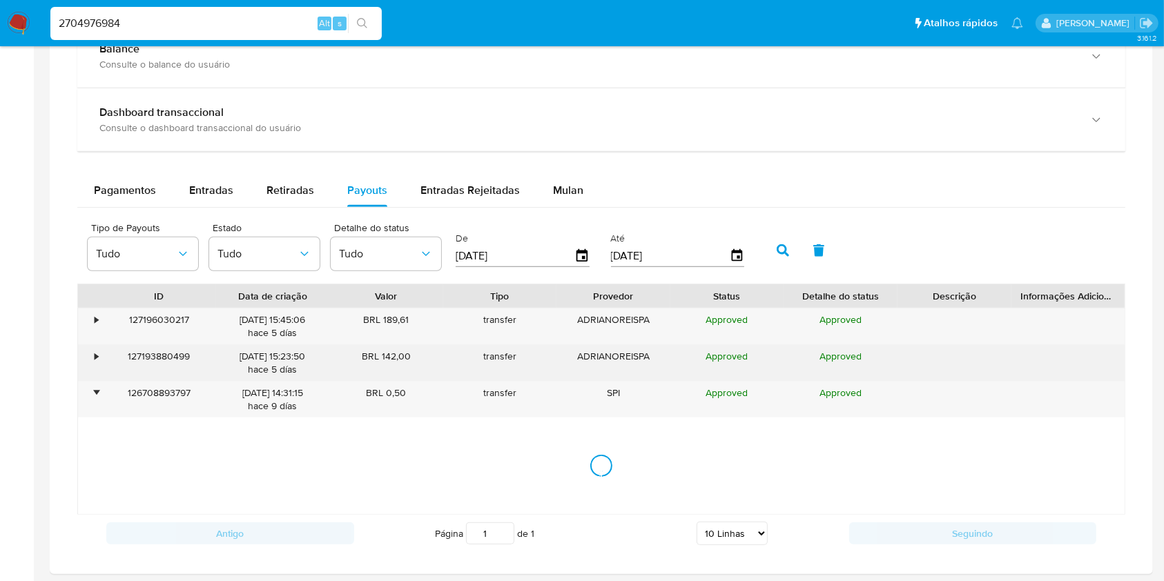
click at [95, 352] on div "•" at bounding box center [96, 356] width 3 height 13
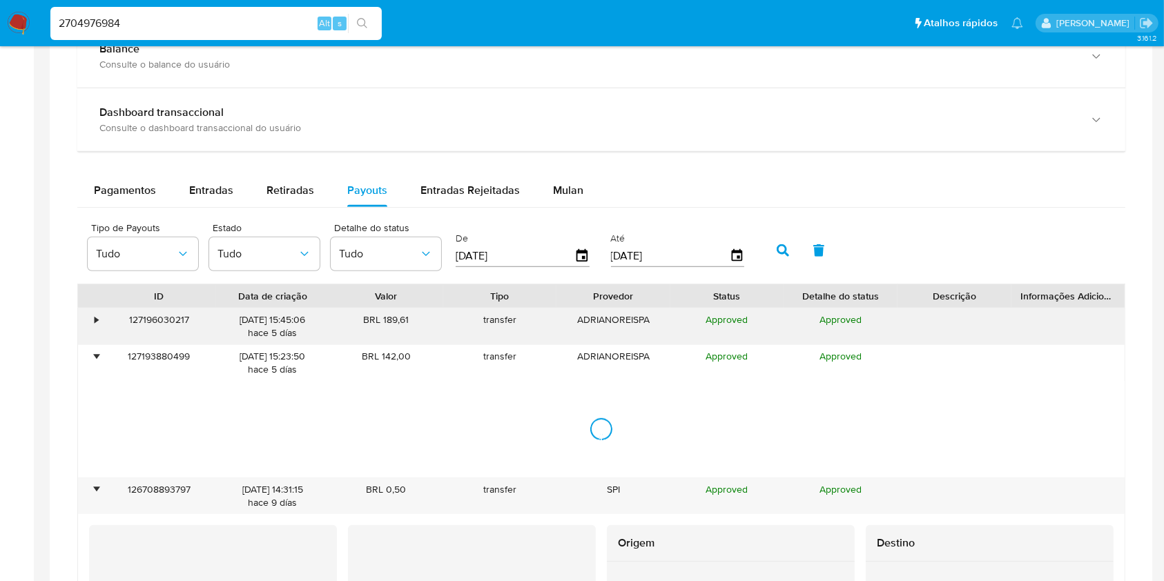
click at [93, 322] on div "•" at bounding box center [90, 327] width 24 height 36
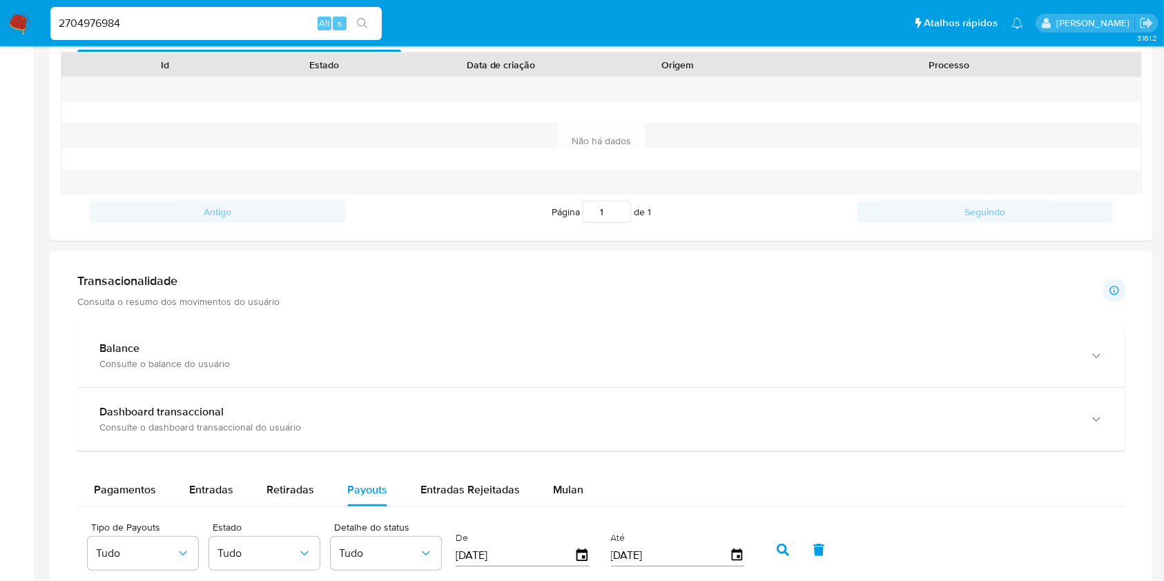
scroll to position [500, 0]
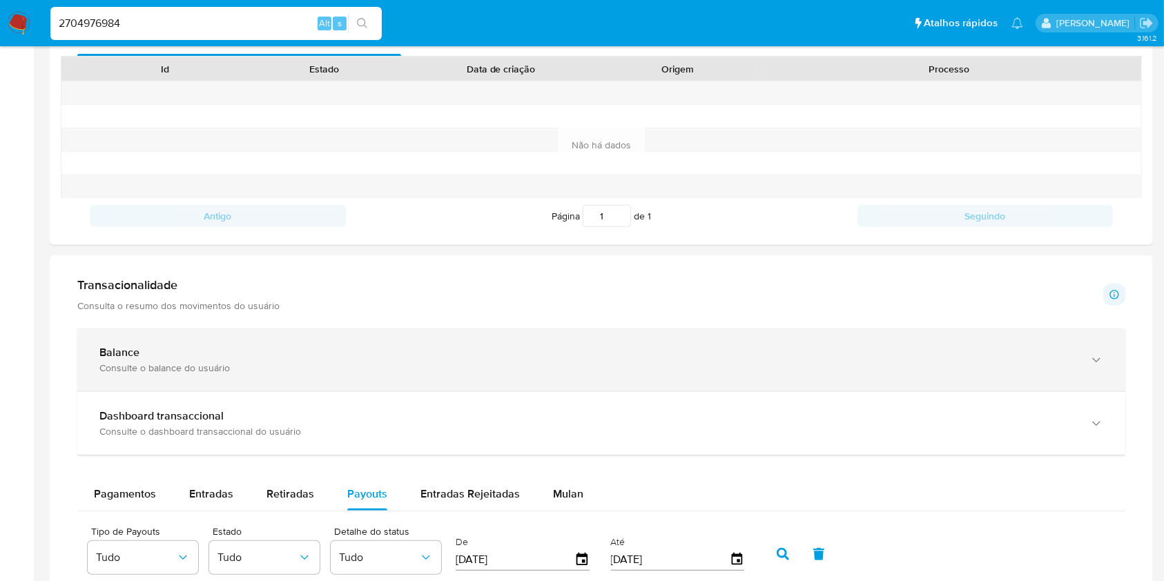
click at [476, 398] on div "Dashboard transaccional Consulte o dashboard transaccional do usuário" at bounding box center [601, 423] width 1048 height 63
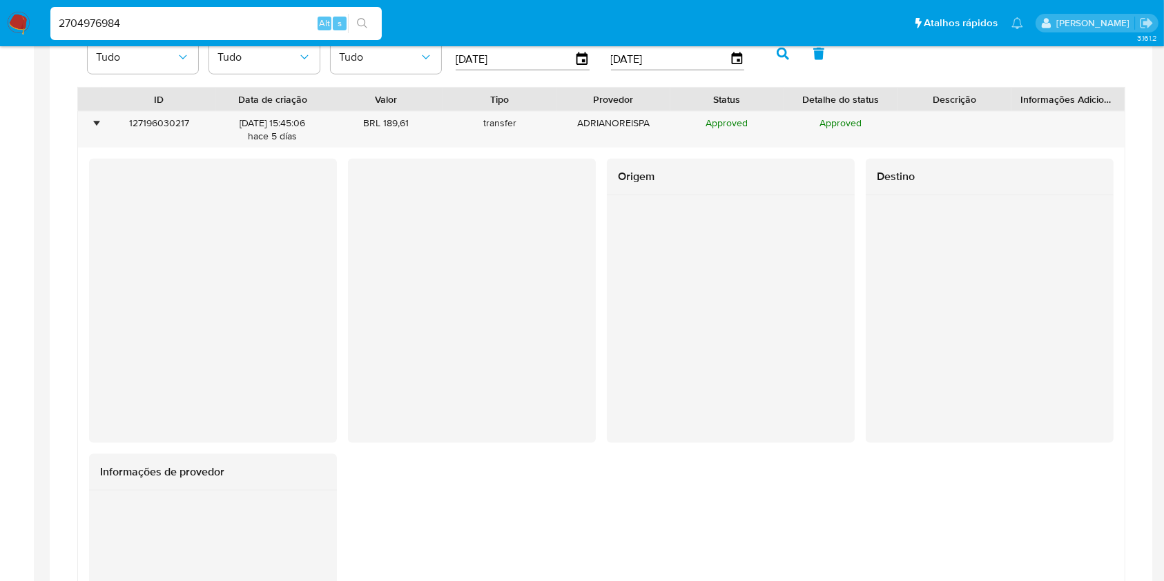
scroll to position [1787, 0]
click at [932, 302] on div "Destino" at bounding box center [989, 302] width 248 height 284
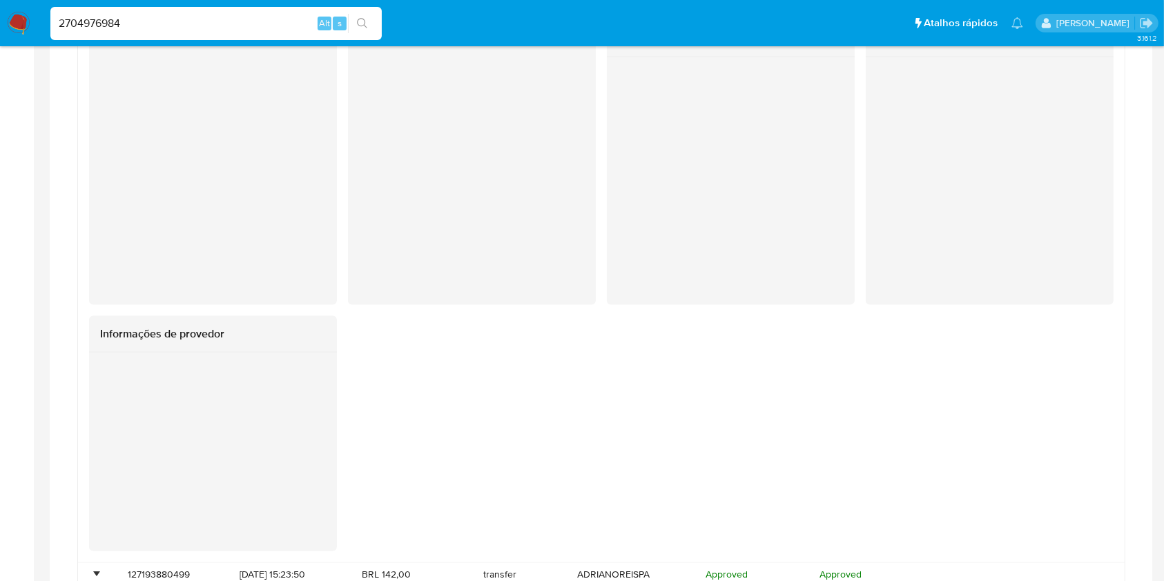
click at [932, 302] on div "Destino" at bounding box center [989, 163] width 248 height 284
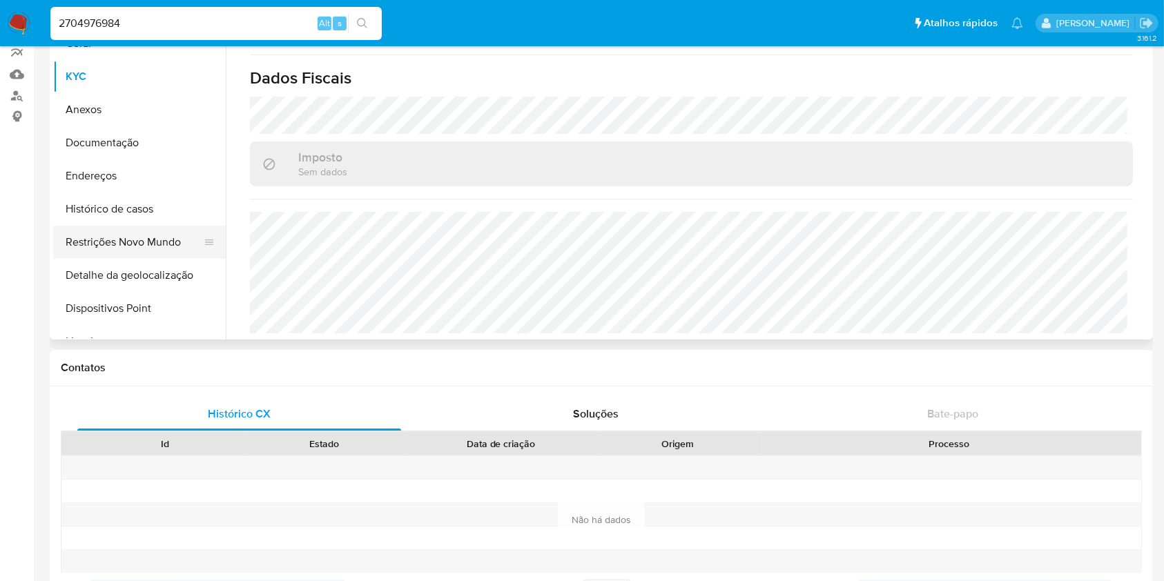
scroll to position [130, 0]
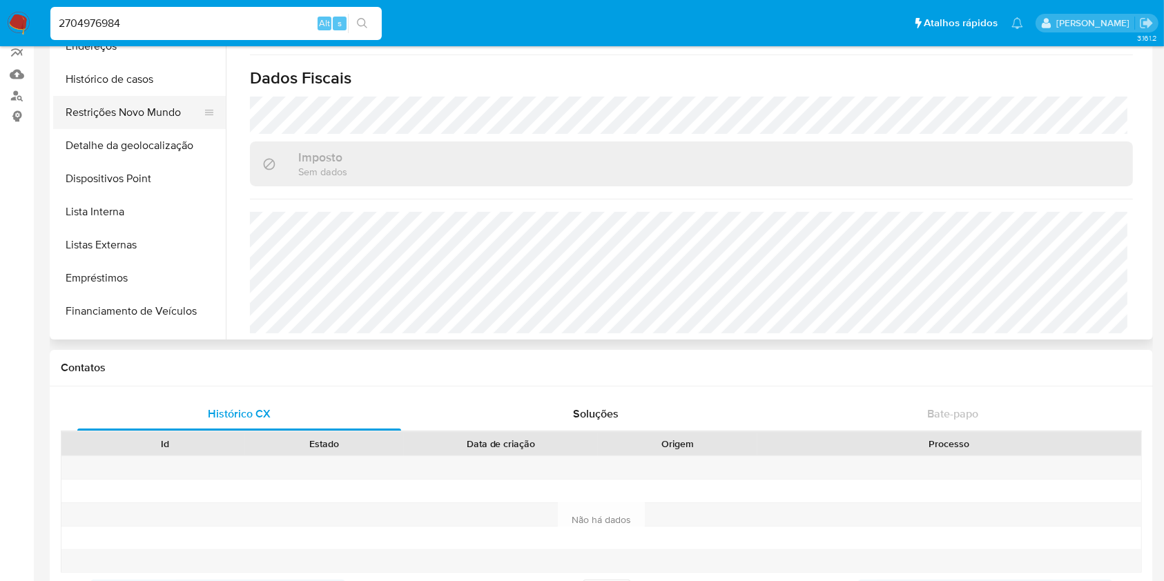
click at [156, 251] on button "Listas Externas" at bounding box center [139, 244] width 173 height 33
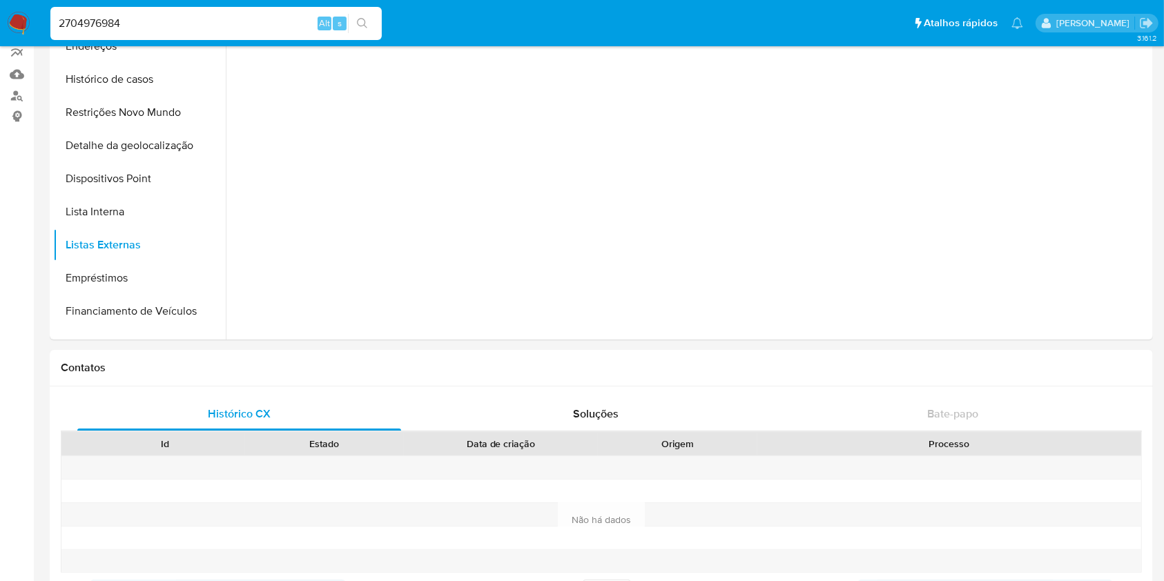
scroll to position [0, 0]
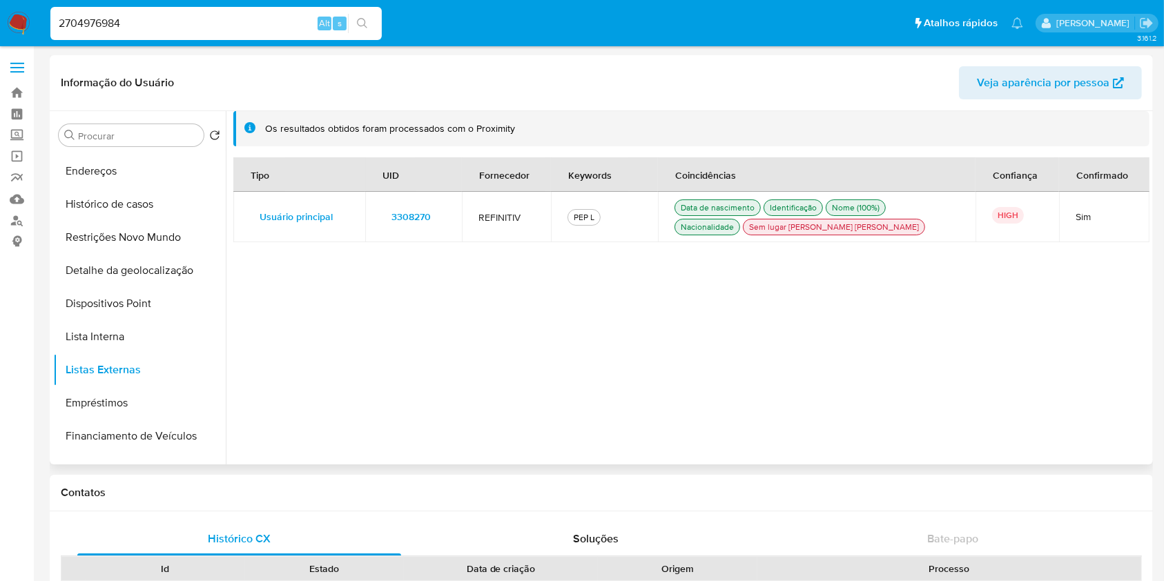
click at [424, 208] on span "3308270" at bounding box center [410, 216] width 39 height 19
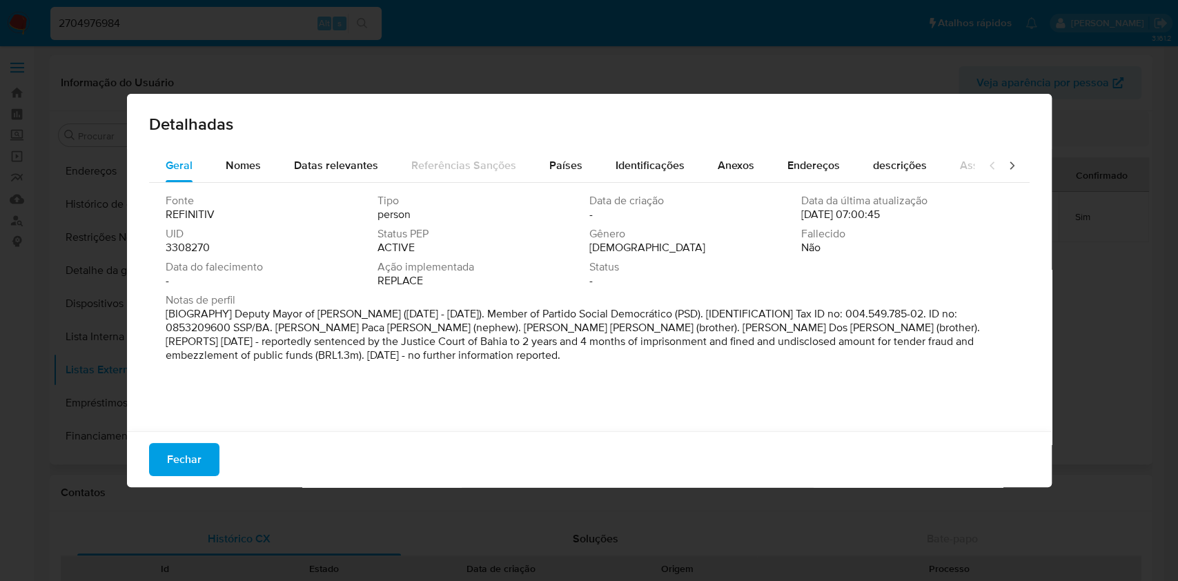
click at [199, 249] on span "3308270" at bounding box center [188, 248] width 44 height 14
click at [199, 451] on span "Fechar" at bounding box center [184, 459] width 35 height 30
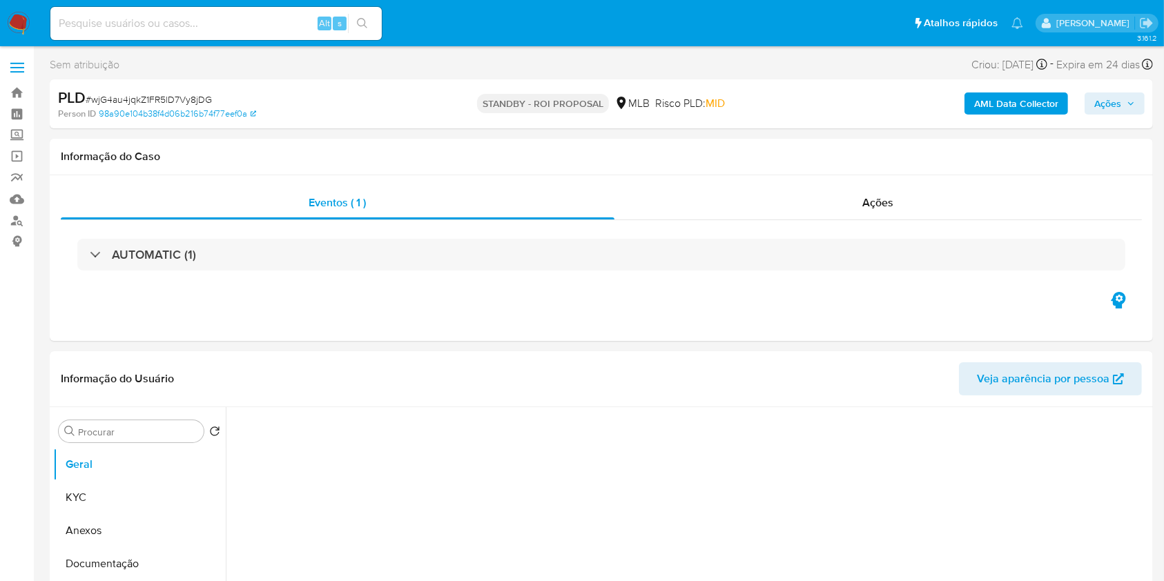
select select "10"
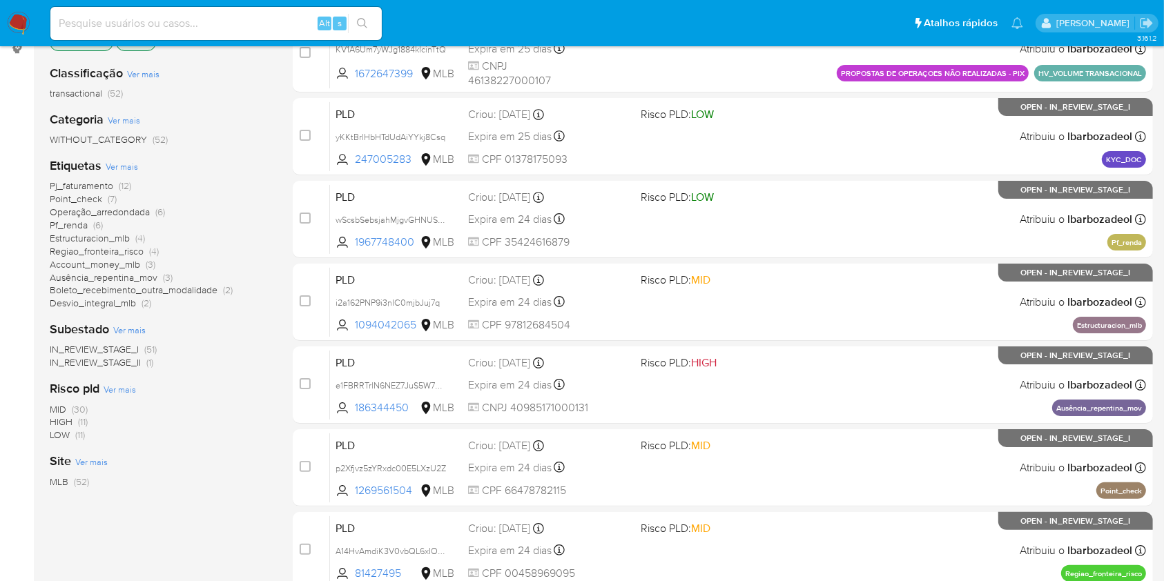
scroll to position [188, 0]
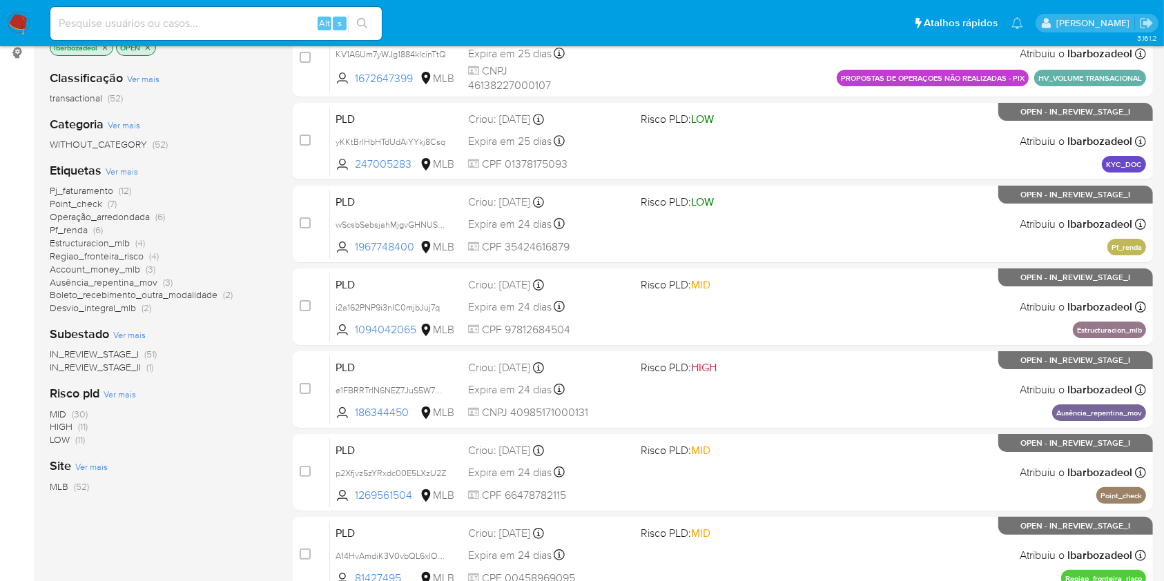
click at [97, 202] on span "Point_check" at bounding box center [76, 204] width 52 height 14
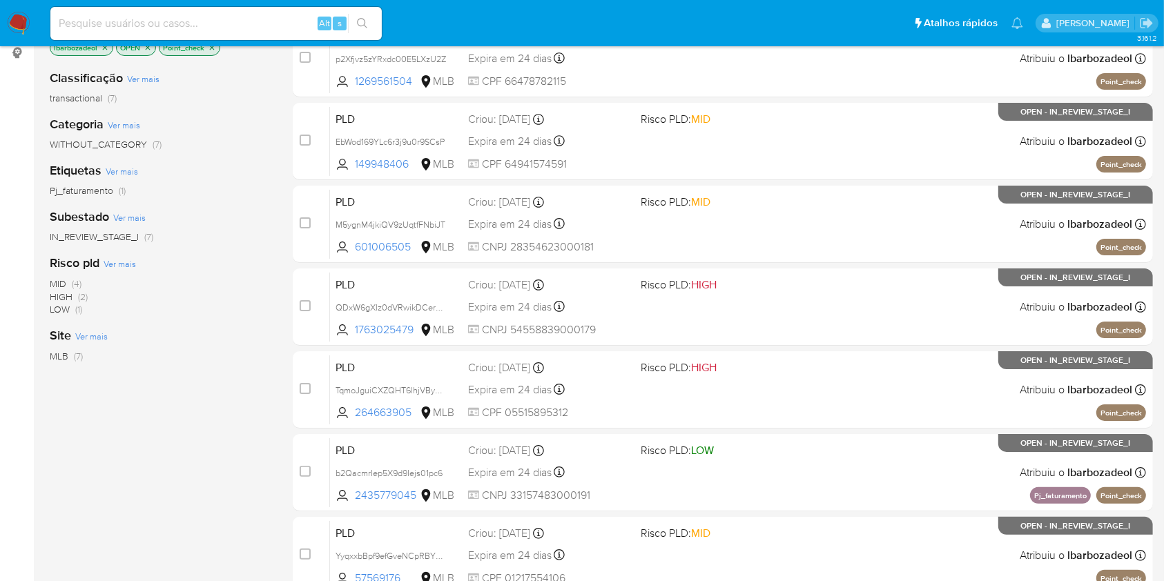
click at [211, 48] on icon "close-filter" at bounding box center [212, 47] width 8 height 8
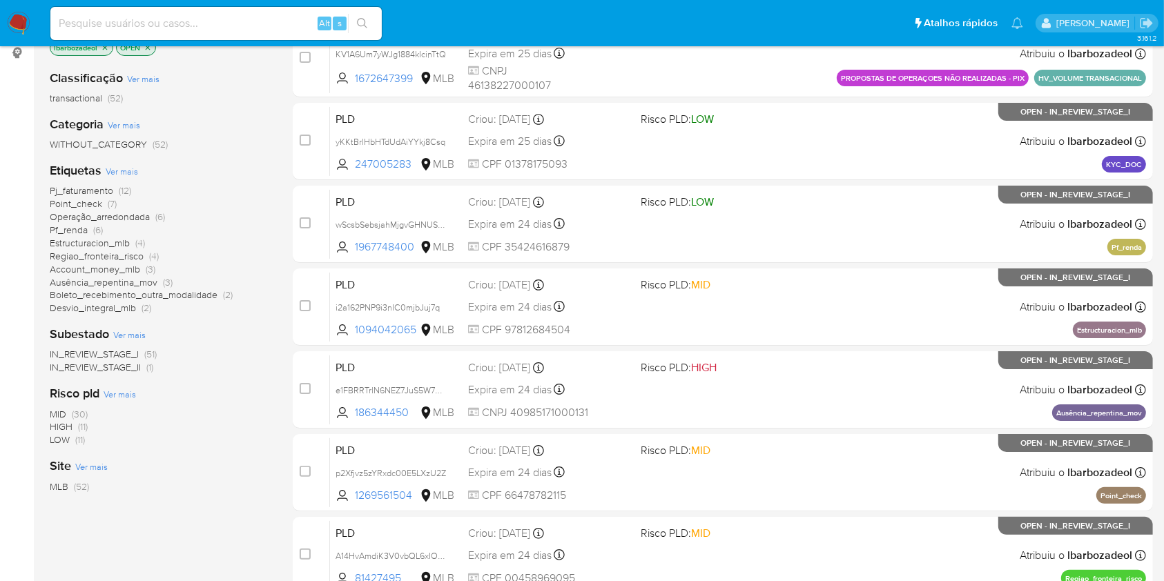
click at [113, 188] on span "Pj_faturamento (12)" at bounding box center [90, 190] width 81 height 13
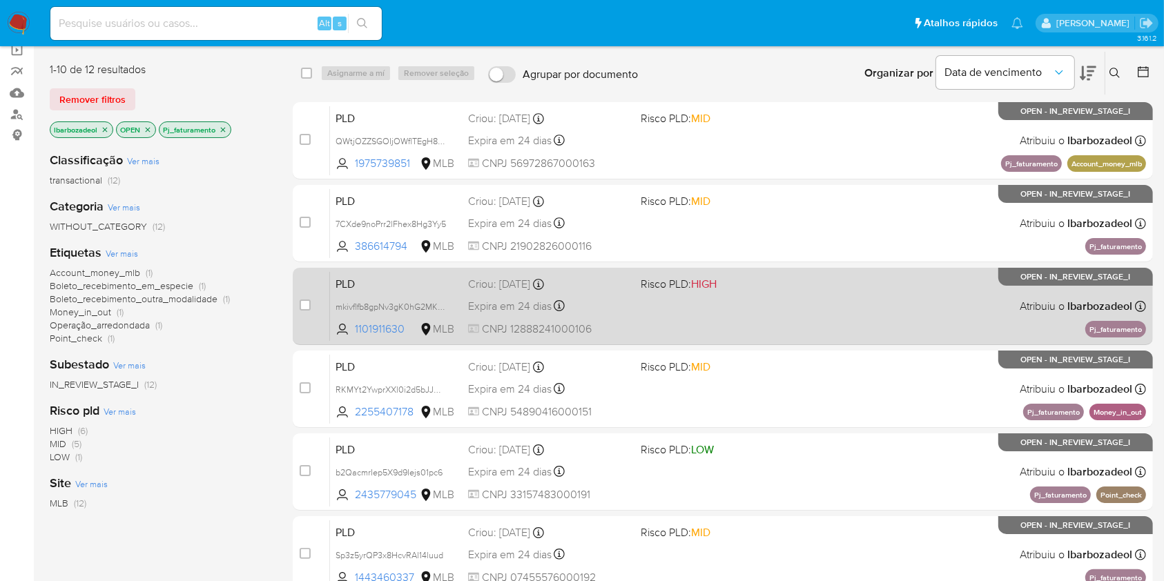
scroll to position [108, 0]
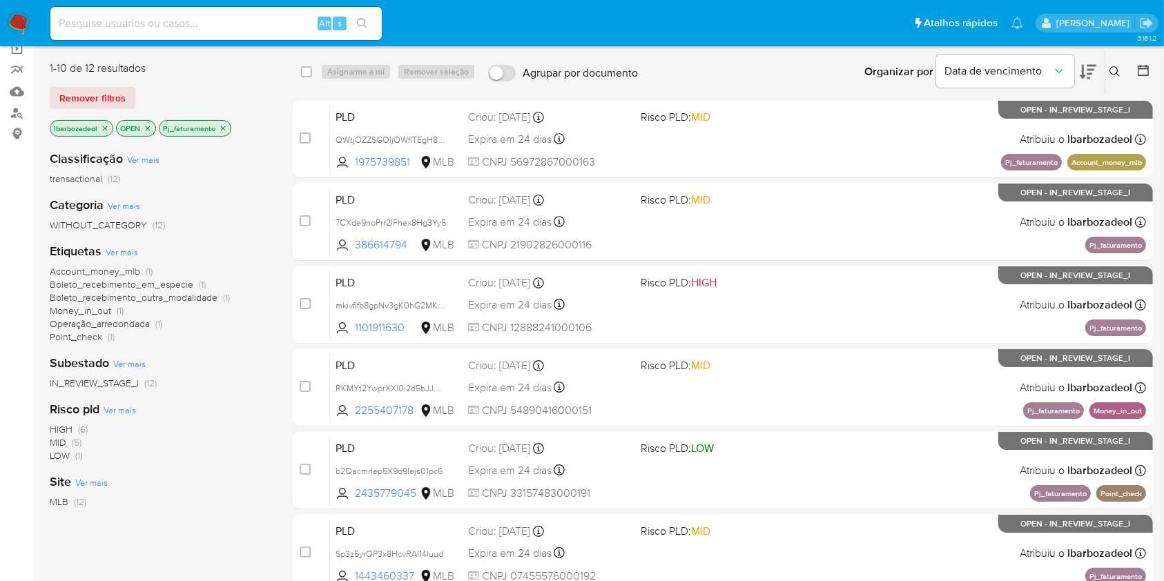
click at [83, 430] on span "(6)" at bounding box center [83, 429] width 10 height 14
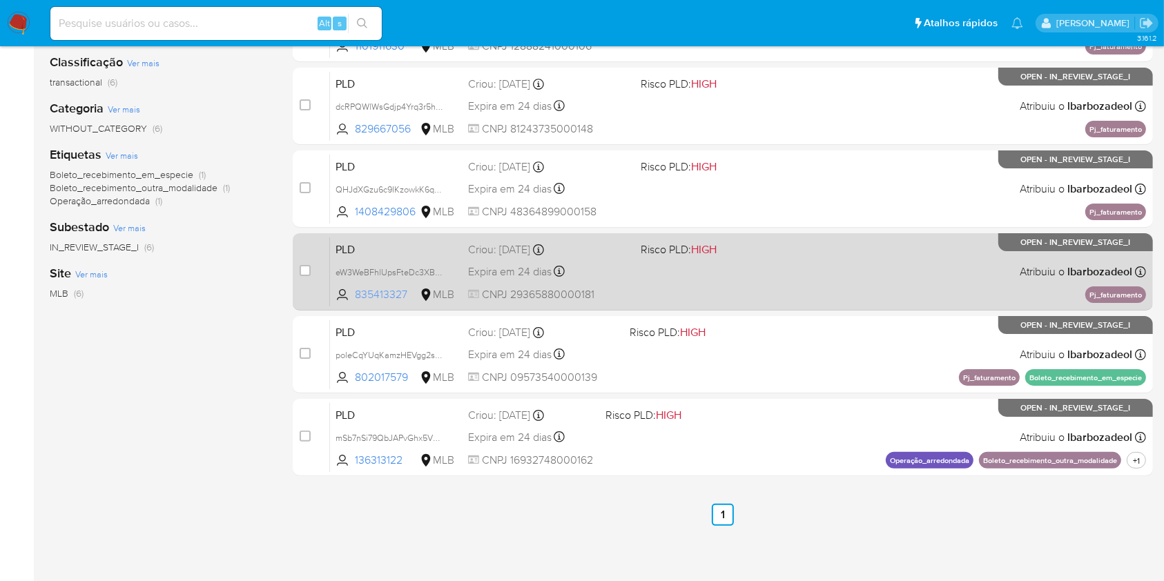
scroll to position [224, 0]
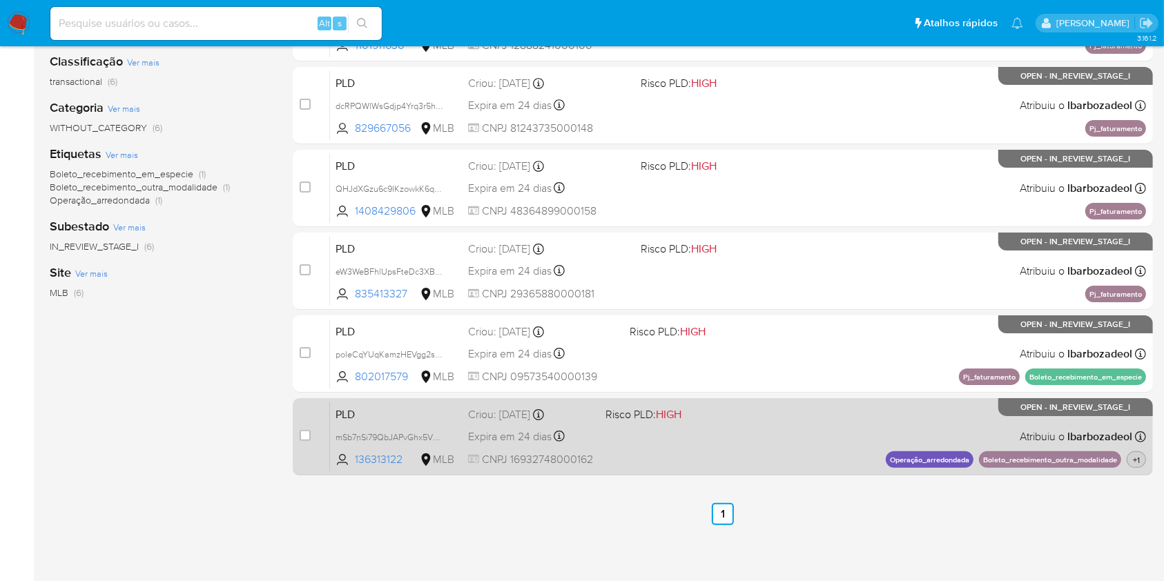
click at [1140, 462] on span "+1" at bounding box center [1136, 460] width 12 height 12
click at [767, 442] on div "PLD mSb7nSi79QbJAPvGhx5VQ7zD 136313122 MLB Risco PLD: HIGH Criou: 12/09/2025 Cr…" at bounding box center [738, 437] width 816 height 70
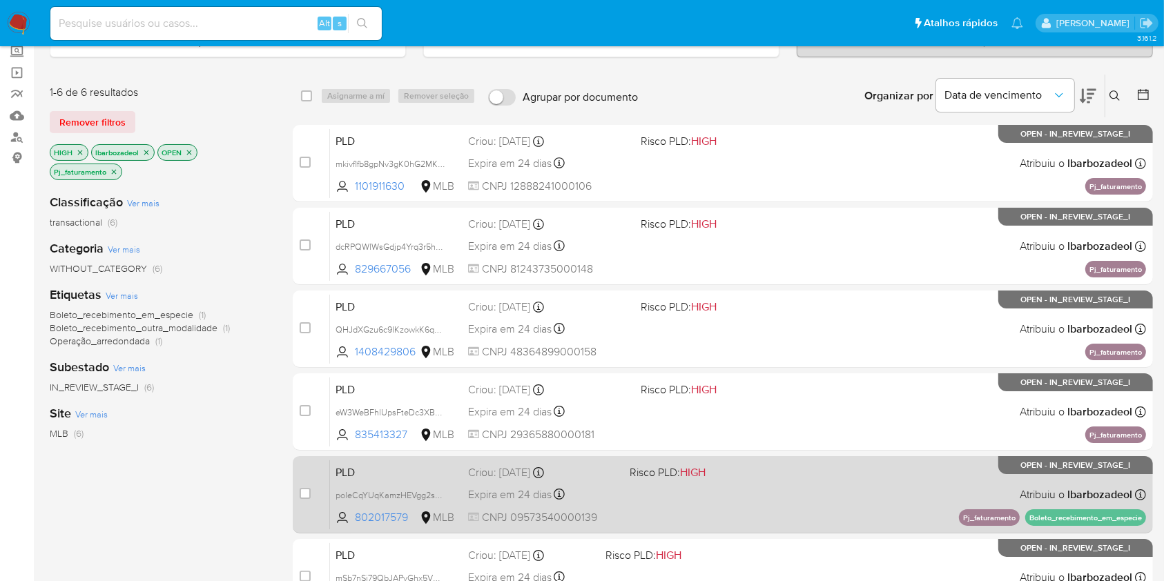
scroll to position [83, 0]
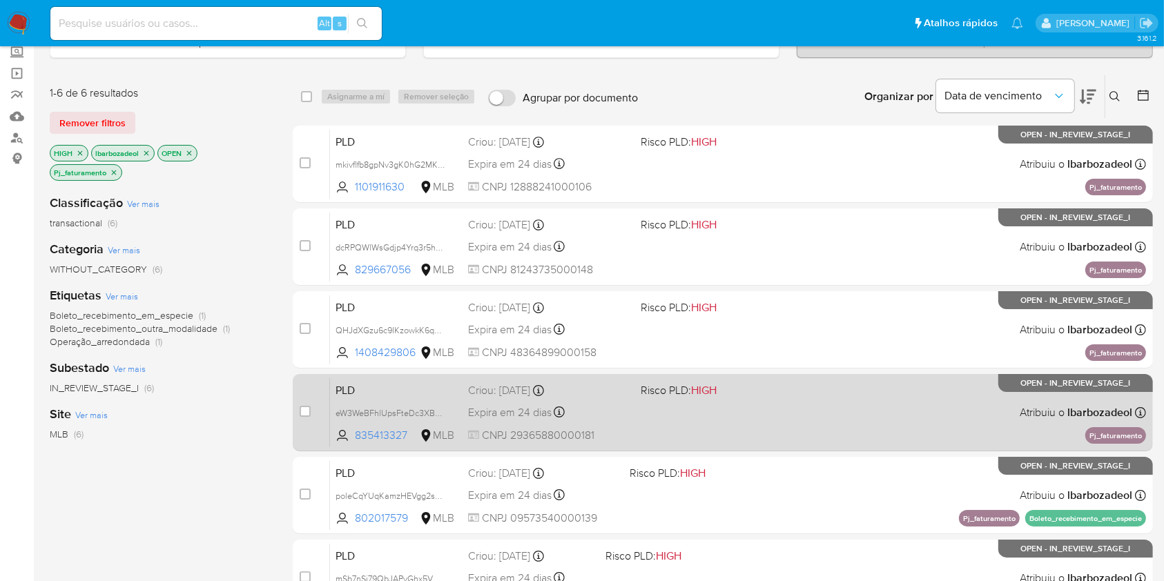
click at [752, 407] on div "PLD eW3WeBFhlUpsFteDc3XB8NGG 835413327 MLB Risco PLD: HIGH Criou: 12/09/2025 Cr…" at bounding box center [738, 413] width 816 height 70
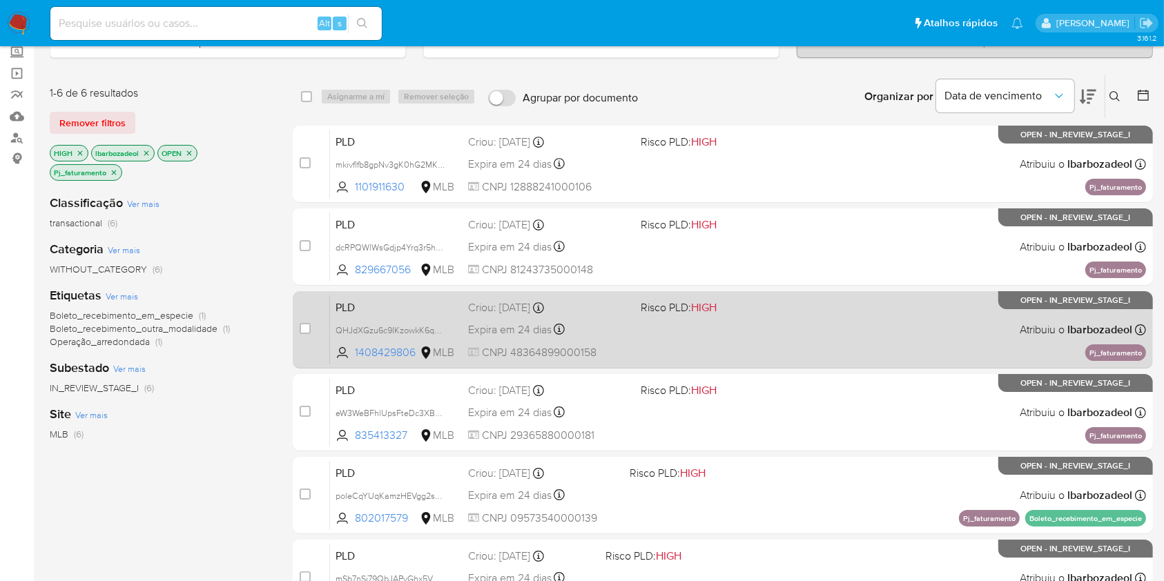
click at [754, 337] on div "PLD QHJdXGzu6c9IKzowkK6qBNSJ 1408429806 MLB Risco PLD: HIGH Criou: 12/09/2025 C…" at bounding box center [738, 330] width 816 height 70
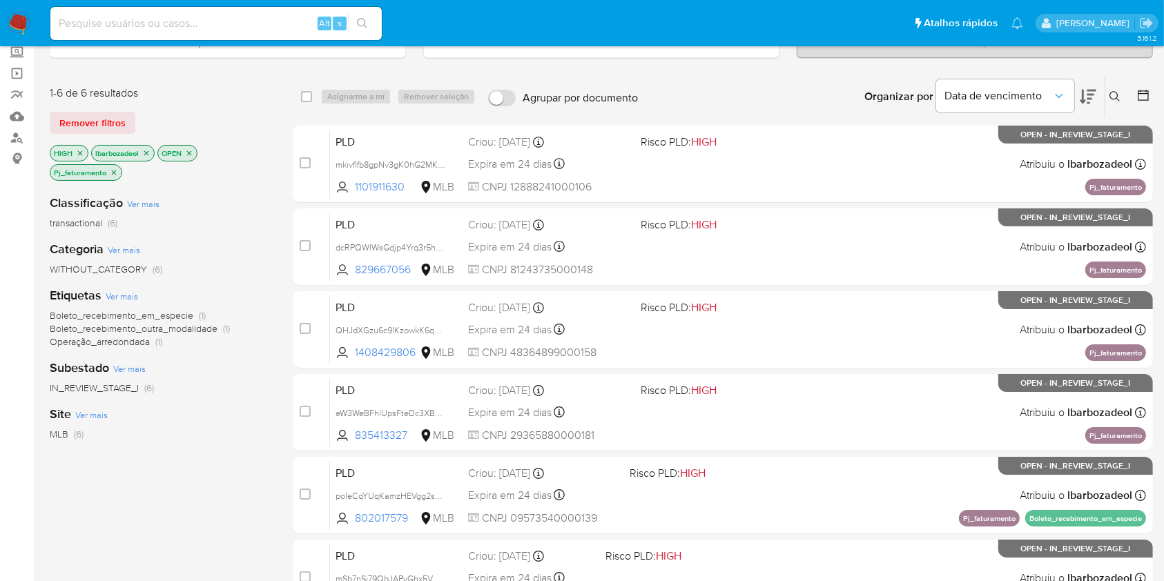
click at [79, 151] on icon "close-filter" at bounding box center [80, 153] width 8 height 8
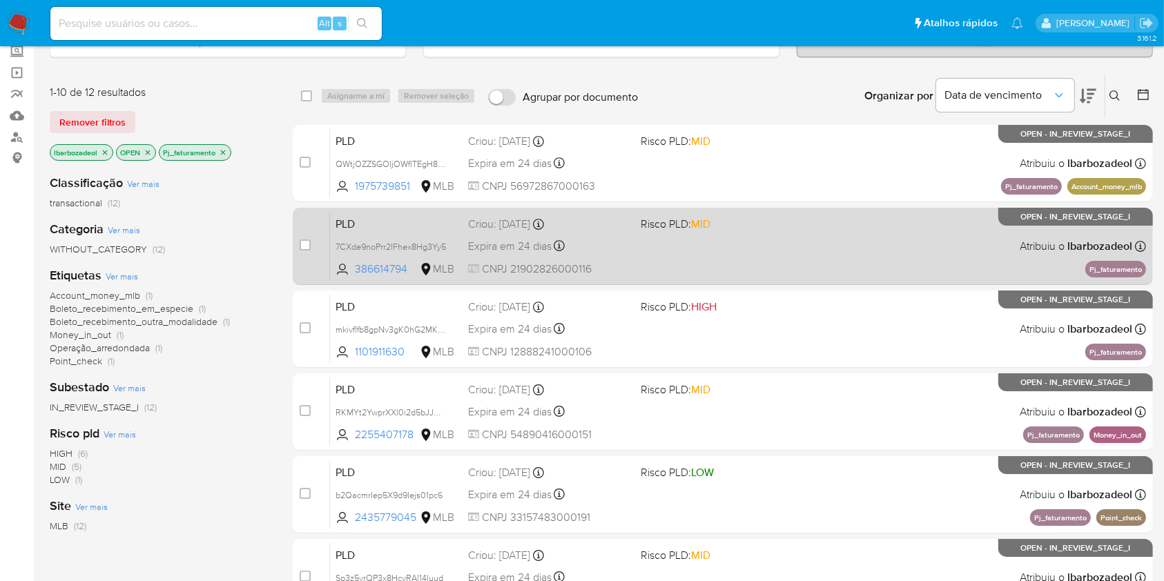
scroll to position [84, 0]
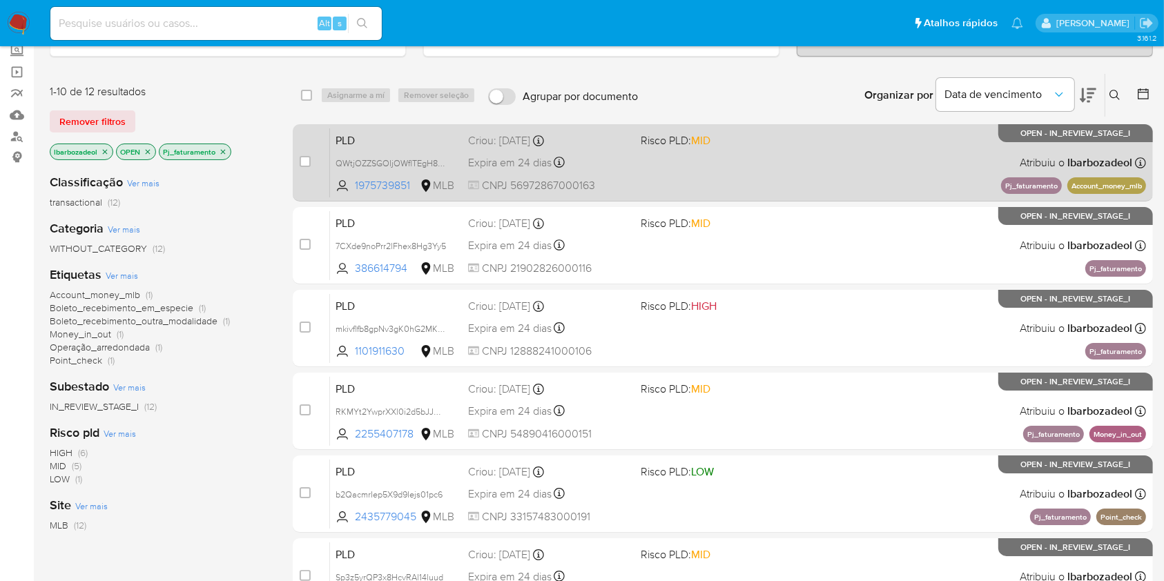
click at [851, 176] on div "PLD QWtjOZZSGOIjOWflTEgH8Duv 1975739851 MLB Risco PLD: MID Criou: 12/09/2025 Cr…" at bounding box center [738, 163] width 816 height 70
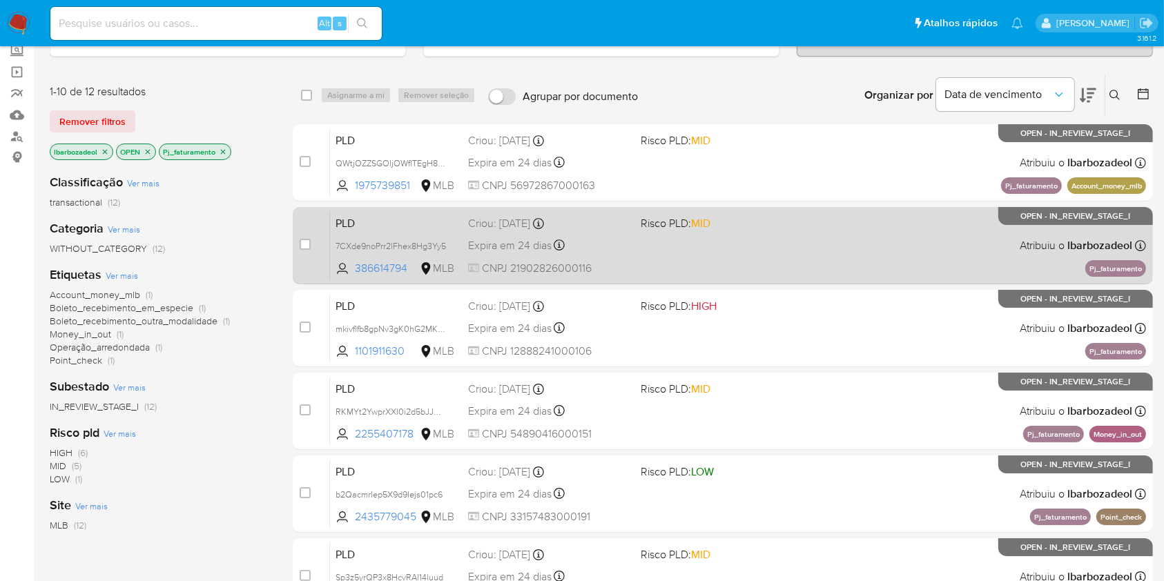
click at [780, 251] on div "PLD 7CXde9noPrr2lFhex8Hg3Yy5 386614794 MLB Risco PLD: MID Criou: 12/09/2025 Cri…" at bounding box center [738, 246] width 816 height 70
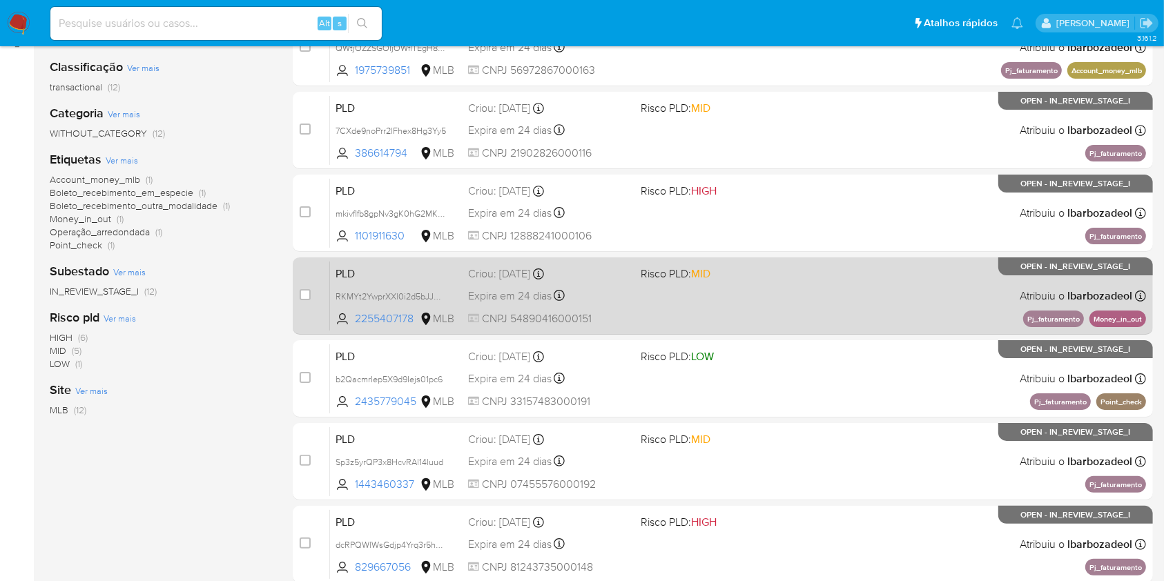
scroll to position [200, 0]
click at [850, 303] on div "PLD RKMYt2YwprXXl0i2d5bJJGCB 2255407178 MLB Risco PLD: MID Criou: 12/09/2025 Cr…" at bounding box center [738, 295] width 816 height 70
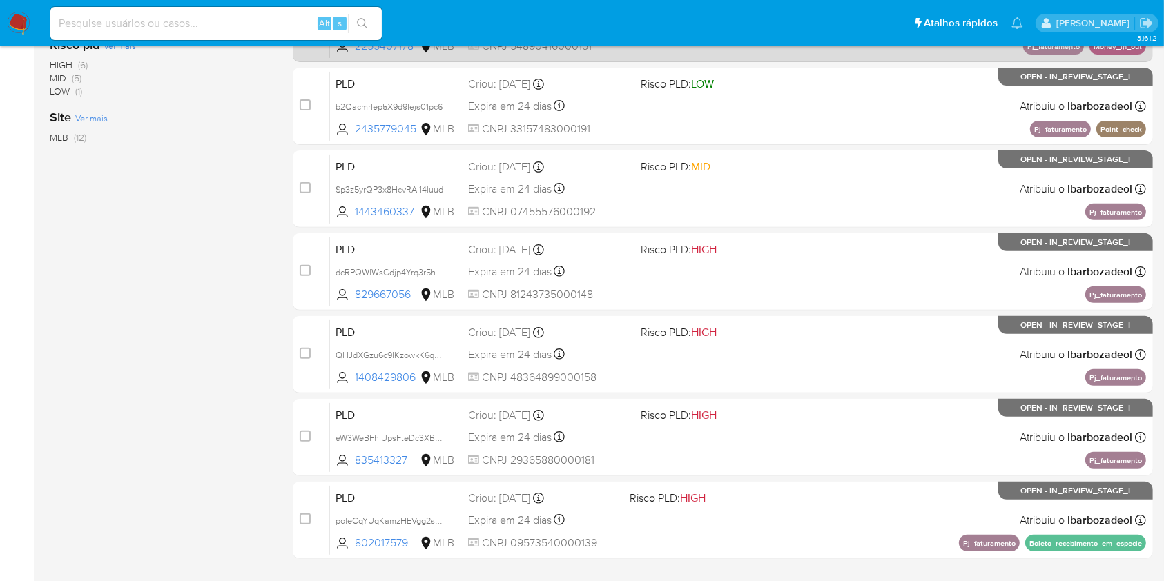
scroll to position [475, 0]
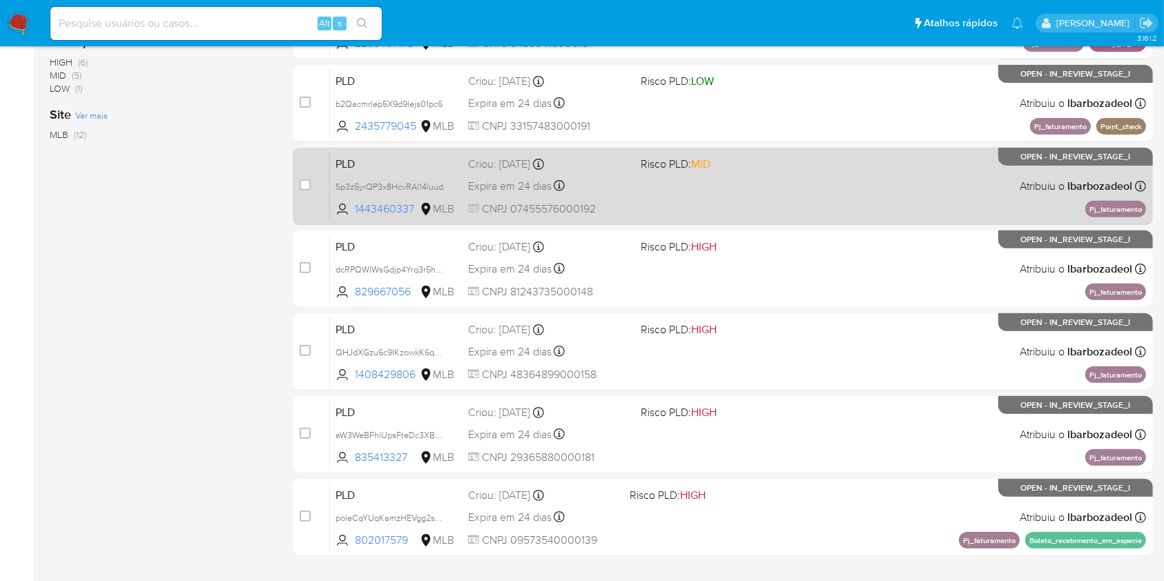
click at [798, 170] on span "Risco PLD: MID" at bounding box center [720, 163] width 161 height 18
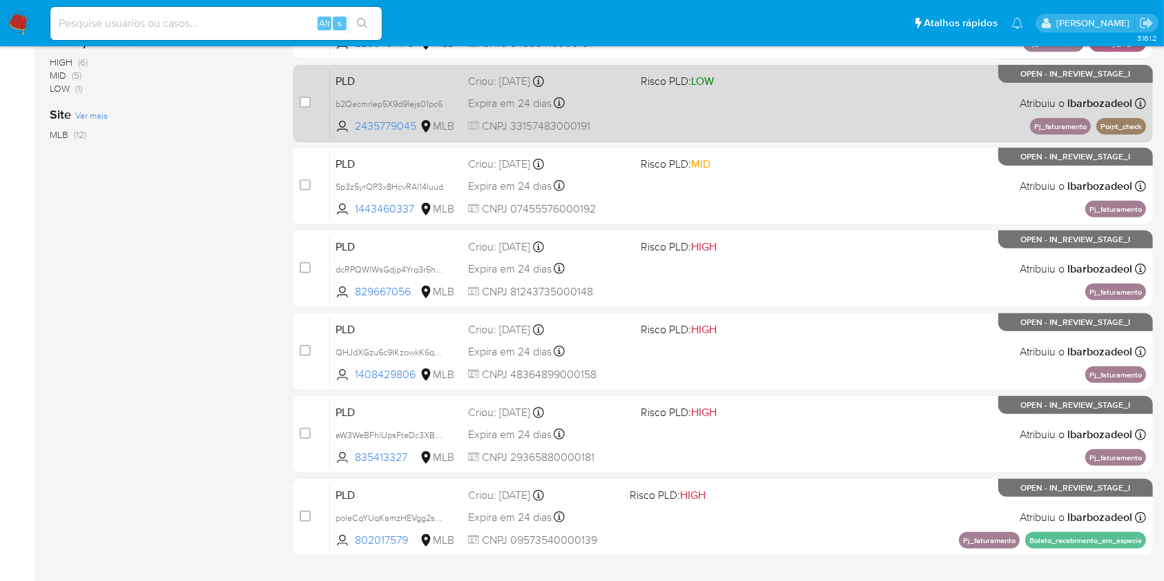
click at [884, 119] on div "PLD b2QacmrIep5X9d9Iejs01pc6 2435779045 MLB Risco PLD: LOW Criou: 12/09/2025 Cr…" at bounding box center [738, 103] width 816 height 70
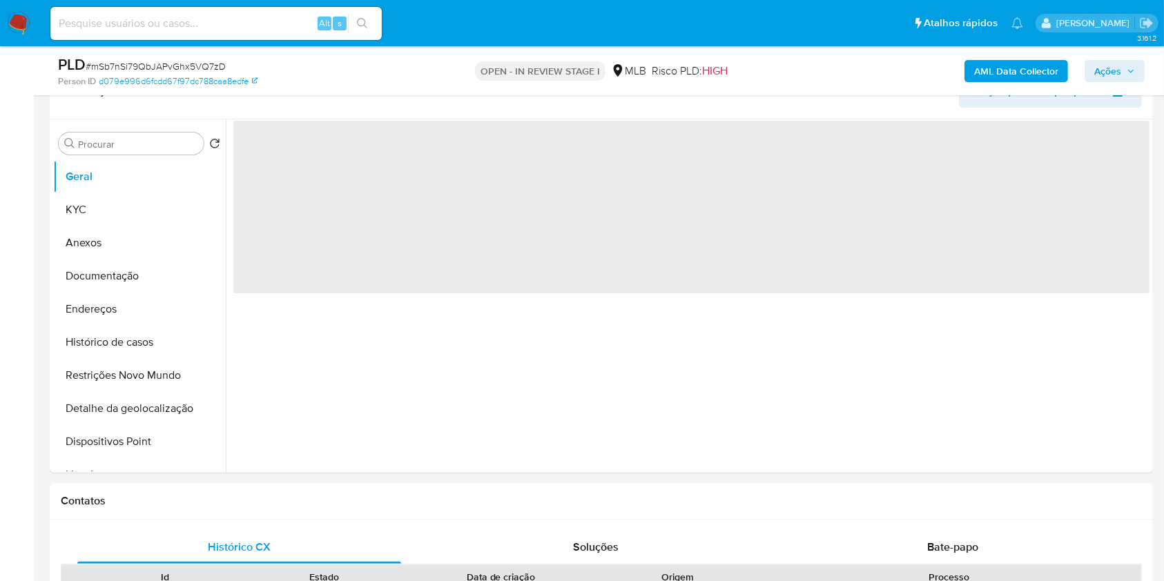
scroll to position [254, 0]
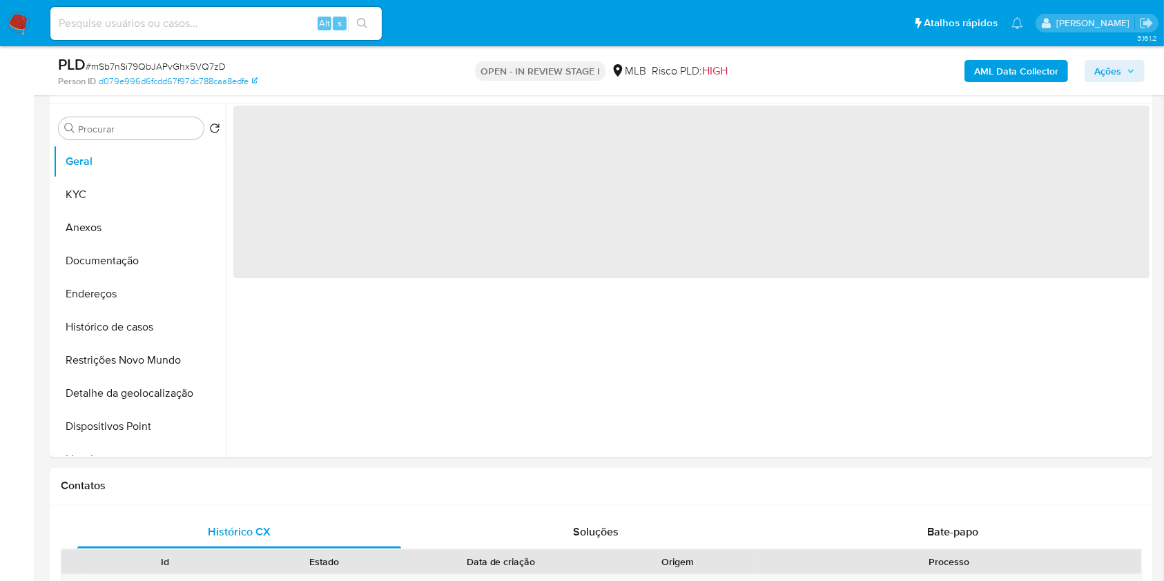
select select "10"
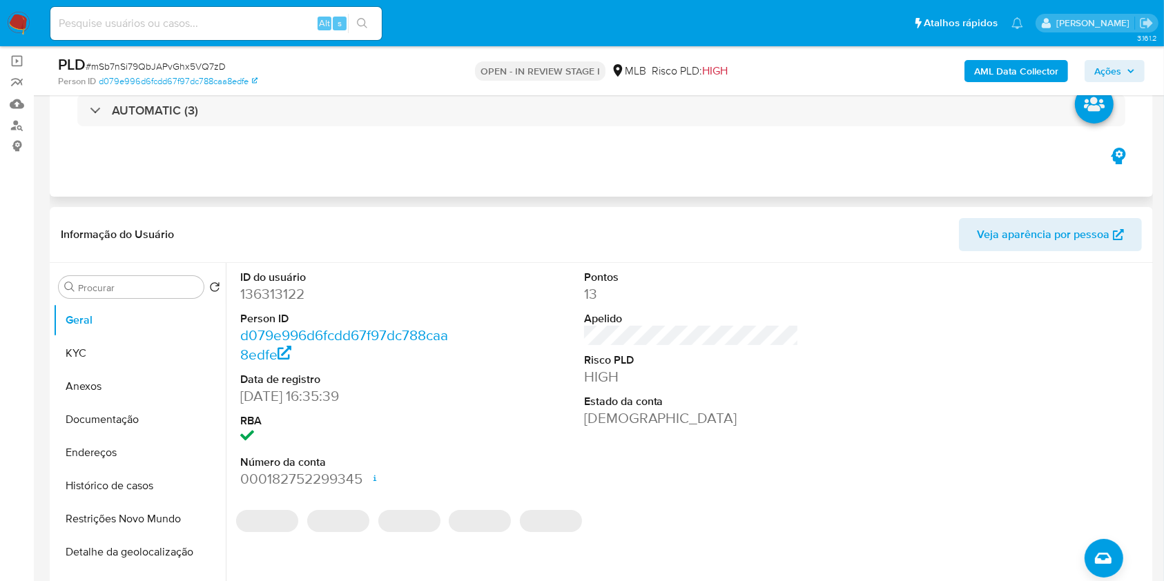
scroll to position [178, 0]
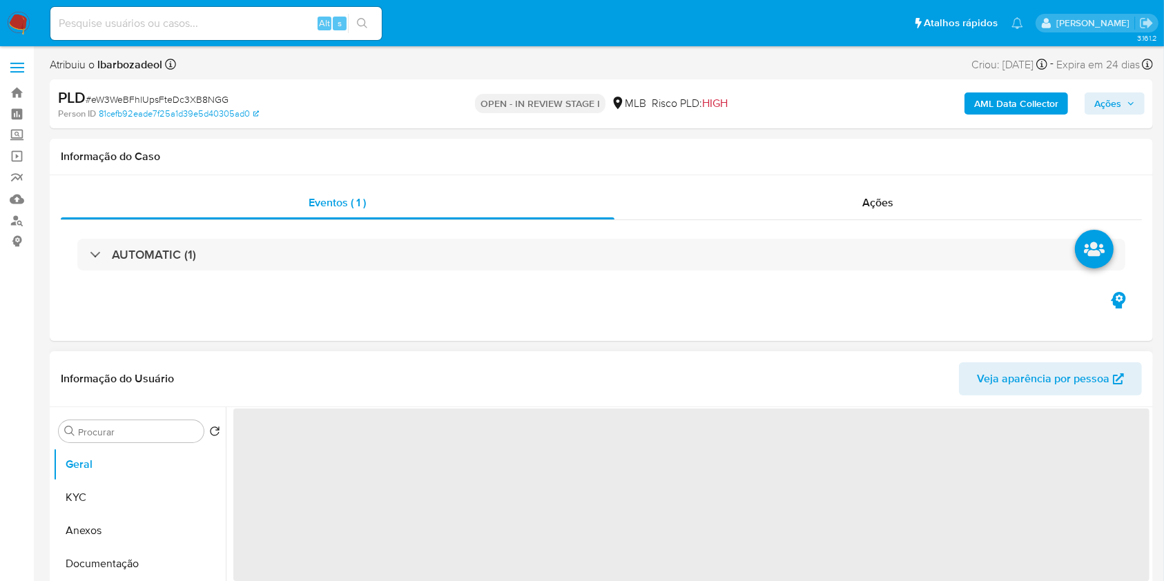
select select "10"
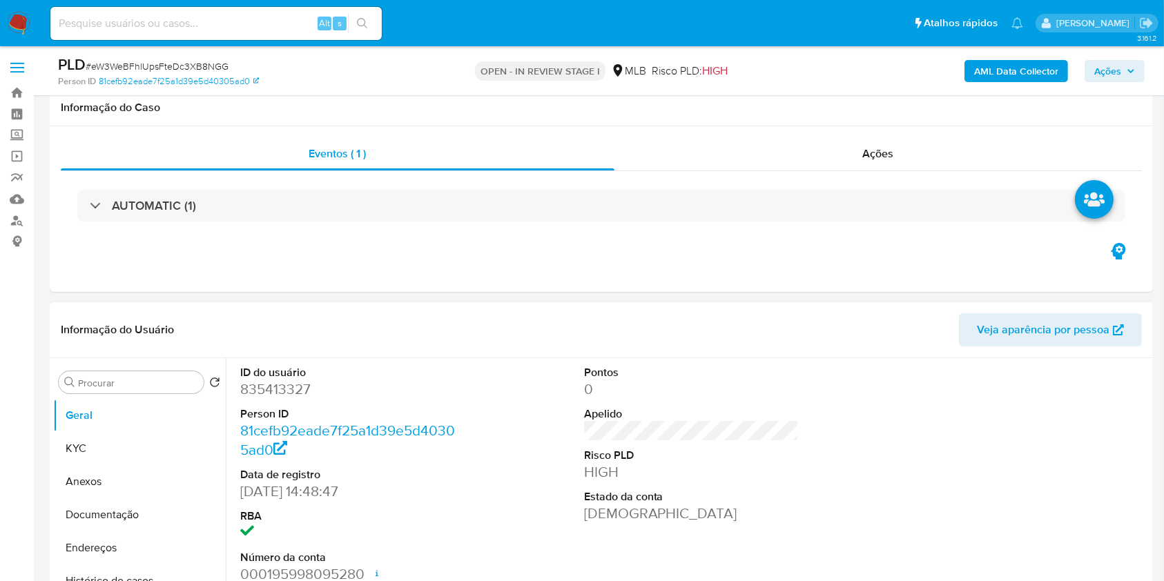
scroll to position [169, 0]
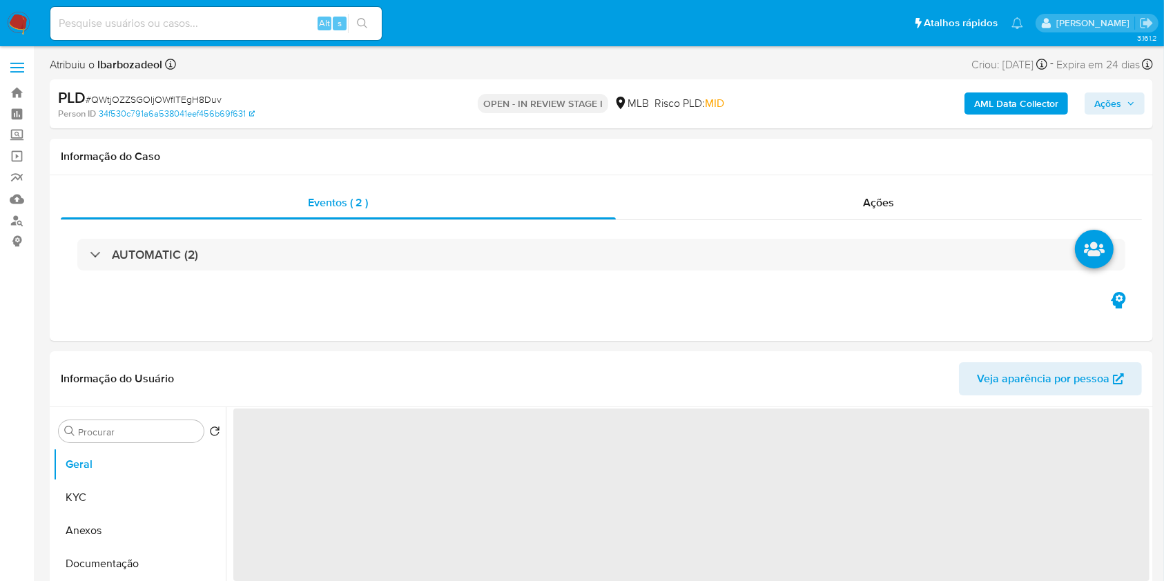
select select "10"
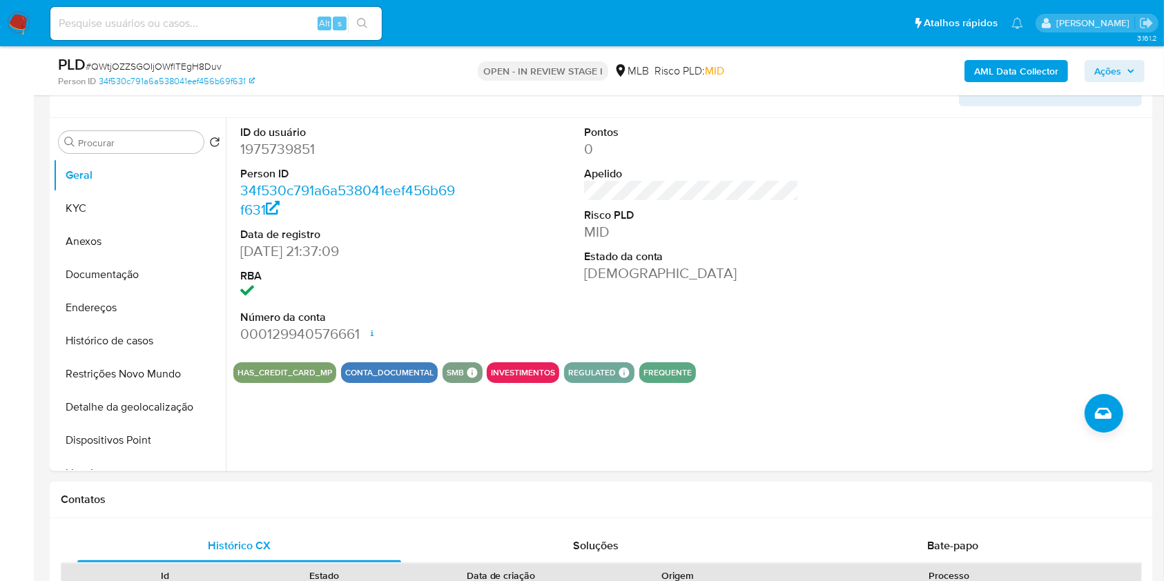
scroll to position [239, 0]
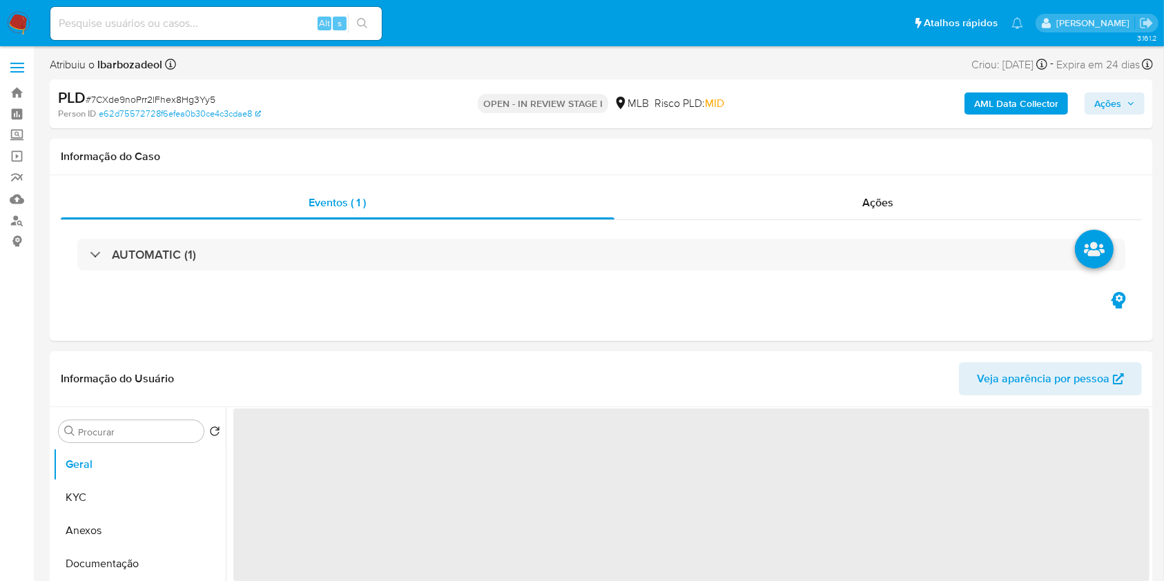
select select "10"
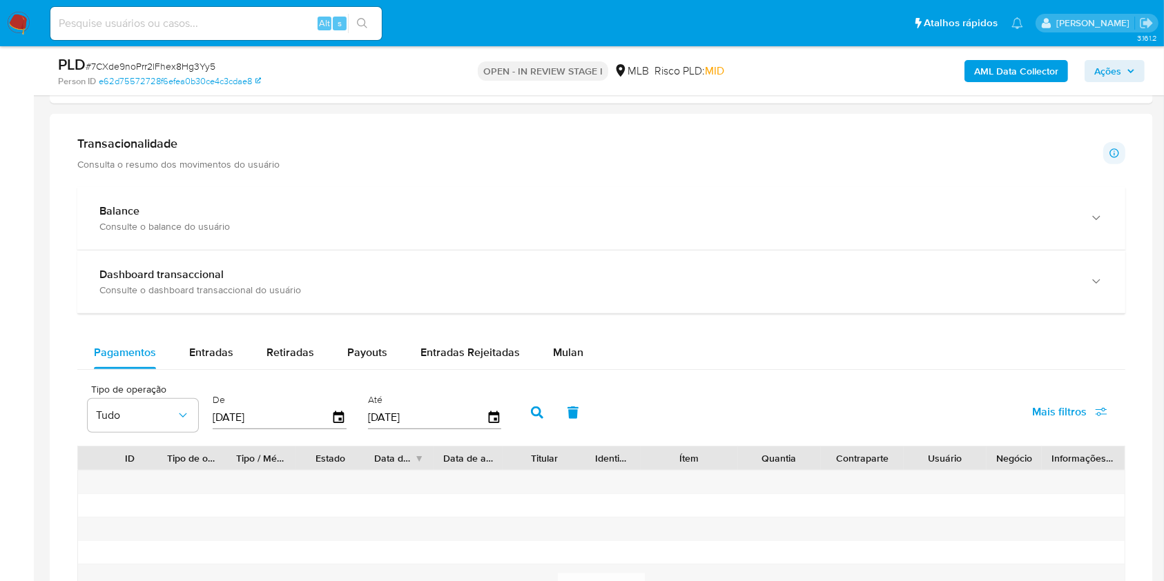
scroll to position [1057, 0]
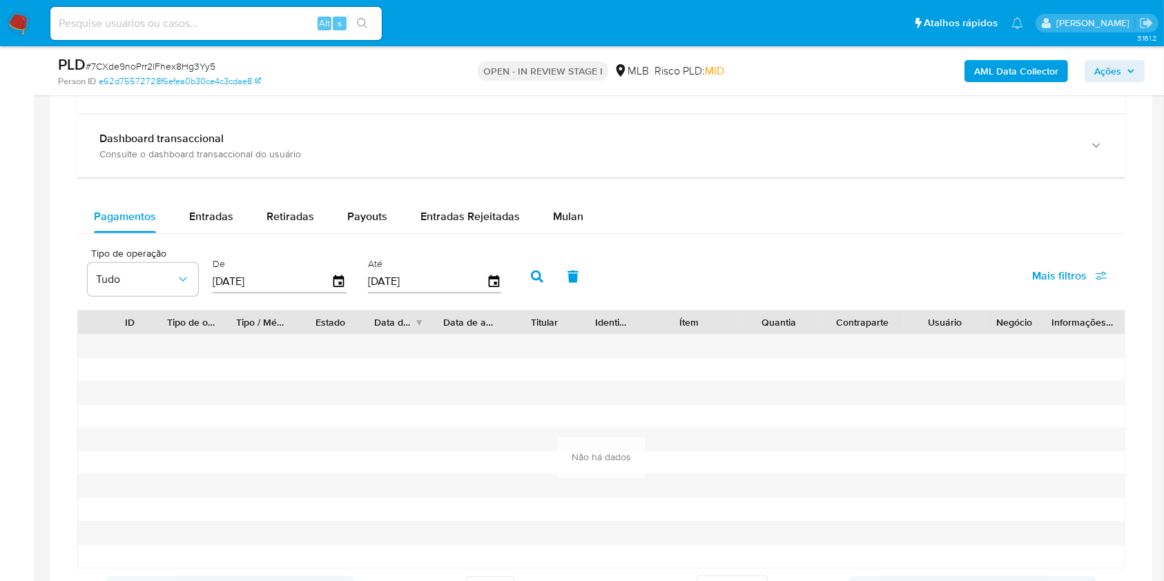
click at [240, 218] on button "Entradas" at bounding box center [211, 216] width 77 height 33
select select "10"
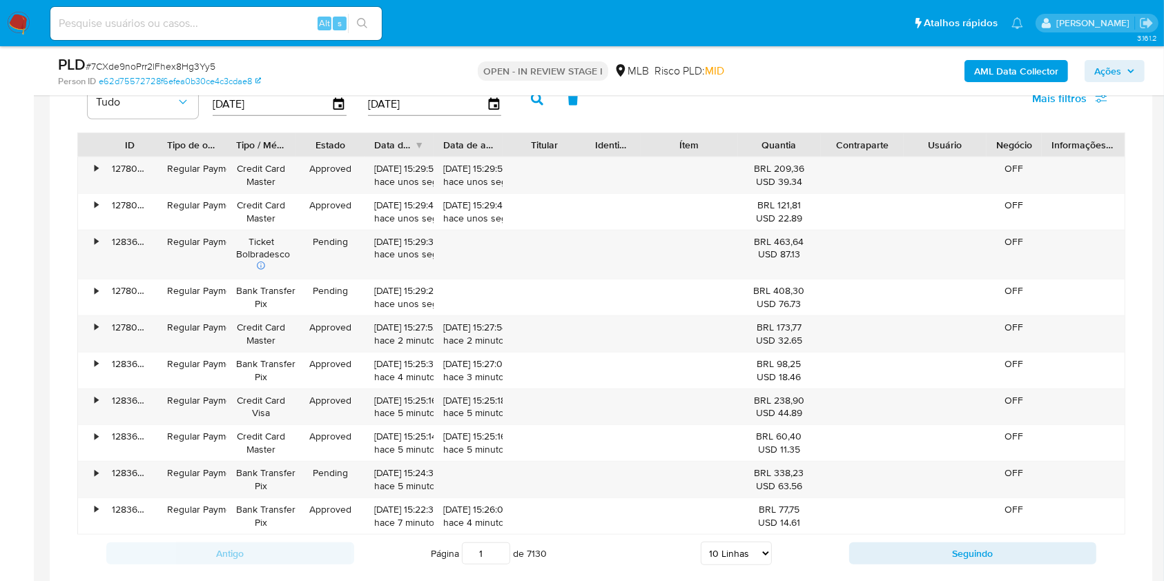
scroll to position [1236, 0]
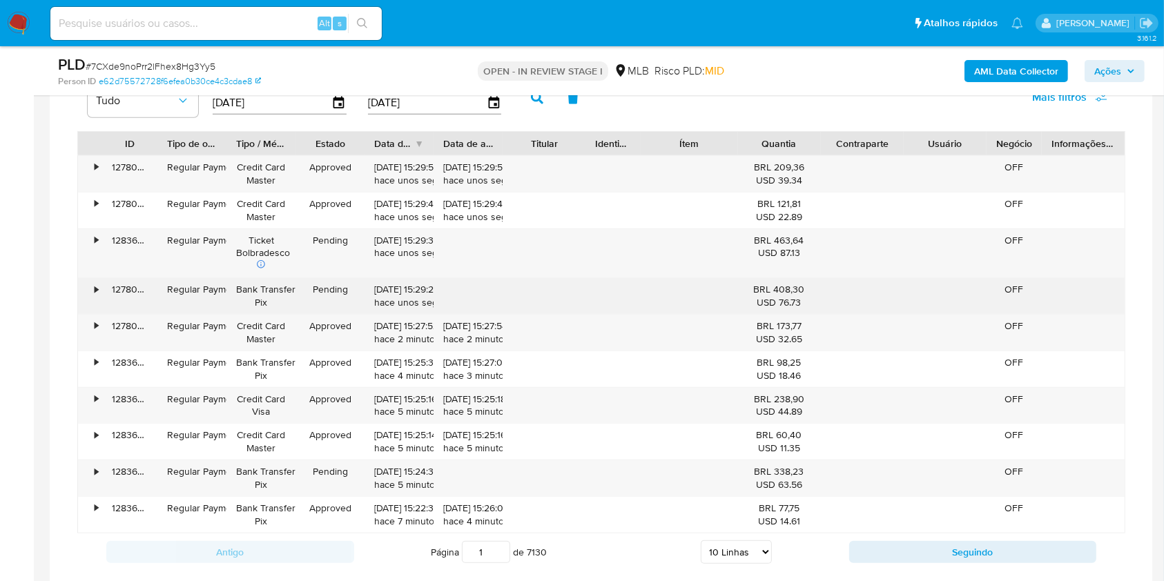
type button "1"
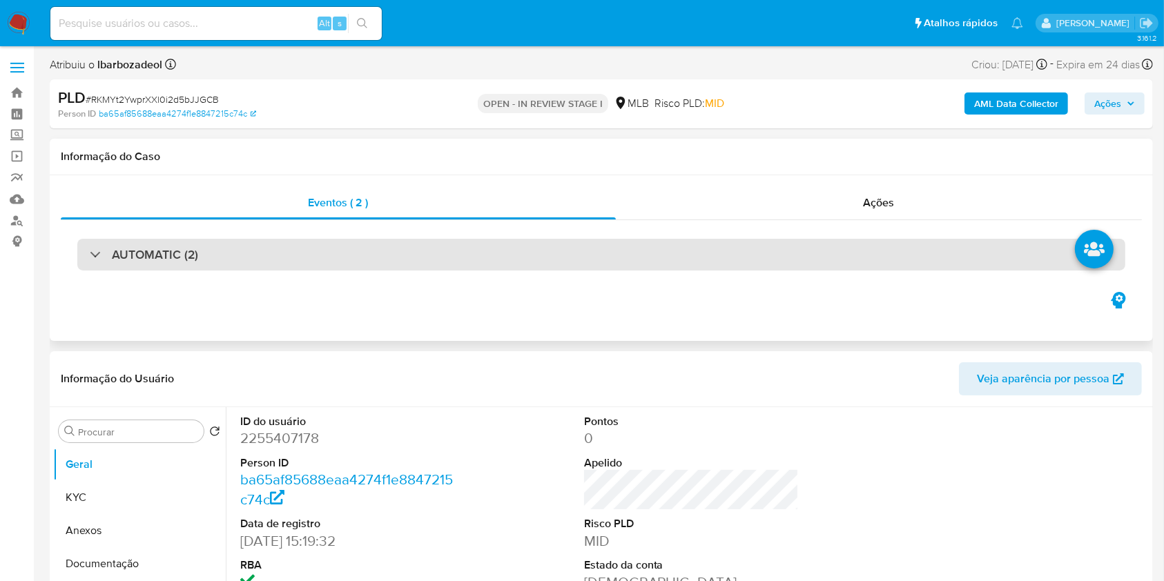
select select "10"
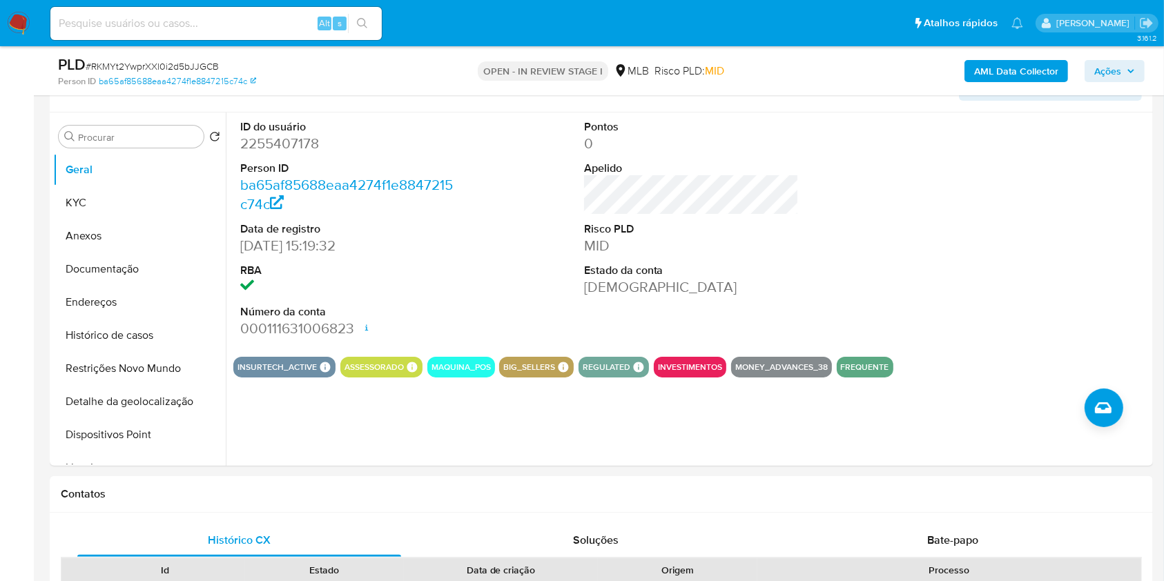
scroll to position [246, 0]
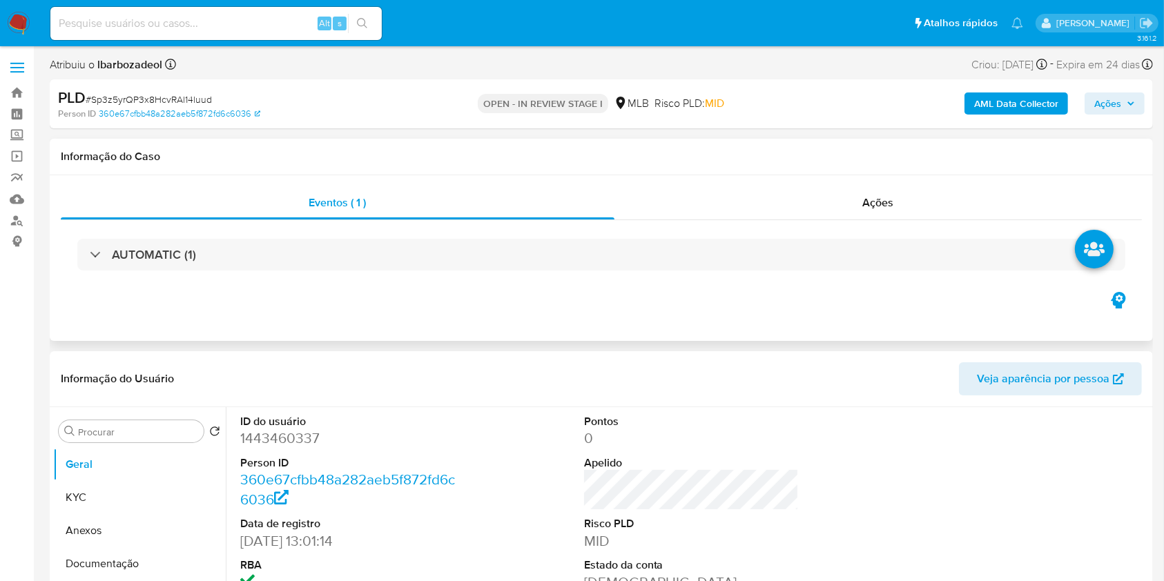
select select "10"
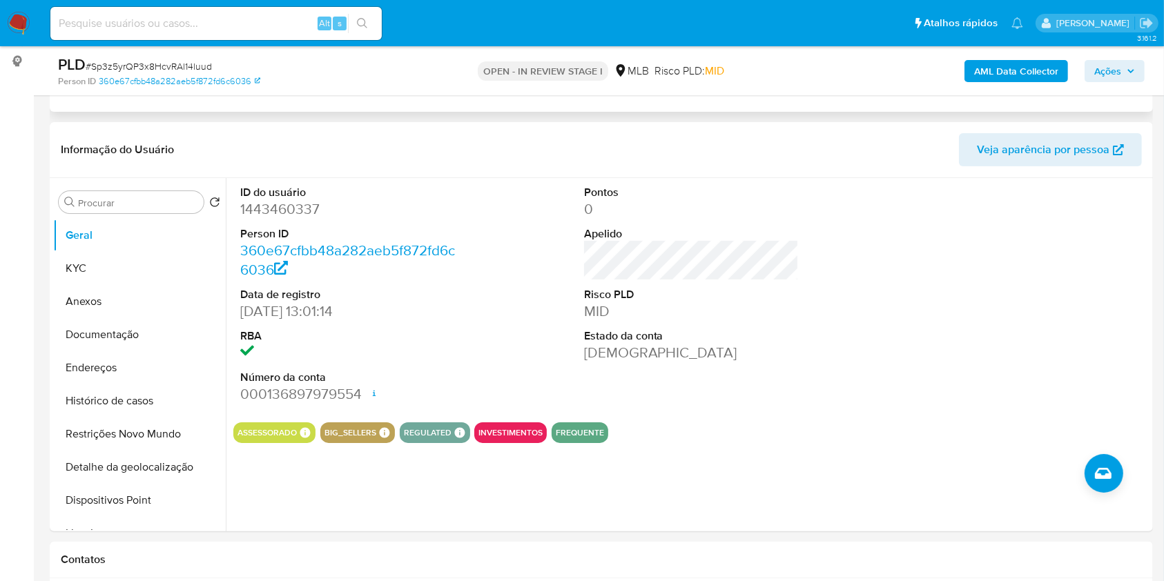
scroll to position [186, 0]
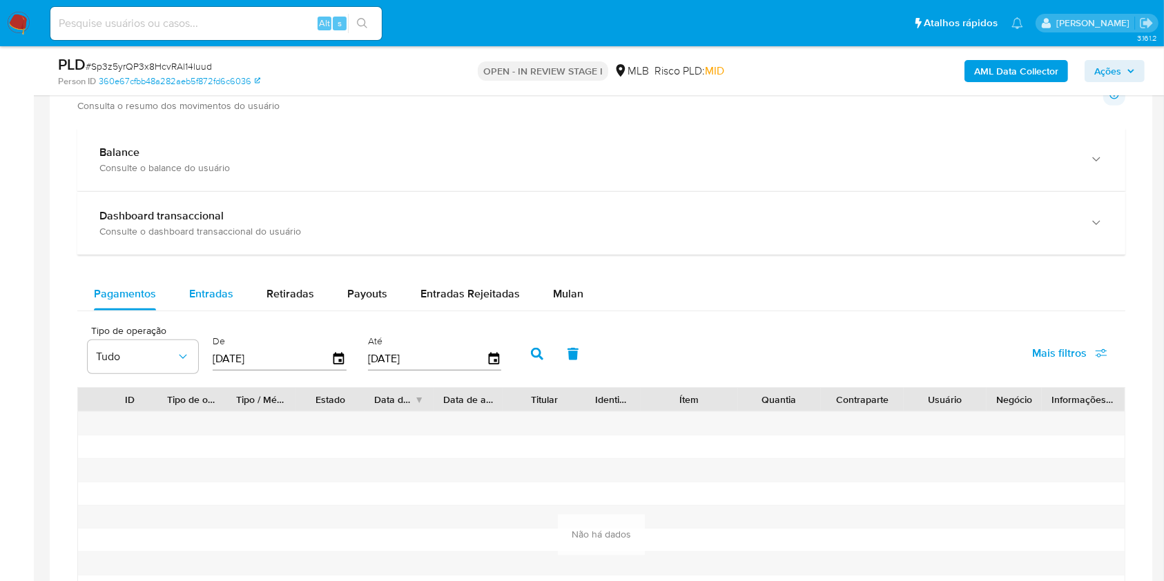
click at [231, 302] on div "Entradas" at bounding box center [211, 293] width 44 height 33
select select "10"
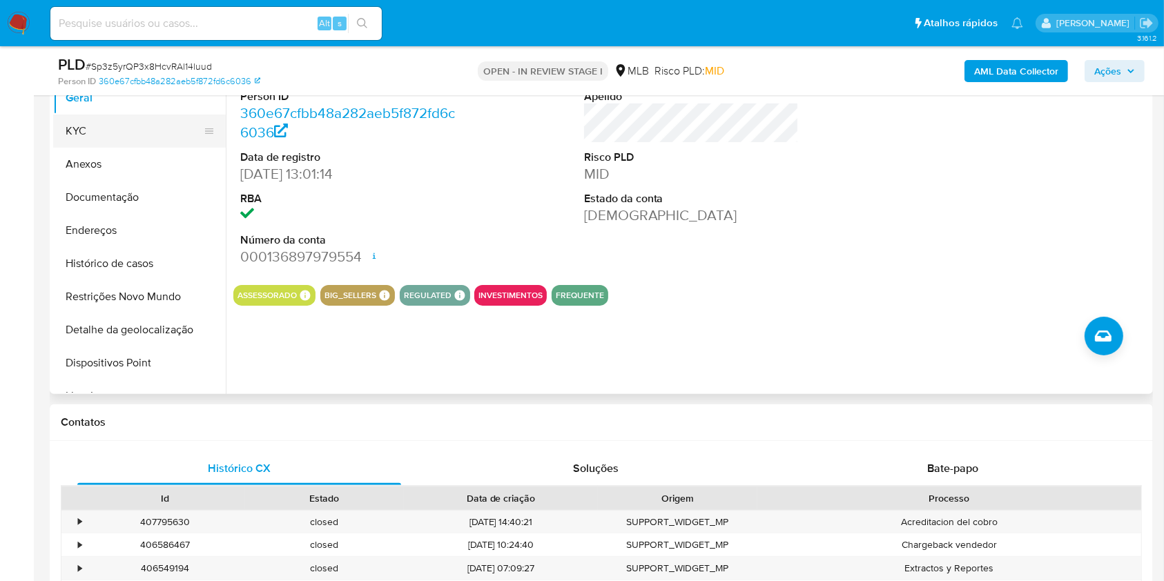
click at [123, 137] on button "KYC" at bounding box center [134, 131] width 162 height 33
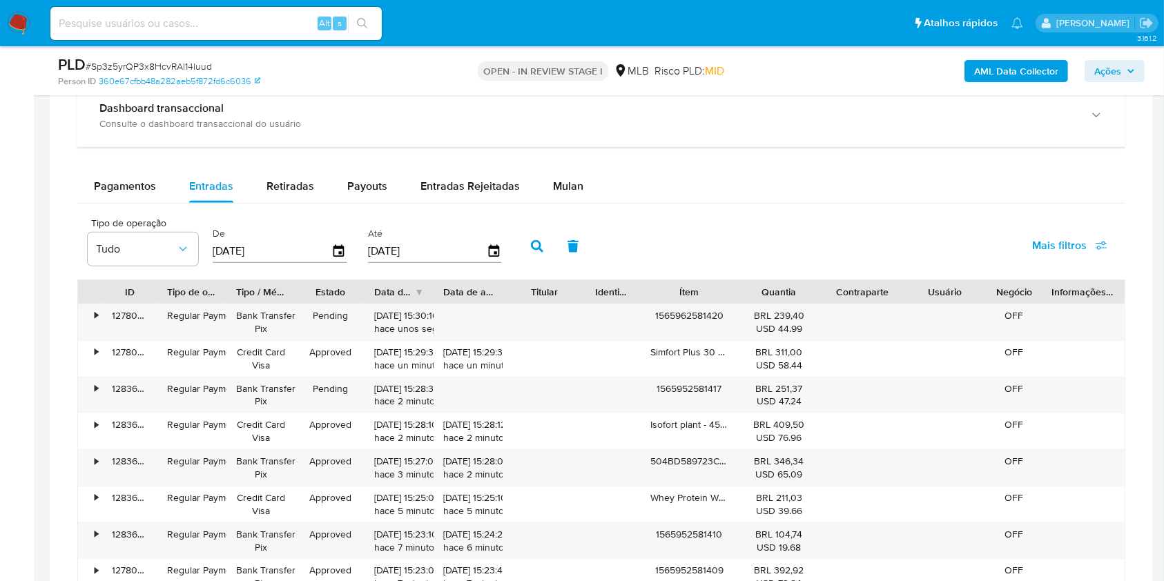
scroll to position [1088, 0]
click at [556, 178] on span "Mulan" at bounding box center [568, 185] width 30 height 16
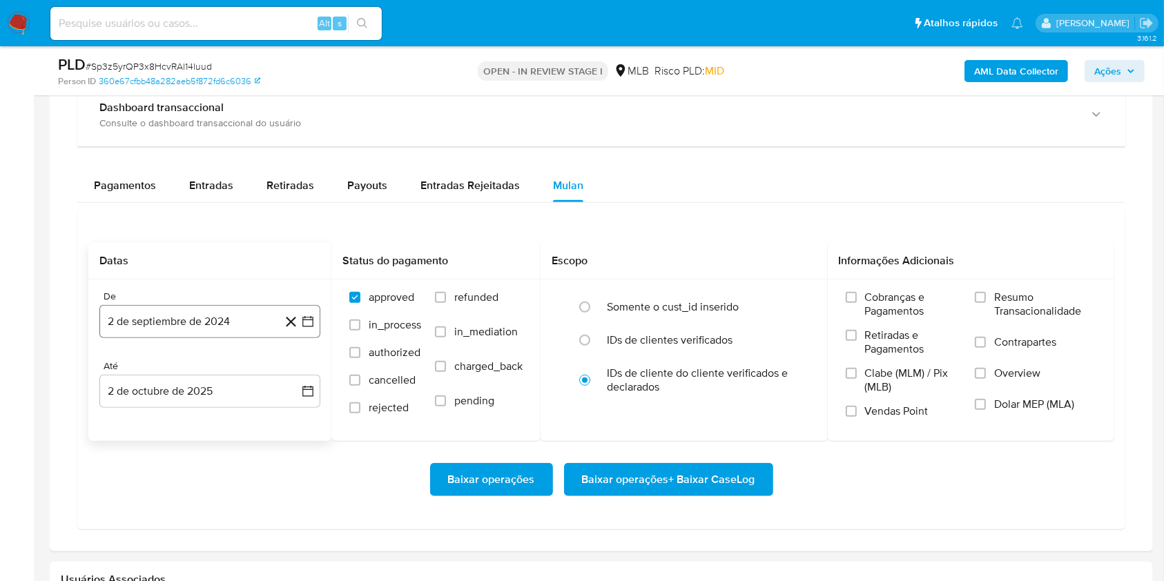
click at [211, 332] on button "2 de septiembre de 2024" at bounding box center [209, 321] width 221 height 33
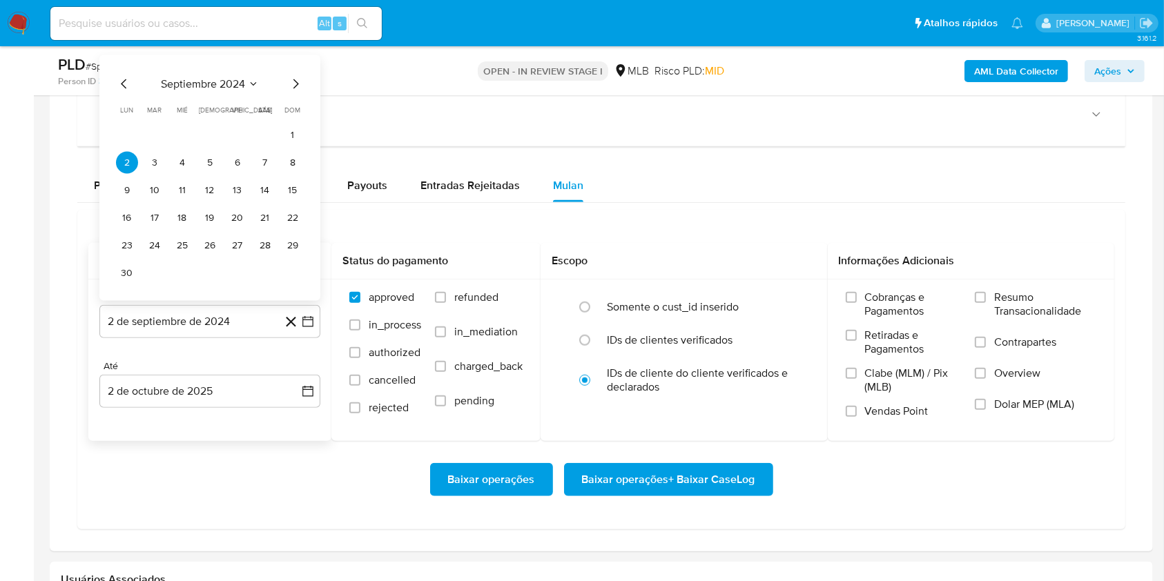
click at [197, 78] on span "septiembre 2024" at bounding box center [203, 84] width 84 height 14
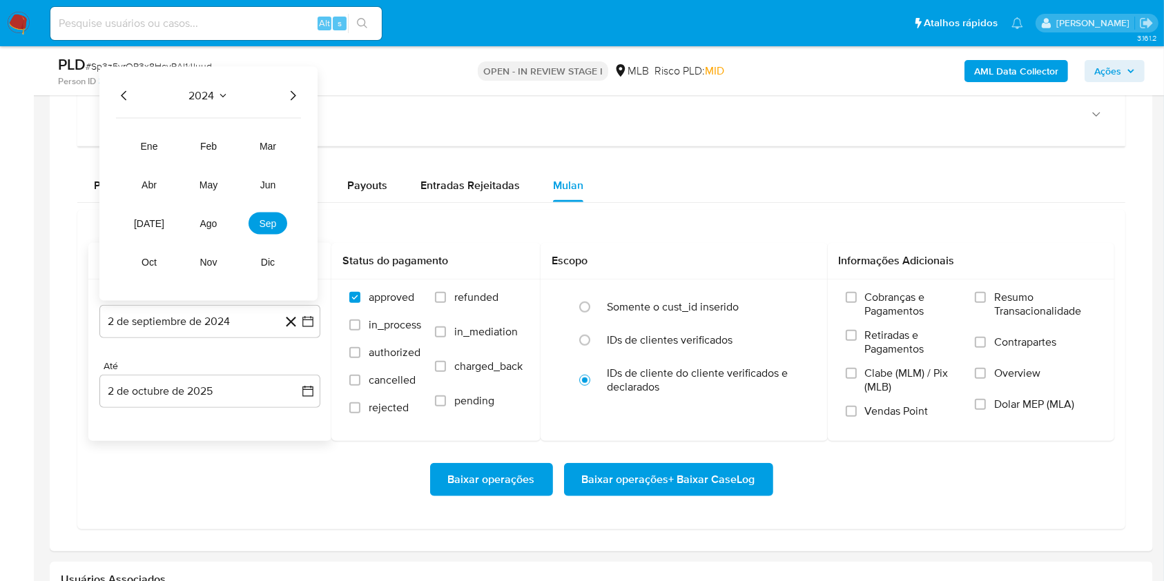
click at [292, 95] on icon "Año siguiente" at bounding box center [292, 96] width 17 height 17
click at [208, 222] on span "ago" at bounding box center [208, 223] width 17 height 11
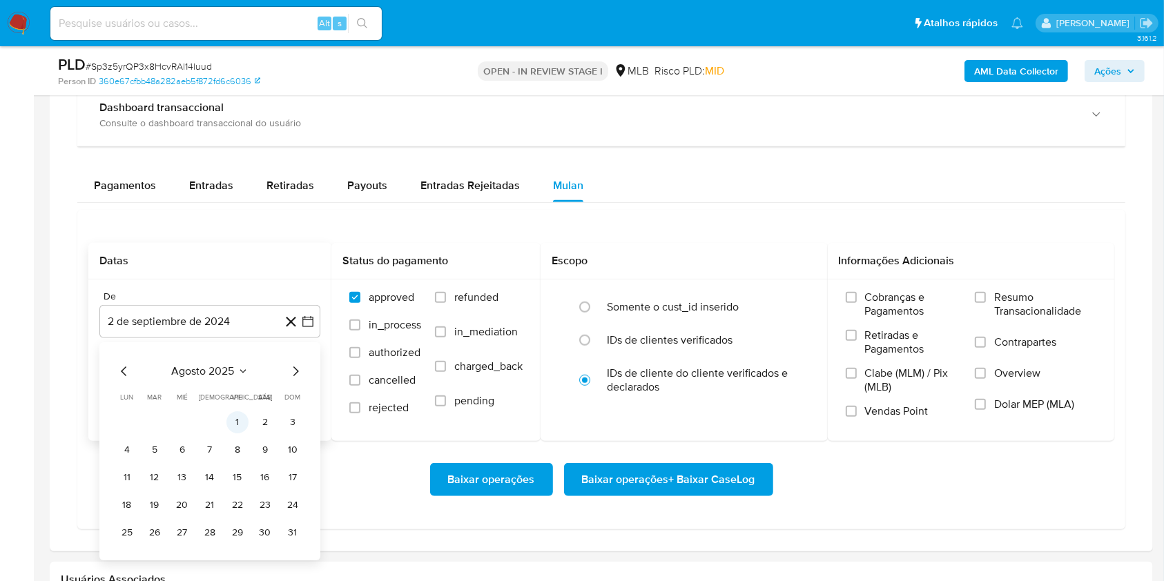
click at [232, 413] on button "1" at bounding box center [237, 422] width 22 height 22
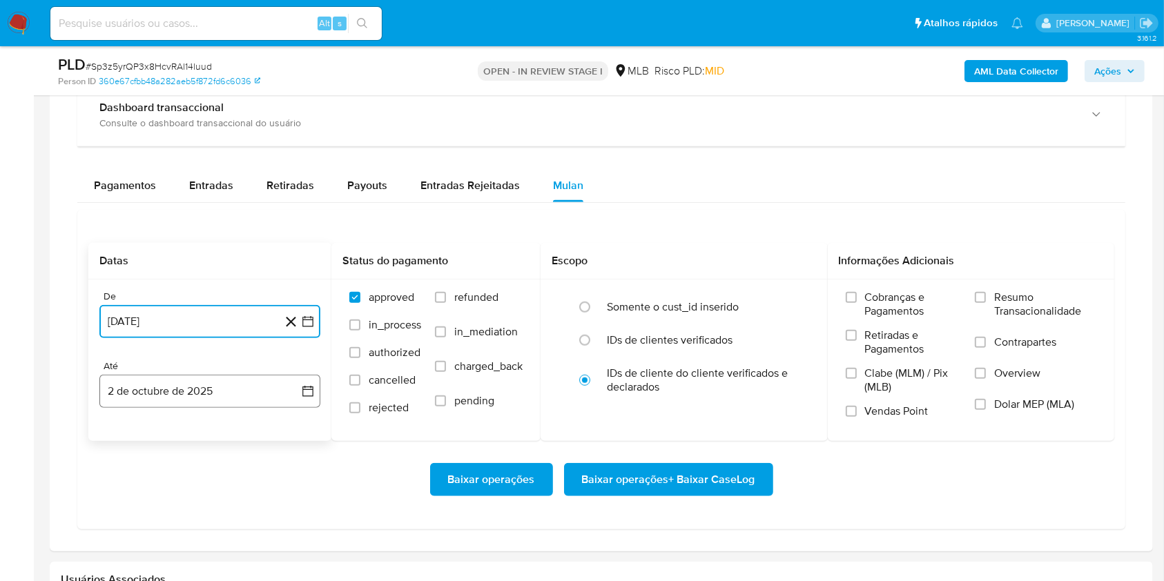
click at [223, 386] on button "2 de octubre de 2025" at bounding box center [209, 391] width 221 height 33
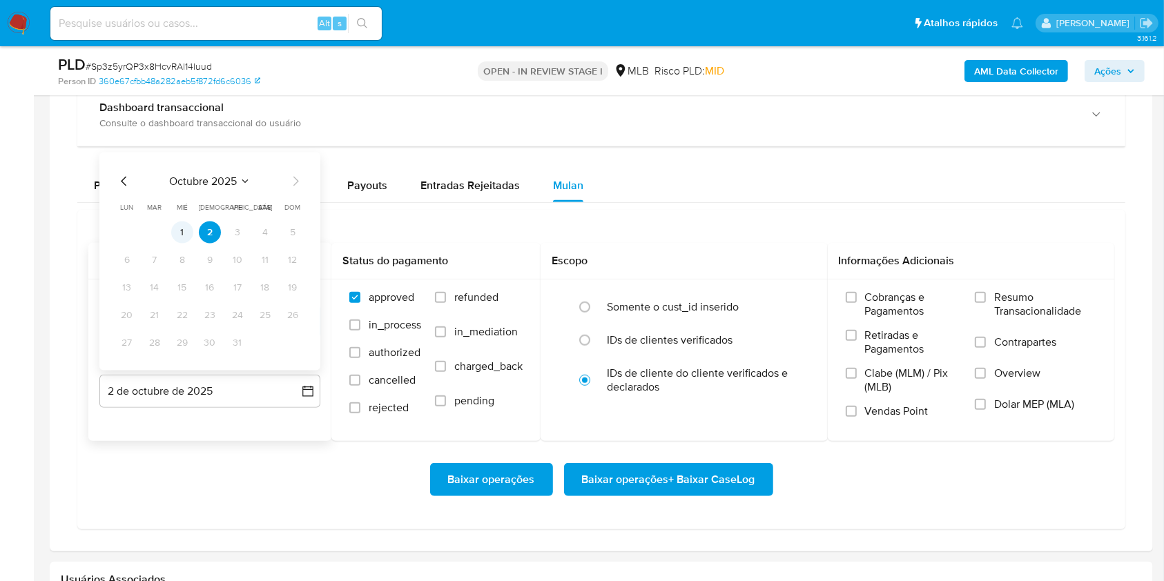
click at [177, 235] on button "1" at bounding box center [182, 233] width 22 height 22
click at [999, 304] on span "Resumo Transacionalidade" at bounding box center [1045, 305] width 102 height 28
click at [986, 303] on input "Resumo Transacionalidade" at bounding box center [980, 297] width 11 height 11
click at [635, 485] on span "Baixar operações + Baixar CaseLog" at bounding box center [668, 479] width 173 height 30
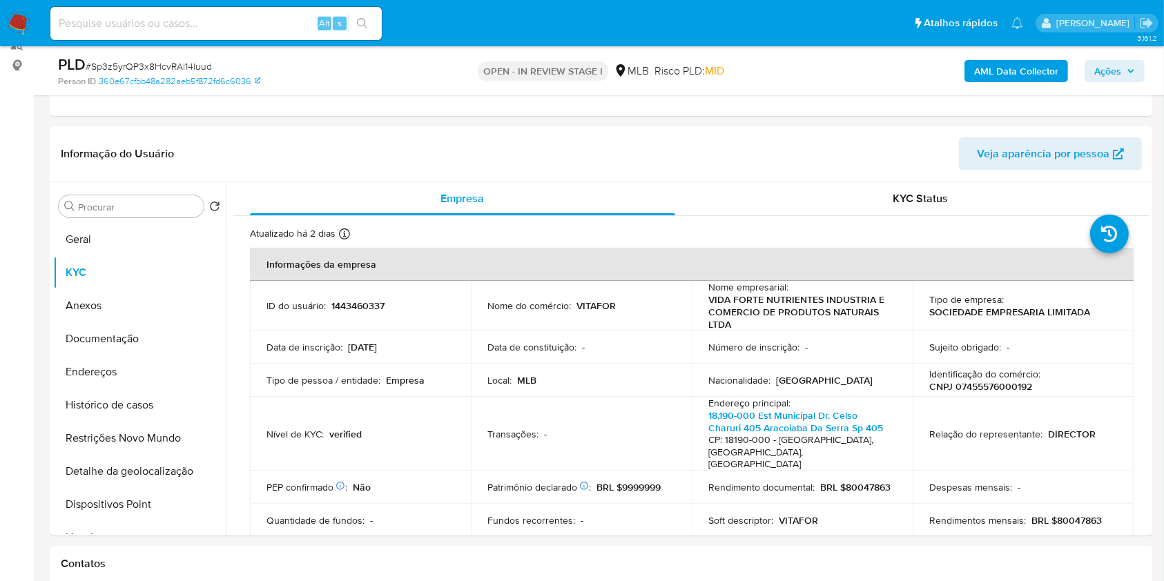
scroll to position [0, 0]
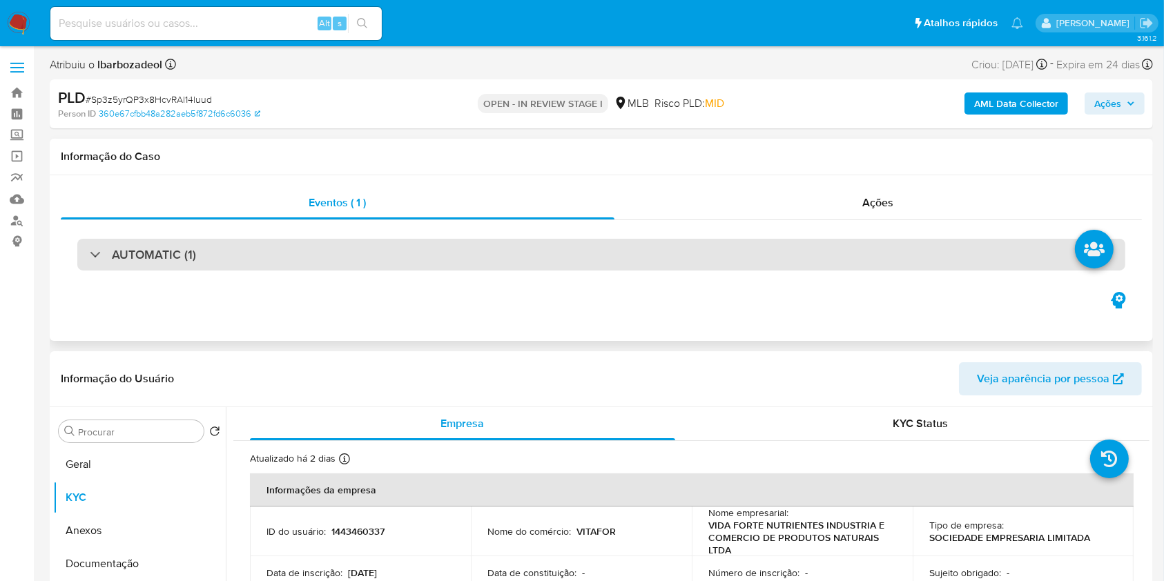
click at [668, 251] on div "AUTOMATIC (1)" at bounding box center [601, 255] width 1048 height 32
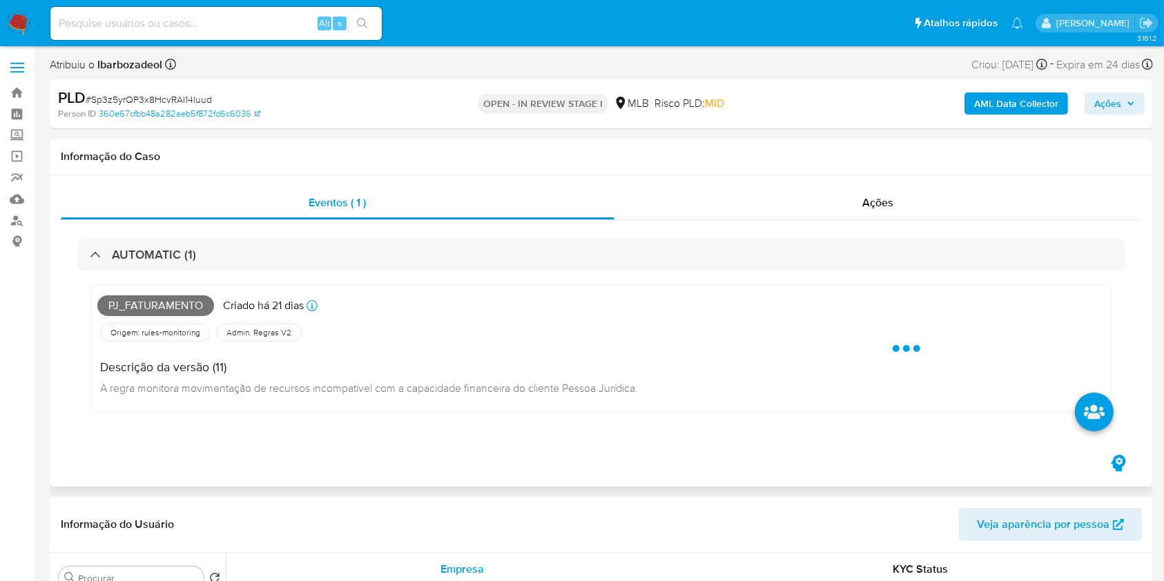
click at [166, 305] on span "Pj_faturamento" at bounding box center [155, 305] width 117 height 21
copy span "Pj_faturamento"
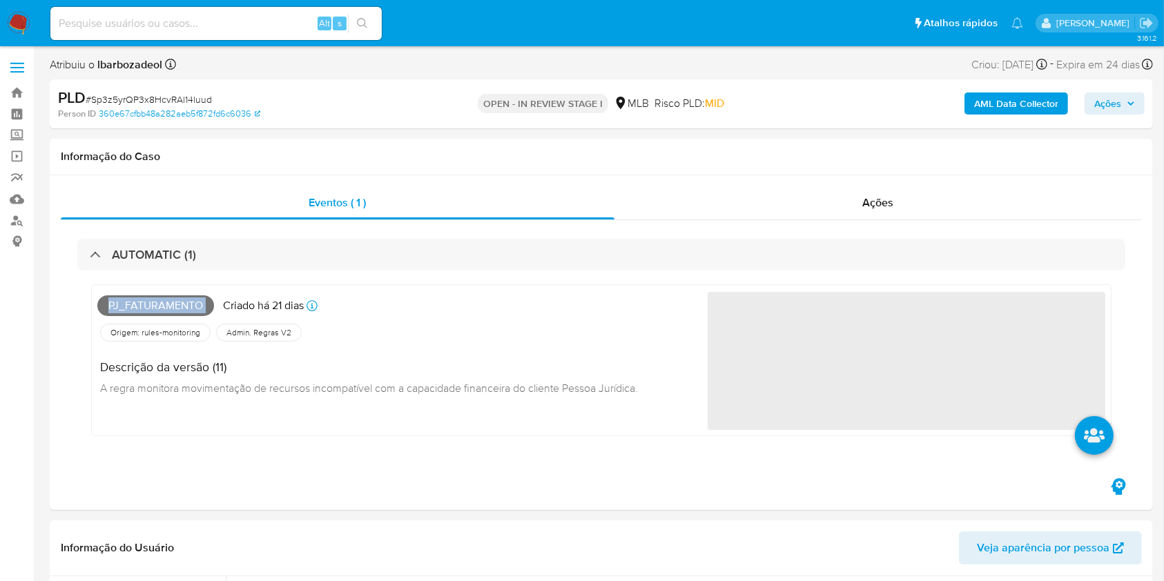
click at [1109, 106] on span "Ações" at bounding box center [1107, 103] width 27 height 22
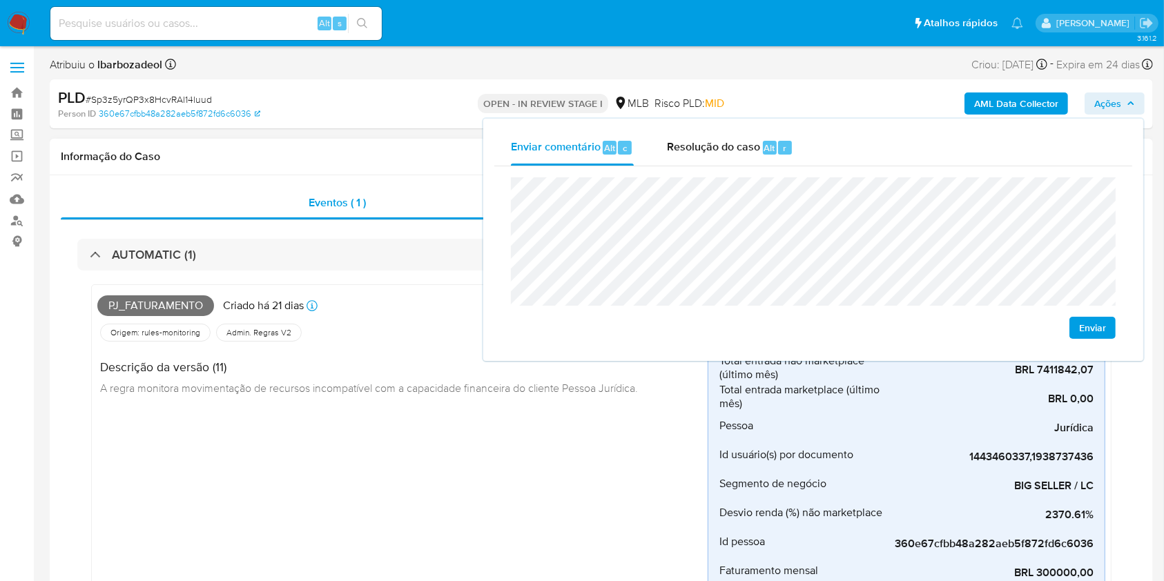
click at [387, 353] on div "Descrição da versão (11) A regra monitora movimentação de recursos incompatível…" at bounding box center [372, 375] width 551 height 62
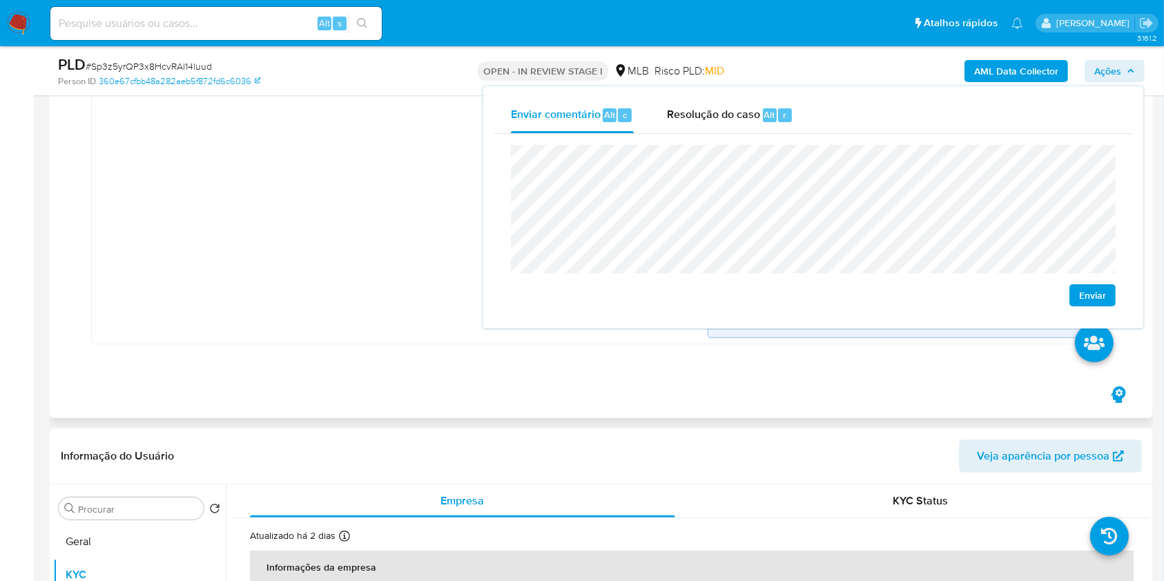
click at [461, 307] on div "Pj_faturamento Criado há 21 dias Criado: 12/09/2025 00:17:46 Origem: rules-moni…" at bounding box center [402, 129] width 610 height 418
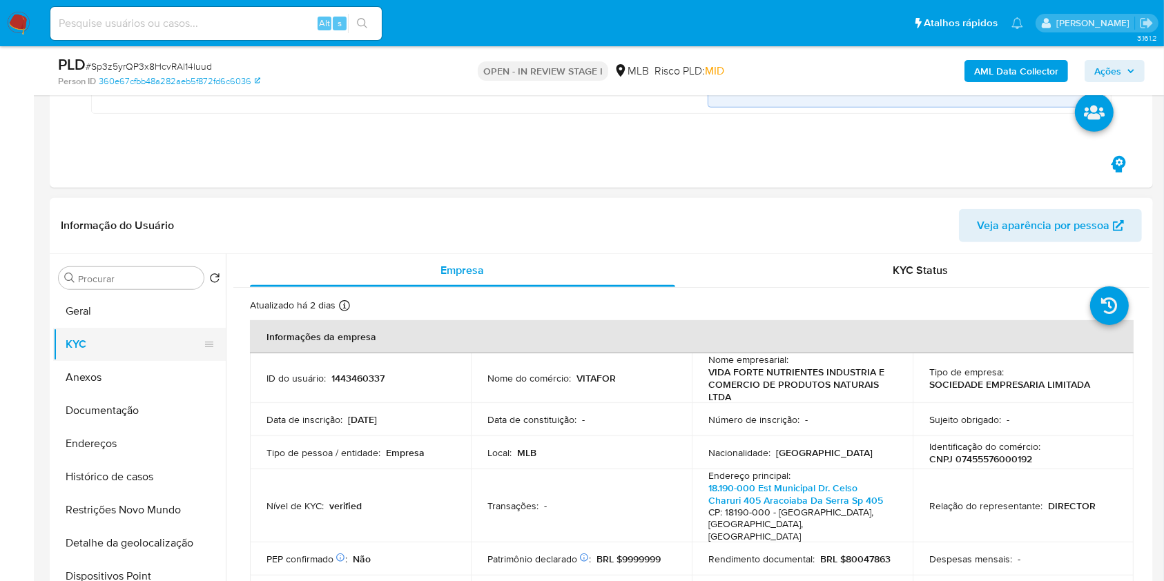
scroll to position [553, 0]
click at [149, 322] on button "Geral" at bounding box center [134, 310] width 162 height 33
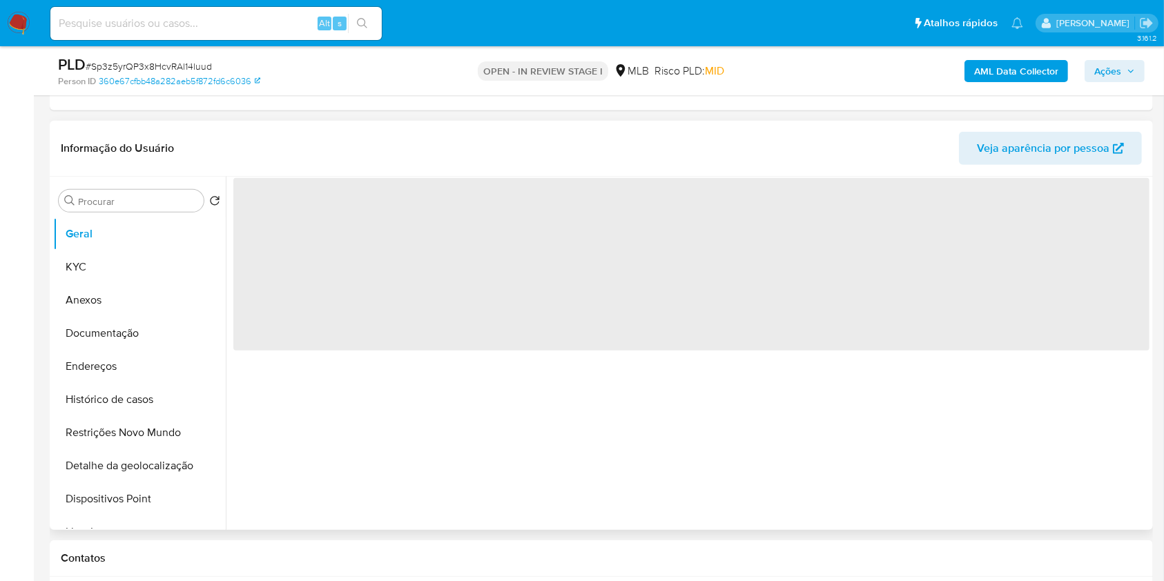
scroll to position [614, 0]
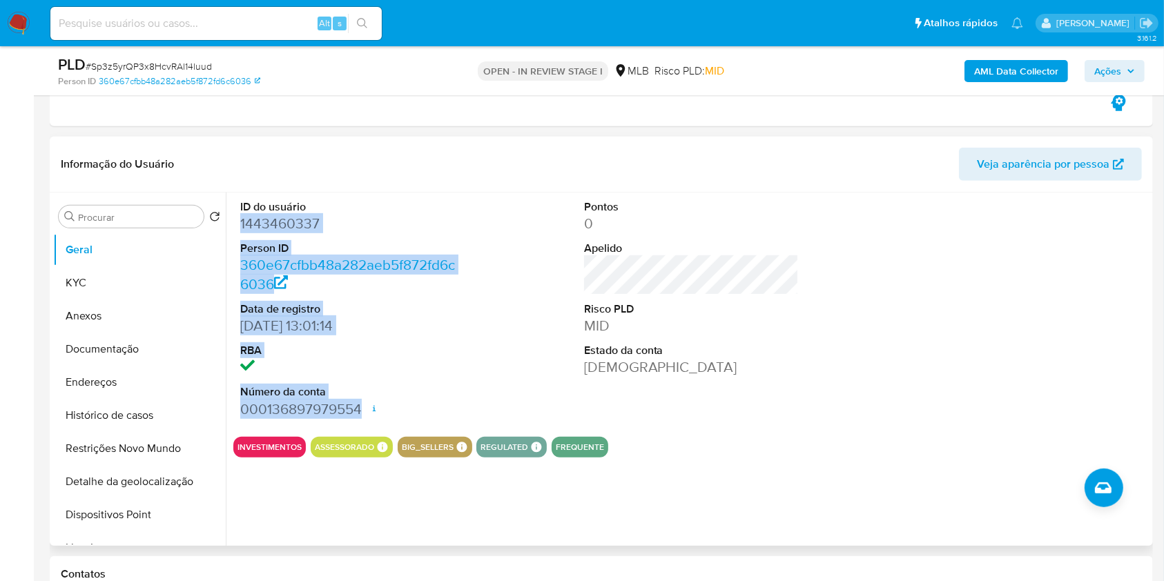
drag, startPoint x: 233, startPoint y: 221, endPoint x: 360, endPoint y: 411, distance: 228.6
click at [360, 411] on div "ID do usuário 1443460337 Person ID 360e67cfbb48a282aeb5f872fd6c6036 Data de reg…" at bounding box center [347, 309] width 229 height 233
copy dl "1443460337 Person ID 360e67cfbb48a282aeb5f872fd6c6036 Data de registro 07/08/20…"
click at [1110, 69] on span "Ações" at bounding box center [1107, 71] width 27 height 22
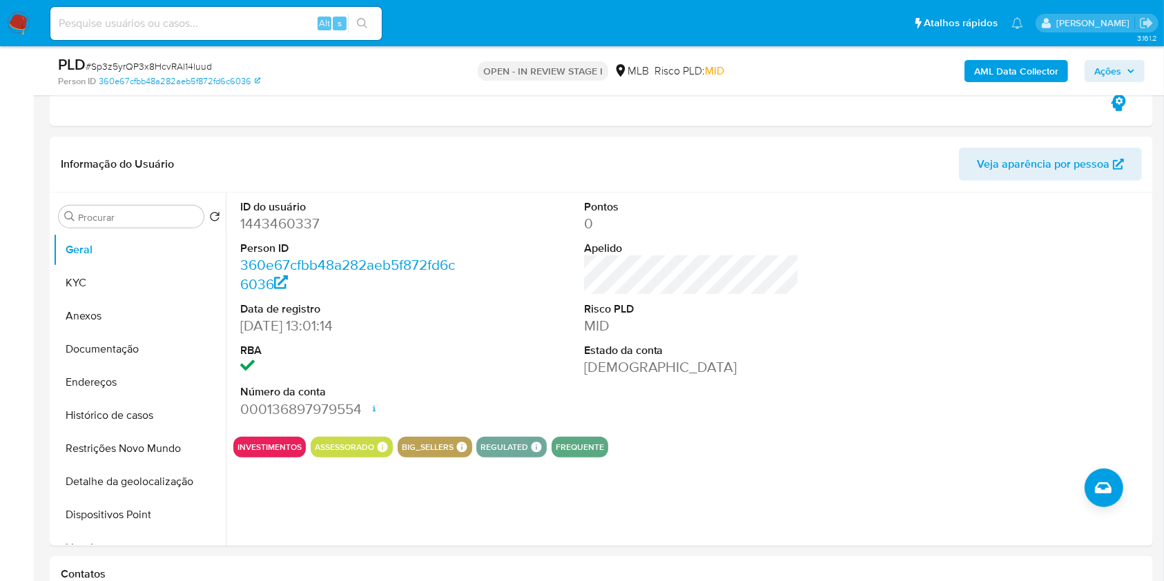
click at [1122, 61] on span "Ações" at bounding box center [1114, 70] width 41 height 19
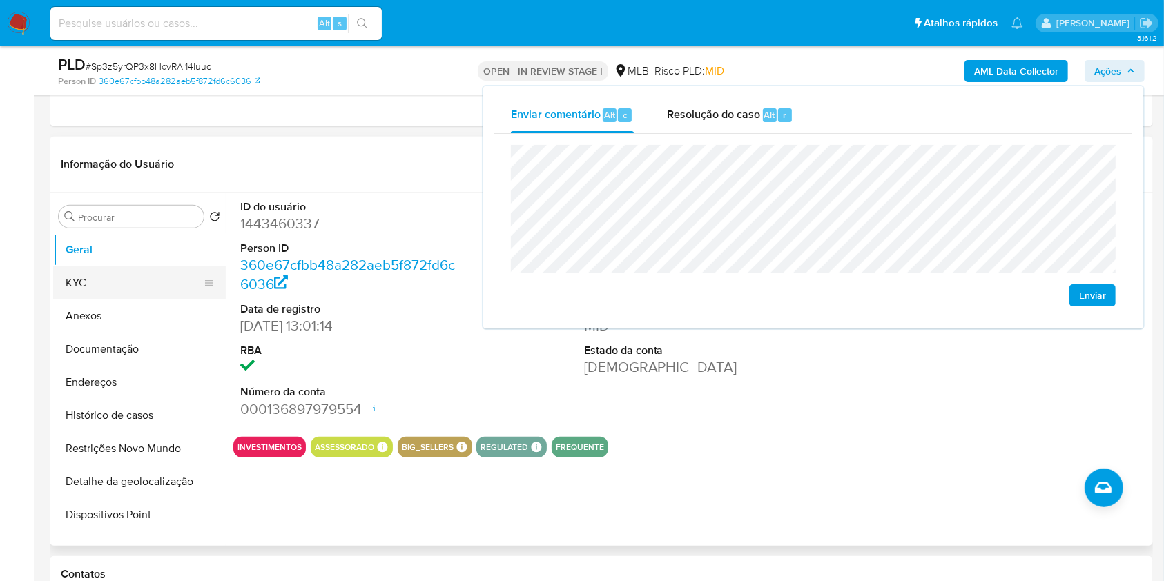
click at [125, 282] on button "KYC" at bounding box center [134, 282] width 162 height 33
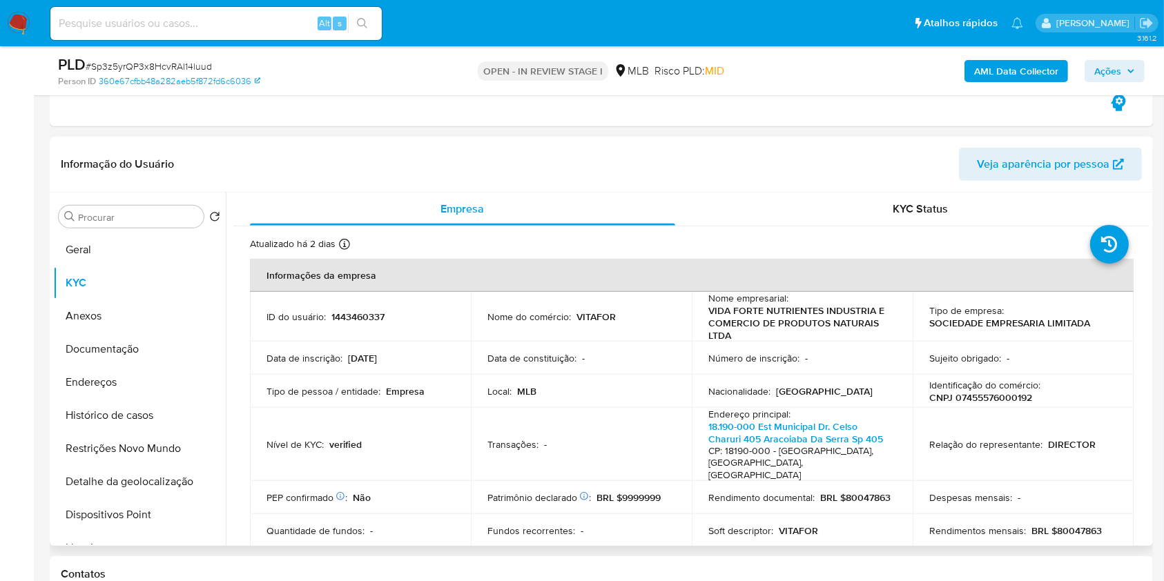
click at [1016, 394] on p "CNPJ 07455576000192" at bounding box center [980, 397] width 103 height 12
copy p "07455576000192"
click at [1127, 74] on icon "button" at bounding box center [1130, 71] width 8 height 8
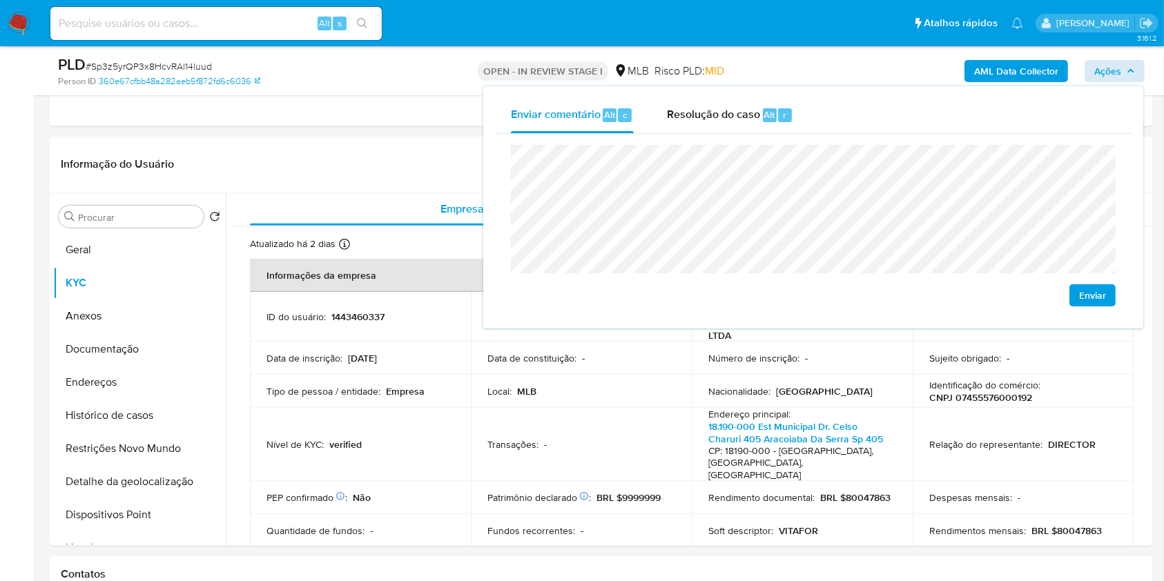
click at [0, 0] on lt-span "econômica" at bounding box center [0, 0] width 0 height 0
click at [375, 365] on td "Data de inscrição : 10/06/2005" at bounding box center [360, 358] width 221 height 33
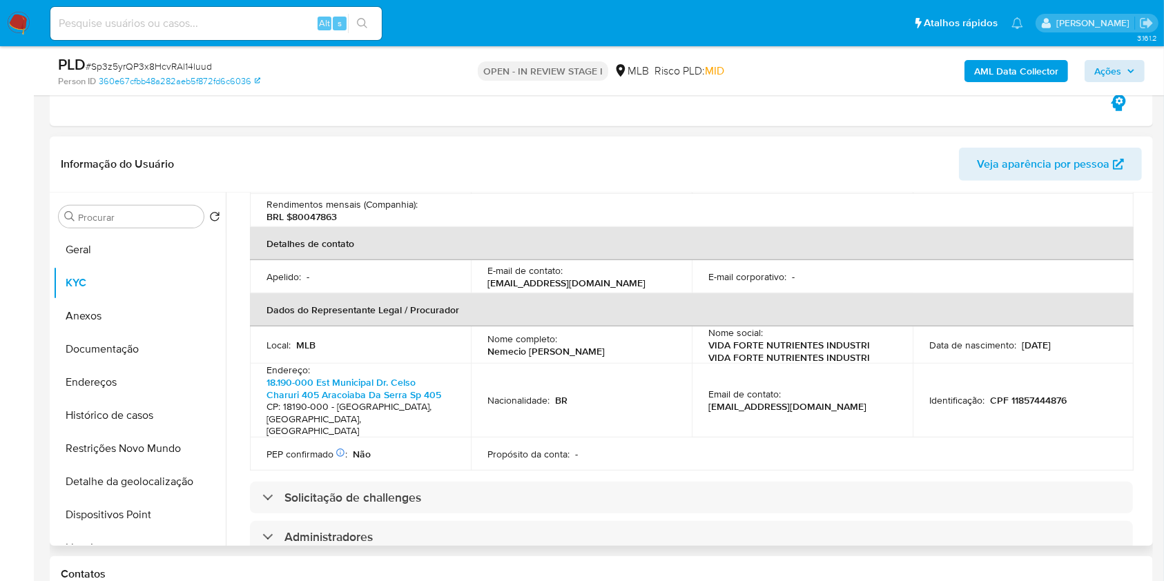
scroll to position [673, 0]
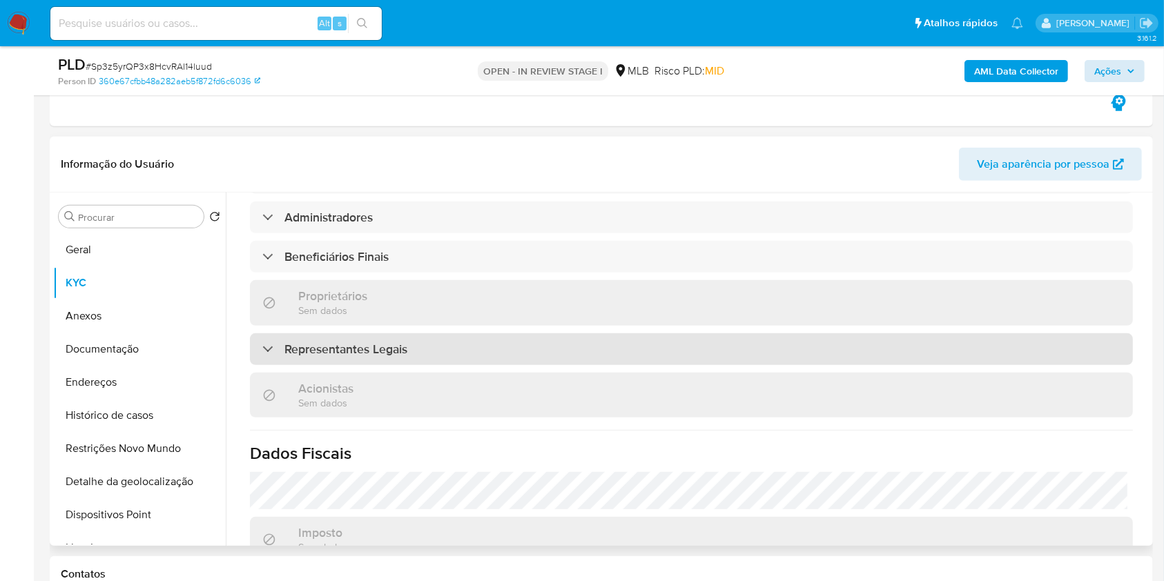
click at [480, 333] on div "Representantes Legais" at bounding box center [691, 349] width 883 height 32
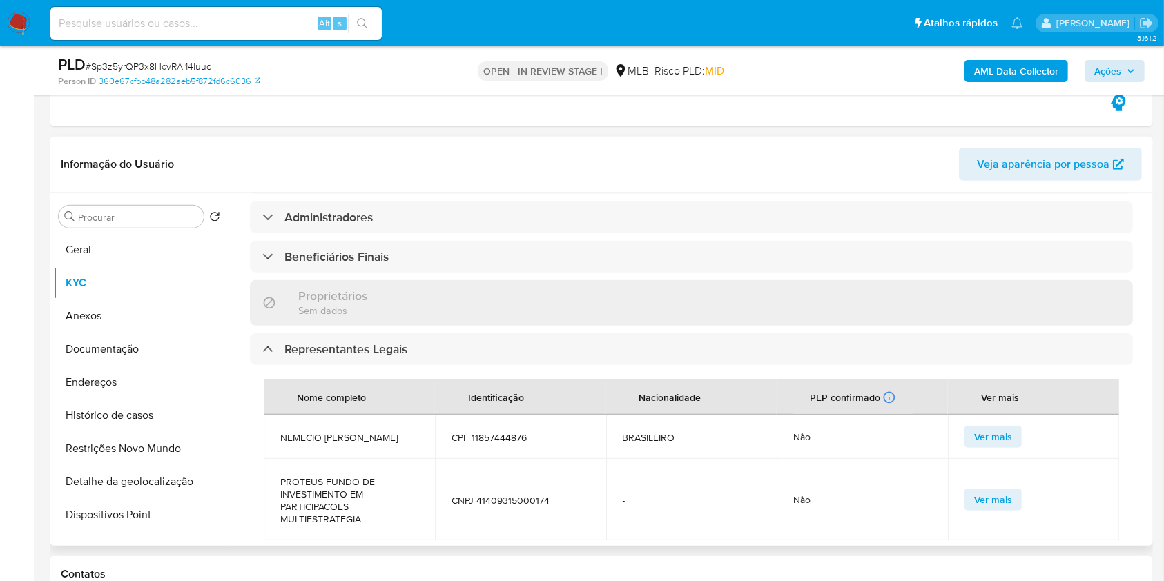
scroll to position [1, 0]
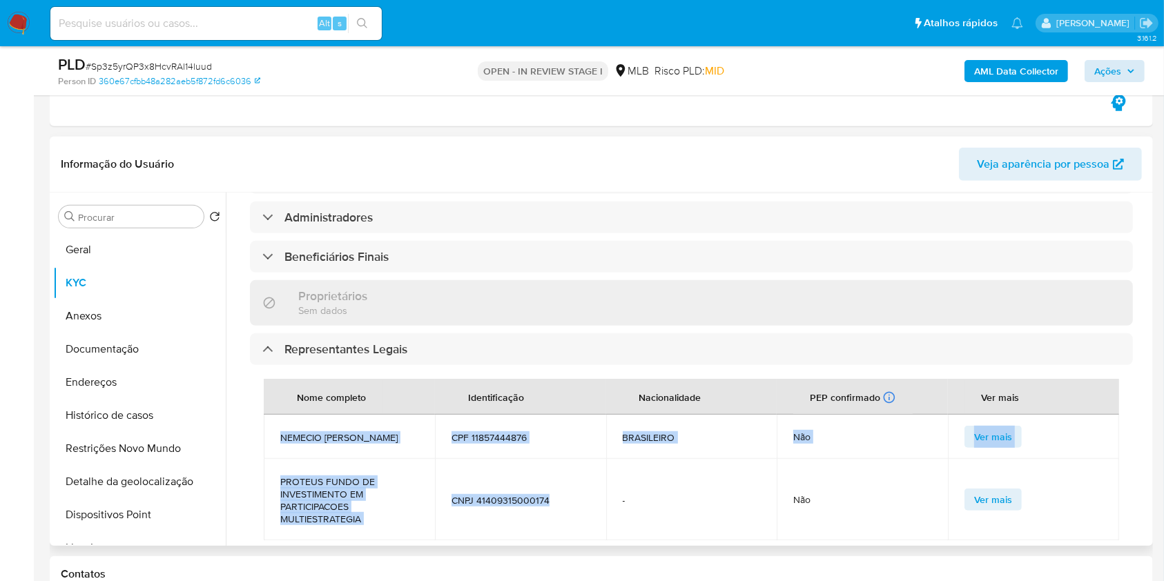
drag, startPoint x: 563, startPoint y: 486, endPoint x: 281, endPoint y: 411, distance: 292.0
click at [280, 415] on tbody "NEMECIO ROGERIO MORO PERES CPF 11857444876 BRASILEIRO Não Ver mais PROTEUS FUND…" at bounding box center [691, 478] width 855 height 126
copy tbody "NEMECIO ROGERIO MORO PERES CPF 11857444876 BRASILEIRO Não Ver mais PROTEUS FUND…"
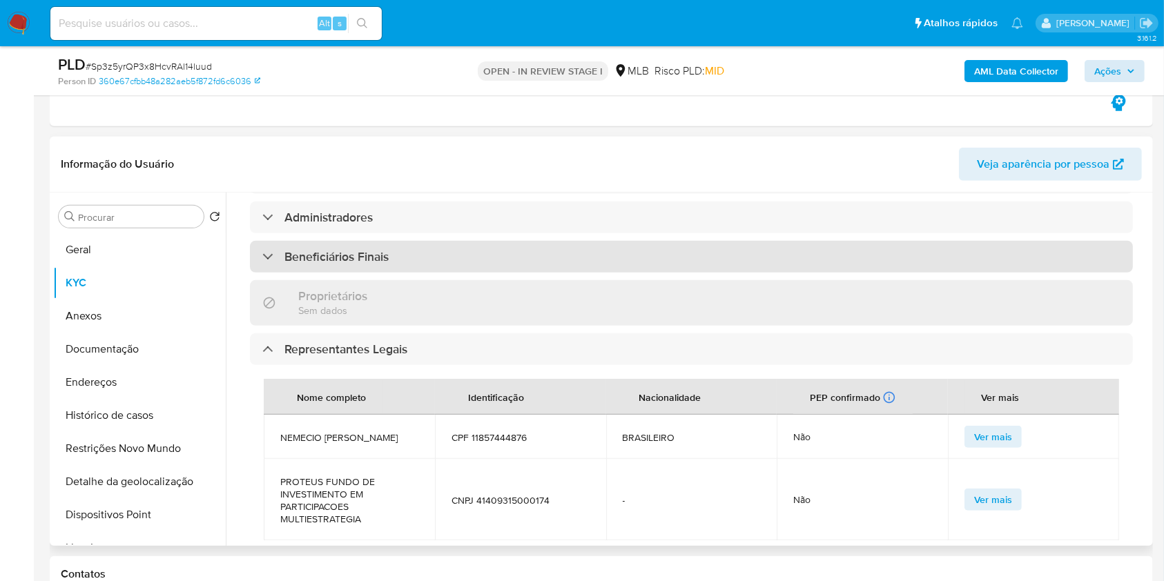
click at [424, 241] on div "Beneficiários Finais" at bounding box center [691, 257] width 883 height 32
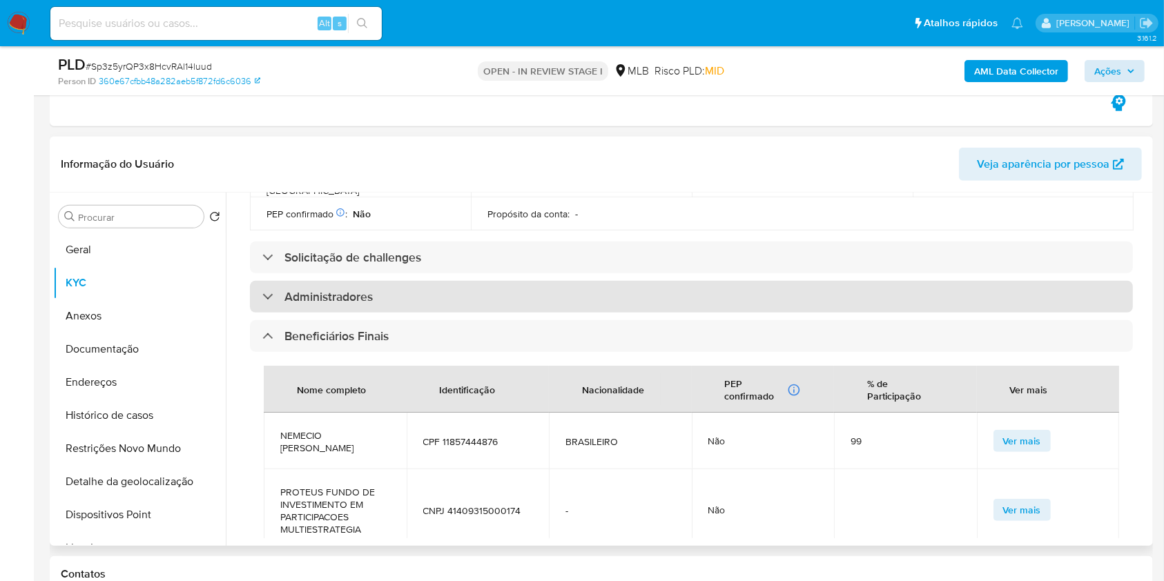
scroll to position [592, 0]
click at [422, 282] on div "Administradores" at bounding box center [691, 298] width 883 height 32
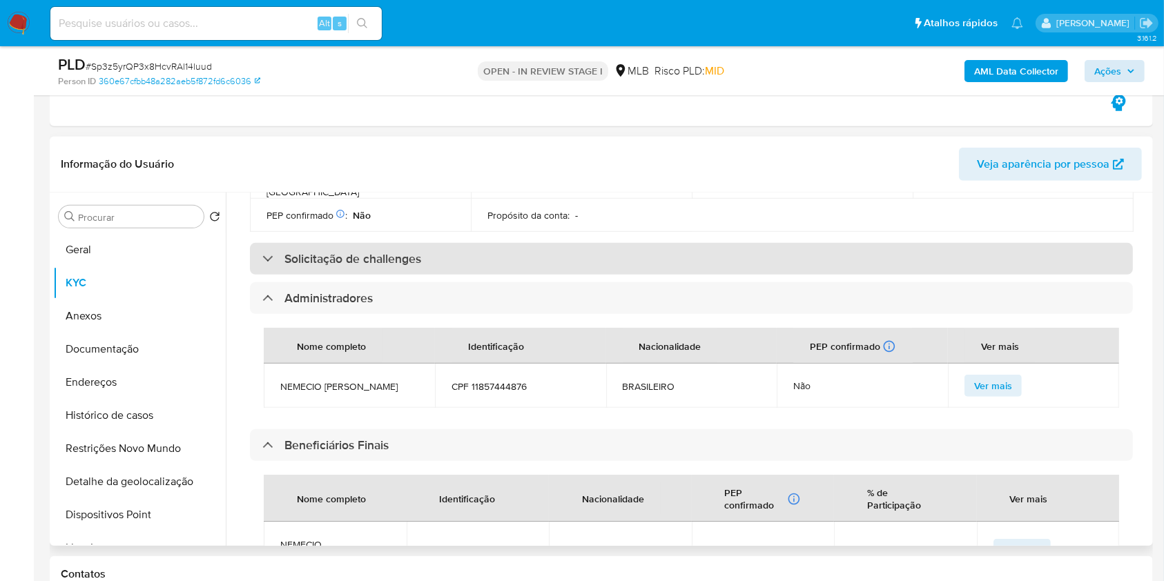
click at [436, 243] on div "Solicitação de challenges" at bounding box center [691, 259] width 883 height 32
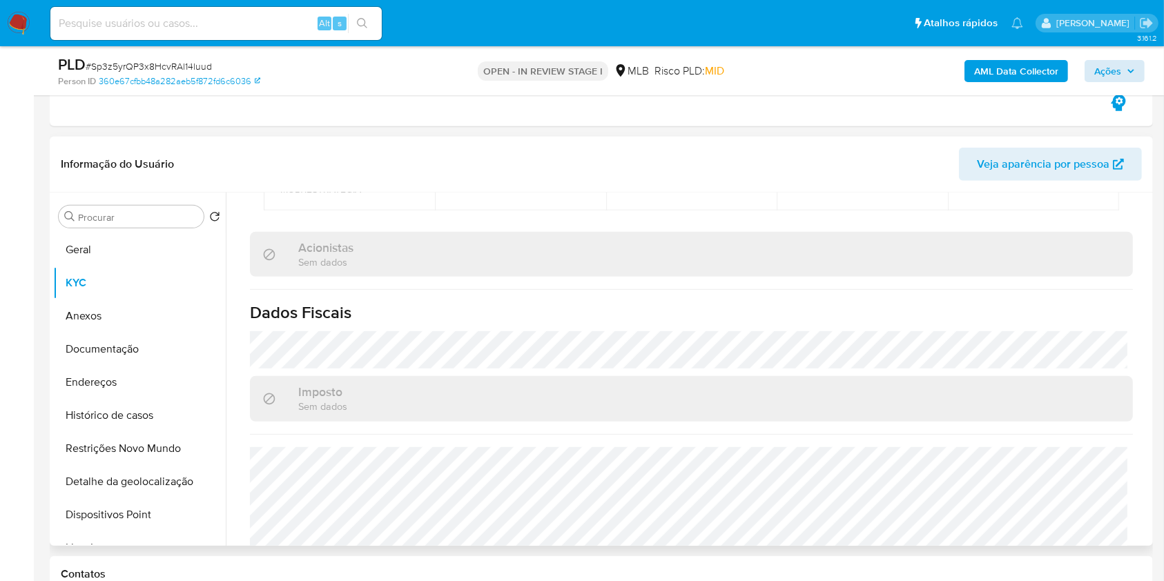
scroll to position [1502, 0]
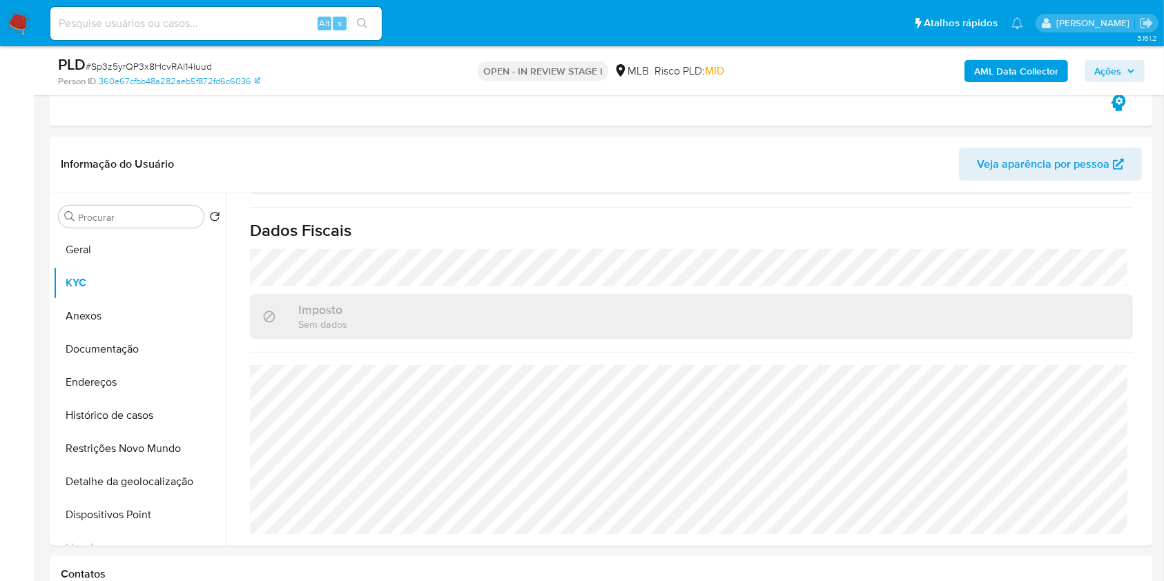
click at [1121, 73] on span "Ações" at bounding box center [1107, 71] width 27 height 22
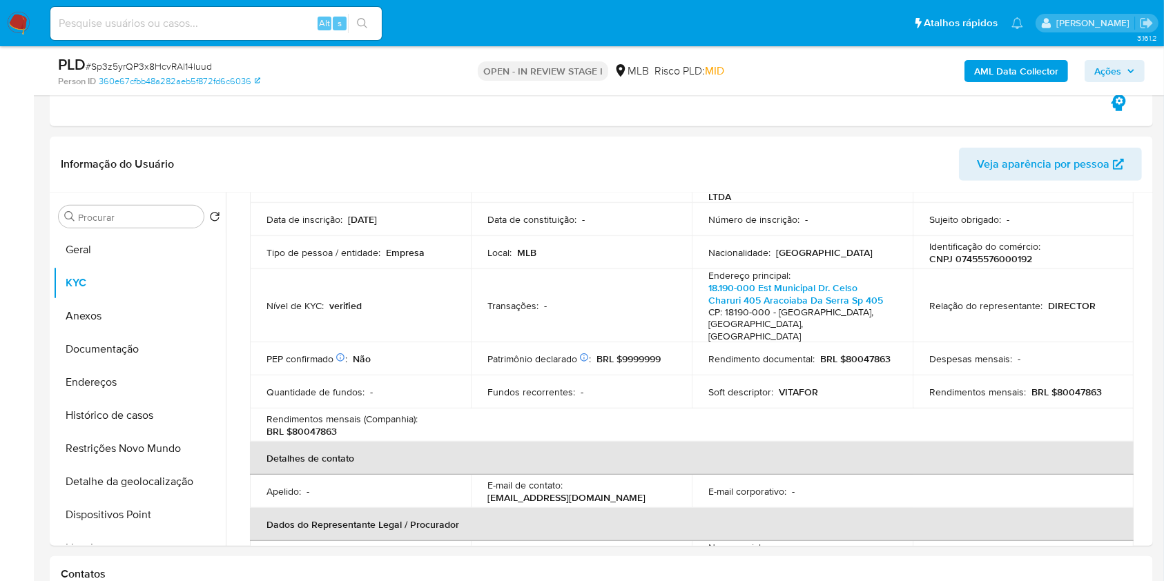
scroll to position [121, 0]
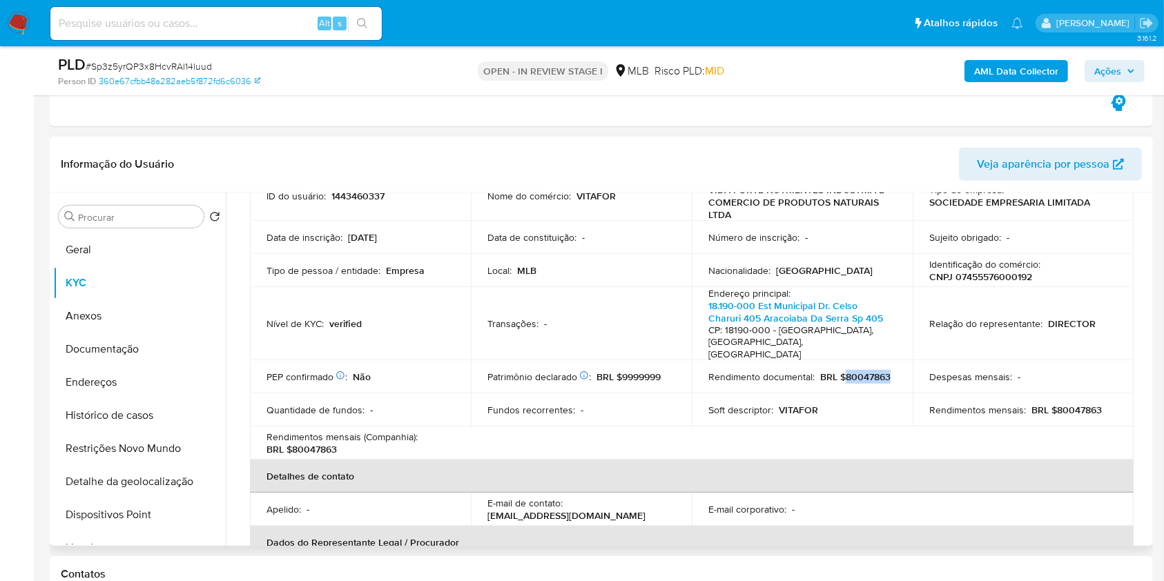
drag, startPoint x: 732, startPoint y: 371, endPoint x: 803, endPoint y: 370, distance: 71.1
click at [803, 371] on div "Rendimento documental : BRL $80047863" at bounding box center [802, 377] width 188 height 12
copy p "80047863"
click at [1102, 80] on span "Ações" at bounding box center [1107, 71] width 27 height 22
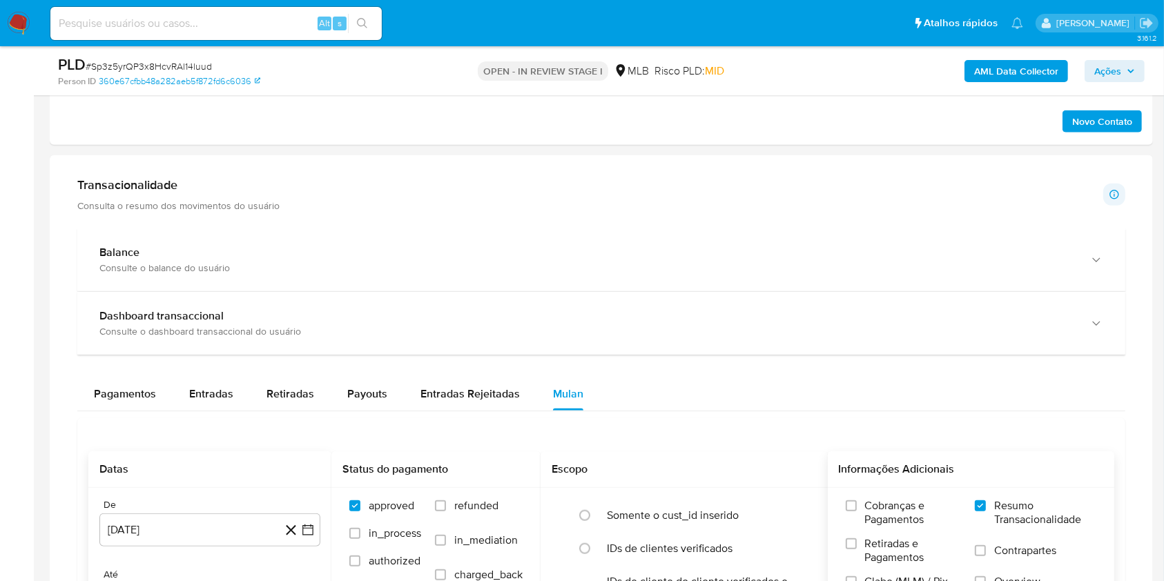
scroll to position [1527, 0]
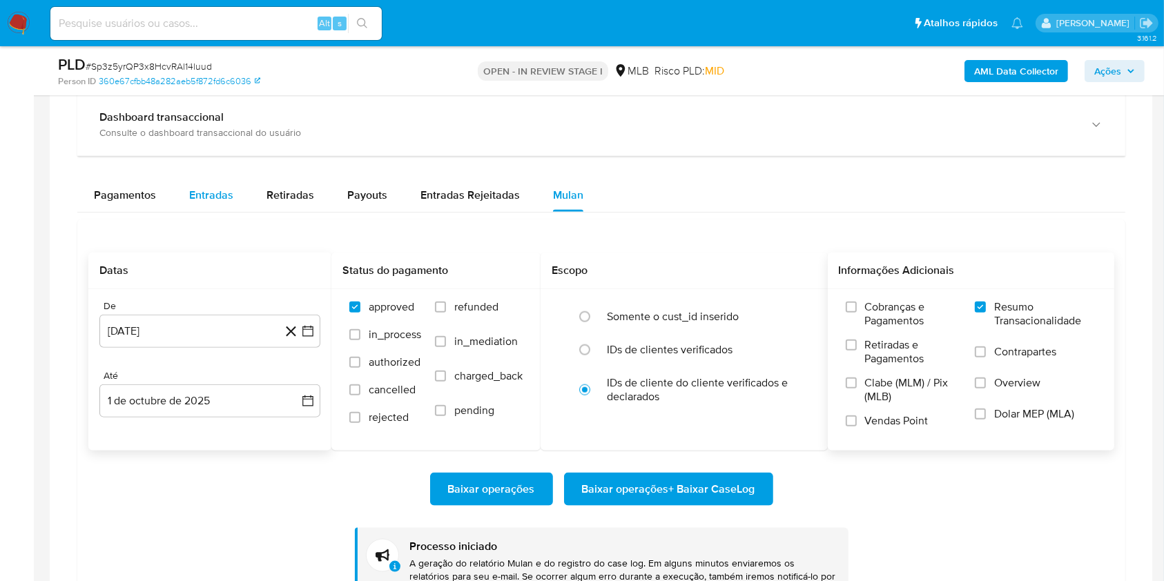
click at [233, 204] on button "Entradas" at bounding box center [211, 195] width 77 height 33
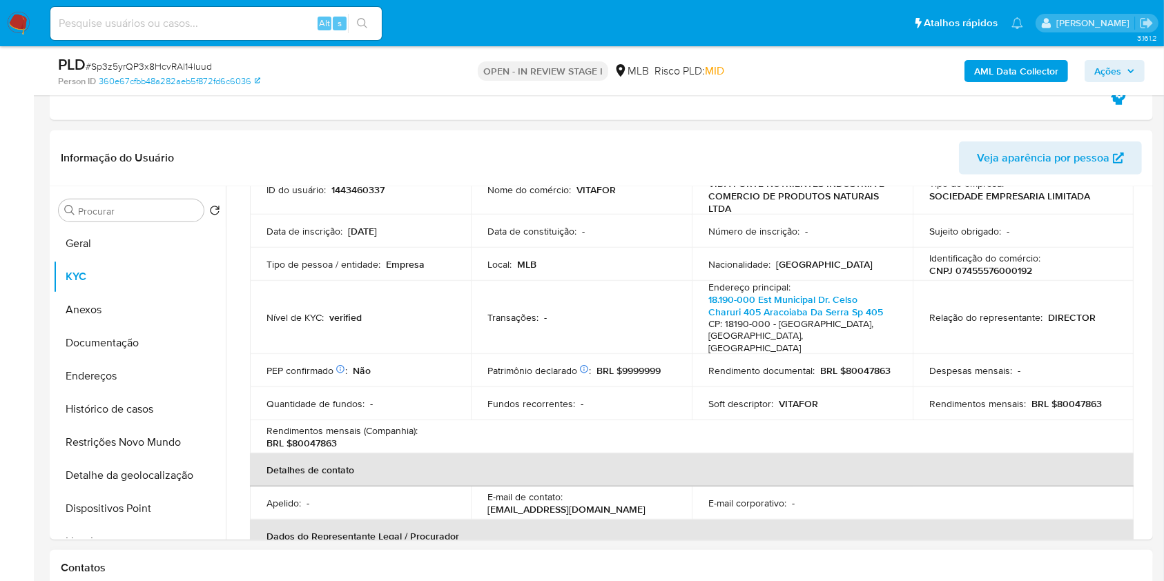
scroll to position [616, 0]
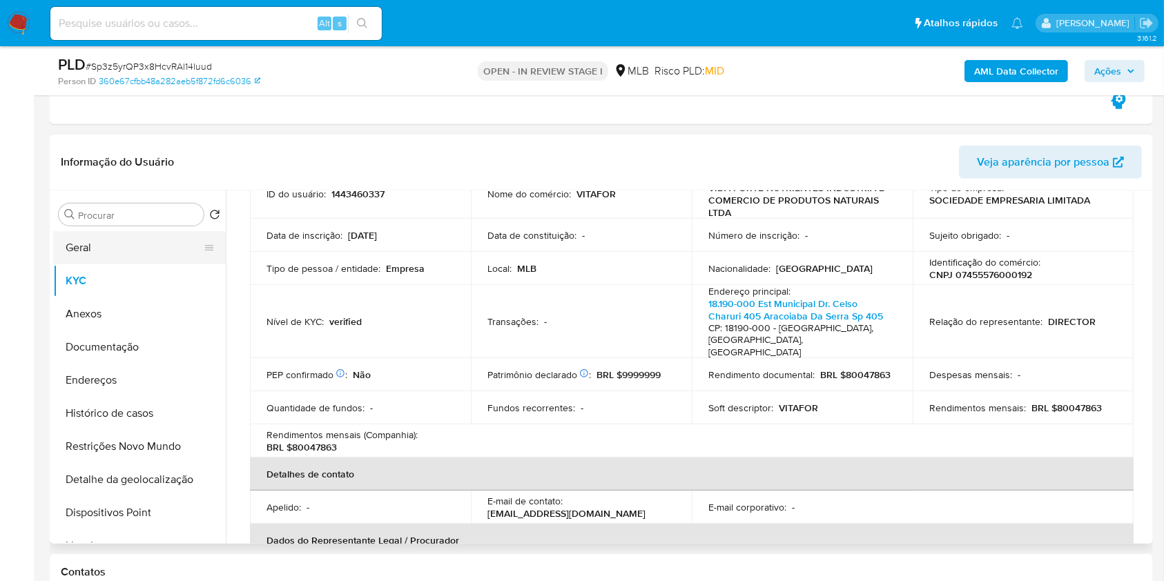
click at [119, 241] on button "Geral" at bounding box center [134, 247] width 162 height 33
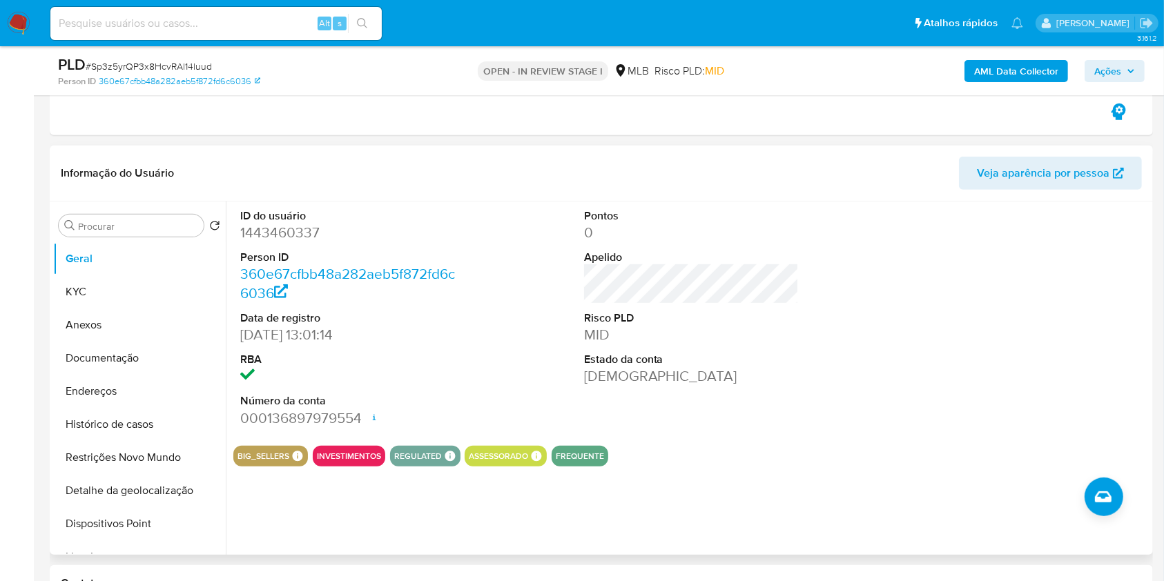
scroll to position [630, 0]
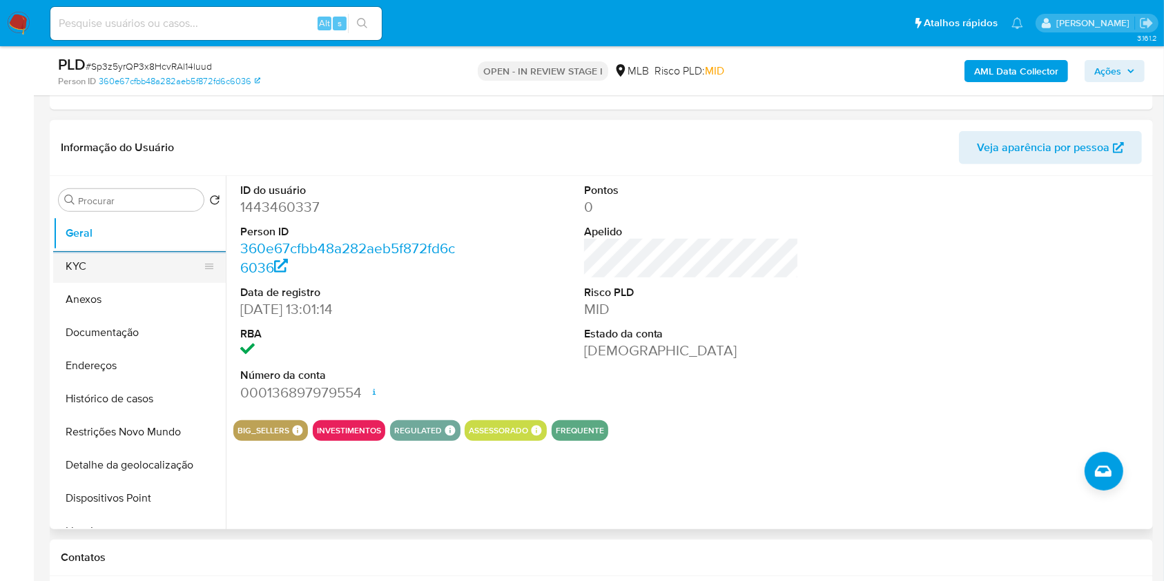
click at [117, 262] on button "KYC" at bounding box center [134, 266] width 162 height 33
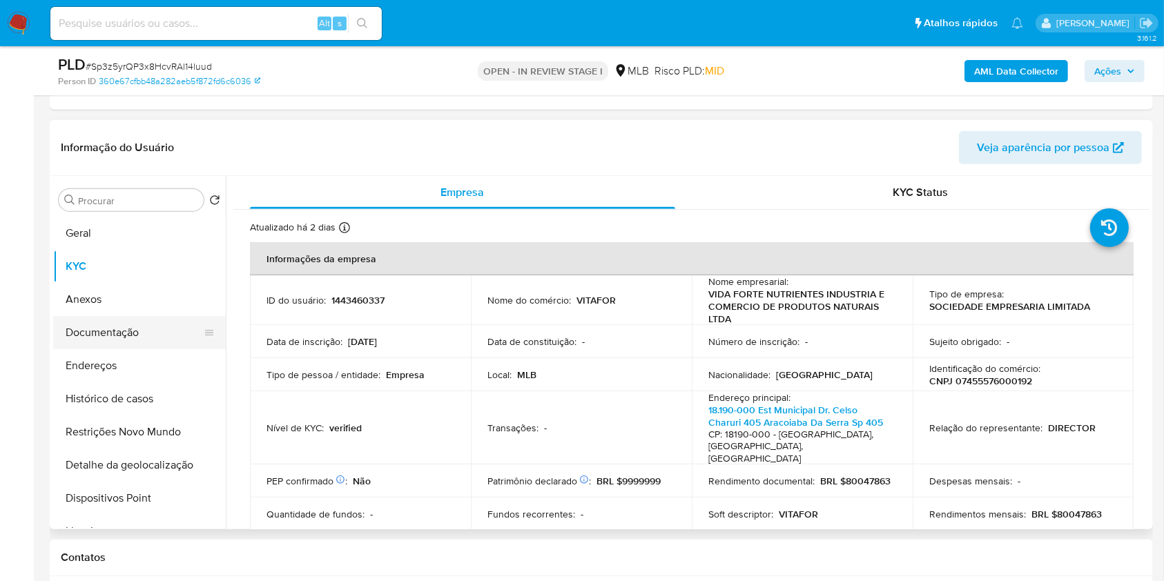
click at [144, 345] on button "Documentação" at bounding box center [134, 332] width 162 height 33
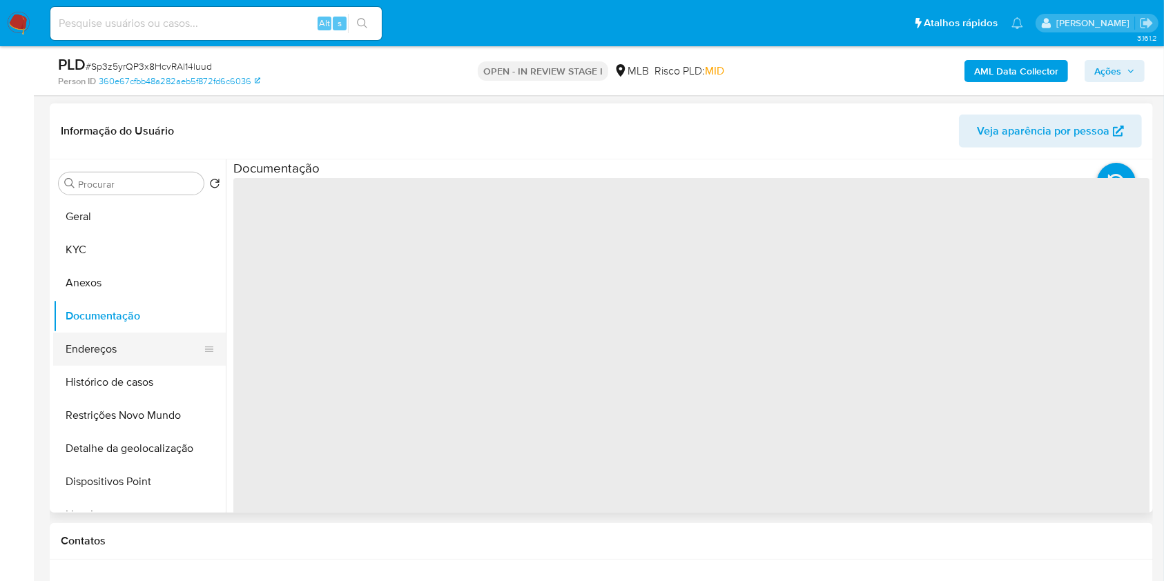
click at [148, 348] on button "Endereços" at bounding box center [134, 349] width 162 height 33
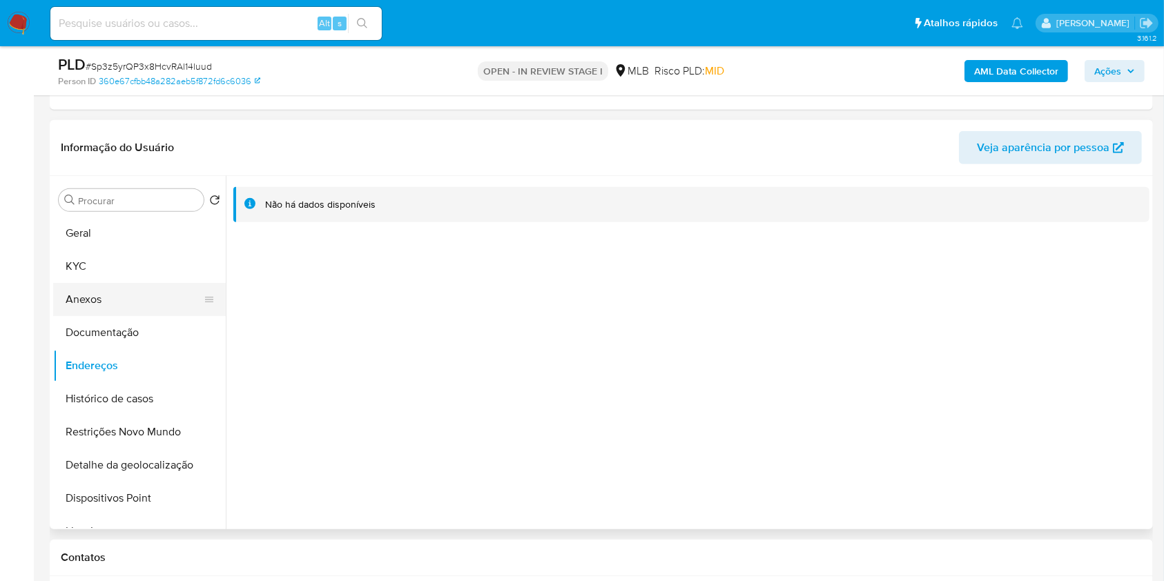
click at [116, 273] on button "KYC" at bounding box center [139, 266] width 173 height 33
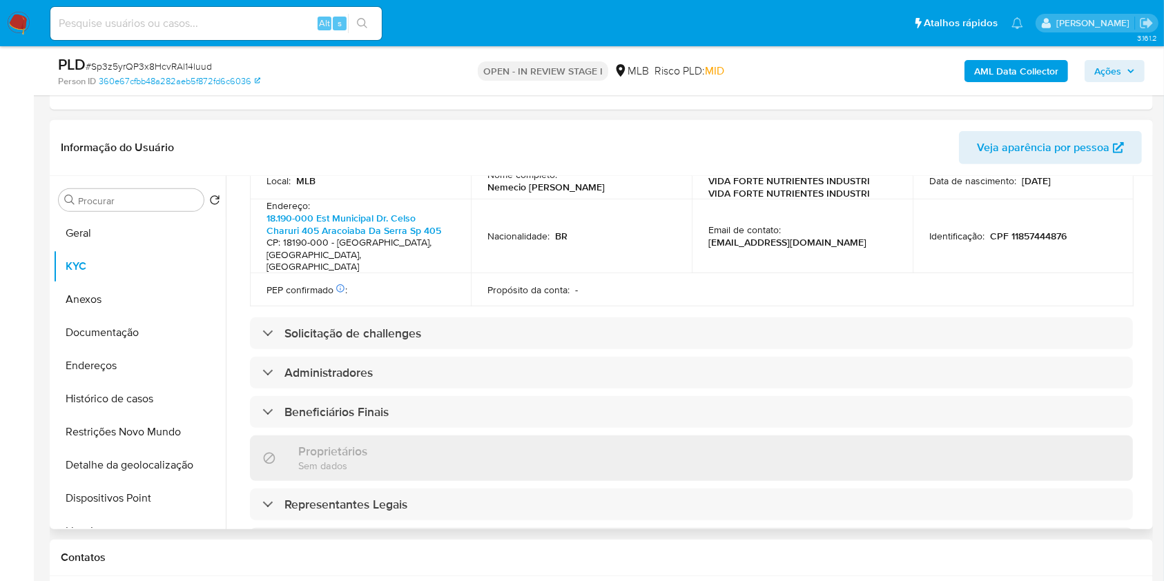
scroll to position [872, 0]
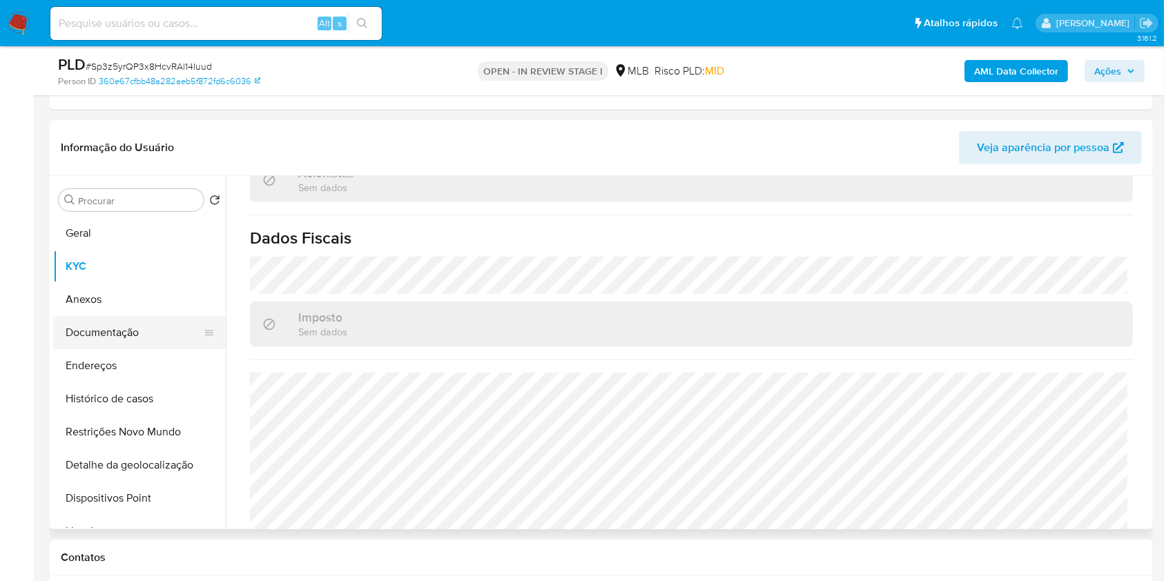
click at [148, 338] on button "Documentação" at bounding box center [134, 332] width 162 height 33
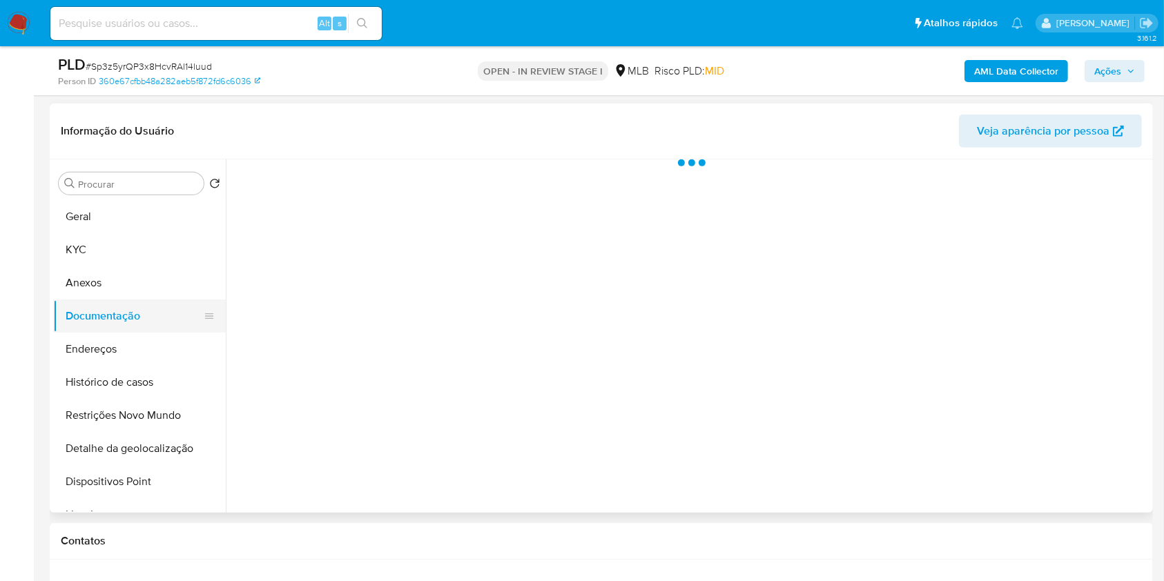
scroll to position [0, 0]
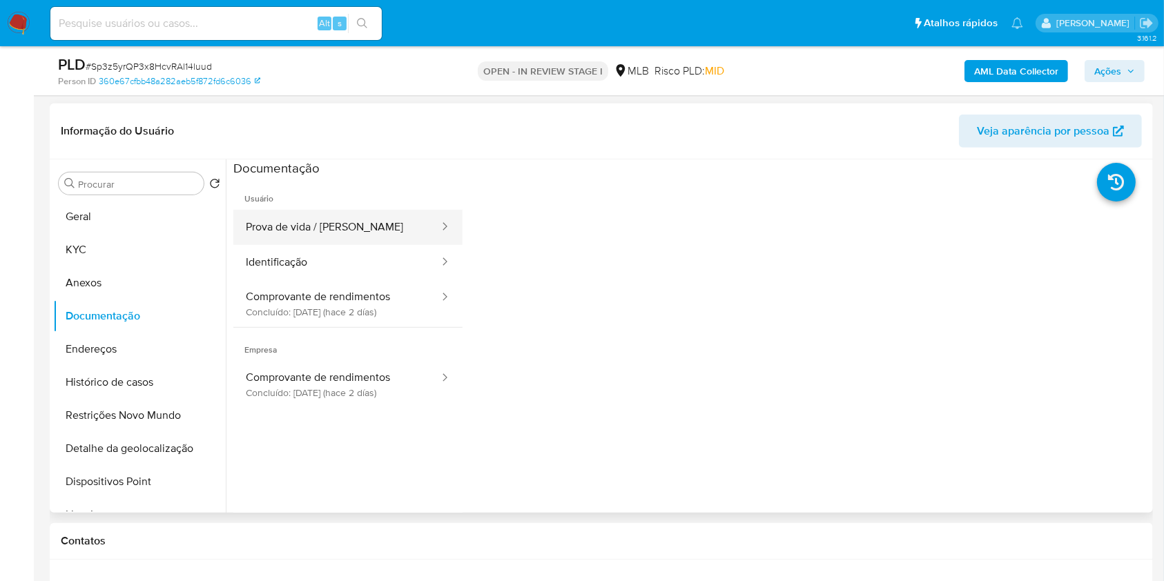
click at [366, 223] on button "Prova de vida / Selfie" at bounding box center [336, 227] width 207 height 35
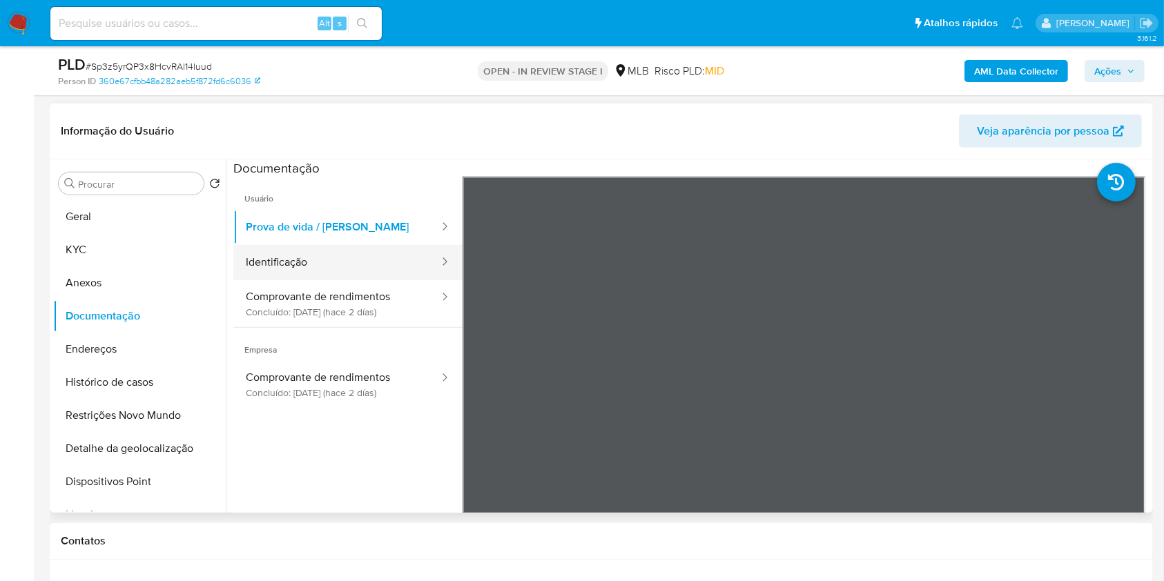
click at [362, 276] on button "Identificação" at bounding box center [336, 262] width 207 height 35
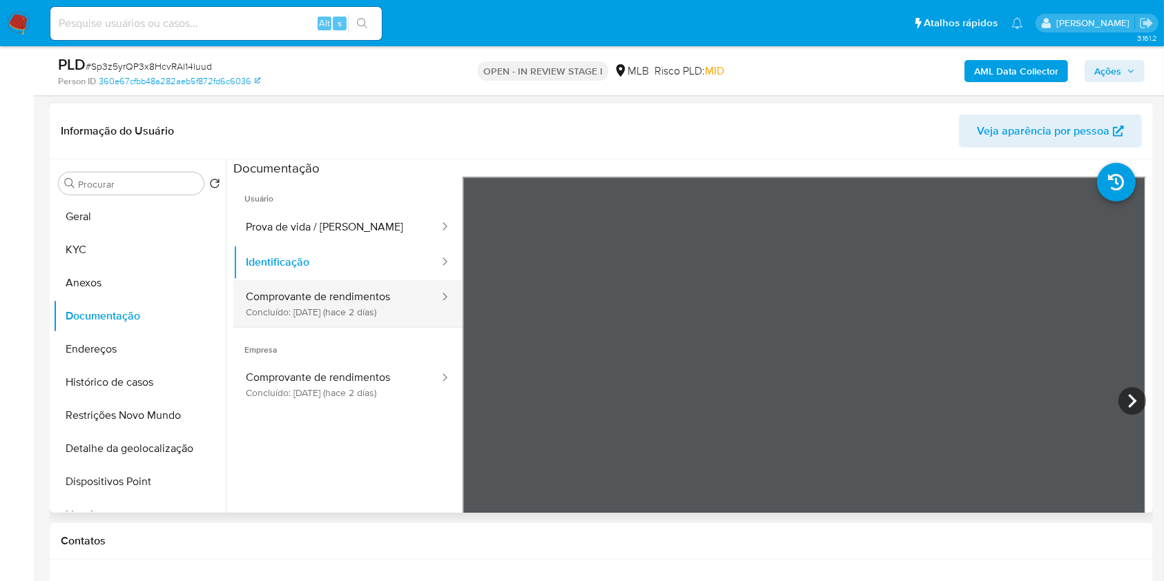
click at [364, 289] on button "Comprovante de rendimentos Concluído: 30/09/2025 (hace 2 días)" at bounding box center [336, 303] width 207 height 47
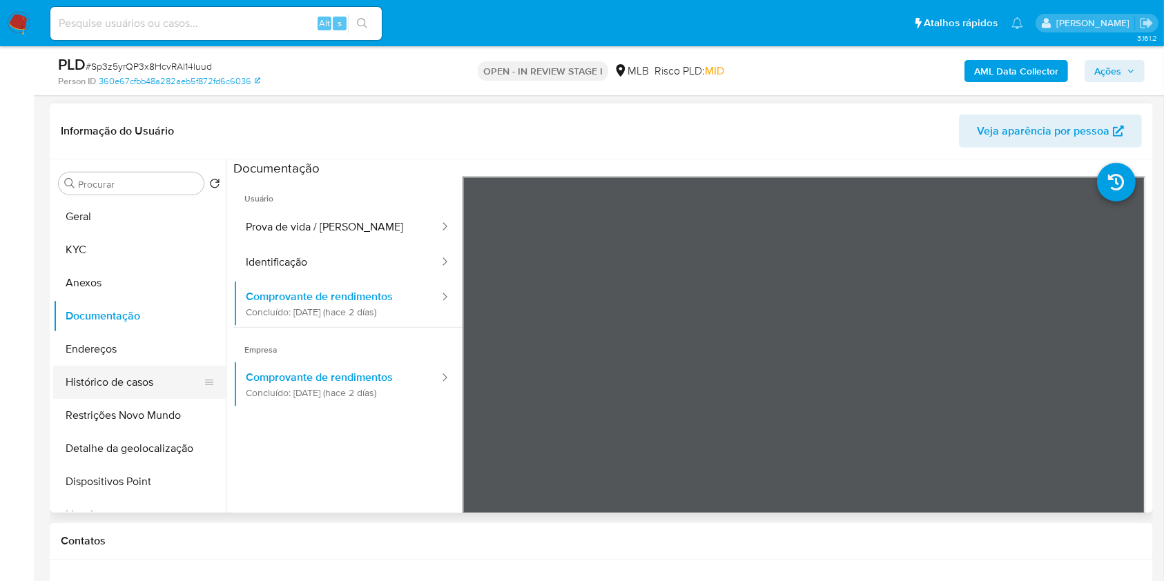
click at [147, 384] on button "Histórico de casos" at bounding box center [134, 382] width 162 height 33
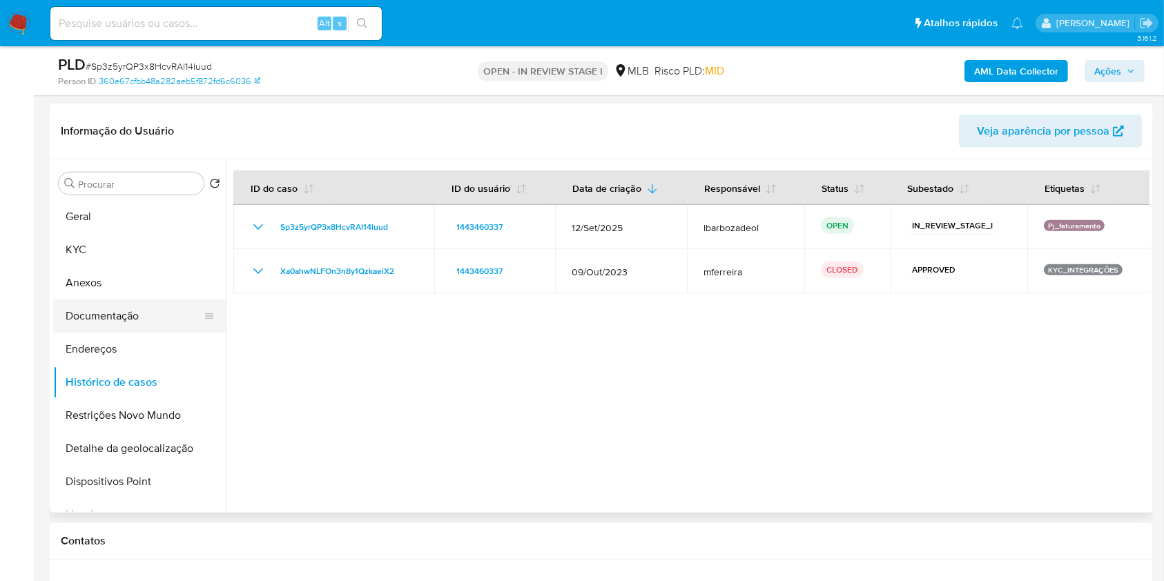
click at [141, 301] on button "Documentação" at bounding box center [134, 316] width 162 height 33
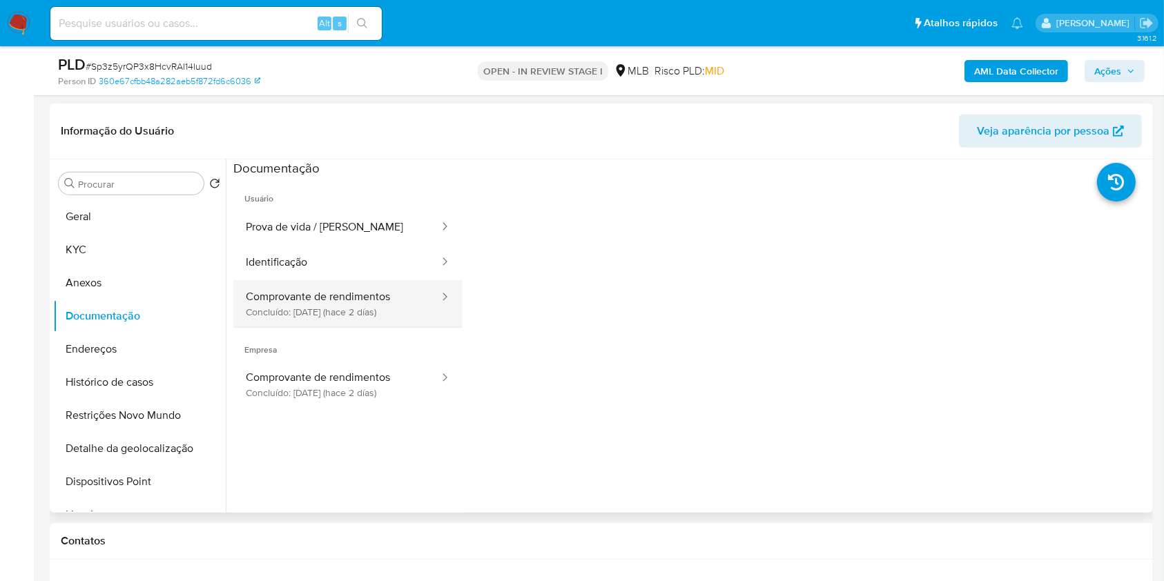
click at [354, 312] on button "Comprovante de rendimentos Concluído: 30/09/2025 (hace 2 días)" at bounding box center [336, 303] width 207 height 47
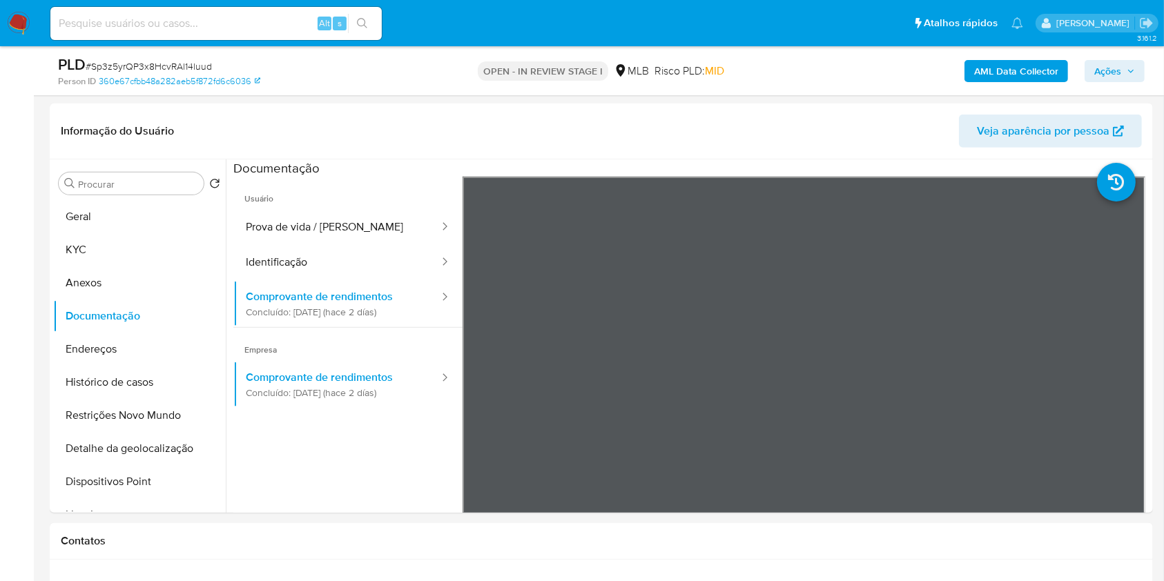
drag, startPoint x: 1113, startPoint y: 75, endPoint x: 1095, endPoint y: 76, distance: 18.7
click at [1110, 72] on span "Ações" at bounding box center [1107, 71] width 27 height 22
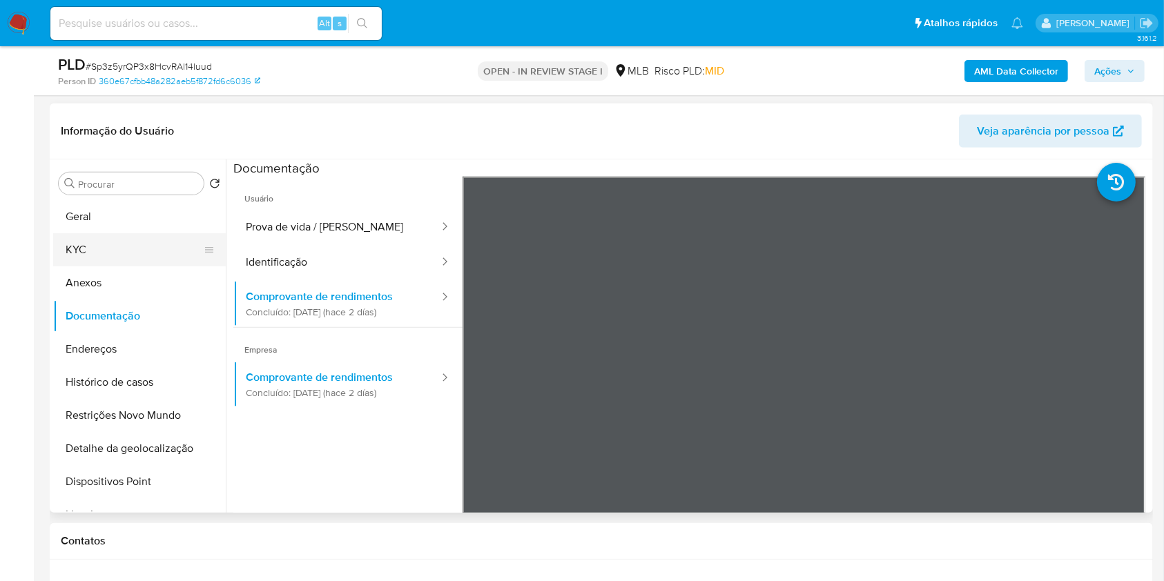
click at [116, 244] on button "KYC" at bounding box center [134, 249] width 162 height 33
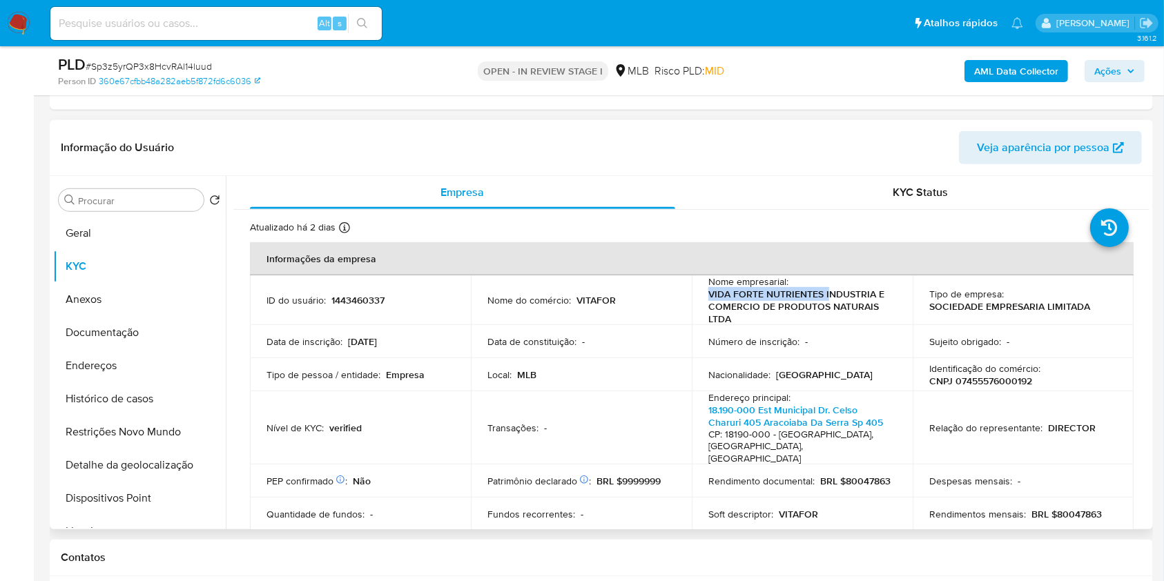
drag, startPoint x: 703, startPoint y: 293, endPoint x: 825, endPoint y: 290, distance: 121.5
click at [825, 290] on td "Nome empresarial : VIDA FORTE NUTRIENTES INDUSTRIA E COMERCIO DE PRODUTOS NATUR…" at bounding box center [802, 300] width 221 height 50
copy p "VIDA FORTE NUTRIENTES I"
click at [1078, 508] on p "BRL $80047863" at bounding box center [1066, 514] width 70 height 12
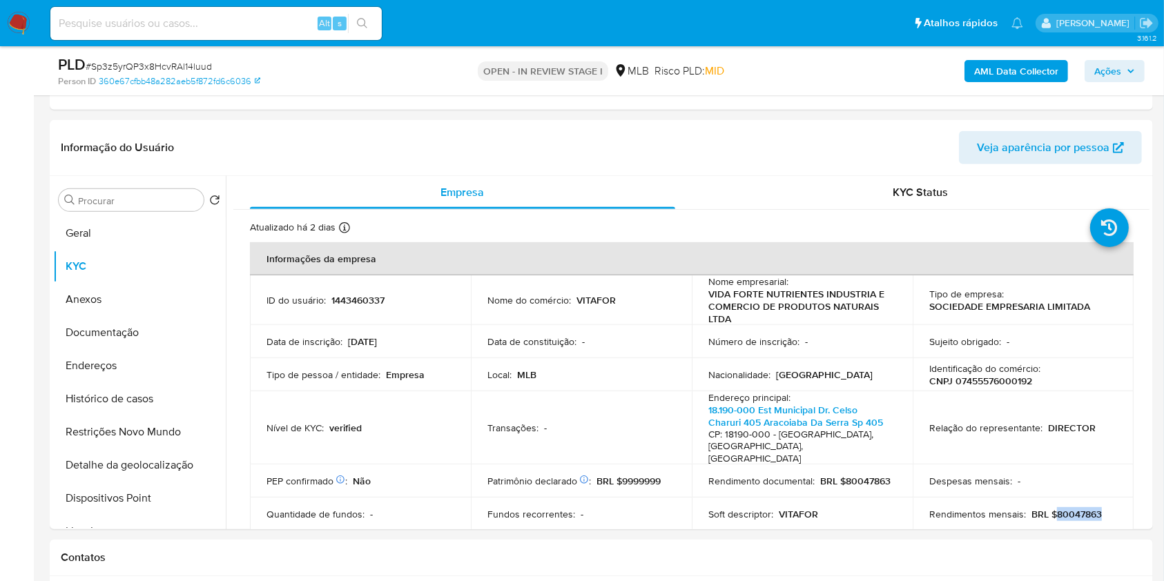
copy p "80047863"
click at [175, 391] on button "Histórico de casos" at bounding box center [134, 398] width 162 height 33
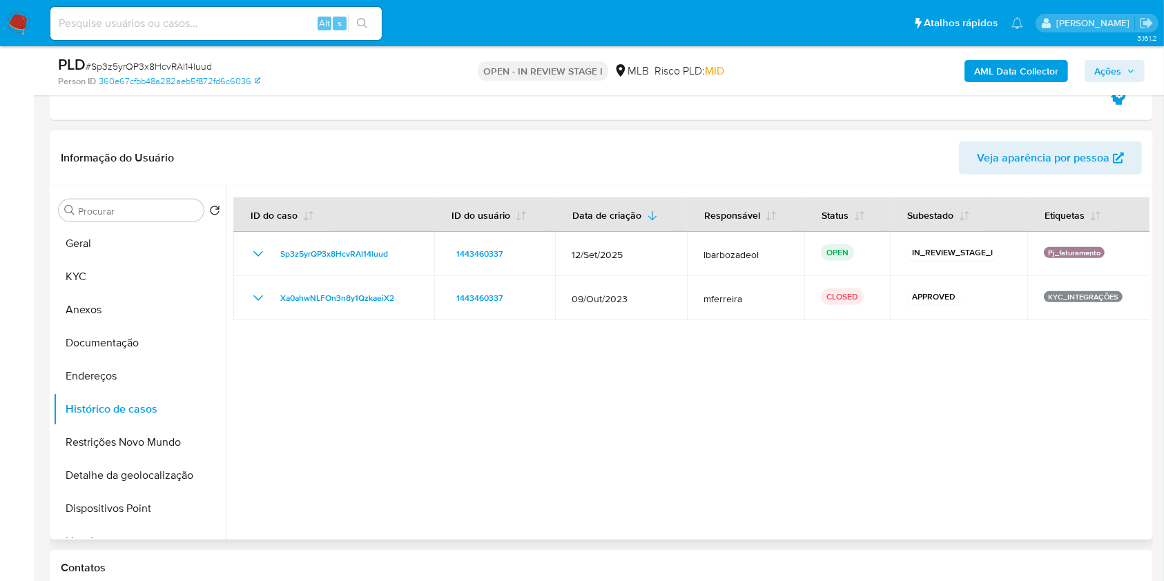
scroll to position [618, 0]
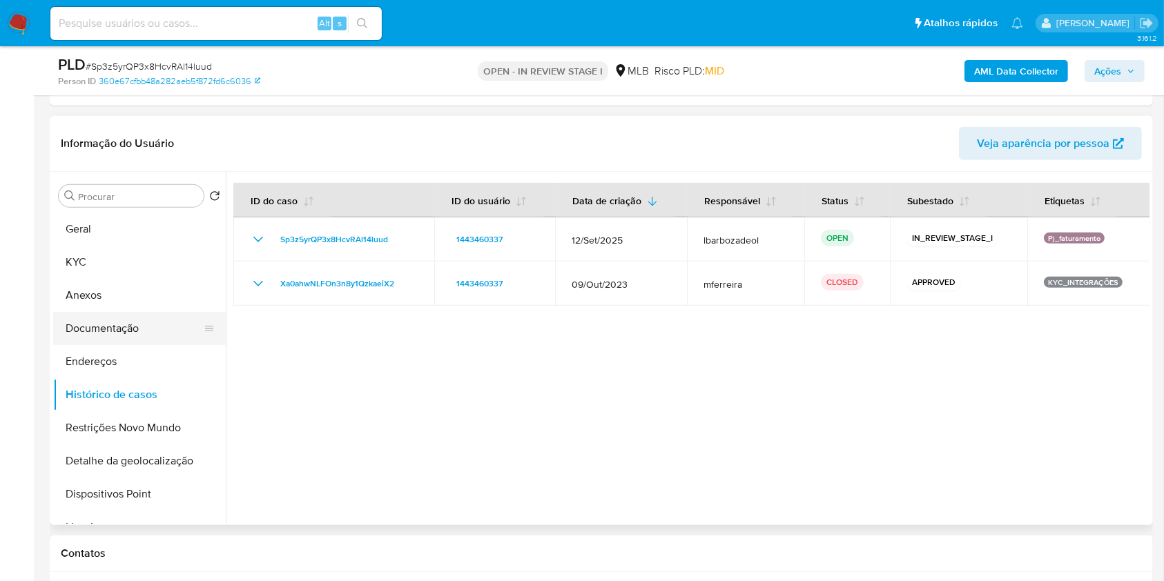
click at [148, 334] on button "Documentação" at bounding box center [134, 328] width 162 height 33
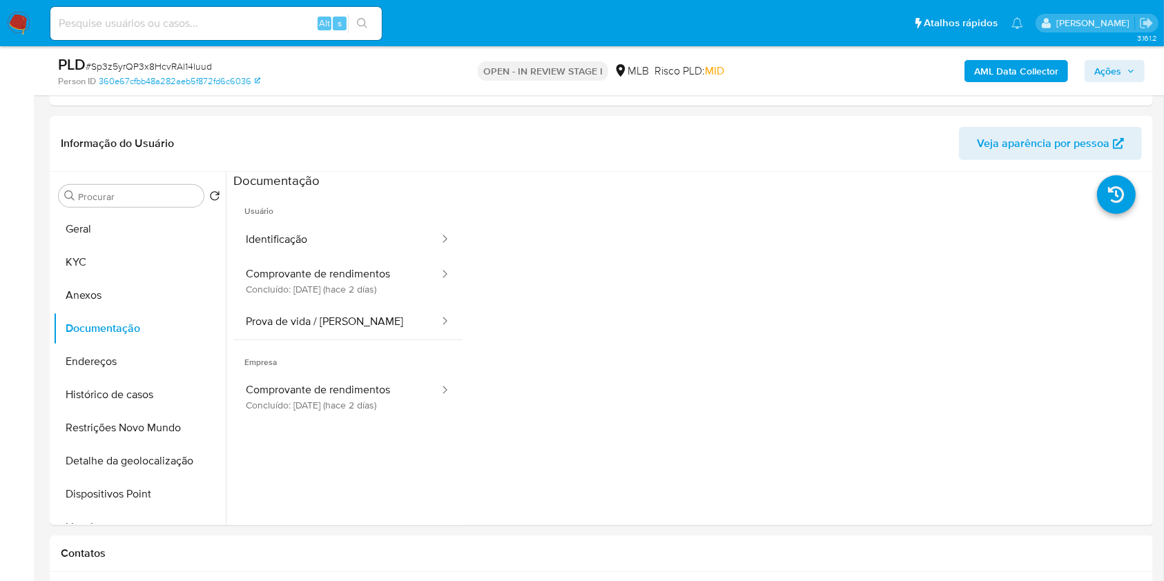
click at [1108, 78] on span "Ações" at bounding box center [1107, 71] width 27 height 22
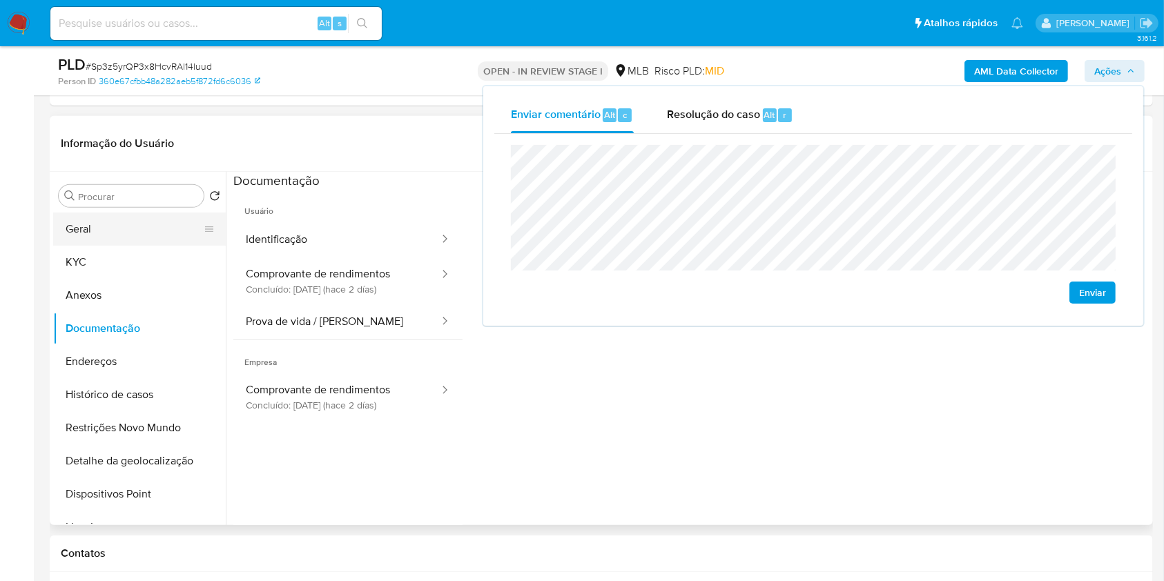
click at [164, 235] on button "Geral" at bounding box center [134, 229] width 162 height 33
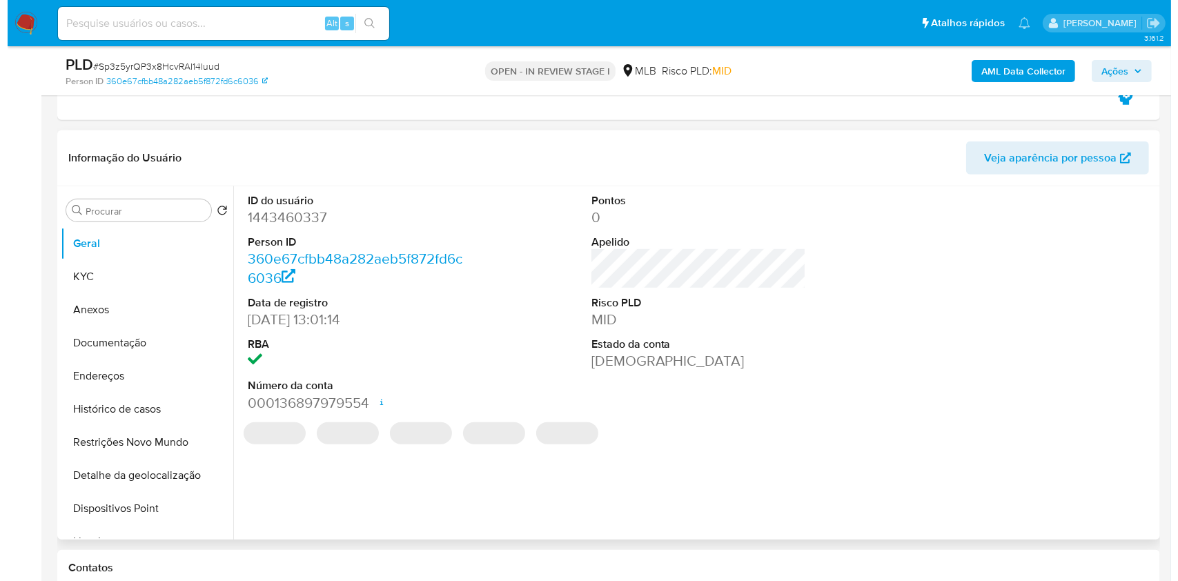
scroll to position [627, 0]
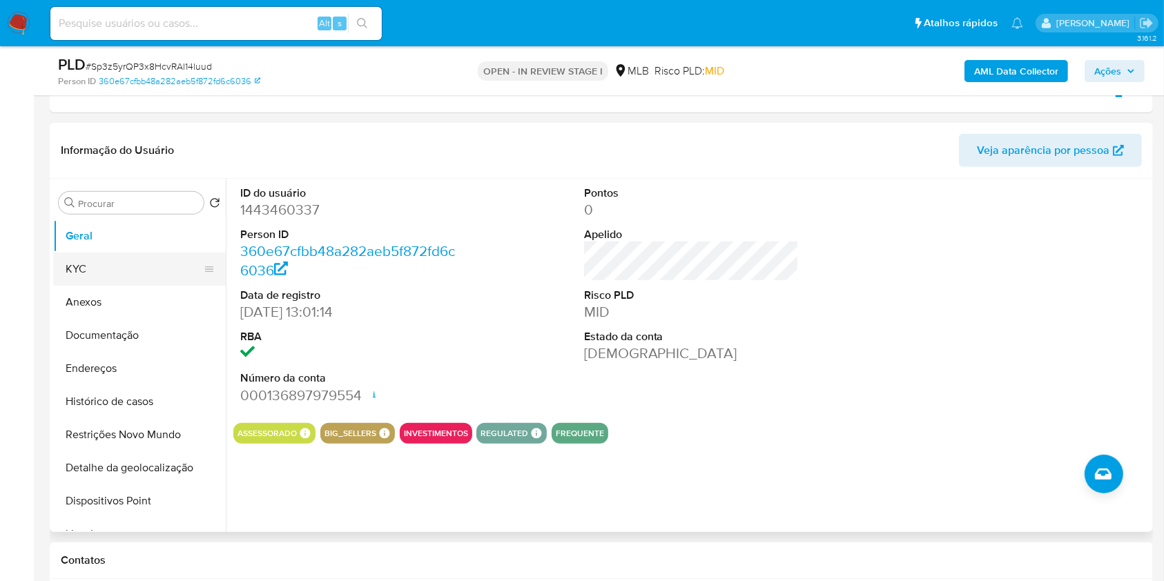
click at [142, 260] on button "KYC" at bounding box center [134, 269] width 162 height 33
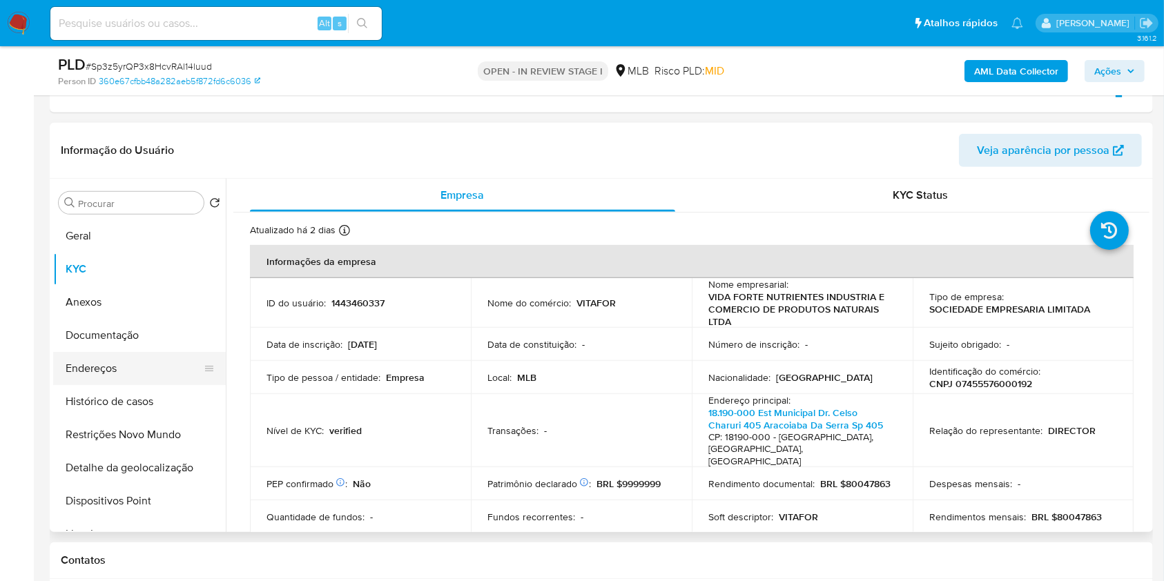
click at [188, 367] on button "Endereços" at bounding box center [134, 368] width 162 height 33
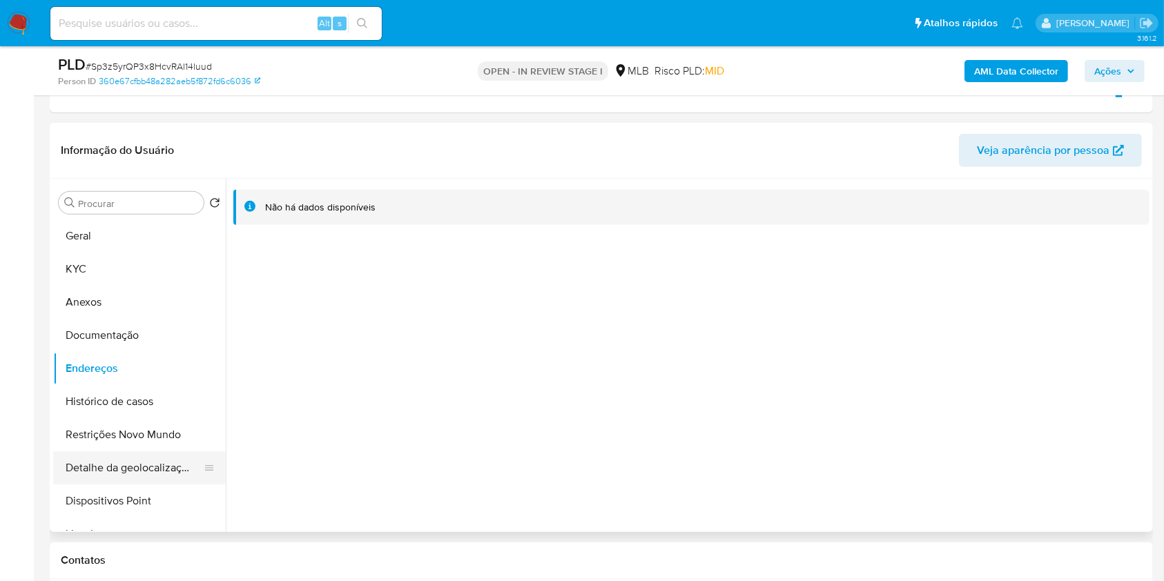
click at [112, 464] on button "Detalhe da geolocalização" at bounding box center [134, 467] width 162 height 33
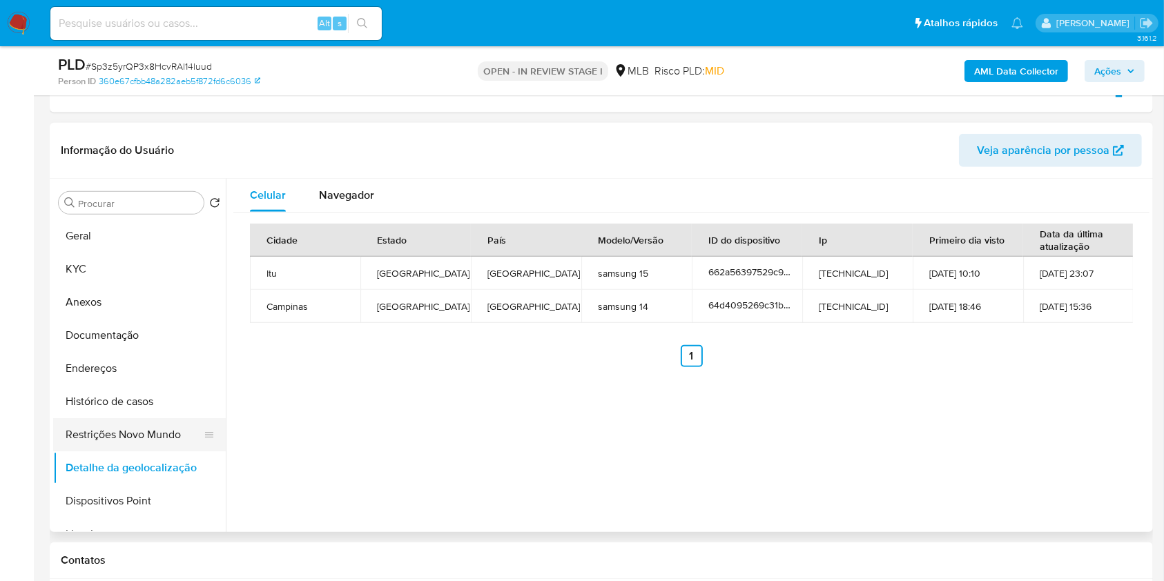
click at [153, 435] on button "Restrições Novo Mundo" at bounding box center [134, 434] width 162 height 33
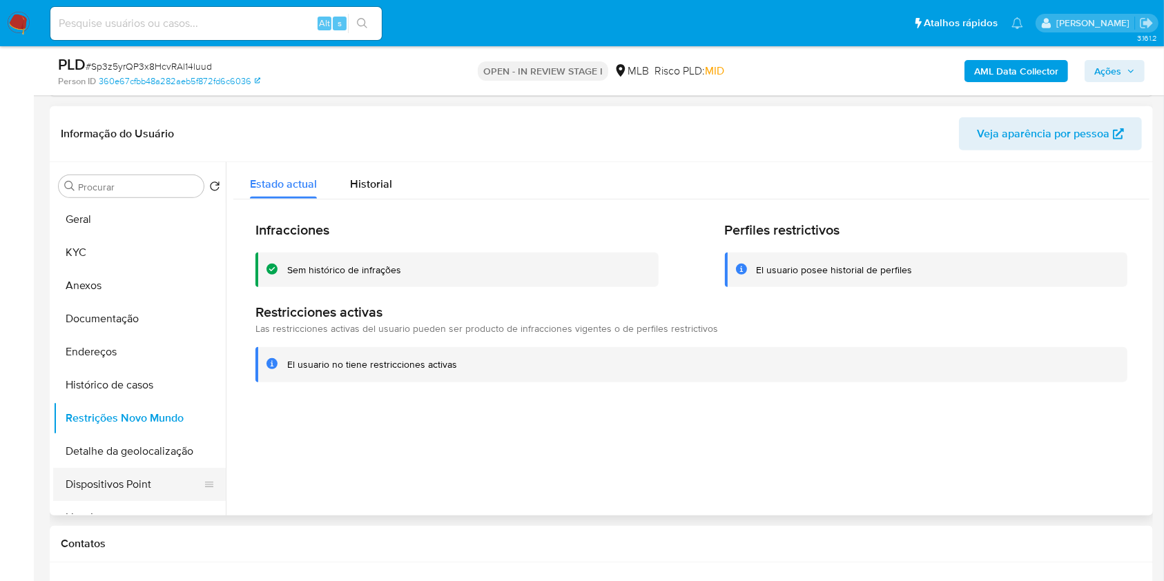
click at [77, 486] on button "Dispositivos Point" at bounding box center [134, 484] width 162 height 33
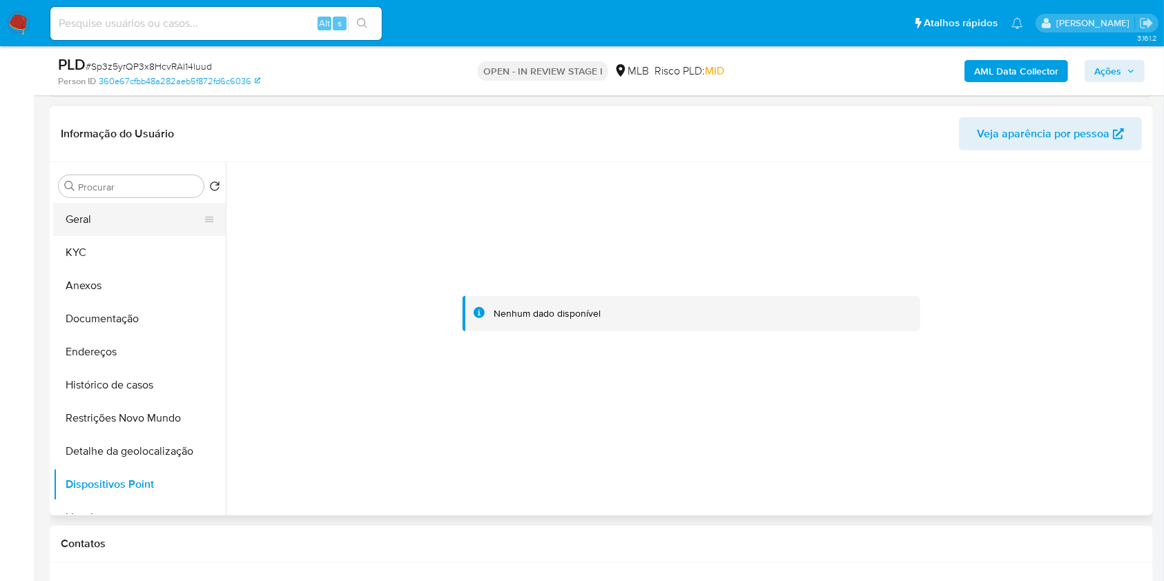
click at [92, 222] on button "Geral" at bounding box center [134, 219] width 162 height 33
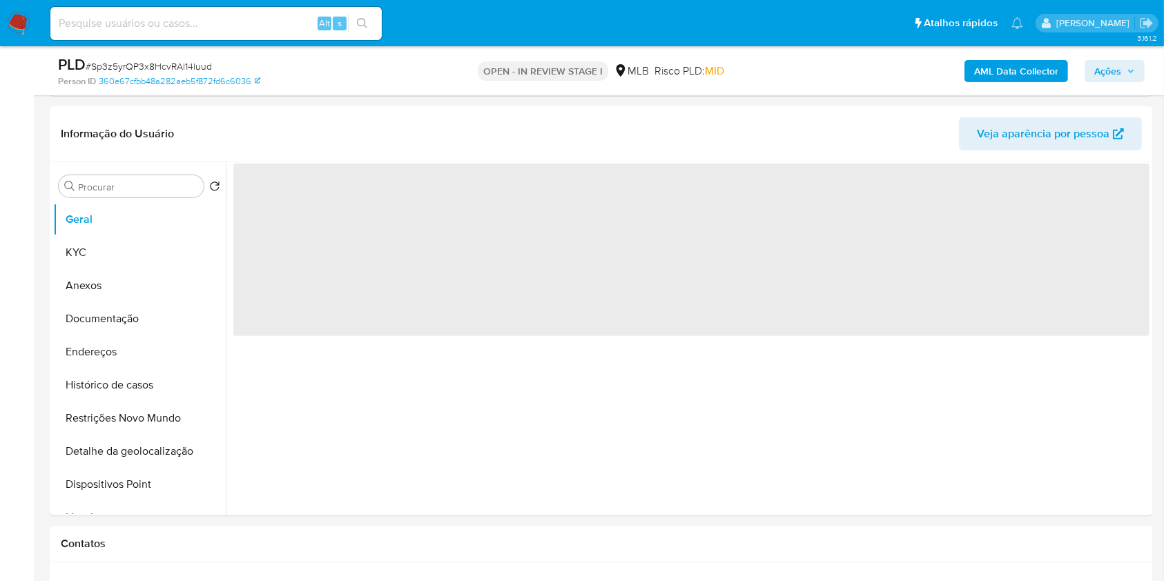
click at [1115, 72] on span "Ações" at bounding box center [1107, 71] width 27 height 22
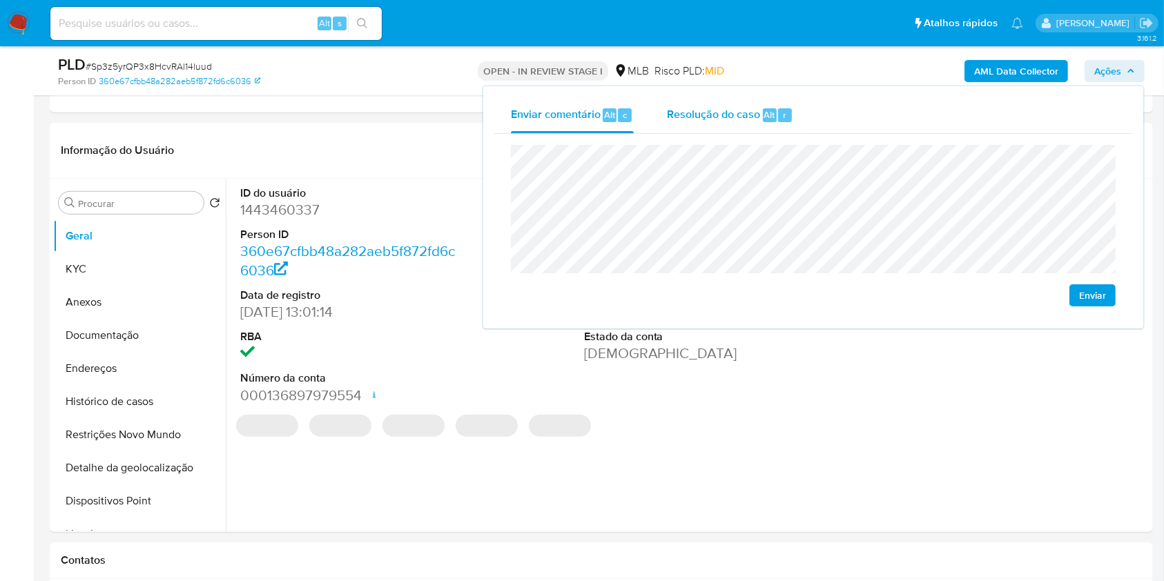
click at [772, 113] on span "Alt" at bounding box center [769, 114] width 11 height 13
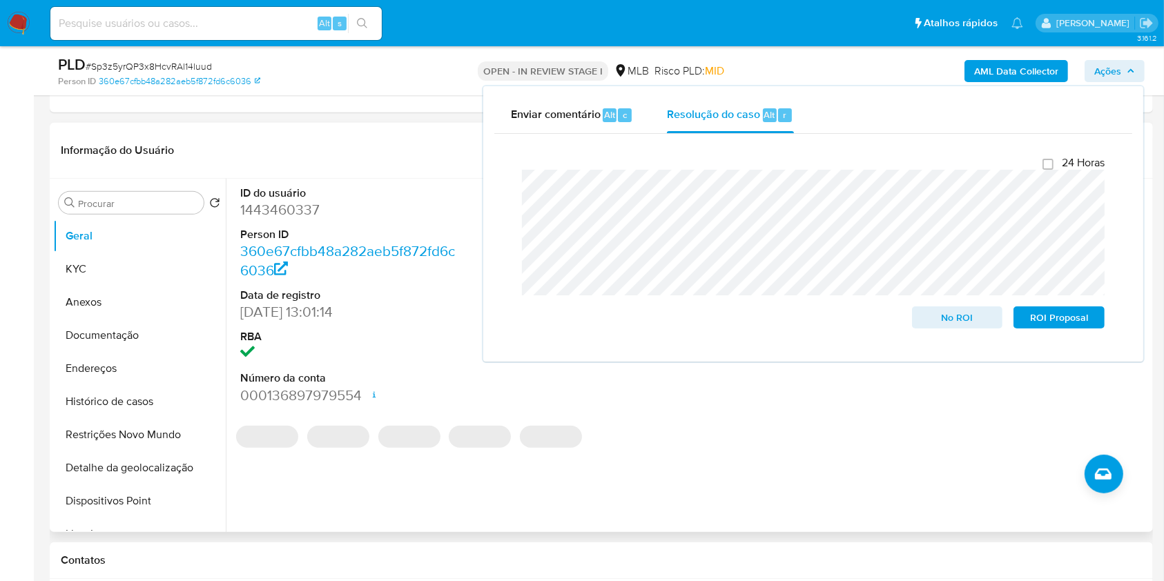
click at [402, 134] on header "Informação do Usuário Veja aparência por pessoa" at bounding box center [601, 150] width 1081 height 33
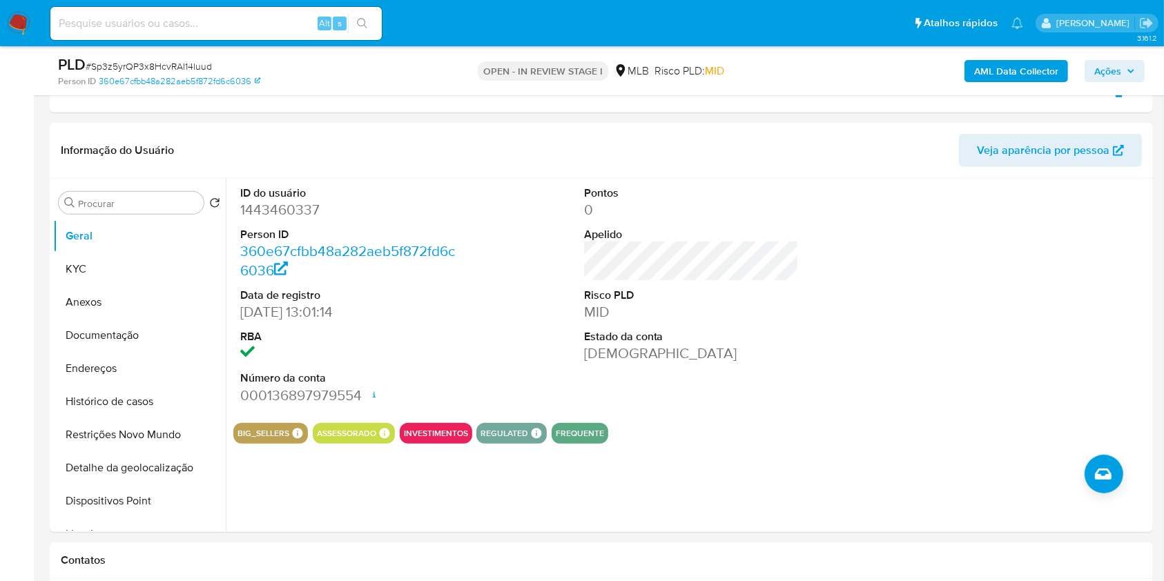
click at [1000, 64] on b "AML Data Collector" at bounding box center [1016, 71] width 84 height 22
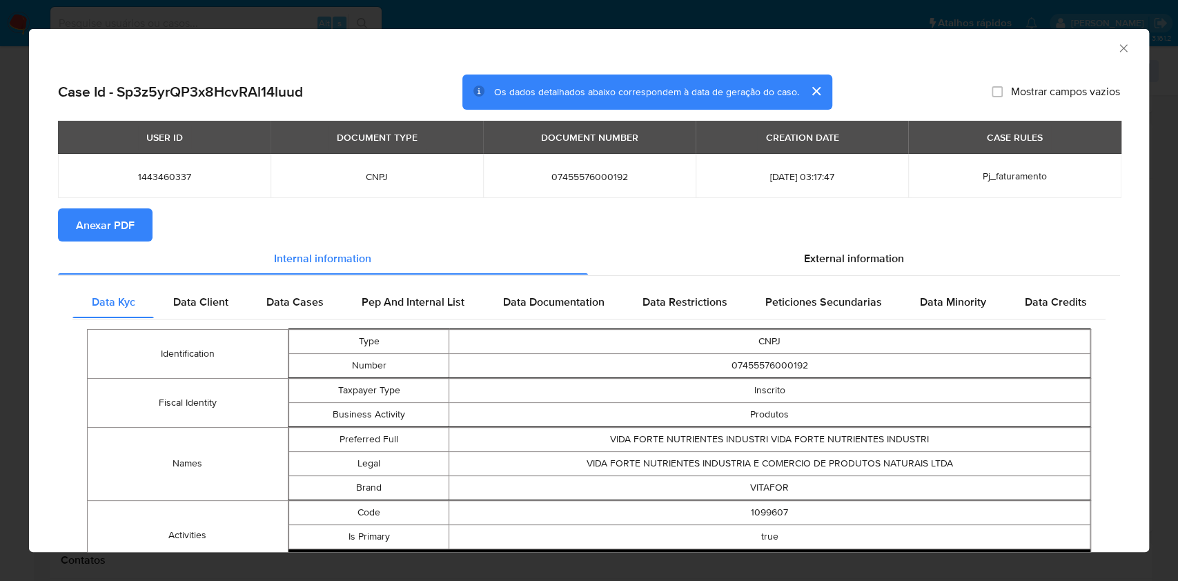
click at [117, 219] on span "Anexar PDF" at bounding box center [105, 225] width 59 height 30
click at [1117, 47] on icon "Fechar a janela" at bounding box center [1124, 48] width 14 height 14
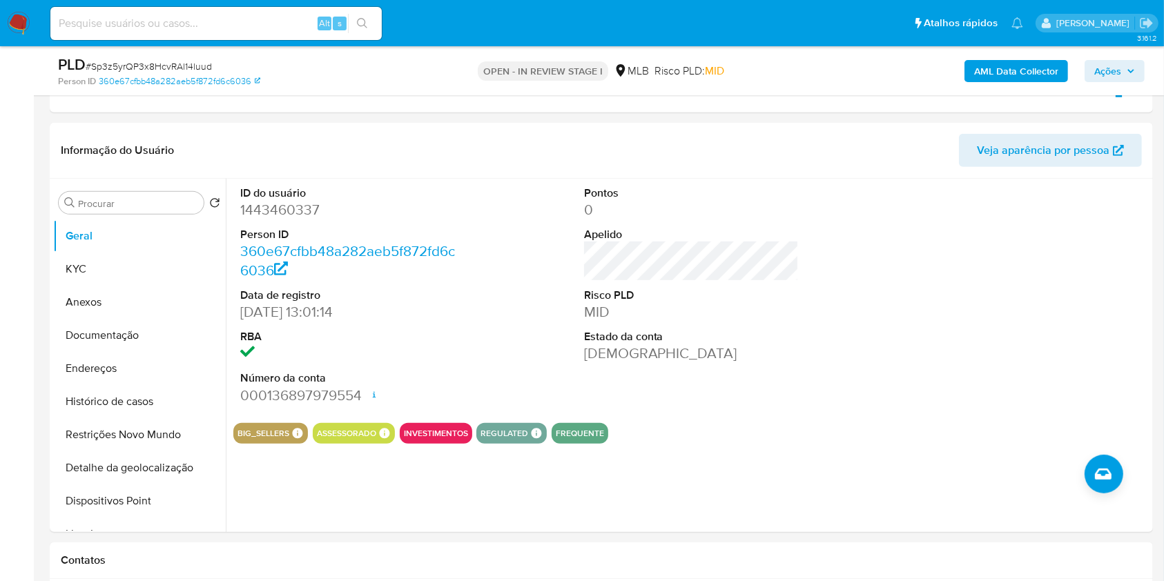
click at [1106, 61] on span "Ações" at bounding box center [1107, 71] width 27 height 22
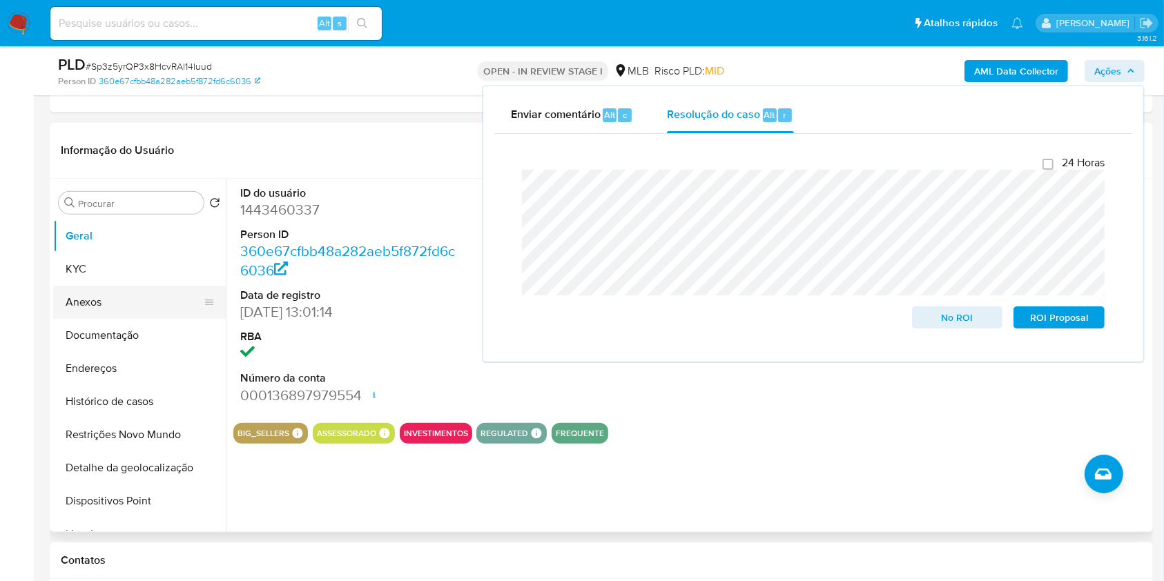
click at [86, 296] on button "Anexos" at bounding box center [134, 302] width 162 height 33
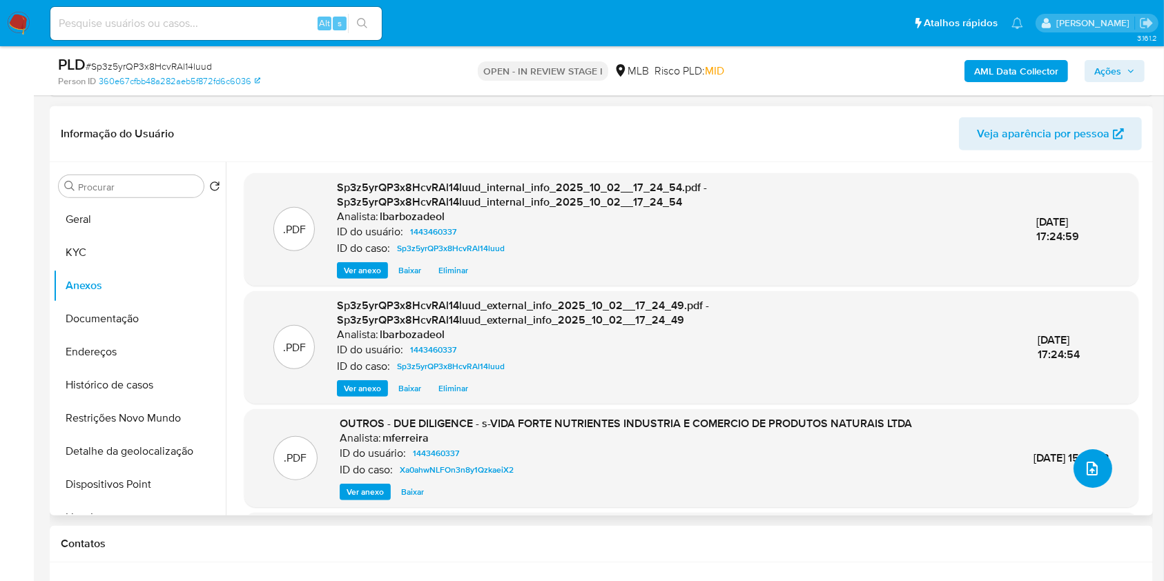
click at [1076, 464] on button "upload-file" at bounding box center [1092, 468] width 39 height 39
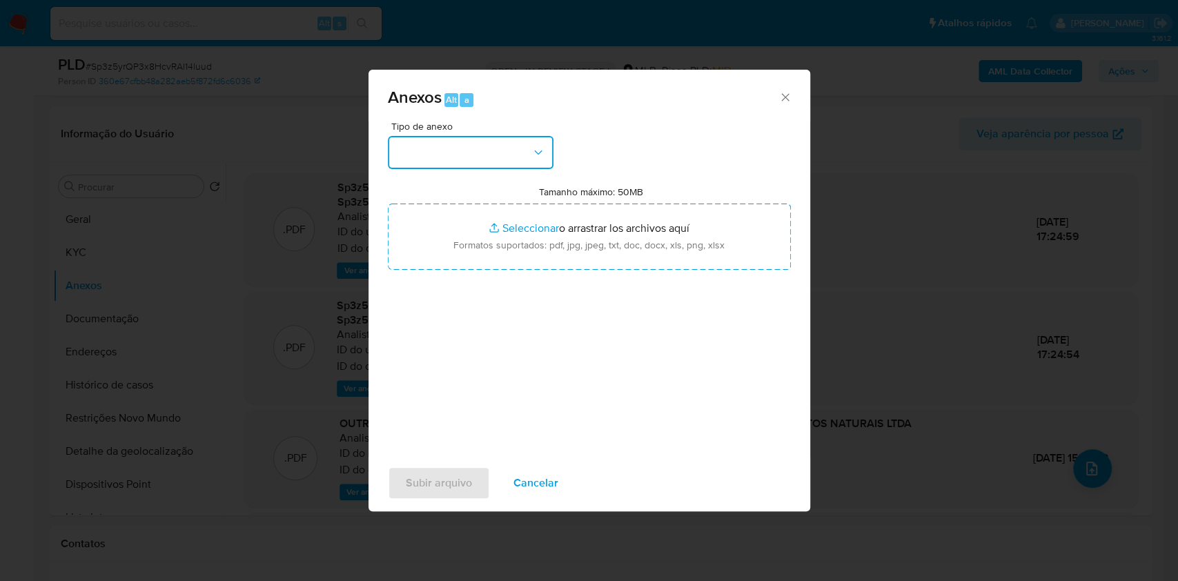
click at [491, 157] on button "button" at bounding box center [471, 152] width 166 height 33
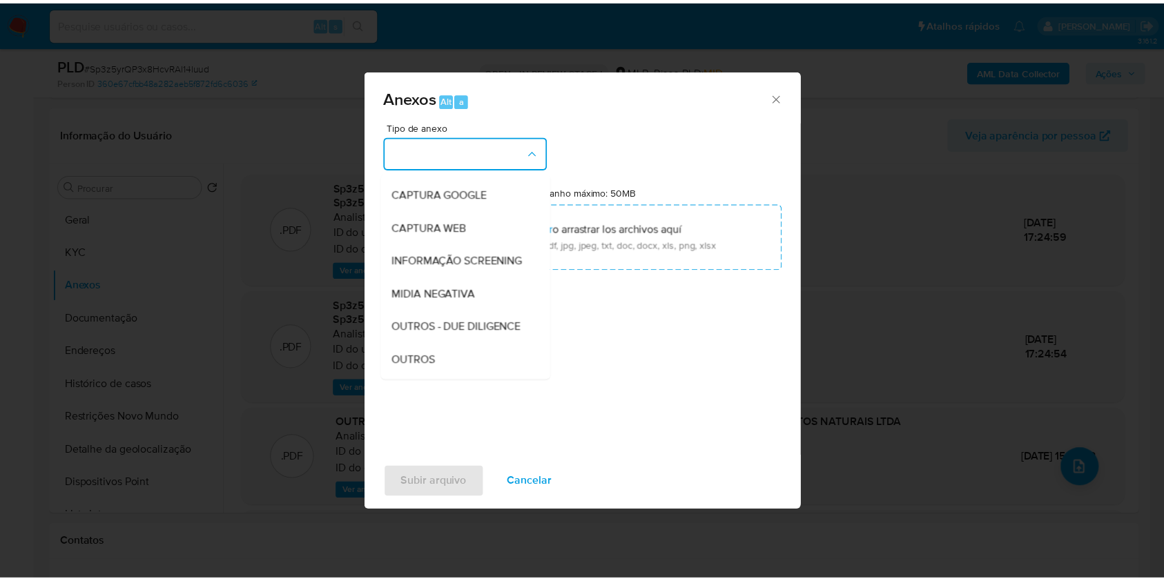
scroll to position [212, 0]
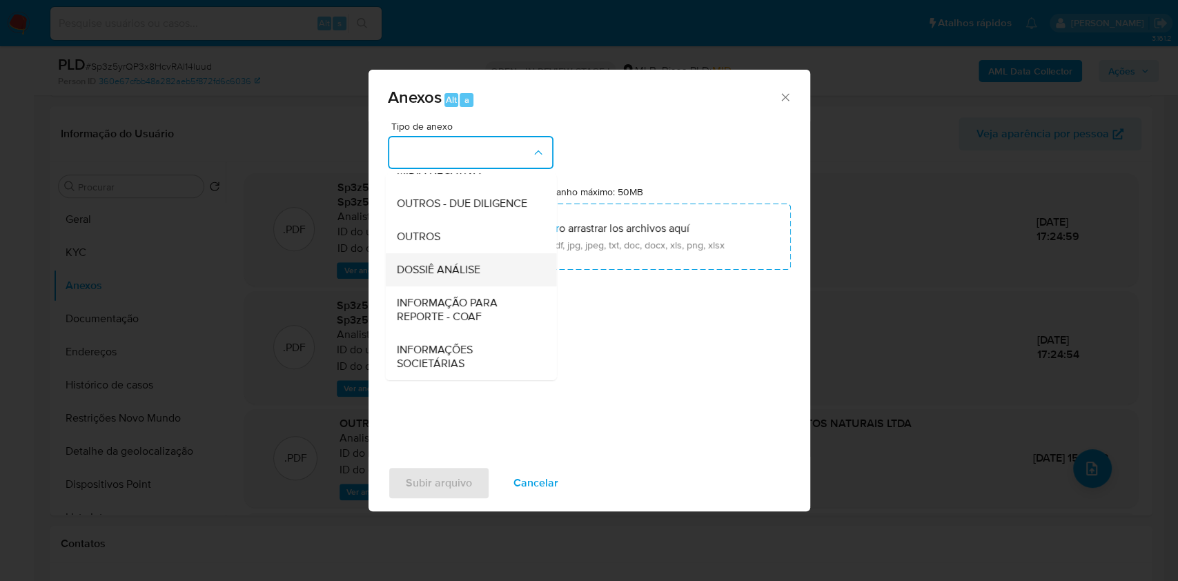
click at [507, 272] on div "DOSSIÊ ANÁLISE" at bounding box center [466, 269] width 141 height 33
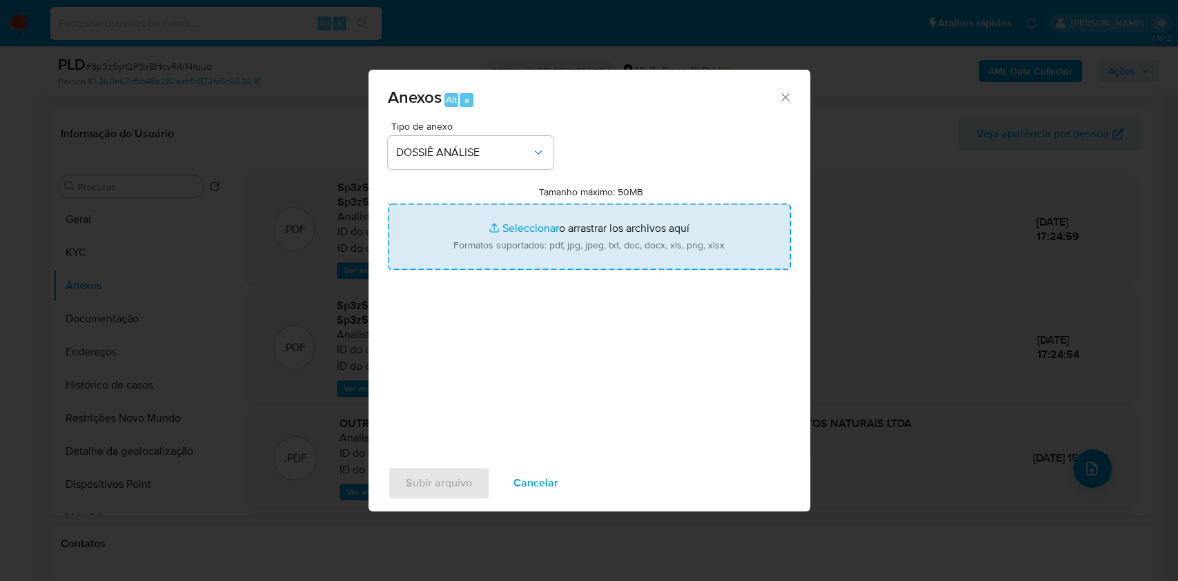
click at [516, 257] on input "Tamanho máximo: 50MB Seleccionar archivos" at bounding box center [589, 237] width 403 height 66
type input "C:\fakepath\Declinio - XXXX - CNPJ 07455576000192 - VIDA FORTE NUTRIENTES INDUS…"
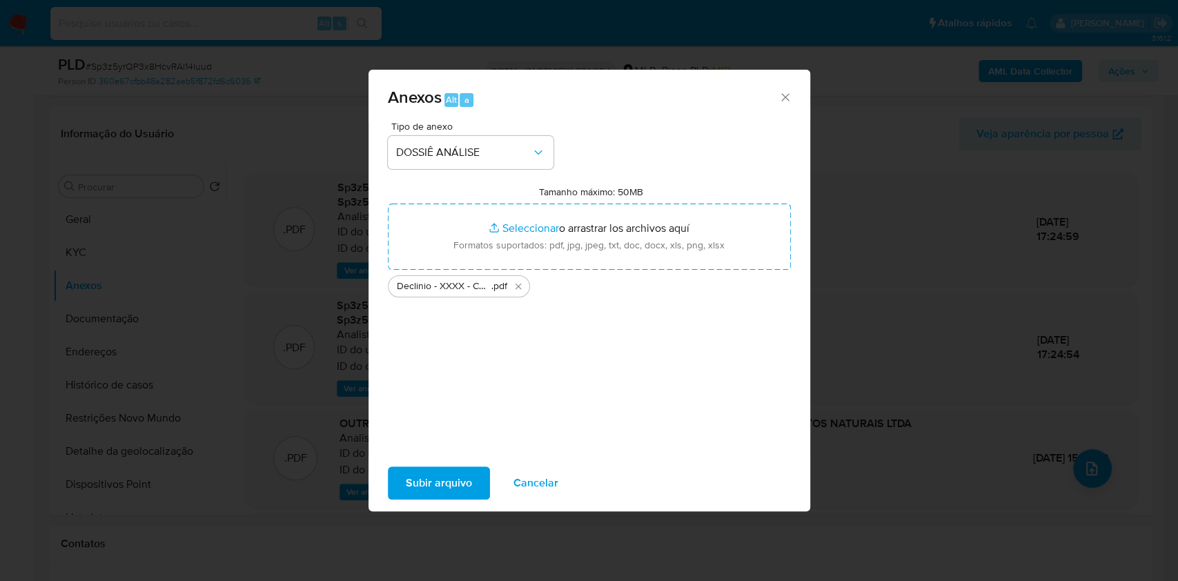
click at [431, 478] on span "Subir arquivo" at bounding box center [439, 483] width 66 height 30
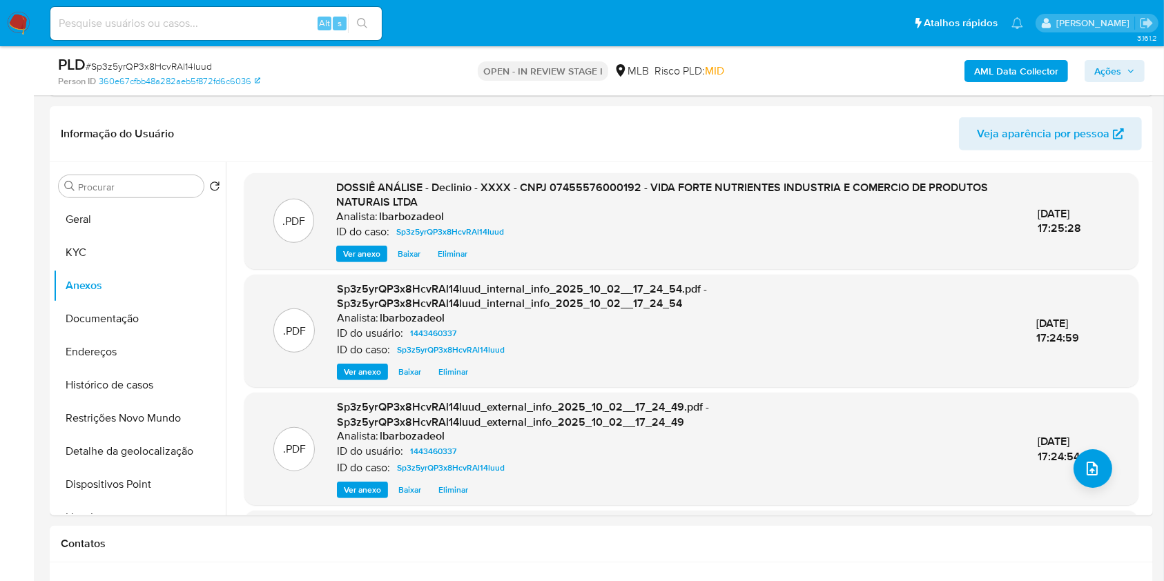
click at [1104, 73] on span "Ações" at bounding box center [1107, 71] width 27 height 22
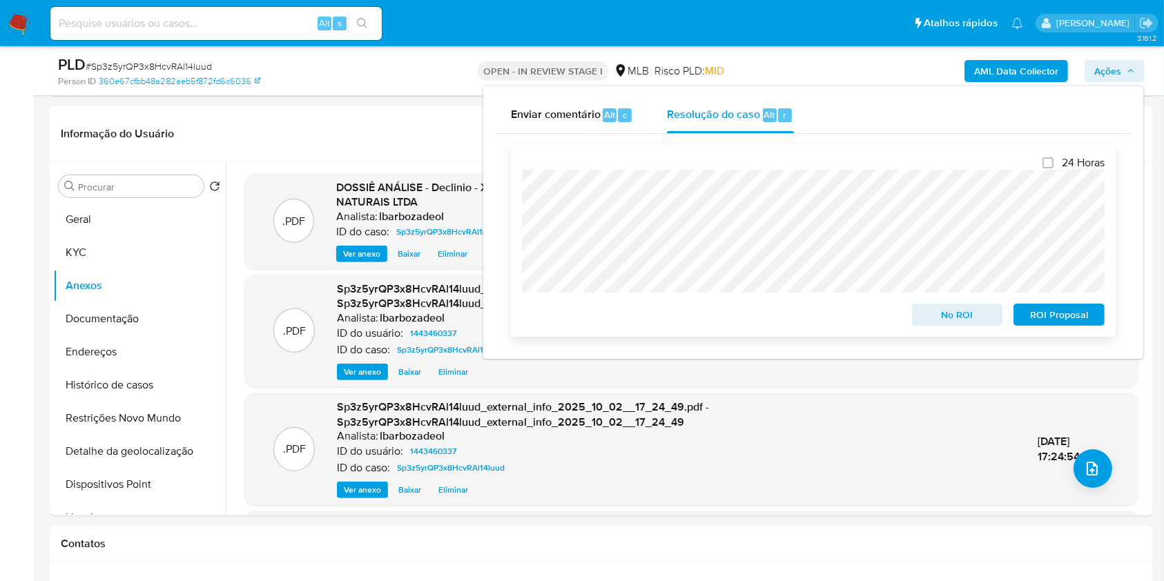
click at [947, 315] on span "No ROI" at bounding box center [957, 314] width 72 height 19
click at [947, 315] on div "No ROI" at bounding box center [957, 312] width 102 height 28
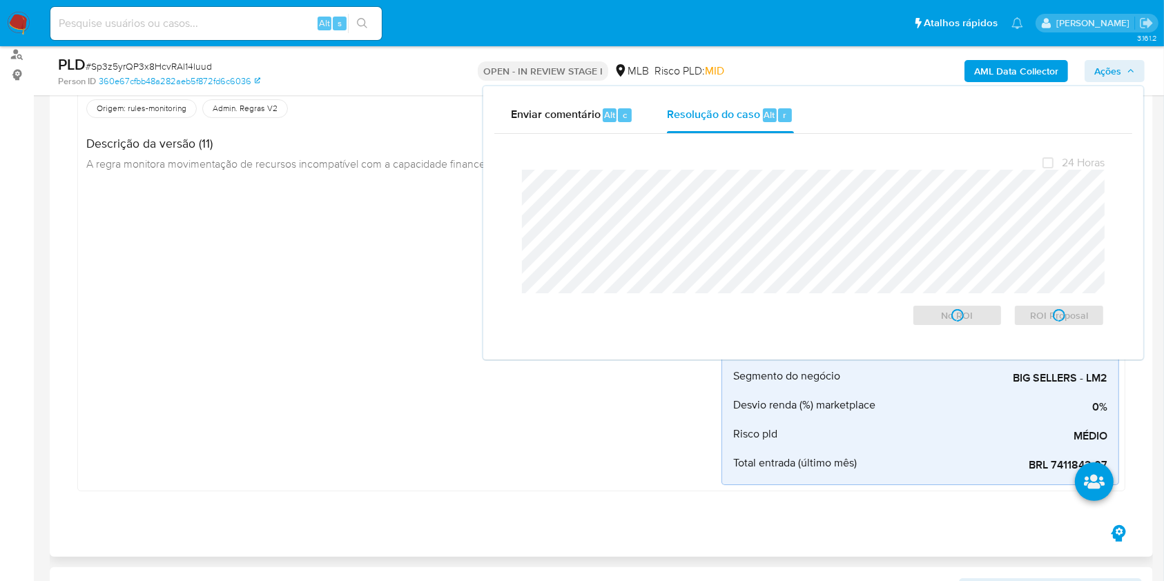
scroll to position [0, 0]
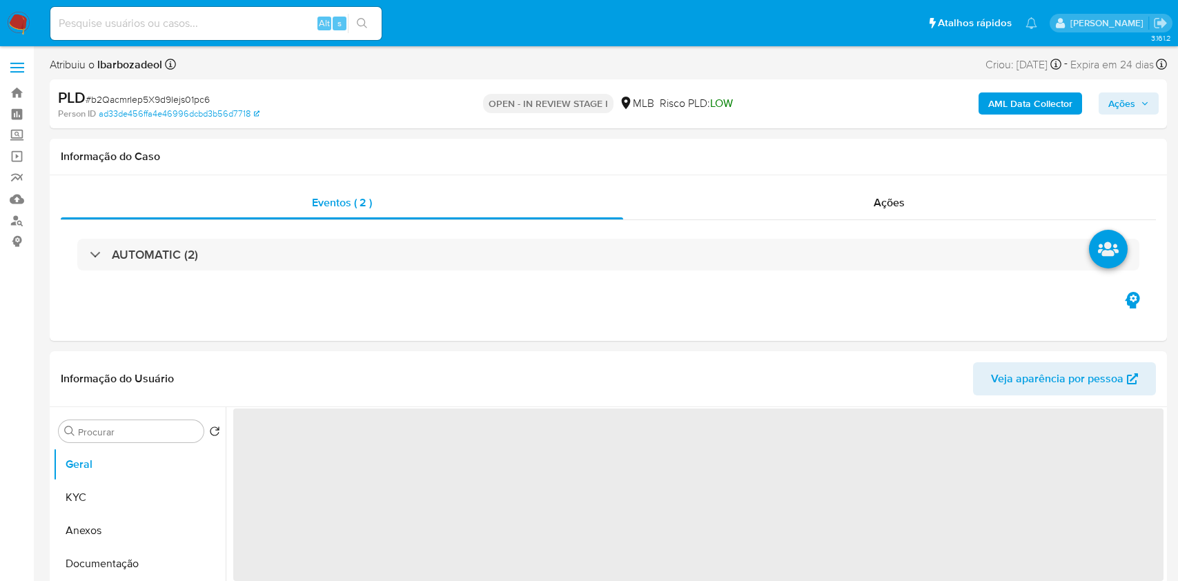
select select "10"
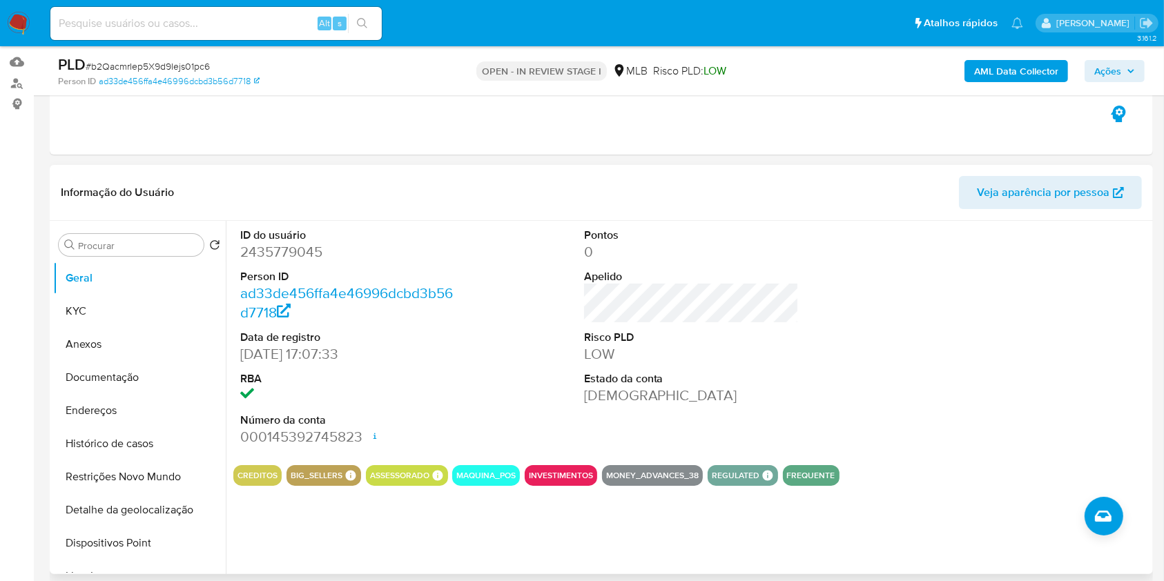
scroll to position [138, 0]
click at [101, 312] on button "KYC" at bounding box center [134, 310] width 162 height 33
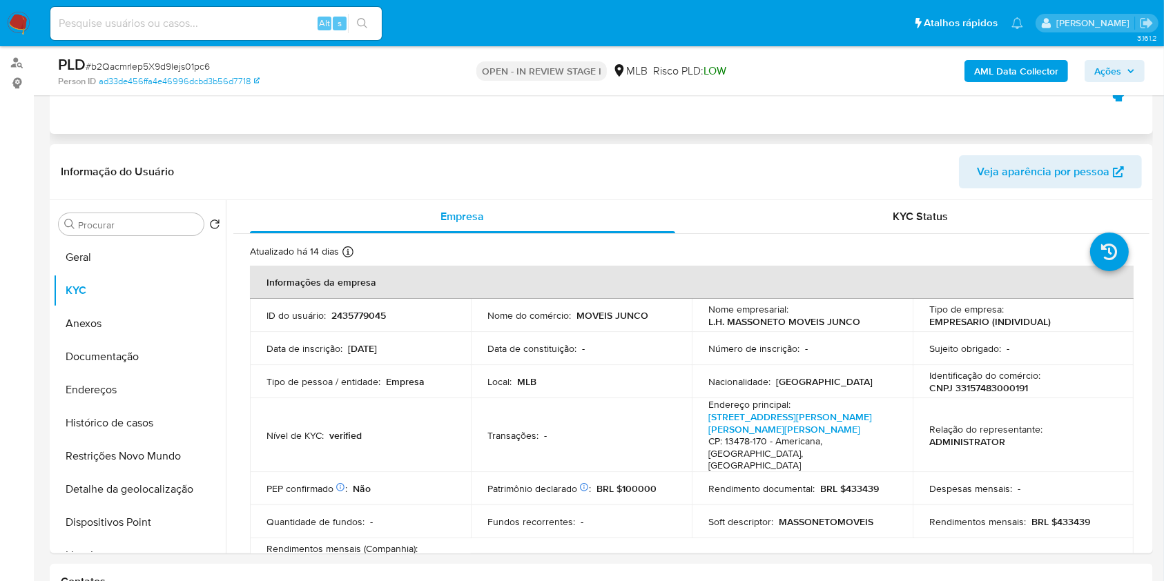
scroll to position [160, 0]
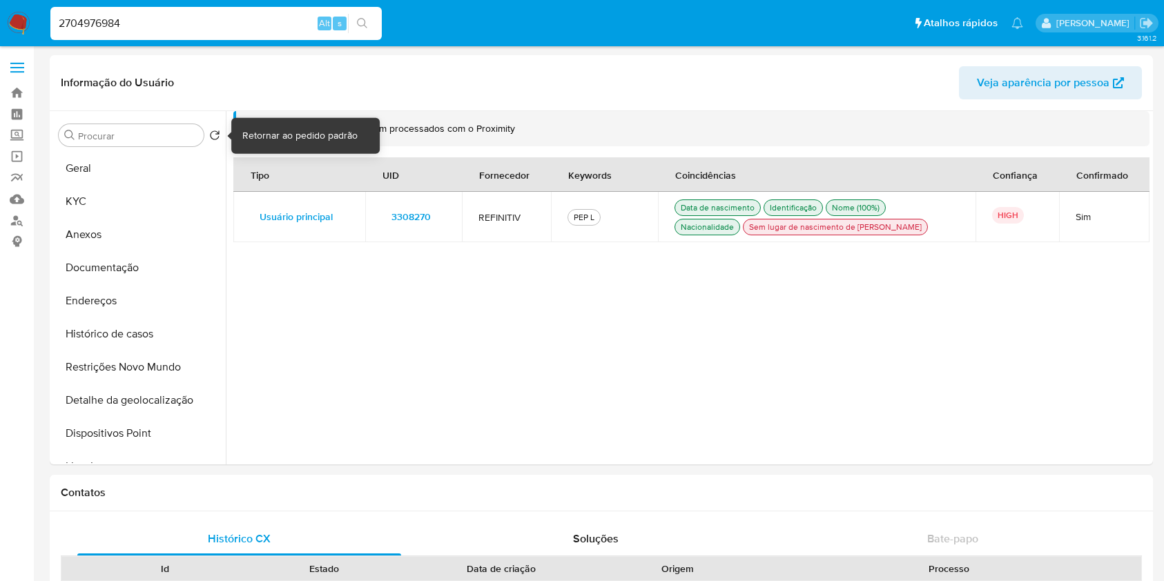
select select "10"
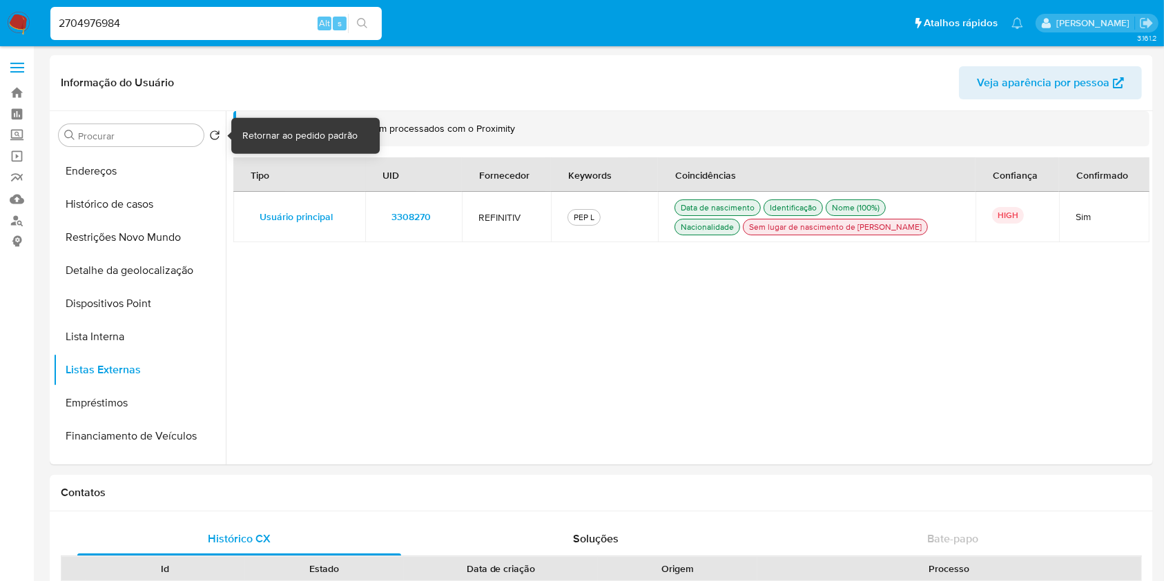
click at [217, 17] on input "2704976984" at bounding box center [215, 23] width 331 height 18
click at [219, 17] on input "2704976984" at bounding box center [215, 23] width 331 height 18
paste input "1004866"
type input "210048664"
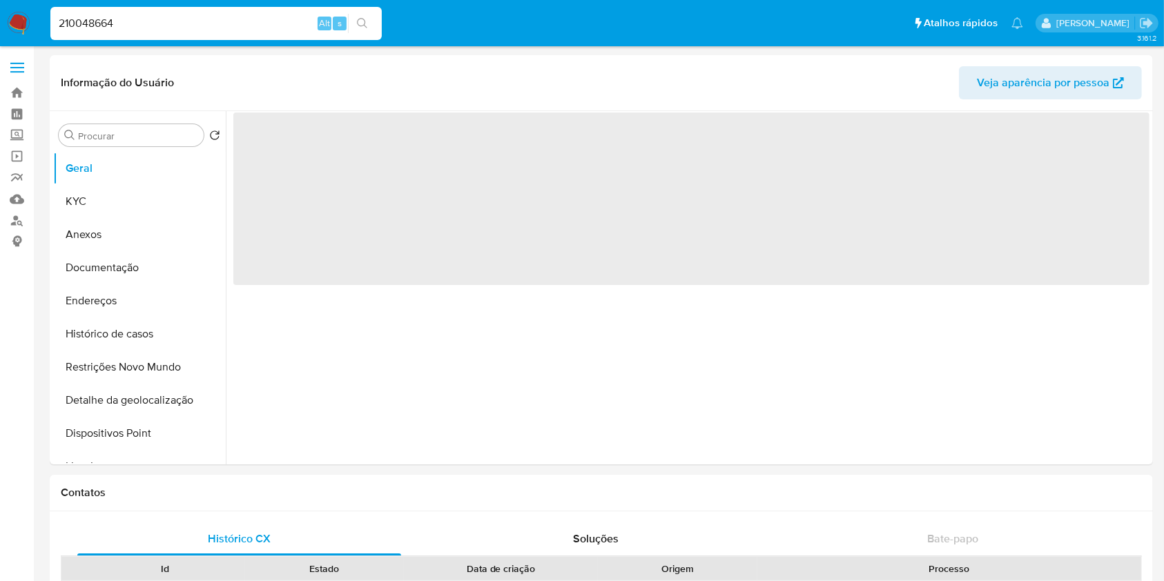
select select "10"
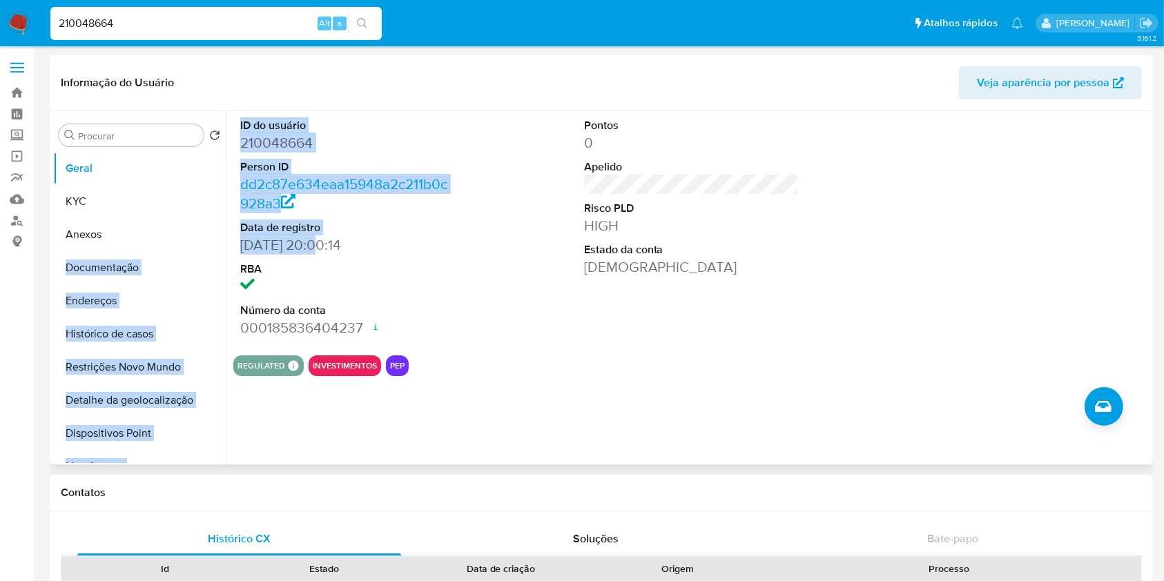
drag, startPoint x: 315, startPoint y: 244, endPoint x: 224, endPoint y: 237, distance: 91.4
click at [224, 237] on div "Procurar Retornar ao pedido padrão Geral KYC Anexos Documentação Endereços Hist…" at bounding box center [601, 287] width 1096 height 353
click at [293, 239] on dd "26/04/2018 20:00:14" at bounding box center [347, 244] width 215 height 19
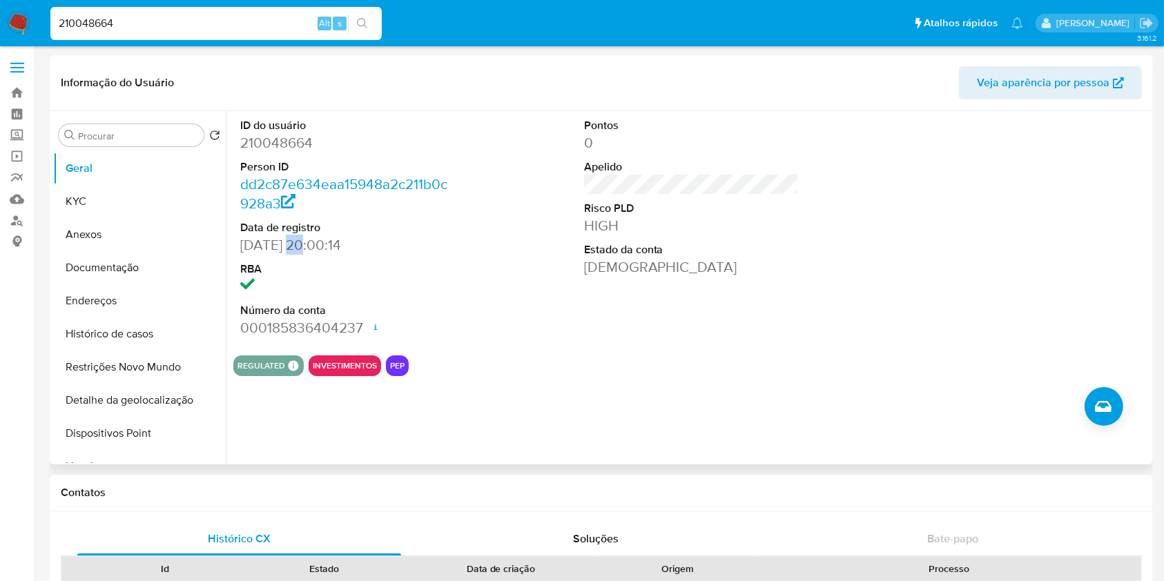
drag, startPoint x: 309, startPoint y: 243, endPoint x: 287, endPoint y: 243, distance: 21.4
click at [287, 243] on dd "26/04/2018 20:00:14" at bounding box center [347, 244] width 215 height 19
drag, startPoint x: 313, startPoint y: 248, endPoint x: 241, endPoint y: 248, distance: 71.8
click at [241, 248] on dd "26/04/2018 20:00:14" at bounding box center [347, 244] width 215 height 19
copy dd "26/04/2018"
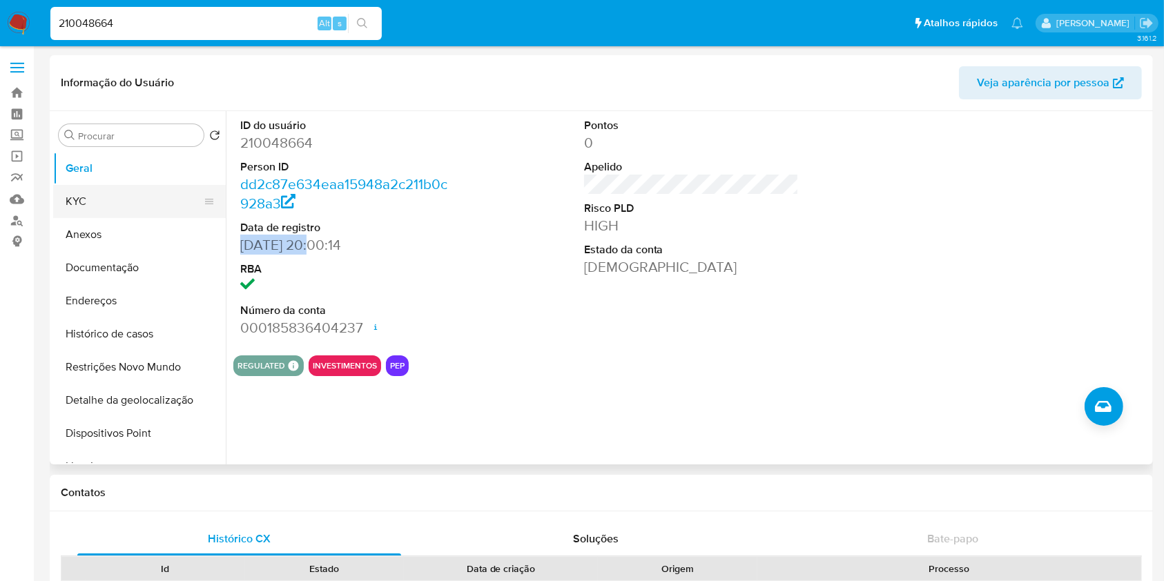
click at [148, 204] on button "KYC" at bounding box center [134, 201] width 162 height 33
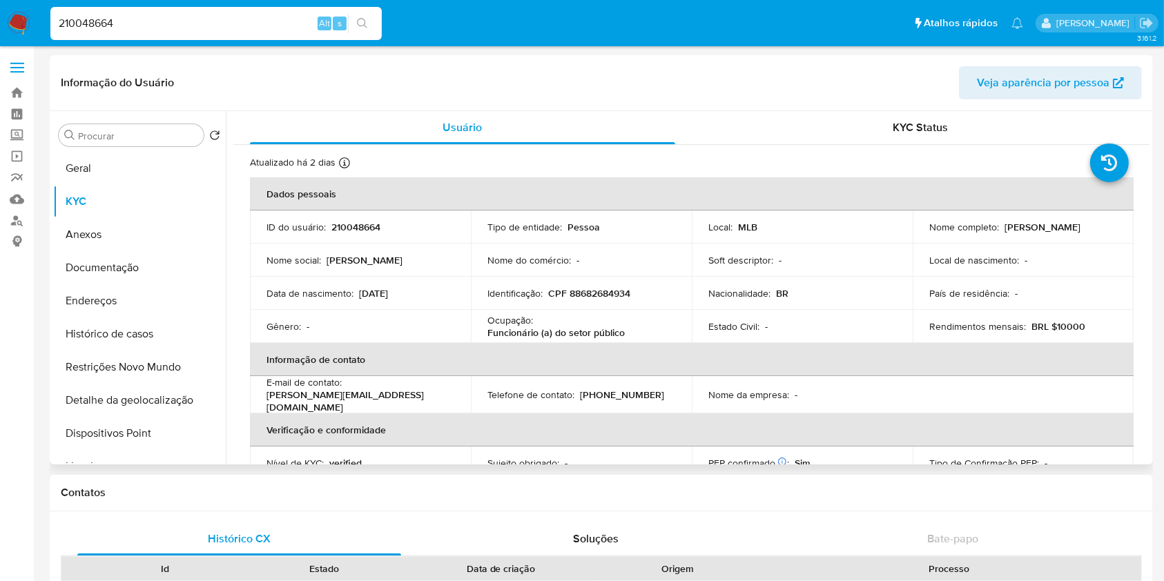
click at [951, 334] on td "Rendimentos mensais : BRL $10000" at bounding box center [1022, 326] width 221 height 33
click at [955, 327] on p "Rendimentos mensais :" at bounding box center [977, 326] width 97 height 12
copy div "Rendimentos mensais : BRL $10000"
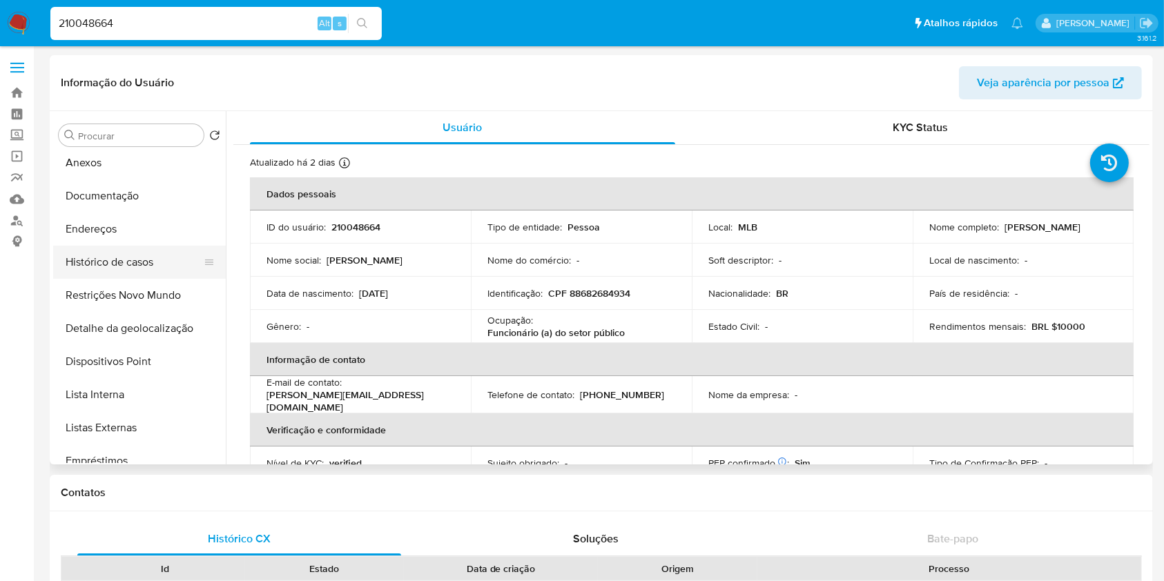
scroll to position [73, 0]
click at [126, 395] on button "Lista Interna" at bounding box center [134, 393] width 162 height 33
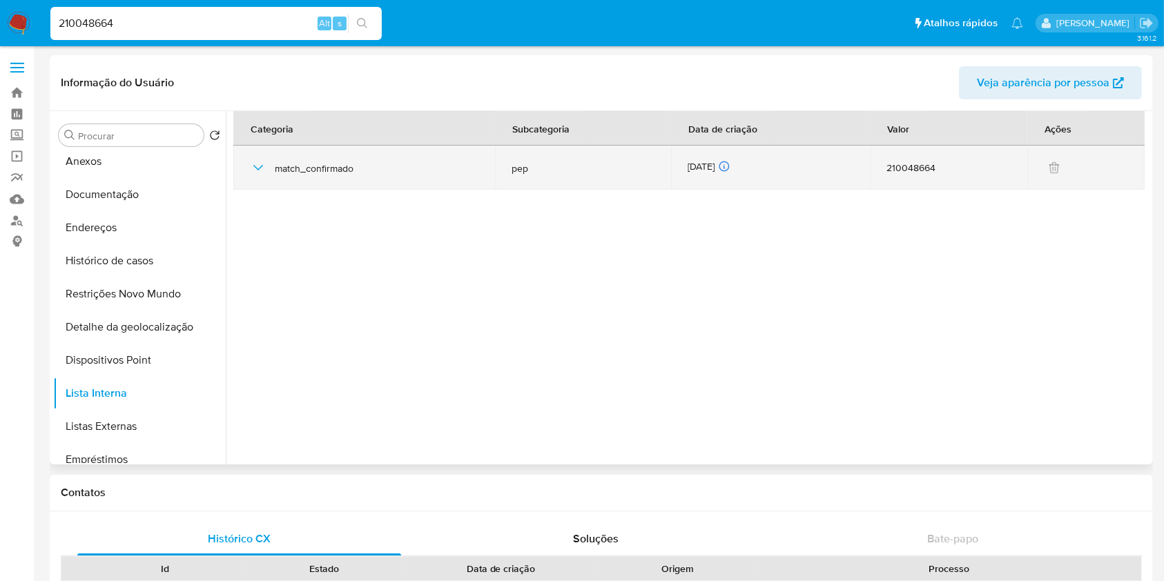
click at [700, 168] on div "25/09/2025 25/09/2025 06:08:36" at bounding box center [769, 167] width 165 height 15
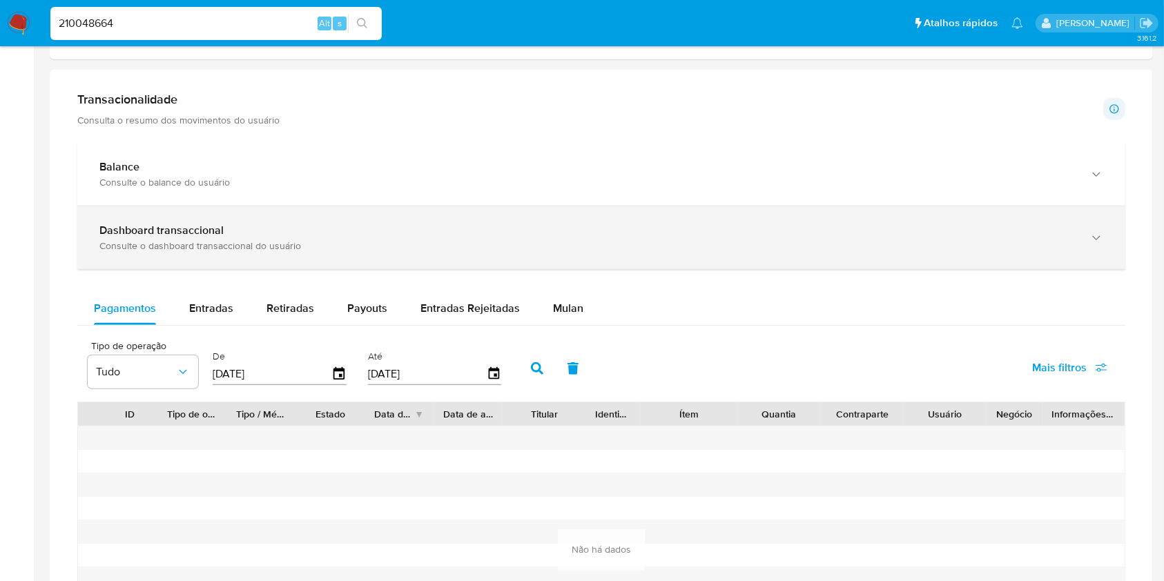
click at [480, 243] on div "Consulte o dashboard transaccional do usuário" at bounding box center [587, 245] width 976 height 12
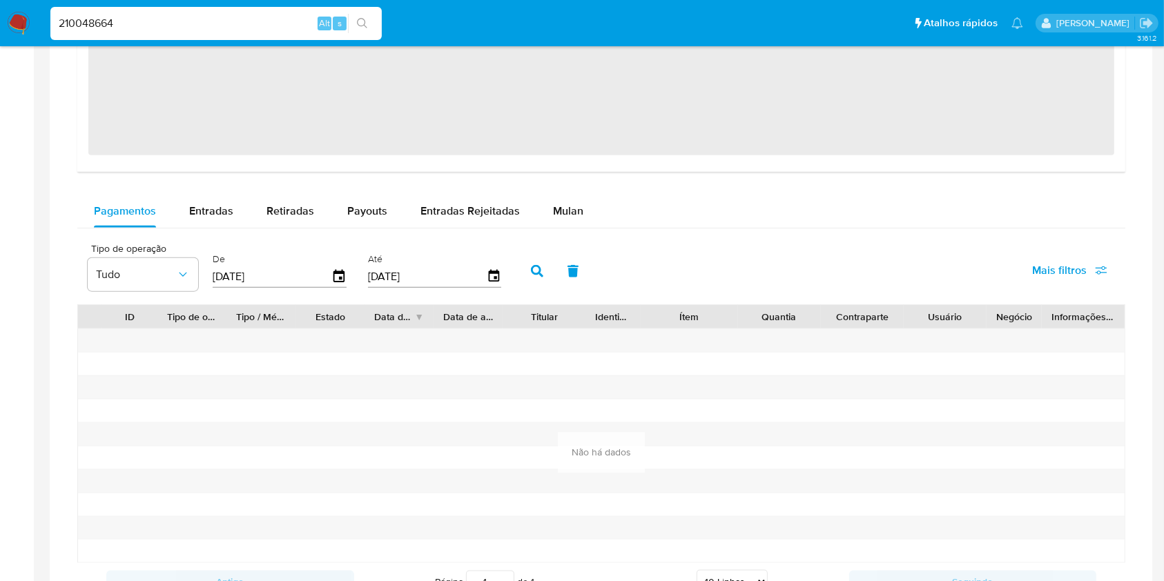
scroll to position [1581, 0]
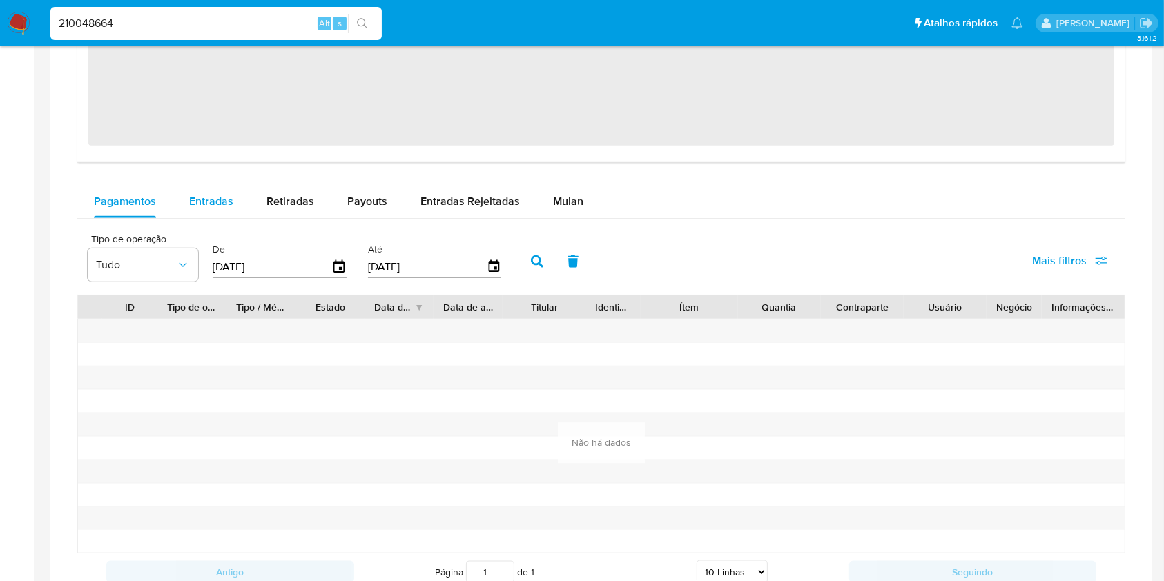
click at [208, 203] on span "Entradas" at bounding box center [211, 201] width 44 height 16
select select "10"
click at [284, 193] on span "Retiradas" at bounding box center [290, 201] width 48 height 16
select select "10"
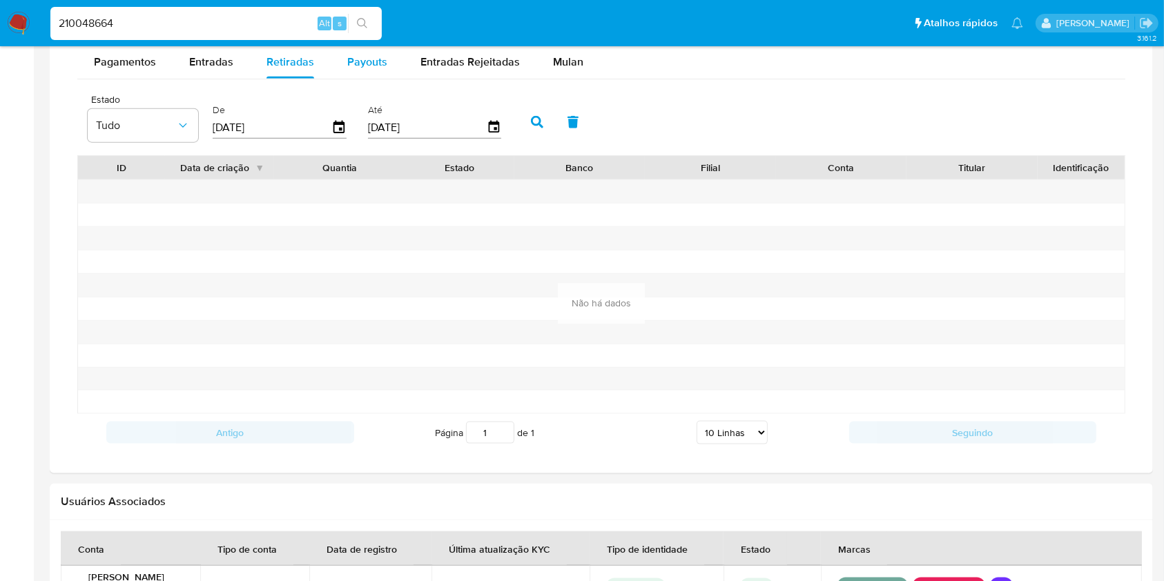
click at [372, 202] on div at bounding box center [339, 191] width 131 height 23
drag, startPoint x: 346, startPoint y: 61, endPoint x: 354, endPoint y: 50, distance: 13.4
click at [347, 61] on span "Payouts" at bounding box center [367, 62] width 40 height 16
select select "10"
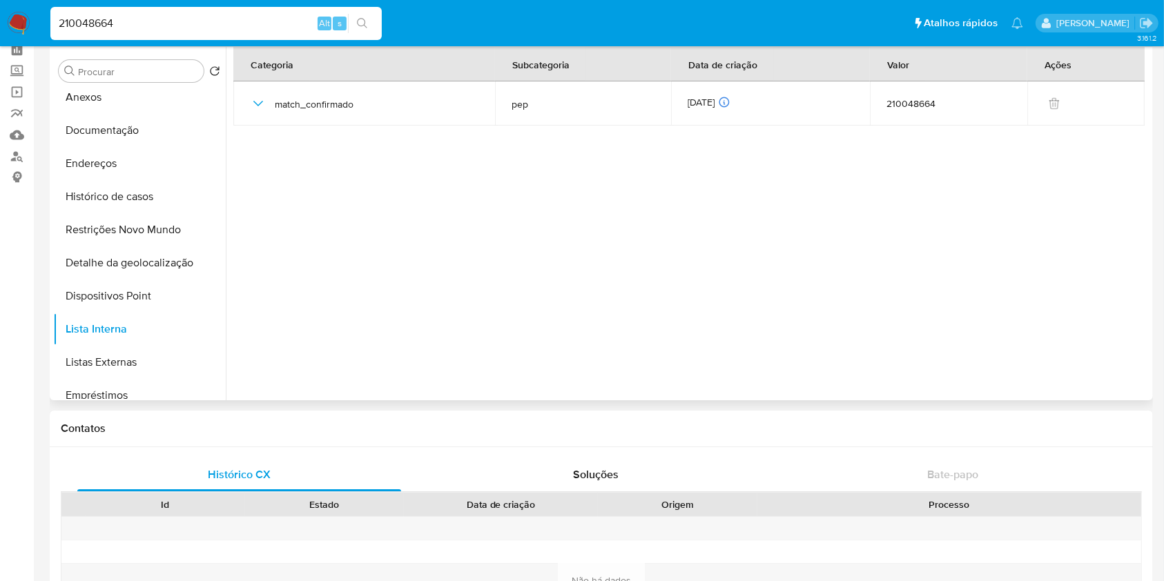
scroll to position [0, 0]
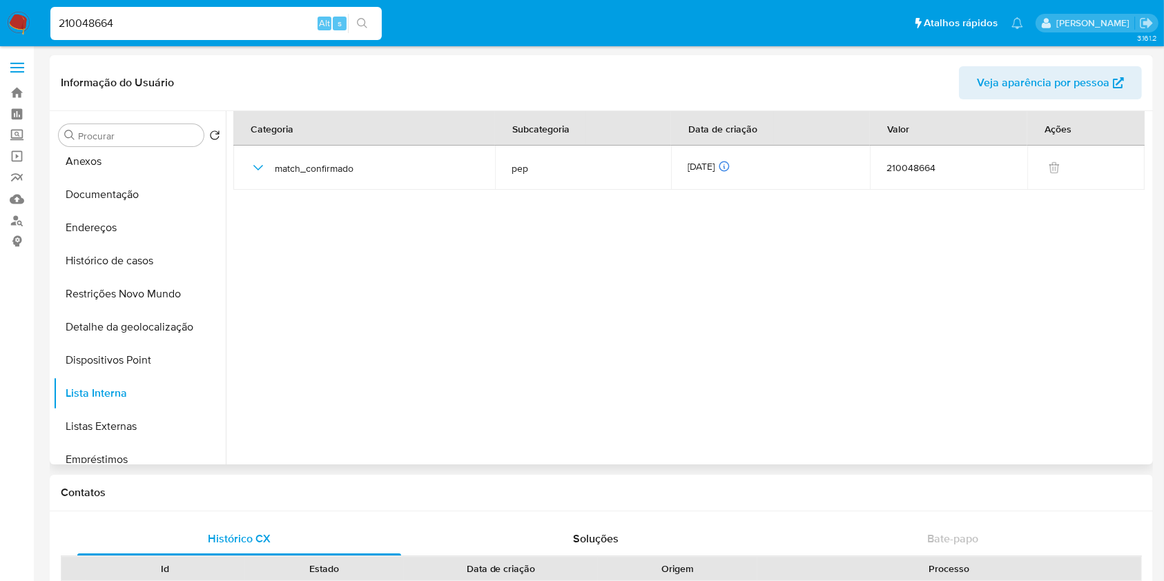
click at [1120, 393] on section at bounding box center [691, 284] width 916 height 346
click at [138, 415] on button "Listas Externas" at bounding box center [134, 426] width 162 height 33
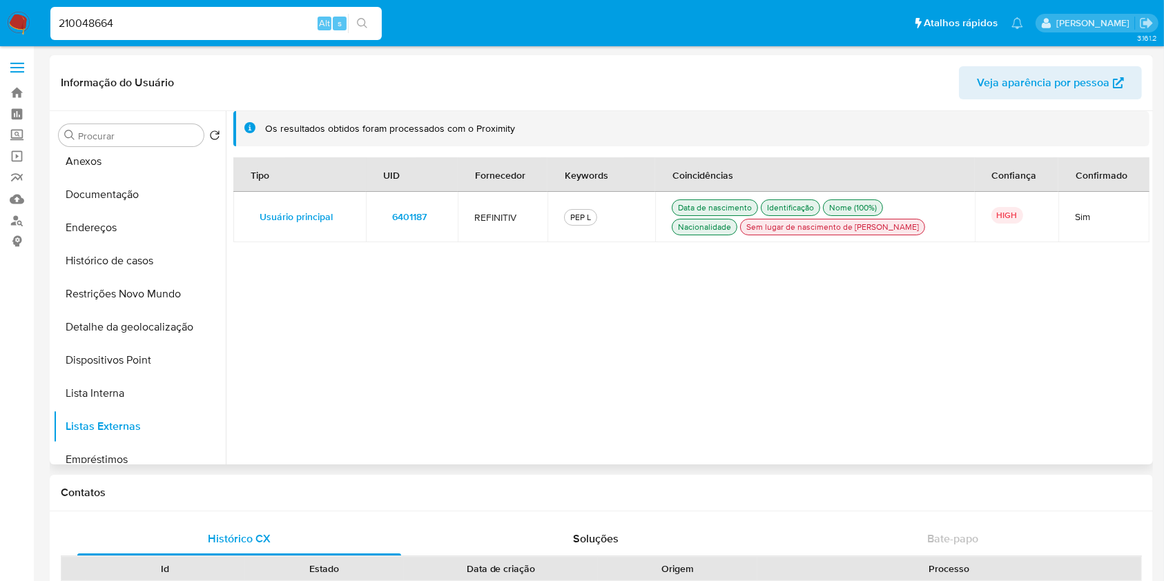
click at [403, 218] on span "6401187" at bounding box center [409, 216] width 35 height 19
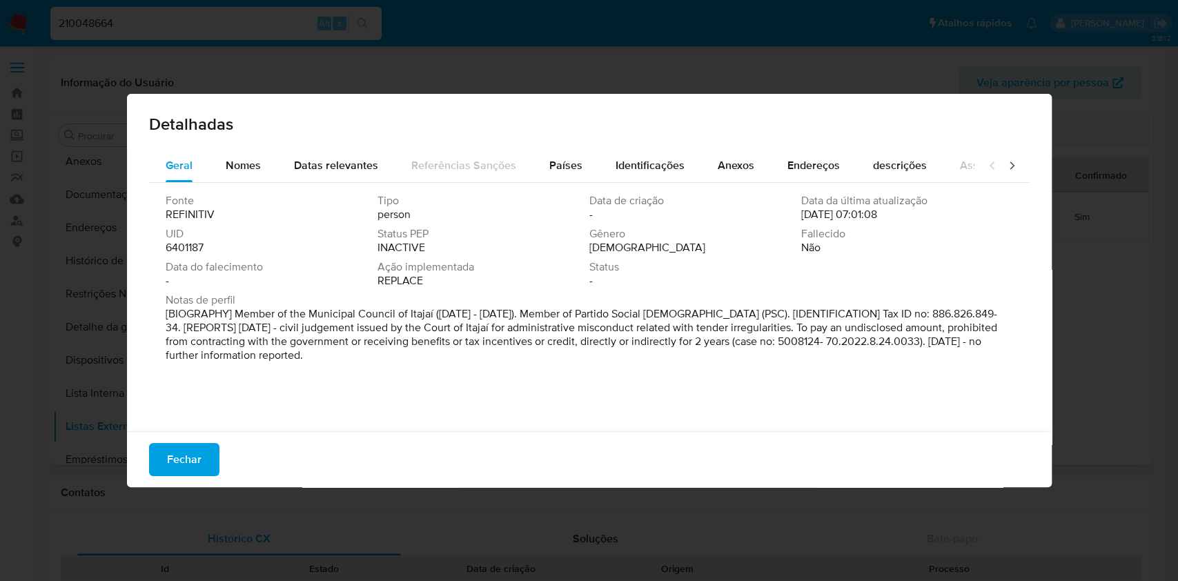
click at [183, 249] on span "6401187" at bounding box center [185, 248] width 38 height 14
click at [192, 453] on span "Fechar" at bounding box center [184, 459] width 35 height 30
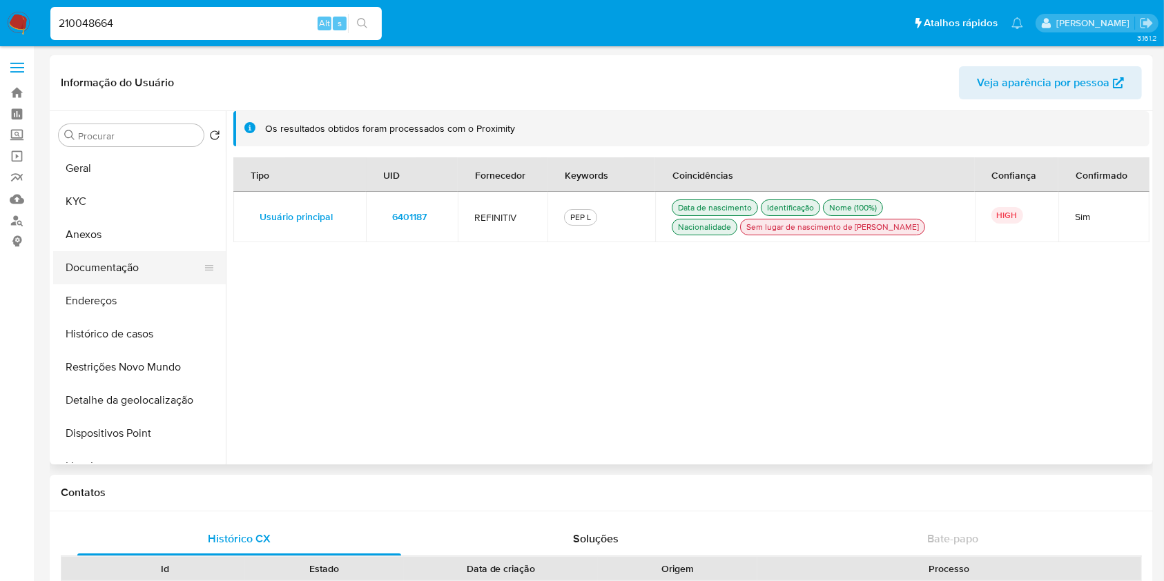
click at [152, 272] on button "Documentação" at bounding box center [134, 267] width 162 height 33
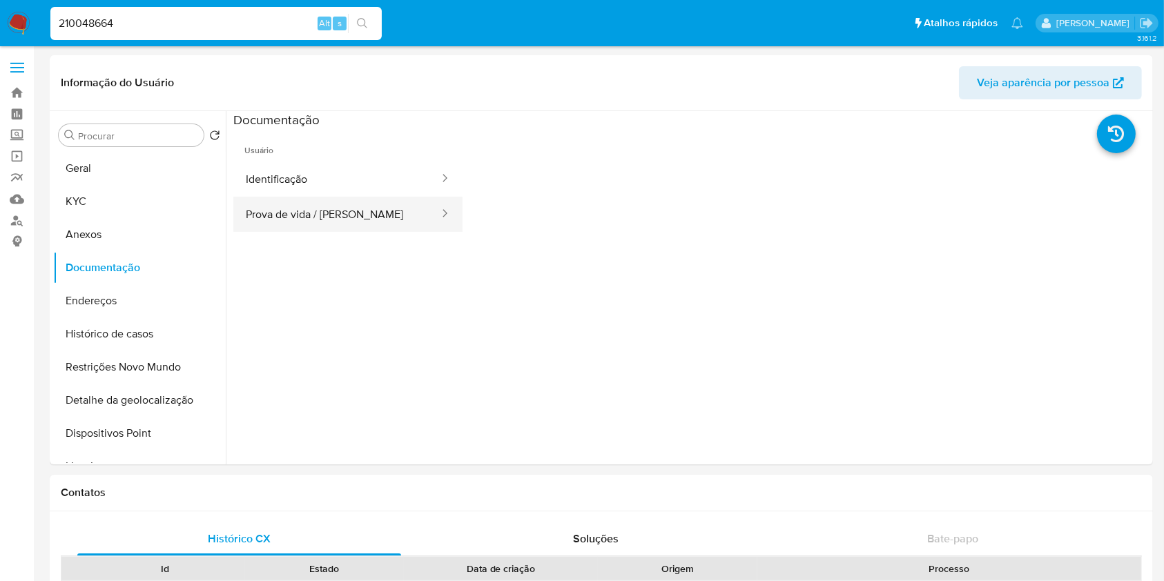
click at [377, 213] on button "Prova de vida / Selfie" at bounding box center [336, 214] width 207 height 35
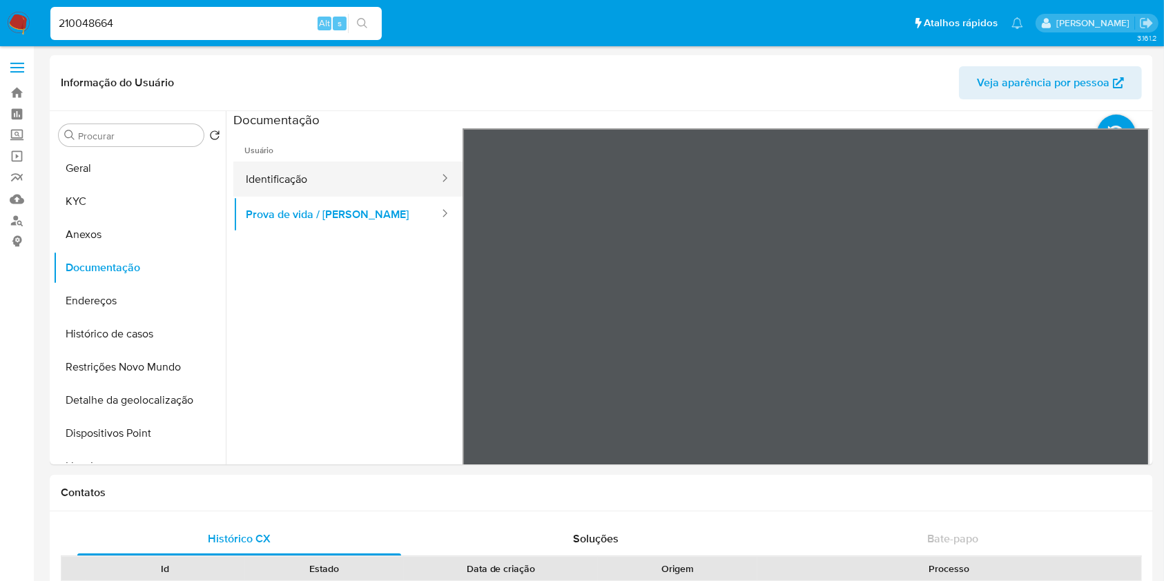
click at [394, 181] on button "Identificação" at bounding box center [336, 179] width 207 height 35
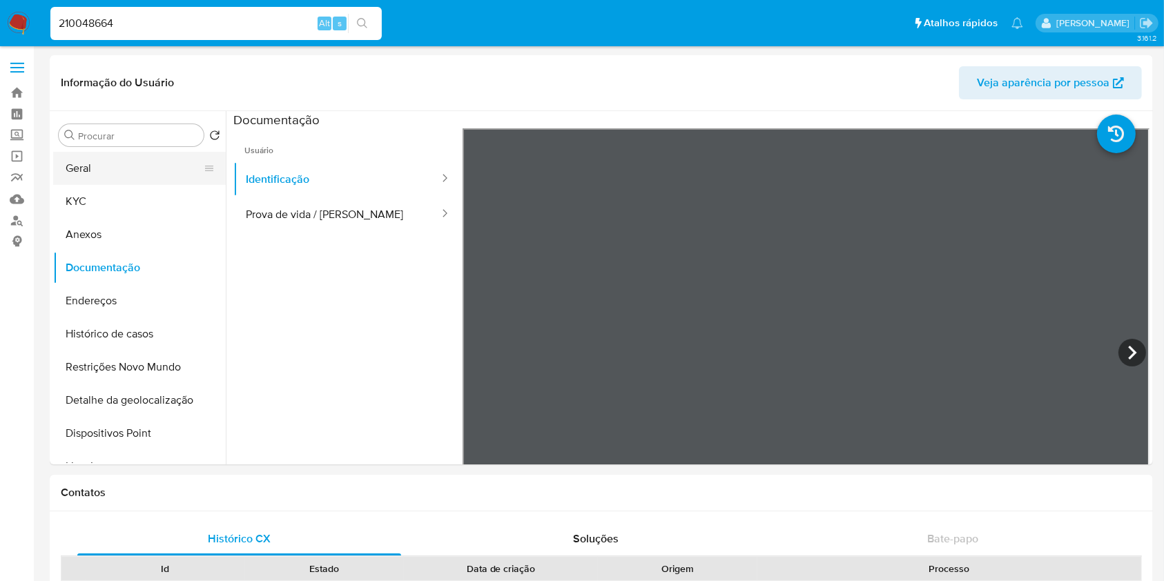
click at [137, 182] on button "Geral" at bounding box center [134, 168] width 162 height 33
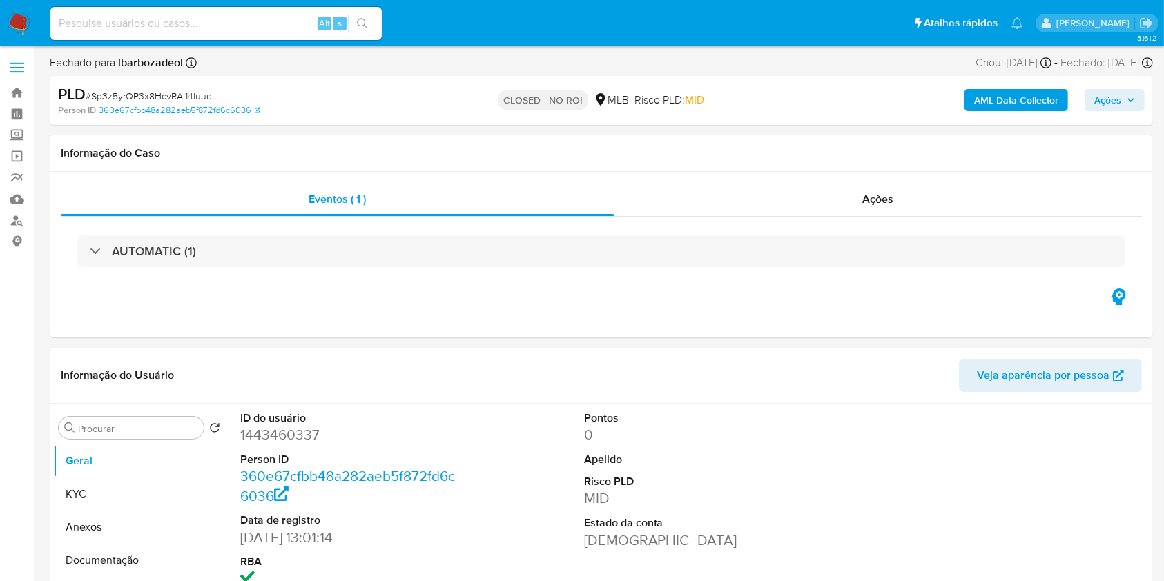
select select "10"
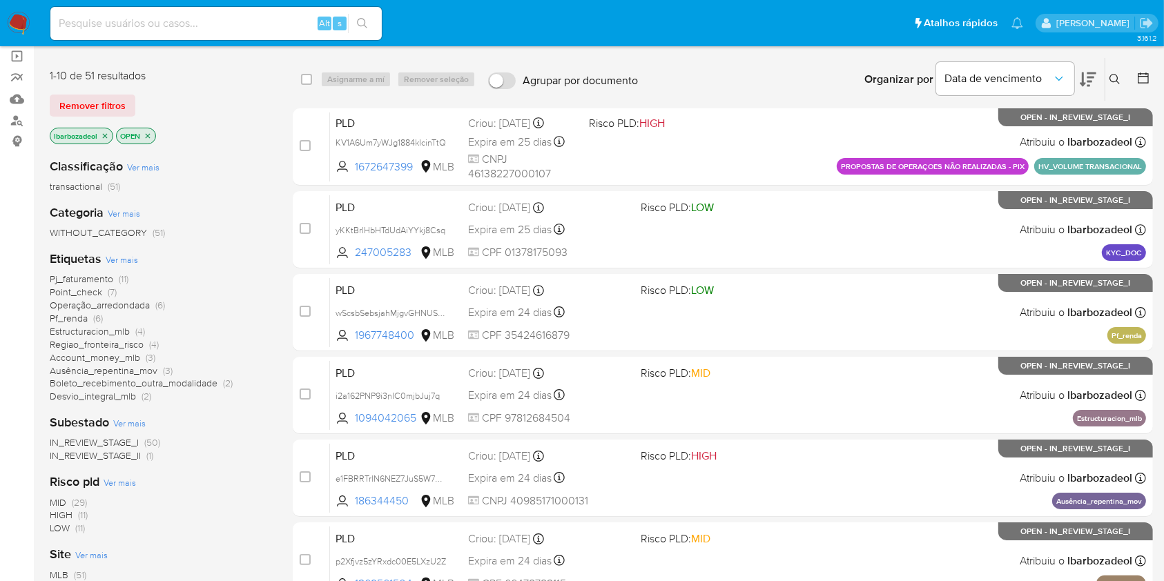
scroll to position [150, 0]
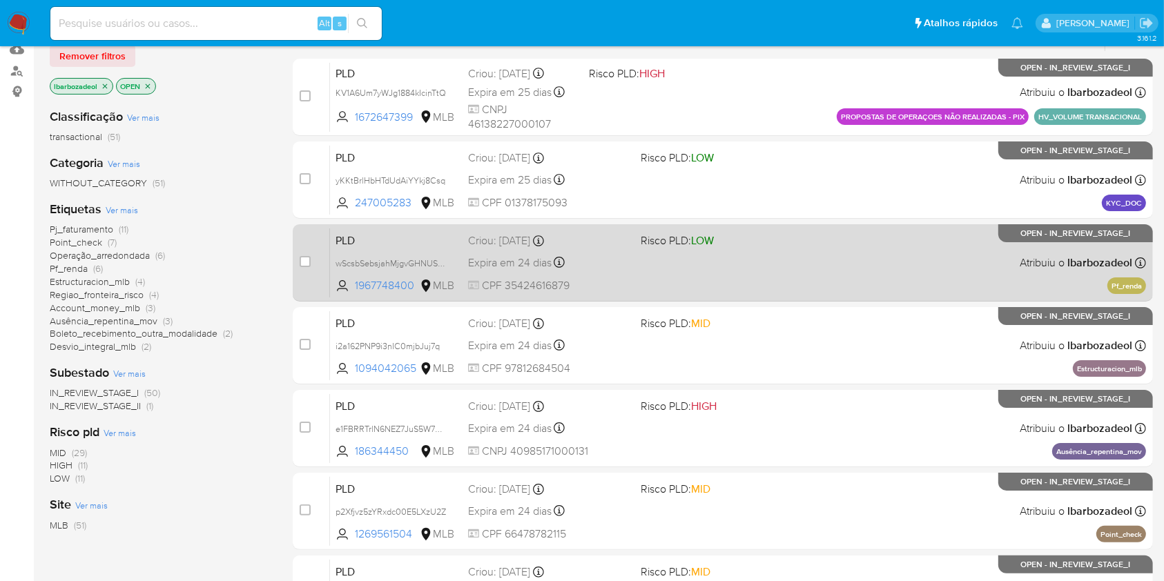
click at [734, 266] on div "PLD wScsbSebsjahMjgvGHNUSzyh 1967748400 MLB Risco PLD: LOW Criou: [DATE] Criou:…" at bounding box center [738, 263] width 816 height 70
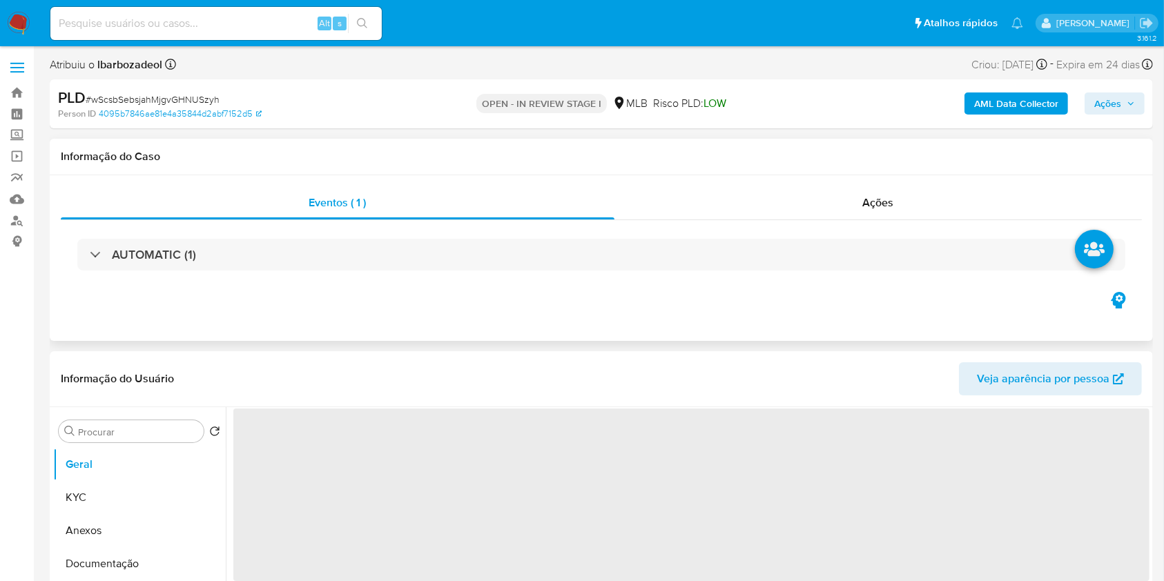
select select "10"
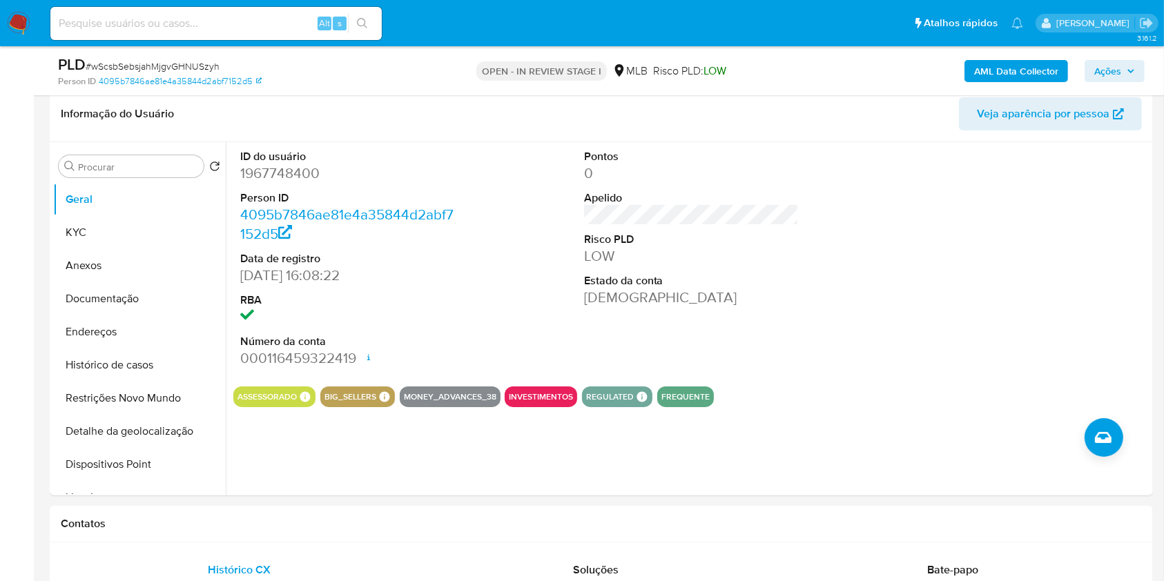
scroll to position [189, 0]
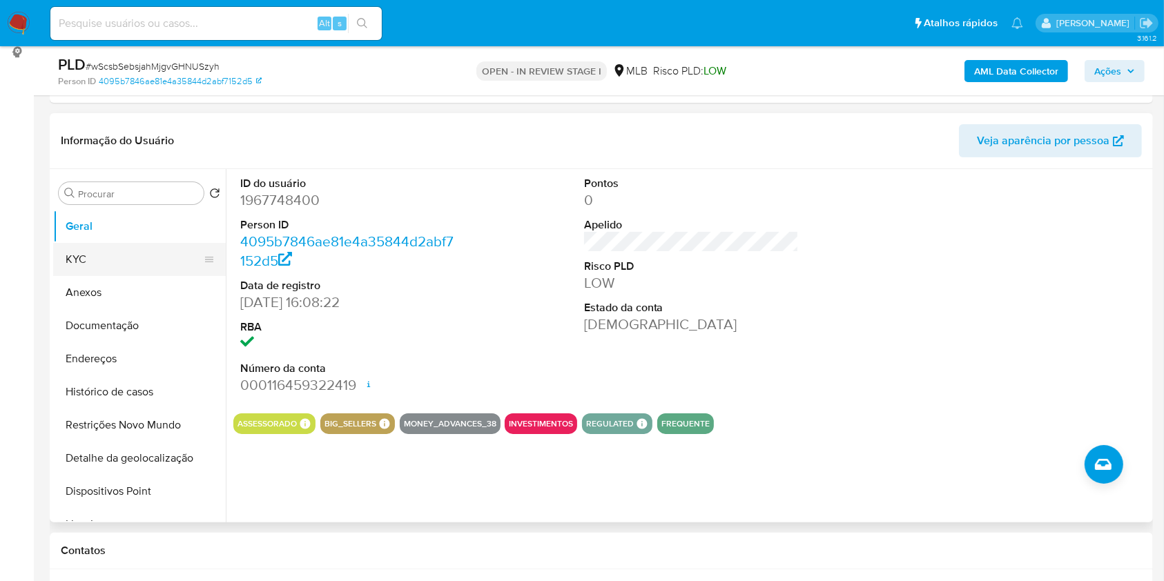
click at [177, 246] on button "KYC" at bounding box center [134, 259] width 162 height 33
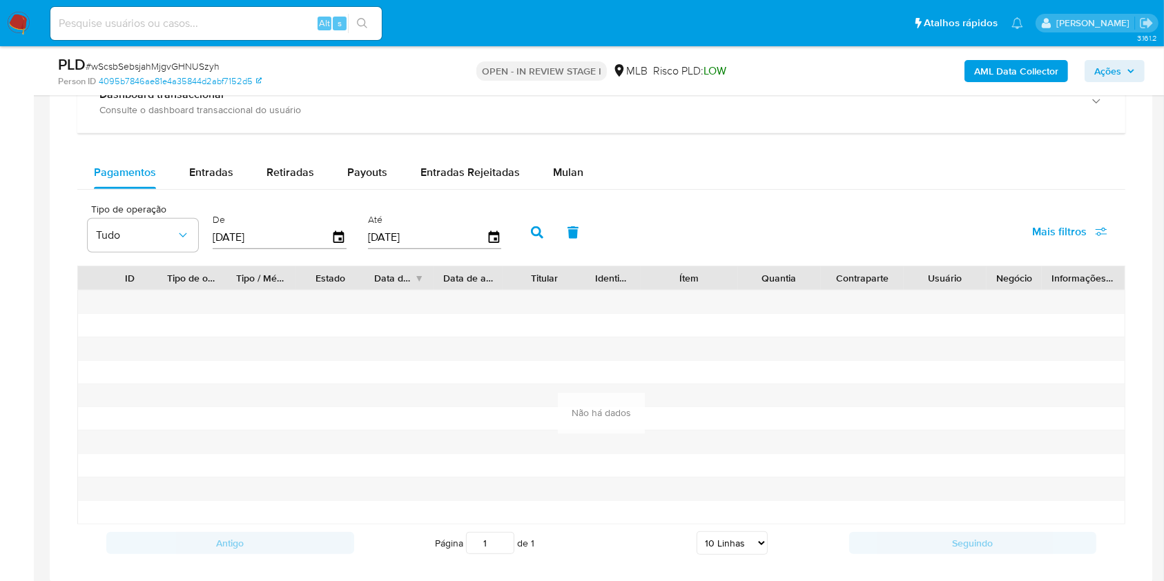
scroll to position [1104, 0]
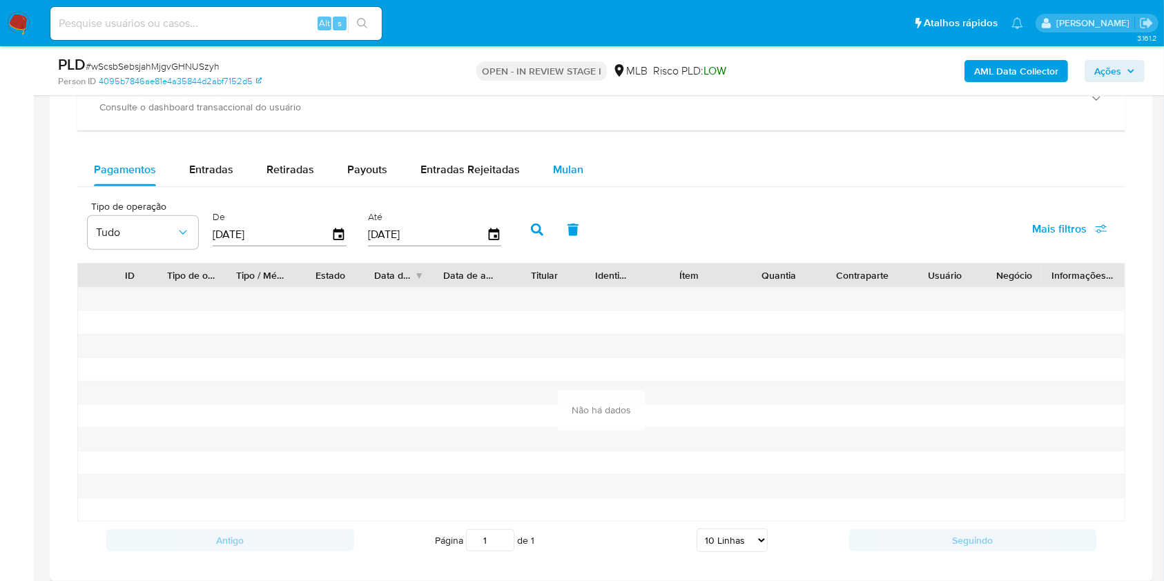
click at [556, 159] on div "Mulan" at bounding box center [568, 169] width 30 height 33
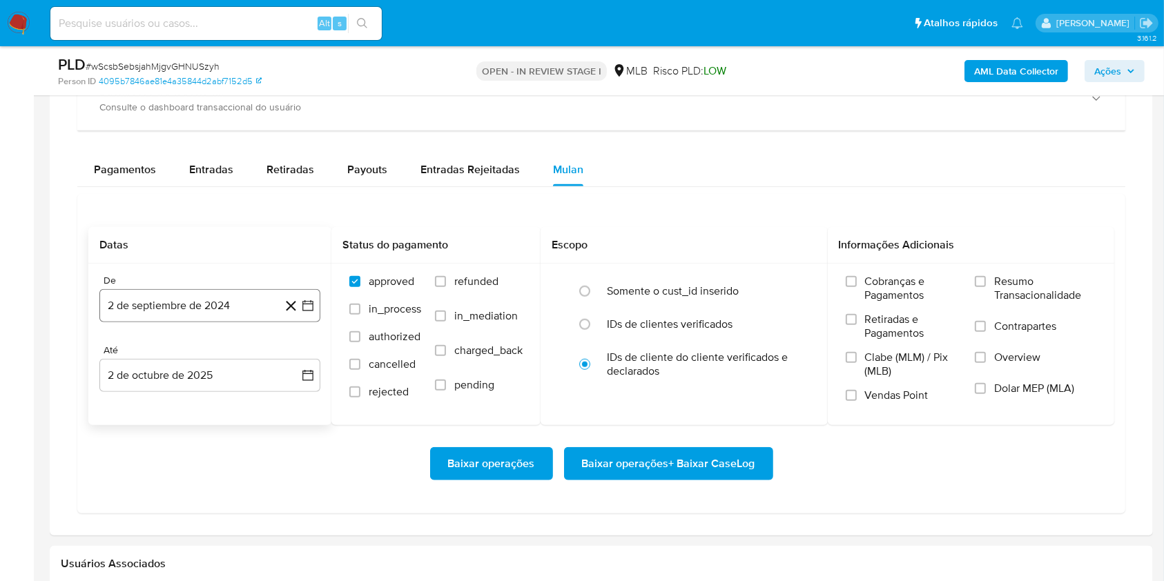
click at [181, 310] on button "2 de septiembre de 2024" at bounding box center [209, 305] width 221 height 33
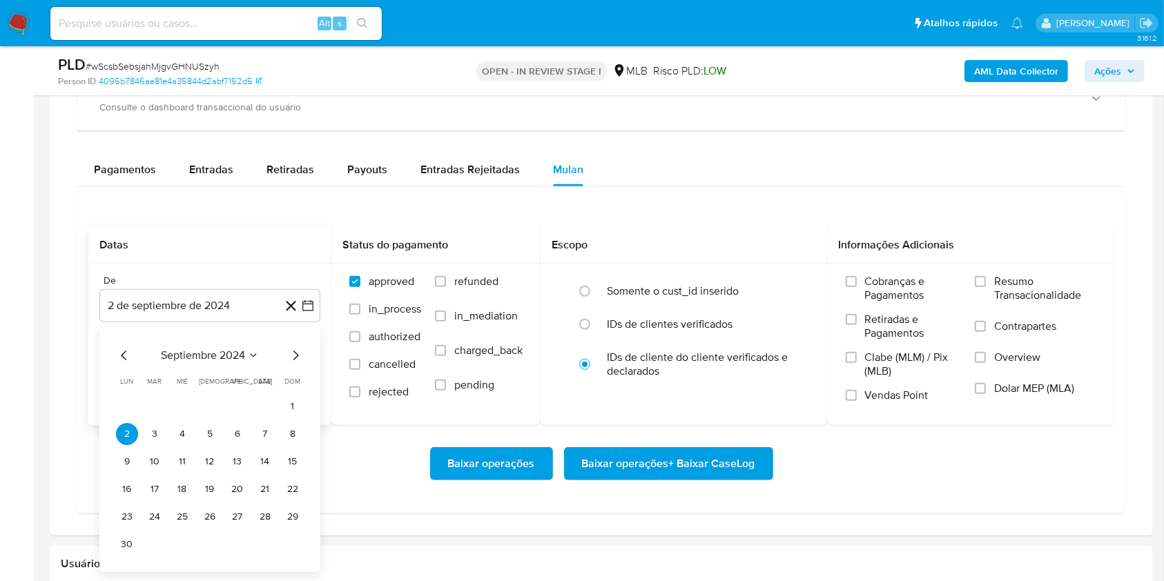
click at [215, 351] on span "septiembre 2024" at bounding box center [203, 356] width 84 height 14
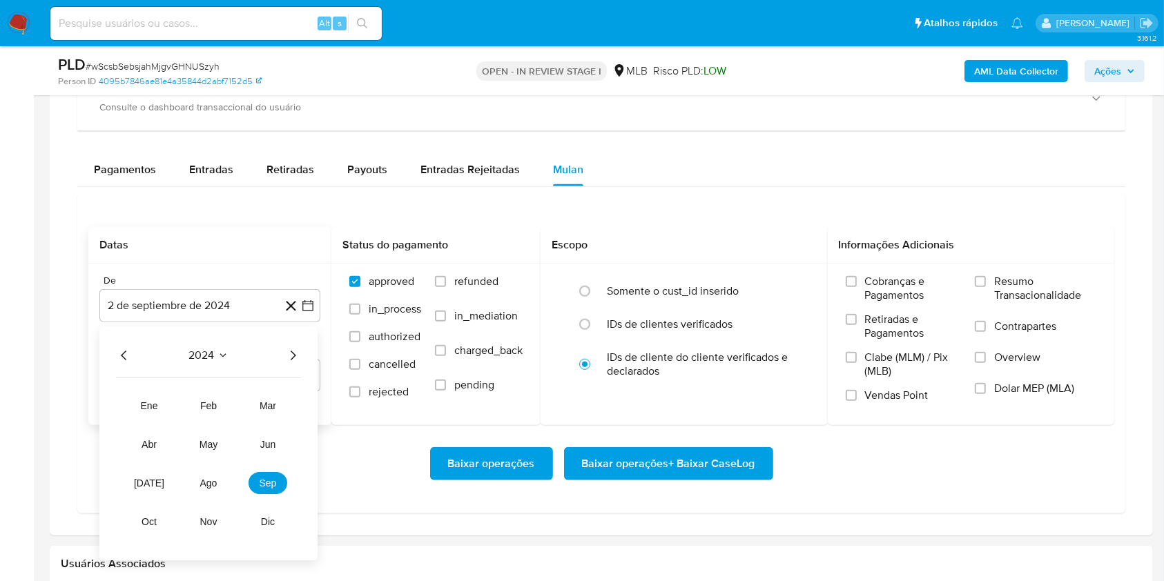
click at [287, 353] on icon "Año siguiente" at bounding box center [292, 355] width 17 height 17
click at [215, 484] on span "ago" at bounding box center [208, 483] width 17 height 11
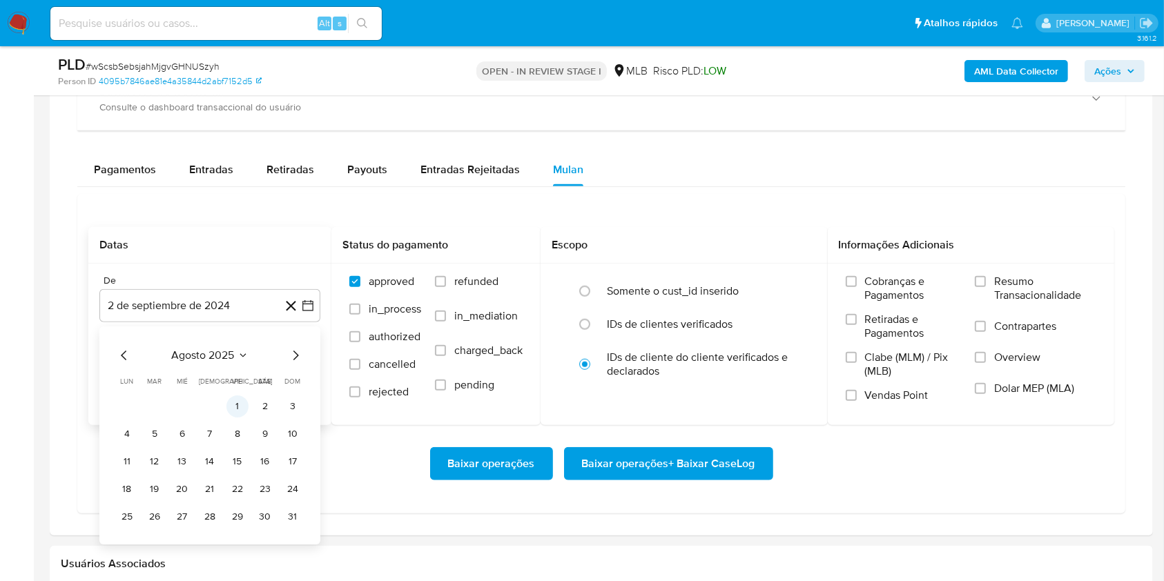
click at [239, 407] on button "1" at bounding box center [237, 406] width 22 height 22
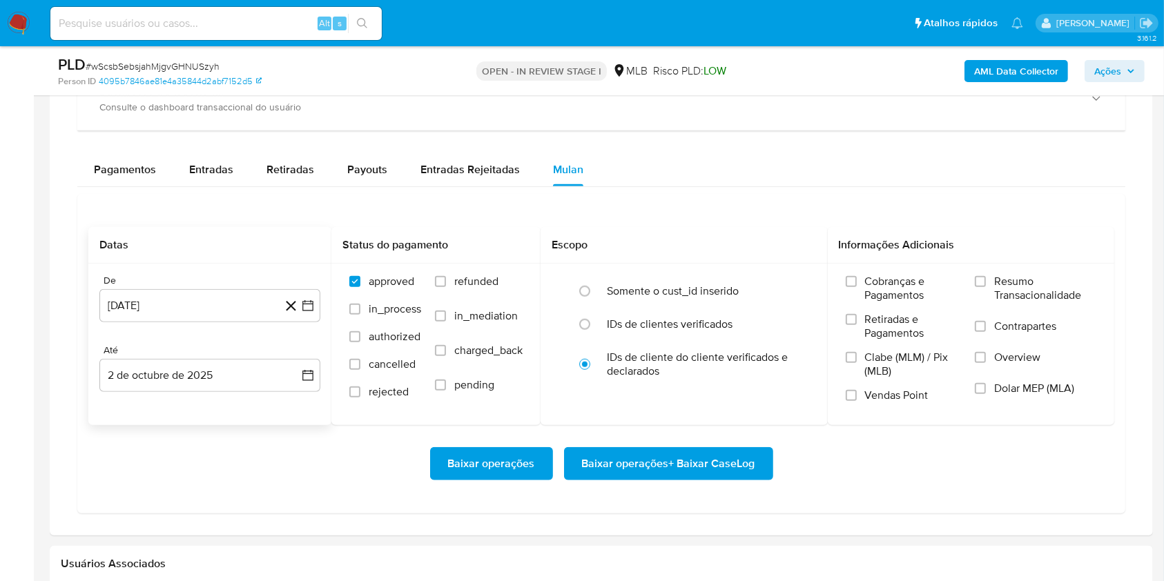
click at [186, 342] on div "De [DATE] [DATE] Até 2 de octubre de 2025 [DATE]" at bounding box center [209, 345] width 243 height 162
click at [185, 382] on button "2 de octubre de 2025" at bounding box center [209, 375] width 221 height 33
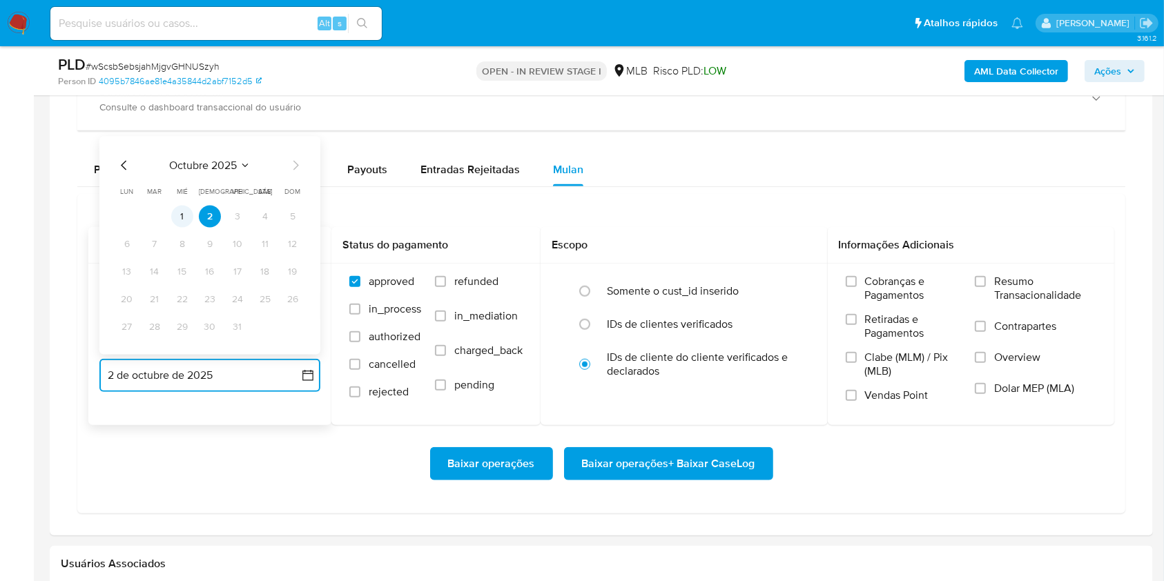
click at [190, 219] on button "1" at bounding box center [182, 217] width 22 height 22
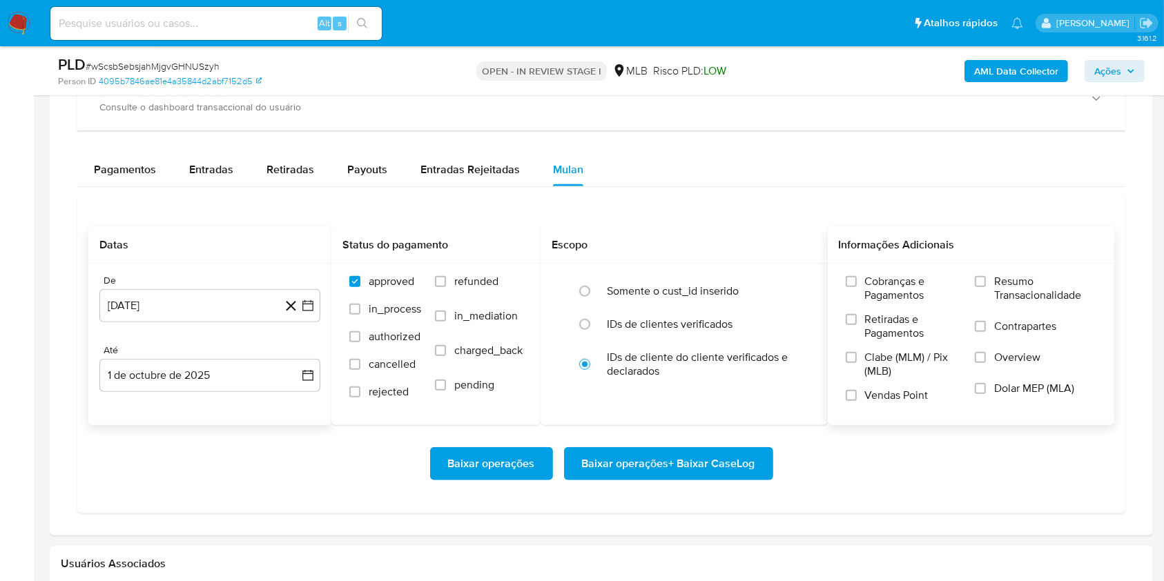
click at [988, 284] on label "Resumo Transacionalidade" at bounding box center [1035, 297] width 121 height 45
click at [986, 284] on input "Resumo Transacionalidade" at bounding box center [980, 281] width 11 height 11
click at [744, 456] on span "Baixar operações + Baixar CaseLog" at bounding box center [668, 464] width 173 height 30
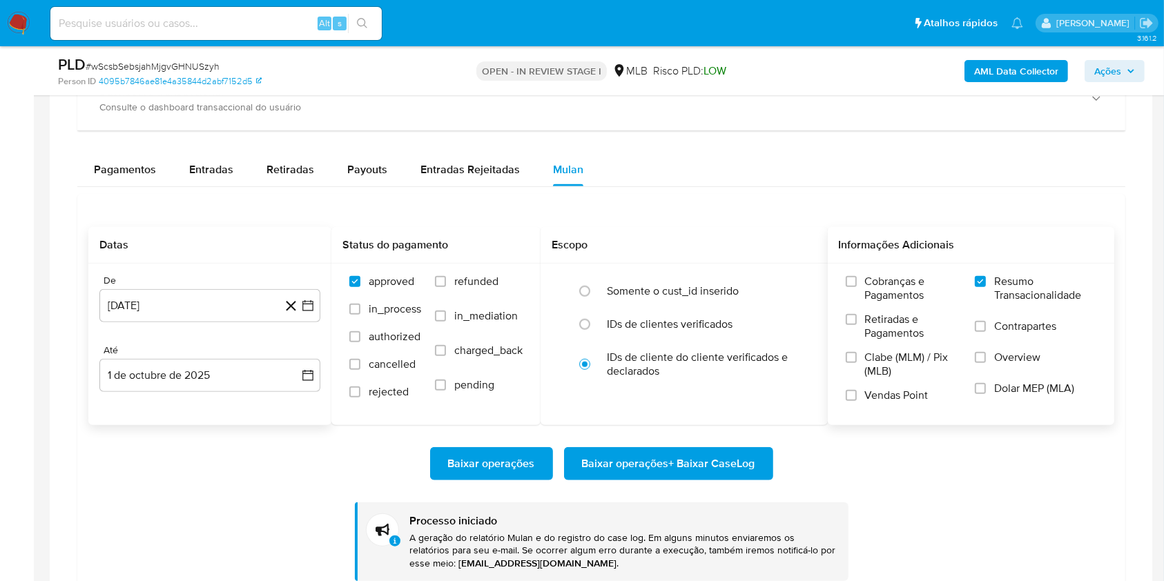
click at [1131, 167] on div "Transacionalidade Consulta o resumo dos movimentos do usuário Informações trans…" at bounding box center [601, 272] width 1081 height 661
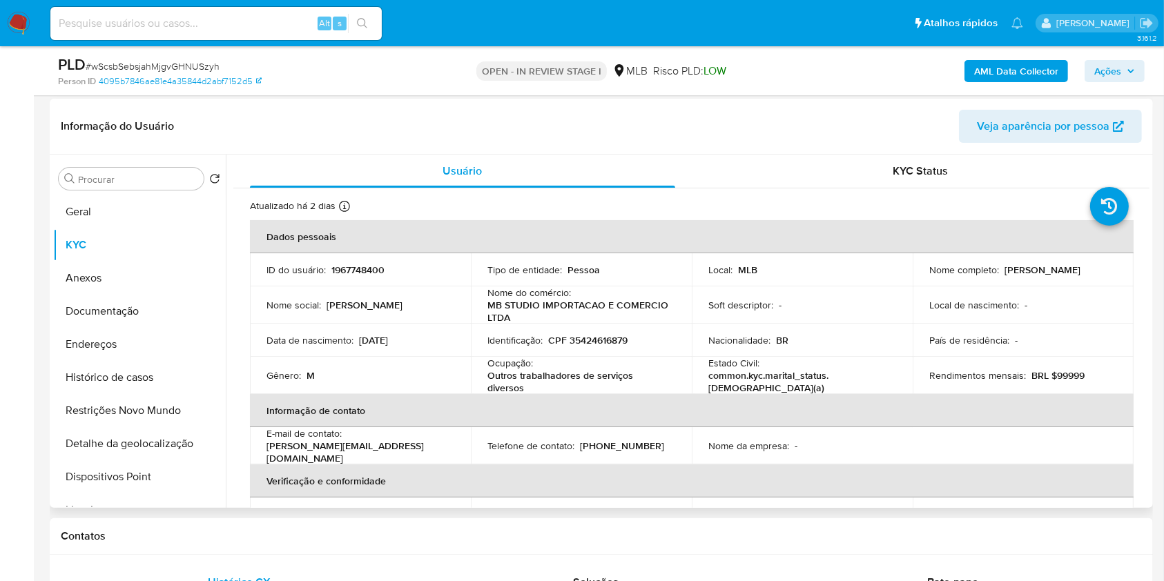
scroll to position [0, 0]
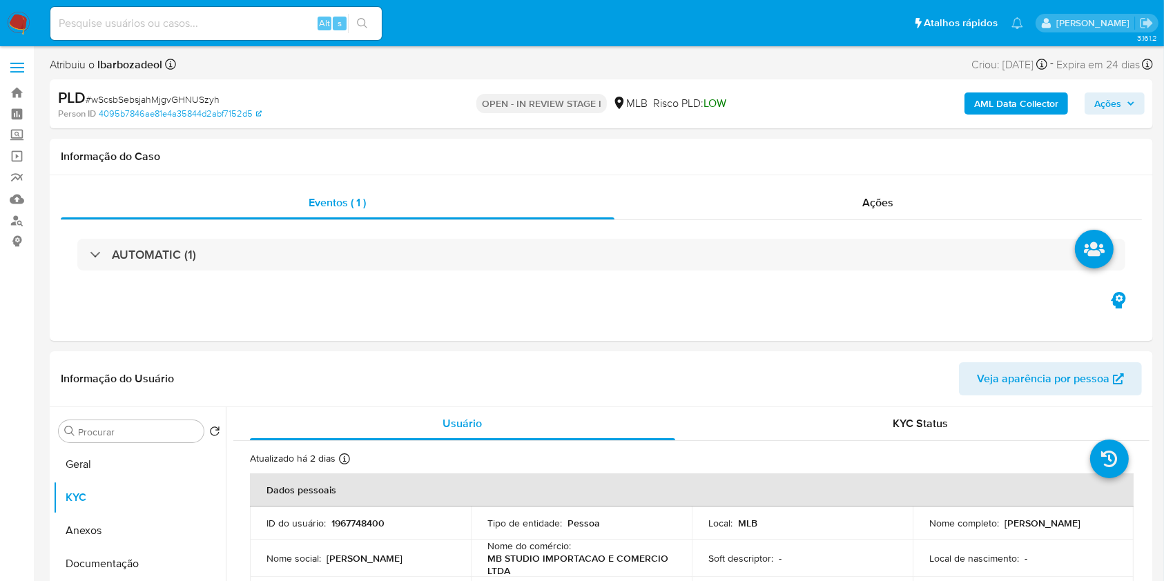
click at [1131, 91] on div "AML Data Collector Ações" at bounding box center [965, 104] width 358 height 32
click at [1122, 104] on span "Ações" at bounding box center [1114, 103] width 41 height 19
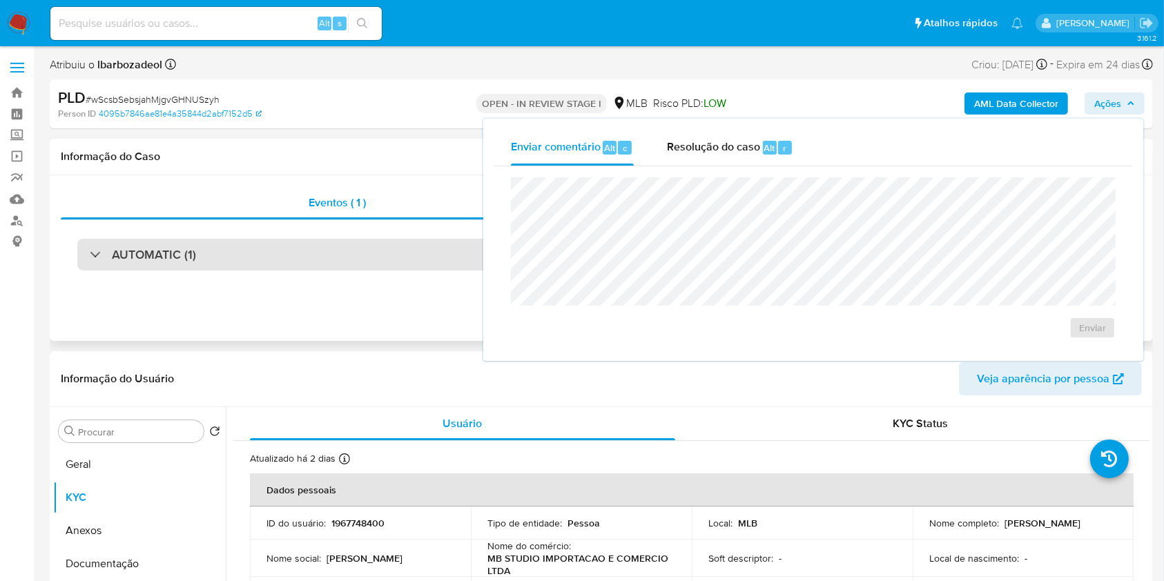
click at [323, 256] on div "AUTOMATIC (1)" at bounding box center [601, 255] width 1048 height 32
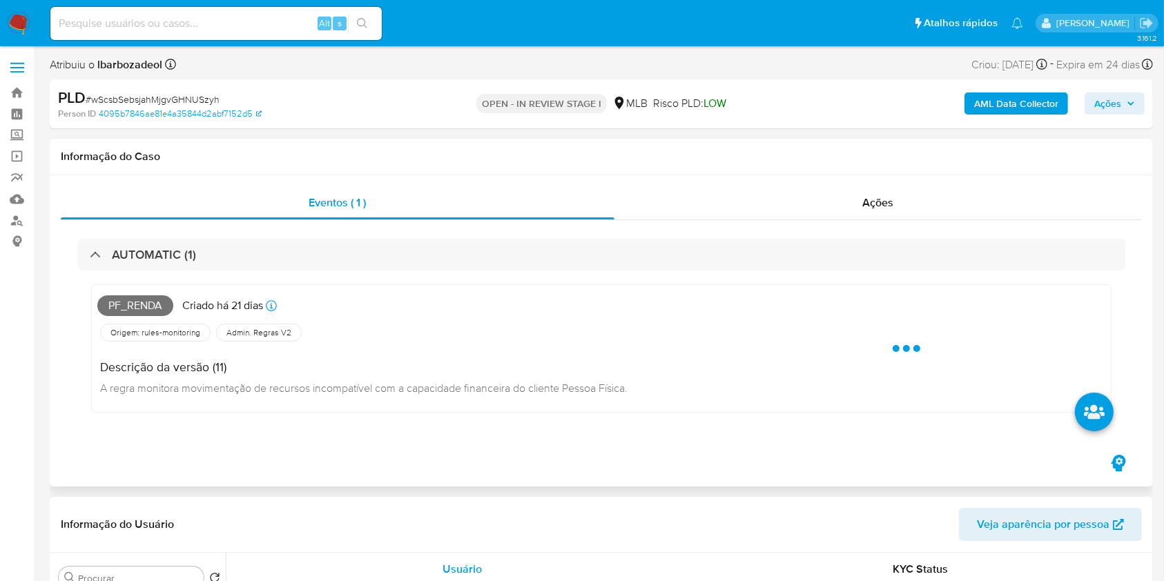
click at [144, 303] on span "Pf_renda" at bounding box center [135, 305] width 76 height 21
copy span "Pf_renda"
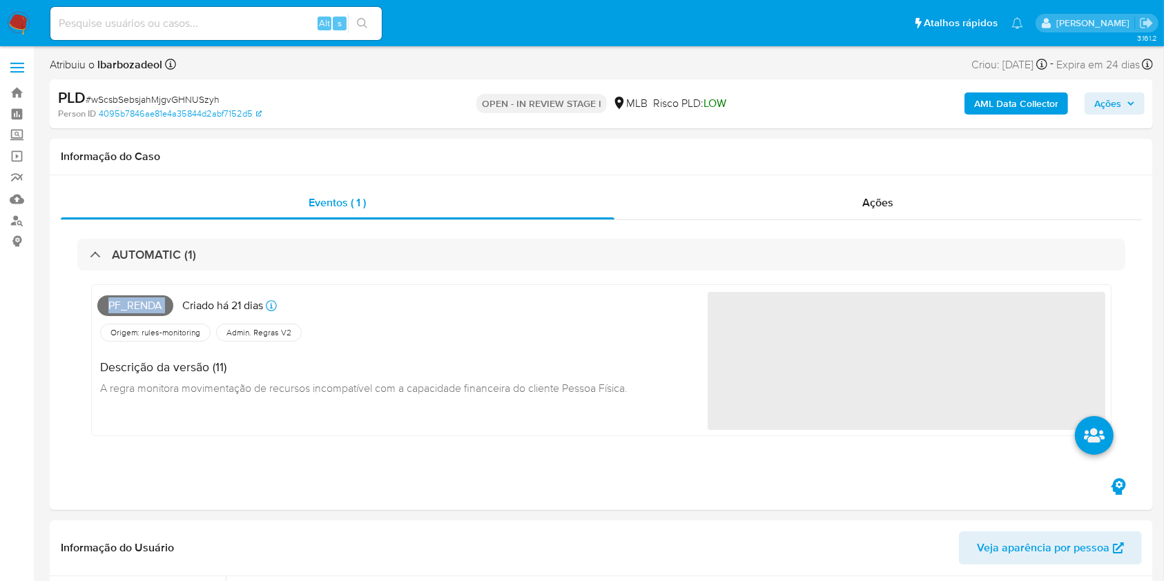
drag, startPoint x: 1110, startPoint y: 103, endPoint x: 1089, endPoint y: 105, distance: 20.8
click at [1110, 103] on span "Ações" at bounding box center [1107, 103] width 27 height 22
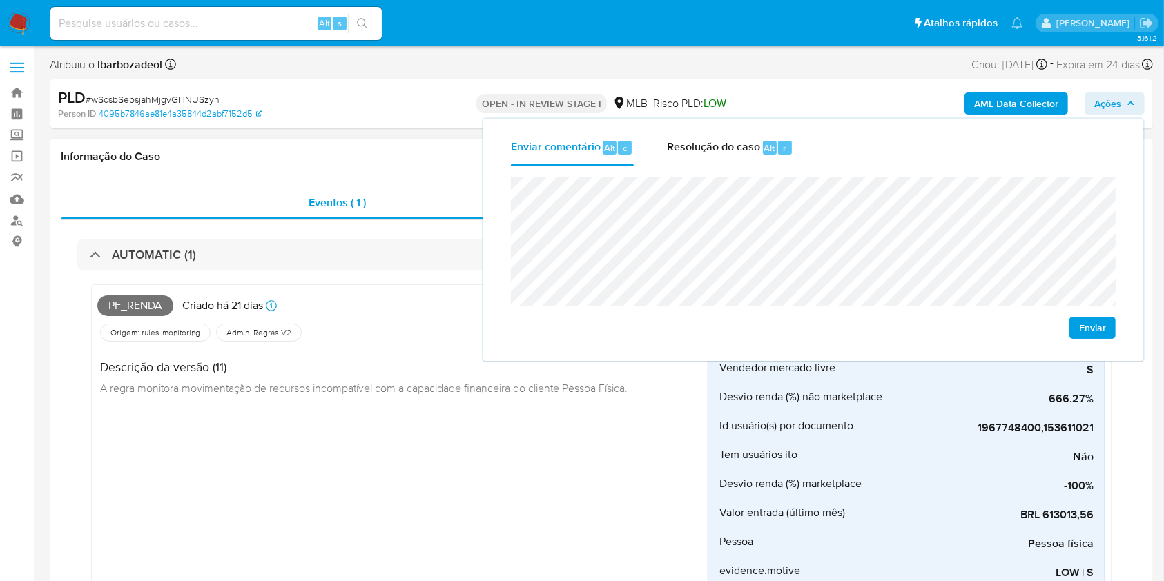
click at [398, 146] on div "Informação do Caso" at bounding box center [601, 157] width 1103 height 37
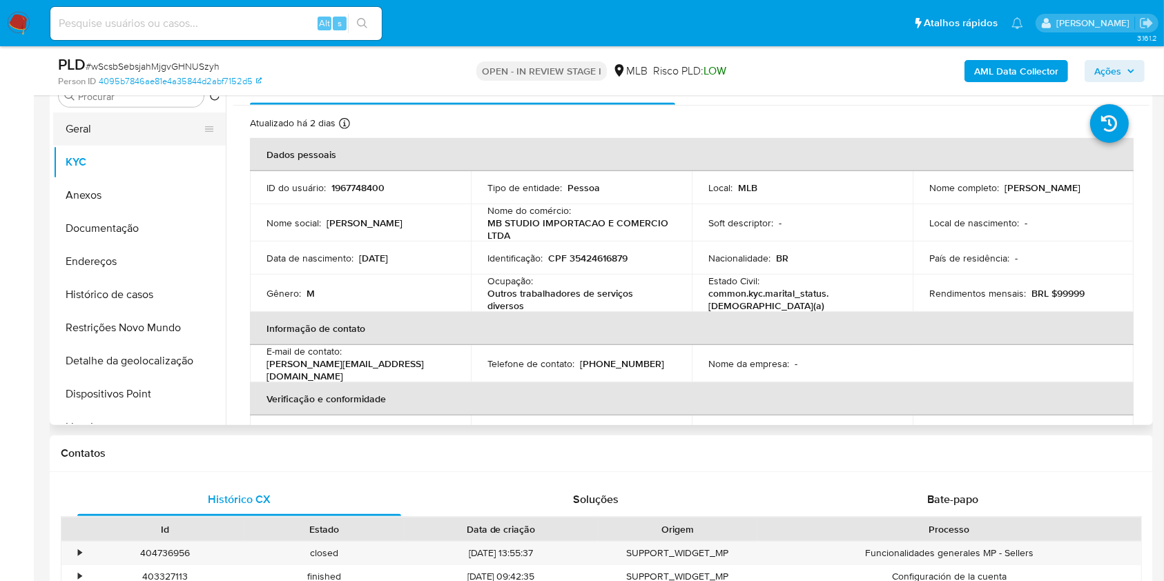
click at [120, 125] on button "Geral" at bounding box center [134, 128] width 162 height 33
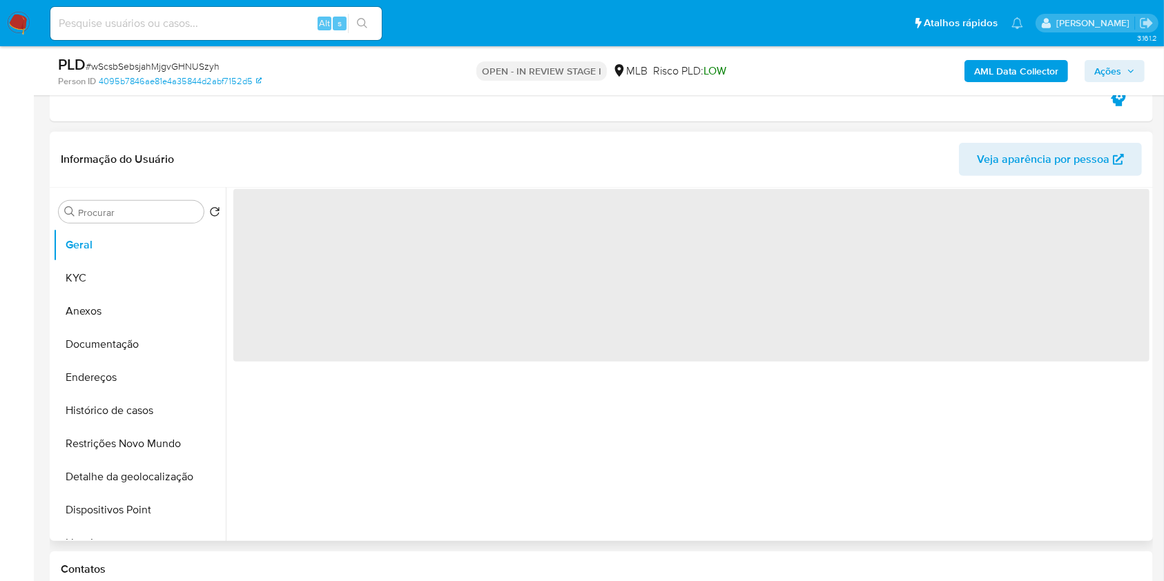
scroll to position [660, 0]
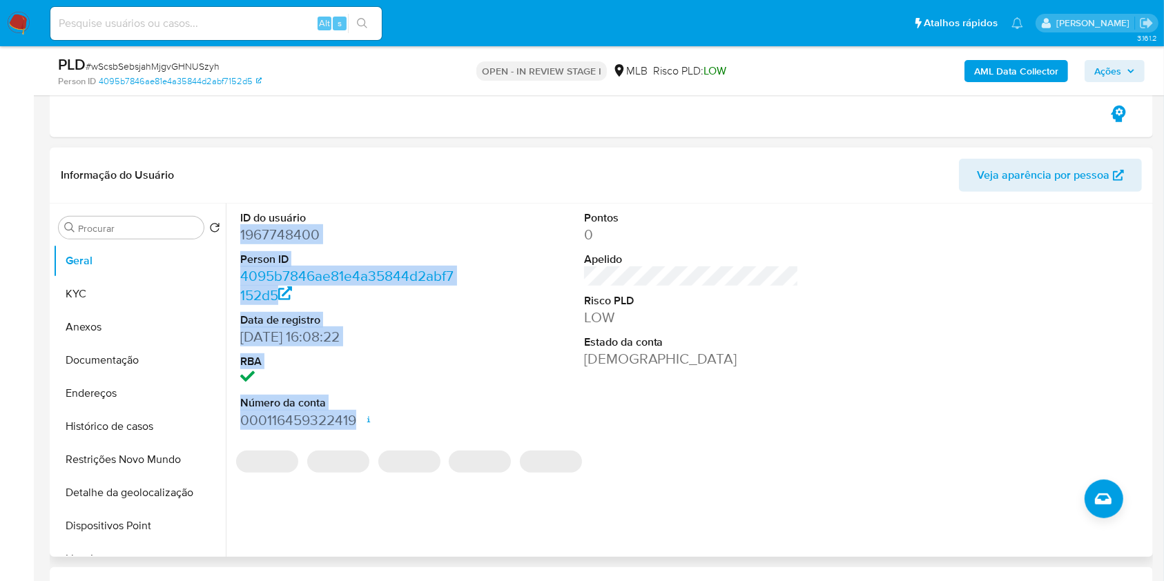
drag, startPoint x: 237, startPoint y: 235, endPoint x: 375, endPoint y: 421, distance: 232.3
click at [375, 421] on div "ID do usuário 1967748400 Person ID 4095b7846ae81e4a35844d2abf7152d5 Data de reg…" at bounding box center [347, 320] width 229 height 233
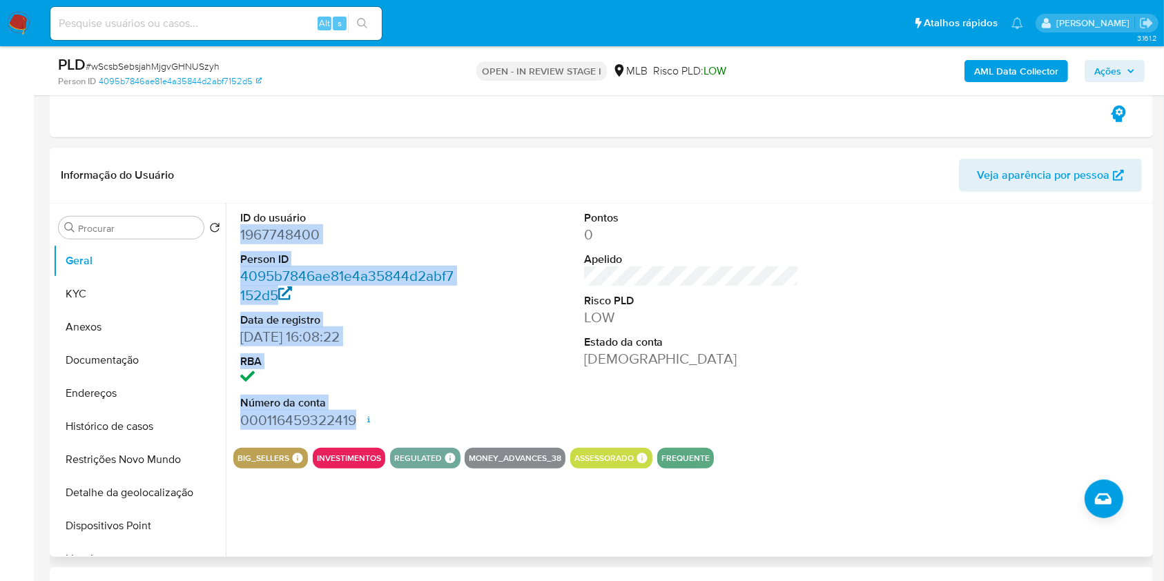
copy dl "1967748400 Person ID 4095b7846ae81e4a35844d2abf7152d5 Data de registro [DATE] 1…"
click at [1114, 77] on span "Ações" at bounding box center [1107, 71] width 27 height 22
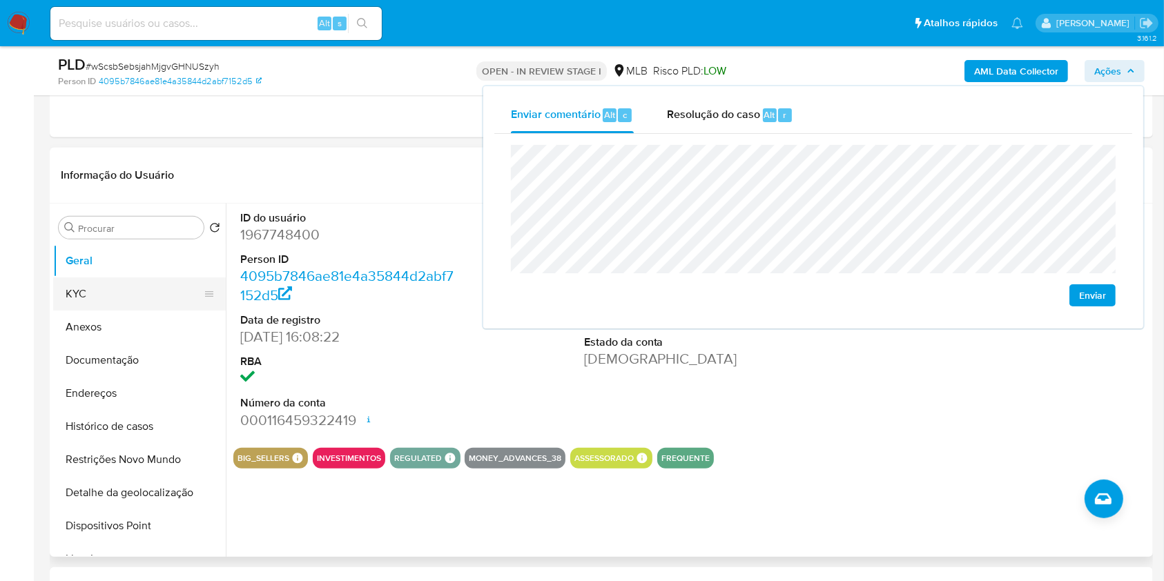
click at [112, 284] on button "KYC" at bounding box center [134, 293] width 162 height 33
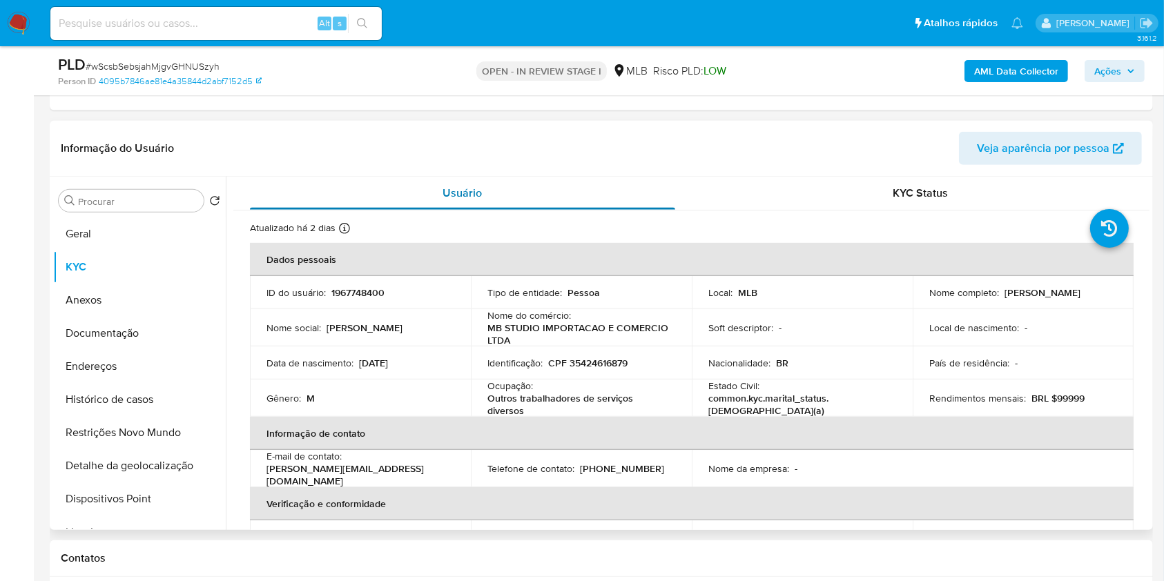
scroll to position [689, 0]
click at [581, 356] on p "CPF 35424616879" at bounding box center [587, 361] width 79 height 12
copy div "Identificação : CPF 35424616879"
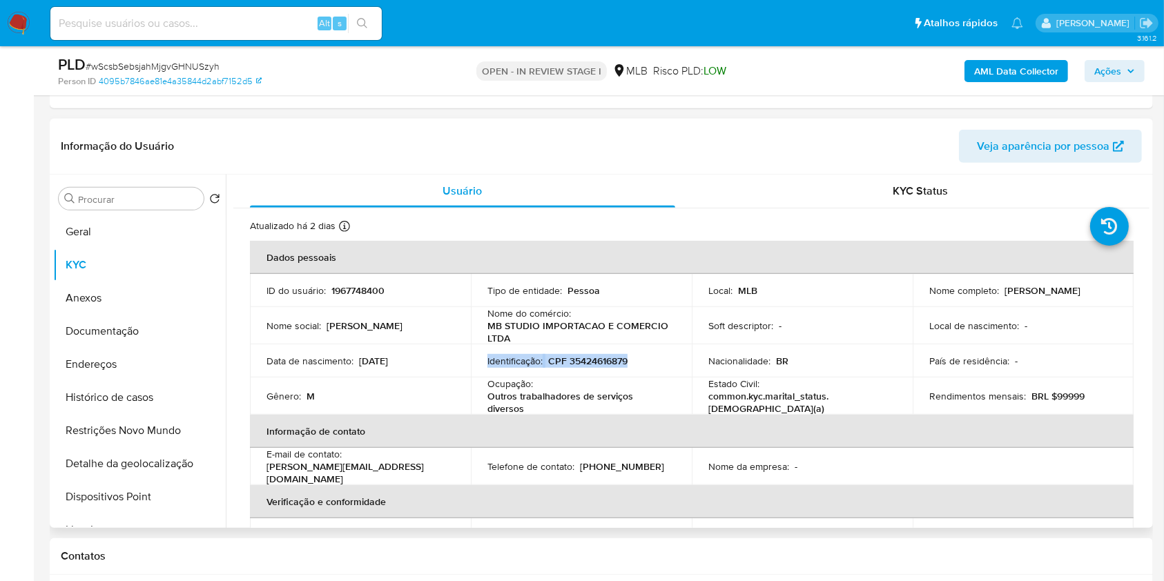
click at [585, 363] on p "CPF 35424616879" at bounding box center [587, 361] width 79 height 12
click at [1123, 60] on button "Ações" at bounding box center [1114, 71] width 60 height 22
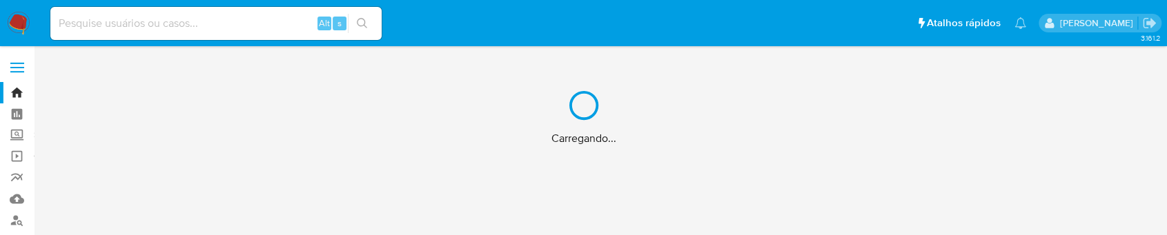
click at [199, 12] on div "Carregando..." at bounding box center [583, 117] width 1167 height 235
click at [204, 25] on div "Carregando..." at bounding box center [583, 117] width 1167 height 235
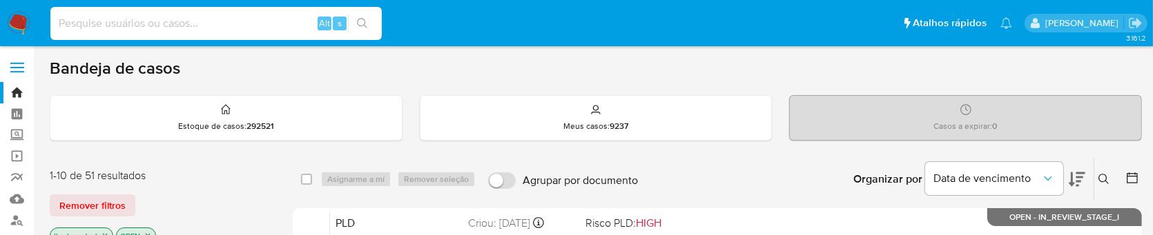
click at [291, 20] on input at bounding box center [215, 23] width 331 height 18
paste input "Sp3z5yrQP3x8HcvRAl14luud"
type input "Sp3z5yrQP3x8HcvRAl14luud"
click at [363, 14] on button "search-icon" at bounding box center [362, 23] width 28 height 19
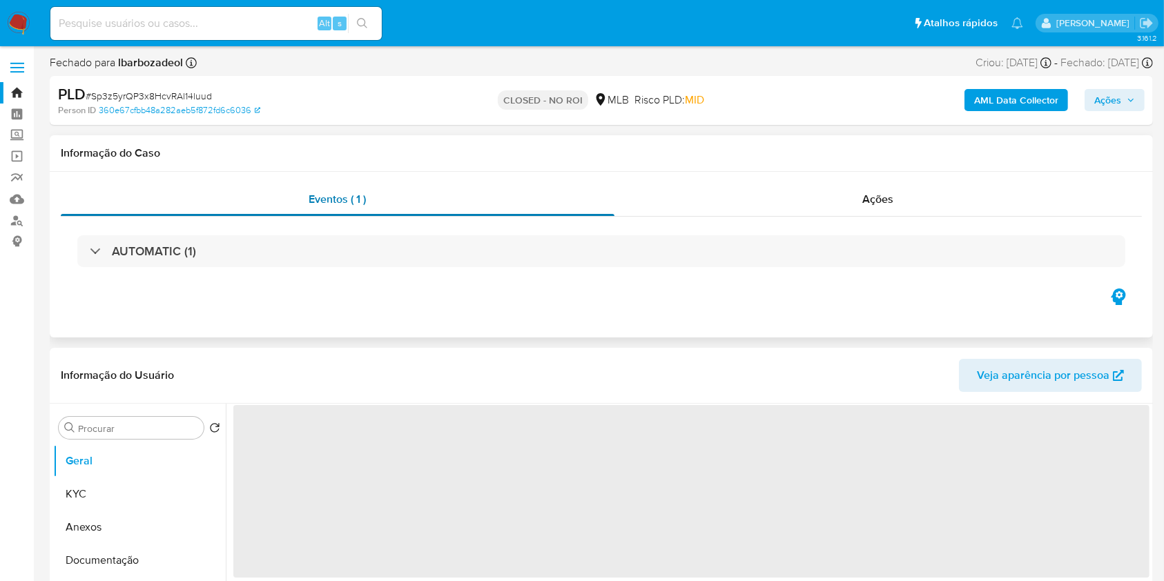
select select "10"
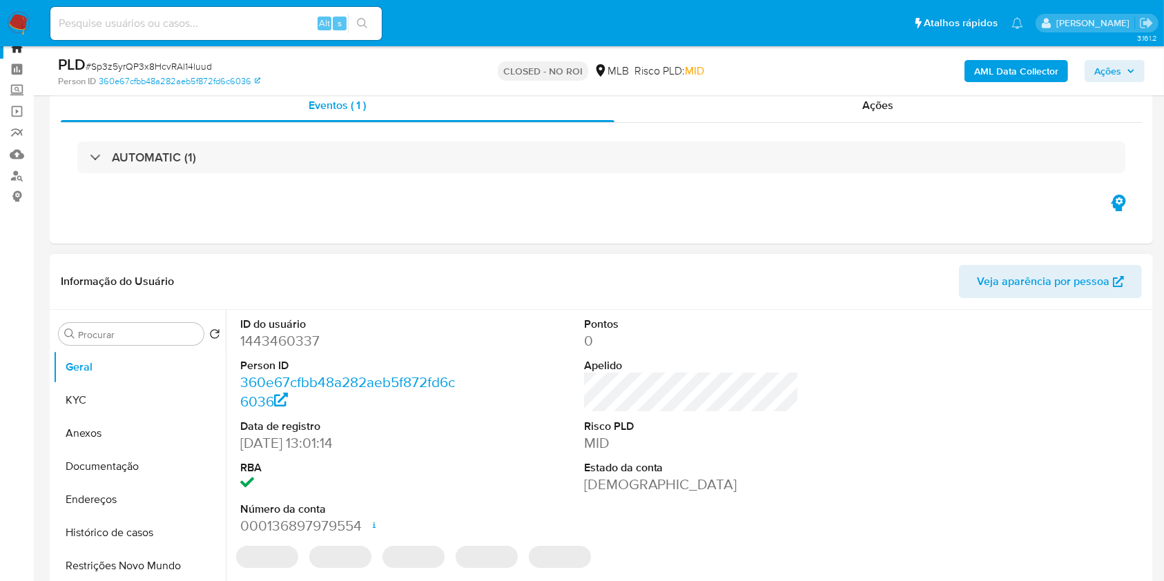
scroll to position [57, 0]
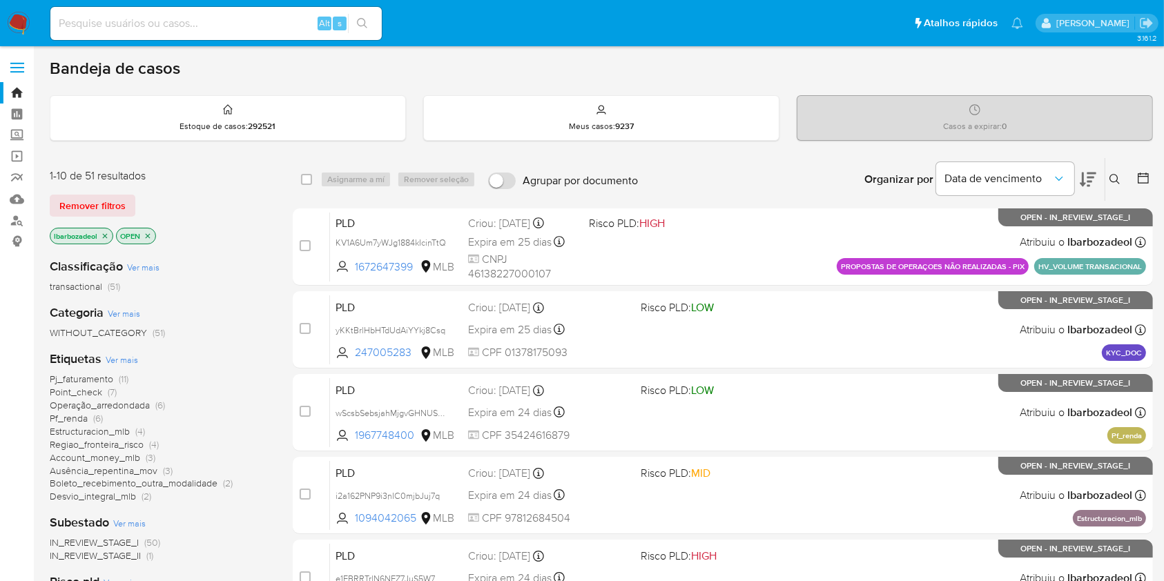
click at [97, 411] on span "(6)" at bounding box center [98, 418] width 10 height 14
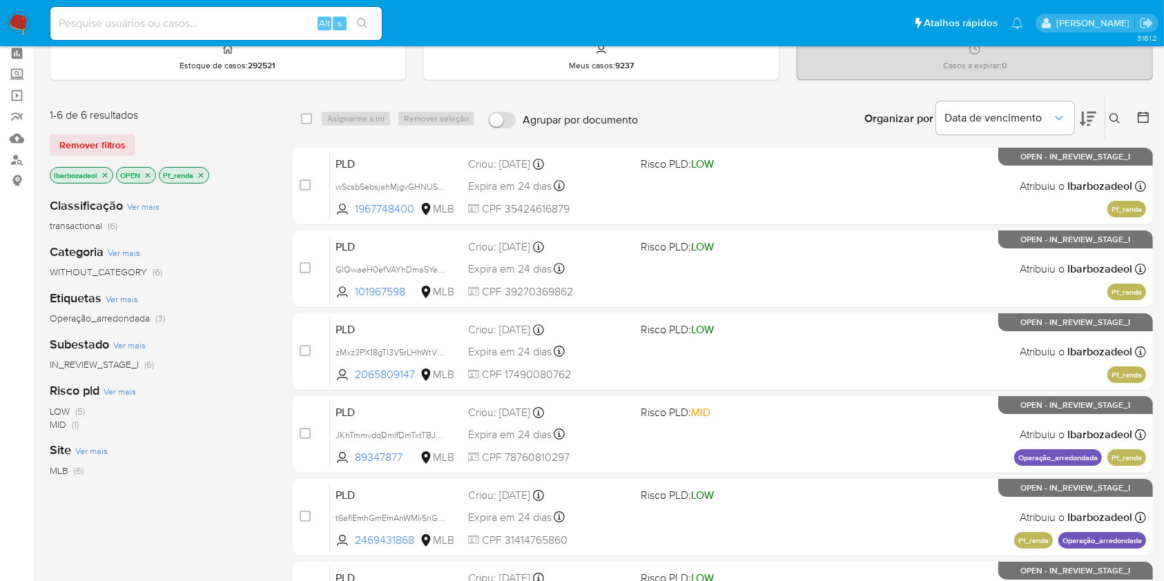
scroll to position [61, 0]
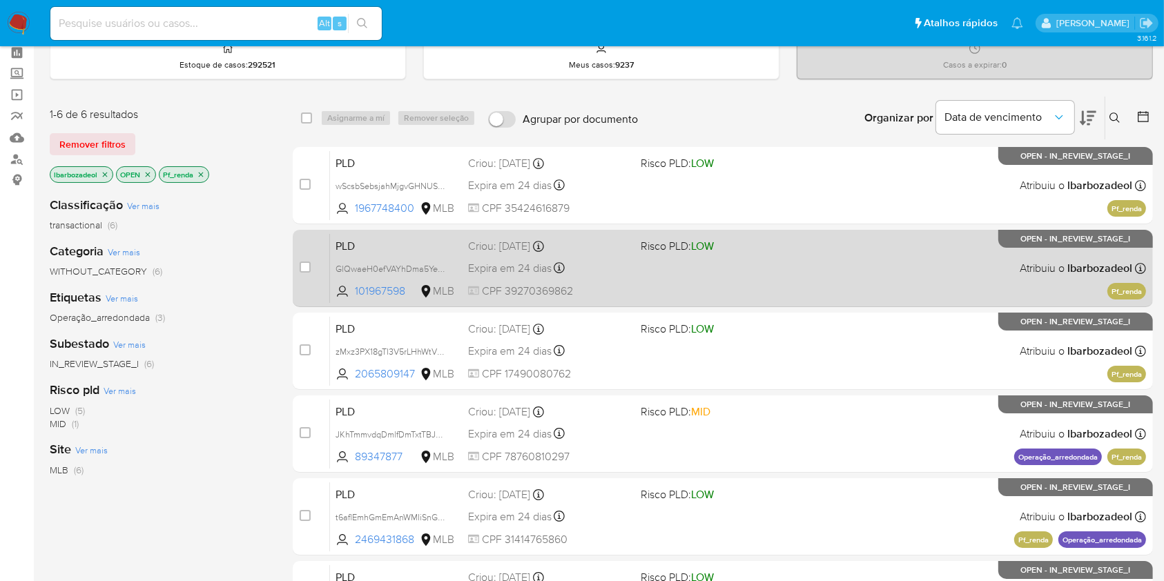
click at [778, 268] on span at bounding box center [720, 267] width 161 height 3
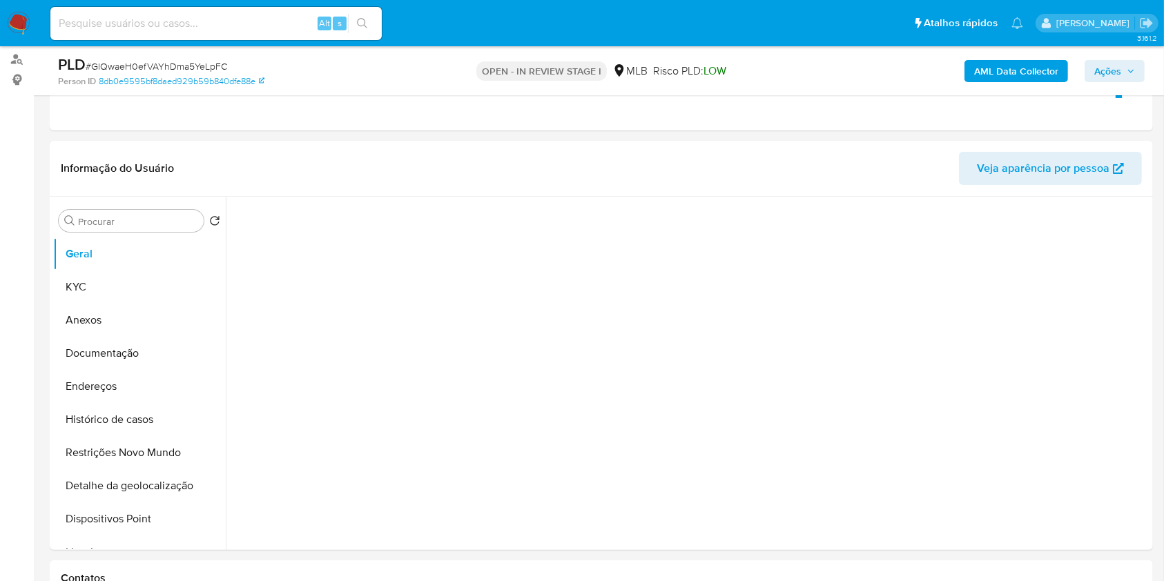
scroll to position [161, 0]
select select "10"
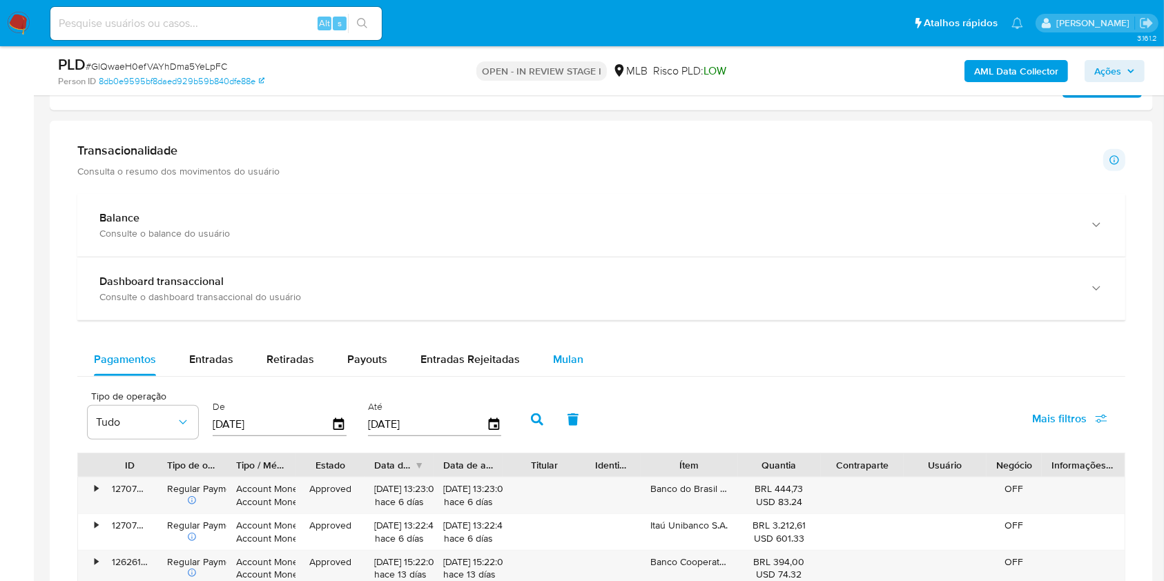
click at [558, 354] on span "Mulan" at bounding box center [568, 359] width 30 height 16
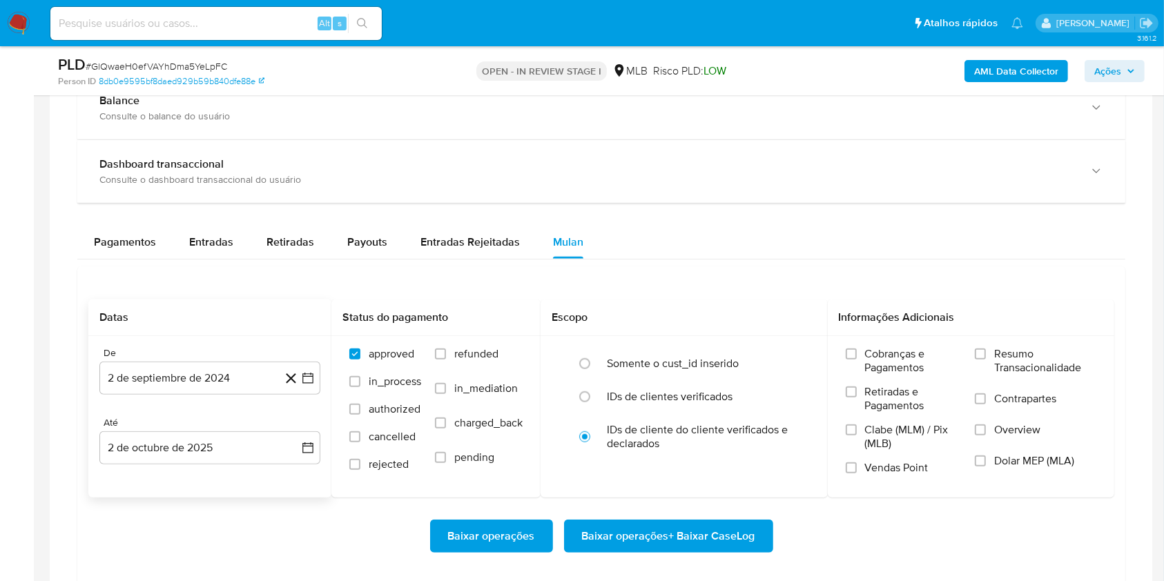
scroll to position [1033, 0]
click at [210, 380] on button "2 de septiembre de 2024" at bounding box center [209, 377] width 221 height 33
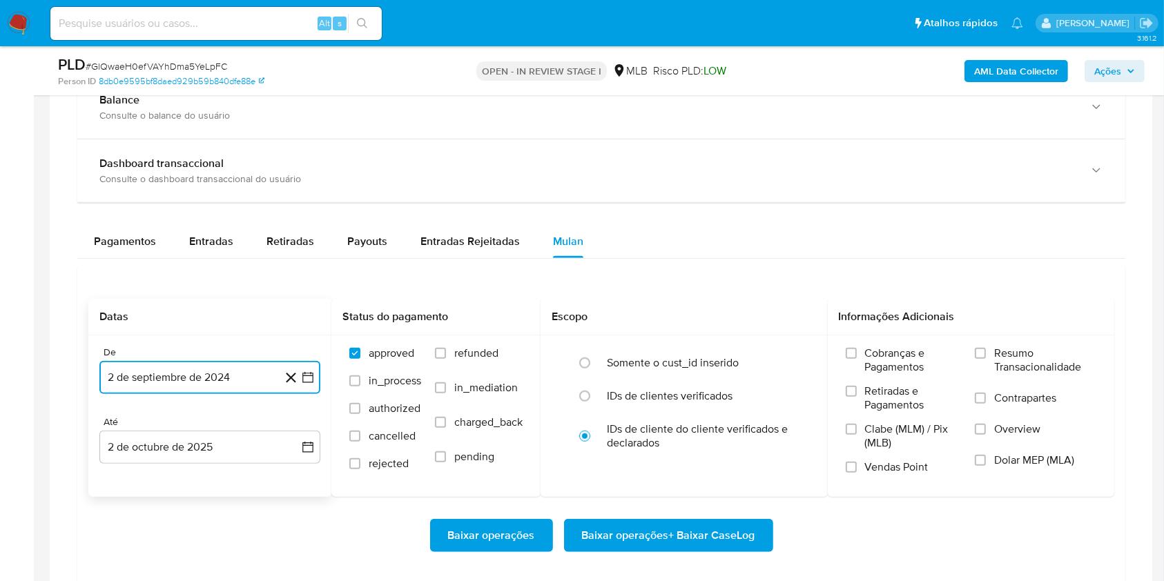
click at [213, 379] on button "2 de septiembre de 2024" at bounding box center [209, 377] width 221 height 33
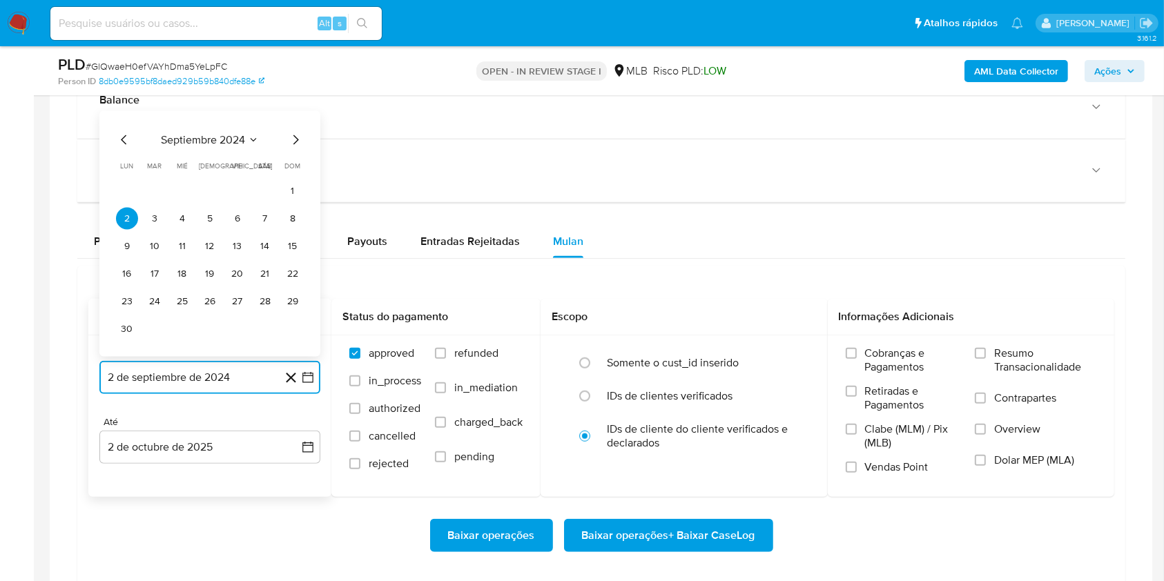
click at [215, 136] on span "septiembre 2024" at bounding box center [203, 140] width 84 height 14
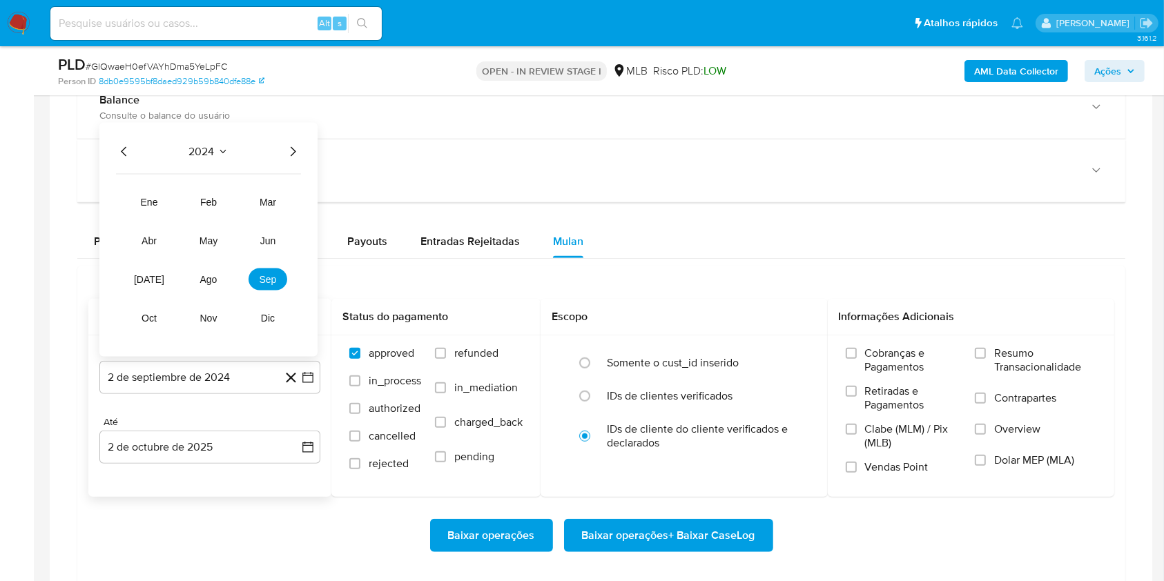
click at [293, 148] on icon "Año siguiente" at bounding box center [294, 152] width 6 height 10
click at [210, 271] on button "ago" at bounding box center [208, 279] width 39 height 22
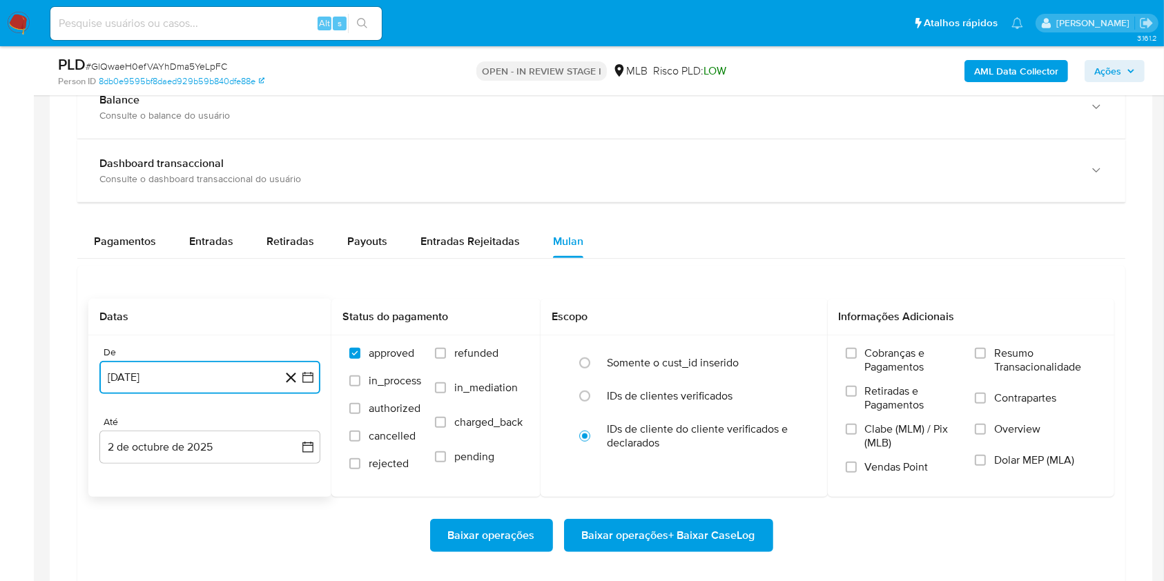
click at [219, 380] on button "14 de agosto de 2025" at bounding box center [209, 377] width 221 height 33
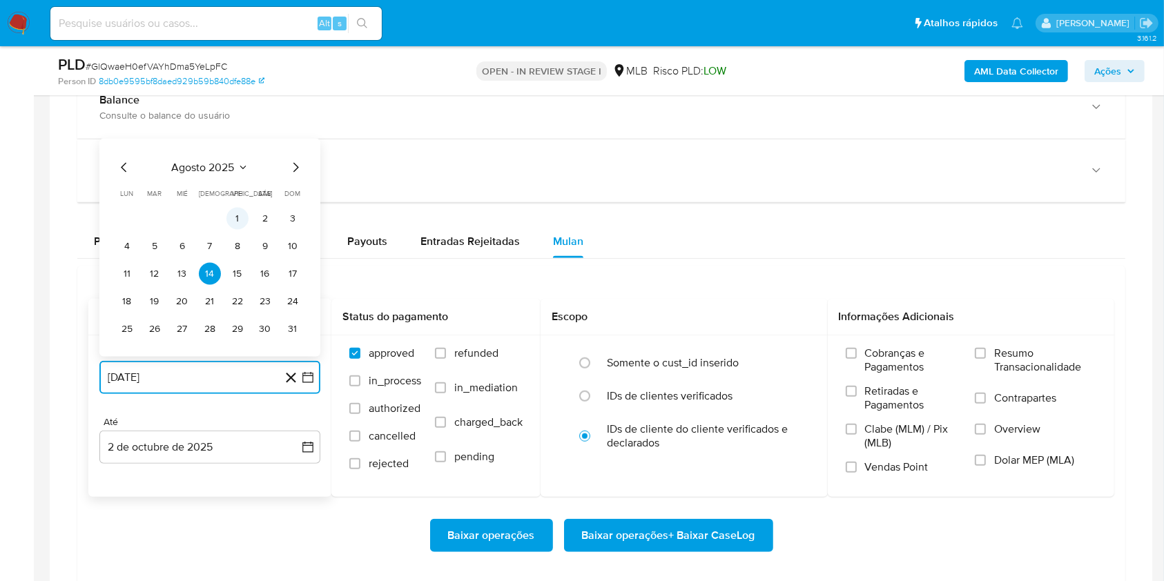
click at [241, 216] on button "1" at bounding box center [237, 219] width 22 height 22
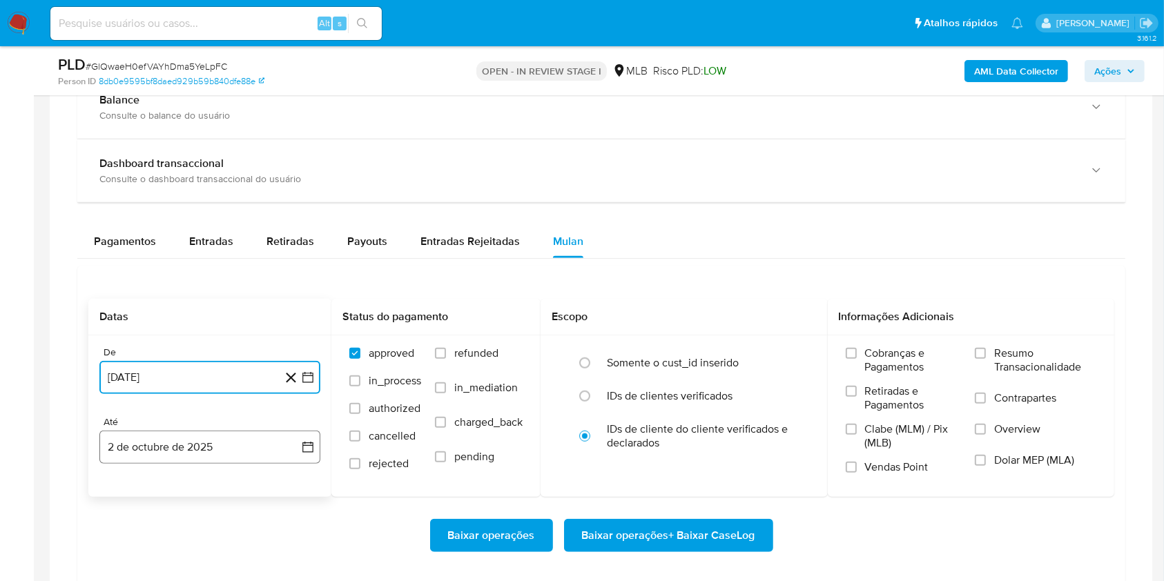
click at [227, 450] on button "2 de octubre de 2025" at bounding box center [209, 447] width 221 height 33
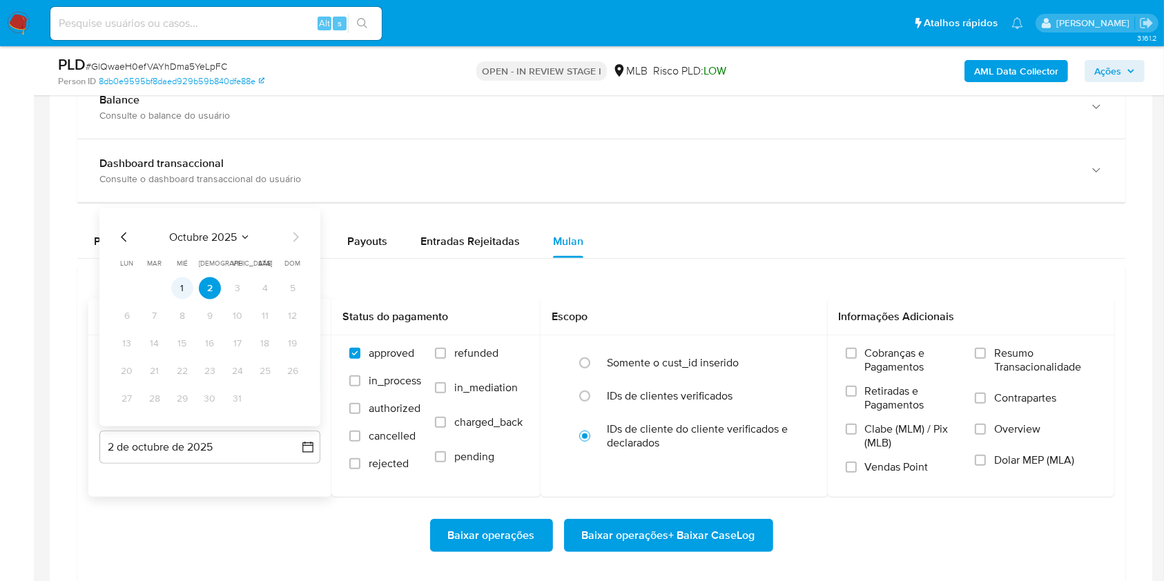
click at [182, 294] on button "1" at bounding box center [182, 288] width 22 height 22
click at [1006, 350] on span "Resumo Transacionalidade" at bounding box center [1045, 360] width 102 height 28
click at [986, 350] on input "Resumo Transacionalidade" at bounding box center [980, 353] width 11 height 11
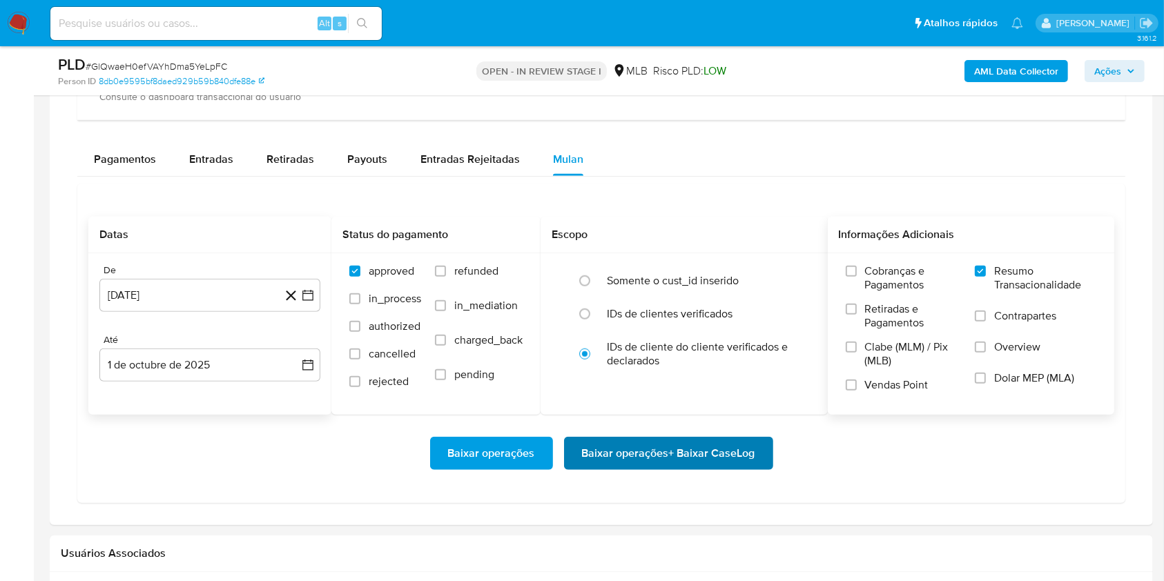
scroll to position [1113, 0]
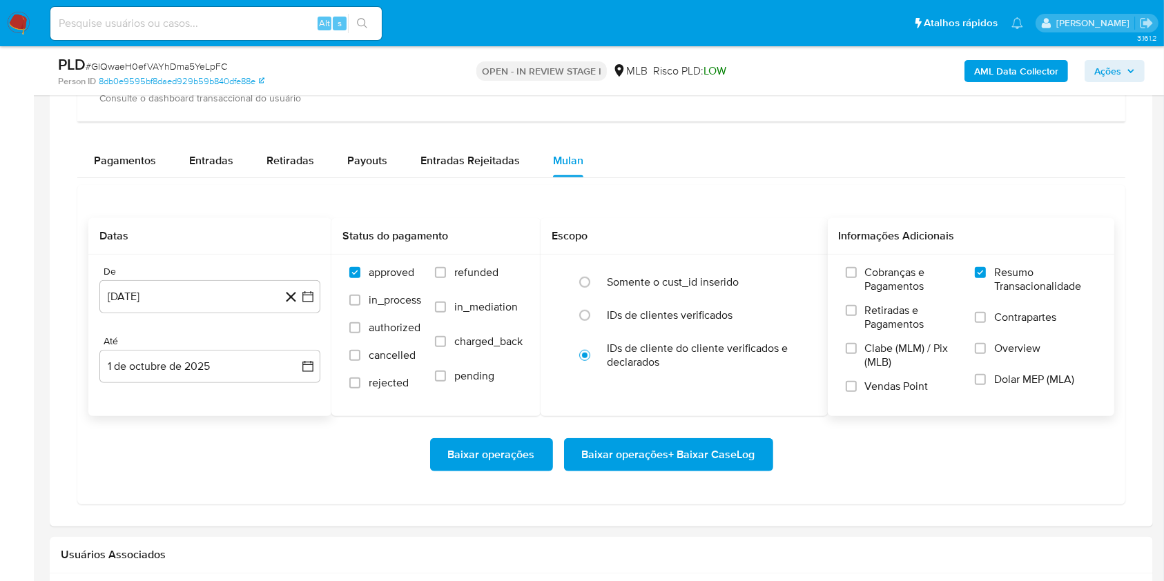
click at [729, 442] on span "Baixar operações + Baixar CaseLog" at bounding box center [668, 455] width 173 height 30
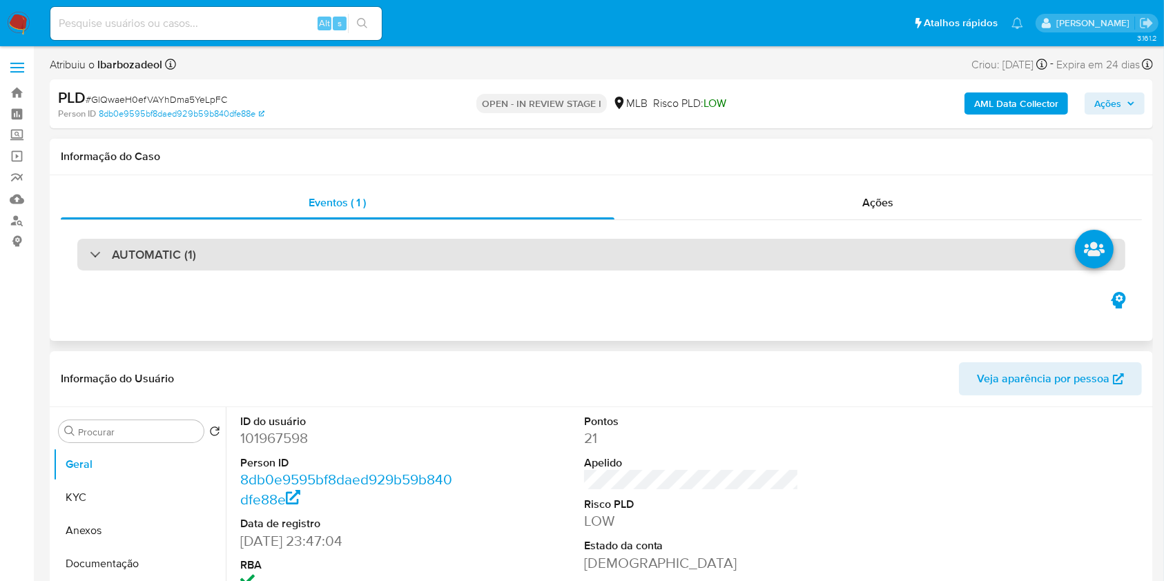
scroll to position [1, 0]
click at [528, 251] on div "AUTOMATIC (1)" at bounding box center [601, 253] width 1048 height 32
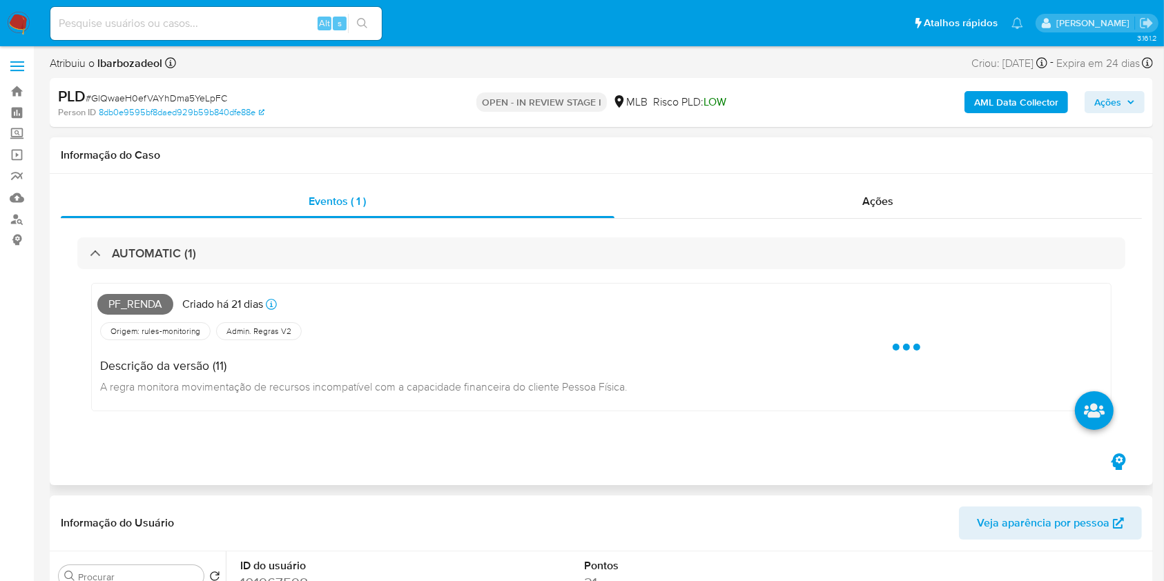
click at [140, 306] on span "Pf_renda" at bounding box center [135, 304] width 76 height 21
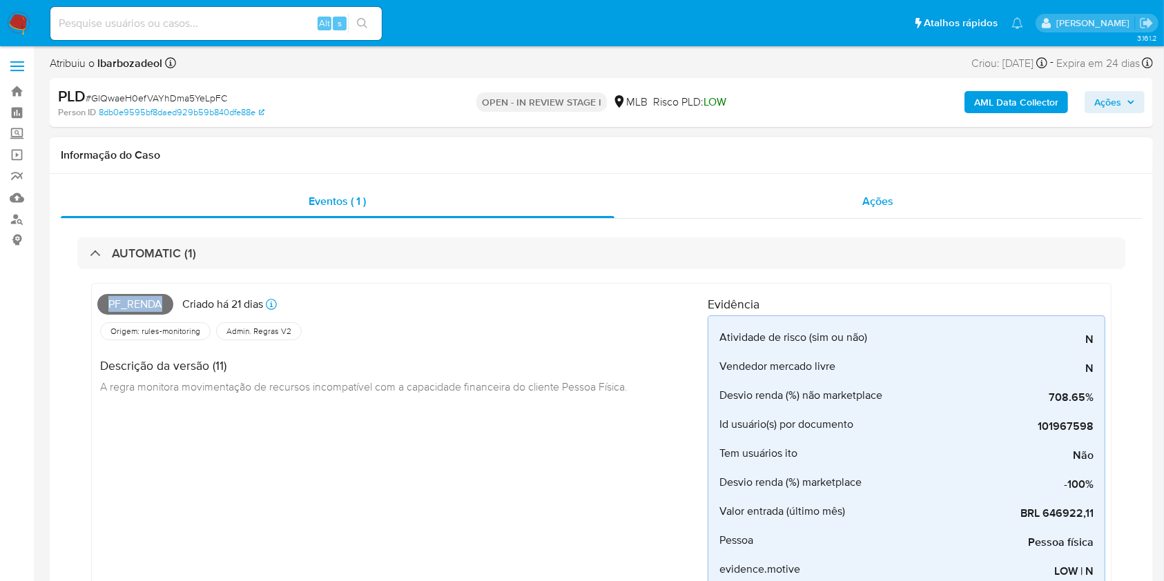
copy span "Pf_renda"
drag, startPoint x: 1099, startPoint y: 101, endPoint x: 1082, endPoint y: 113, distance: 20.3
click at [1098, 101] on span "Ações" at bounding box center [1107, 102] width 27 height 22
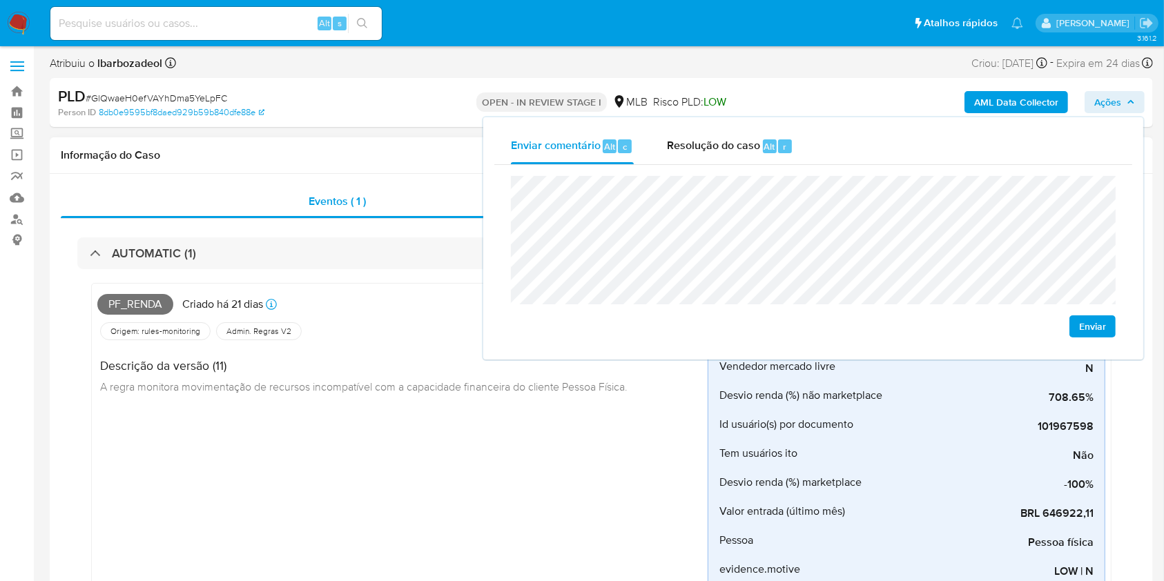
click at [401, 400] on div "Descrição da versão (11) A regra monitora movimentação de recursos incompatível…" at bounding box center [367, 374] width 541 height 62
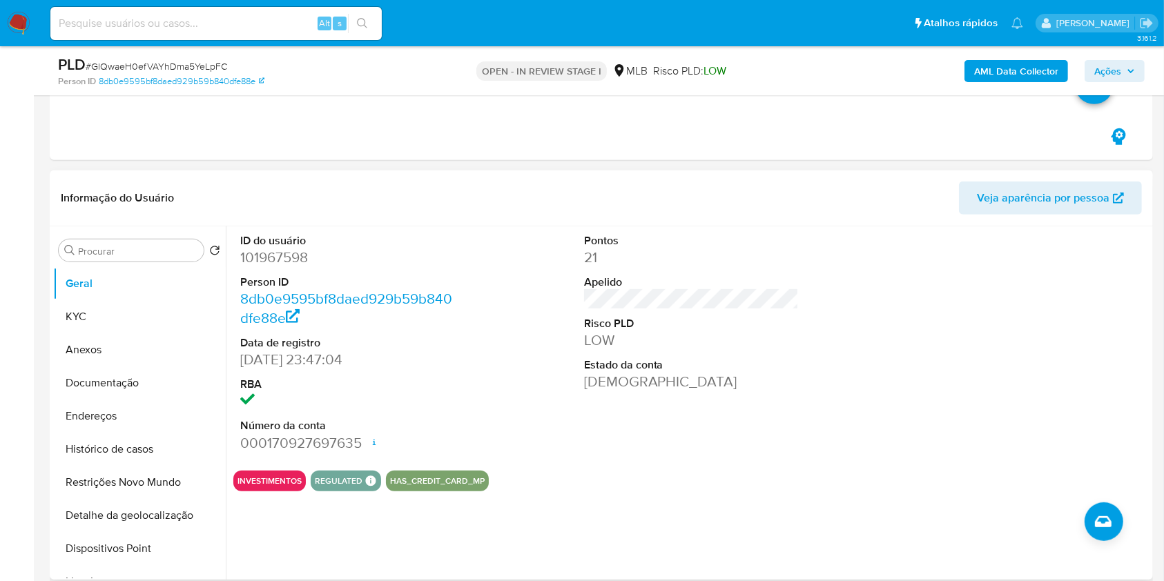
scroll to position [647, 0]
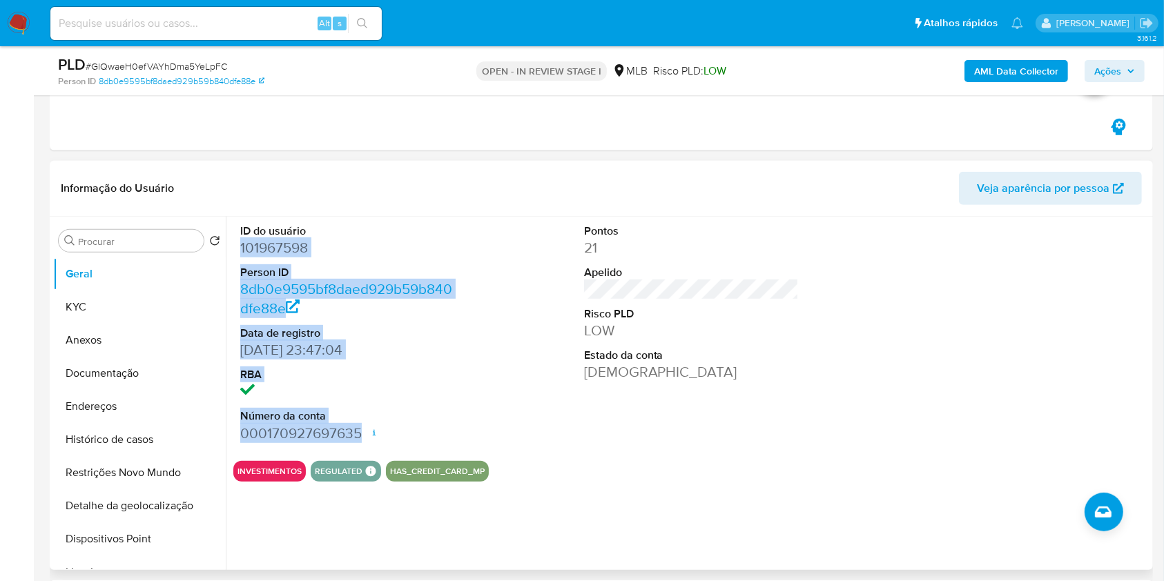
drag, startPoint x: 287, startPoint y: 257, endPoint x: 360, endPoint y: 428, distance: 186.1
click at [360, 428] on div "ID do usuário 101967598 Person ID 8db0e9595bf8daed929b59b840dfe88e Data de regi…" at bounding box center [347, 333] width 229 height 233
copy dl "101967598 Person ID 8db0e9595bf8daed929b59b840dfe88e Data de registro 03/02/201…"
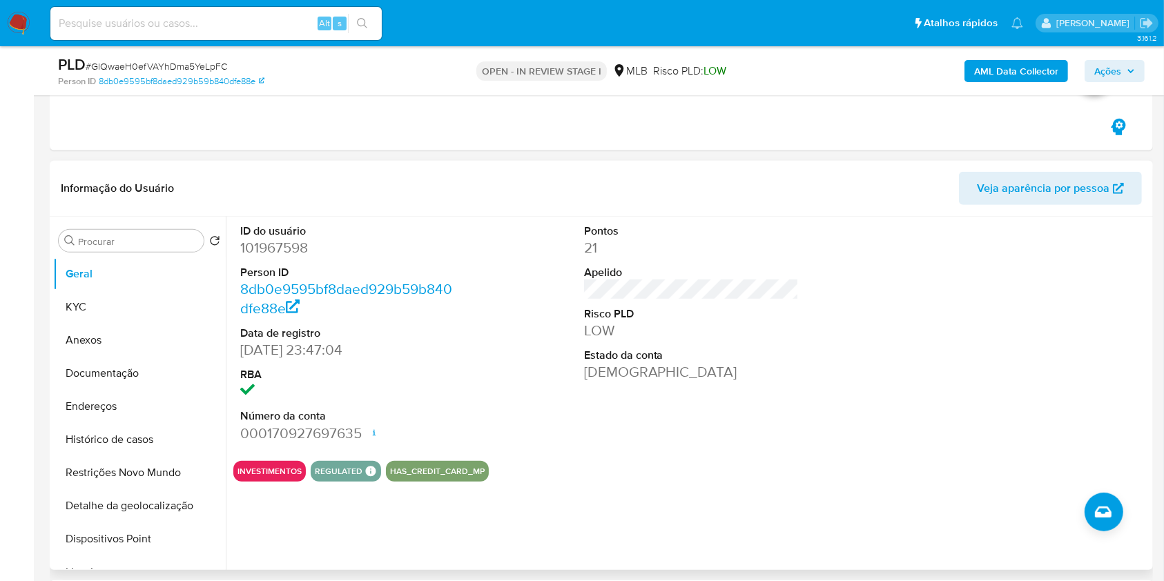
click at [414, 195] on header "Informação do Usuário Veja aparência por pessoa" at bounding box center [601, 188] width 1081 height 33
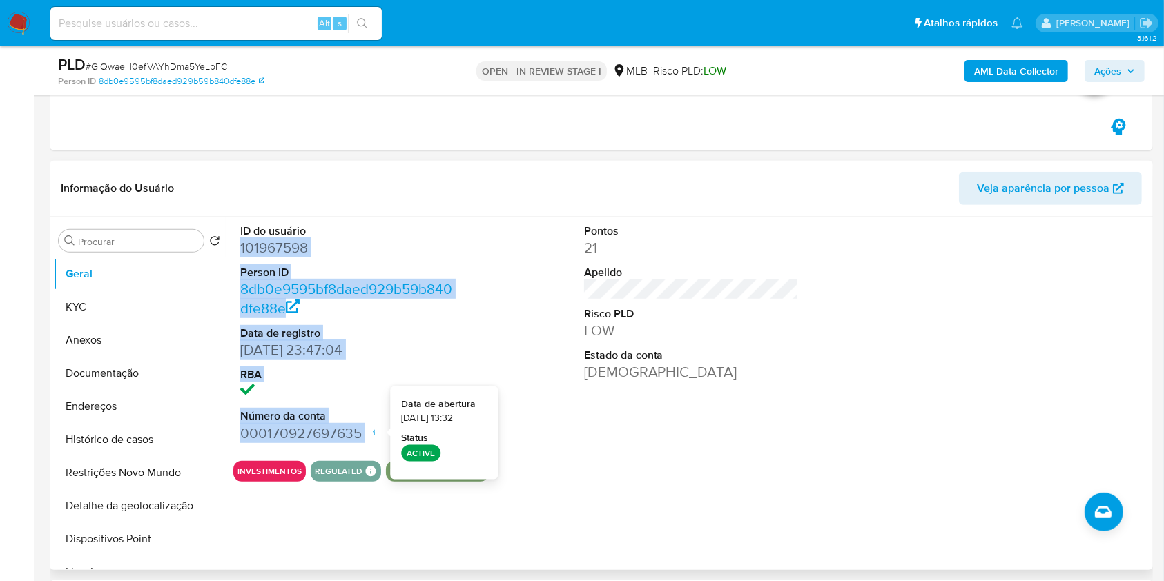
drag, startPoint x: 243, startPoint y: 247, endPoint x: 376, endPoint y: 431, distance: 227.4
click at [376, 431] on dl "ID do usuário 101967598 Person ID 8db0e9595bf8daed929b59b840dfe88e Data de regi…" at bounding box center [347, 333] width 215 height 219
copy dl "101967598 Person ID 8db0e9595bf8daed929b59b840dfe88e Data de registro 03/02/201…"
click at [1119, 65] on span "Ações" at bounding box center [1107, 71] width 27 height 22
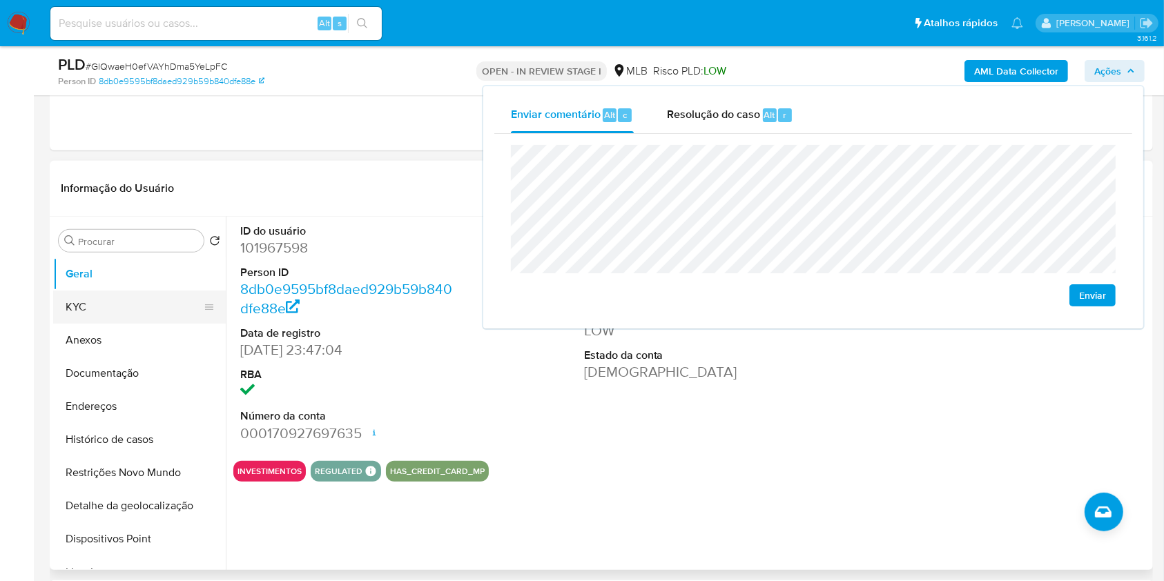
click at [136, 305] on button "KYC" at bounding box center [134, 307] width 162 height 33
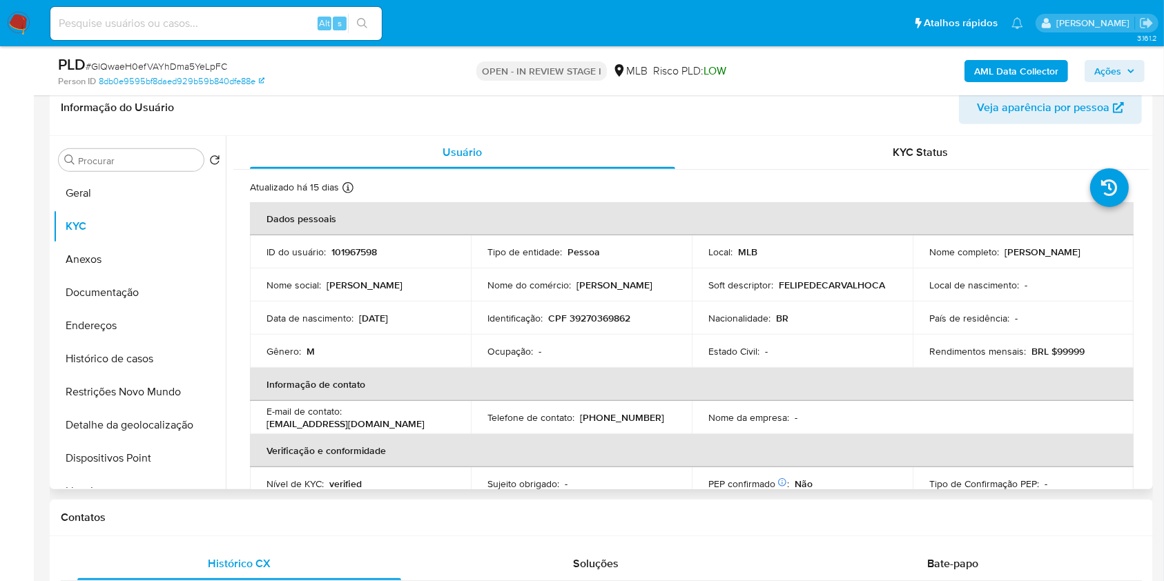
scroll to position [727, 0]
click at [591, 313] on p "CPF 39270369862" at bounding box center [589, 319] width 82 height 12
copy p "39270369862"
click at [1102, 63] on span "Ações" at bounding box center [1107, 71] width 27 height 22
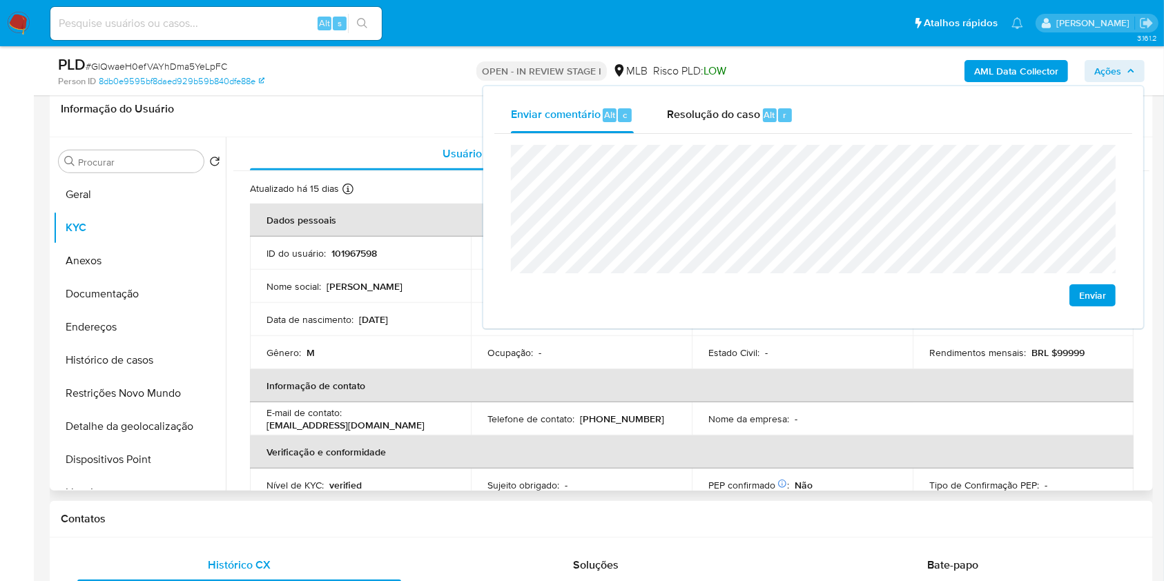
click at [713, 394] on th "Informação de contato" at bounding box center [691, 385] width 883 height 33
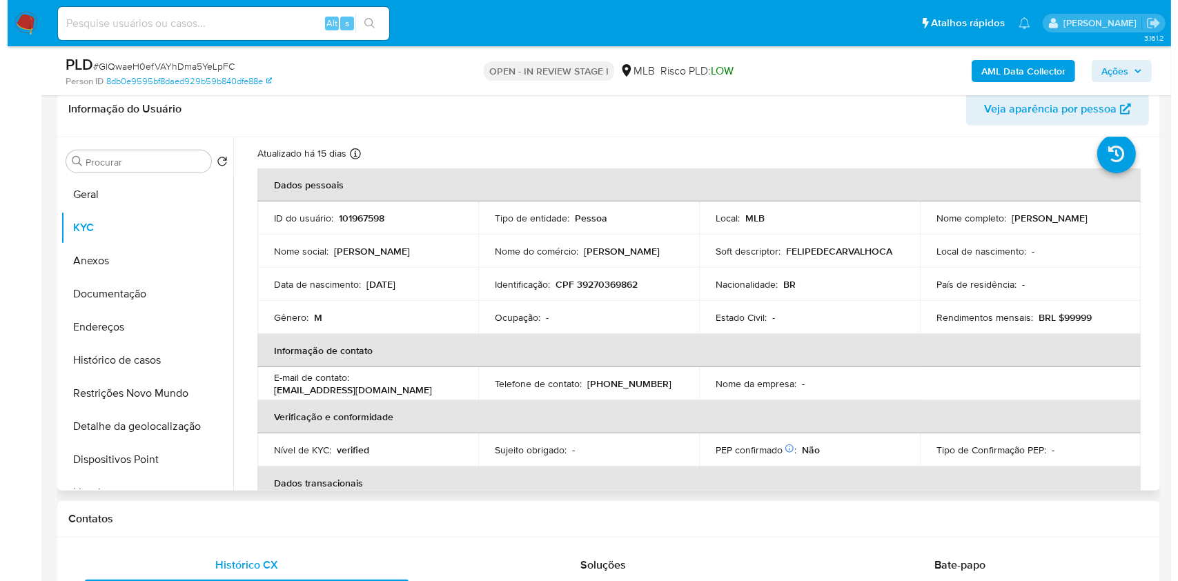
scroll to position [0, 0]
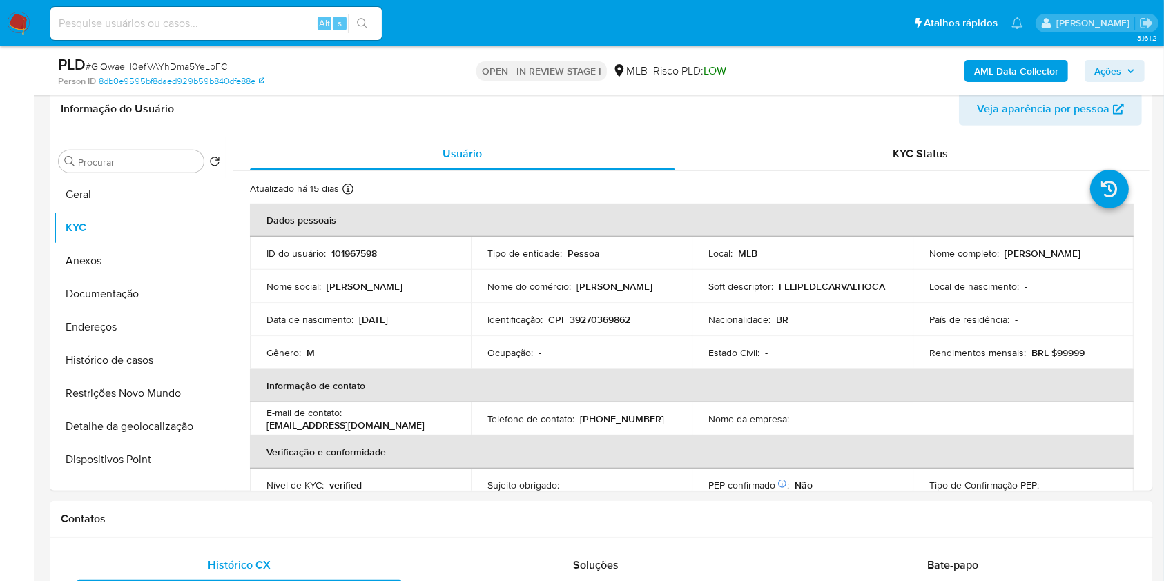
click at [1118, 70] on span "Ações" at bounding box center [1107, 71] width 27 height 22
click at [1099, 73] on span "Ações" at bounding box center [1107, 71] width 27 height 22
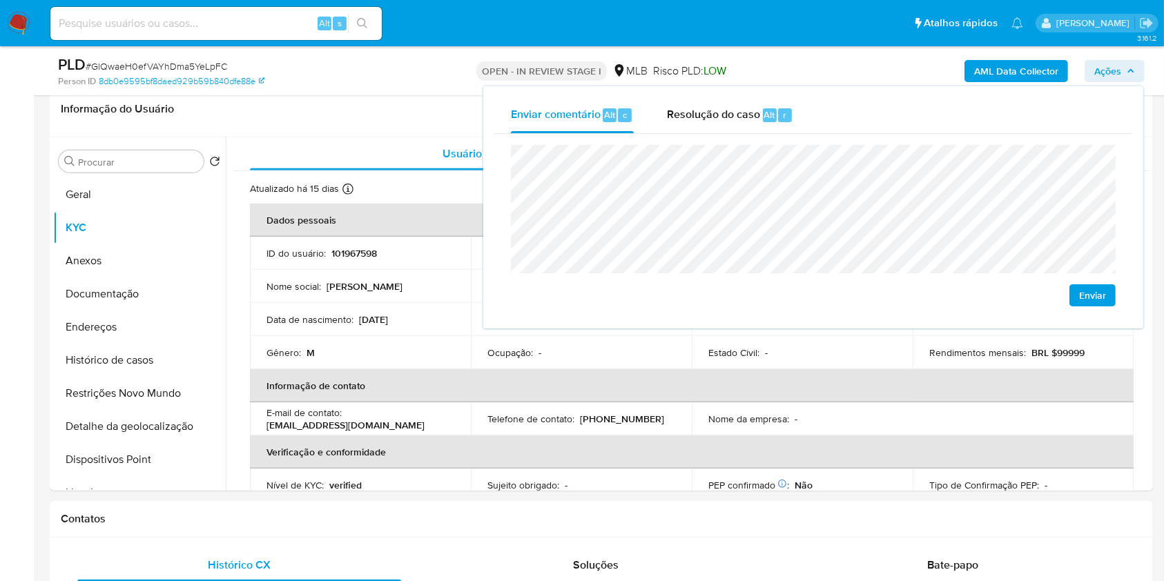
click at [1099, 73] on span "Ações" at bounding box center [1107, 71] width 27 height 22
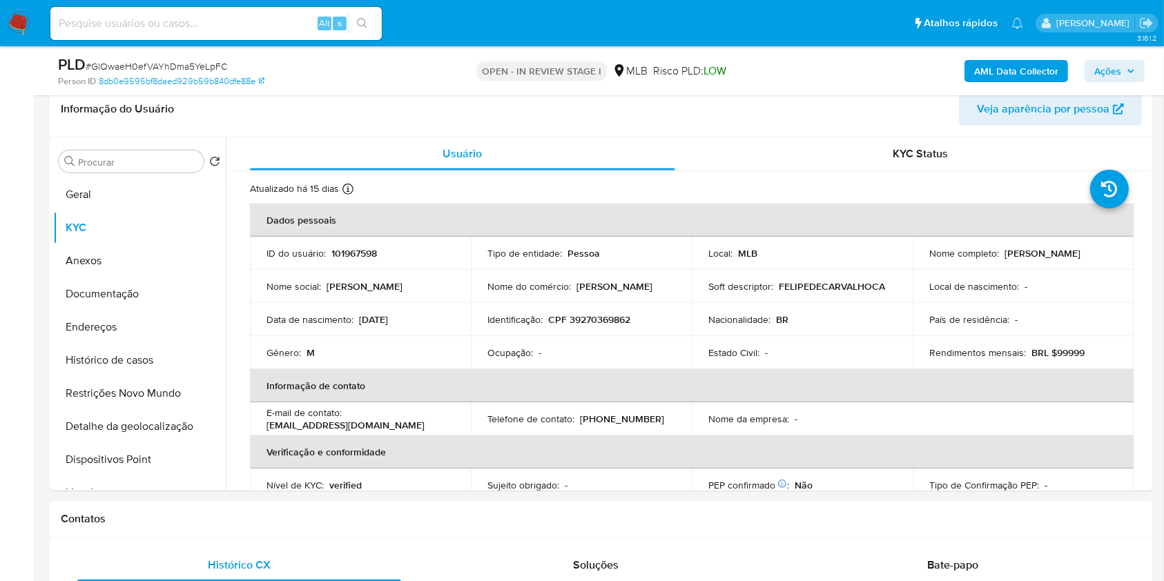
click at [1093, 66] on button "Ações" at bounding box center [1114, 71] width 60 height 22
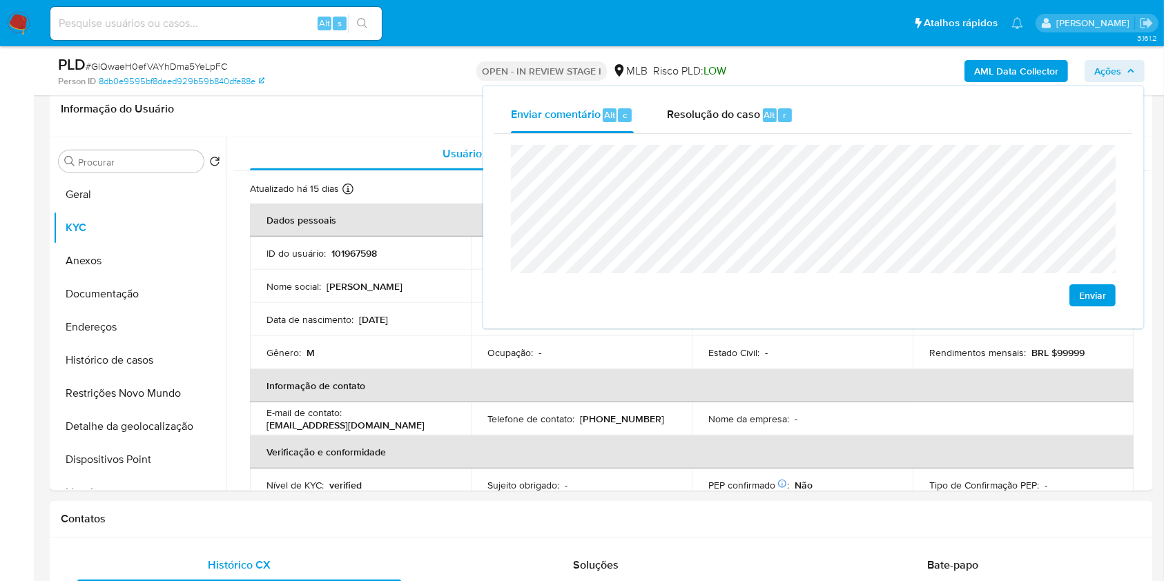
click at [990, 75] on b "AML Data Collector" at bounding box center [1016, 71] width 84 height 22
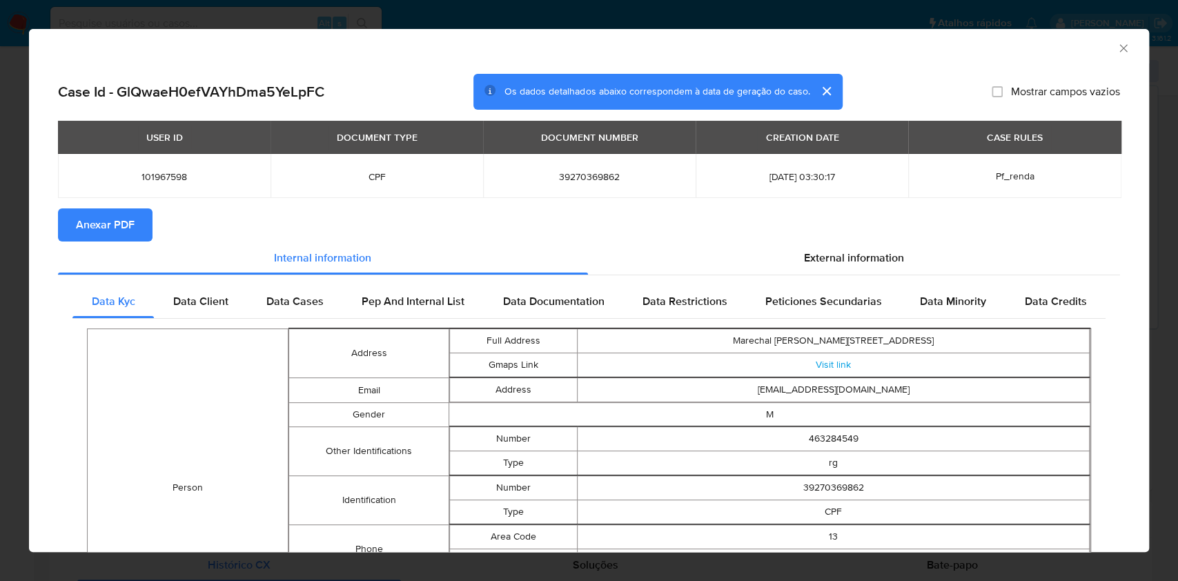
click at [801, 239] on section "Anexar PDF" at bounding box center [589, 224] width 1062 height 33
click at [810, 251] on span "External information" at bounding box center [854, 258] width 100 height 16
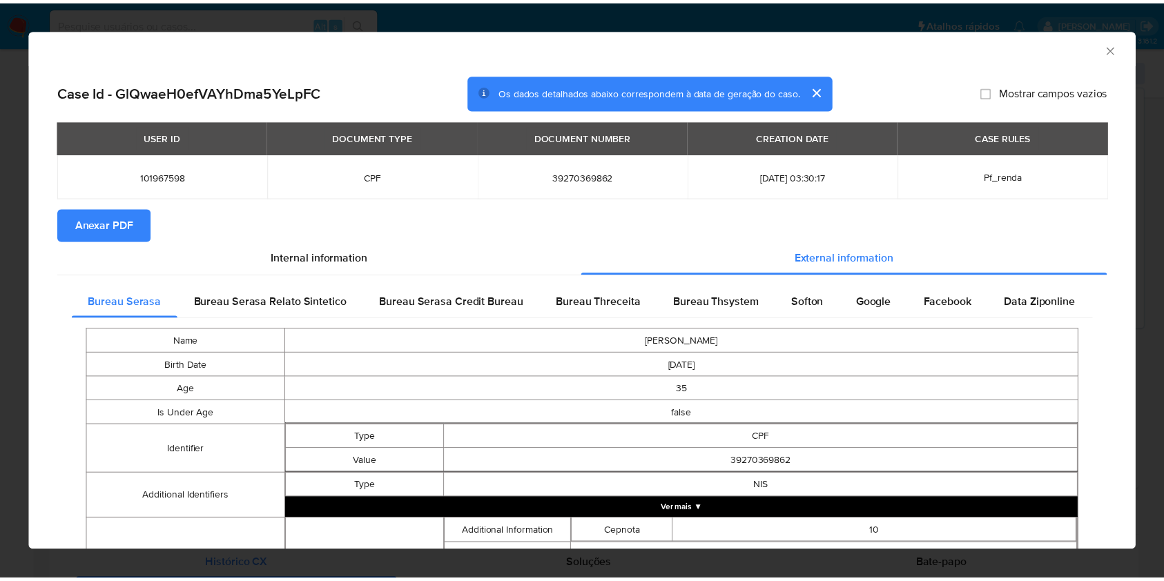
scroll to position [395, 0]
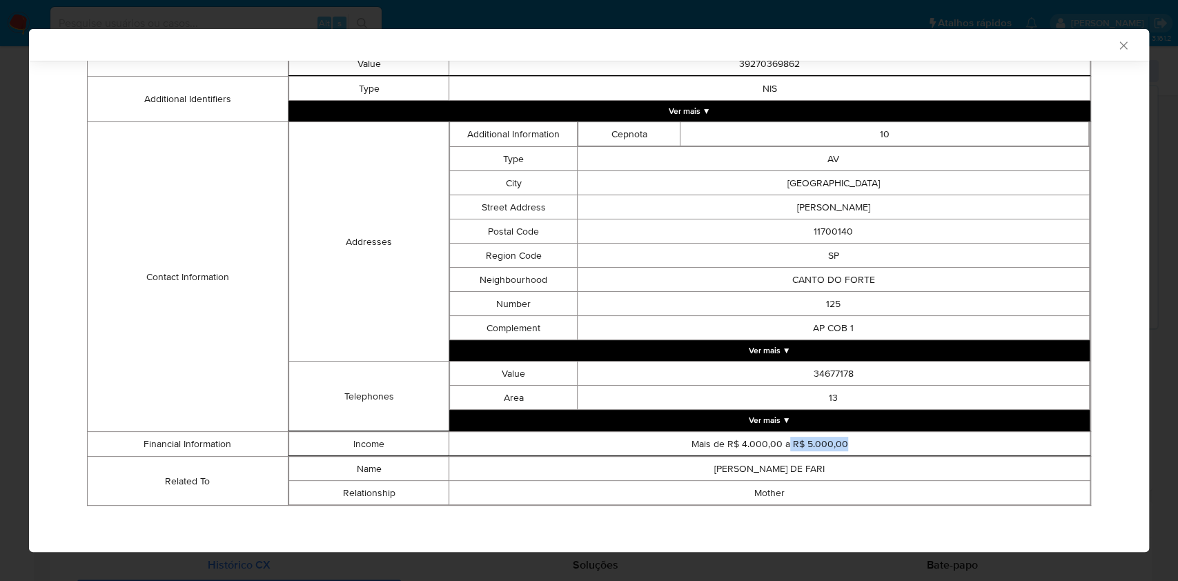
drag, startPoint x: 781, startPoint y: 440, endPoint x: 855, endPoint y: 440, distance: 74.5
click at [855, 440] on td "Mais de R$ 4.000,00 a R$ 5.000,00" at bounding box center [769, 444] width 641 height 24
copy td "R$ 5.000,00"
click at [1099, 47] on div "AML Data Collector" at bounding box center [578, 45] width 1078 height 12
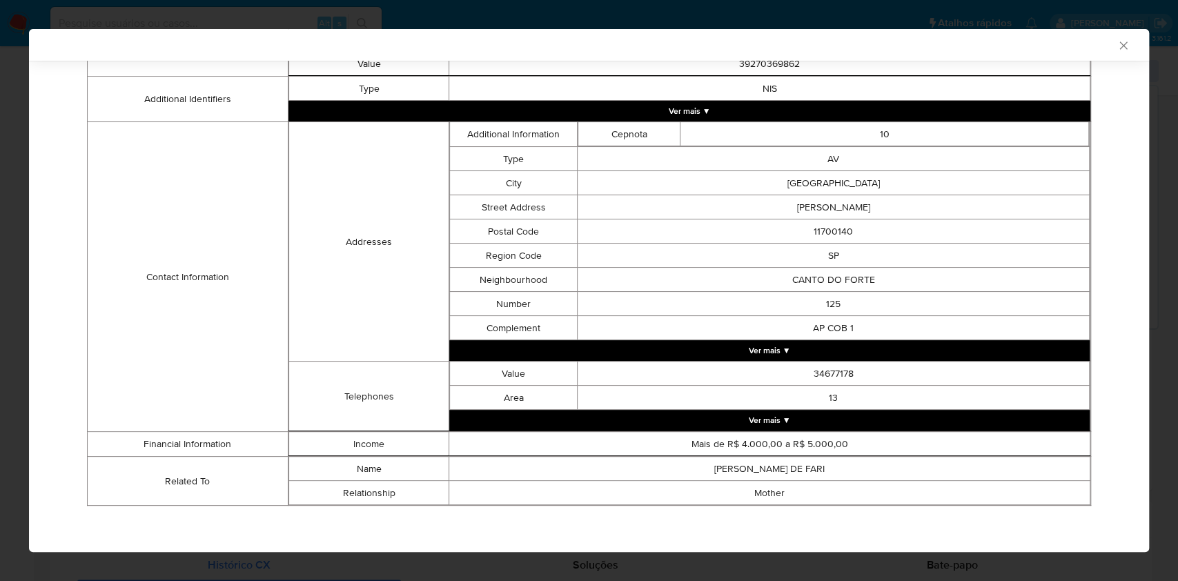
click at [1117, 46] on icon "Fechar a janela" at bounding box center [1124, 46] width 14 height 14
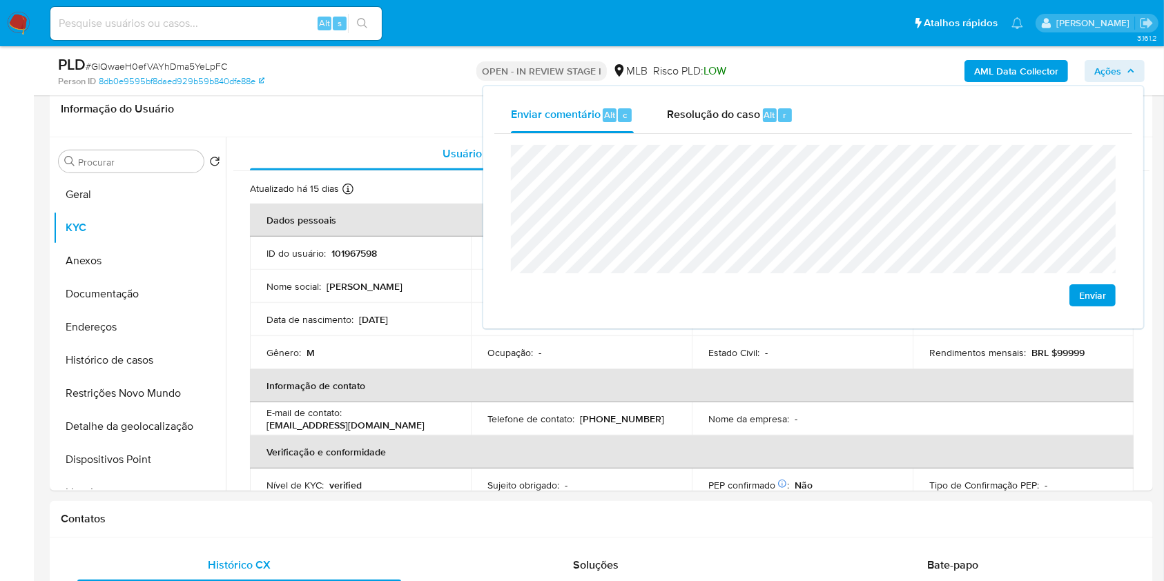
click at [1122, 66] on span "Ações" at bounding box center [1114, 70] width 41 height 19
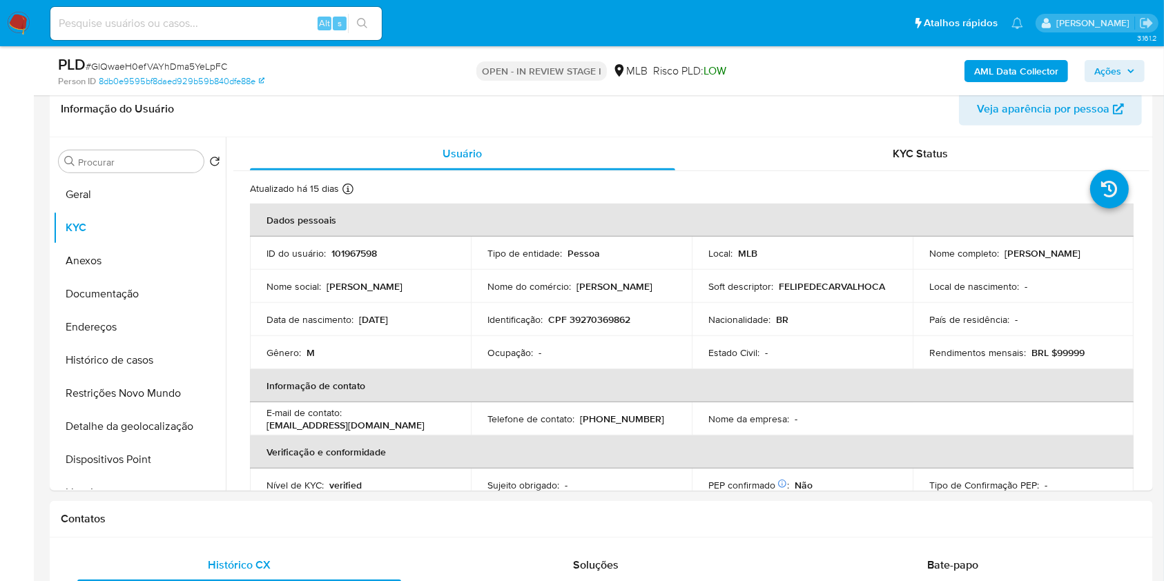
click at [1098, 75] on span "Ações" at bounding box center [1107, 71] width 27 height 22
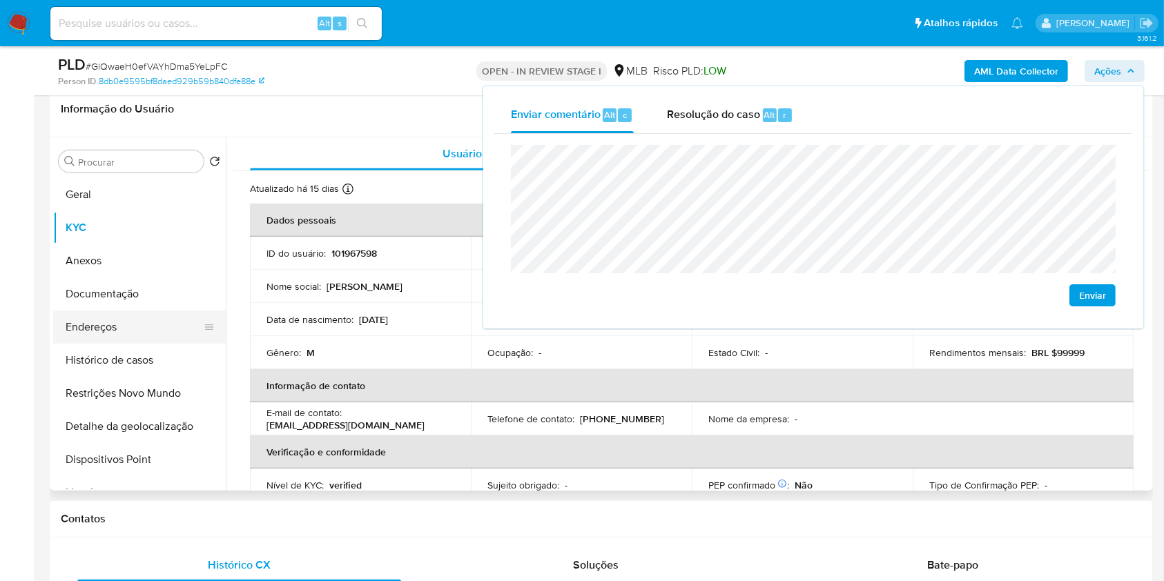
click at [87, 331] on button "Endereços" at bounding box center [134, 327] width 162 height 33
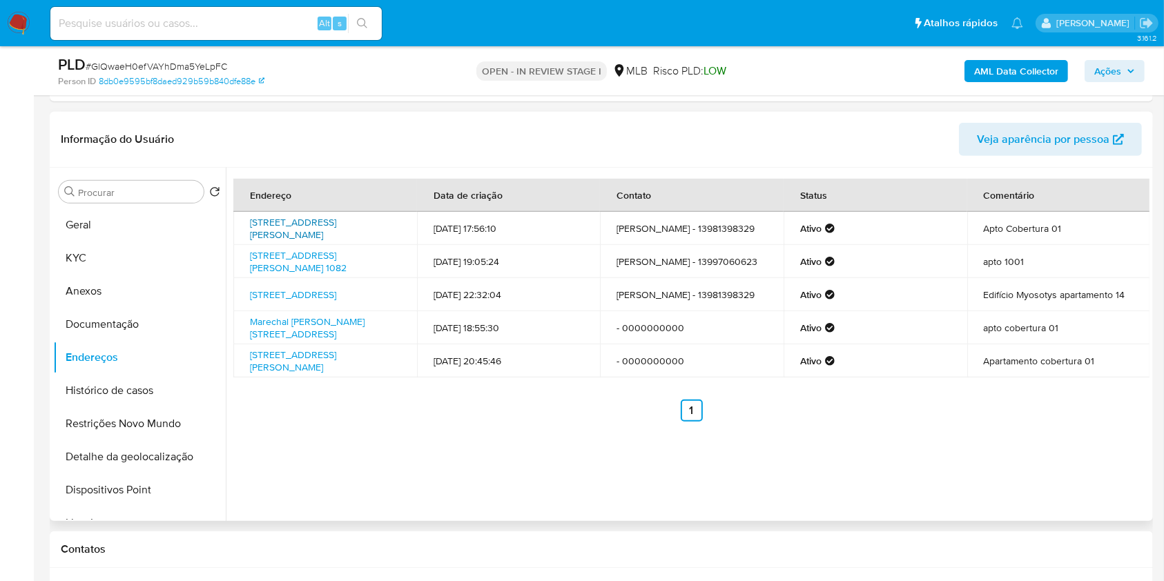
scroll to position [696, 0]
drag, startPoint x: 320, startPoint y: 226, endPoint x: 323, endPoint y: 242, distance: 16.8
click at [320, 226] on link "Avenida Marechal Maurício José Cardoso 125, Praia Grande, São Paulo, 11700140, …" at bounding box center [293, 229] width 86 height 26
click at [322, 257] on link "Presidente Wilson 1082, São Vicente, São Paulo, 11320904, Brasil 1082" at bounding box center [298, 262] width 97 height 26
click at [309, 302] on link "Avenida Costa Machado 400, Praia Grande, São Paulo, 11700650, Brasil 400" at bounding box center [293, 295] width 86 height 14
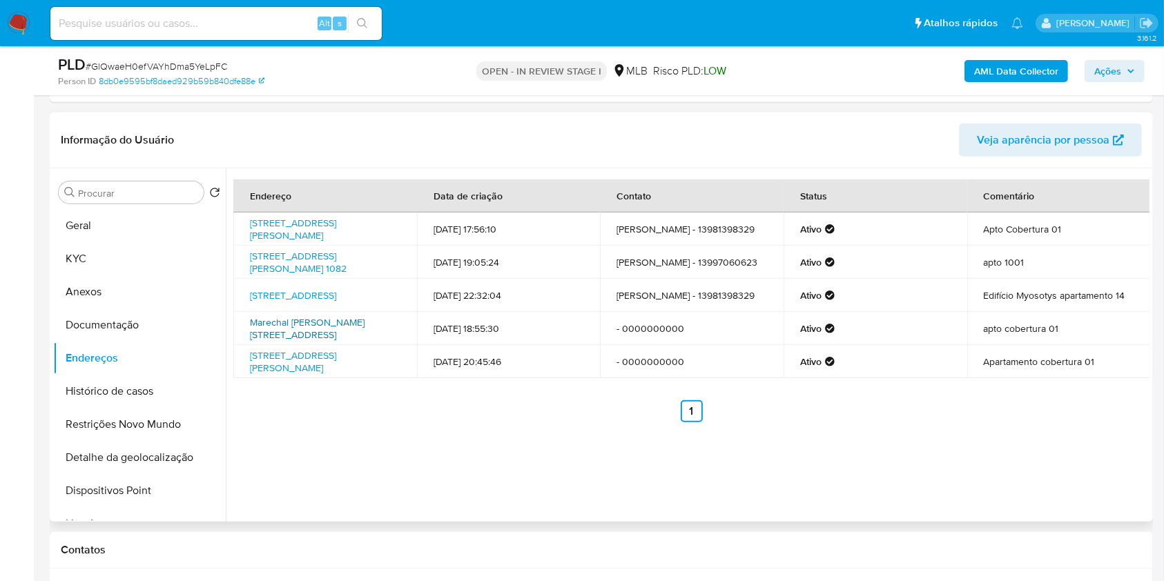
click at [299, 342] on link "Marechal Maurício José Cardoso 125, Praia Grande, São Paulo, 11700140, Brasil 1…" at bounding box center [307, 328] width 115 height 26
click at [291, 375] on link "Avenida Marechal Maurício José Cardoso 125, Praia Grande, São Paulo, 11700140, …" at bounding box center [293, 362] width 86 height 26
click at [162, 314] on button "Documentação" at bounding box center [134, 325] width 162 height 33
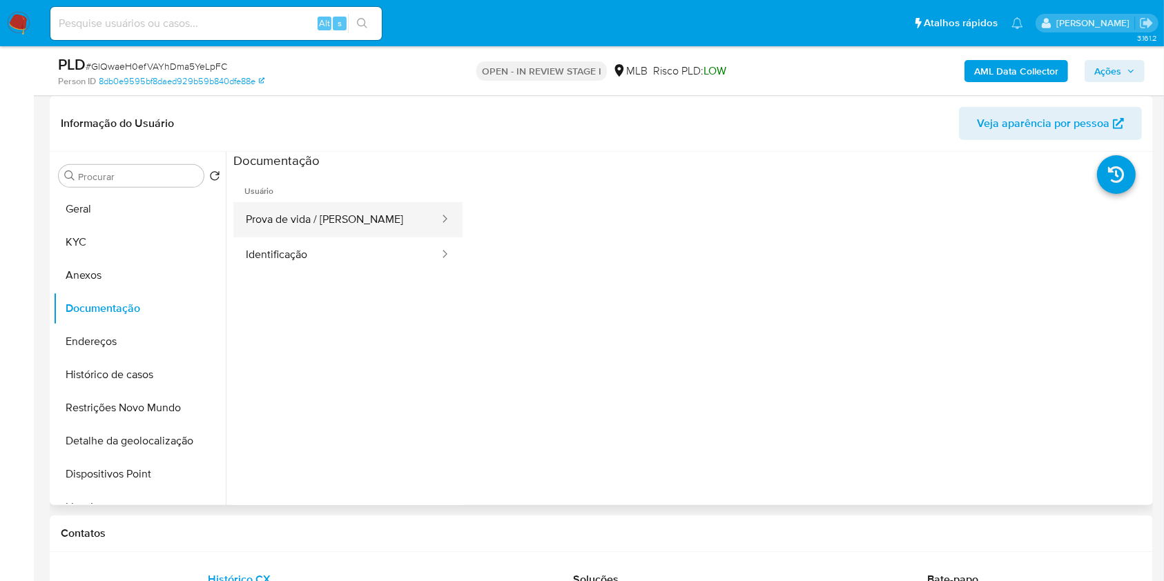
click at [345, 222] on button "Prova de vida / Selfie" at bounding box center [336, 219] width 207 height 35
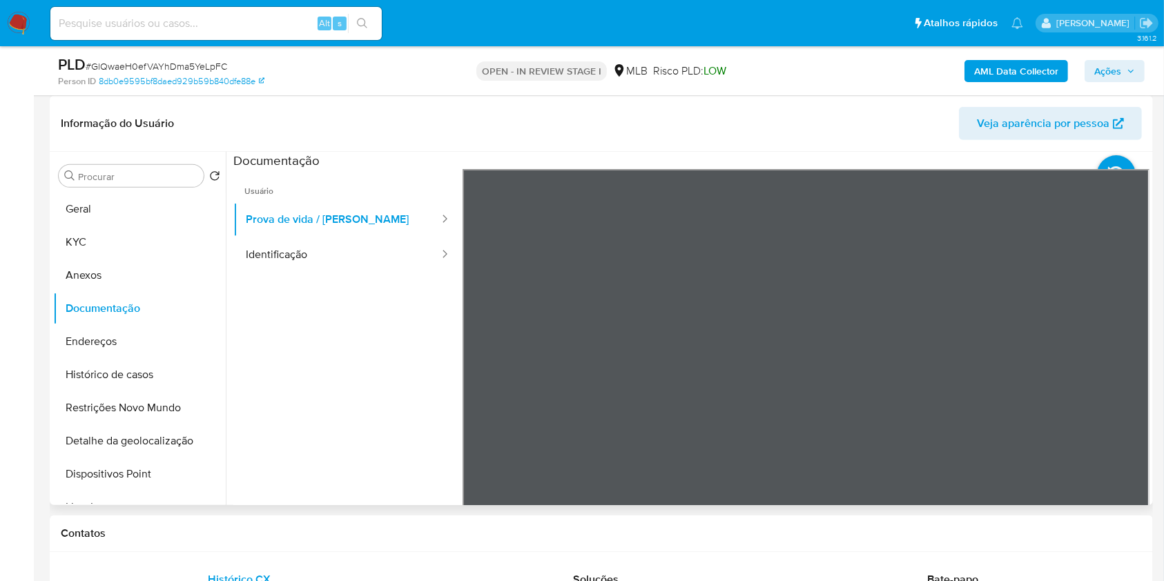
click at [293, 275] on ul "Usuário Prova de vida / Selfie Identificação" at bounding box center [347, 368] width 229 height 398
click at [300, 246] on button "Identificação" at bounding box center [336, 254] width 207 height 35
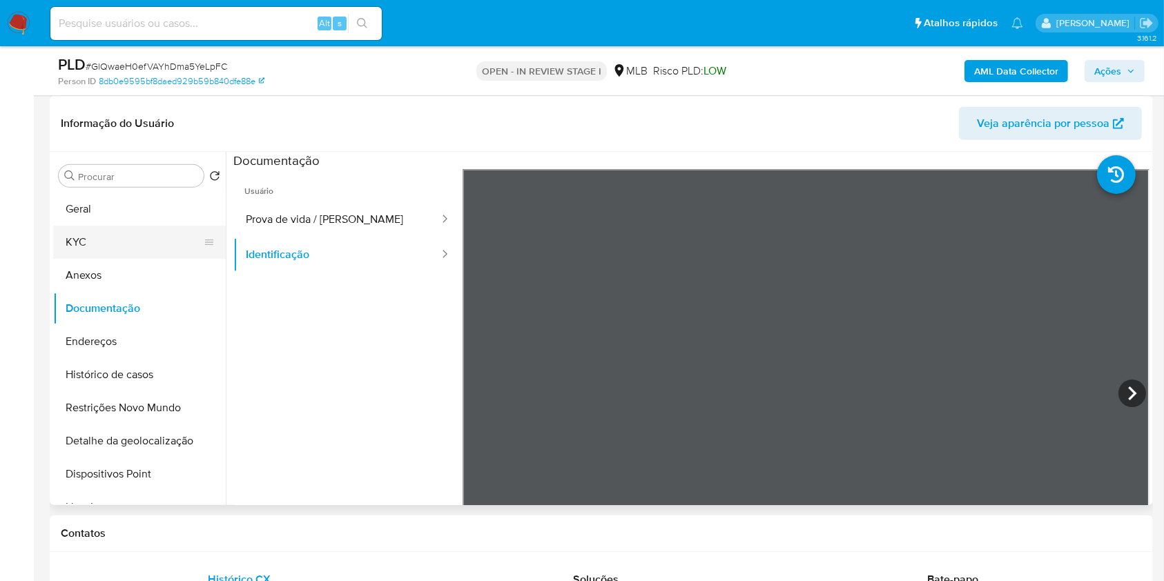
click at [110, 229] on button "KYC" at bounding box center [134, 242] width 162 height 33
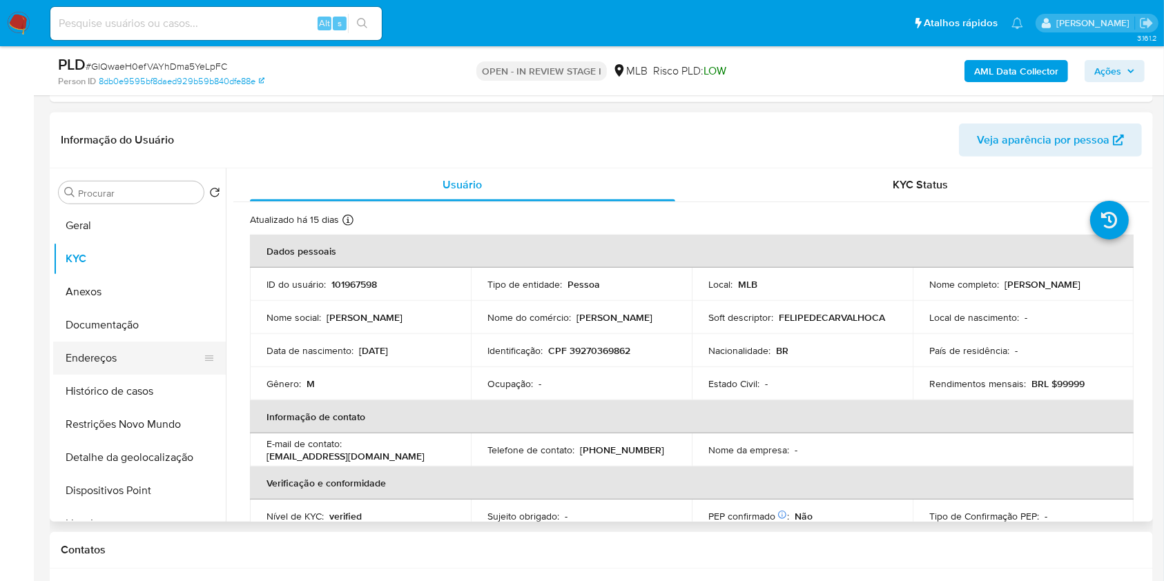
click at [146, 362] on button "Endereços" at bounding box center [134, 358] width 162 height 33
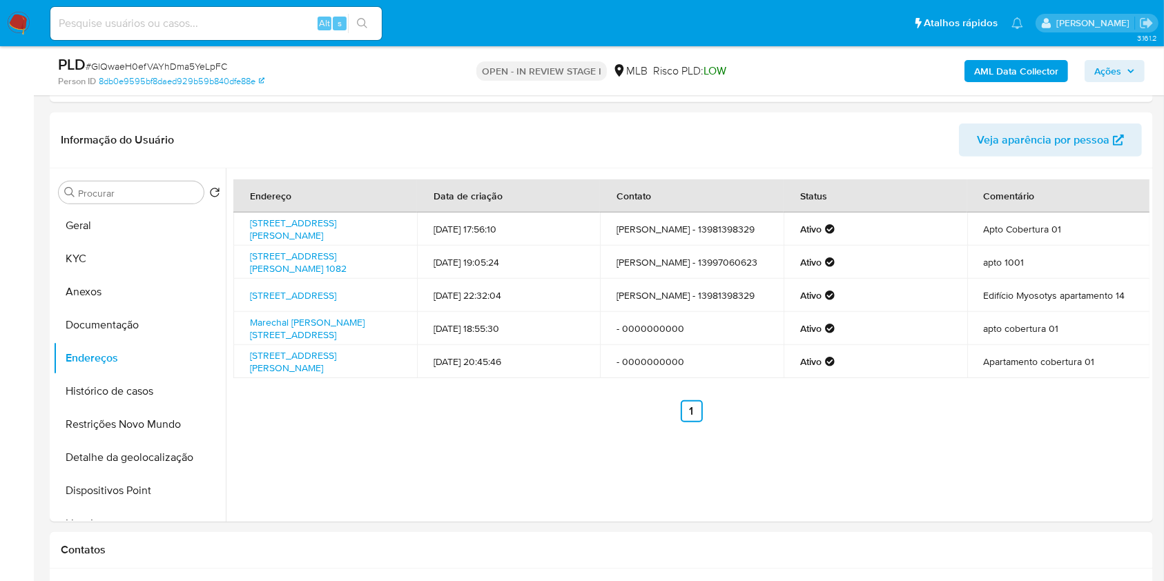
click at [1143, 66] on button "Ações" at bounding box center [1114, 71] width 60 height 22
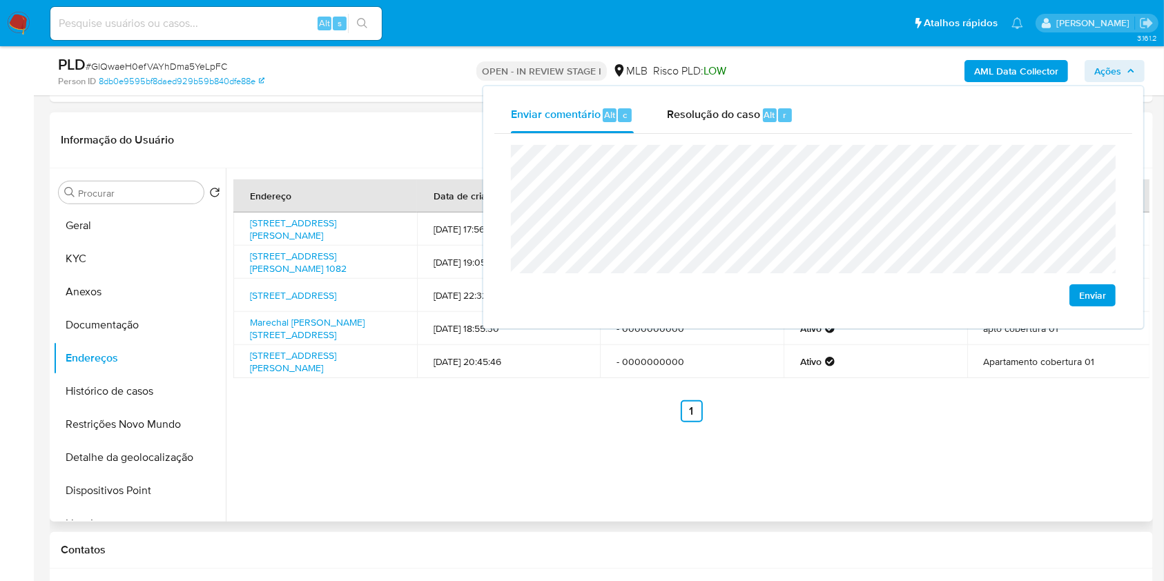
click at [391, 130] on header "Informação do Usuário Veja aparência por pessoa" at bounding box center [601, 140] width 1081 height 33
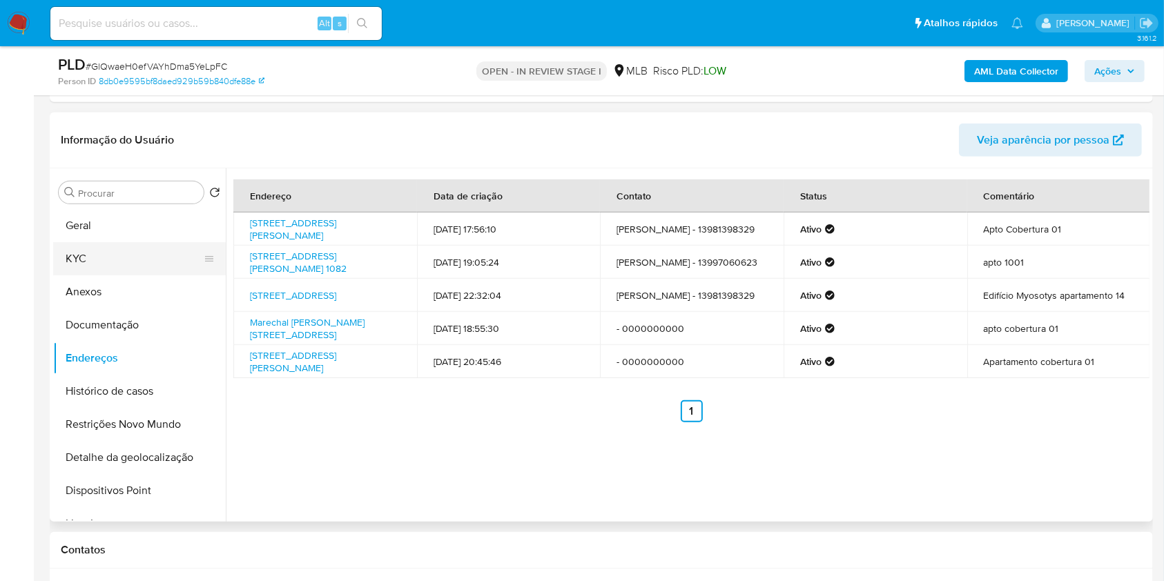
click at [158, 250] on button "KYC" at bounding box center [134, 258] width 162 height 33
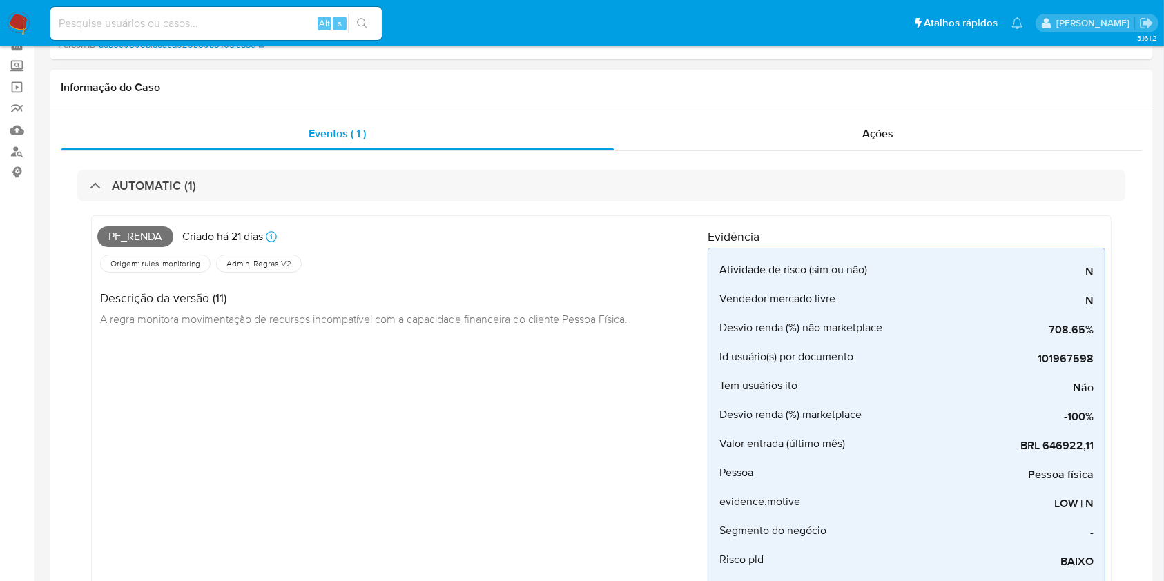
scroll to position [0, 0]
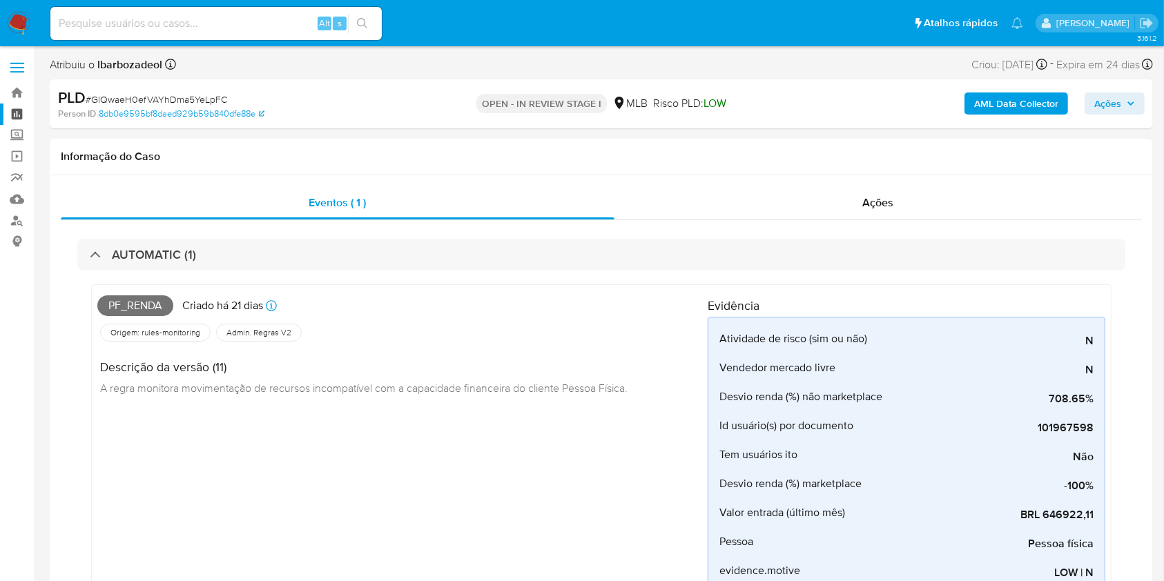
click at [11, 113] on link "Painel" at bounding box center [82, 114] width 164 height 21
click at [13, 219] on link "Localizador de pessoas" at bounding box center [82, 220] width 164 height 21
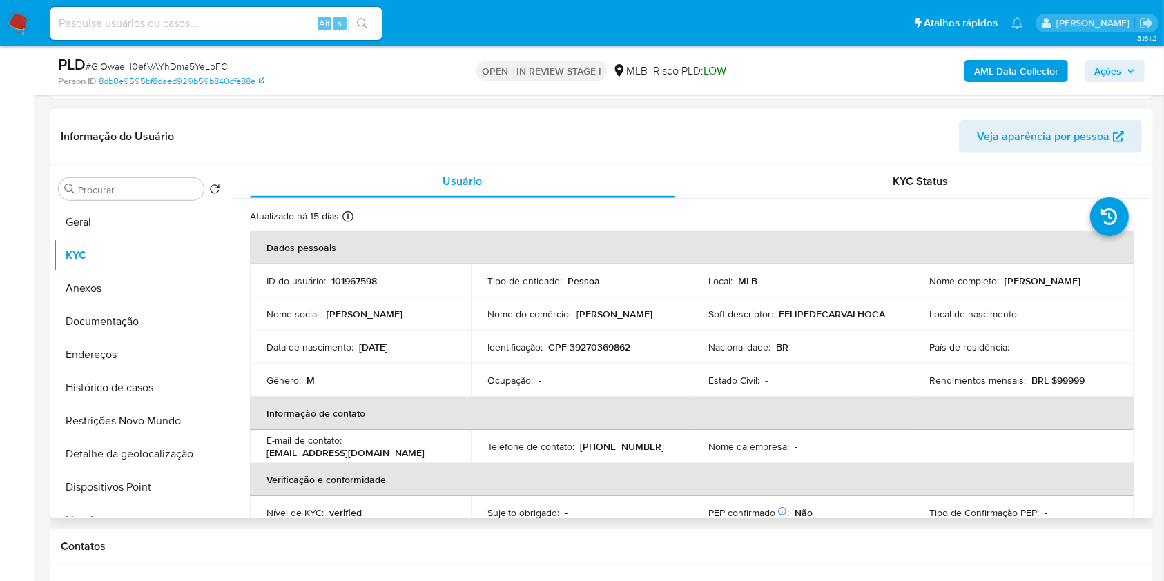
scroll to position [698, 0]
click at [215, 317] on button "Documentação" at bounding box center [134, 322] width 162 height 33
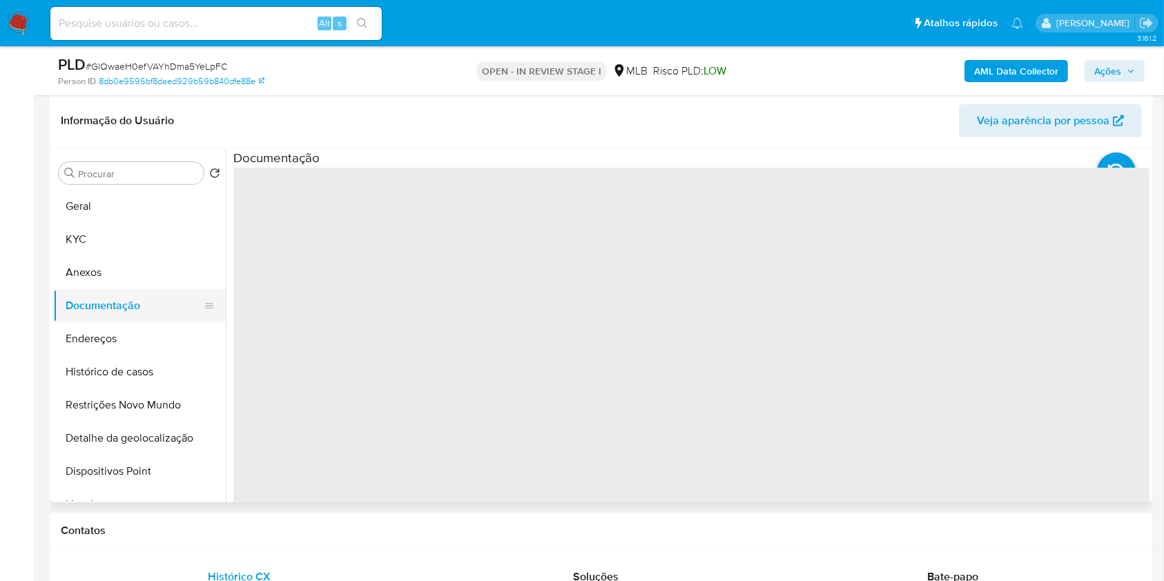
click at [149, 309] on button "Documentação" at bounding box center [134, 305] width 162 height 33
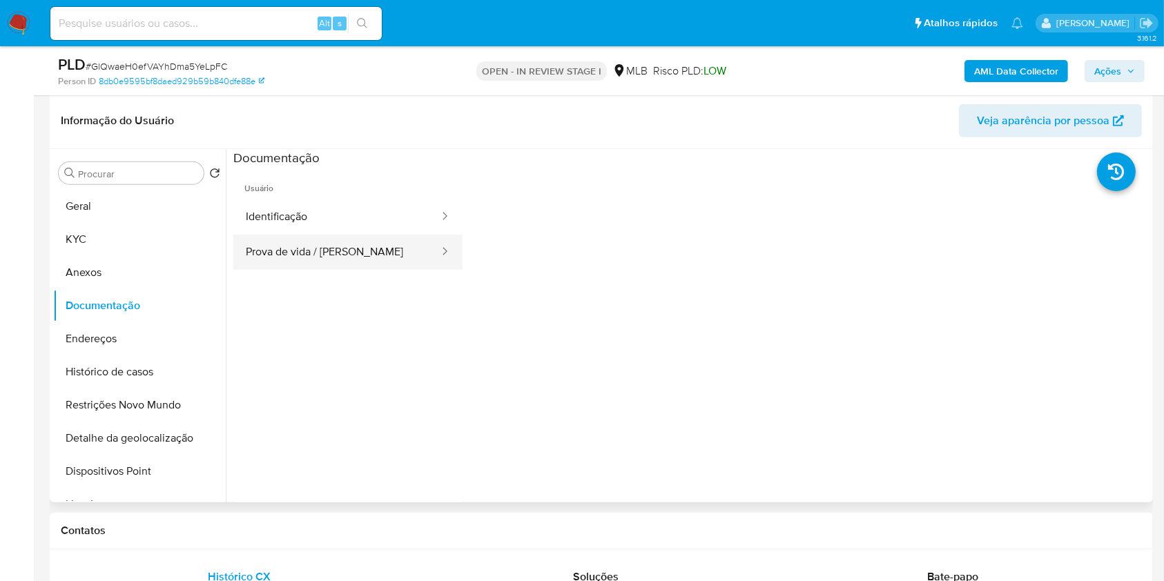
click at [327, 256] on button "Prova de vida / Selfie" at bounding box center [336, 252] width 207 height 35
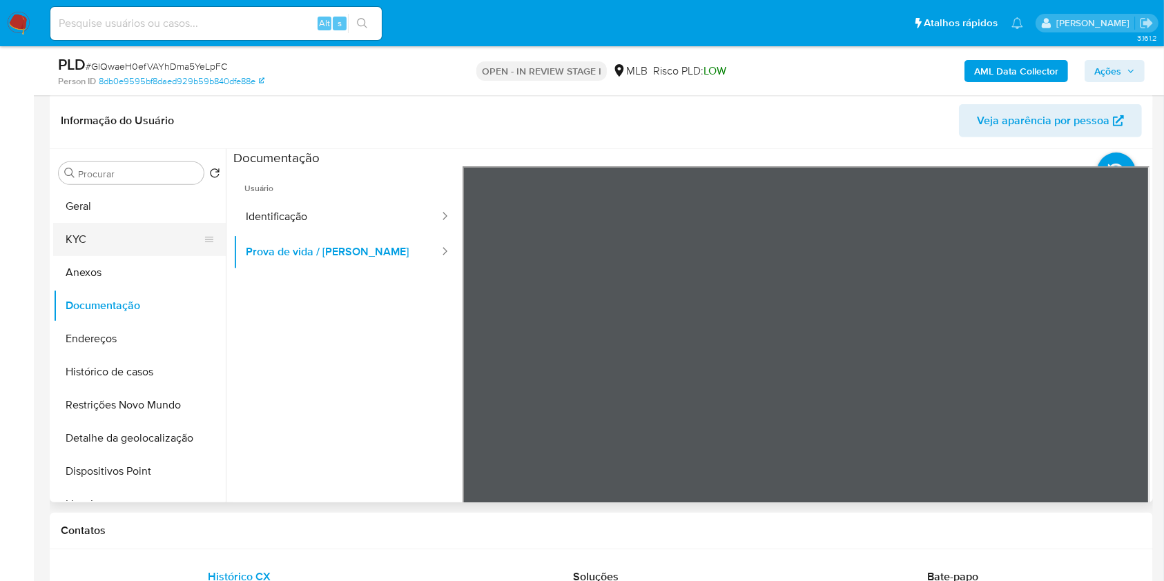
click at [88, 232] on button "KYC" at bounding box center [134, 239] width 162 height 33
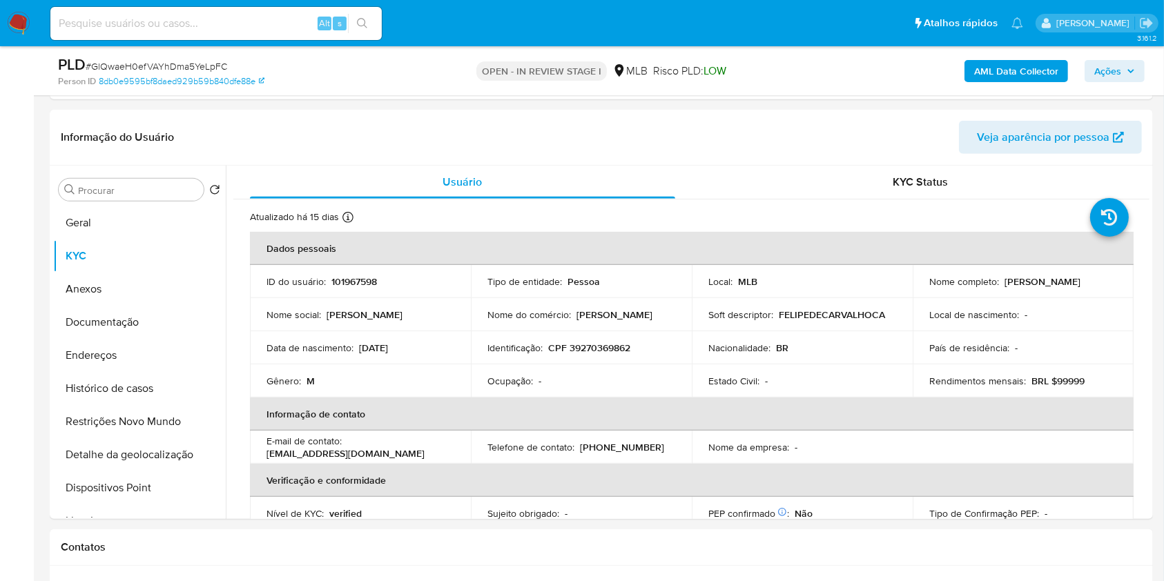
click at [1139, 77] on button "Ações" at bounding box center [1114, 71] width 60 height 22
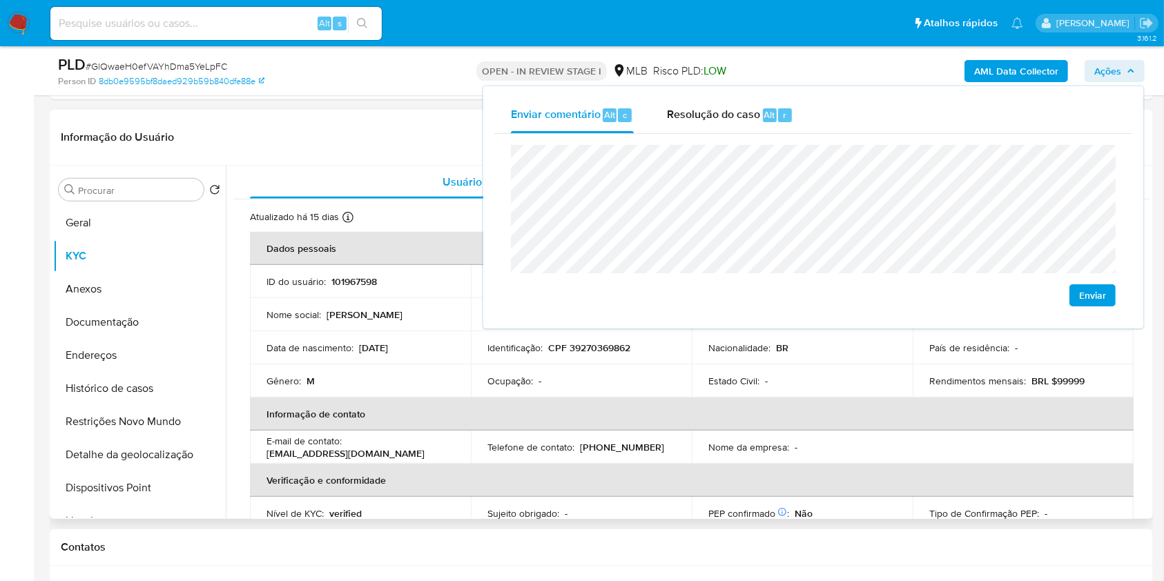
click at [577, 415] on th "Informação de contato" at bounding box center [691, 414] width 883 height 33
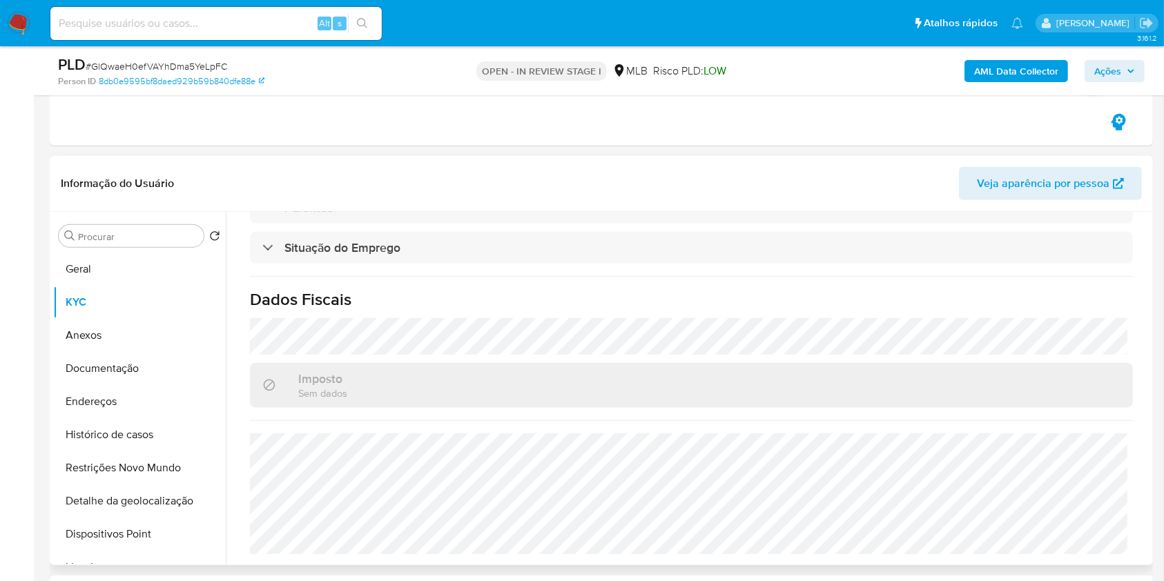
scroll to position [652, 0]
click at [632, 421] on div "Atualizado há 15 dias Criado: 29/03/2020 16:22:19 Atualizado: 18/09/2025 04:14:…" at bounding box center [691, 113] width 916 height 907
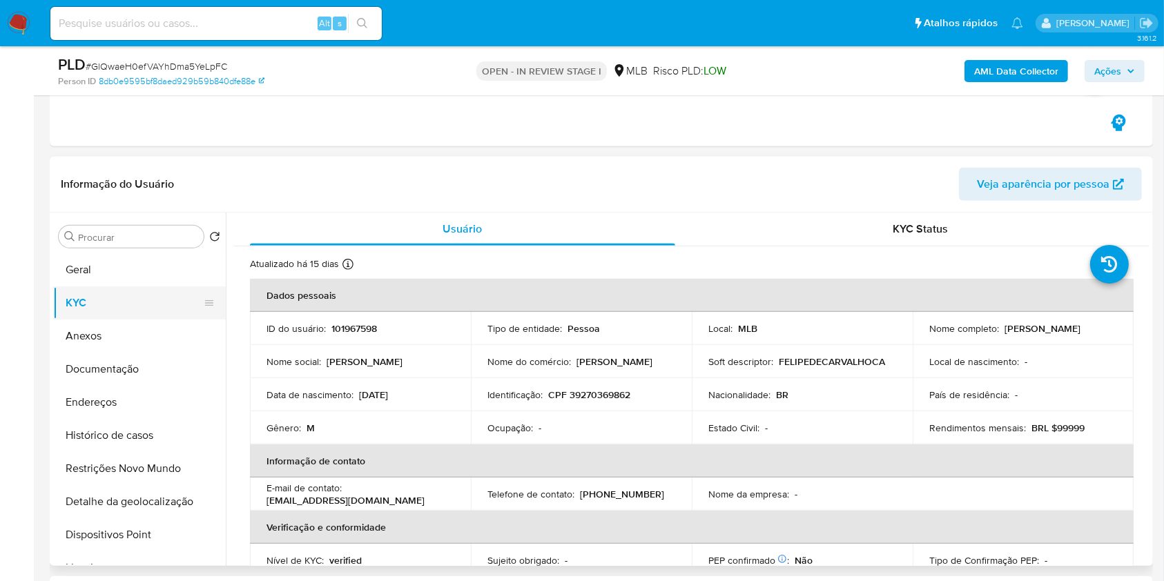
click at [144, 290] on button "KYC" at bounding box center [134, 302] width 162 height 33
click at [144, 272] on button "Geral" at bounding box center [134, 269] width 162 height 33
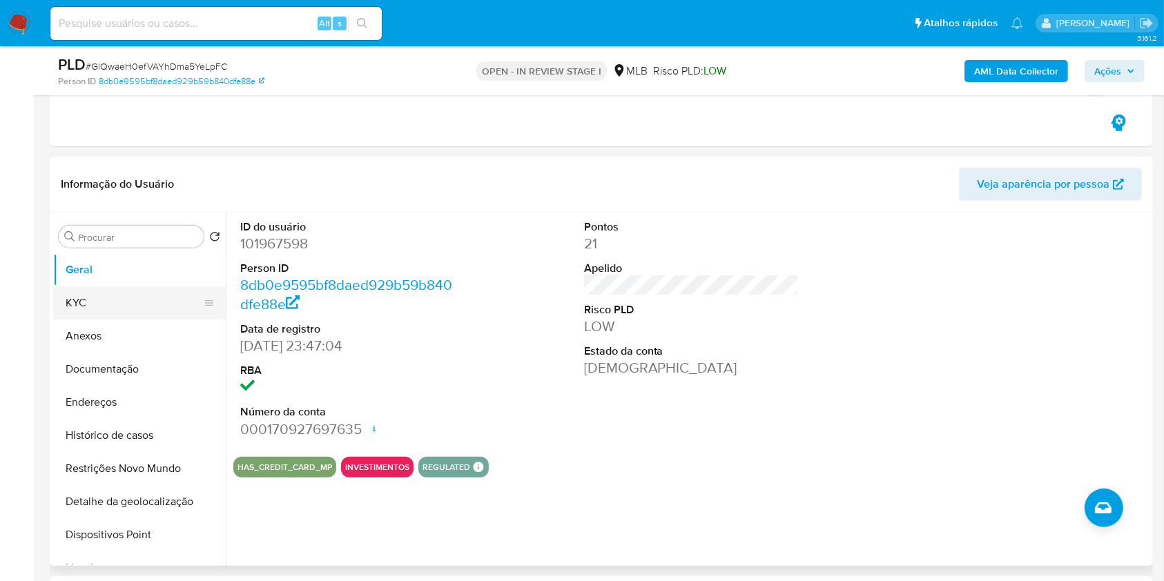
click at [126, 317] on button "KYC" at bounding box center [134, 302] width 162 height 33
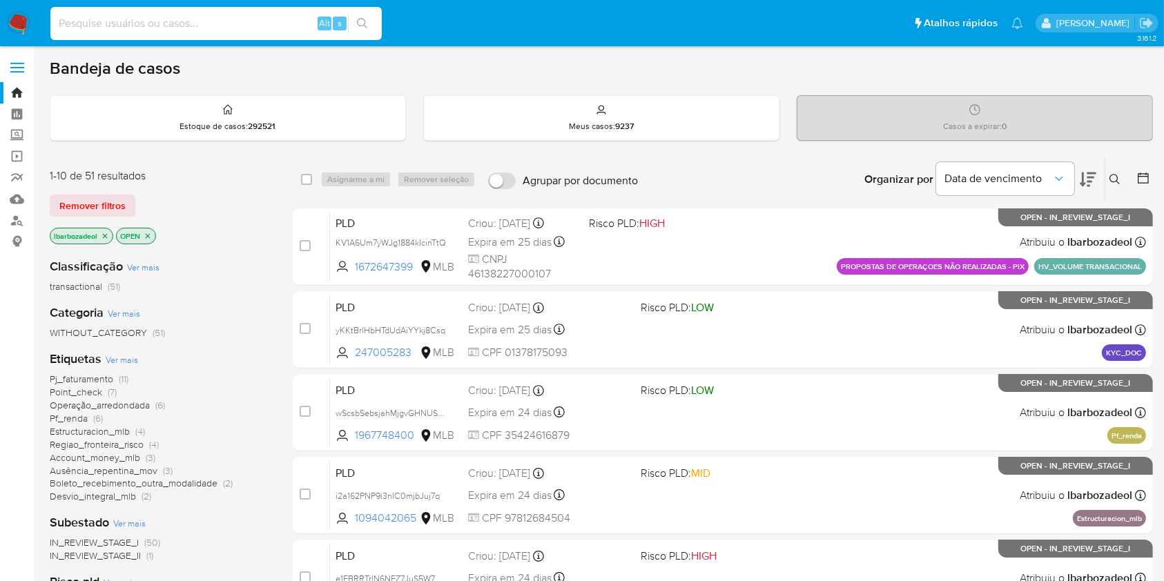
click at [196, 17] on input at bounding box center [215, 23] width 331 height 18
paste input "1967748400"
type input "1967748400"
click at [359, 20] on icon "search-icon" at bounding box center [362, 23] width 11 height 11
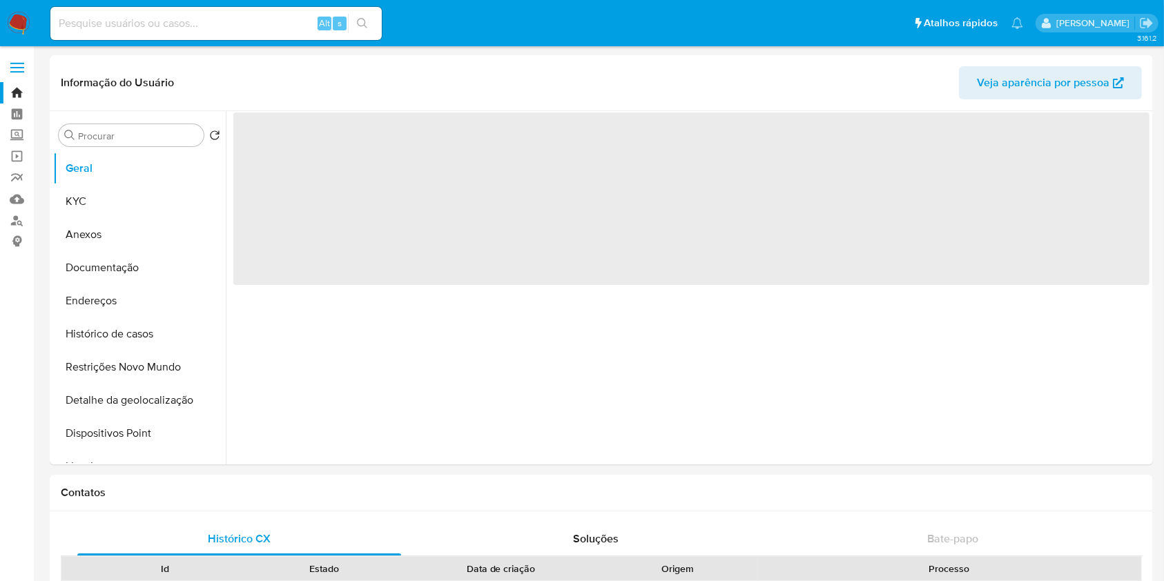
select select "10"
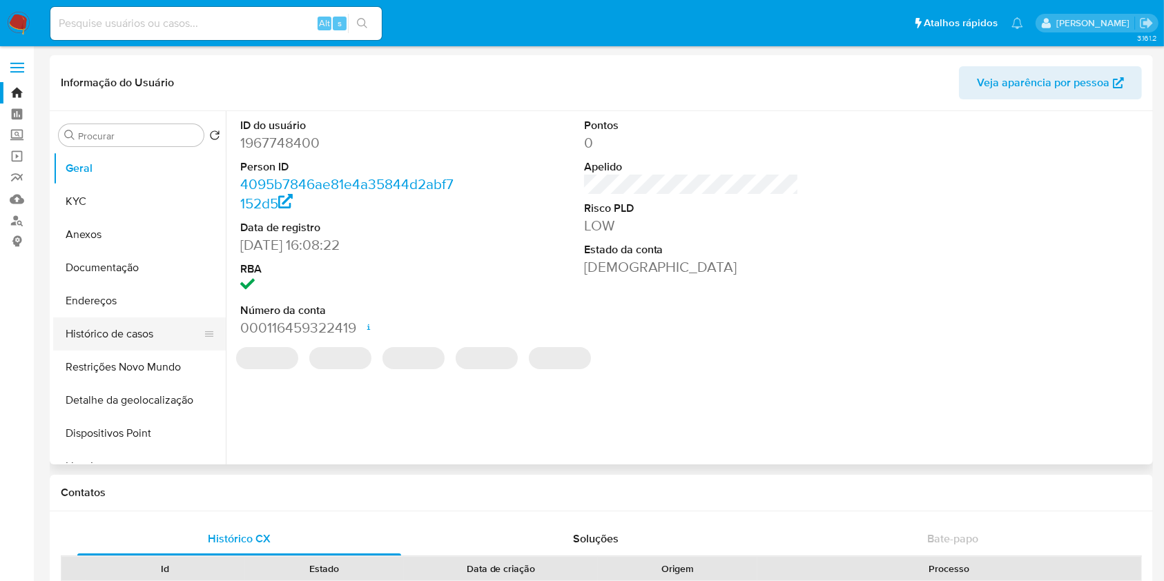
click at [155, 335] on button "Histórico de casos" at bounding box center [134, 333] width 162 height 33
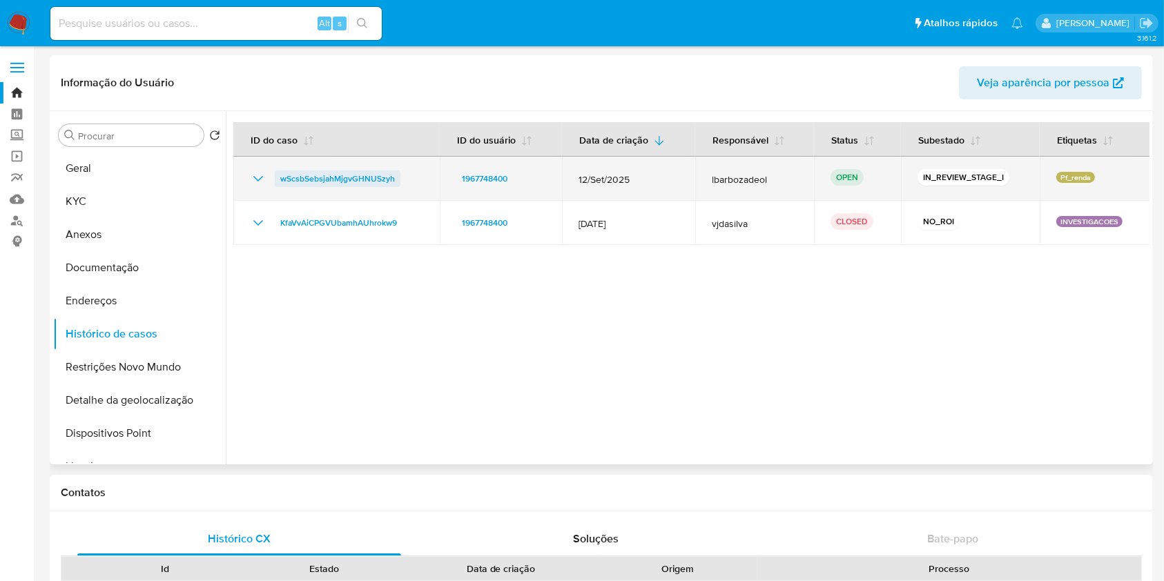
click at [329, 182] on span "wScsbSebsjahMjgvGHNUSzyh" at bounding box center [337, 178] width 115 height 17
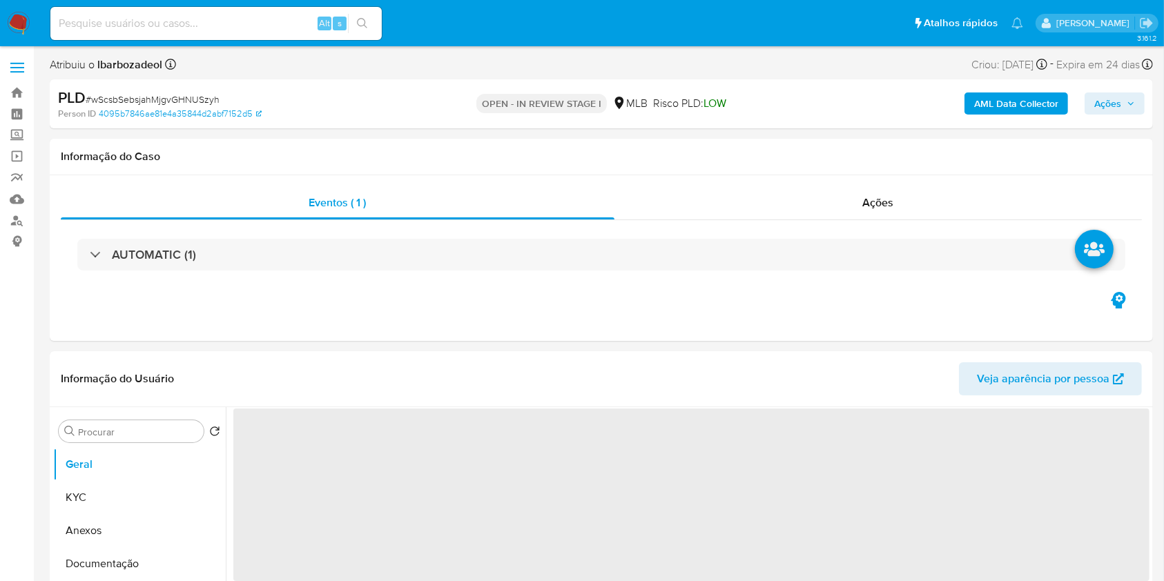
select select "10"
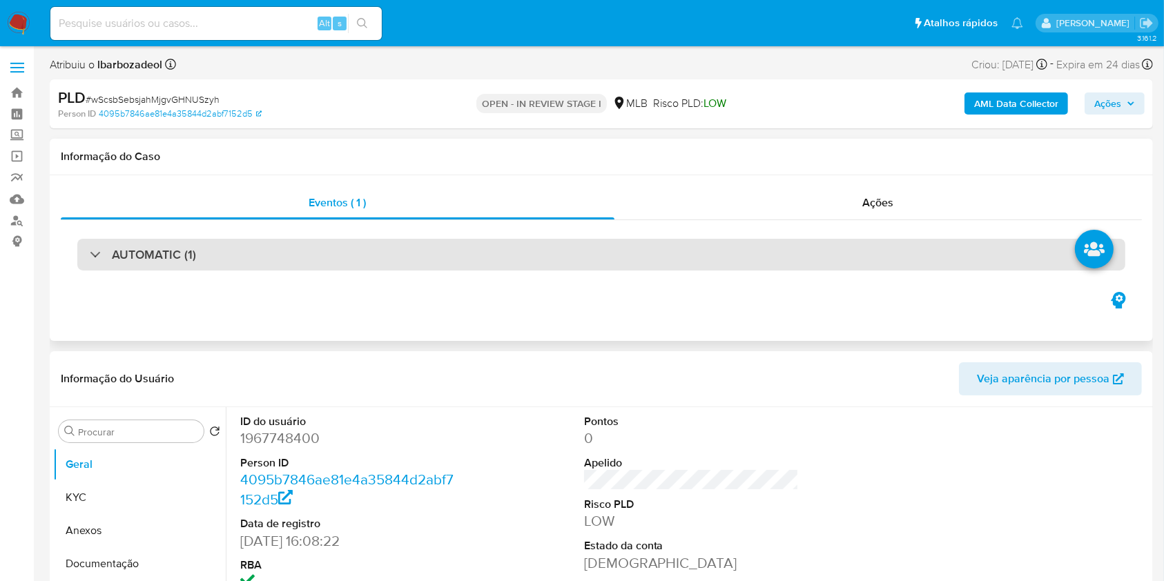
click at [957, 253] on div "AUTOMATIC (1)" at bounding box center [601, 255] width 1048 height 32
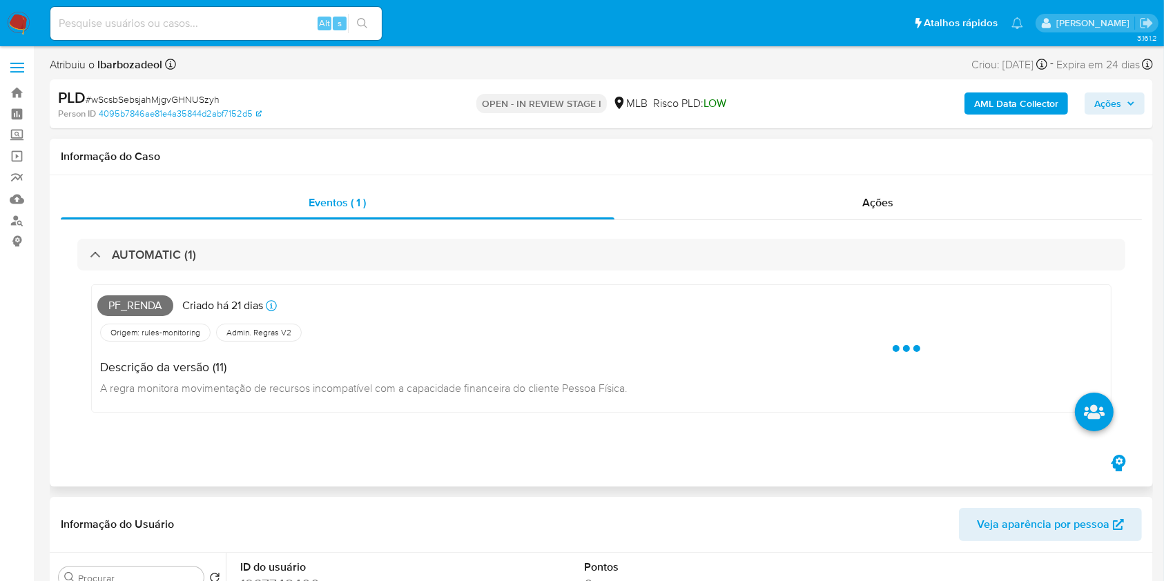
click at [145, 301] on span "Pf_renda" at bounding box center [135, 305] width 76 height 21
click at [146, 301] on span "Pf_renda" at bounding box center [135, 305] width 76 height 21
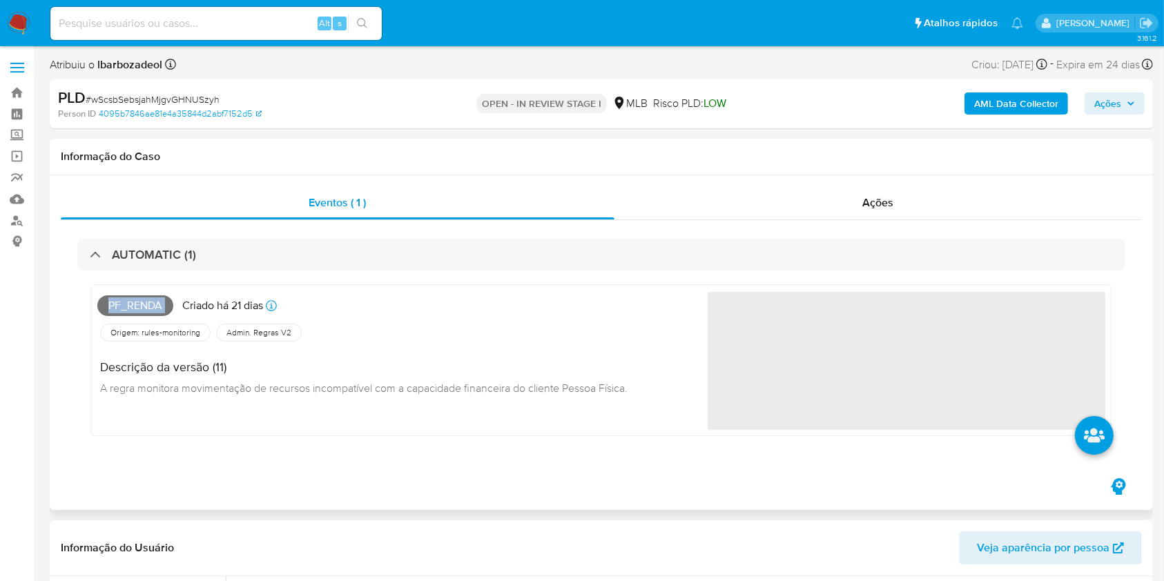
click at [146, 301] on span "Pf_renda" at bounding box center [135, 305] width 76 height 21
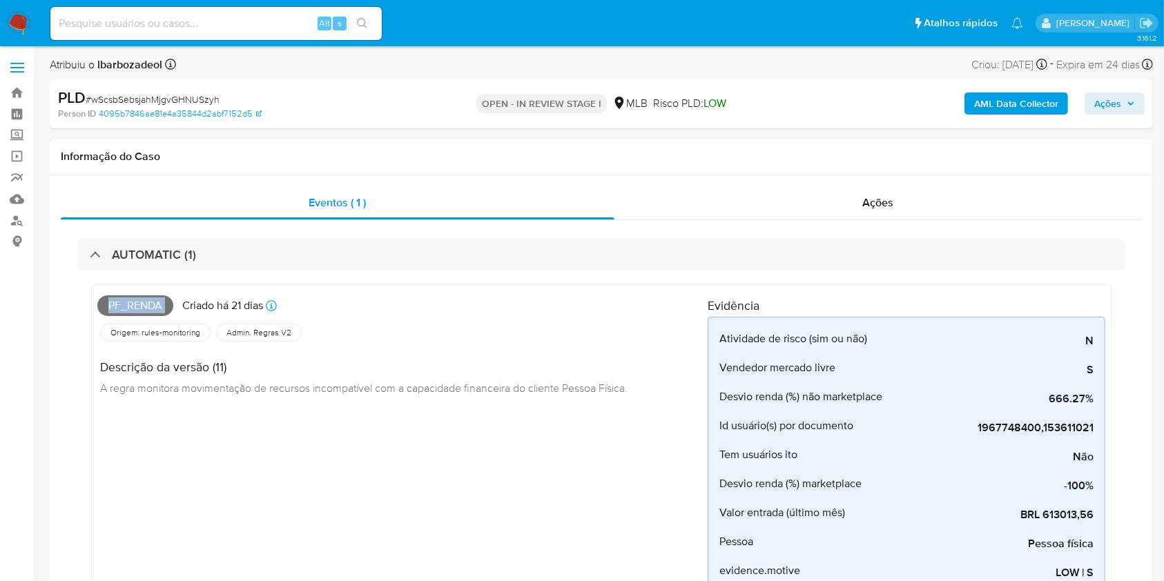
copy span "Pf_renda"
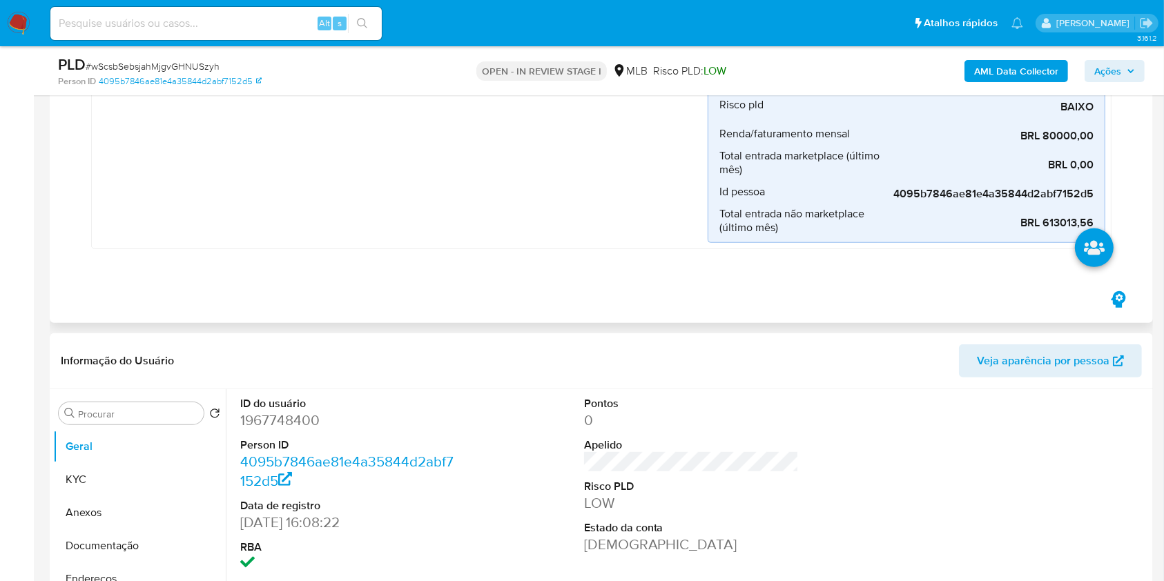
scroll to position [638, 0]
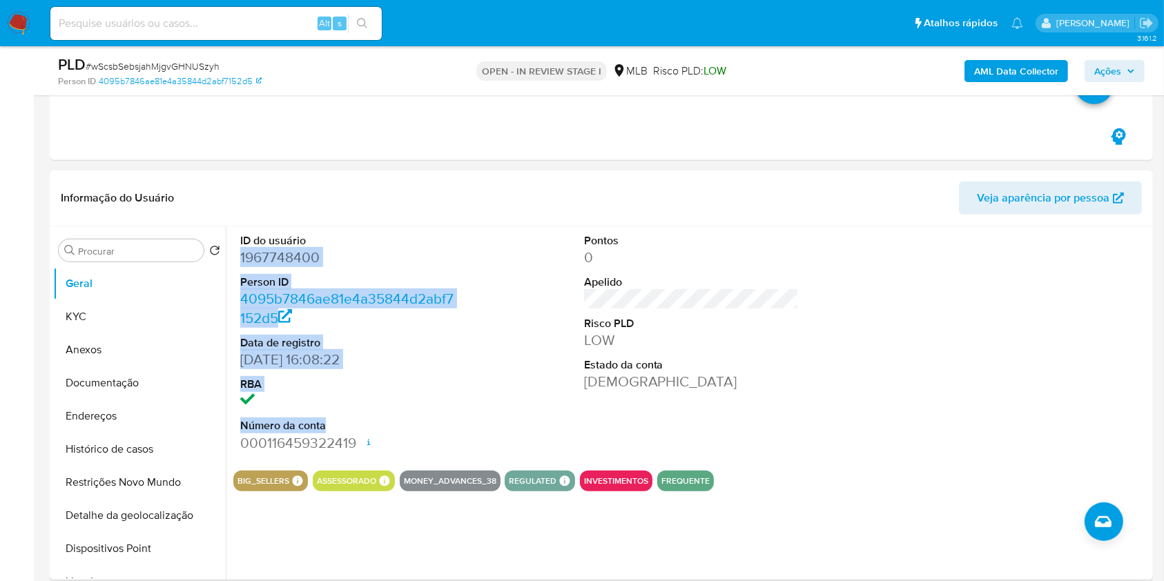
drag, startPoint x: 293, startPoint y: 271, endPoint x: 375, endPoint y: 431, distance: 180.0
click at [375, 431] on div "ID do usuário 1967748400 Person ID 4095b7846ae81e4a35844d2abf7152d5 Data de reg…" at bounding box center [347, 342] width 229 height 233
drag, startPoint x: 353, startPoint y: 444, endPoint x: 239, endPoint y: 255, distance: 221.3
click at [239, 255] on div "ID do usuário 1967748400 Person ID 4095b7846ae81e4a35844d2abf7152d5 Data de reg…" at bounding box center [347, 342] width 229 height 233
copy dl "1967748400 Person ID 4095b7846ae81e4a35844d2abf7152d5 Data de registro [DATE] 1…"
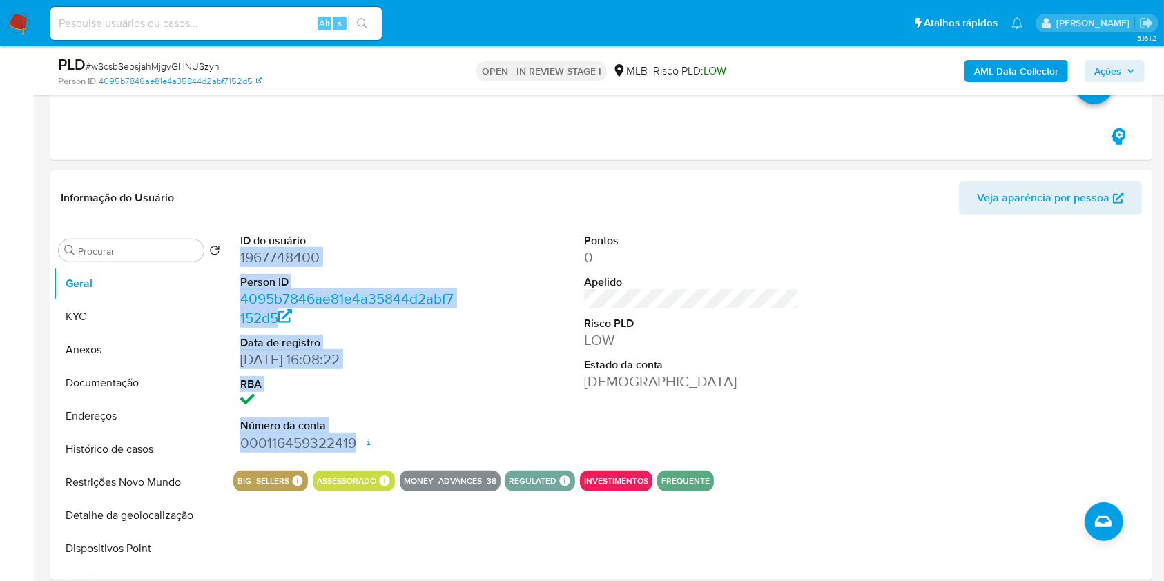
click at [1126, 73] on icon "button" at bounding box center [1130, 71] width 8 height 8
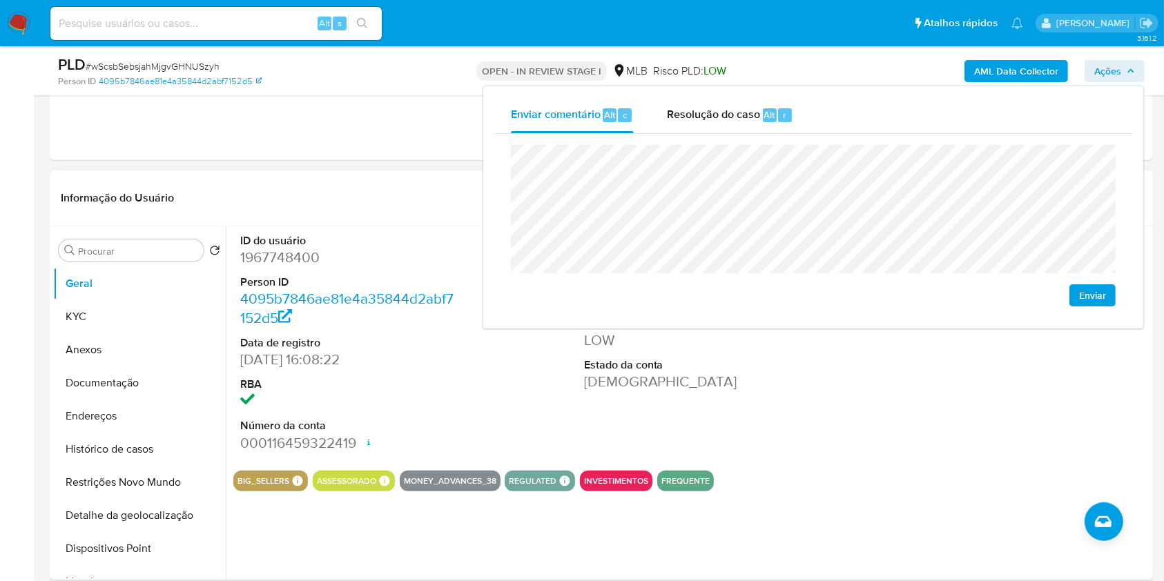
click at [400, 197] on header "Informação do Usuário Veja aparência por pessoa" at bounding box center [601, 198] width 1081 height 33
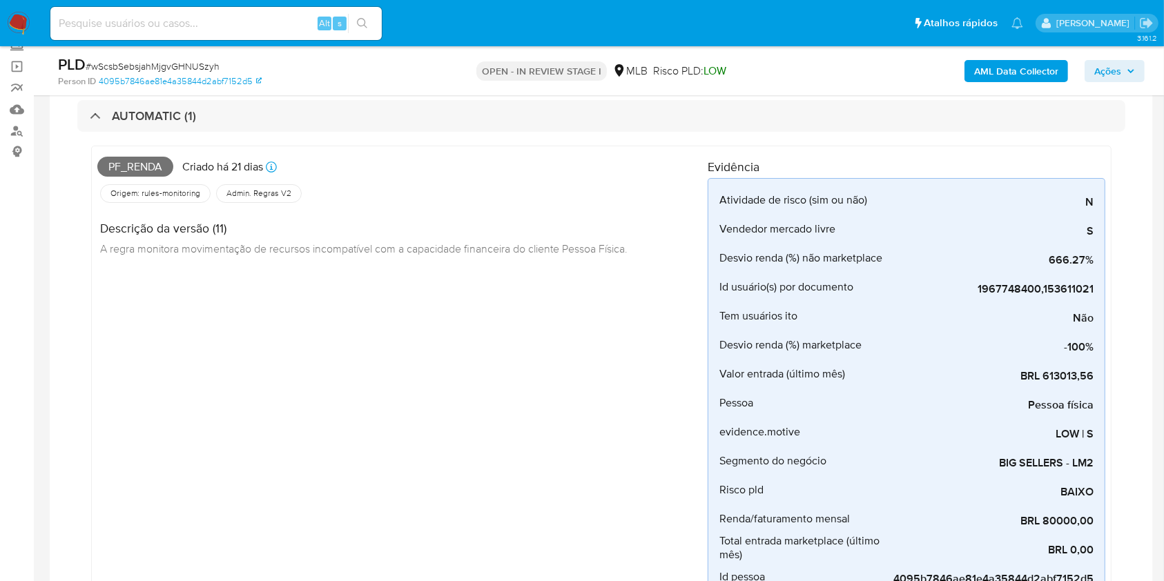
scroll to position [89, 0]
click at [157, 165] on span "Pf_renda" at bounding box center [135, 167] width 76 height 21
click at [157, 166] on span "Pf_renda" at bounding box center [135, 167] width 76 height 21
copy span "Pf_renda"
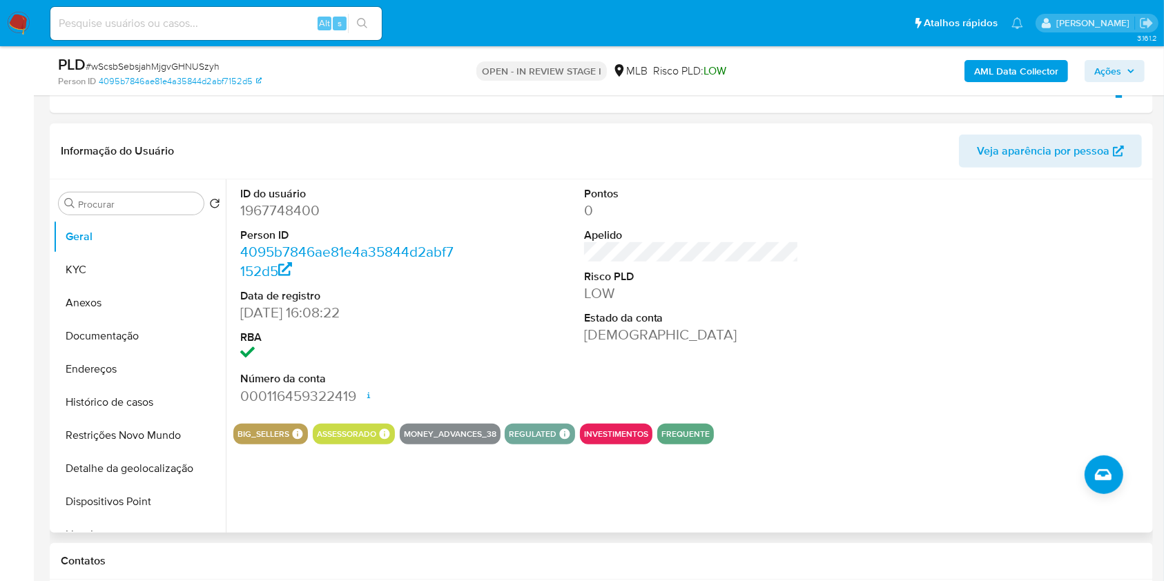
scroll to position [685, 0]
click at [1099, 65] on span "Ações" at bounding box center [1107, 71] width 27 height 22
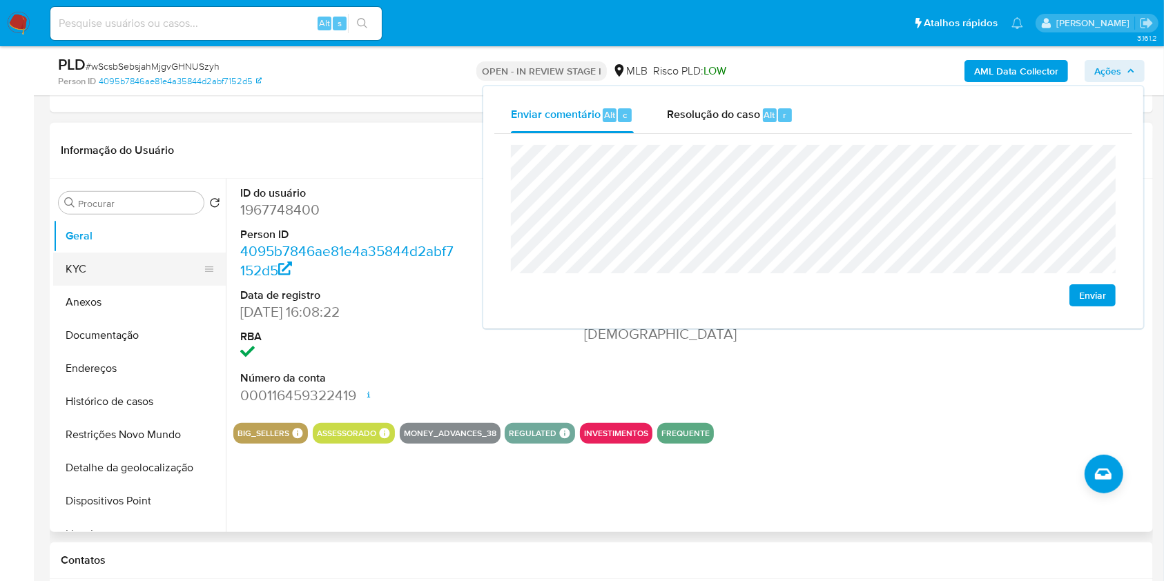
click at [128, 264] on button "KYC" at bounding box center [134, 269] width 162 height 33
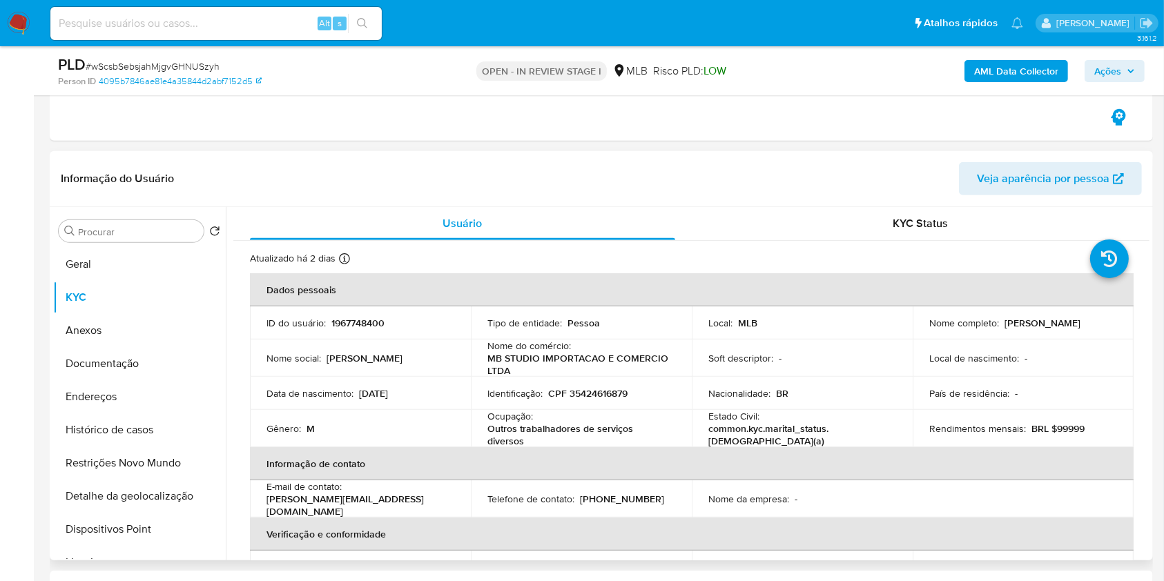
scroll to position [658, 0]
click at [598, 391] on p "CPF 35424616879" at bounding box center [587, 392] width 79 height 12
copy p "35424616879"
drag, startPoint x: 596, startPoint y: 391, endPoint x: 689, endPoint y: 139, distance: 269.0
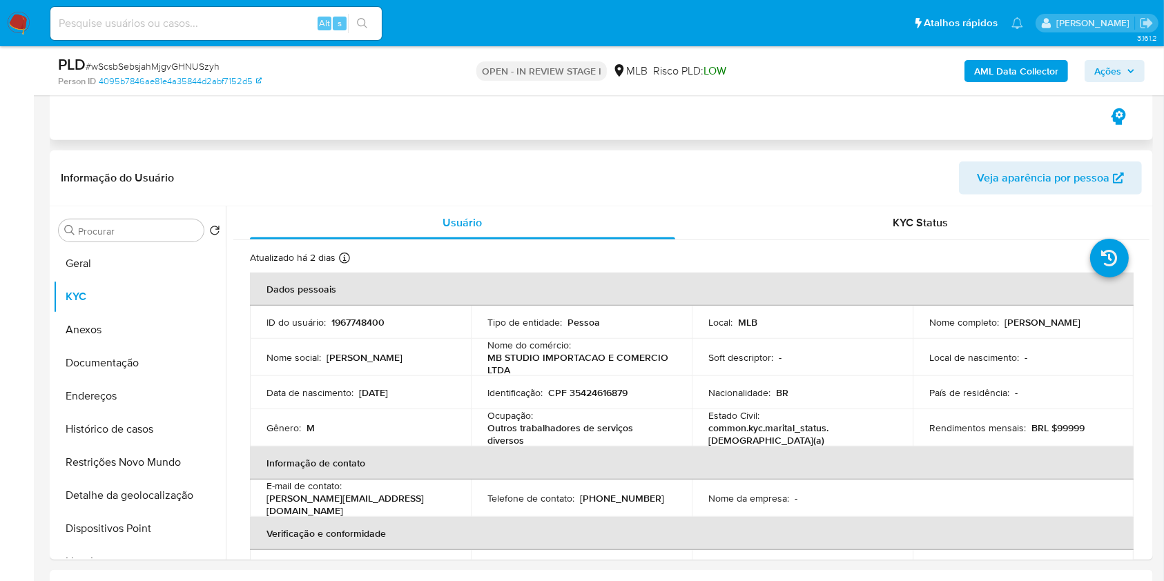
click at [612, 386] on p "CPF 35424616879" at bounding box center [587, 392] width 79 height 12
click at [611, 386] on p "CPF 35424616879" at bounding box center [587, 392] width 79 height 12
click at [615, 393] on p "CPF 35424616879" at bounding box center [587, 392] width 79 height 12
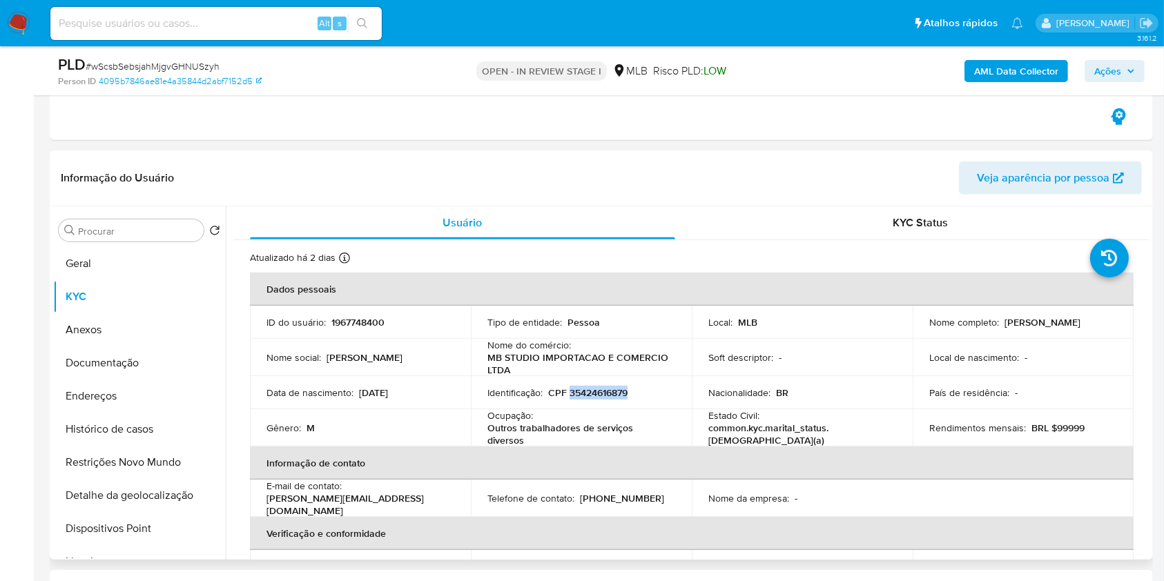
copy p "35424616879"
drag, startPoint x: 486, startPoint y: 427, endPoint x: 528, endPoint y: 441, distance: 44.5
click at [528, 441] on p "Outros trabalhadores de serviços diversos" at bounding box center [578, 434] width 182 height 25
copy p "Outros trabalhadores de serviços diversos"
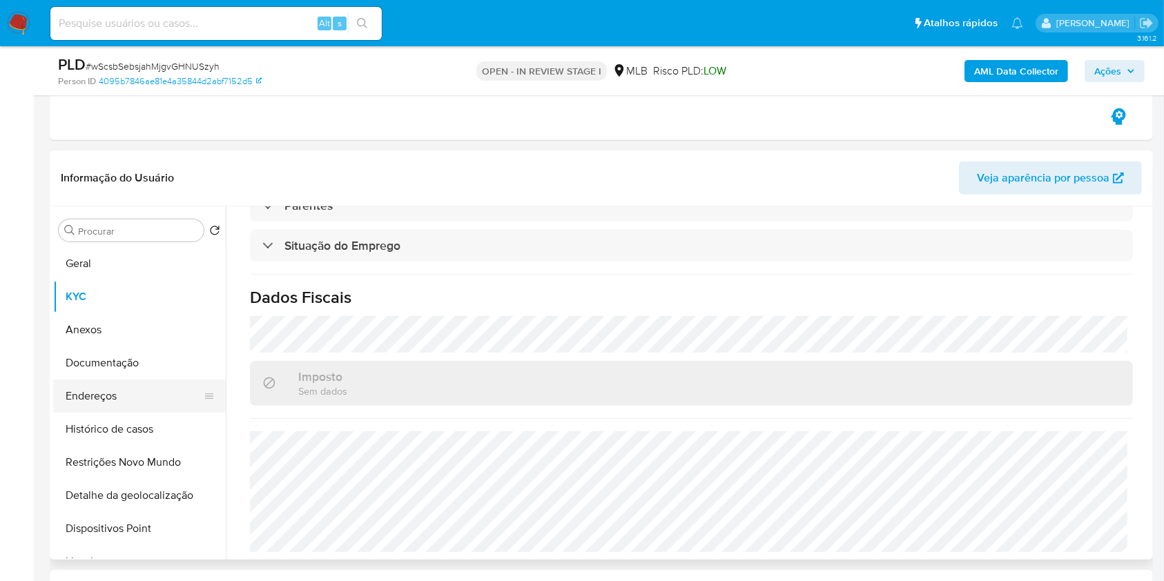
click at [126, 400] on button "Endereços" at bounding box center [134, 396] width 162 height 33
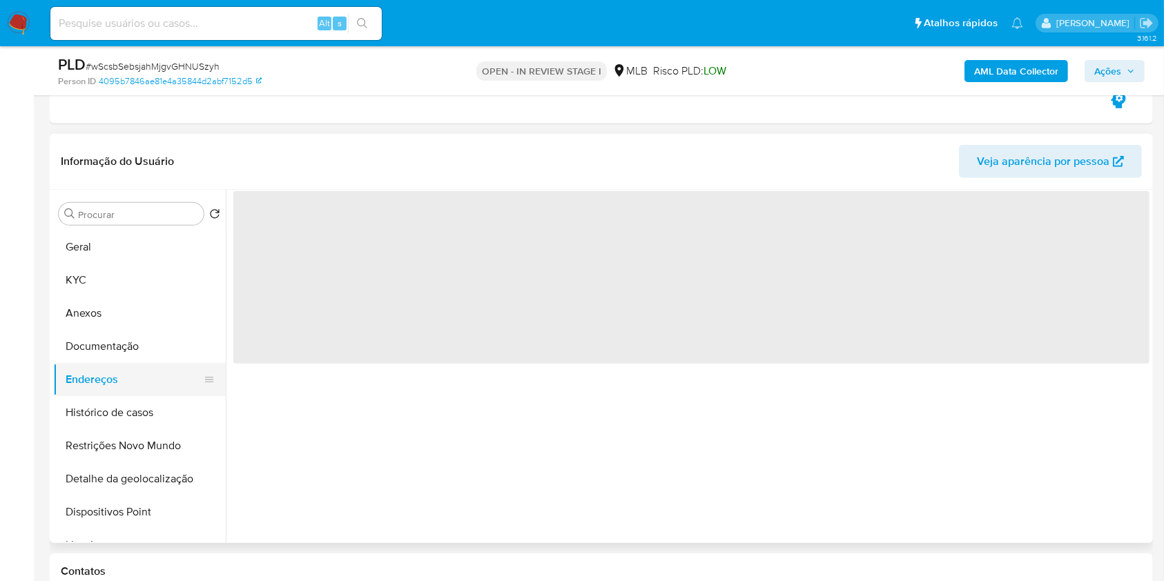
click at [126, 400] on button "Histórico de casos" at bounding box center [139, 412] width 173 height 33
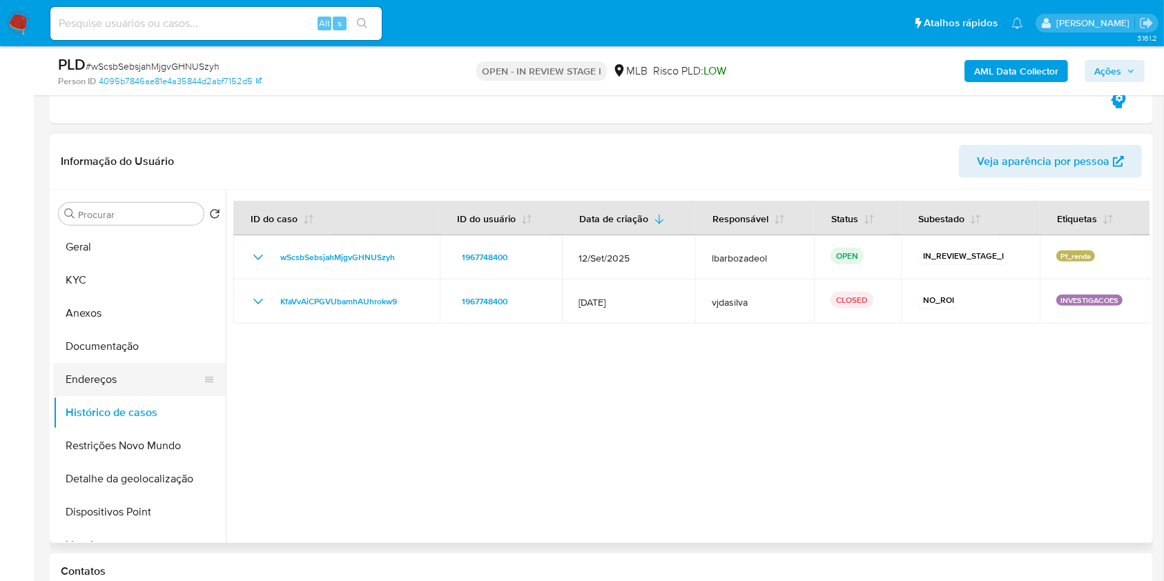
click at [99, 392] on button "Endereços" at bounding box center [134, 379] width 162 height 33
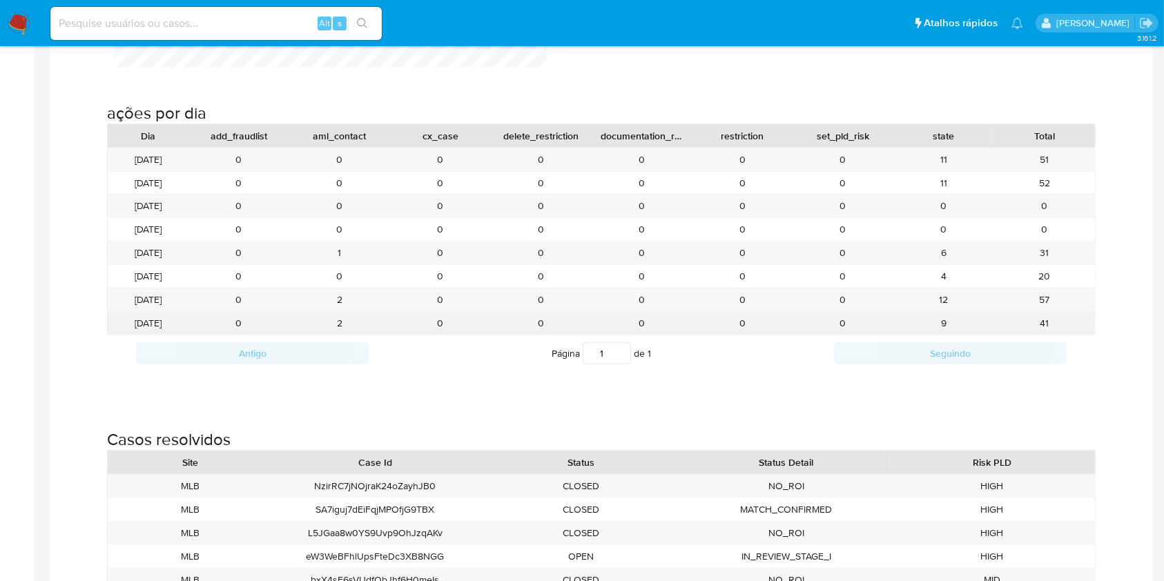
scroll to position [1525, 0]
drag, startPoint x: 950, startPoint y: 324, endPoint x: 920, endPoint y: 329, distance: 30.7
click at [920, 329] on div "9" at bounding box center [943, 322] width 101 height 23
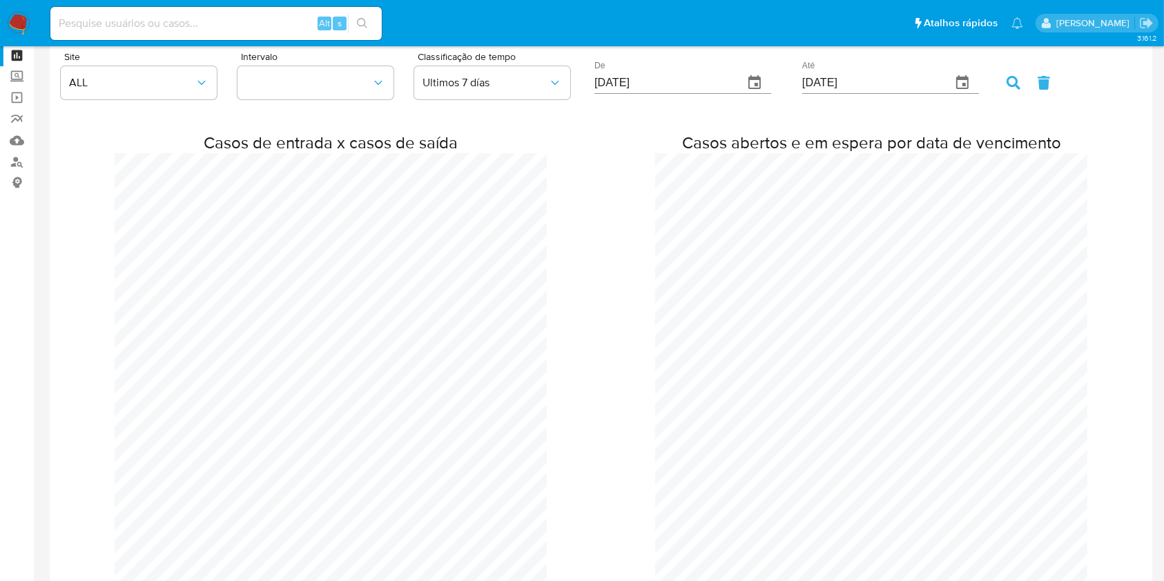
scroll to position [0, 0]
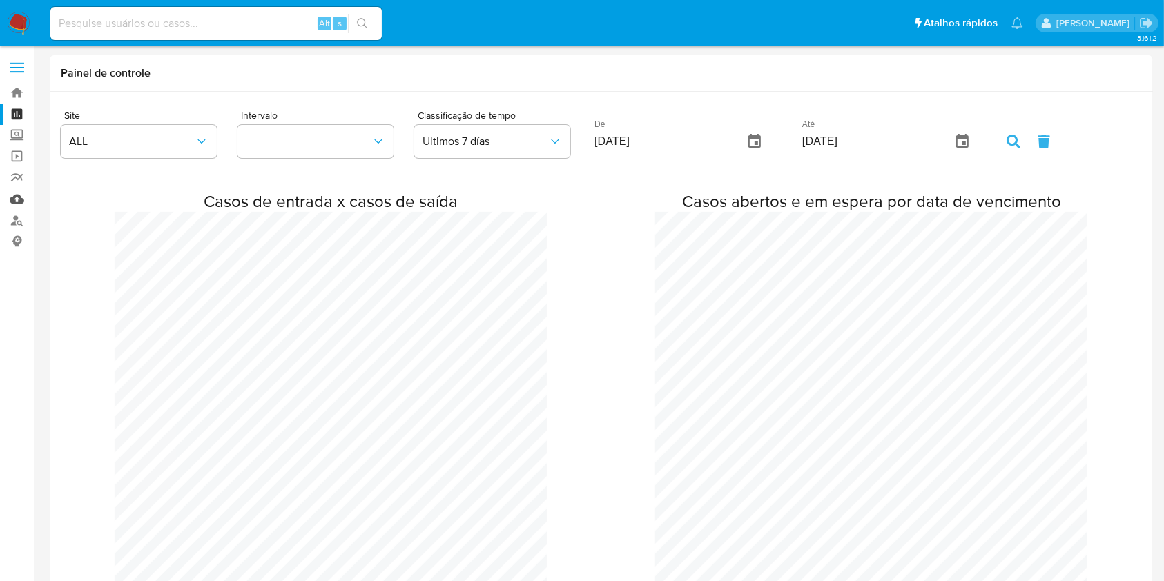
click at [18, 195] on link "Mulan" at bounding box center [82, 198] width 164 height 21
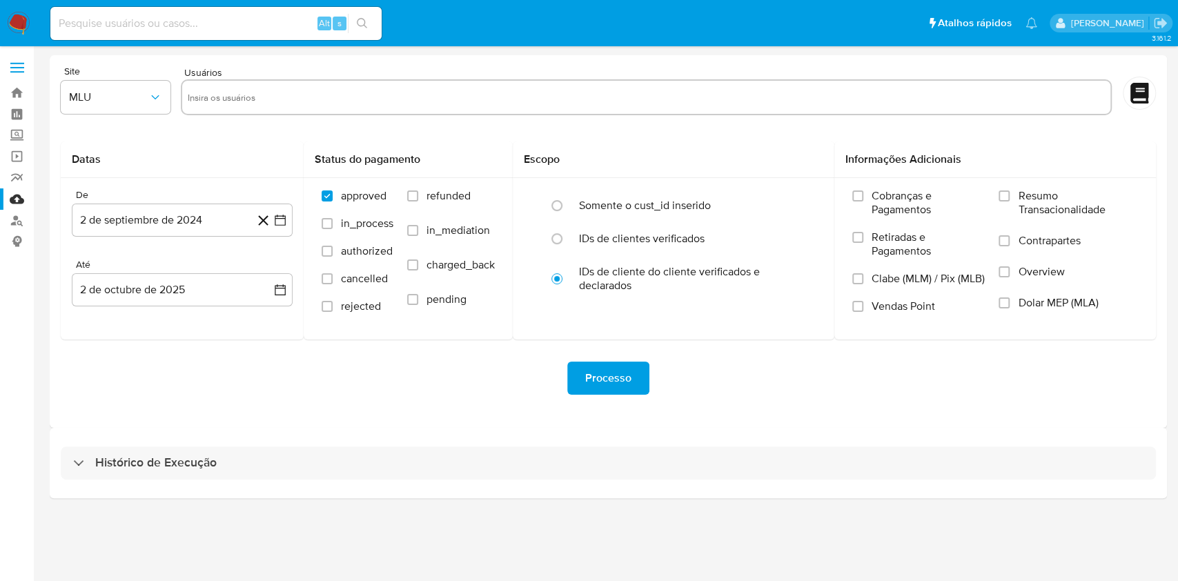
click at [465, 485] on div "Histórico de Execução" at bounding box center [608, 463] width 1117 height 70
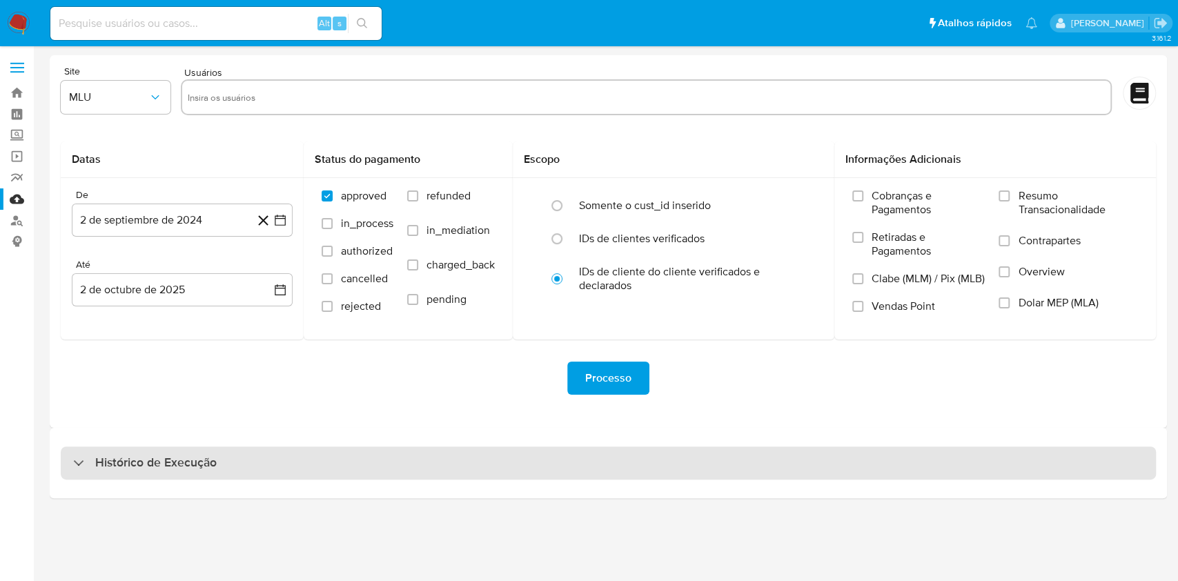
click at [487, 459] on div "Histórico de Execução" at bounding box center [608, 463] width 1095 height 33
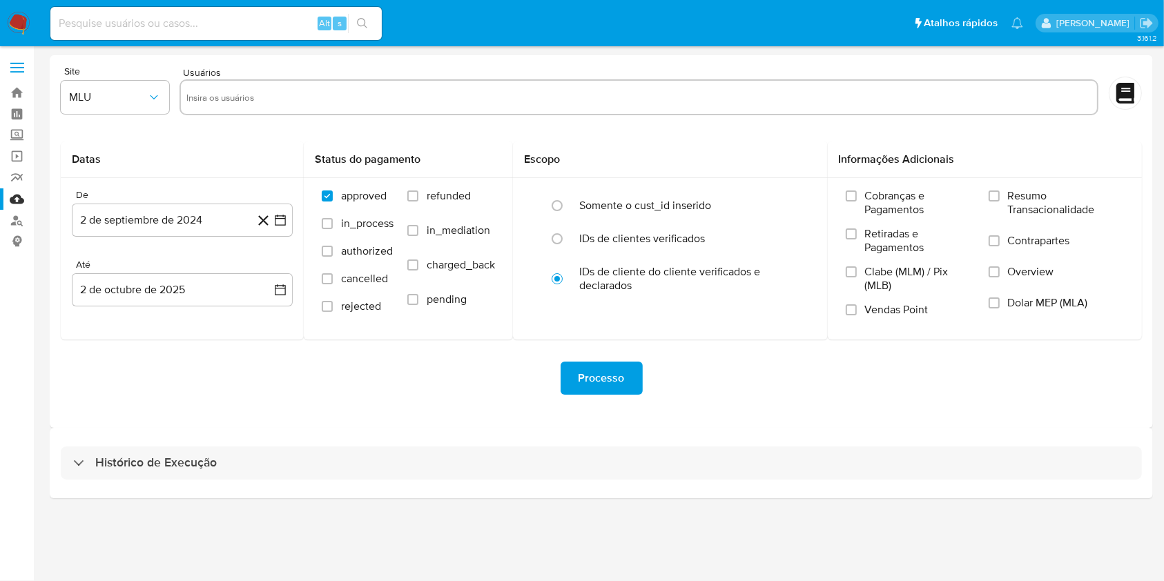
select select "10"
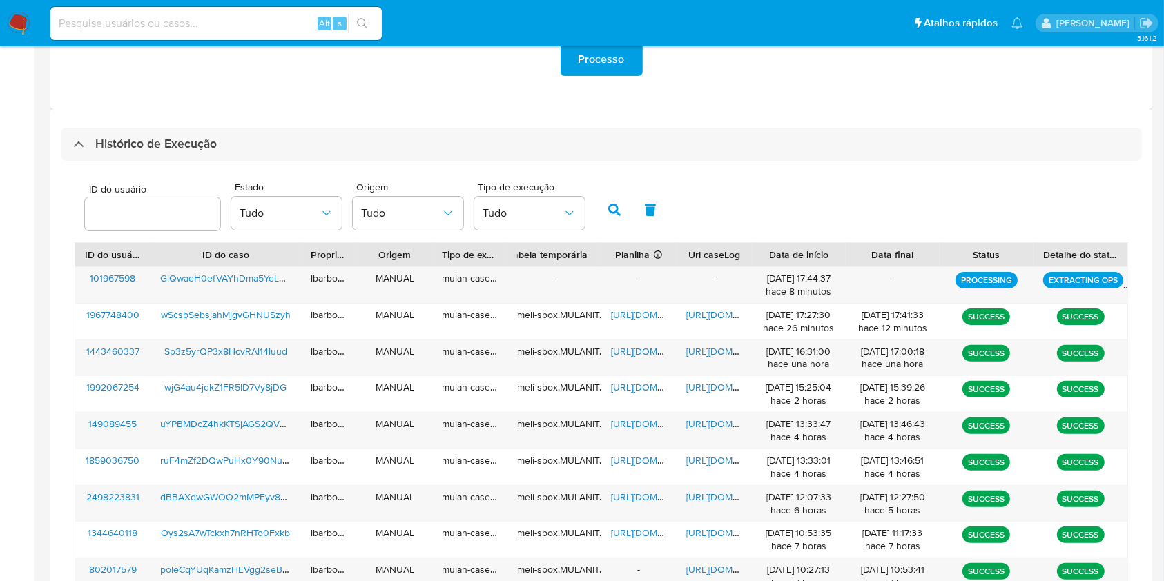
scroll to position [366, 0]
